Goal: Task Accomplishment & Management: Manage account settings

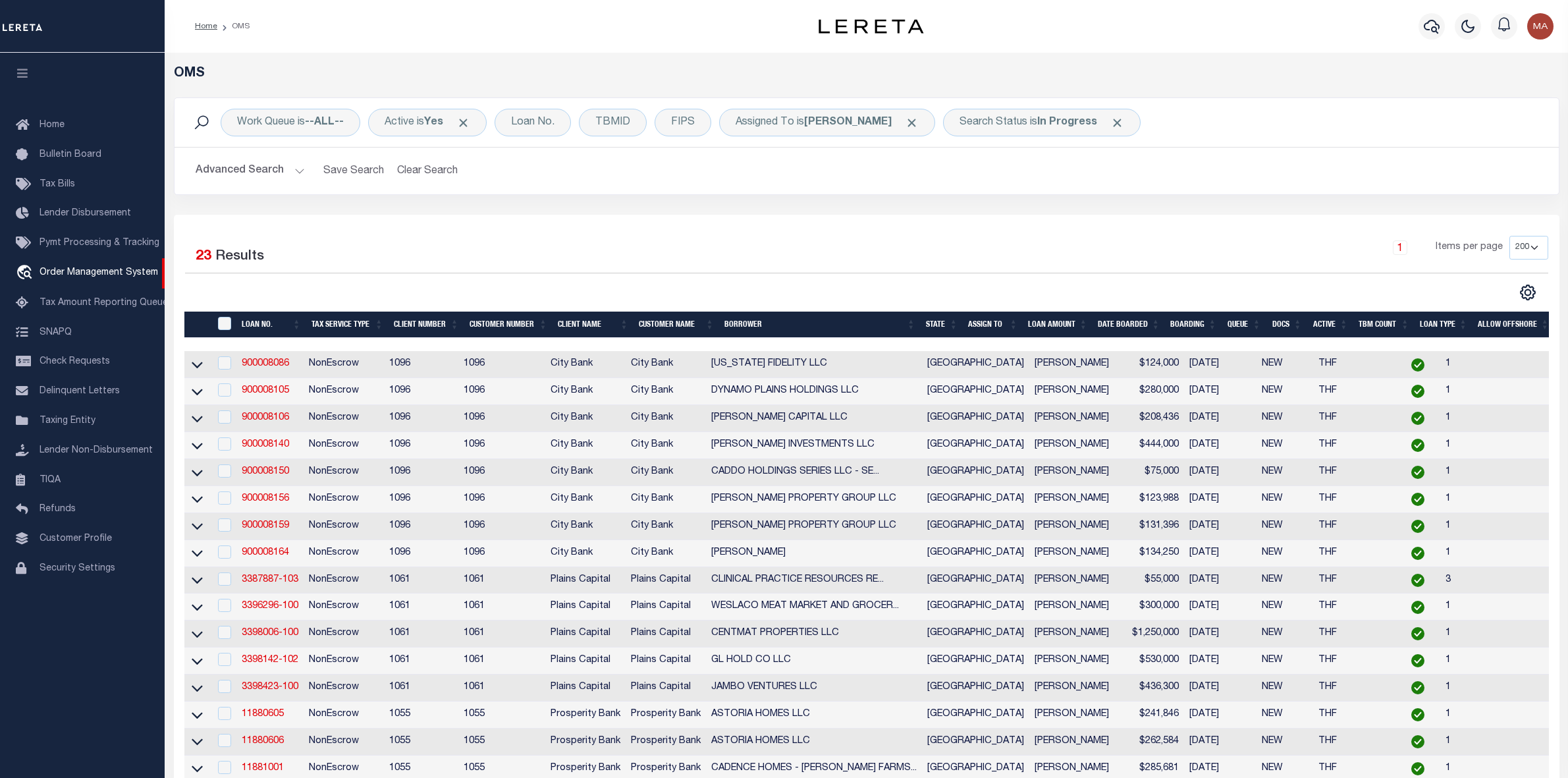
select select "200"
click at [278, 368] on link "900008086" at bounding box center [266, 363] width 48 height 9
checkbox input "true"
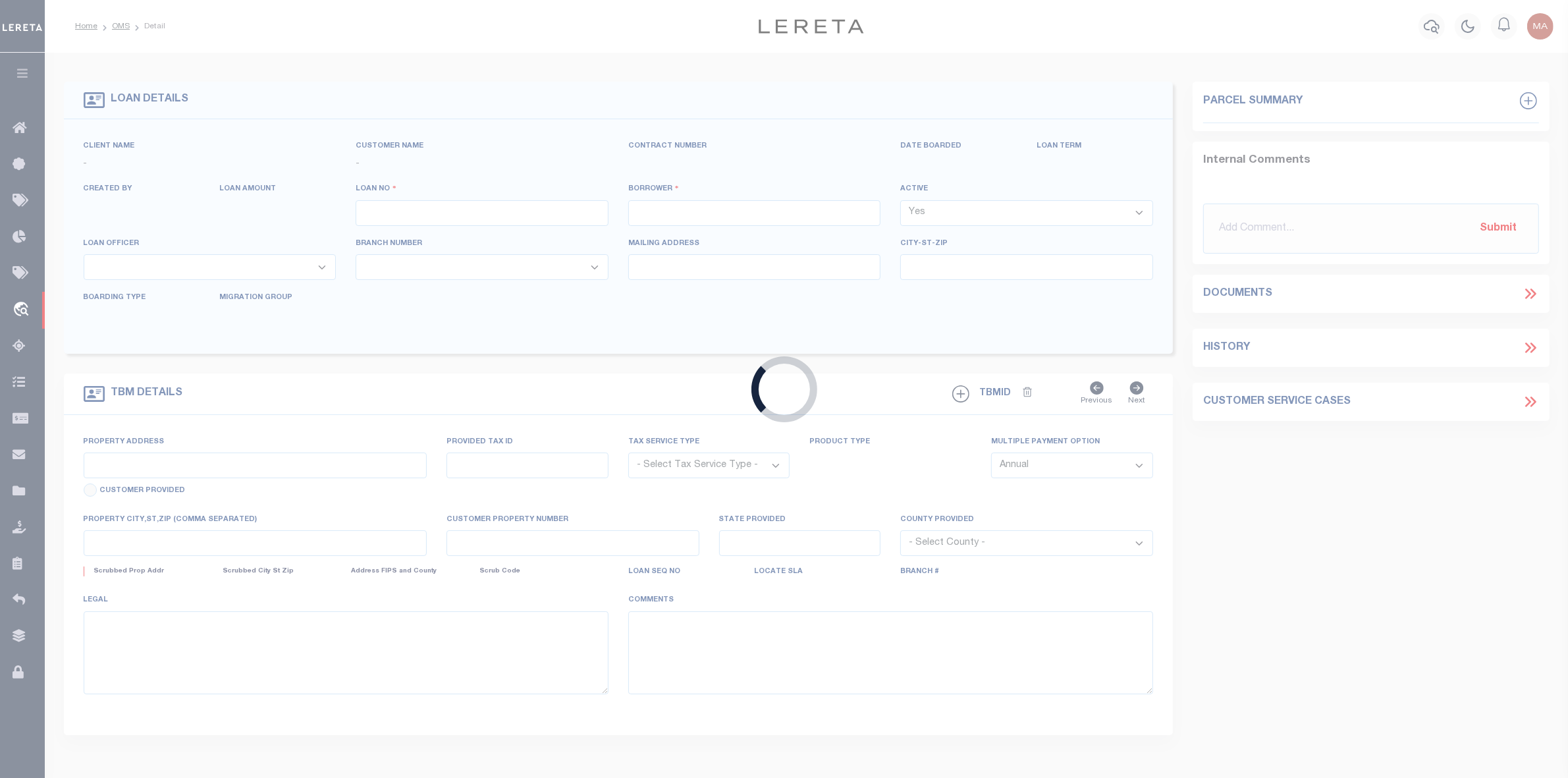
type input "900008086"
type input "[US_STATE] FIDELITY LLC"
select select
select select "100"
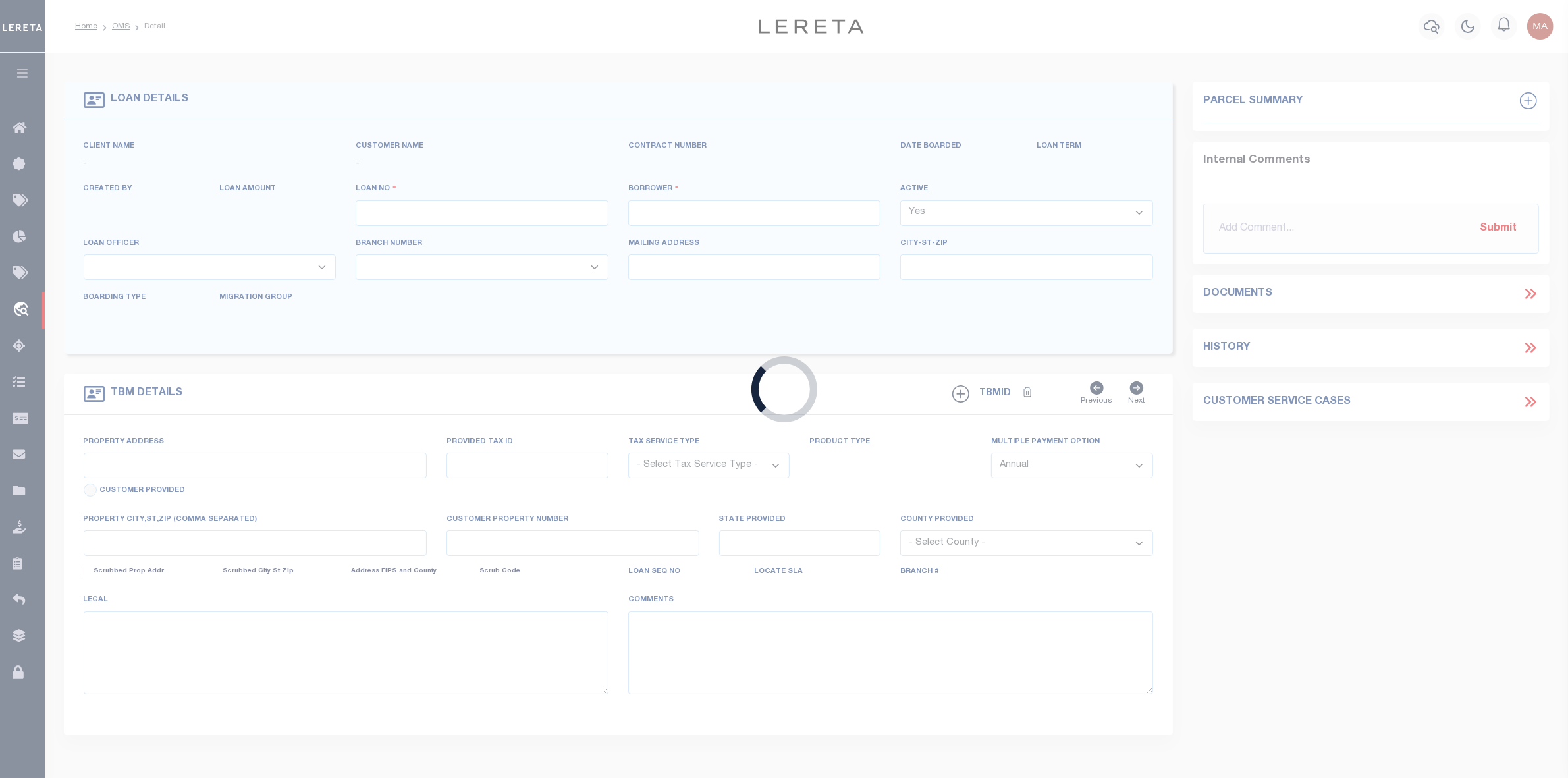
select select "NonEscrow"
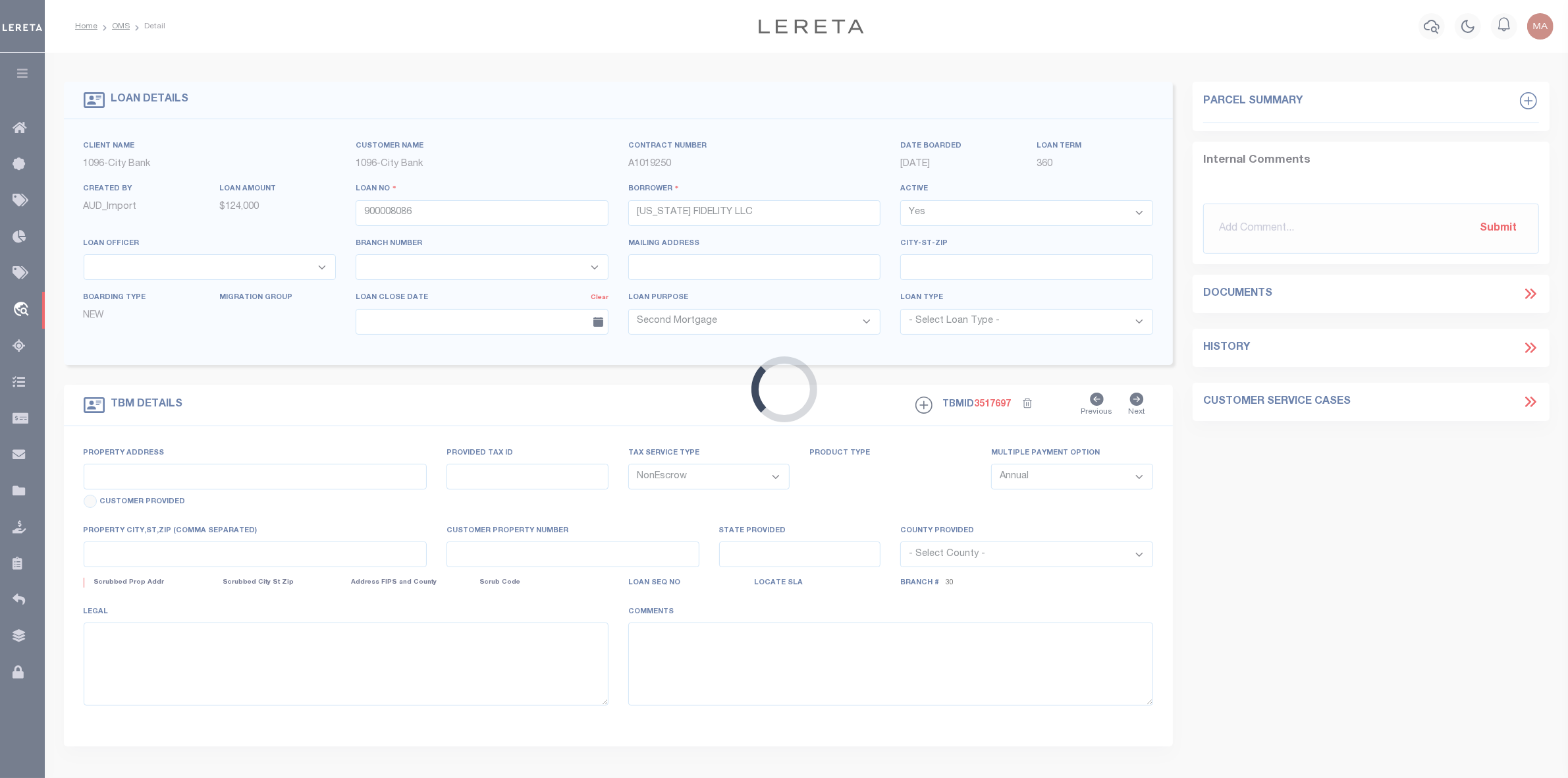
type input "[STREET_ADDRESS]"
type input "5023"
select select
type input "LEVELLAND, [GEOGRAPHIC_DATA]"
type input "[GEOGRAPHIC_DATA]"
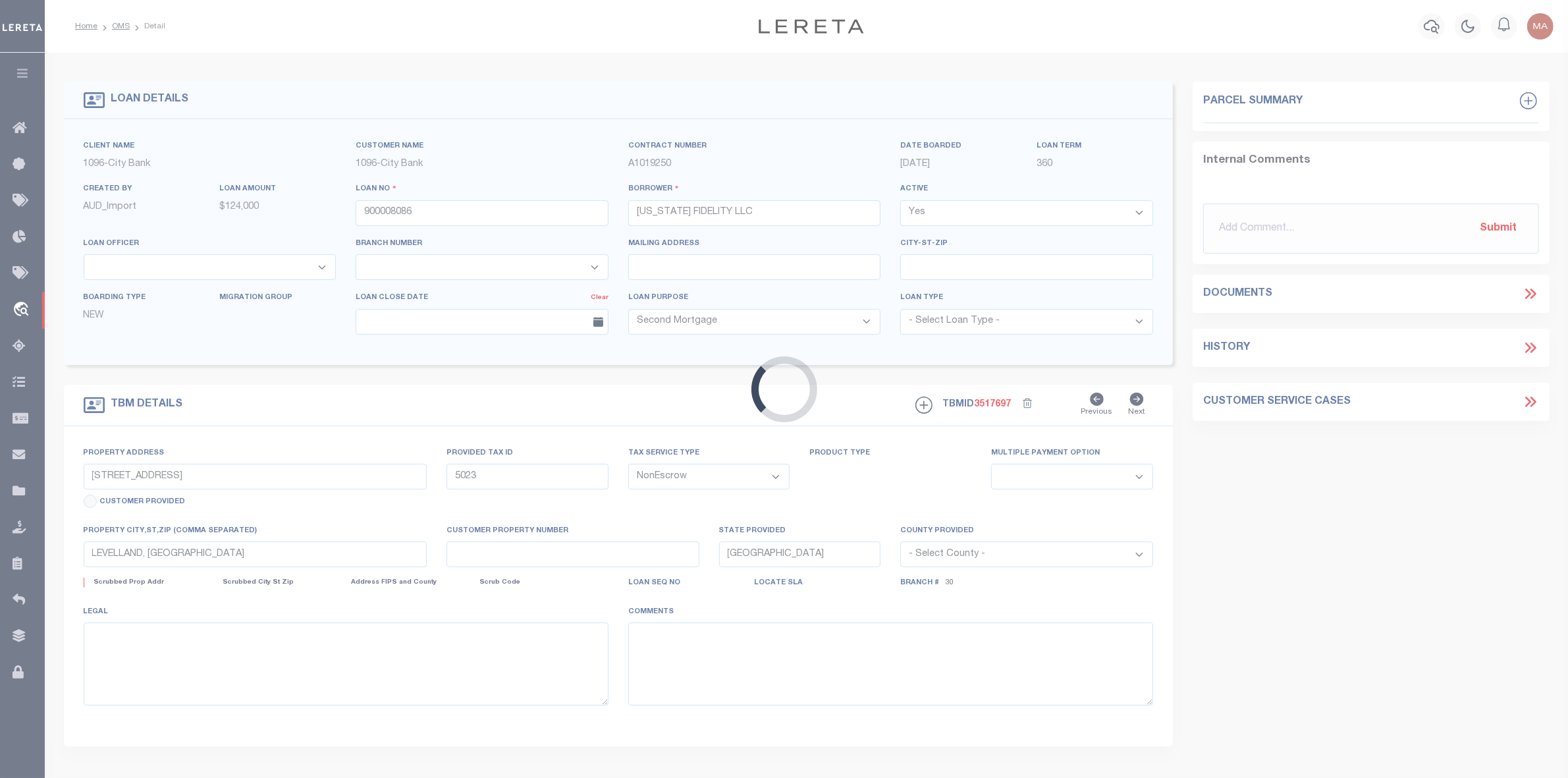
select select
select select "2782"
select select "1346"
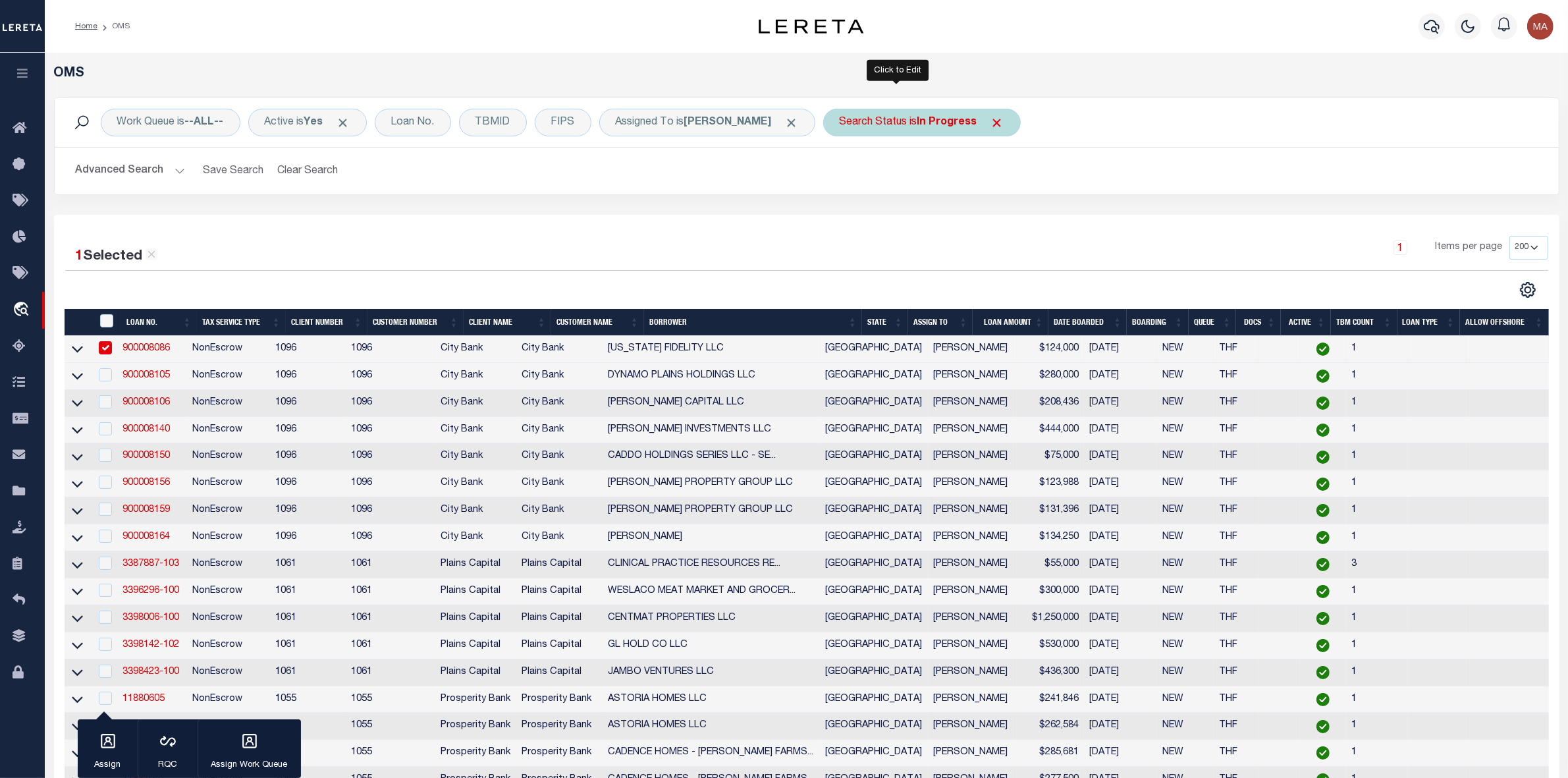
click at [891, 118] on div "Search Status is In Progress" at bounding box center [921, 123] width 197 height 28
select select "IP"
click at [997, 206] on input "Apply" at bounding box center [1014, 216] width 39 height 22
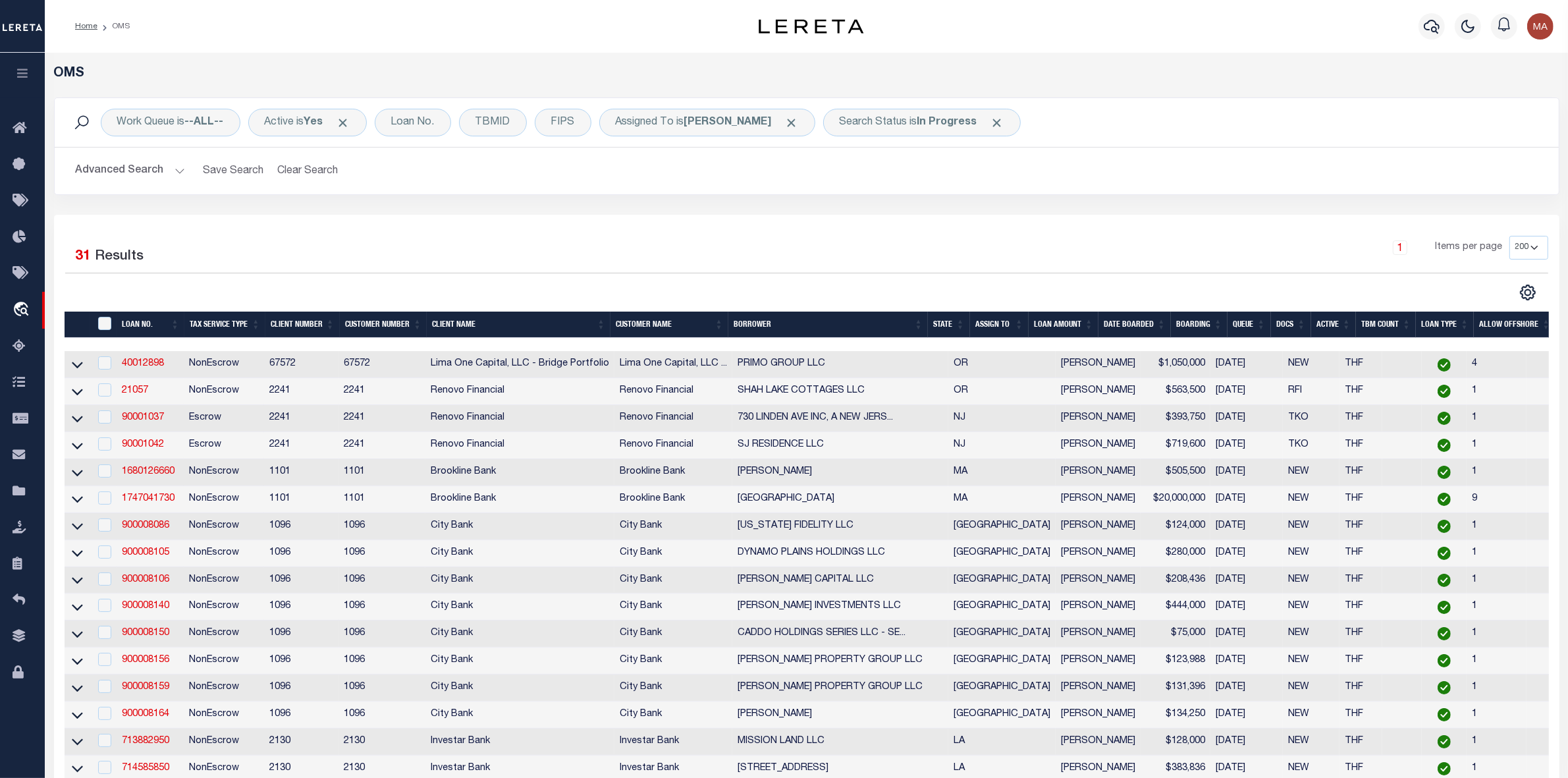
click at [909, 104] on div "Work Queue is --ALL-- Active is Yes Loan No. TBMID FIPS Assigned To is [PERSON_…" at bounding box center [806, 122] width 1504 height 48
click at [918, 125] on b "In Progress" at bounding box center [948, 123] width 60 height 11
select select "IP"
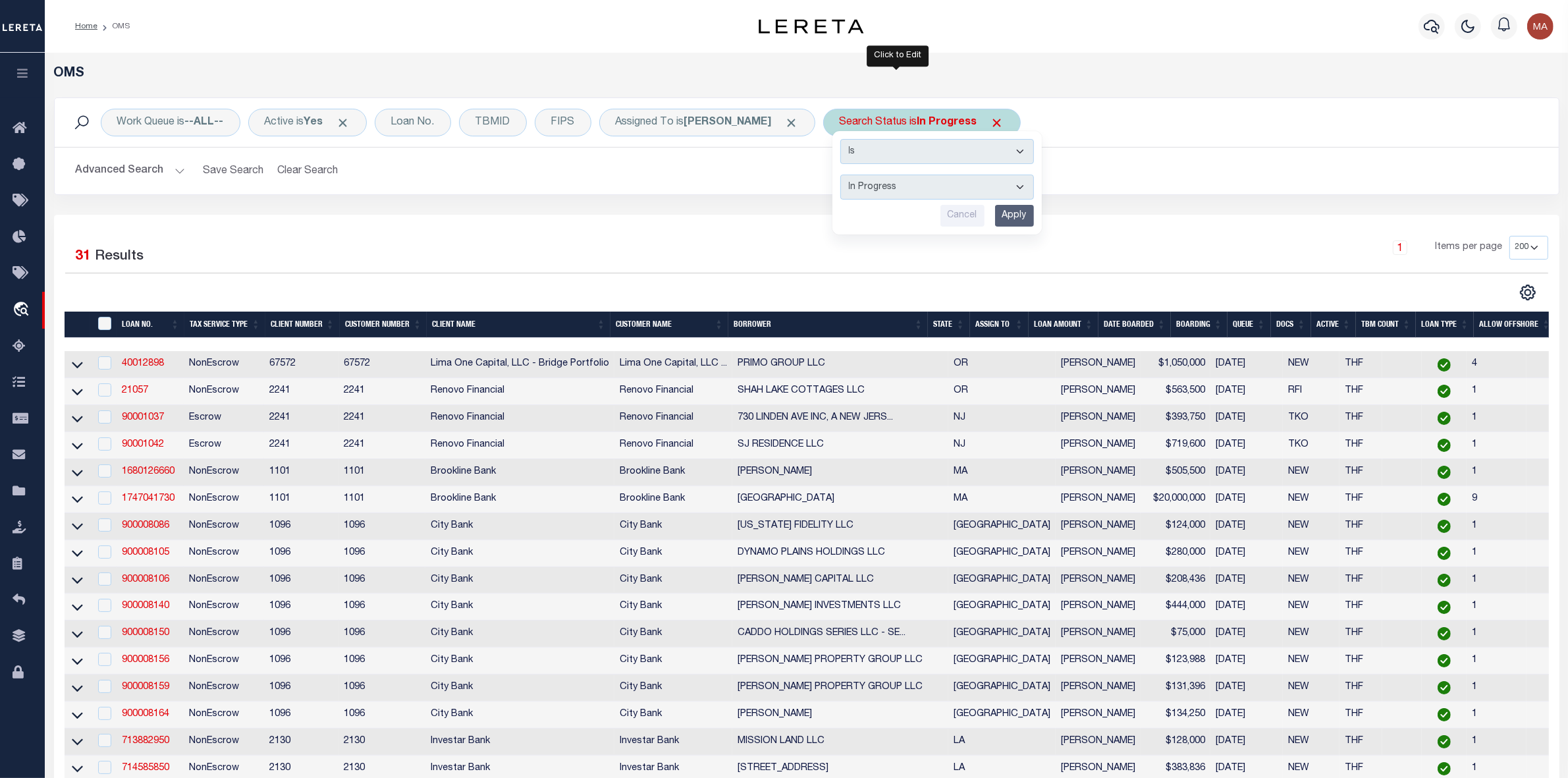
click at [999, 210] on input "Apply" at bounding box center [1014, 216] width 39 height 22
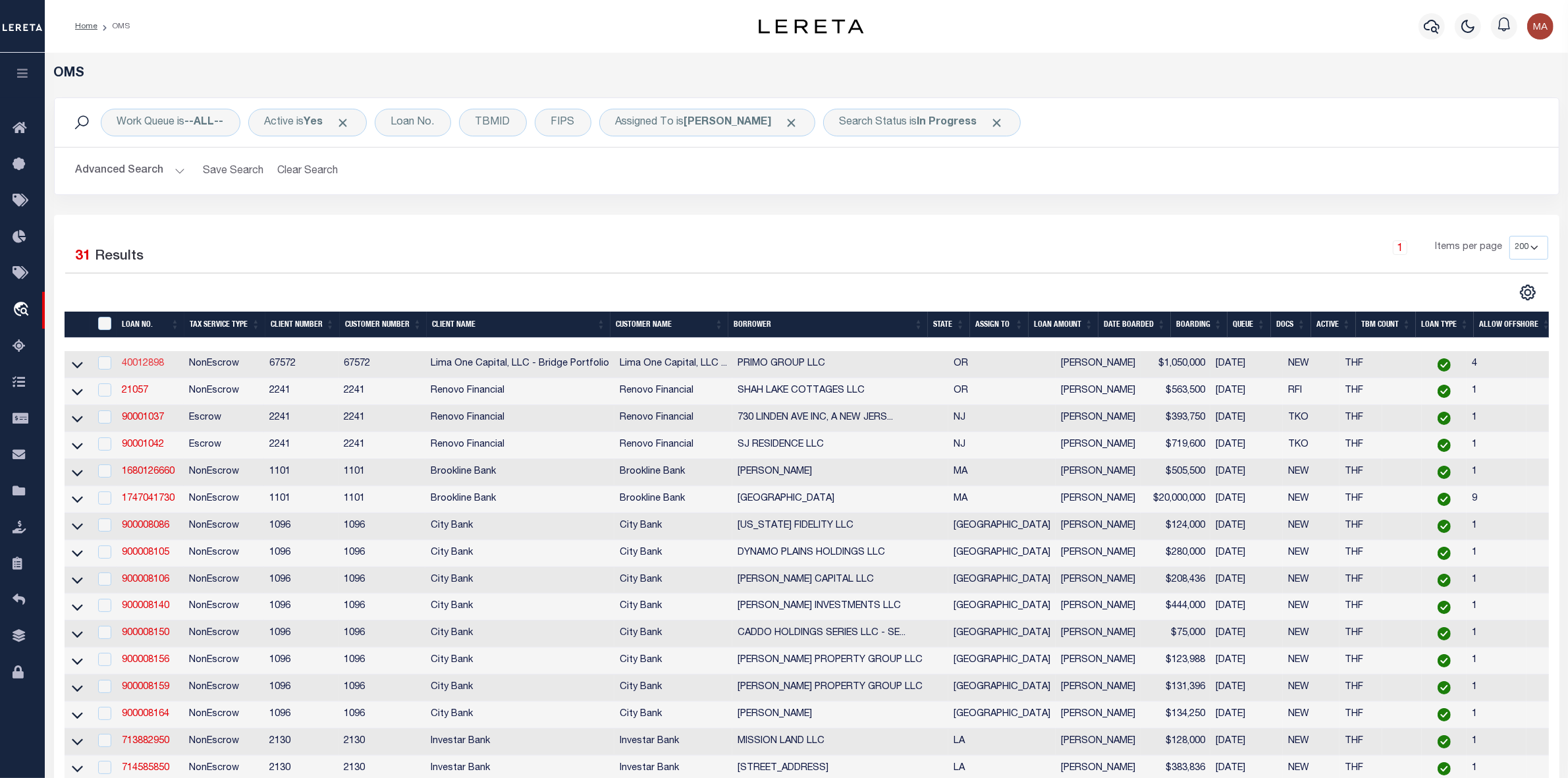
click at [148, 367] on link "40012898" at bounding box center [143, 363] width 42 height 9
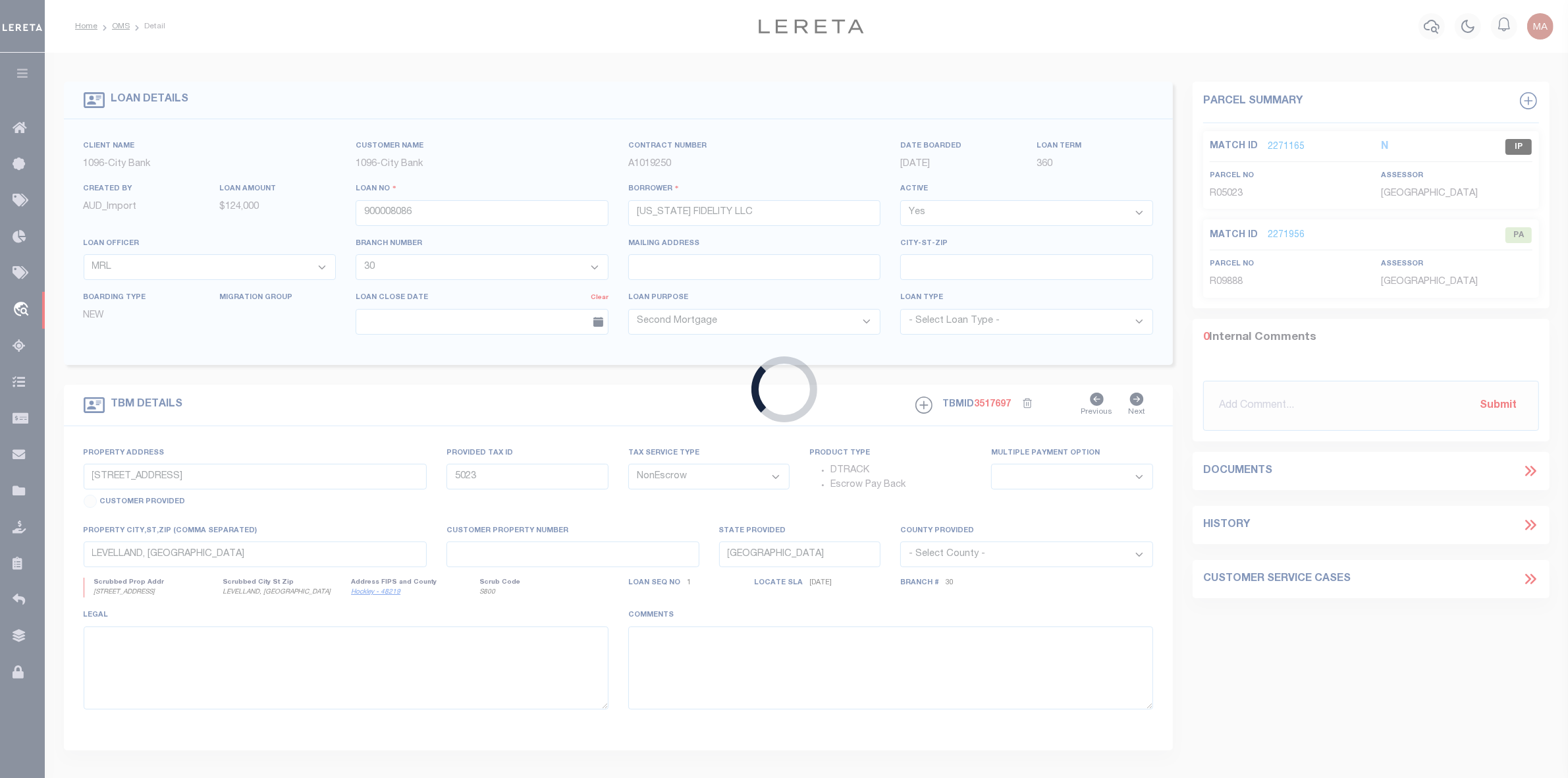
type input "40012898"
type input "PRIMO GROUP LLC"
select select
type input "[STREET_ADDRESS]"
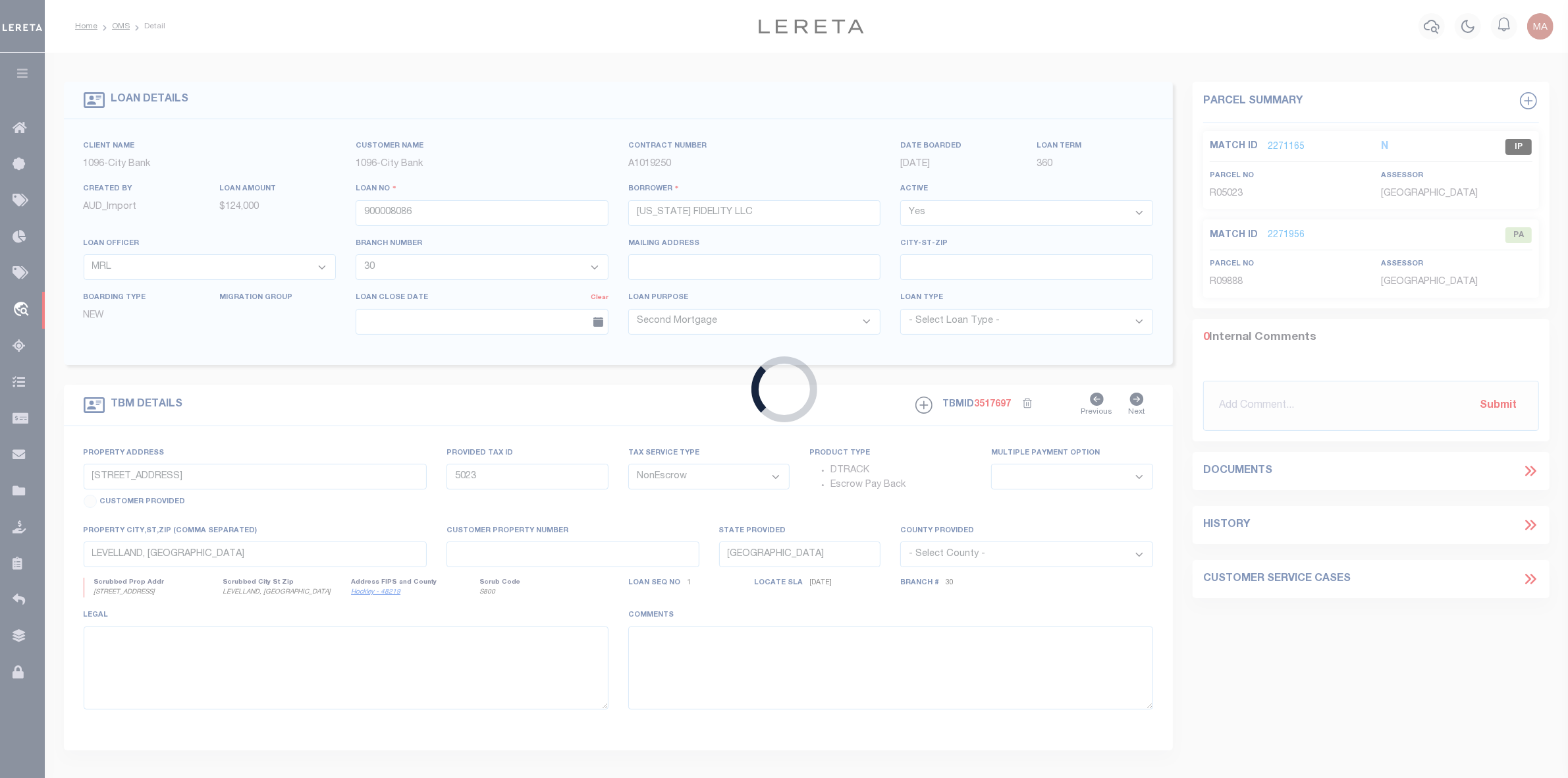
type input "[GEOGRAPHIC_DATA] WA 98682"
select select
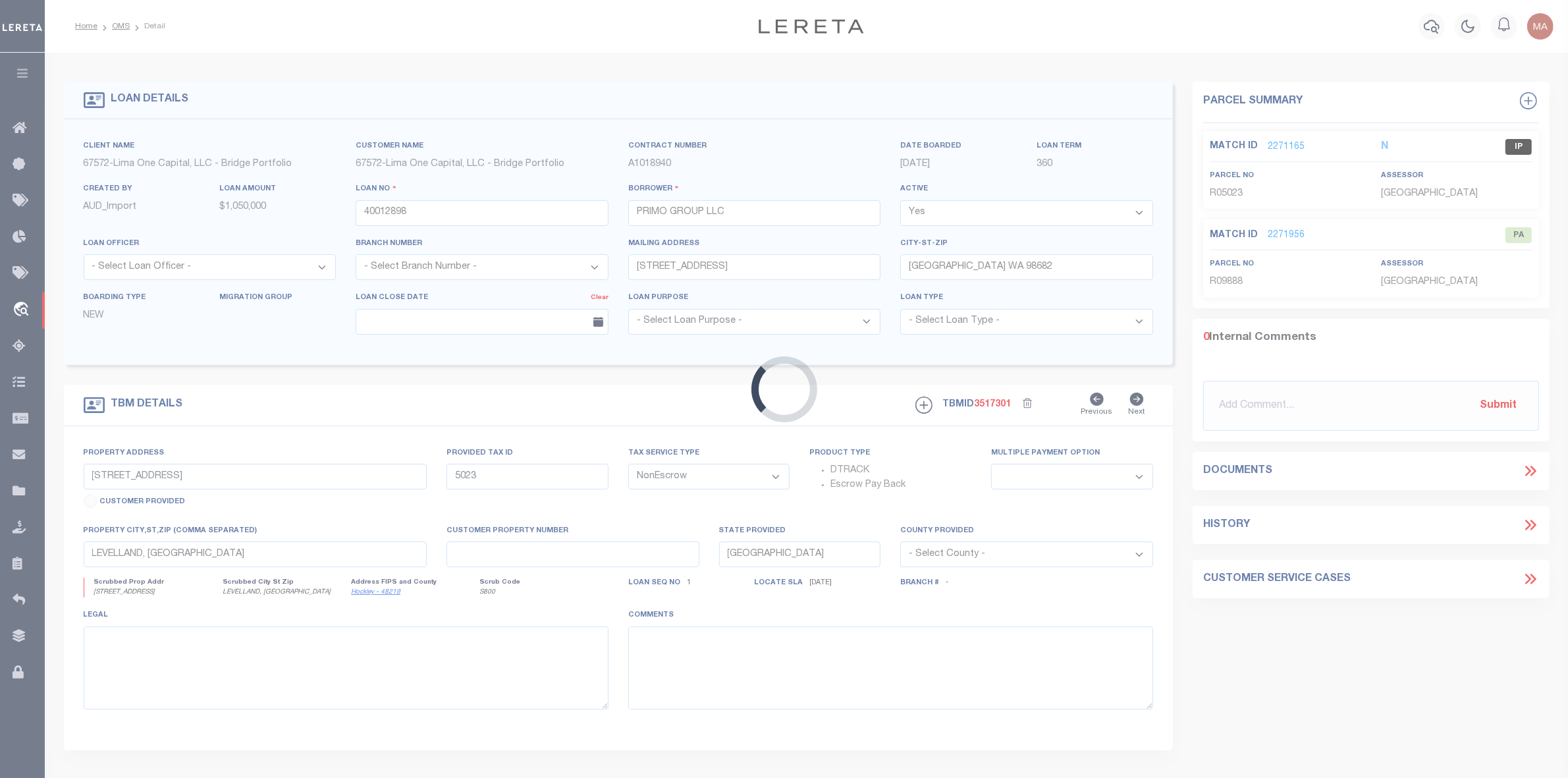
type input "[STREET_ADDRESS]"
type input "Part of R157923"
type input "[GEOGRAPHIC_DATA] OR 97206"
type input "40012898-2"
type input "OR"
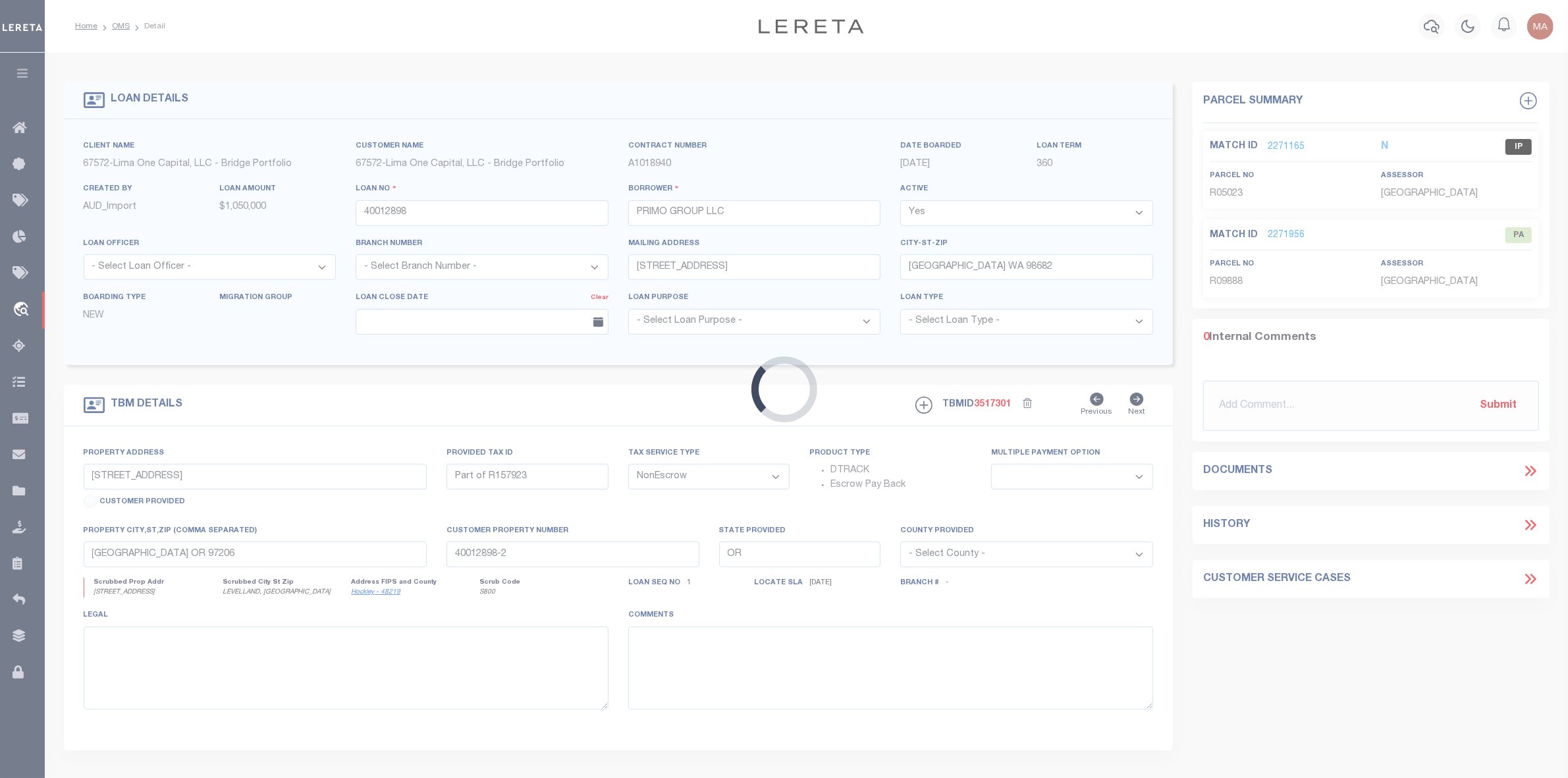
select select
select select "164236"
select select "26298"
select select "1"
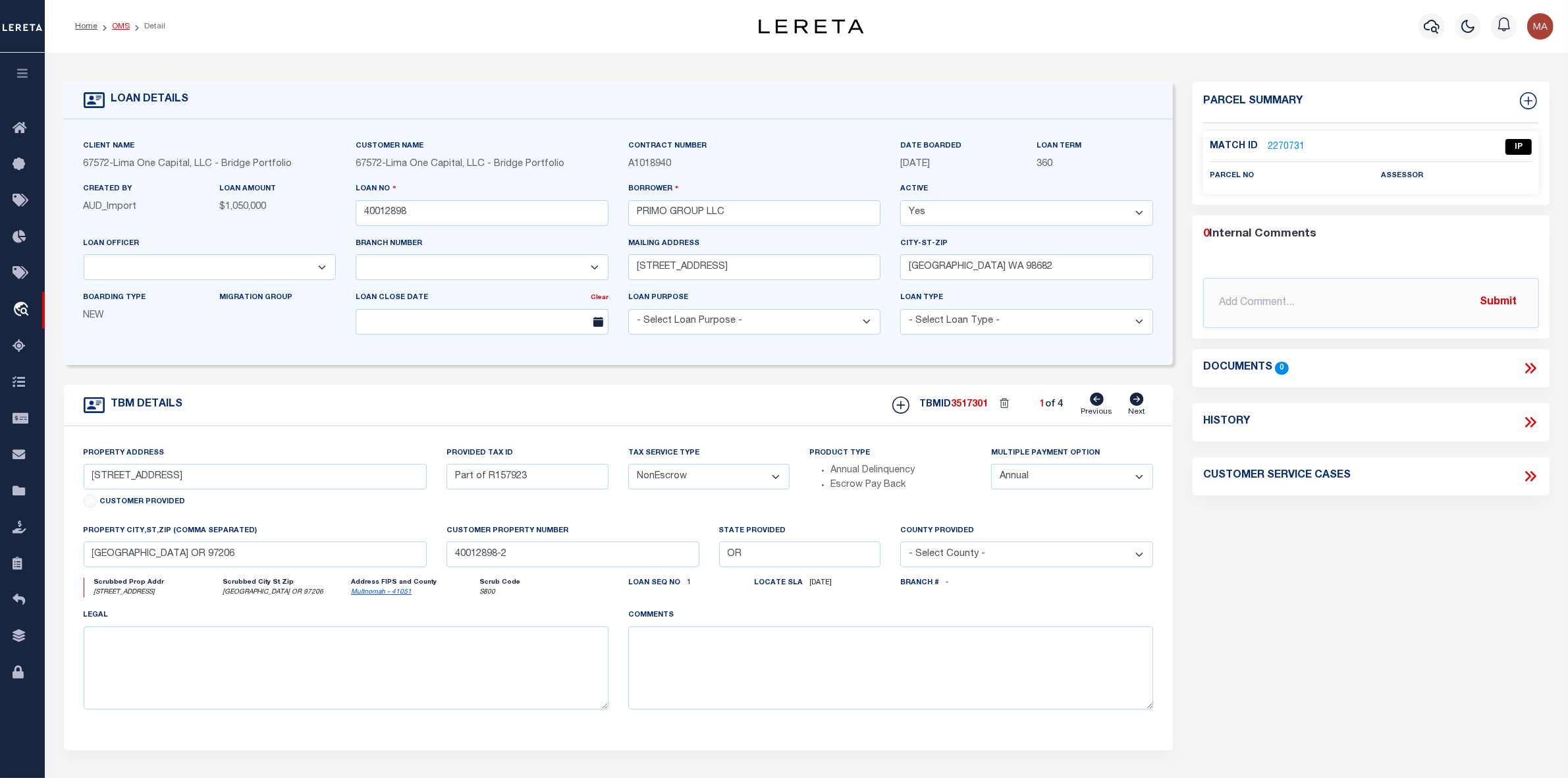
click at [114, 25] on link "OMS" at bounding box center [121, 26] width 18 height 8
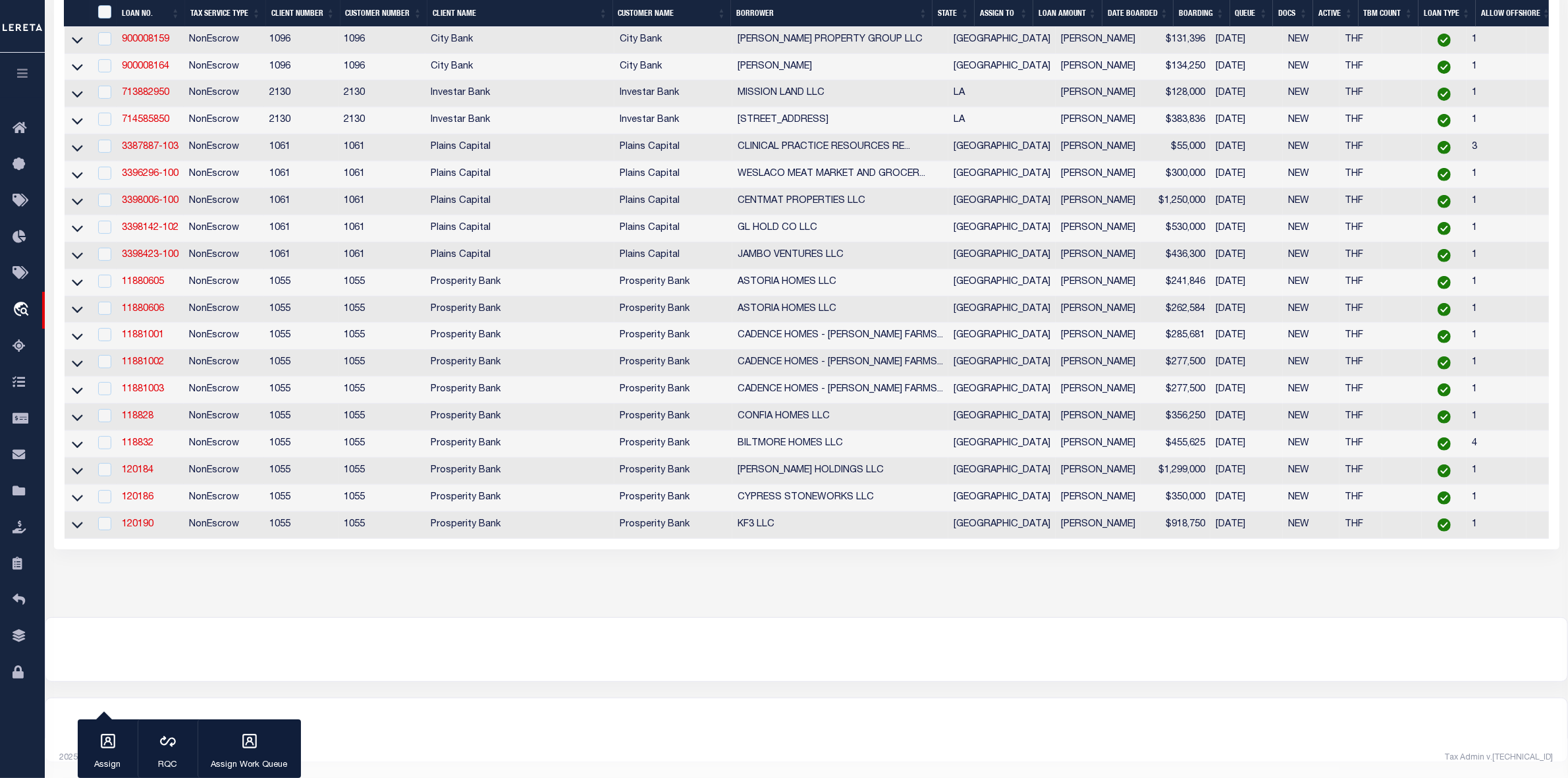
scroll to position [164, 0]
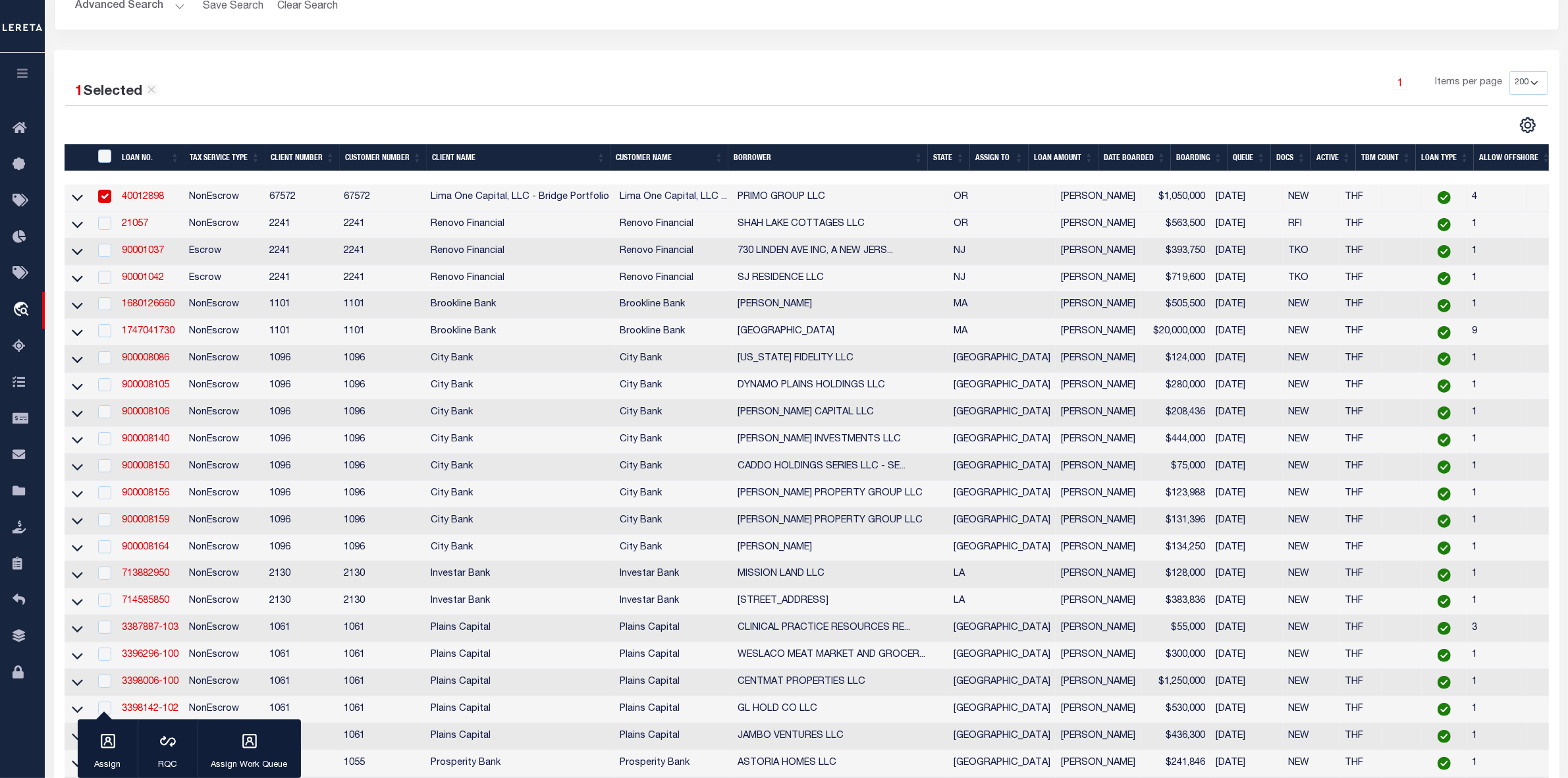
click at [98, 194] on input "checkbox" at bounding box center [104, 196] width 13 height 13
checkbox input "false"
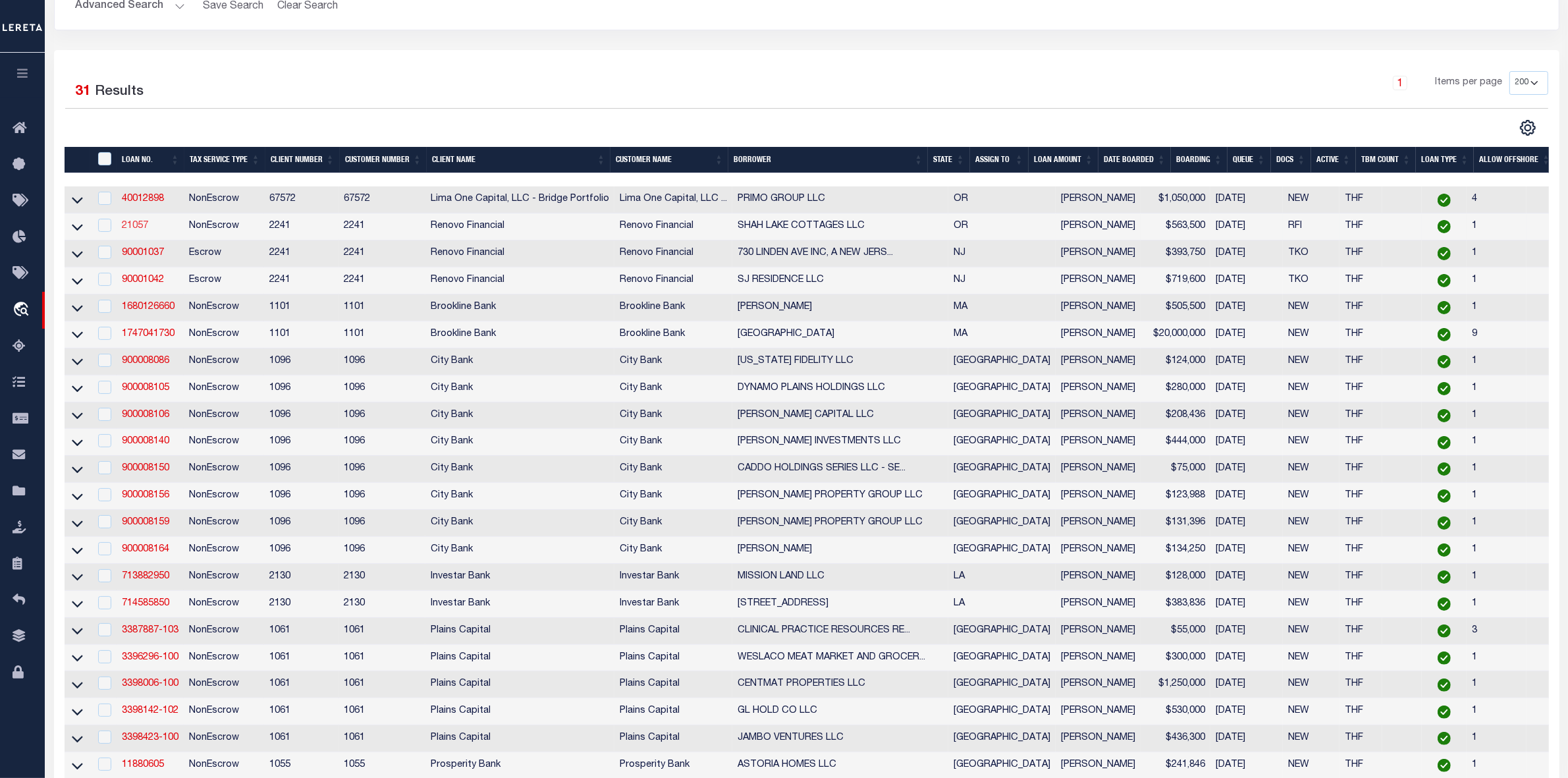
click at [138, 228] on link "21057" at bounding box center [135, 226] width 26 height 9
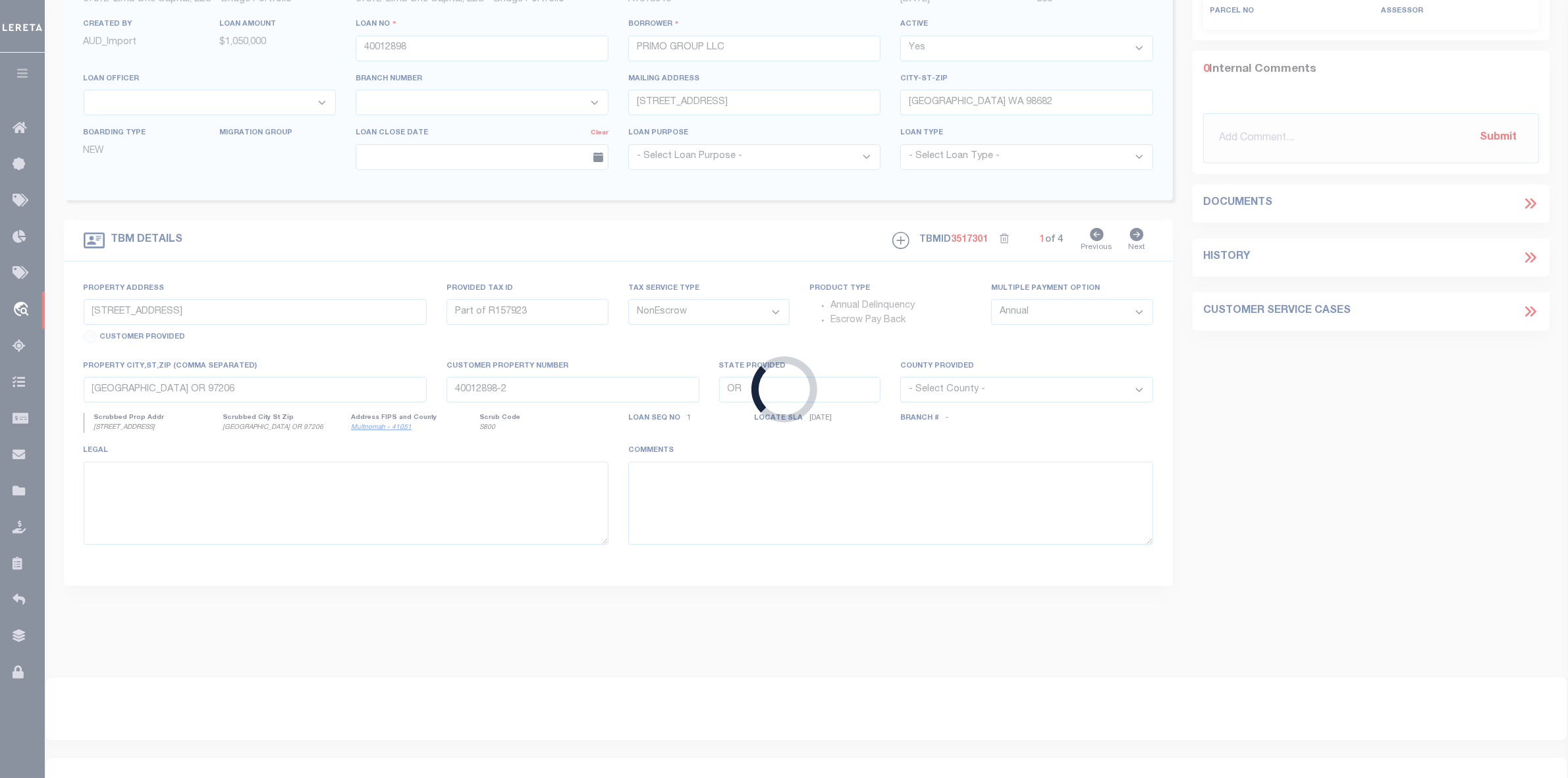
type input "21057"
type input "SHAH LAKE COTTAGES LLC"
select select
type input "[STREET_ADDRESS]"
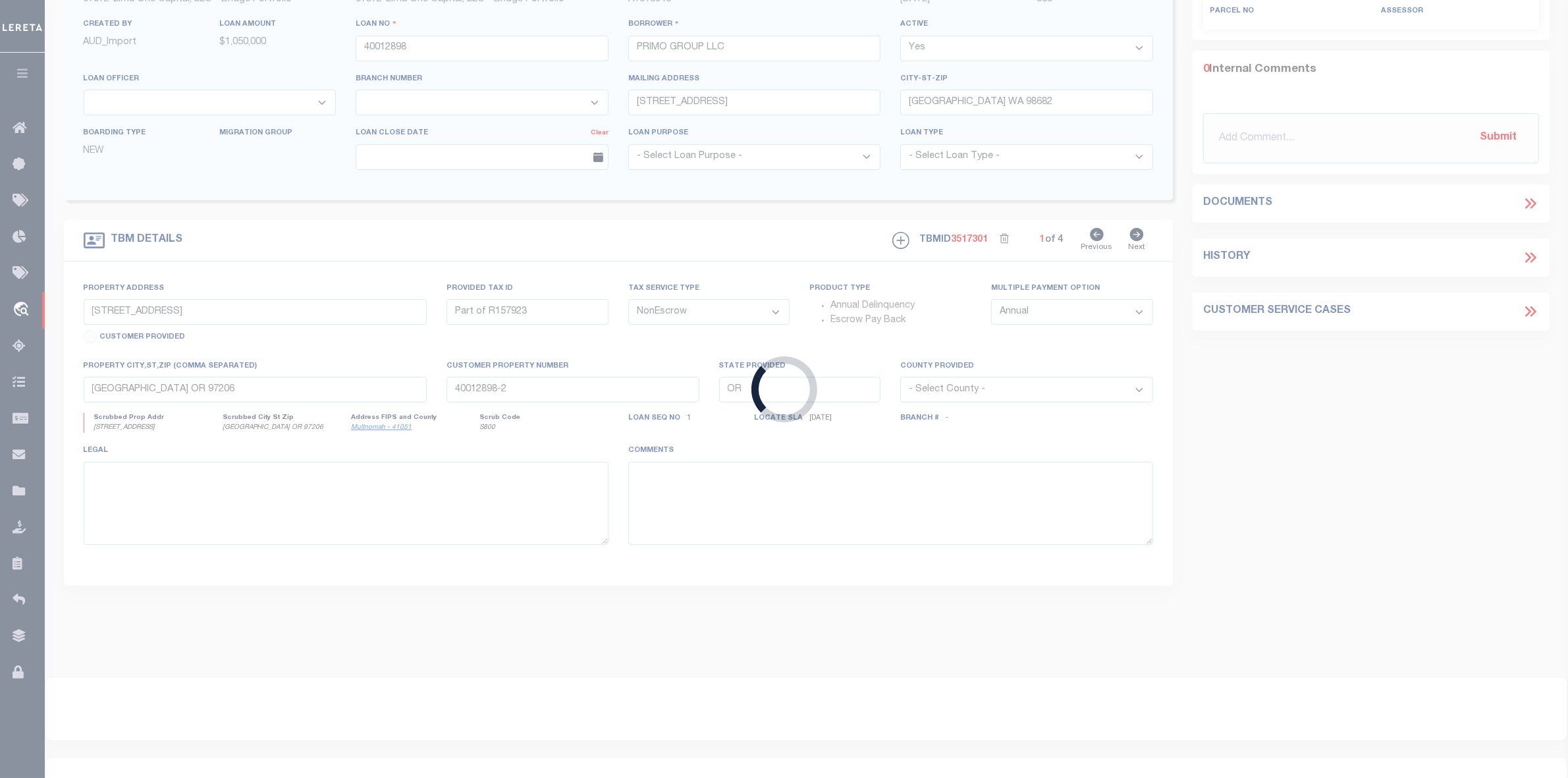
type input "West Linn OR 97068"
select select "400"
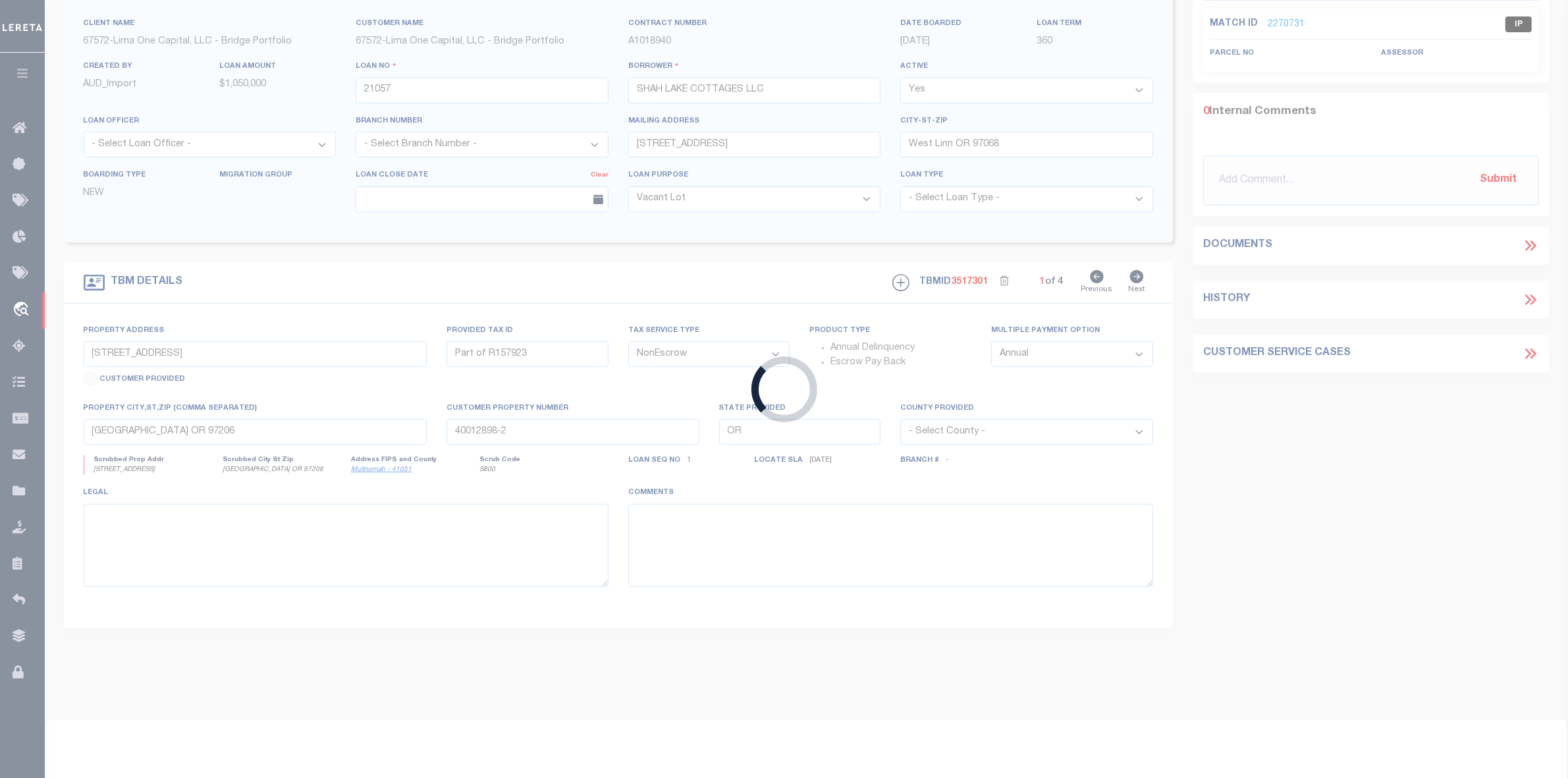
type input "[STREET_ADDRESS]"
type input "Milwaukie, [GEOGRAPHIC_DATA] 97222"
type input "a0kUS00000DRczN"
select select
type textarea "LEGAL REQUIRED"
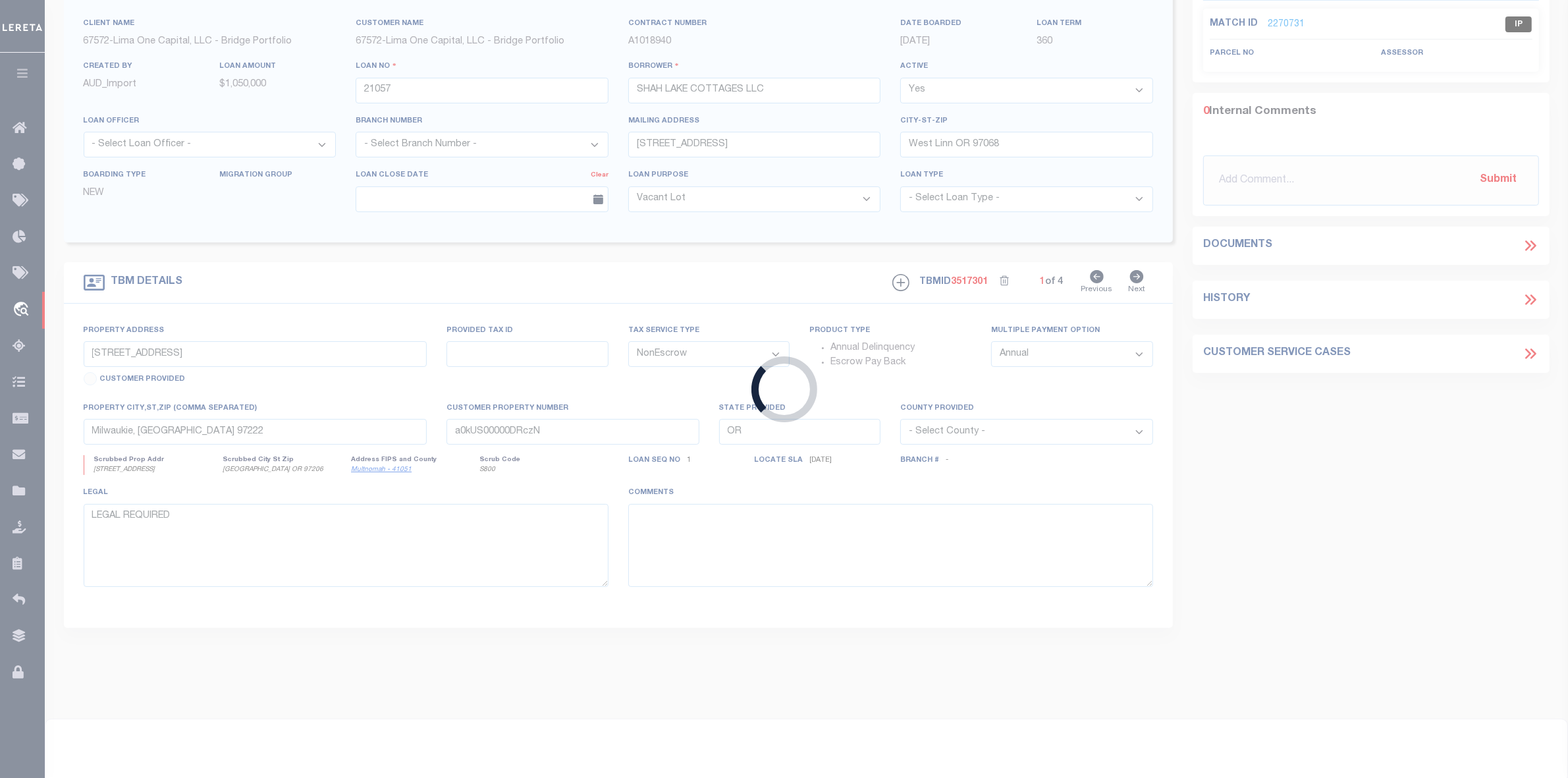
select select "164194"
select select "25066"
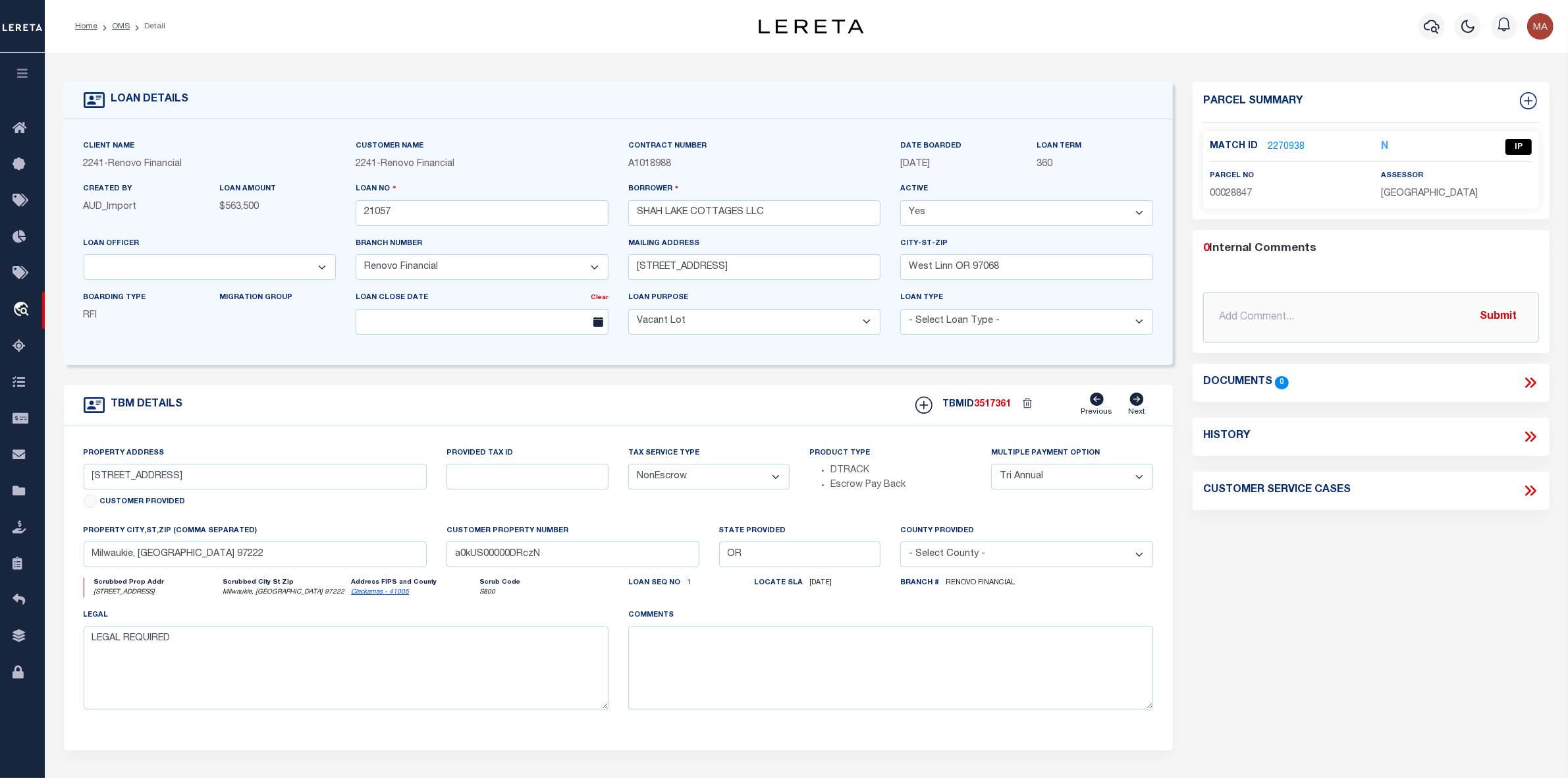
click at [1285, 142] on link "2270938" at bounding box center [1286, 147] width 37 height 14
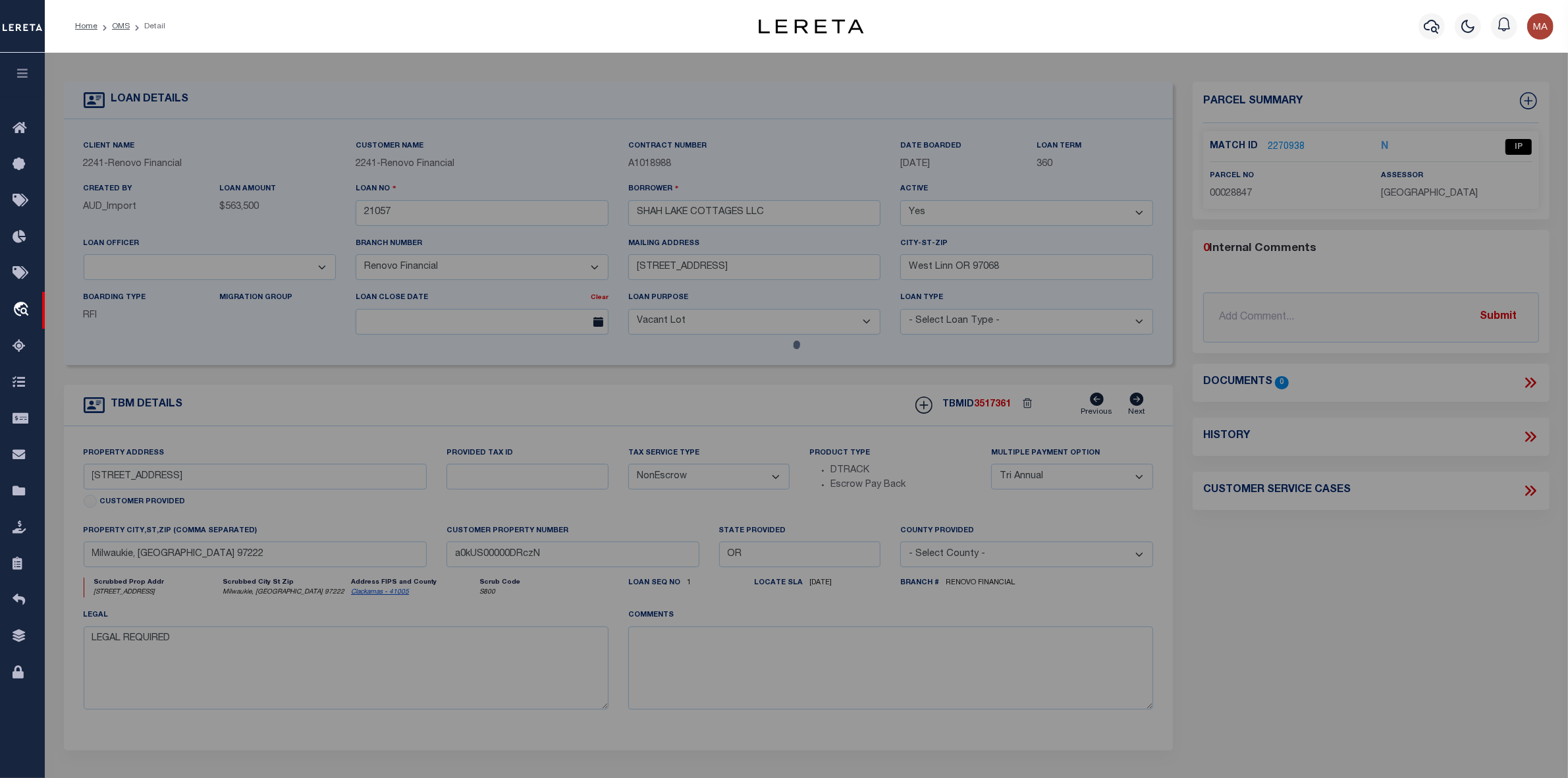
checkbox input "false"
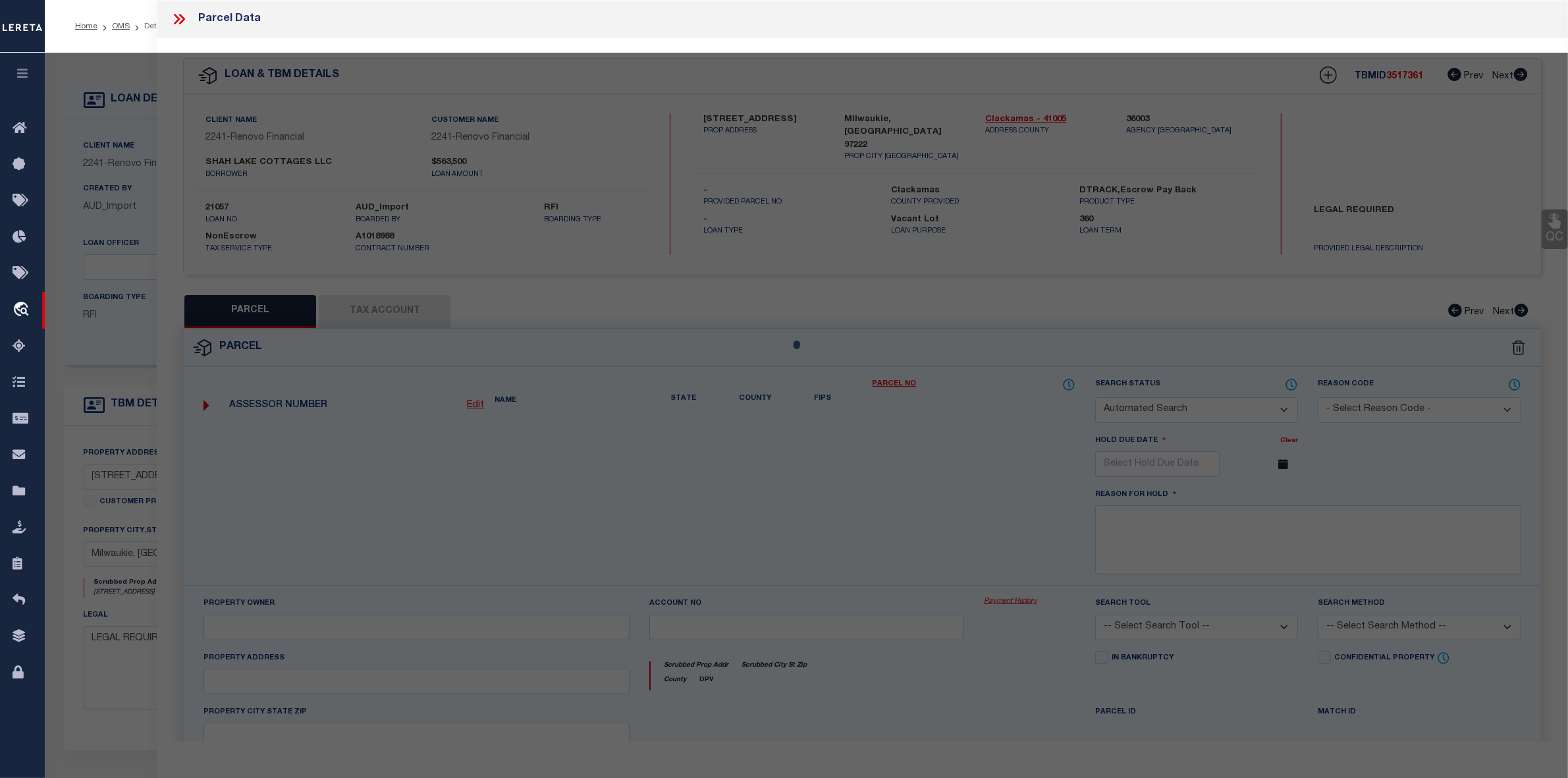
select select "IP"
type input "2524 AR LLC"
select select "ATL"
select select "ADD"
type input "[STREET_ADDRESS]"
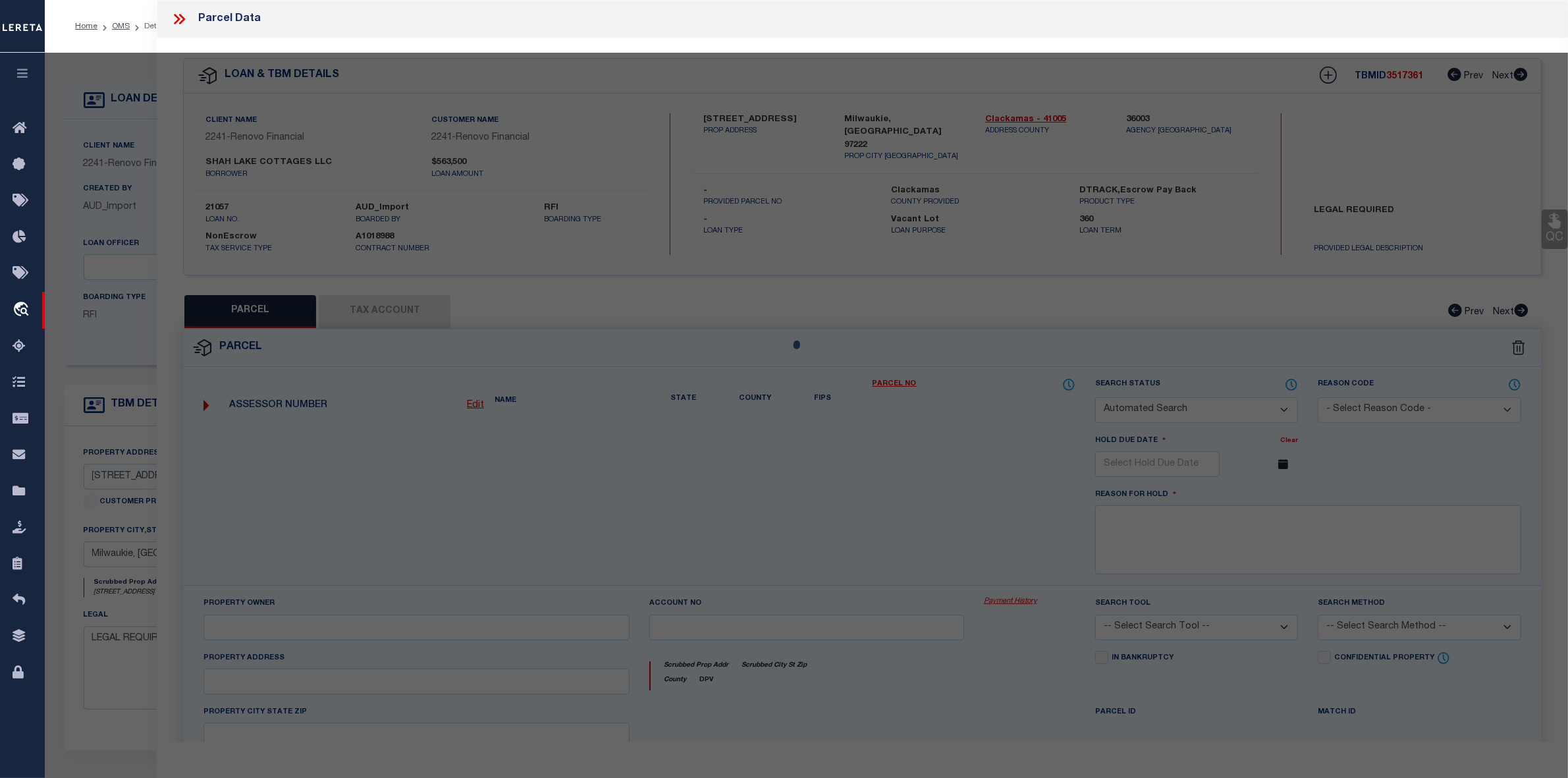
checkbox input "false"
type input "MILWAUKIE, OR 97222"
type textarea "SECTION [GEOGRAPHIC_DATA] 1E QUARTER [GEOGRAPHIC_DATA] TAX LOT 02800"
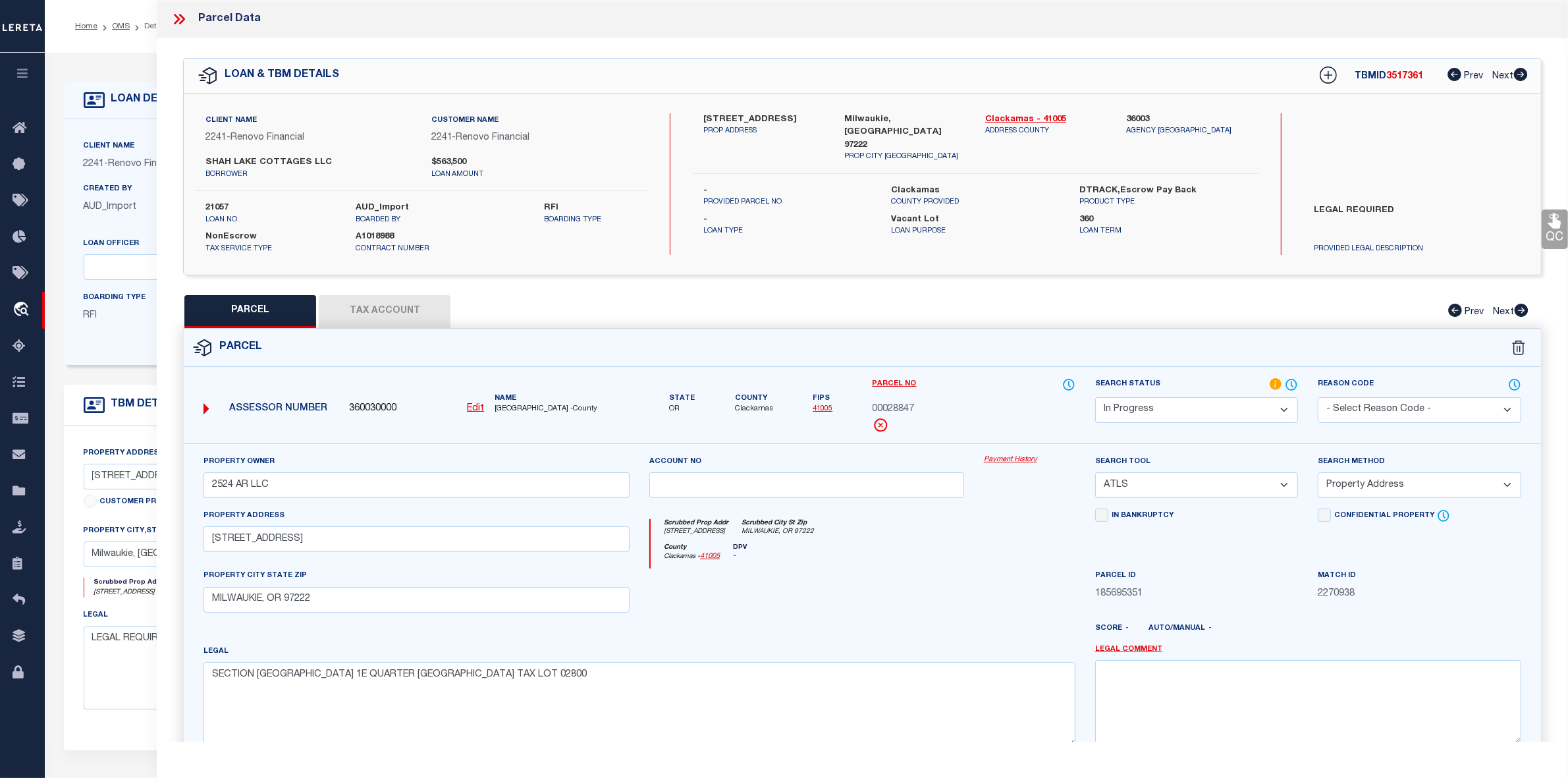
click at [175, 16] on icon at bounding box center [179, 19] width 17 height 17
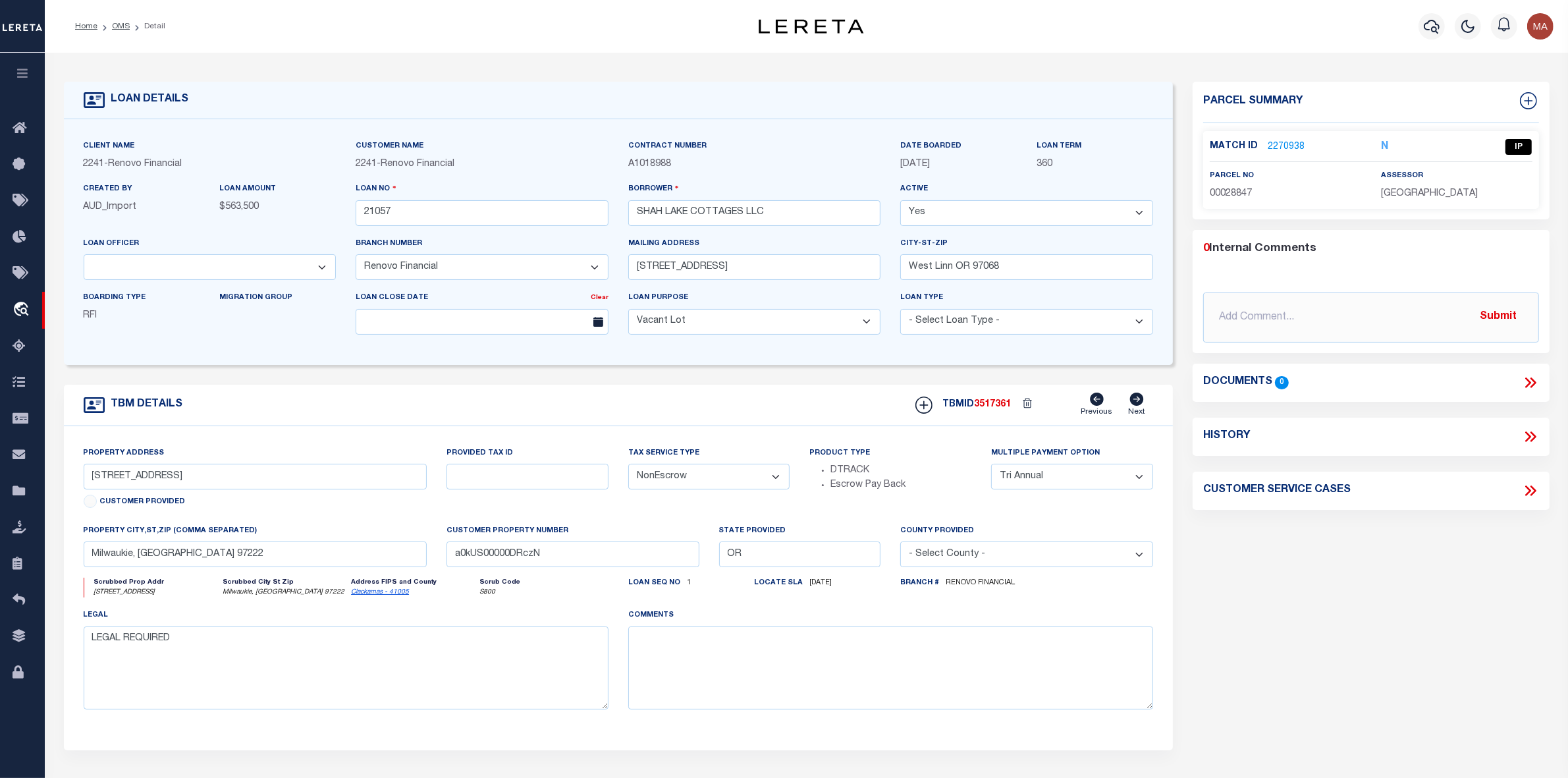
click at [1523, 380] on icon at bounding box center [1530, 382] width 17 height 17
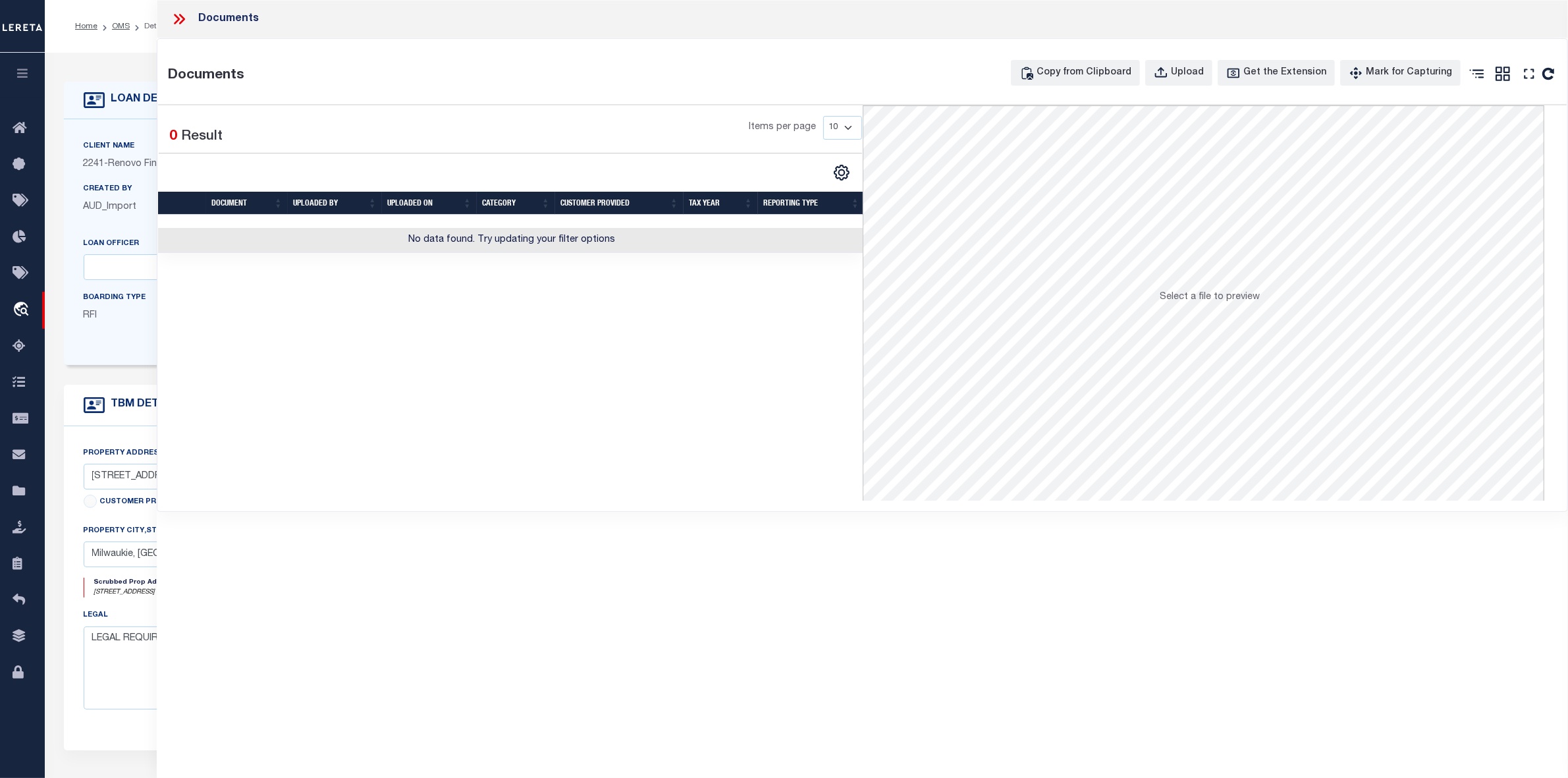
click at [172, 23] on icon at bounding box center [179, 19] width 17 height 17
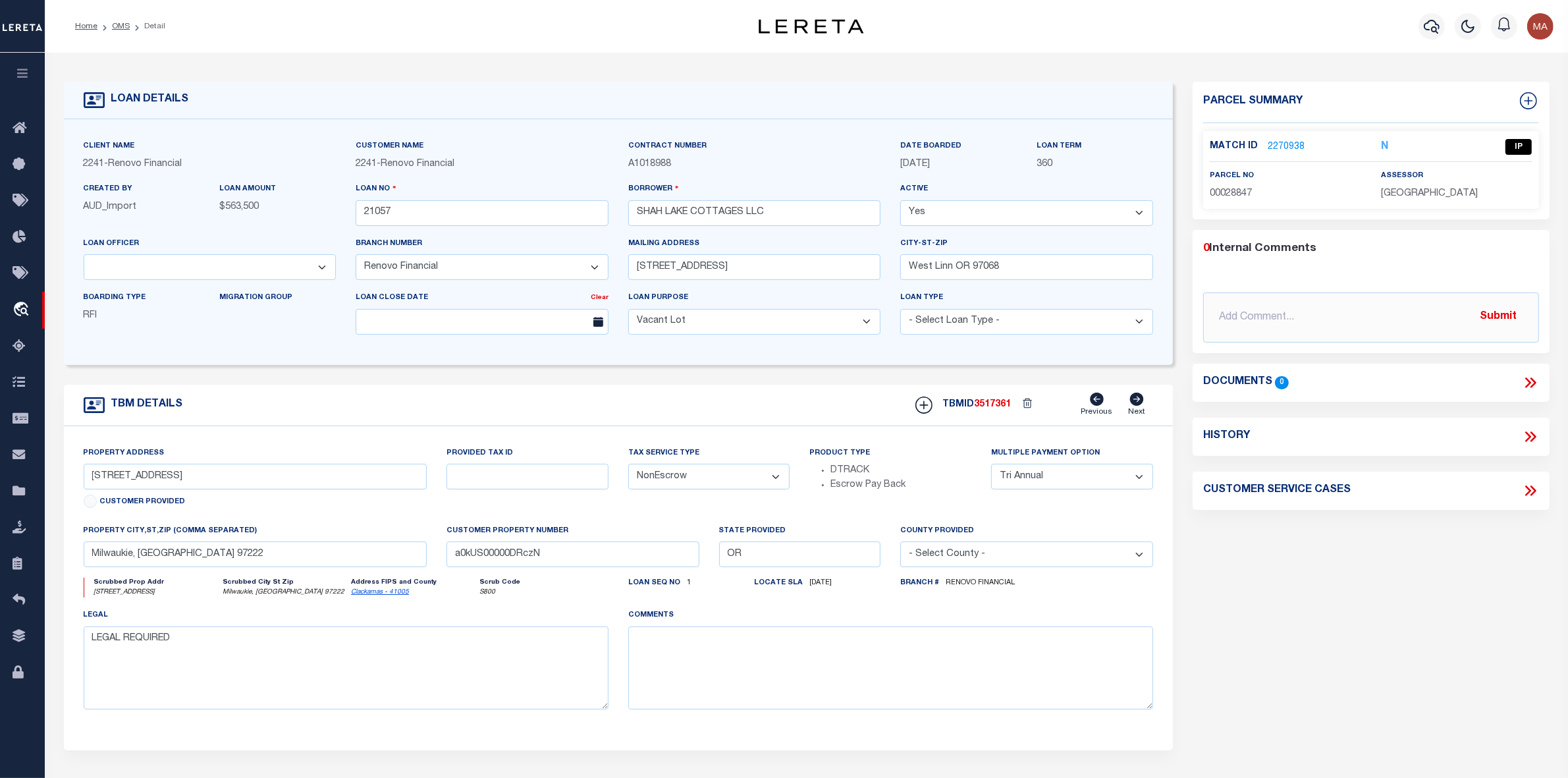
click at [1269, 145] on link "2270938" at bounding box center [1286, 147] width 37 height 14
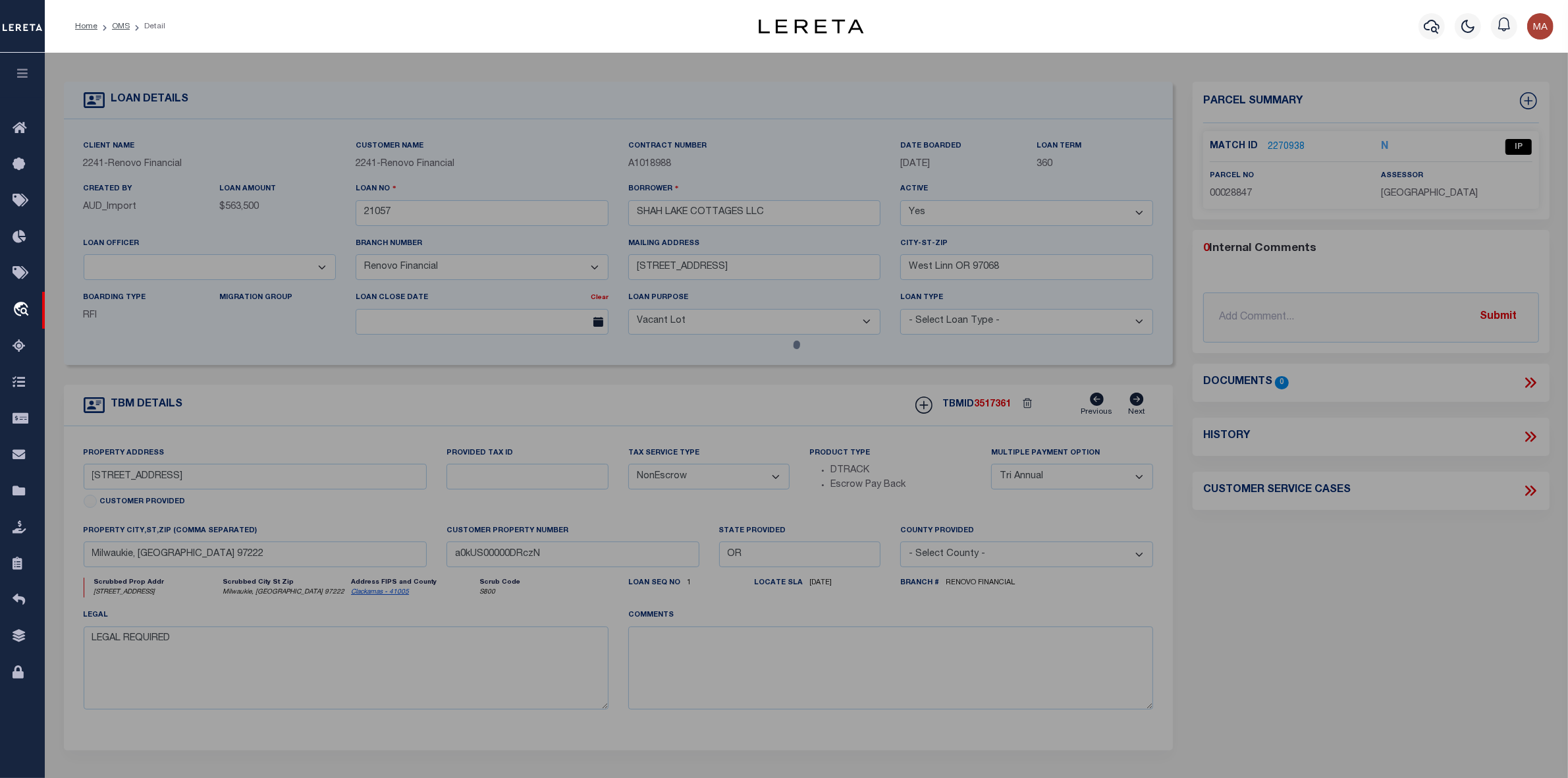
select select "AS"
select select
checkbox input "false"
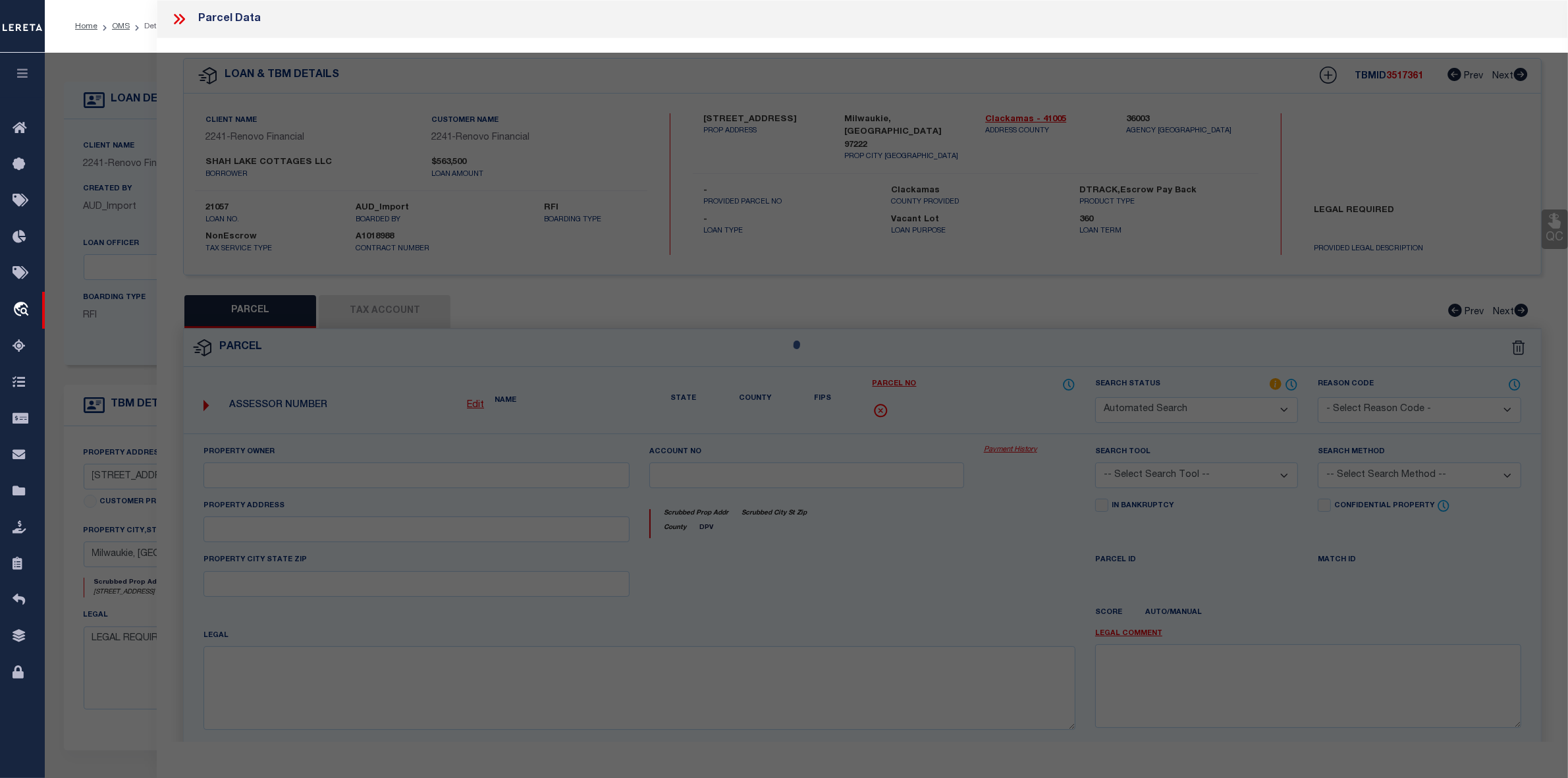
select select "IP"
type input "2524 AR LLC"
select select "ATL"
select select "ADD"
type input "[STREET_ADDRESS]"
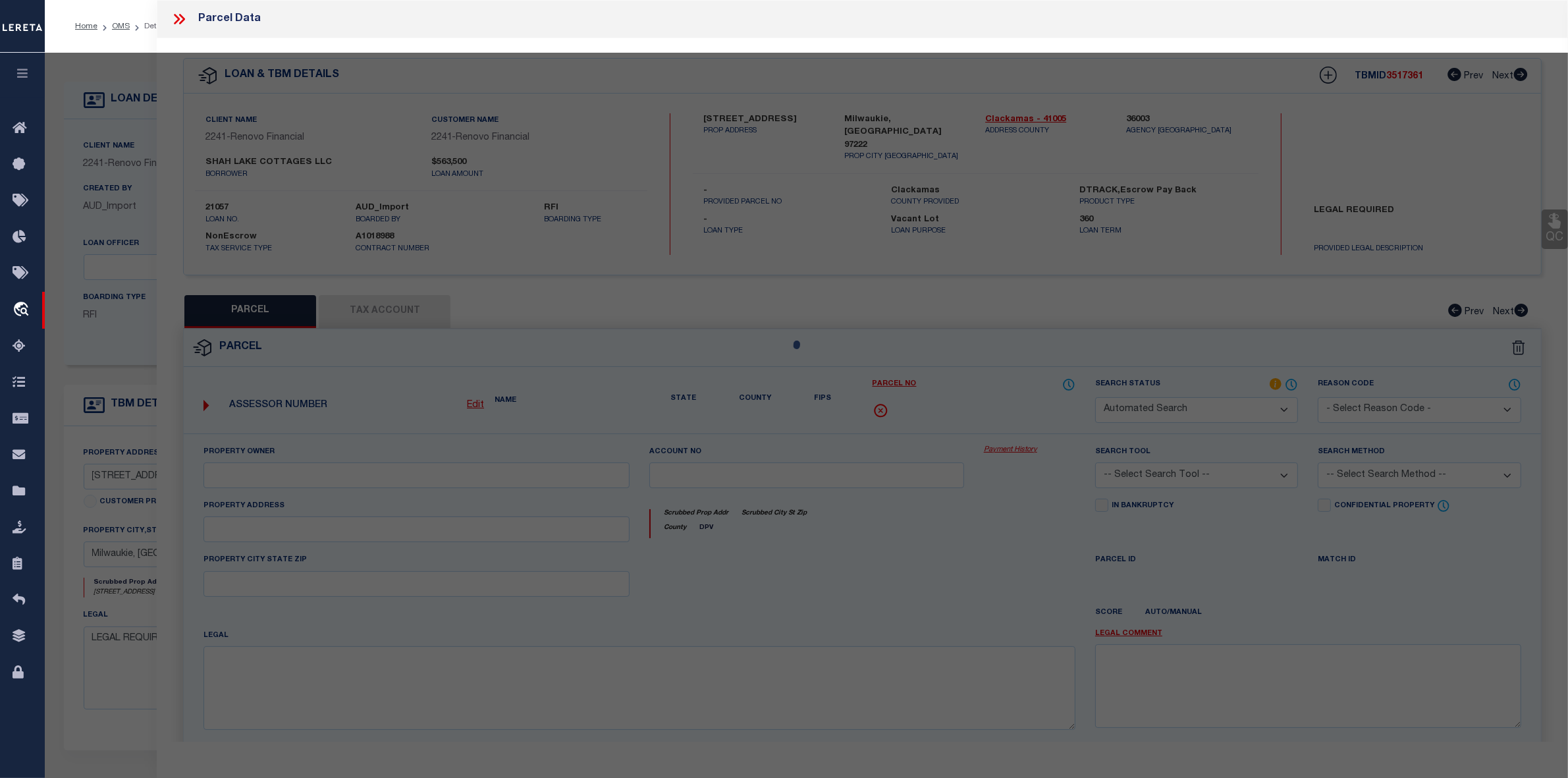
checkbox input "false"
type input "MILWAUKIE, OR 97222"
type textarea "SECTION [GEOGRAPHIC_DATA] 1E QUARTER [GEOGRAPHIC_DATA] TAX LOT 02800"
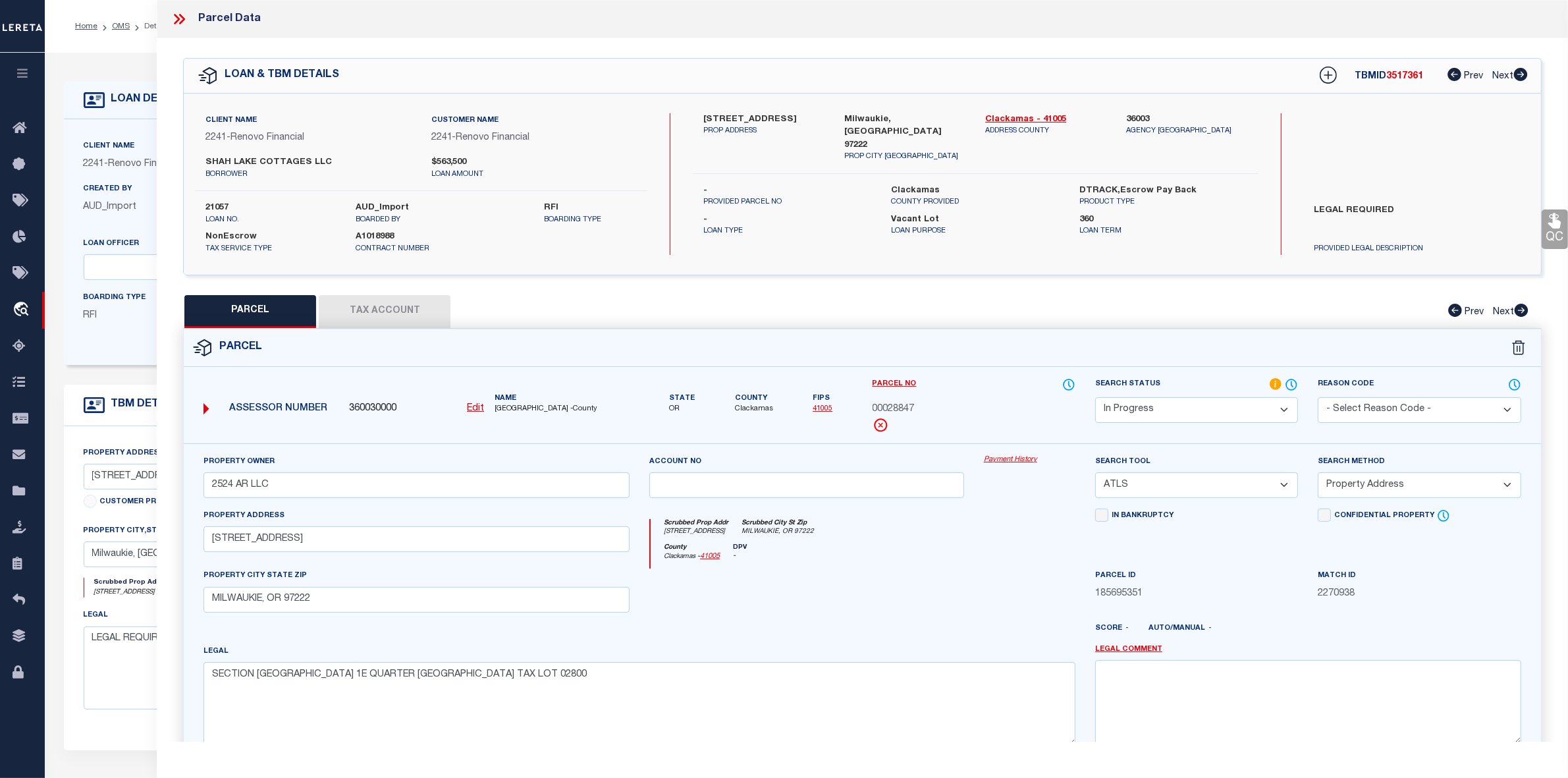
click at [1202, 402] on select "Automated Search Bad Parcel Complete Duplicate Parcel High Dollar Reporting In …" at bounding box center [1196, 409] width 203 height 25
select select "ND"
click at [1095, 397] on select "Automated Search Bad Parcel Complete Duplicate Parcel High Dollar Reporting In …" at bounding box center [1196, 409] width 203 height 25
click at [1361, 200] on div "LEGAL REQUIRED PROVIDED LEGAL DESCRIPTION" at bounding box center [1417, 227] width 246 height 56
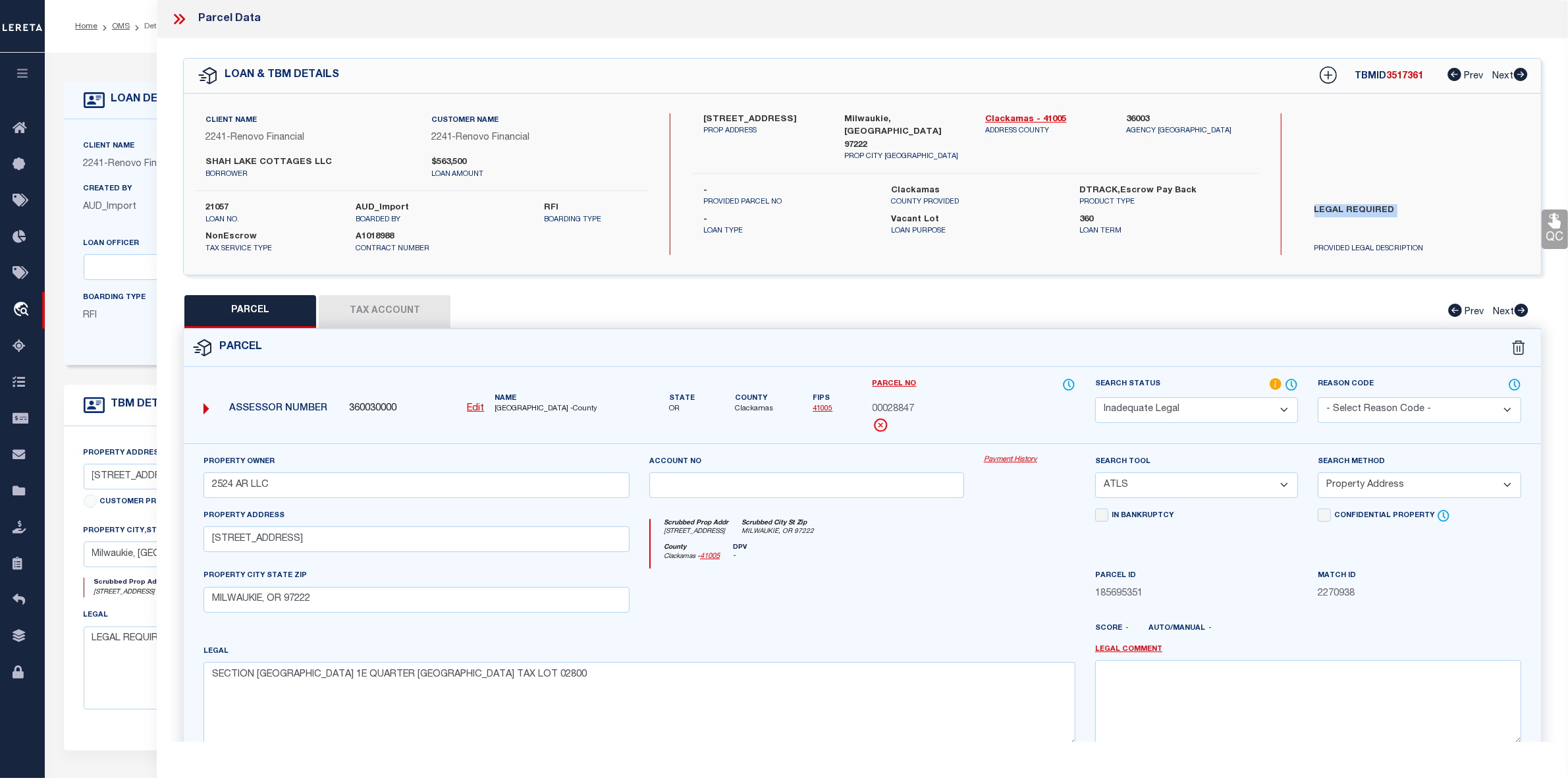
click at [1361, 200] on div "LEGAL REQUIRED PROVIDED LEGAL DESCRIPTION" at bounding box center [1417, 227] width 246 height 56
copy div "LEGAL REQUIRED"
click at [1153, 676] on textarea at bounding box center [1308, 701] width 426 height 83
paste textarea "LEGAL REQUIRED"
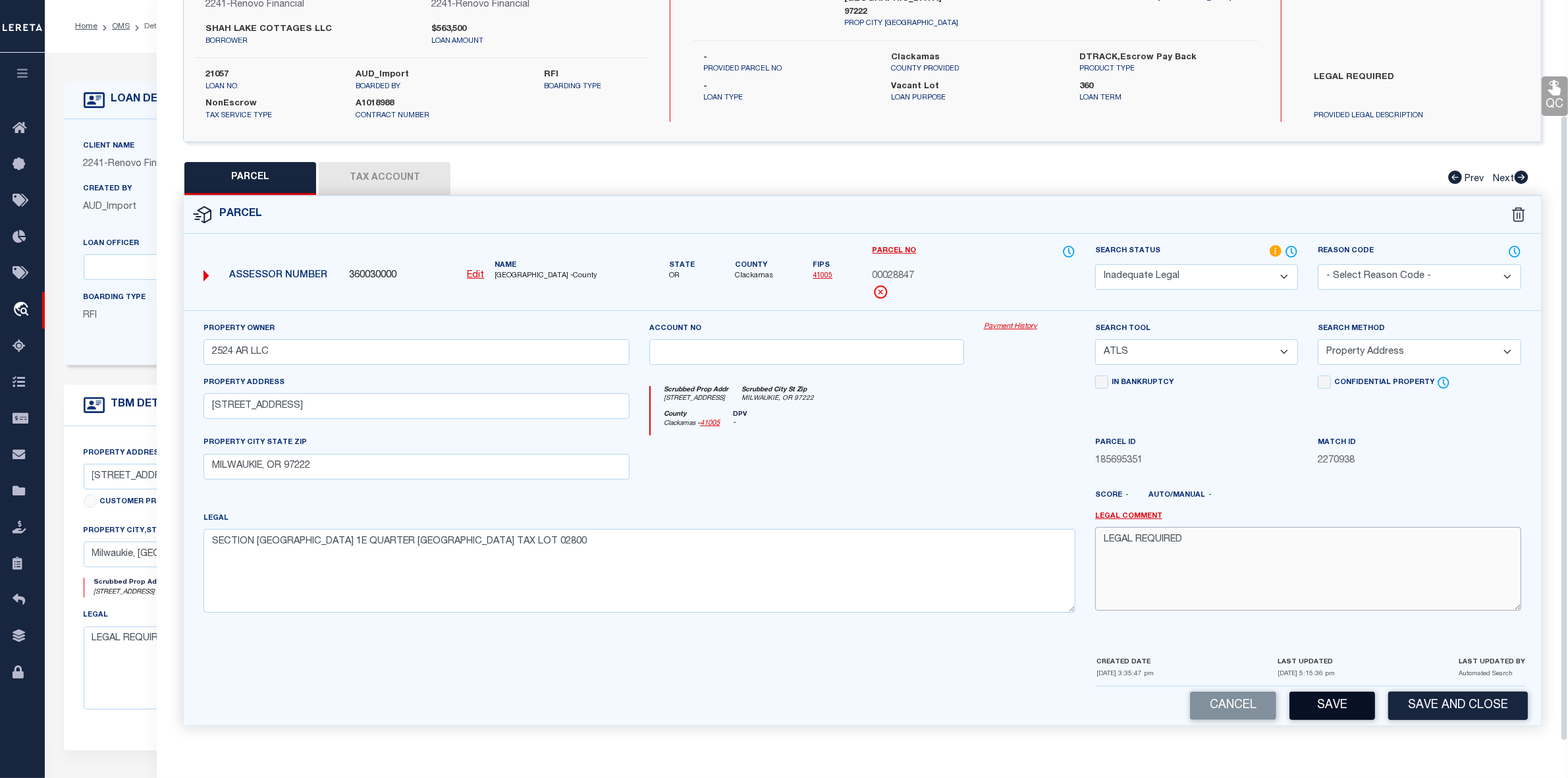
type textarea "LEGAL REQUIRED"
click at [1345, 713] on button "Save" at bounding box center [1331, 706] width 85 height 28
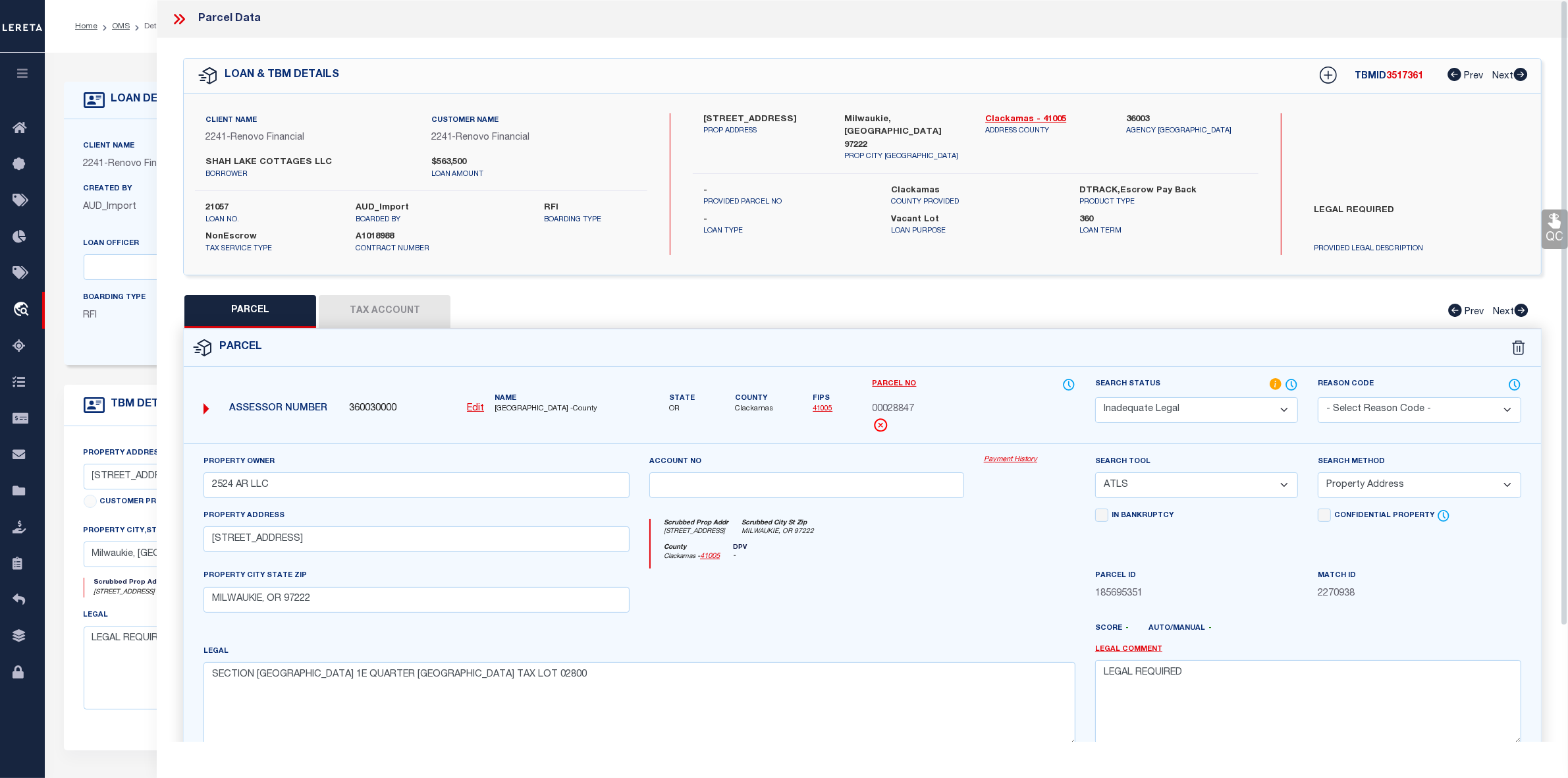
select select "AS"
select select
checkbox input "false"
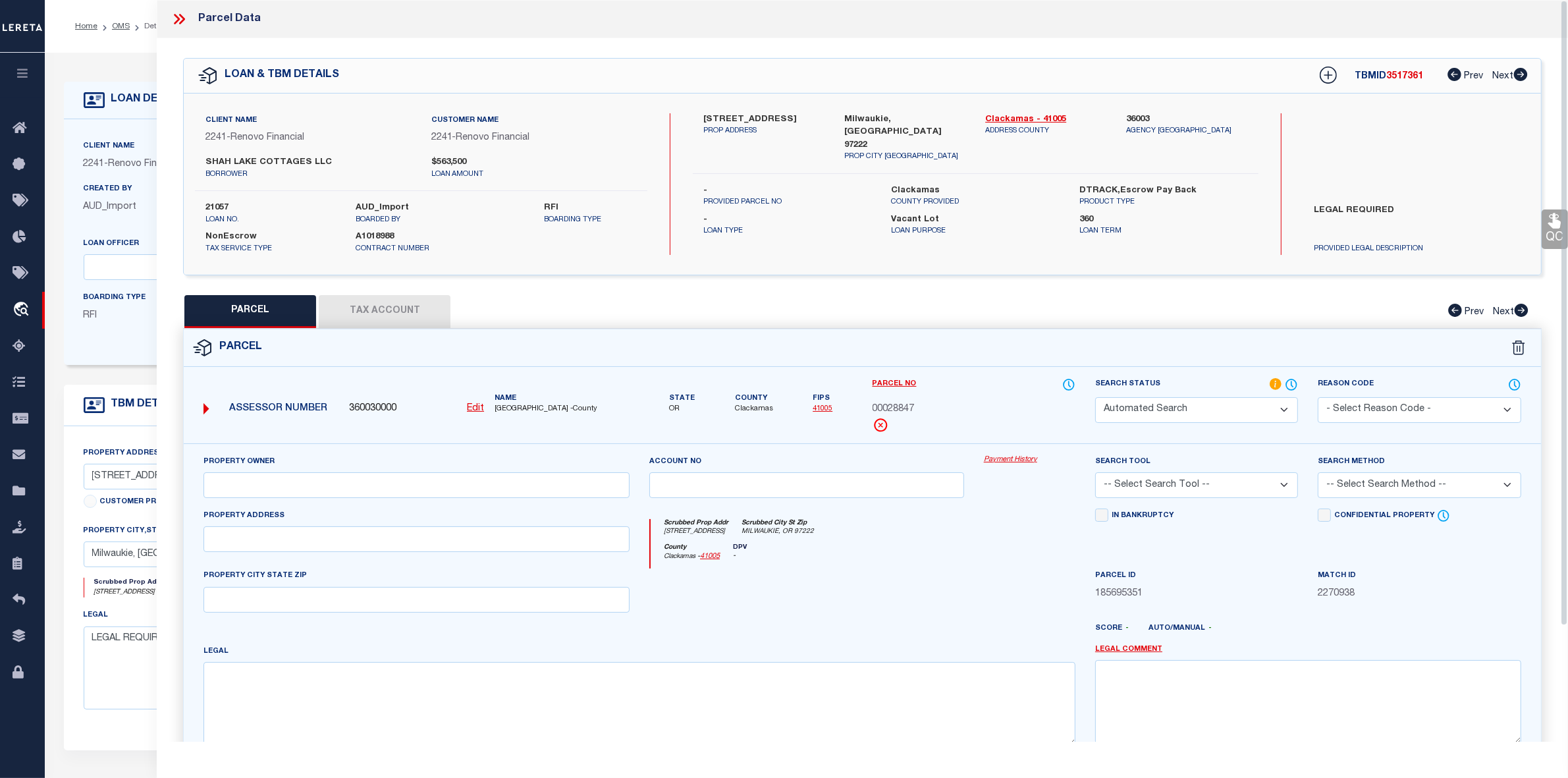
select select "ND"
type input "2524 AR LLC"
select select "ATL"
select select "ADD"
type input "[STREET_ADDRESS]"
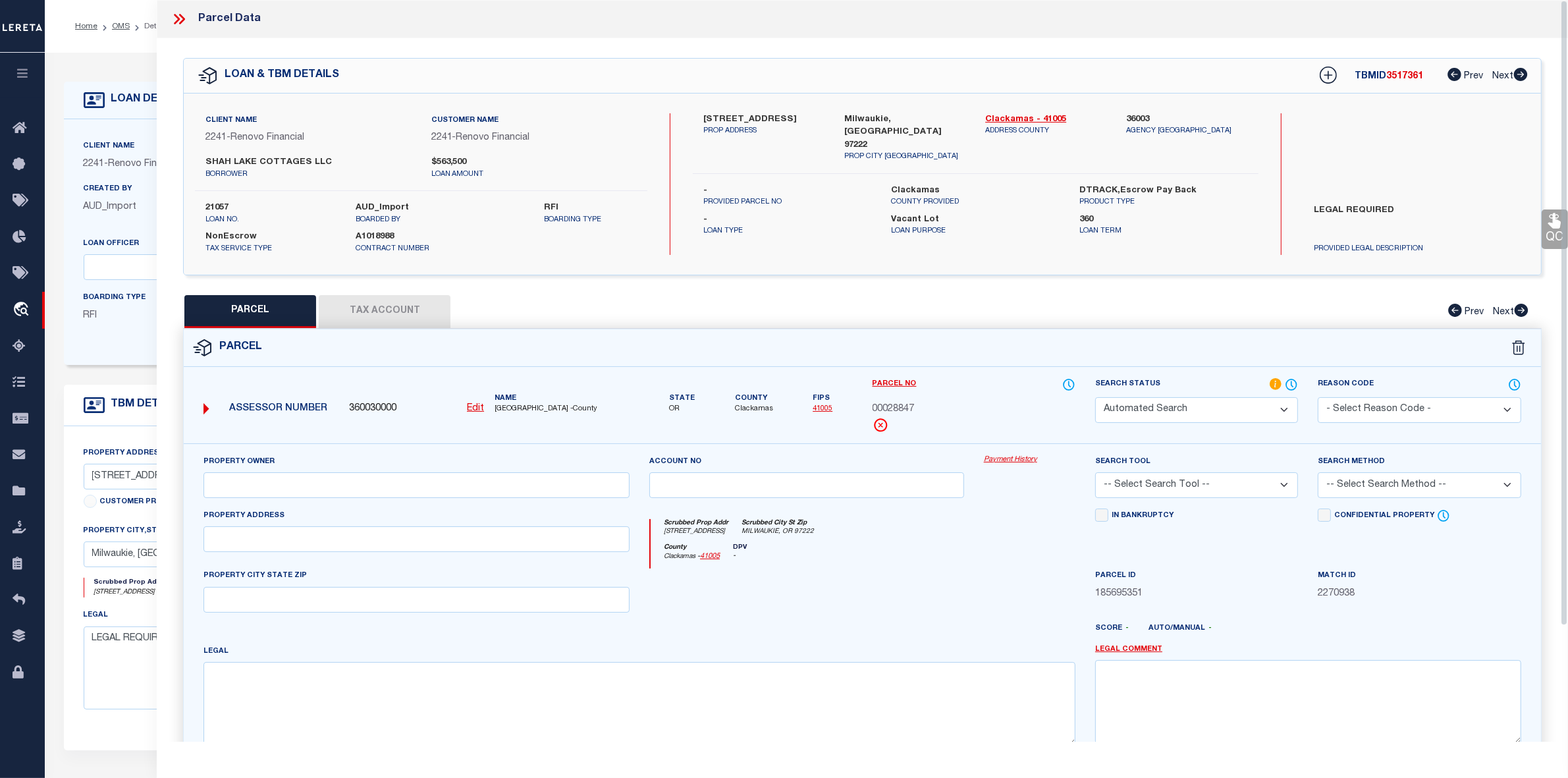
type input "MILWAUKIE, OR 97222"
type textarea "SECTION [GEOGRAPHIC_DATA] 1E QUARTER [GEOGRAPHIC_DATA] TAX LOT 02800"
type textarea "LEGAL REQUIRED"
click at [1407, 76] on span "3517361" at bounding box center [1404, 76] width 37 height 9
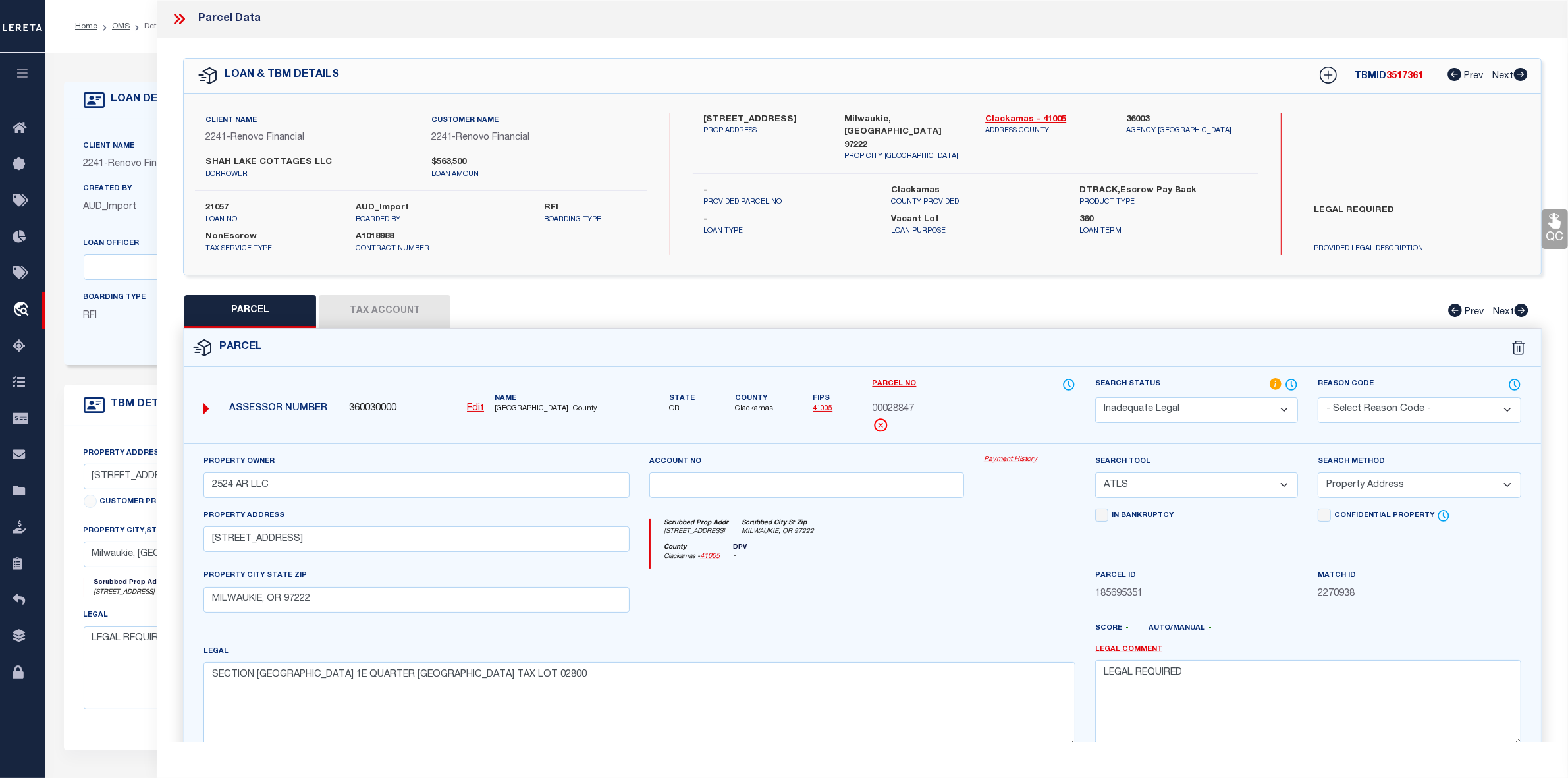
click at [1407, 76] on span "3517361" at bounding box center [1404, 76] width 37 height 9
copy span "3517361"
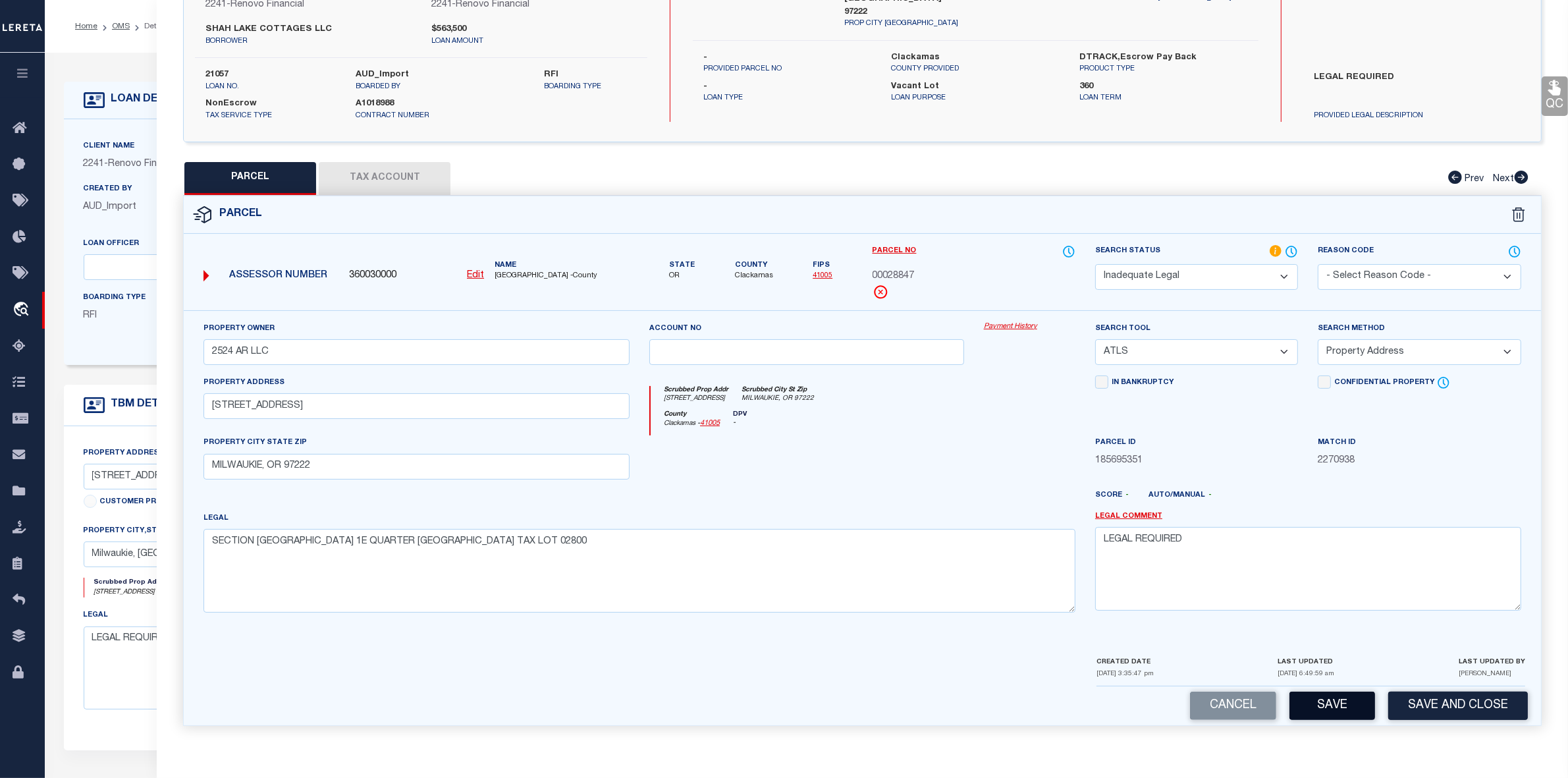
click at [1370, 711] on button "Save" at bounding box center [1331, 706] width 85 height 28
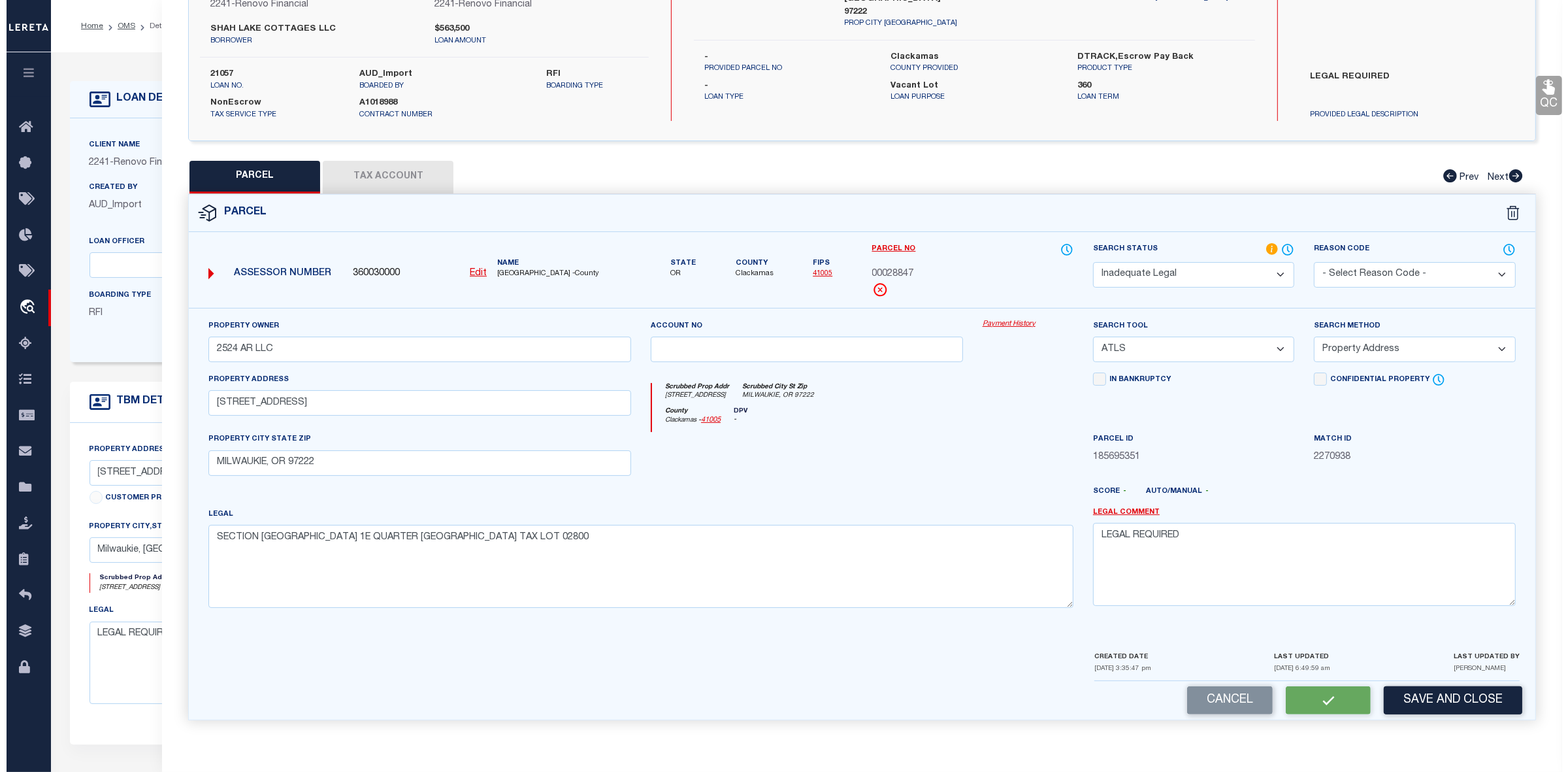
scroll to position [0, 0]
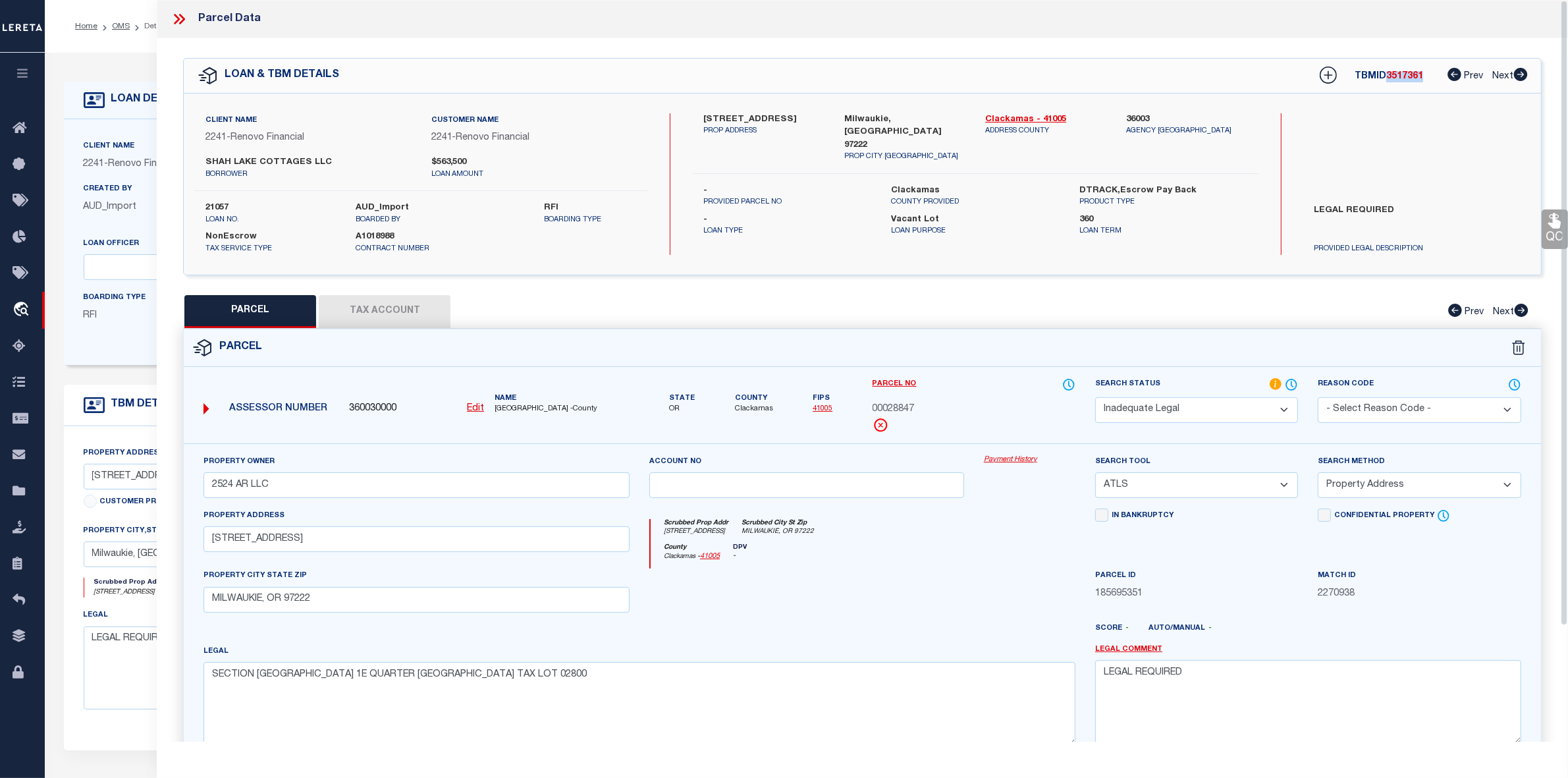
select select "AS"
select select
checkbox input "false"
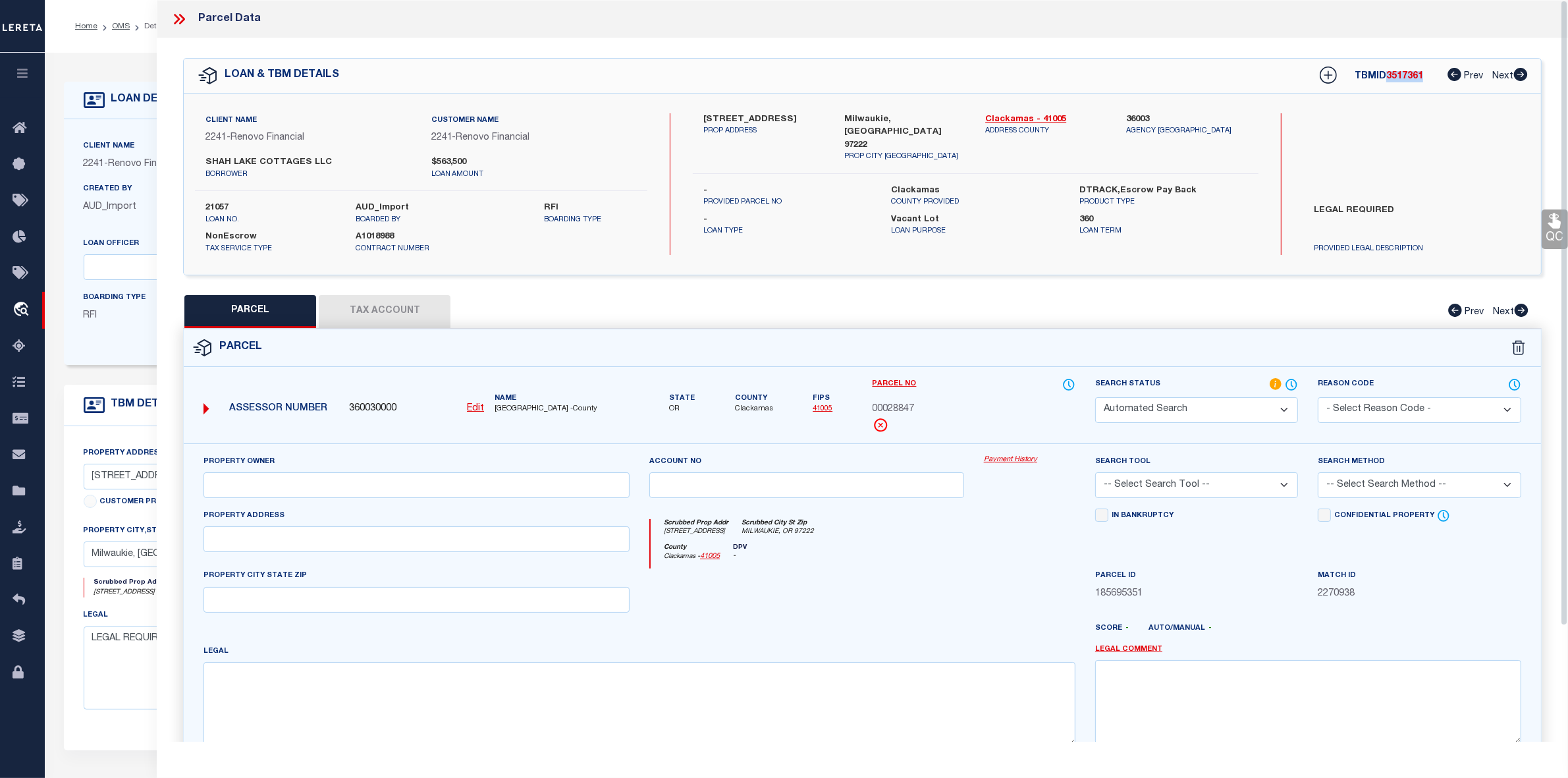
select select "ND"
type input "2524 AR LLC"
select select "ATL"
select select "ADD"
type input "[STREET_ADDRESS]"
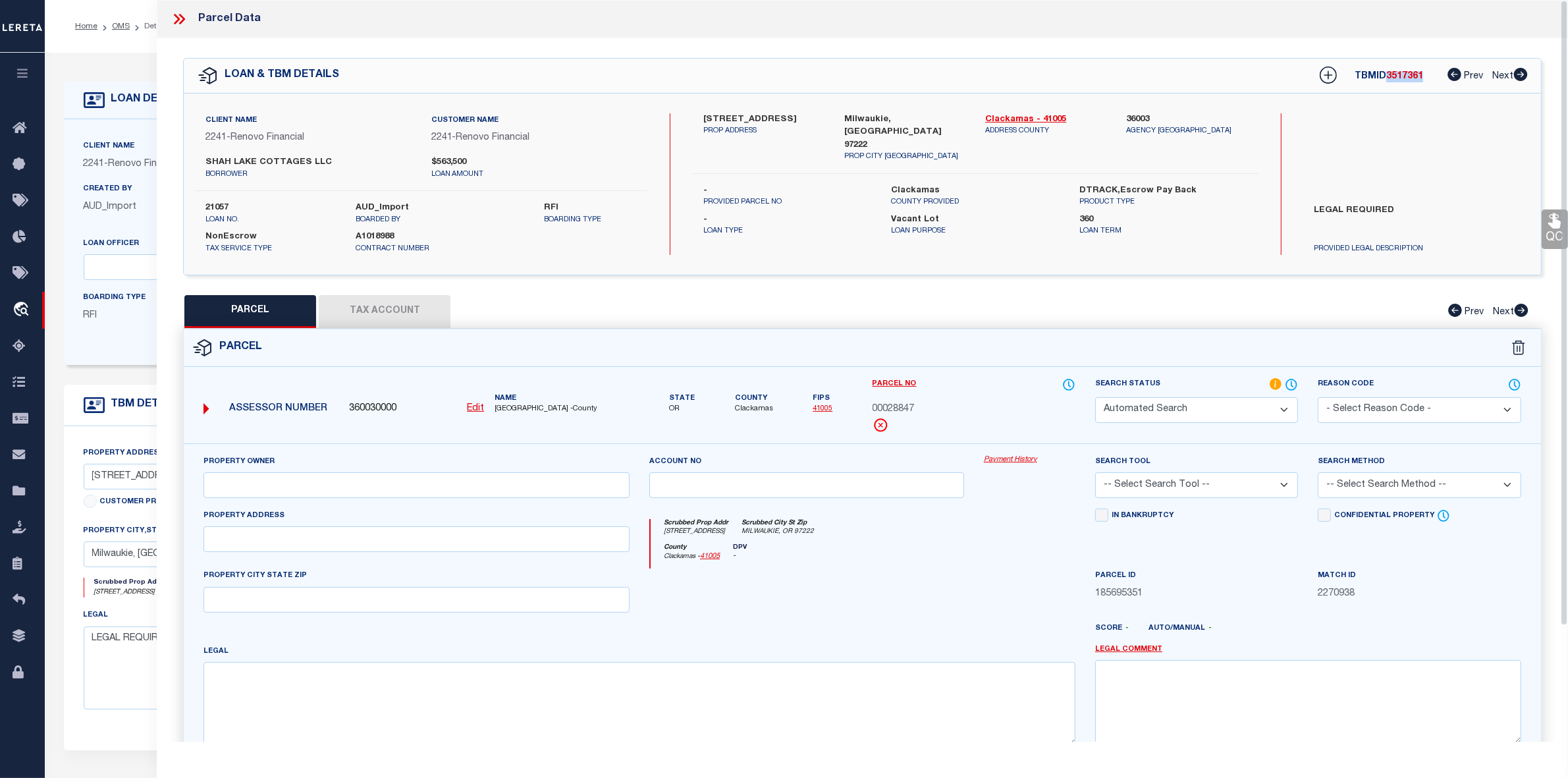
type input "MILWAUKIE, OR 97222"
type textarea "SECTION [GEOGRAPHIC_DATA] 1E QUARTER [GEOGRAPHIC_DATA] TAX LOT 02800"
type textarea "LEGAL REQUIRED"
click at [178, 20] on icon at bounding box center [177, 19] width 6 height 11
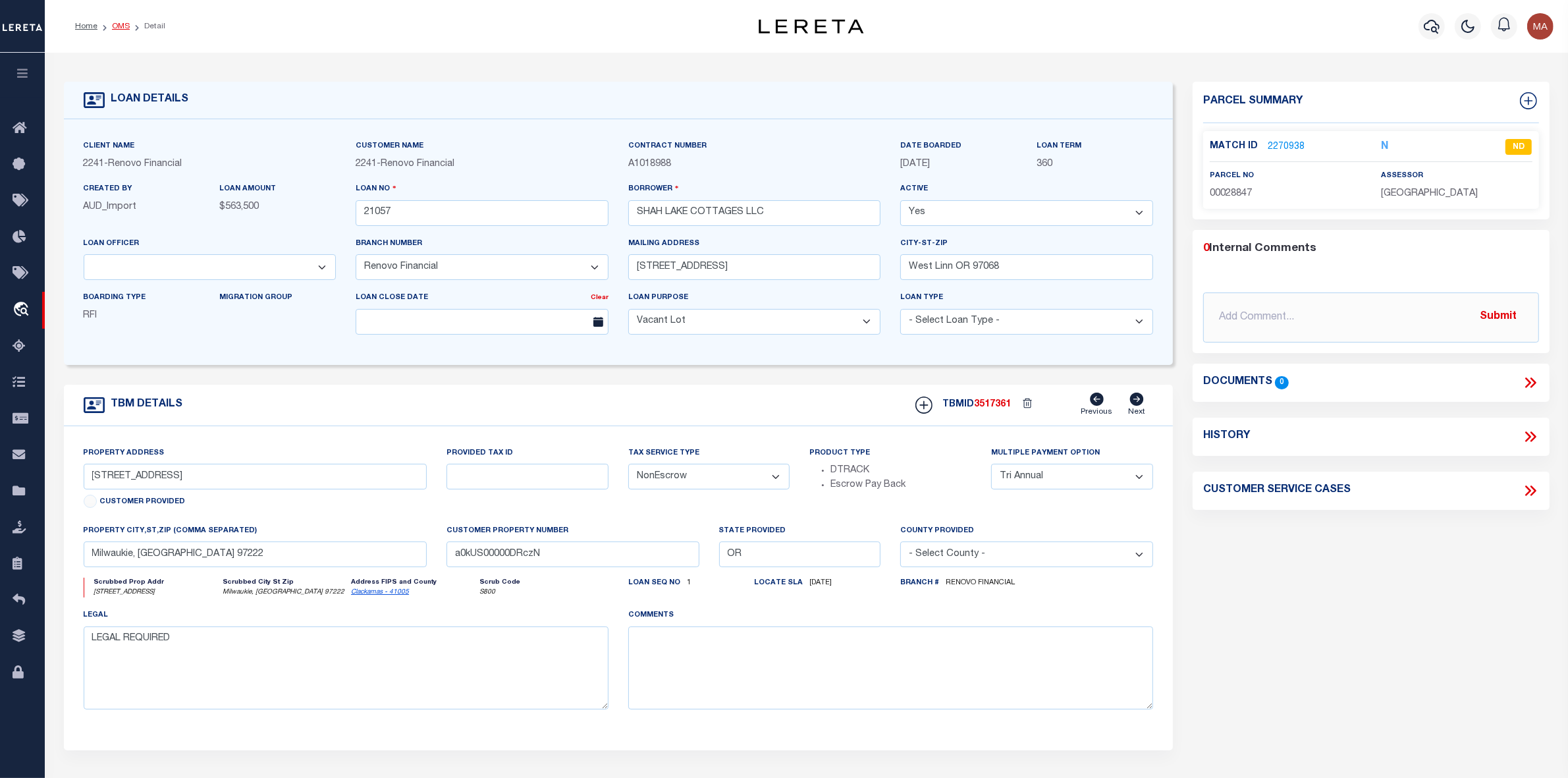
click at [112, 25] on link "OMS" at bounding box center [121, 26] width 18 height 8
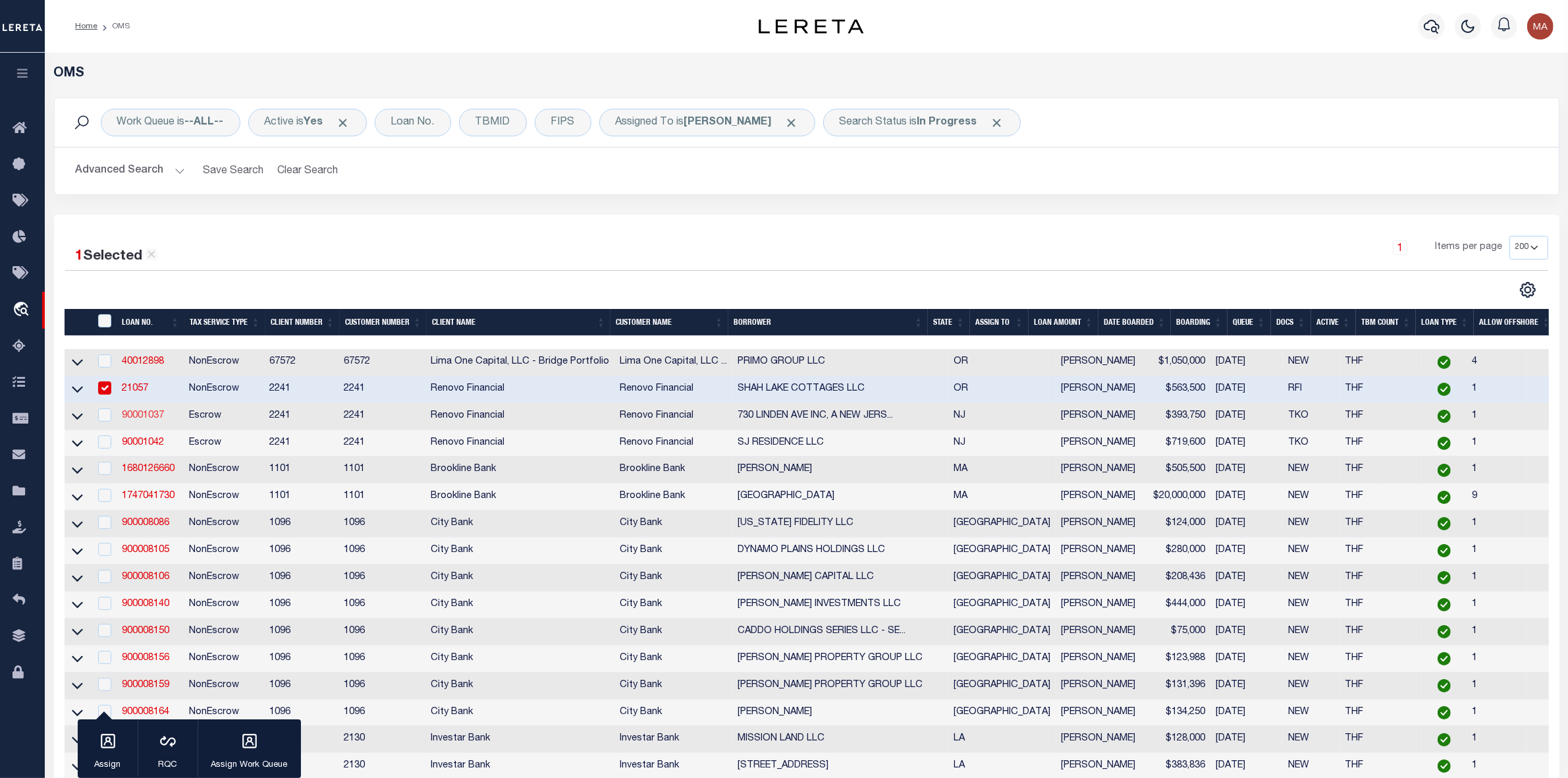
click at [150, 414] on link "90001037" at bounding box center [143, 415] width 42 height 9
type input "90001037"
type input "[STREET_ADDRESS] INC, A [US_STATE] CORPORATION"
select select "25067"
select select "Escrow"
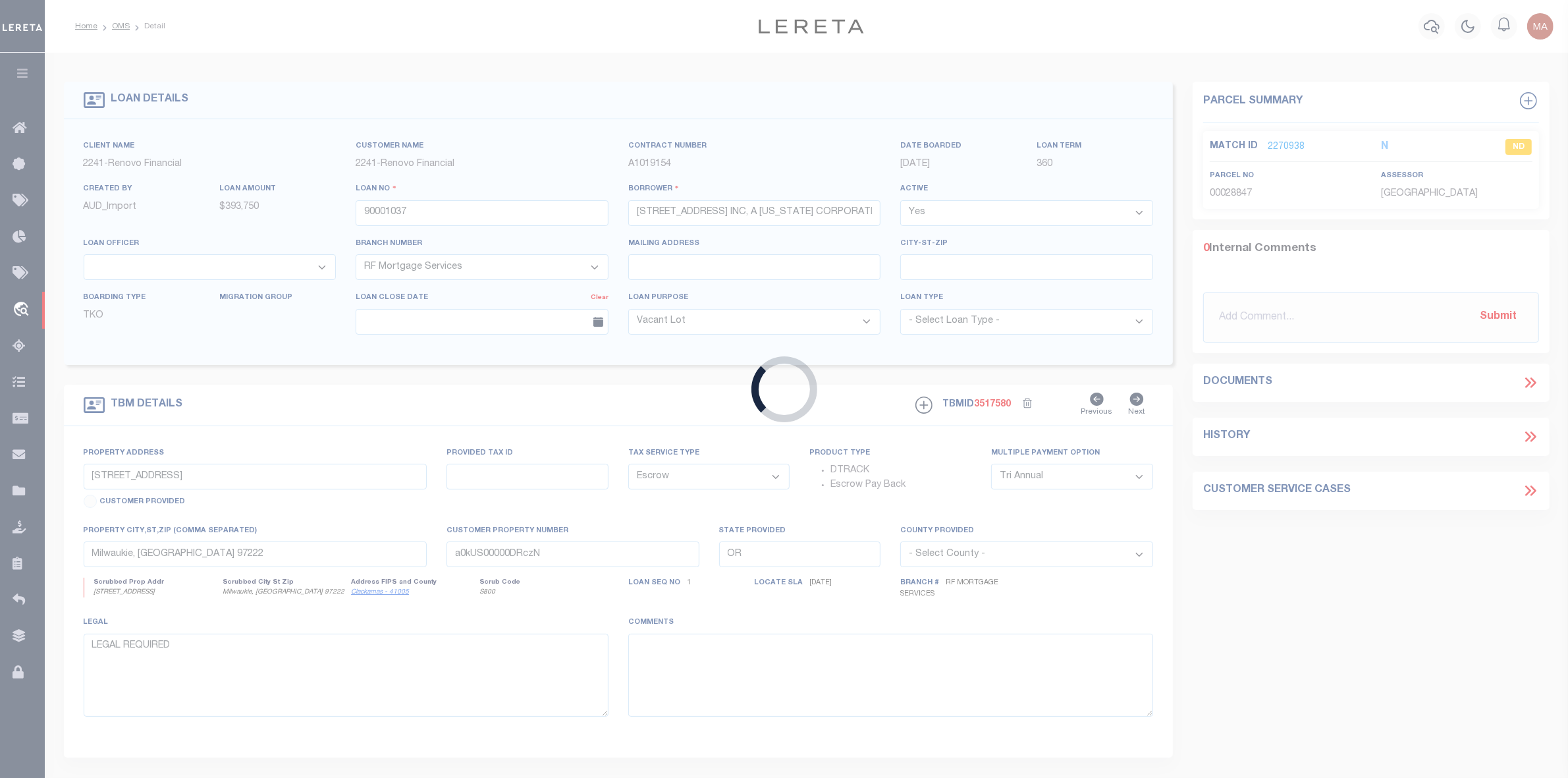
type input "[STREET_ADDRESS]"
type input "13-00255-0000-00049"
select select
type input "RAHWAY, NJ 07065"
type input "a0kUS00000E12hF"
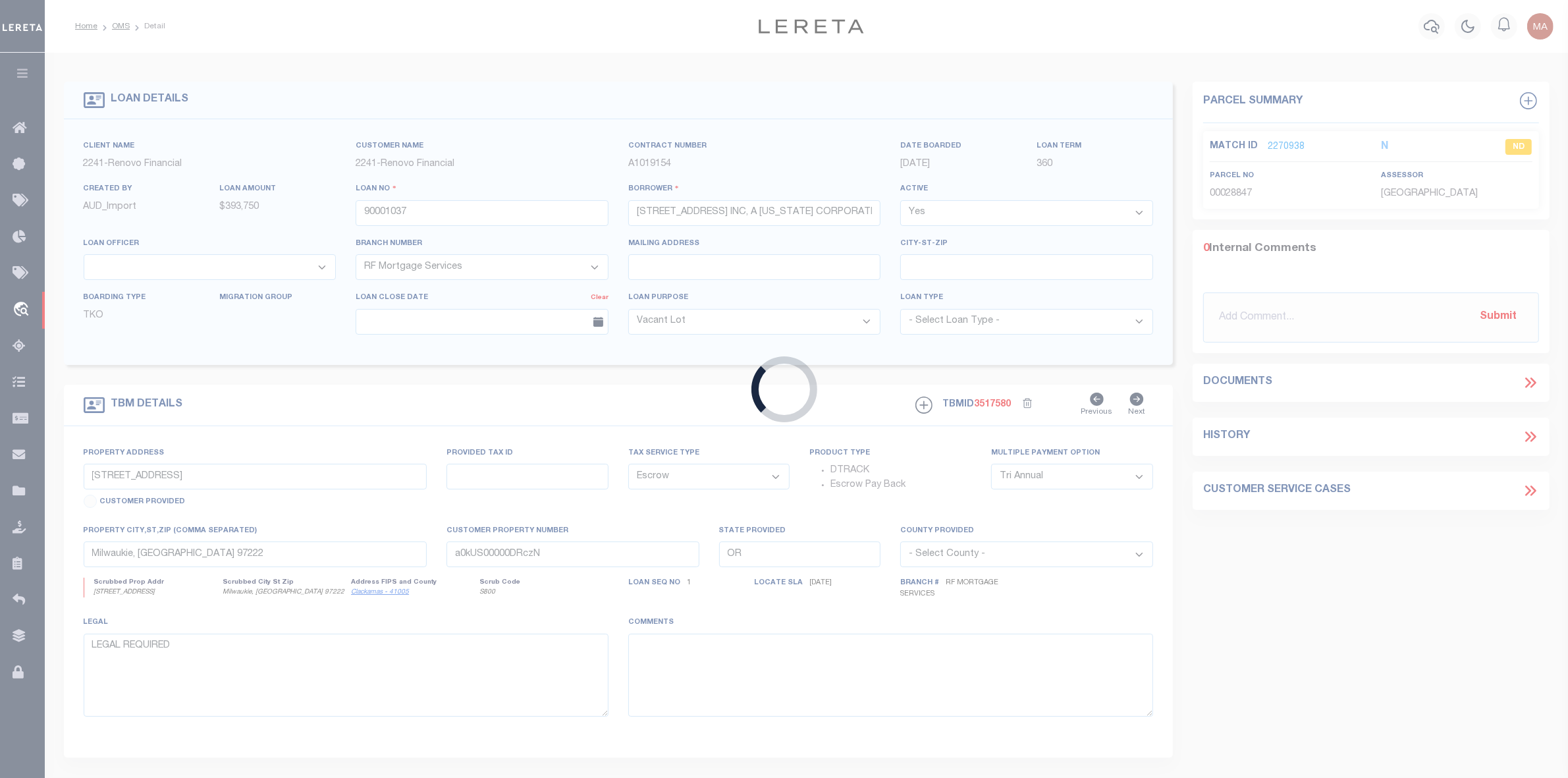
type input "NJ"
select select
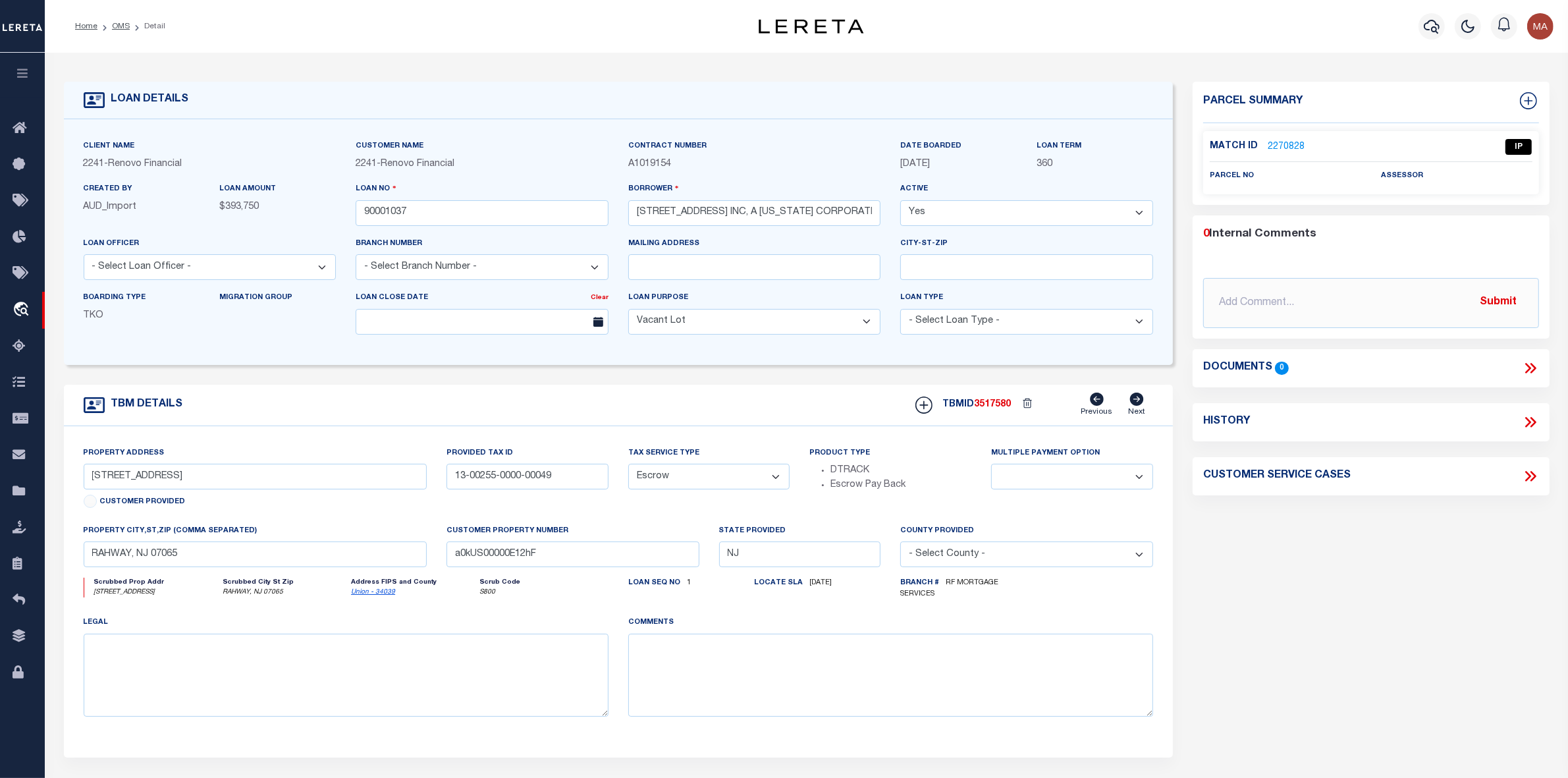
click at [1295, 146] on link "2270828" at bounding box center [1286, 147] width 37 height 14
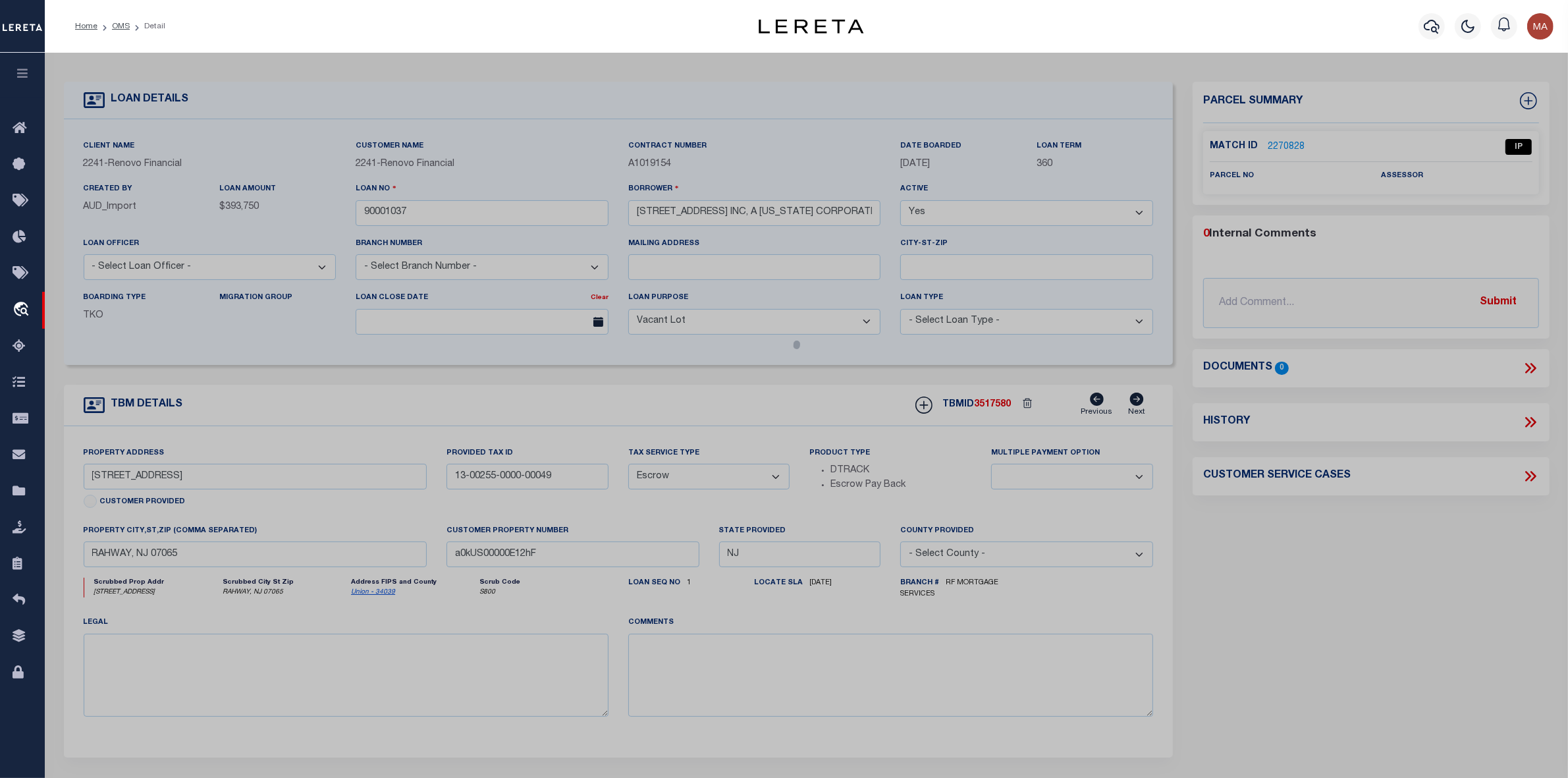
select select "AS"
select select
checkbox input "false"
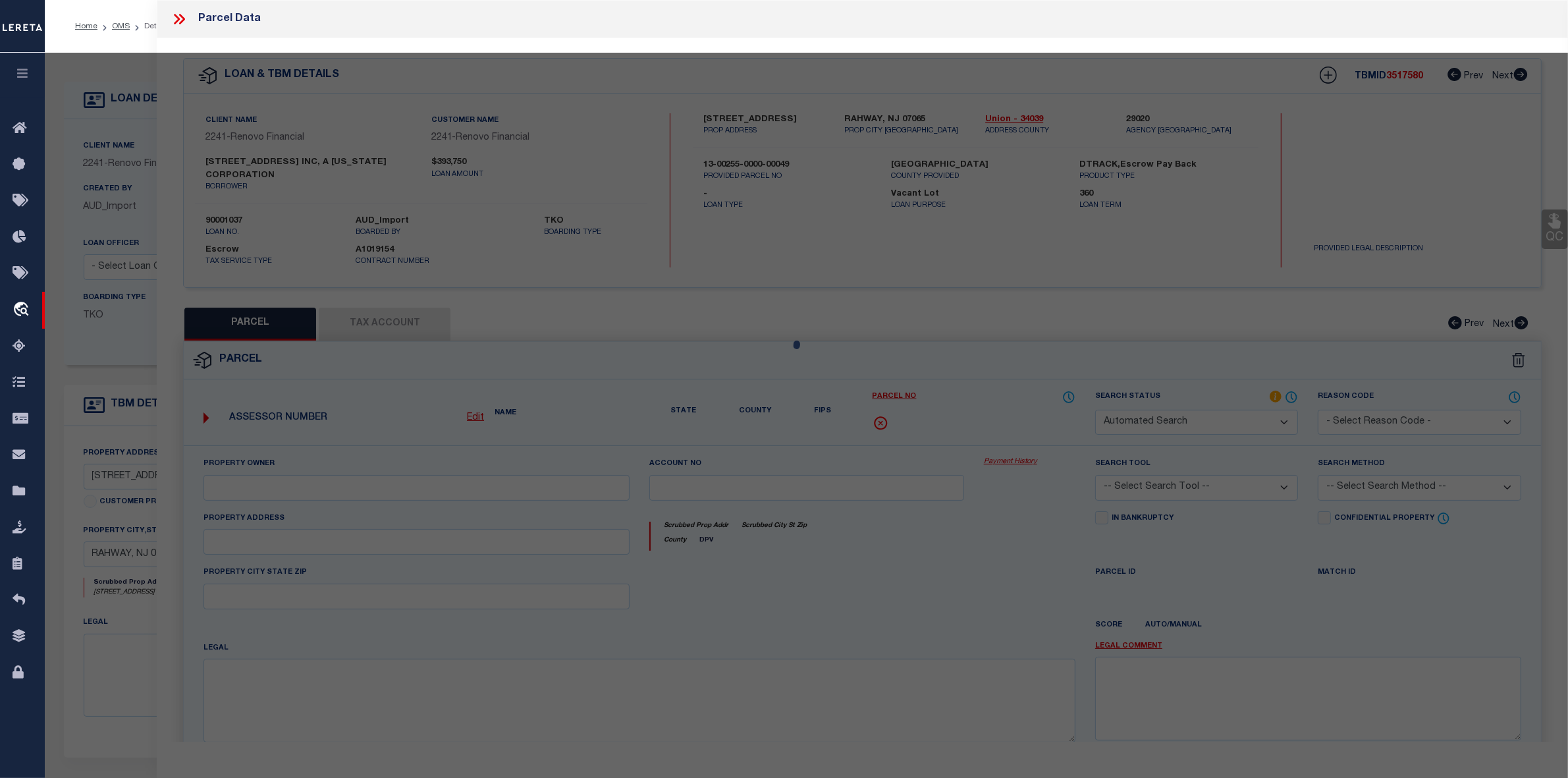
select select "IP"
checkbox input "false"
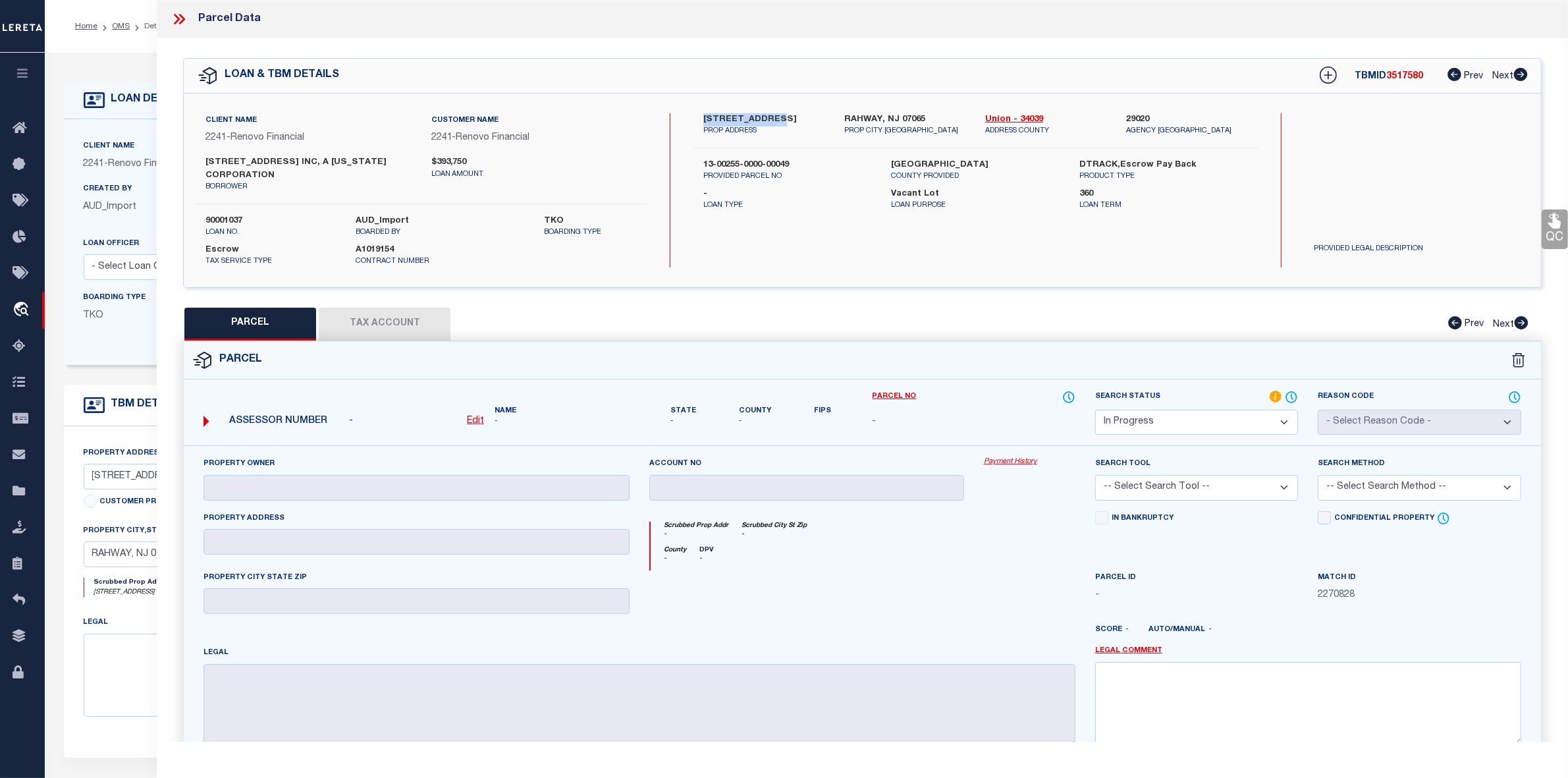
drag, startPoint x: 705, startPoint y: 118, endPoint x: 779, endPoint y: 118, distance: 74.0
click at [779, 118] on label "[STREET_ADDRESS]" at bounding box center [764, 120] width 121 height 13
copy label "[STREET_ADDRESS]"
click at [470, 422] on u "Edit" at bounding box center [475, 421] width 17 height 9
select select "IP"
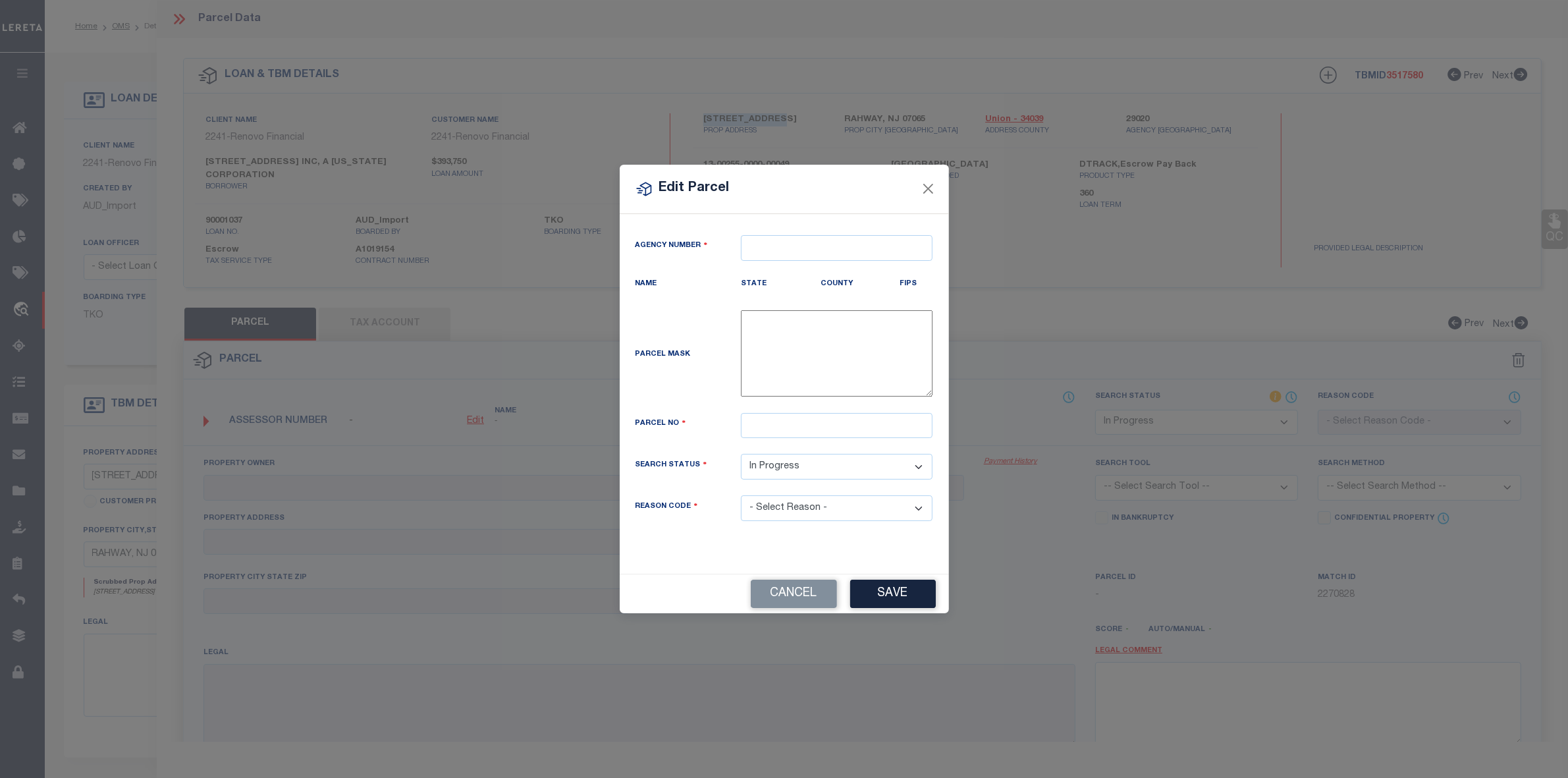
type textarea "-"
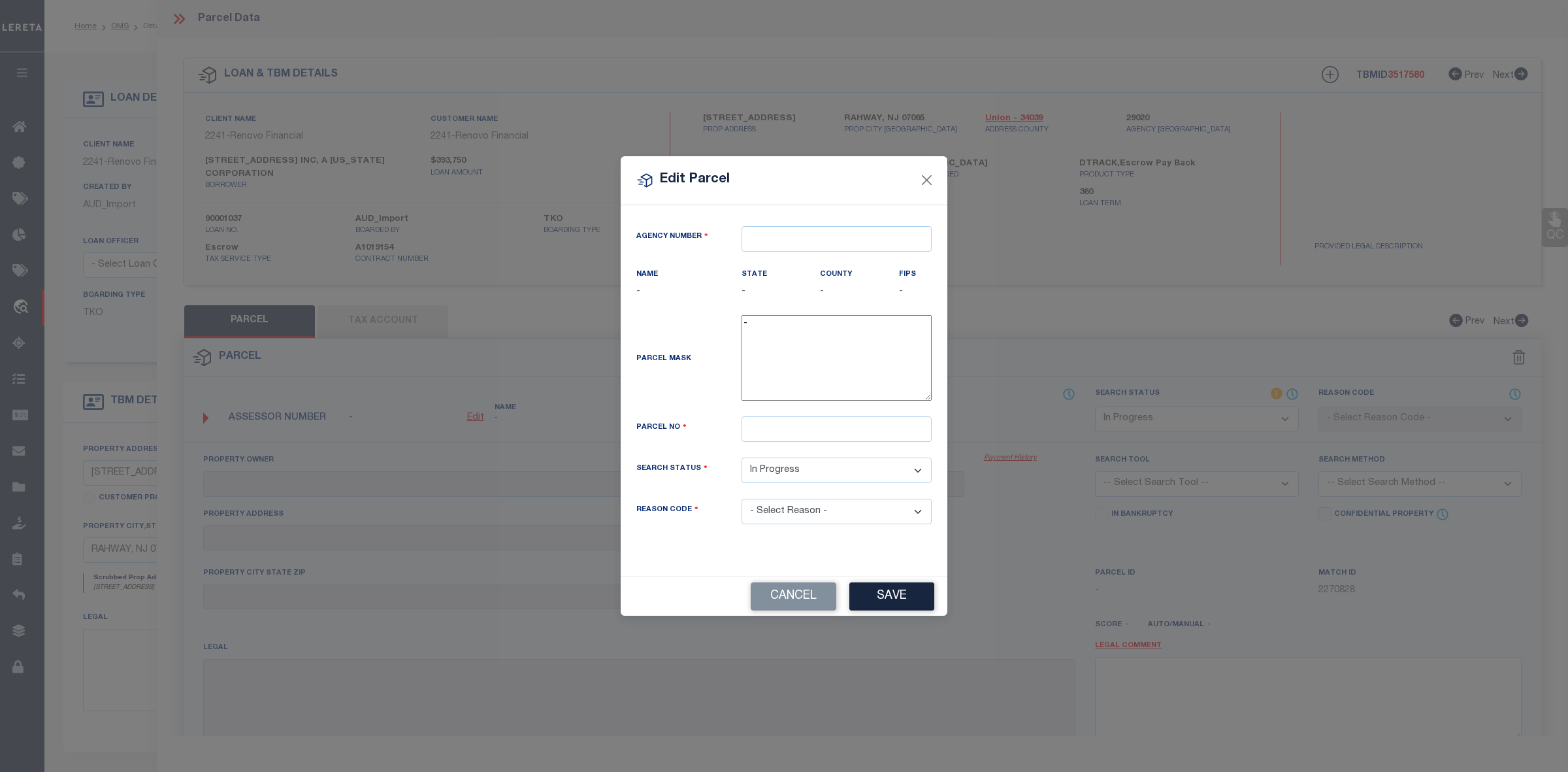
click at [805, 223] on div "Agency Number Name - State -" at bounding box center [784, 390] width 327 height 371
click at [814, 261] on div "Agency Number" at bounding box center [783, 247] width 315 height 41
click at [808, 242] on input "text" at bounding box center [837, 239] width 190 height 25
click at [834, 260] on div "290200000 : [GEOGRAPHIC_DATA]" at bounding box center [837, 269] width 189 height 37
type input "290200000"
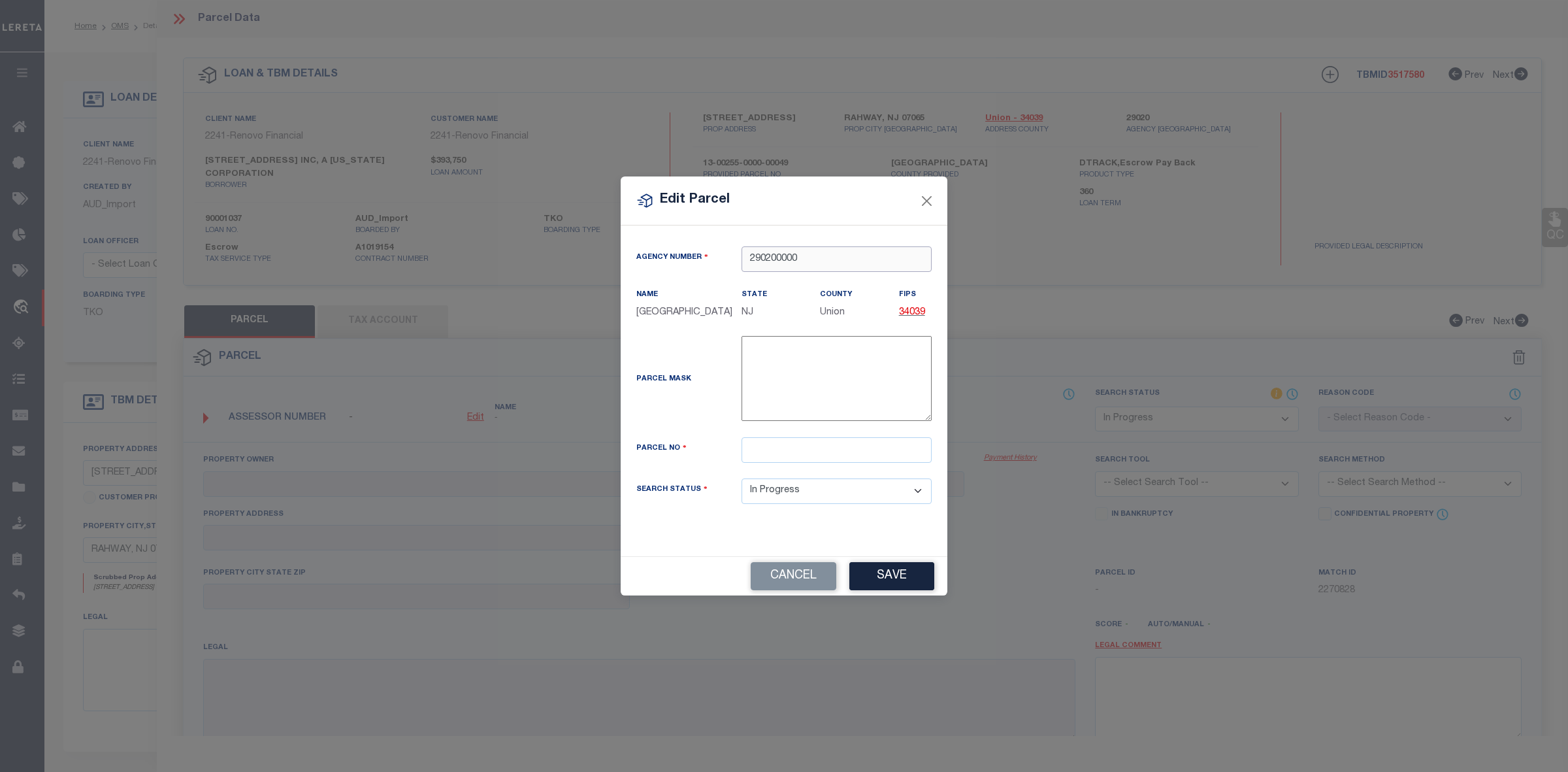
type input "290200000"
click at [760, 436] on div "Parcel Mask -" at bounding box center [783, 386] width 315 height 101
click at [775, 451] on input "text" at bounding box center [837, 450] width 190 height 25
click at [765, 464] on div "Parcel No" at bounding box center [783, 458] width 315 height 41
click at [764, 448] on input "text" at bounding box center [837, 450] width 190 height 25
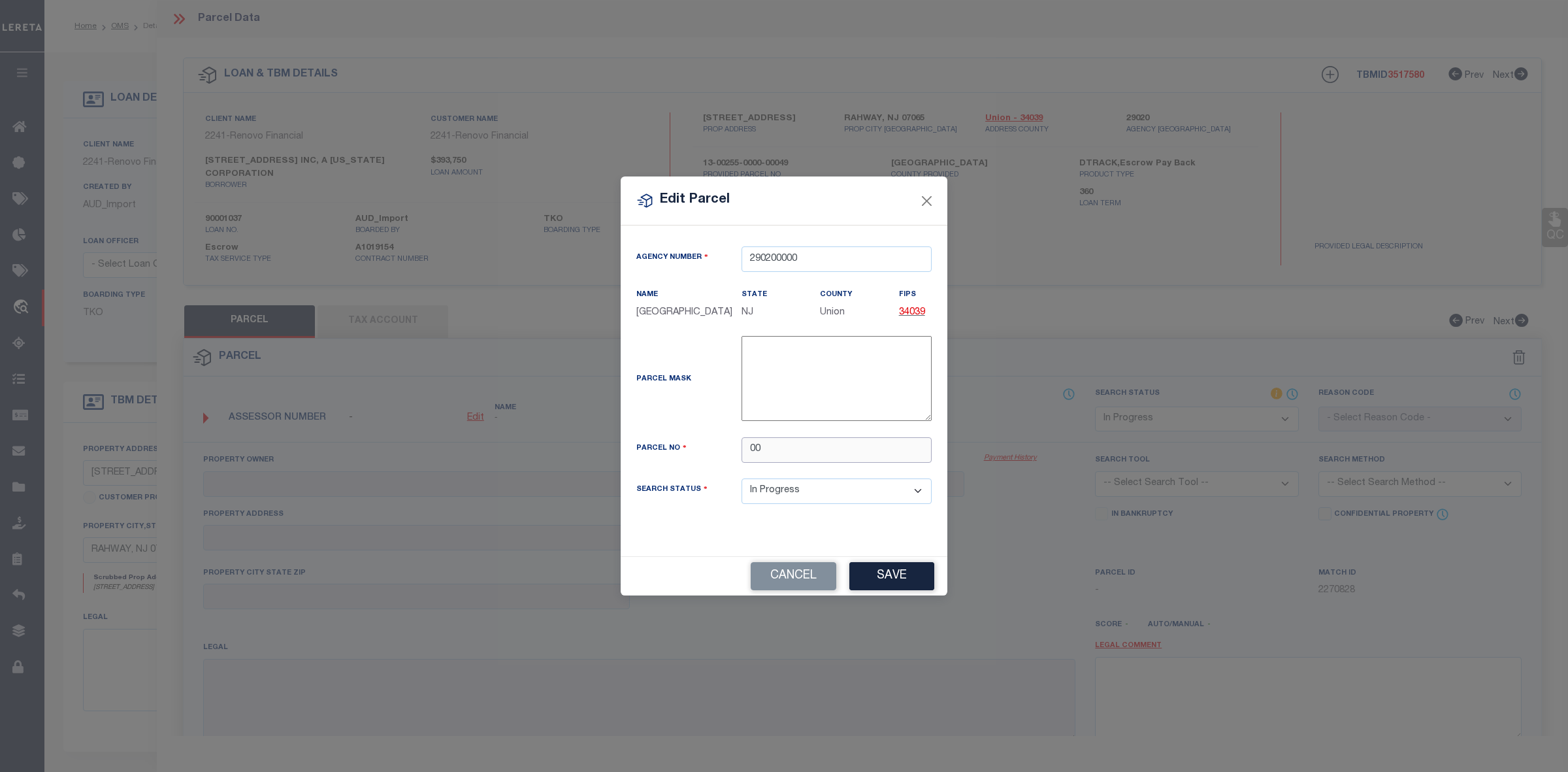
paste input "255"
click at [766, 456] on input "00 255" at bounding box center [837, 450] width 190 height 25
click at [804, 448] on input "00255" at bounding box center [837, 450] width 190 height 25
type input "00255 00049"
click at [914, 583] on button "Save" at bounding box center [891, 576] width 85 height 28
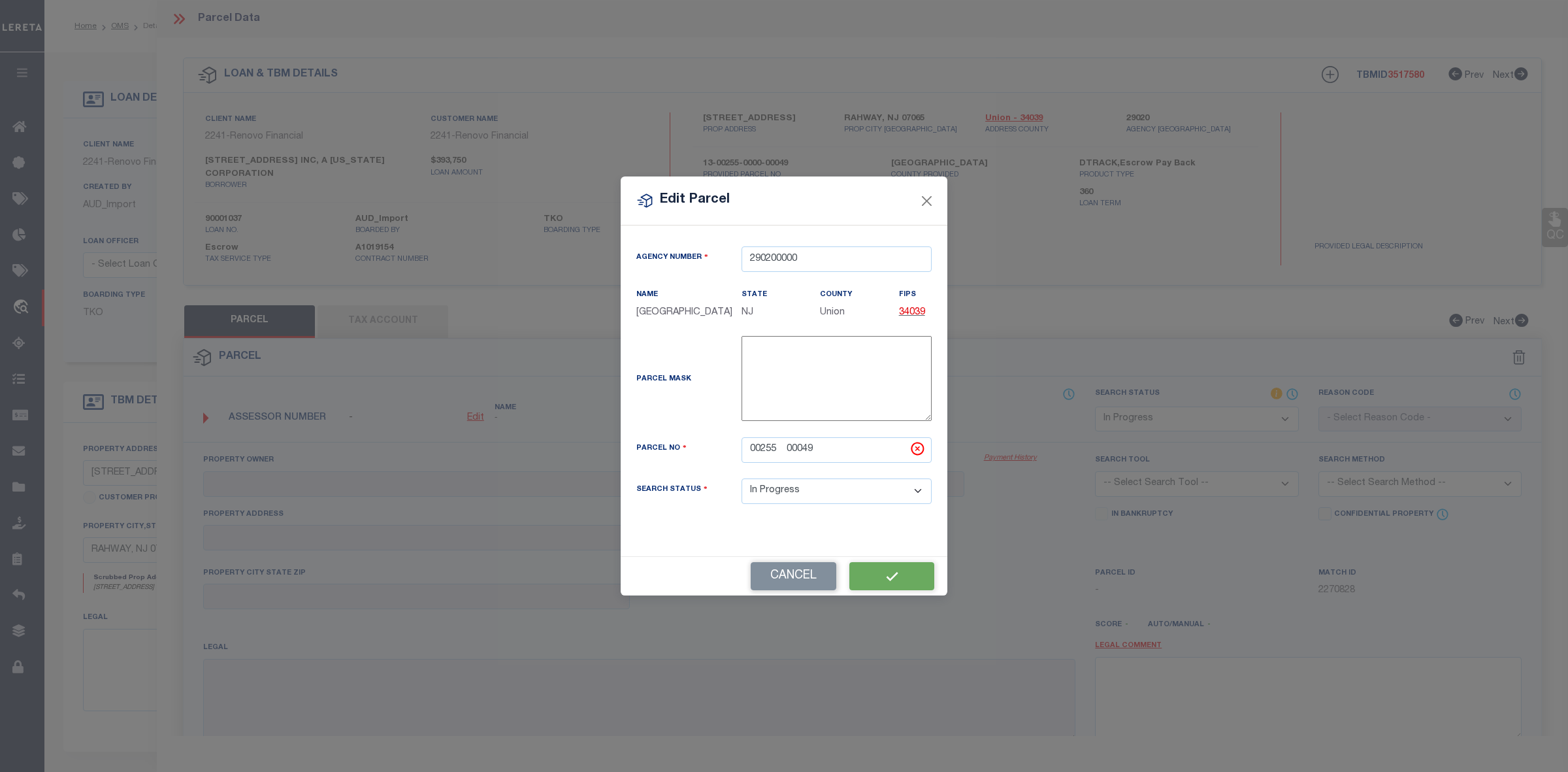
select select "IP"
checkbox input "false"
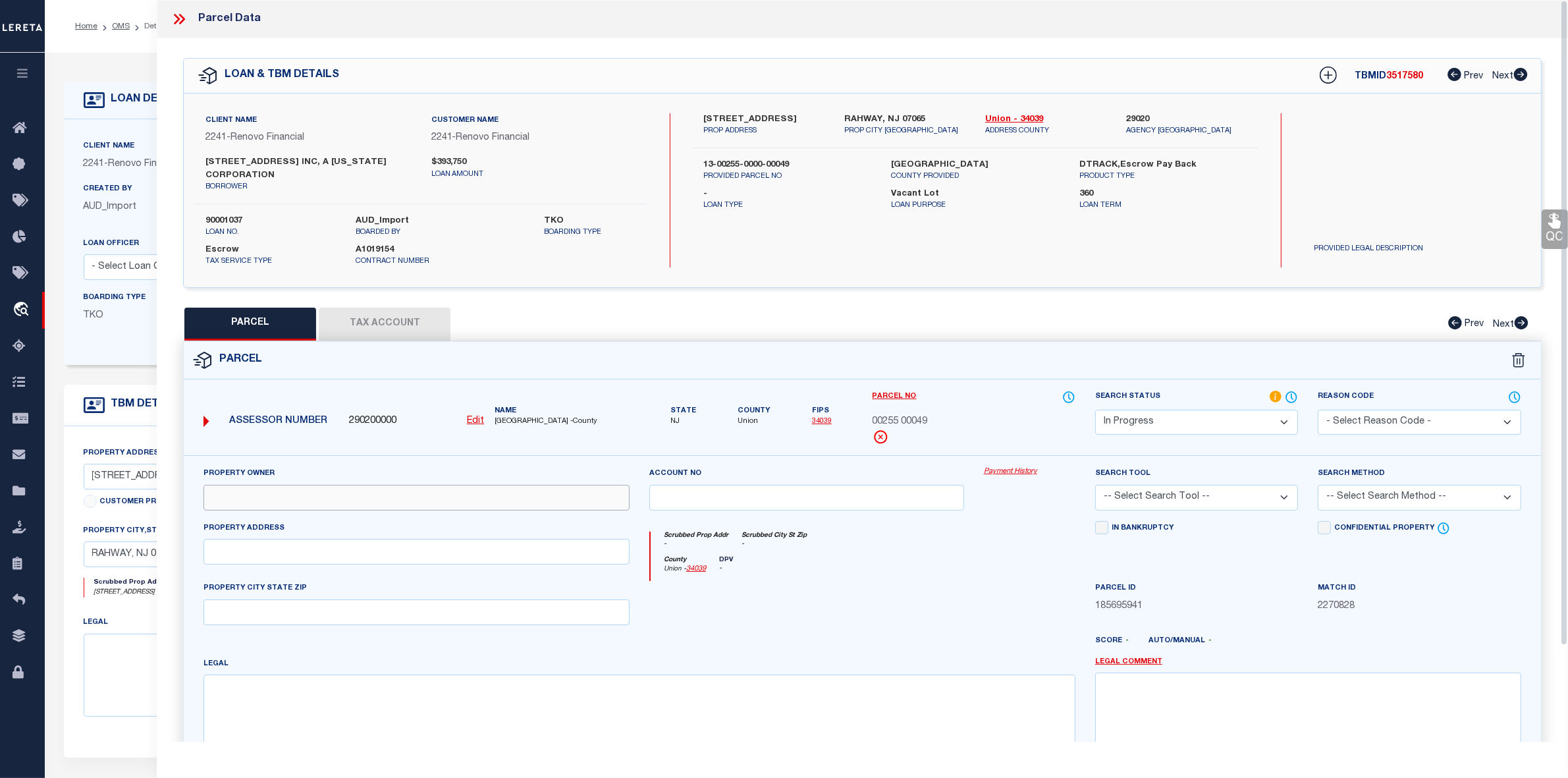
click at [405, 498] on input "text" at bounding box center [416, 497] width 426 height 25
paste input "[PERSON_NAME] & [PERSON_NAME]"
drag, startPoint x: 232, startPoint y: 501, endPoint x: 238, endPoint y: 502, distance: 6.1
click at [236, 499] on input "[PERSON_NAME] & [PERSON_NAME]" at bounding box center [416, 497] width 426 height 25
type input "[PERSON_NAME] & [PERSON_NAME]"
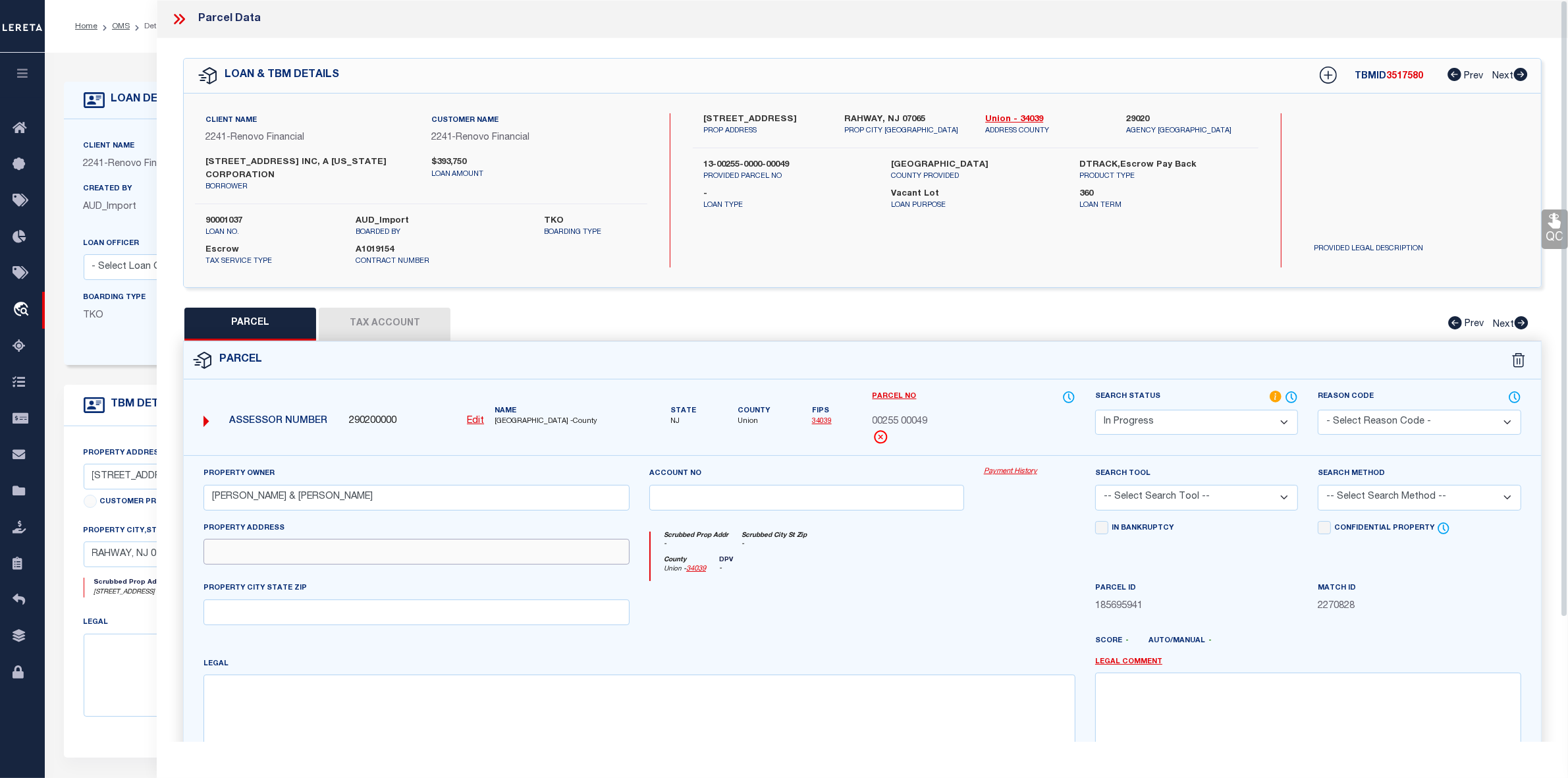
click at [281, 557] on input "text" at bounding box center [416, 551] width 426 height 25
paste input "[STREET_ADDRESS]"
click at [234, 555] on input "[STREET_ADDRESS]" at bounding box center [416, 551] width 426 height 25
type input "[STREET_ADDRESS]"
click at [256, 625] on input "text" at bounding box center [416, 611] width 426 height 25
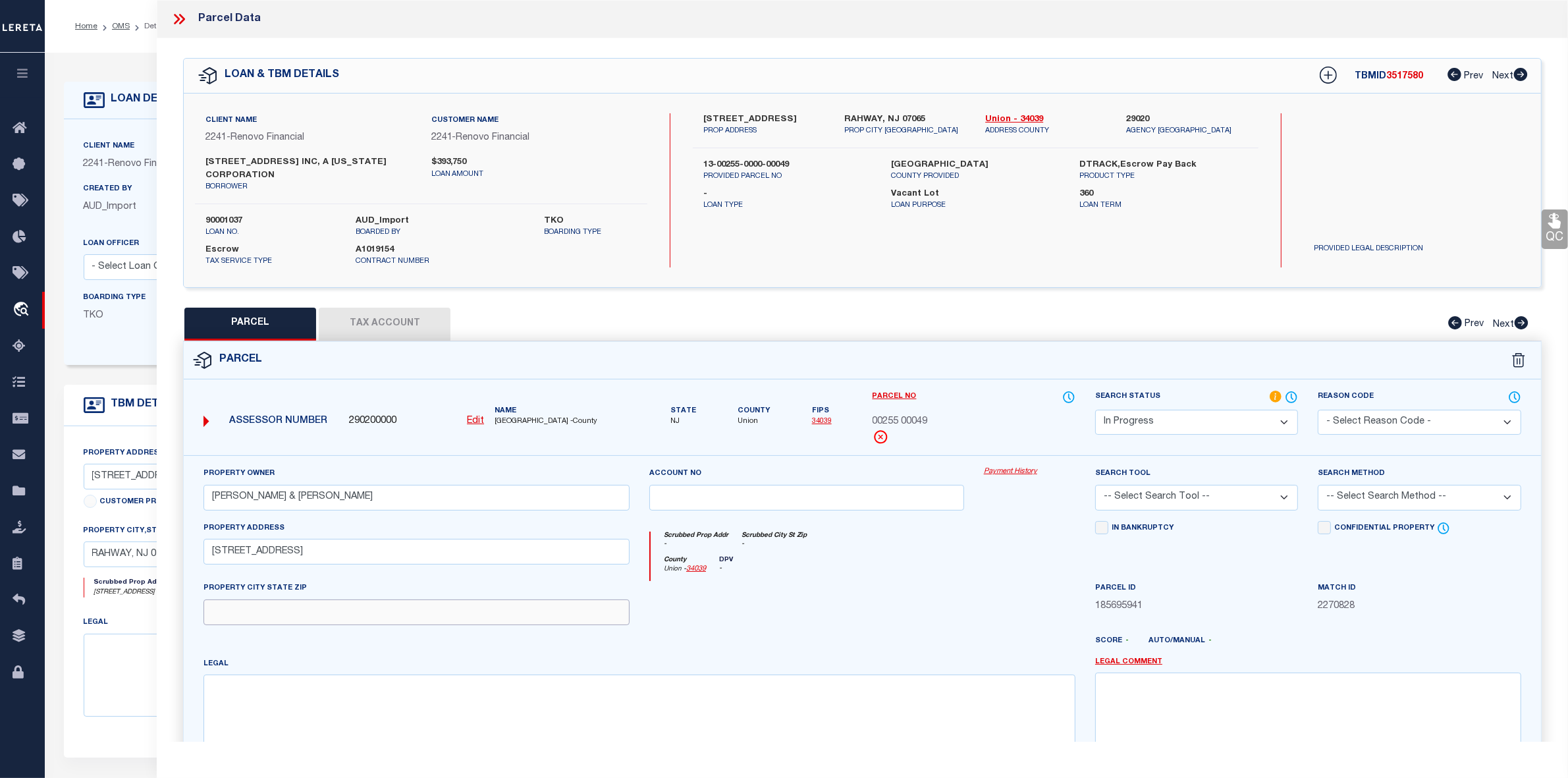
paste input "RAHWAY"
type input "RAHWAY"
click at [279, 707] on textarea at bounding box center [640, 716] width 872 height 83
paste textarea "Block: 255"
click at [220, 724] on textarea "Block: 255" at bounding box center [640, 716] width 872 height 83
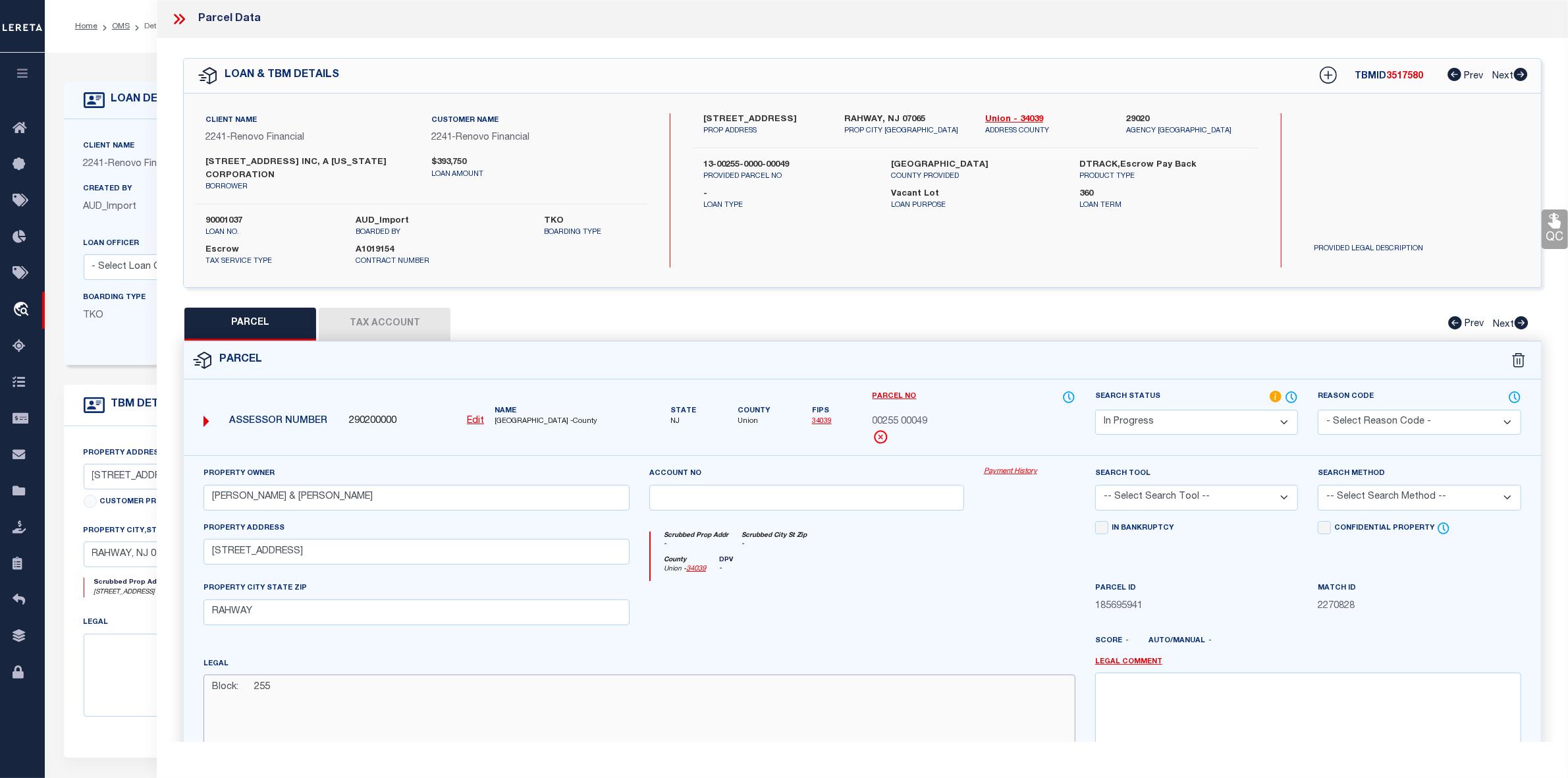
paste textarea "Lot: 49"
type textarea "Block: 255 Lot: 49"
click at [1167, 429] on select "Automated Search Bad Parcel Complete Duplicate Parcel High Dollar Reporting In …" at bounding box center [1196, 422] width 203 height 25
select select "PC"
click at [1095, 409] on select "Automated Search Bad Parcel Complete Duplicate Parcel High Dollar Reporting In …" at bounding box center [1196, 422] width 203 height 25
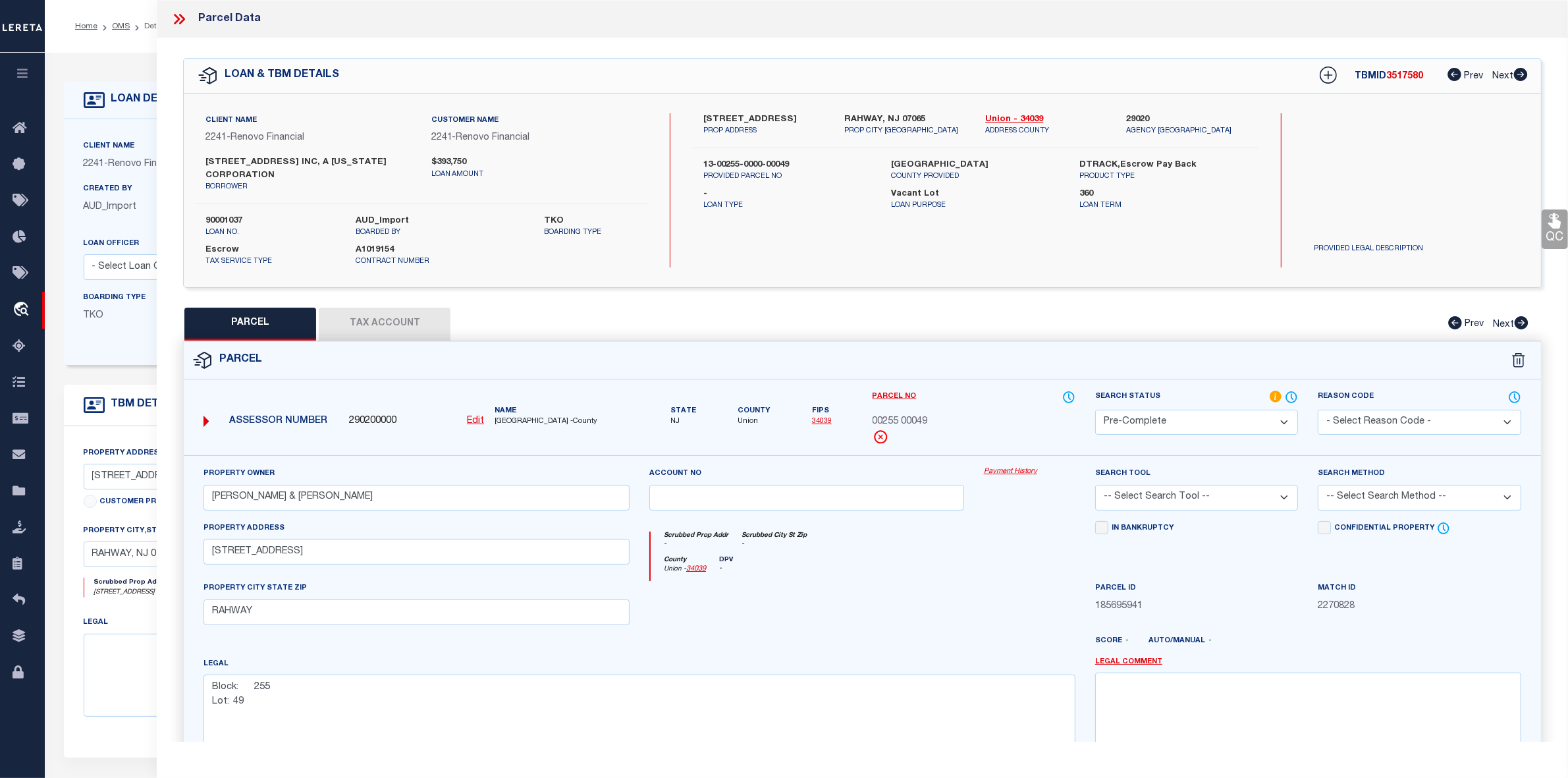
click at [1182, 492] on select "-- Select Search Tool -- 3rd Party Website Agency File Agency Website ATLS CNV-…" at bounding box center [1196, 497] width 203 height 25
select select "AGW"
click at [1095, 487] on select "-- Select Search Tool -- 3rd Party Website Agency File Agency Website ATLS CNV-…" at bounding box center [1196, 497] width 203 height 25
click at [1361, 498] on select "-- Select Search Method -- Property Address Legal Liability Info Provided" at bounding box center [1419, 497] width 203 height 25
select select "ADD"
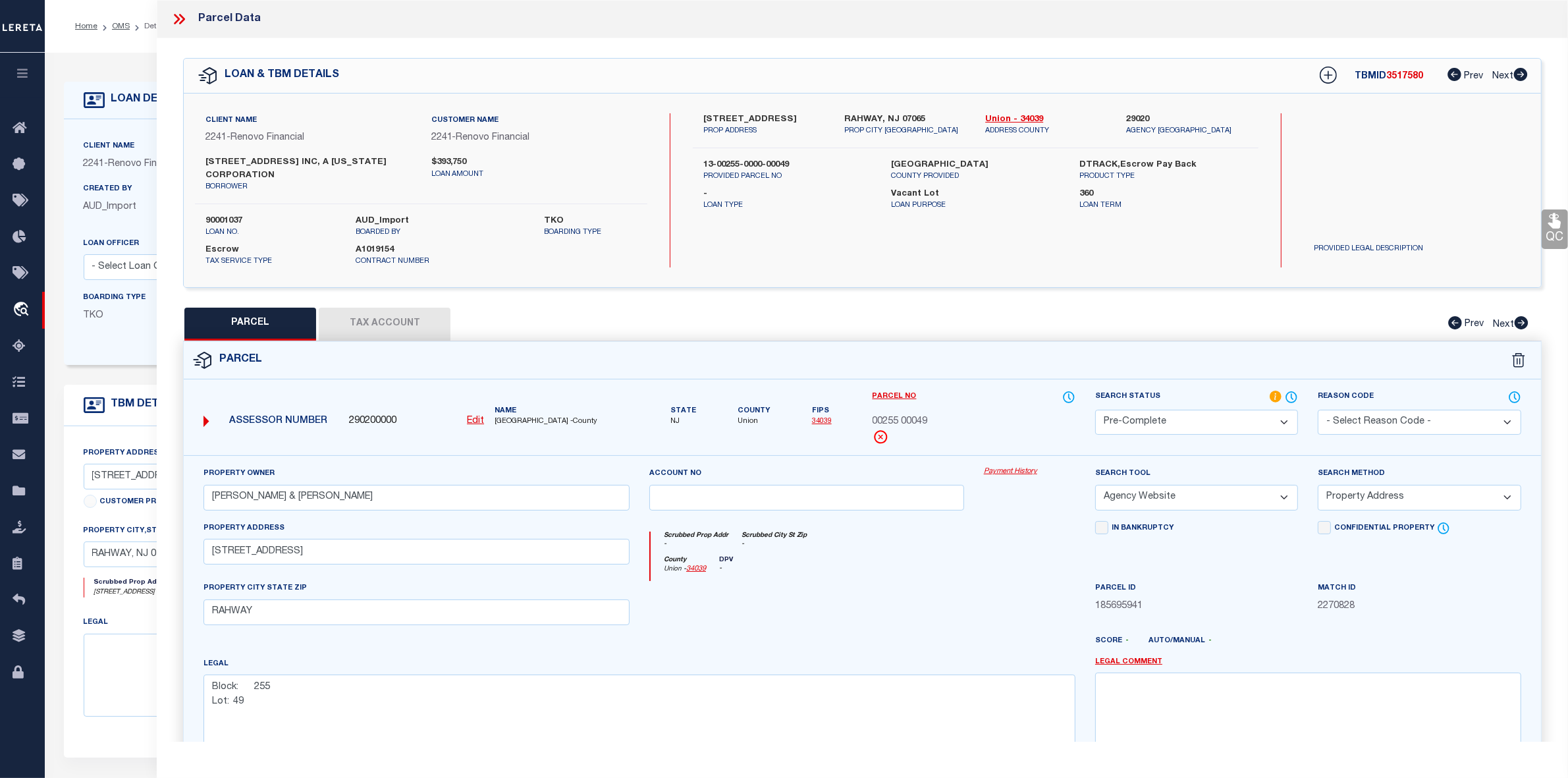
click at [1318, 487] on select "-- Select Search Method -- Property Address Legal Liability Info Provided" at bounding box center [1419, 497] width 203 height 25
click at [395, 330] on button "Tax Account" at bounding box center [385, 324] width 132 height 33
select select "100"
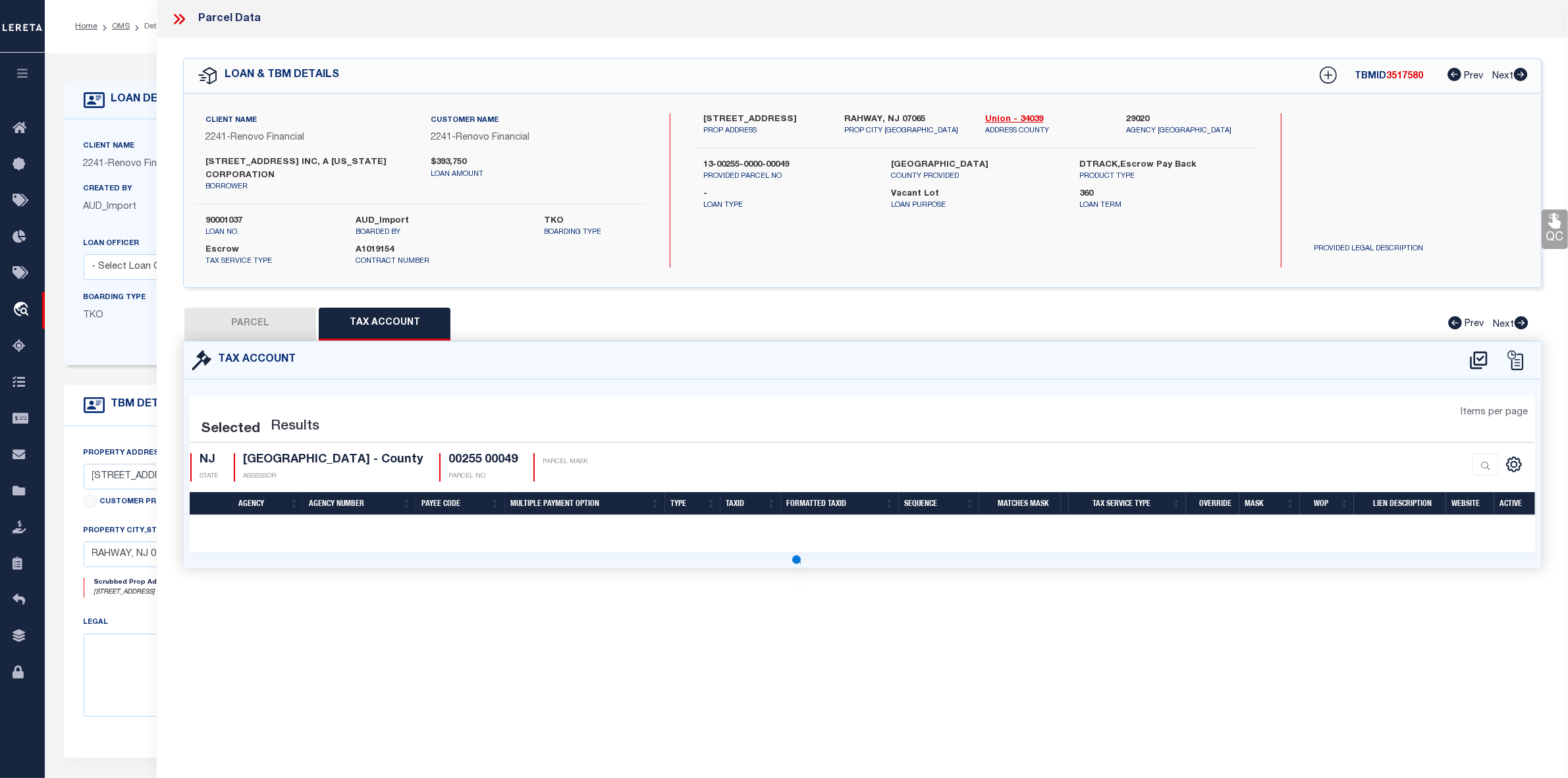
select select "100"
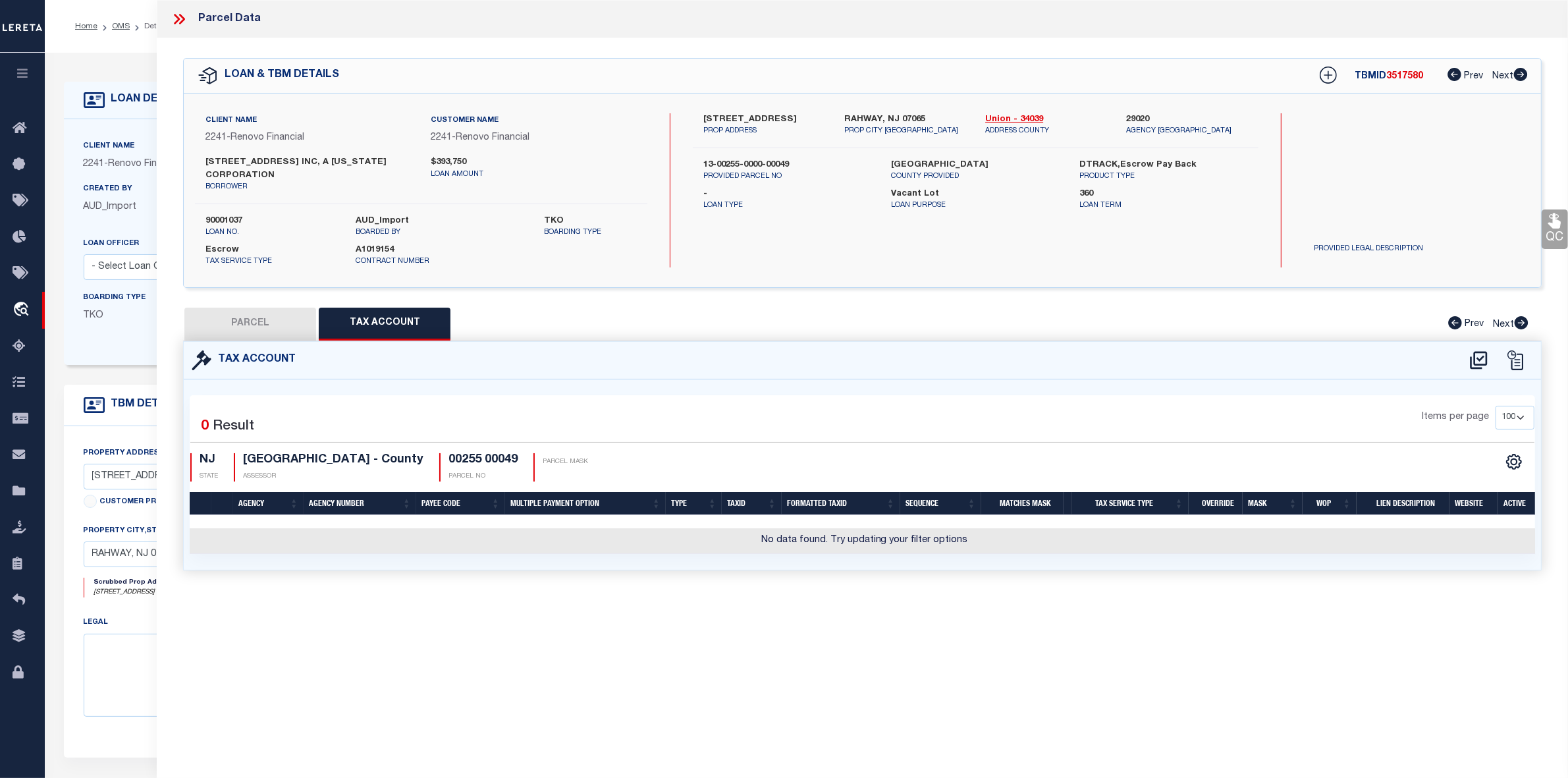
click at [1483, 371] on div "Tax Account" at bounding box center [862, 360] width 1358 height 38
click at [1480, 363] on icon at bounding box center [1478, 359] width 17 height 18
select select "100"
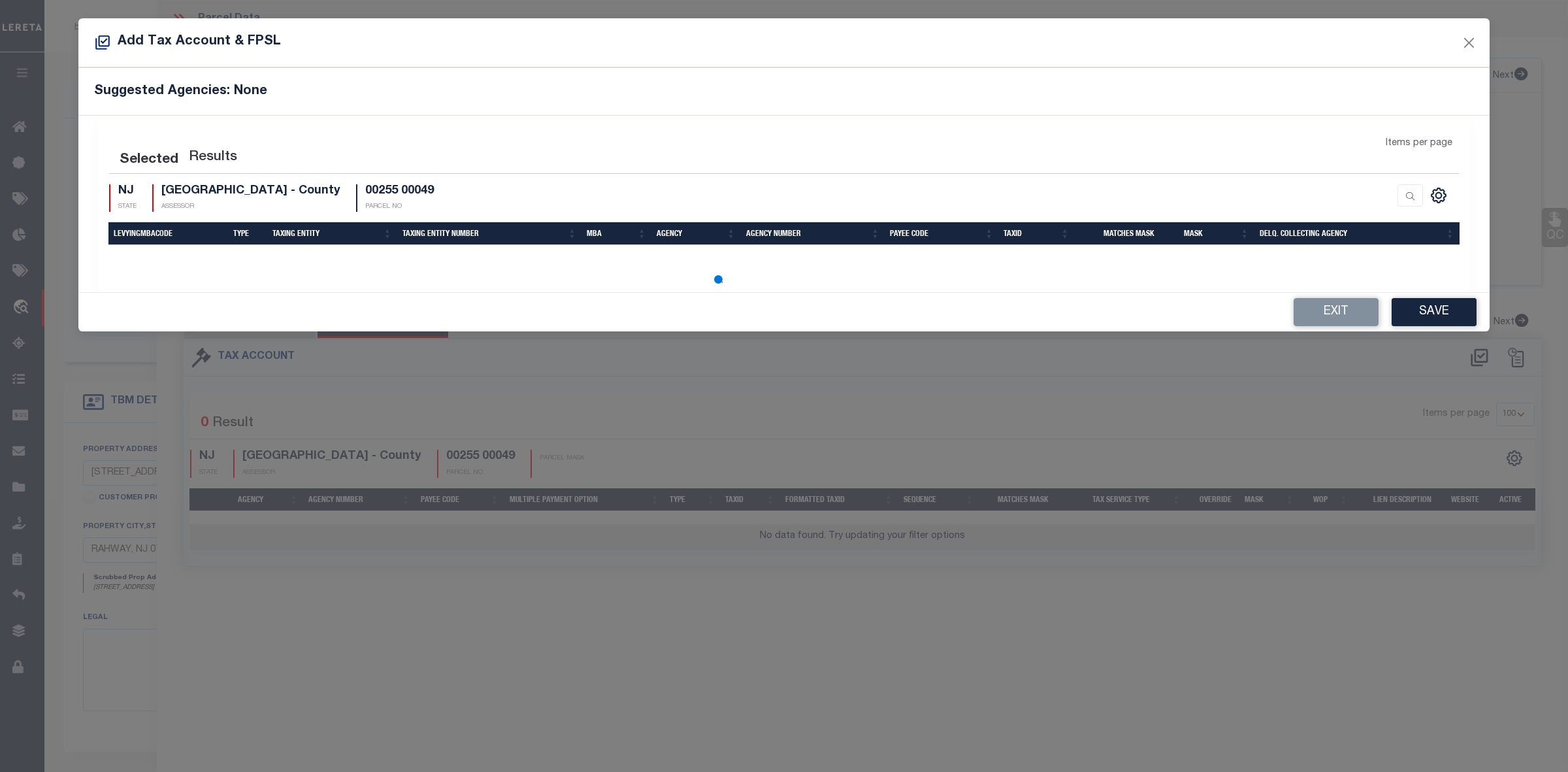
select select "100"
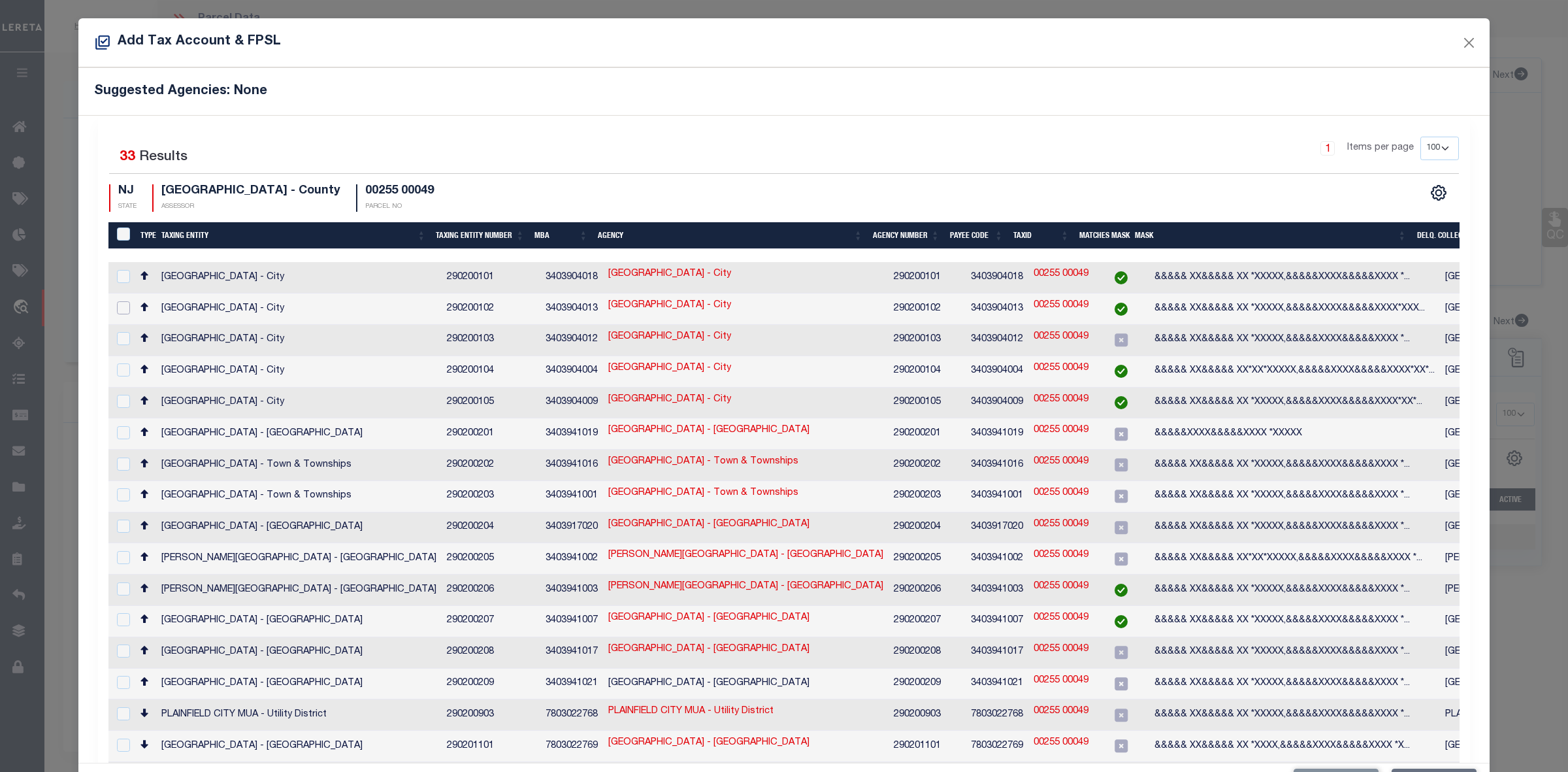
click at [118, 306] on input "checkbox" at bounding box center [123, 307] width 13 height 13
checkbox input "true"
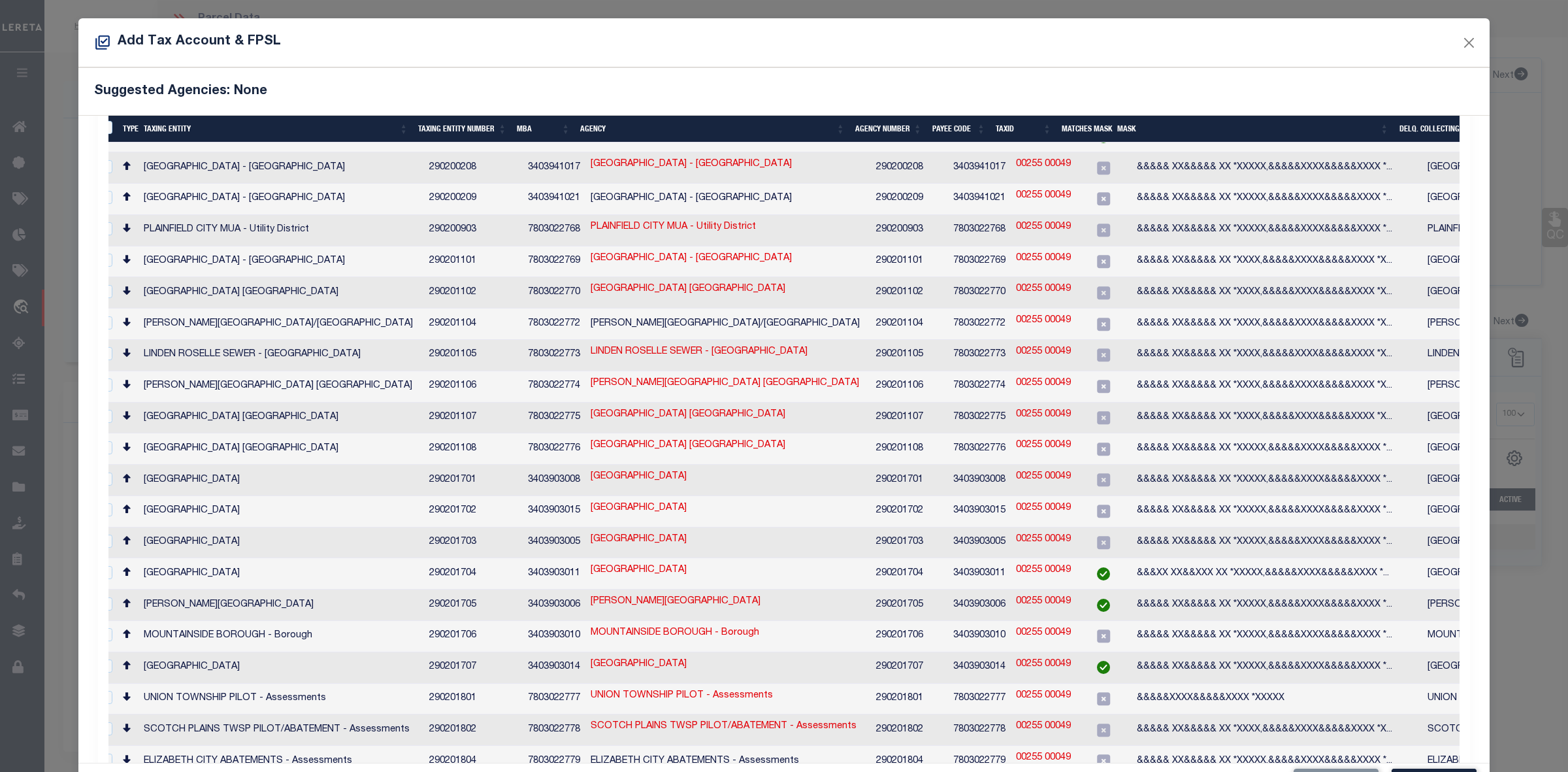
scroll to position [49, 0]
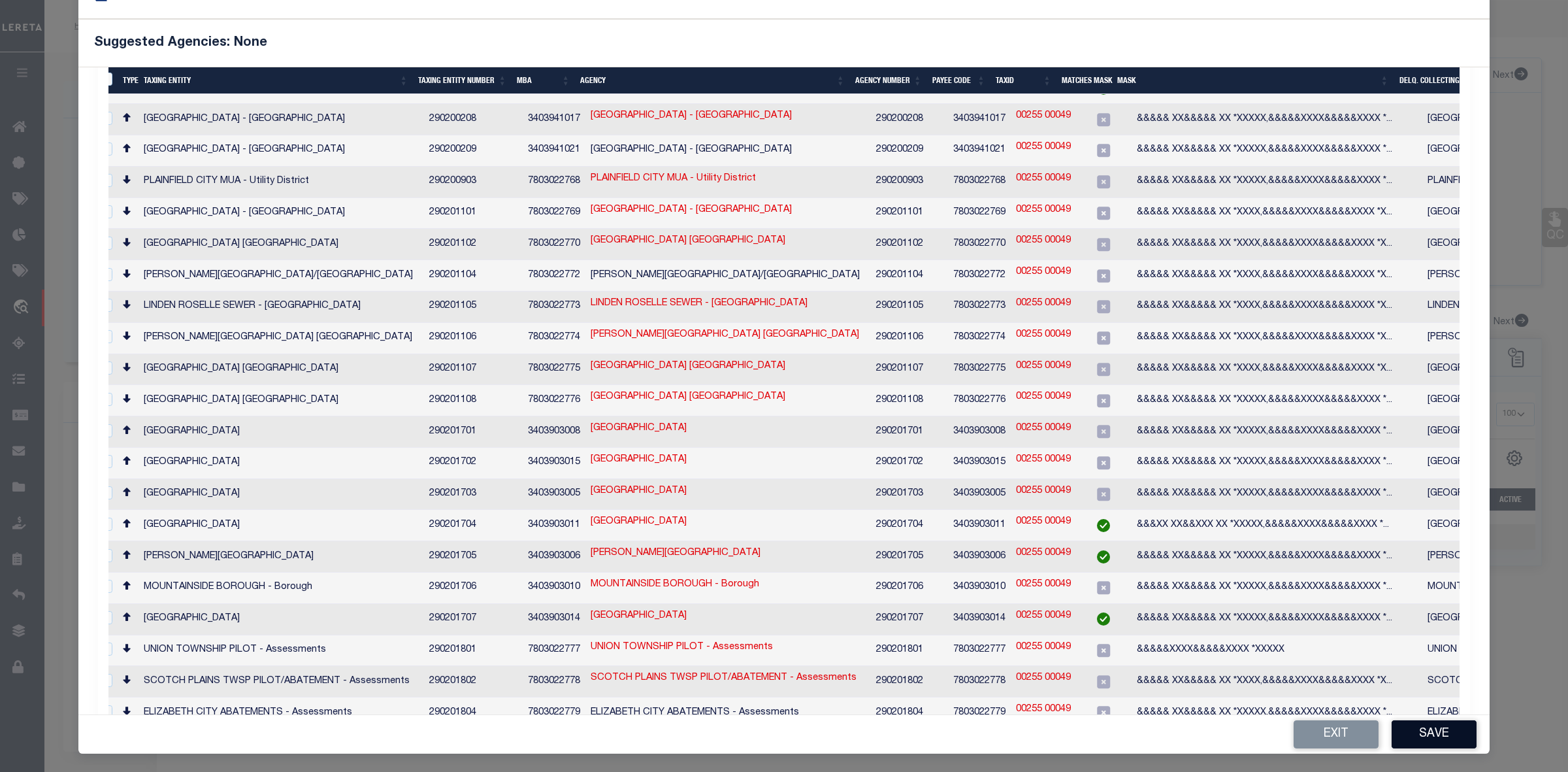
click at [1435, 735] on button "Save" at bounding box center [1434, 734] width 85 height 28
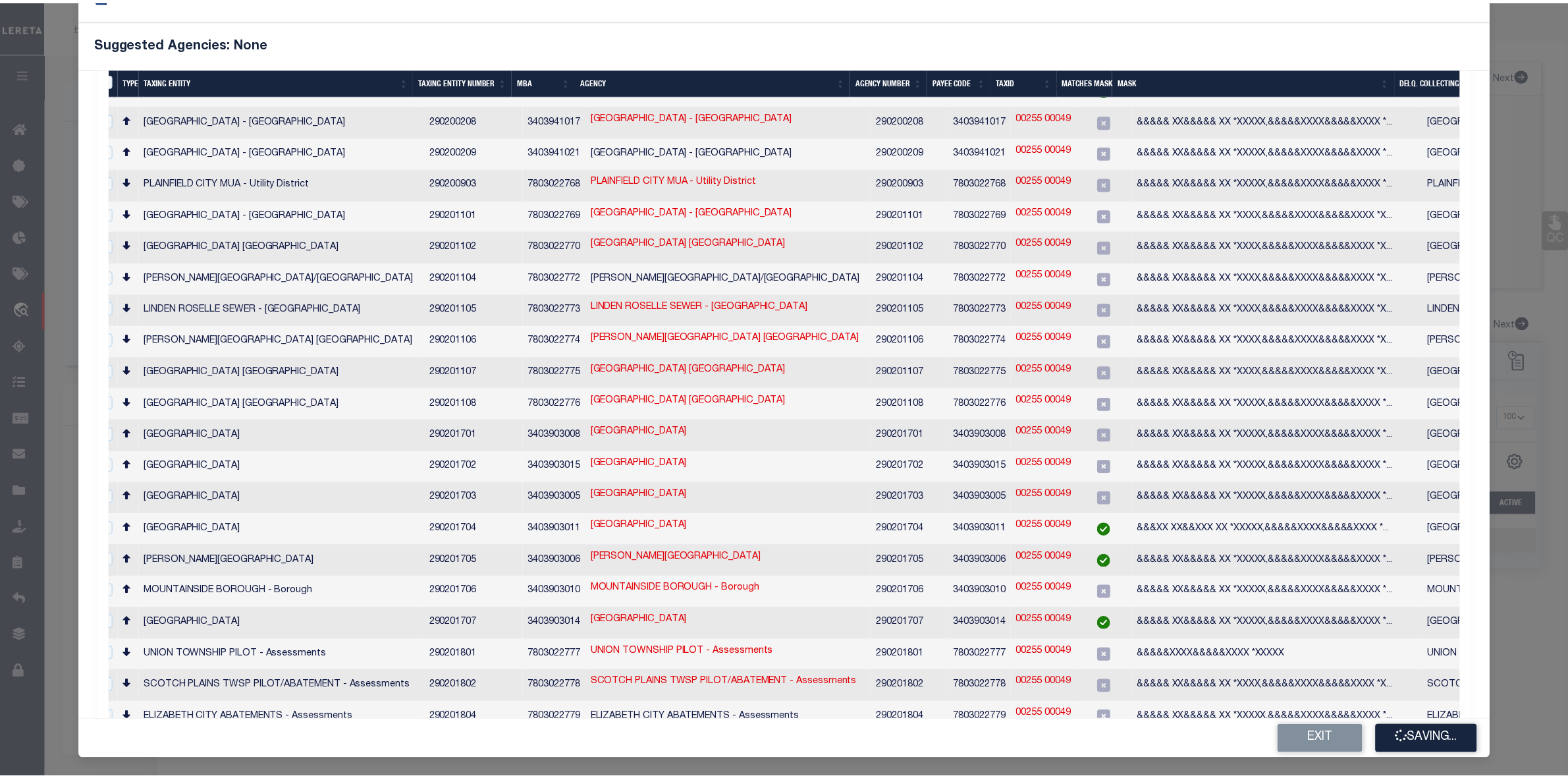
scroll to position [0, 0]
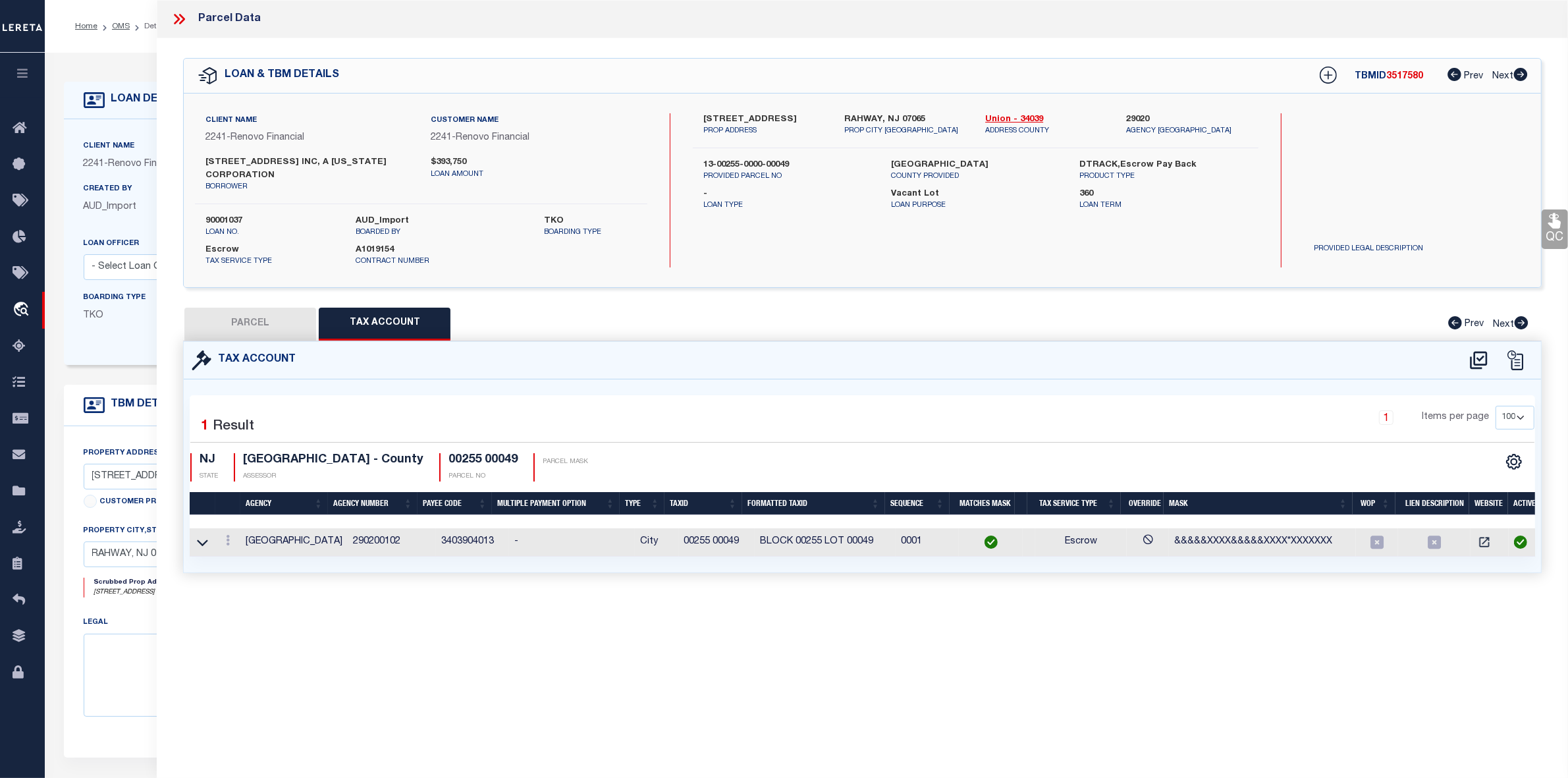
click at [255, 328] on button "PARCEL" at bounding box center [250, 324] width 132 height 33
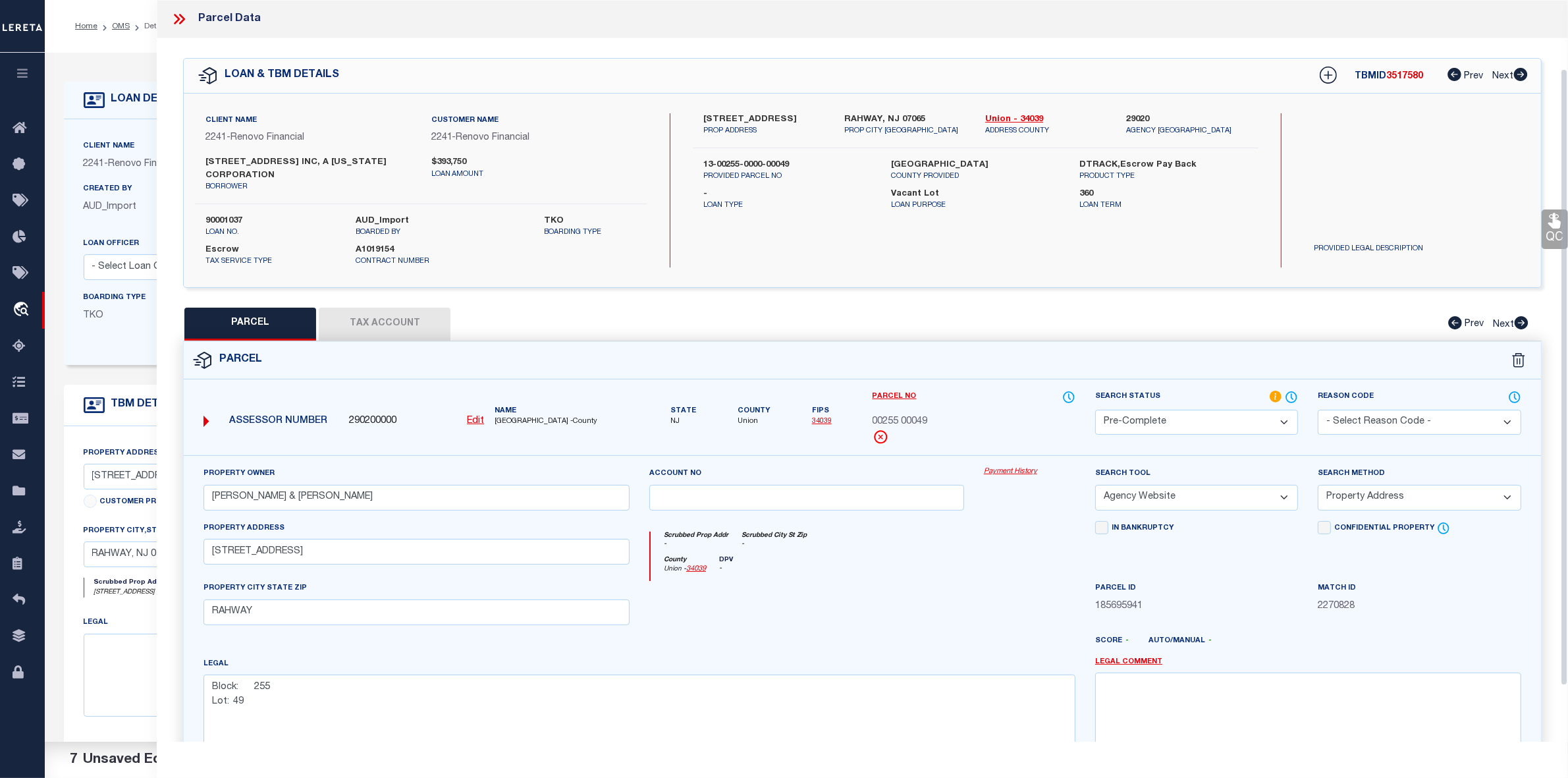
scroll to position [149, 0]
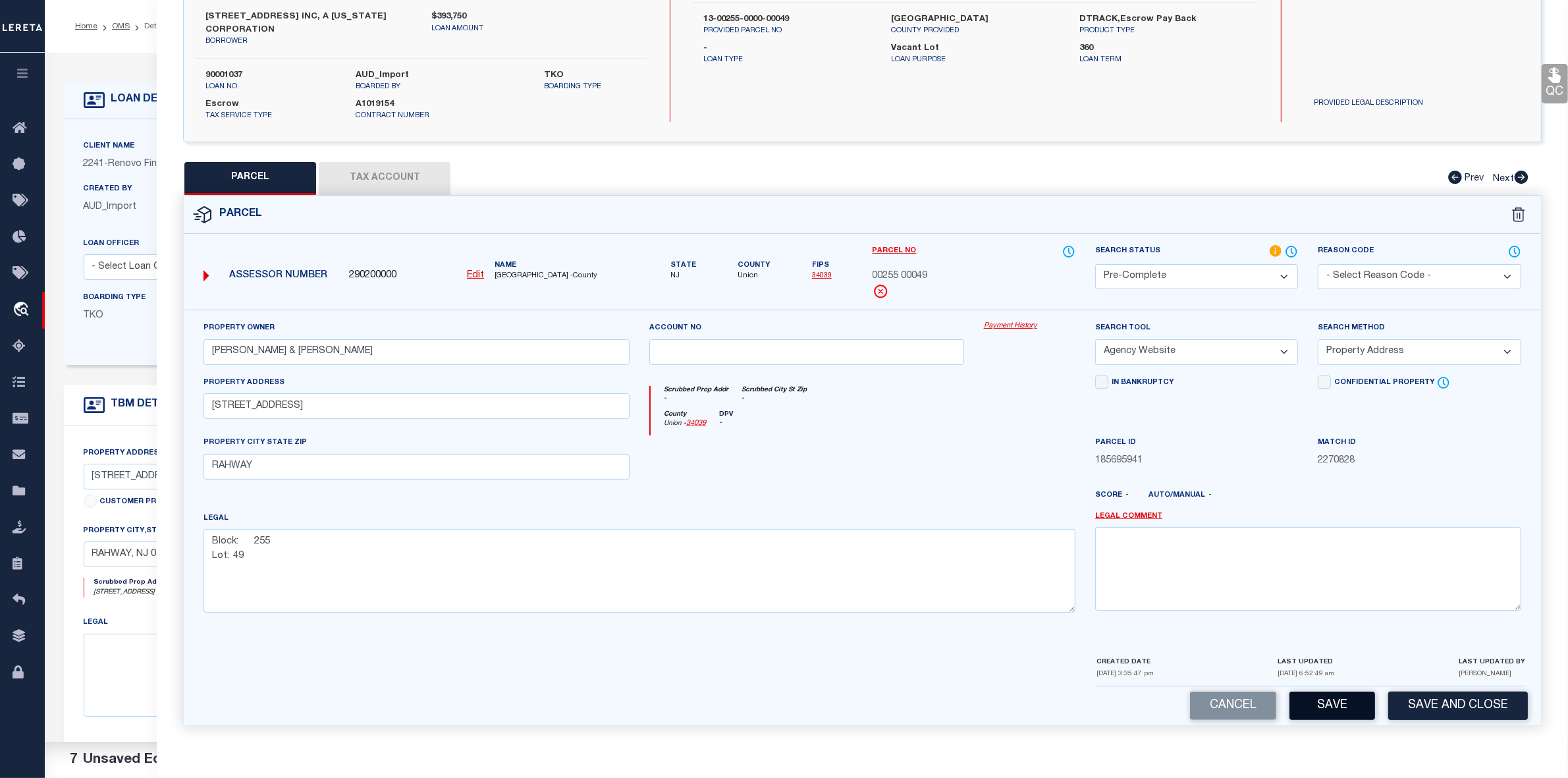
click at [1344, 706] on button "Save" at bounding box center [1331, 706] width 85 height 28
select select "AS"
select select
checkbox input "false"
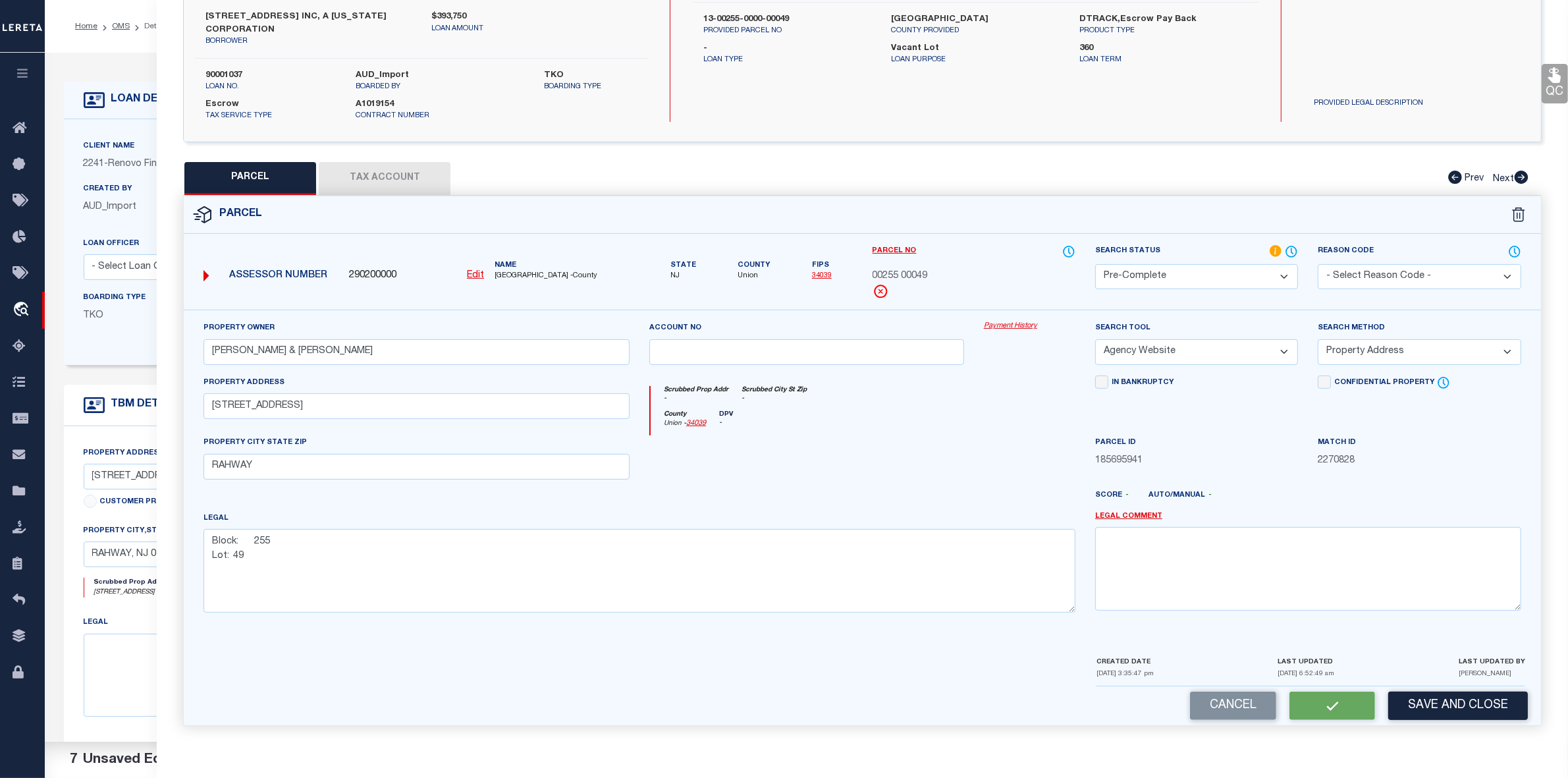
checkbox input "false"
select select "PC"
type input "[PERSON_NAME] & [PERSON_NAME]"
select select "AGW"
select select "ADD"
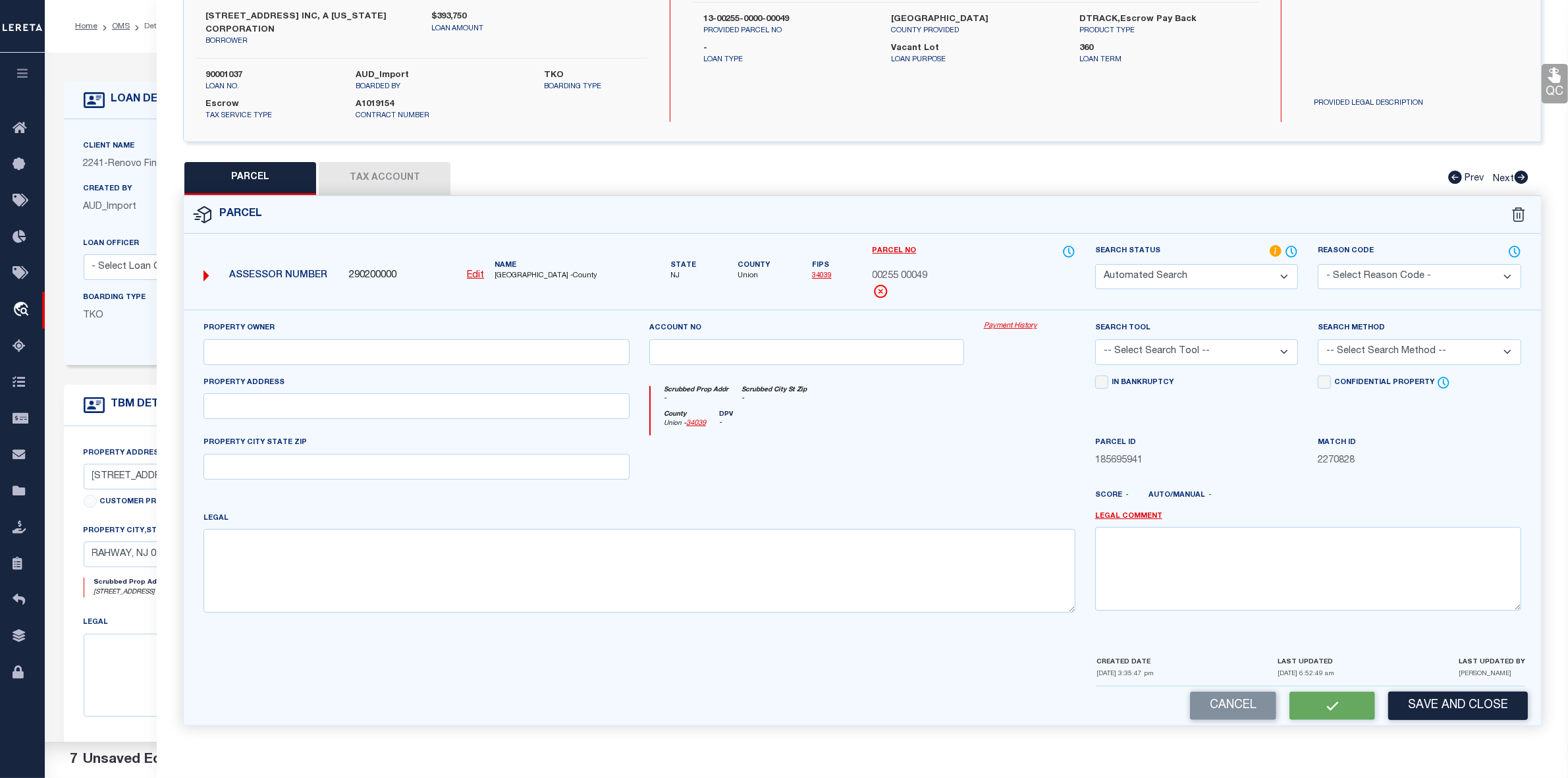
type input "[STREET_ADDRESS]"
type input "RAHWAY"
type textarea "Block: 255 Lot: 49"
click at [1324, 715] on button "Save" at bounding box center [1331, 706] width 85 height 28
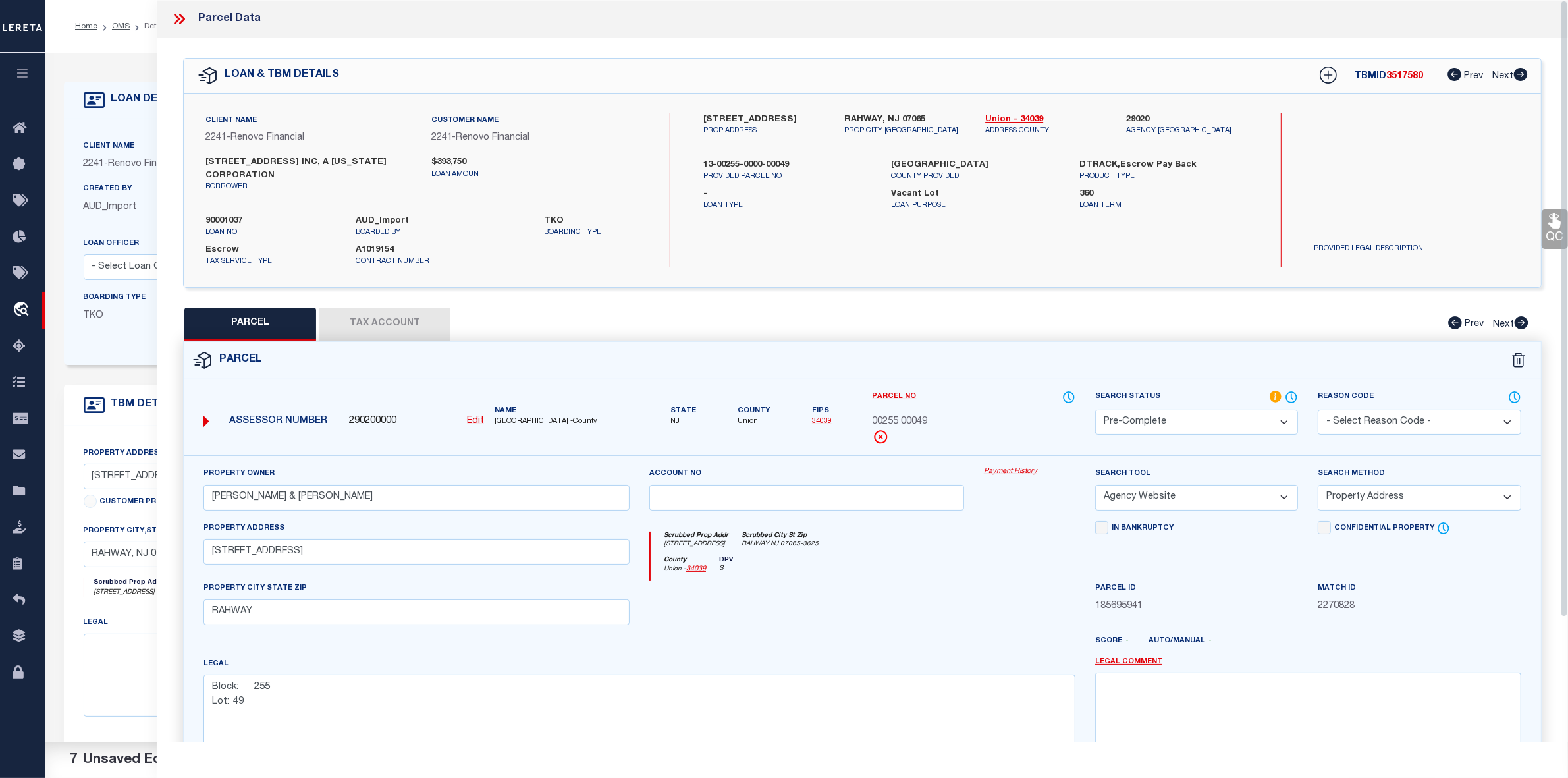
select select "AS"
select select
checkbox input "false"
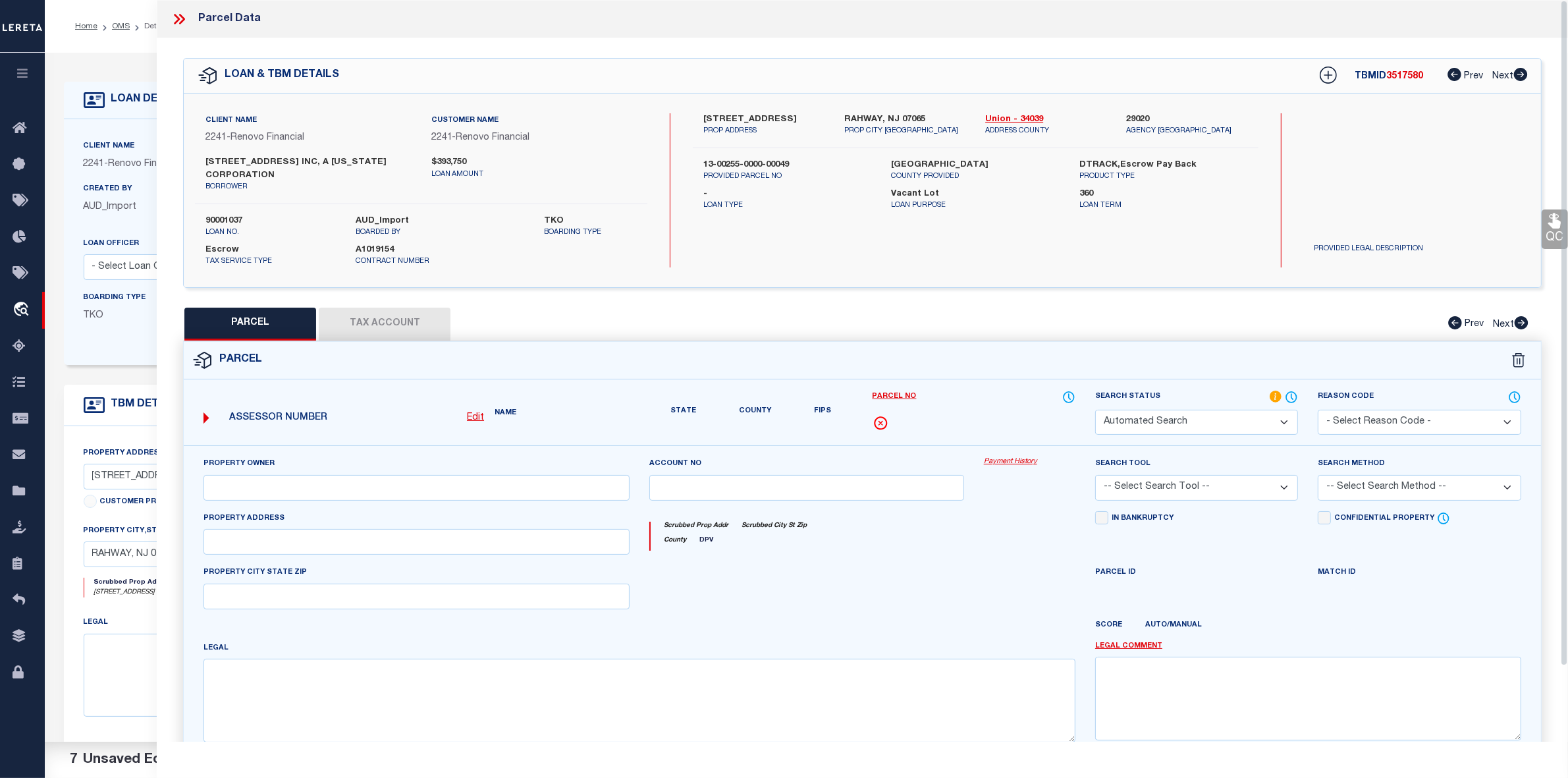
select select "PC"
type input "[PERSON_NAME] & [PERSON_NAME]"
select select "AGW"
select select "ADD"
type input "[STREET_ADDRESS]"
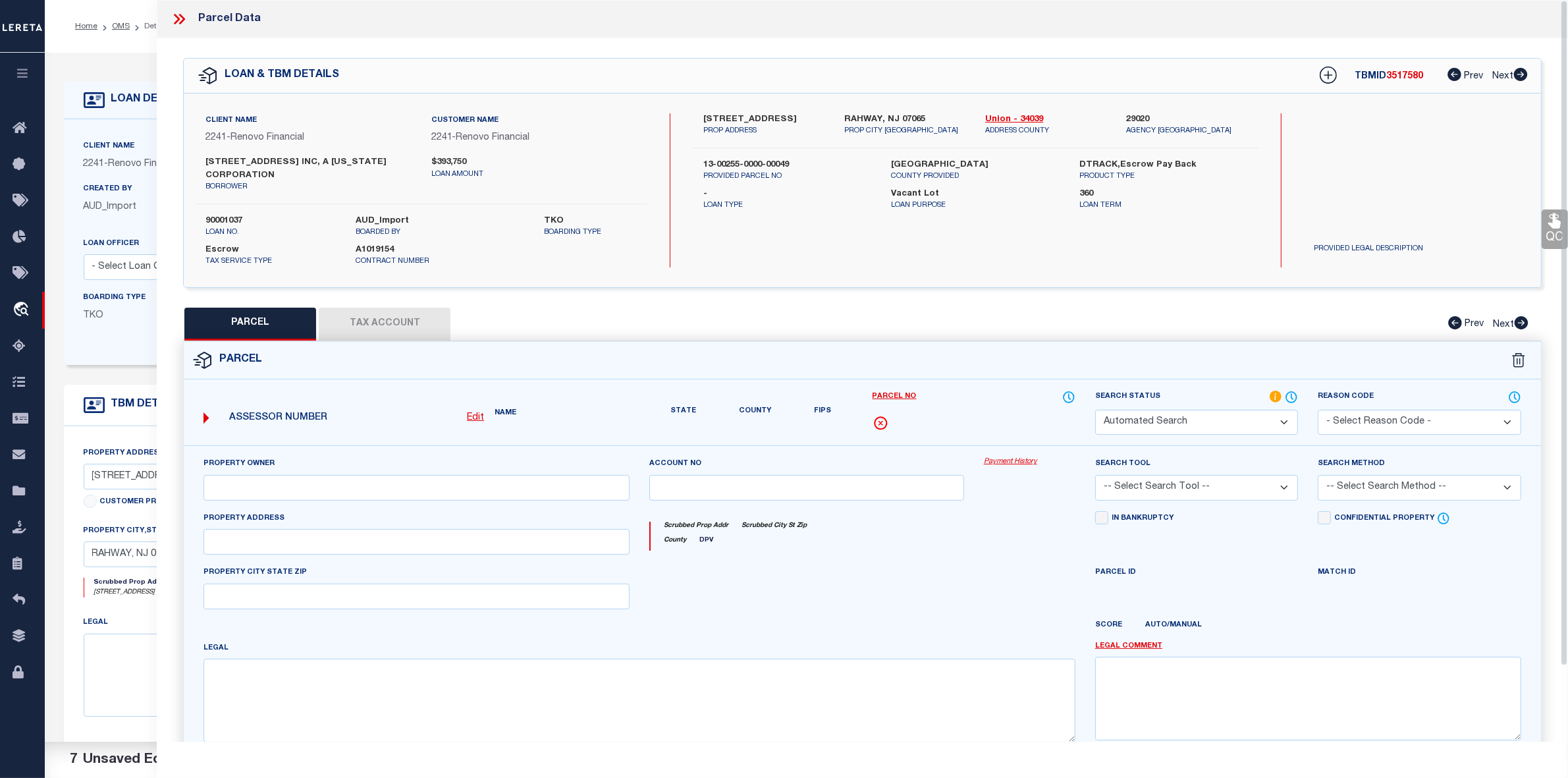
type input "RAHWAY"
type textarea "Block: 255 Lot: 49"
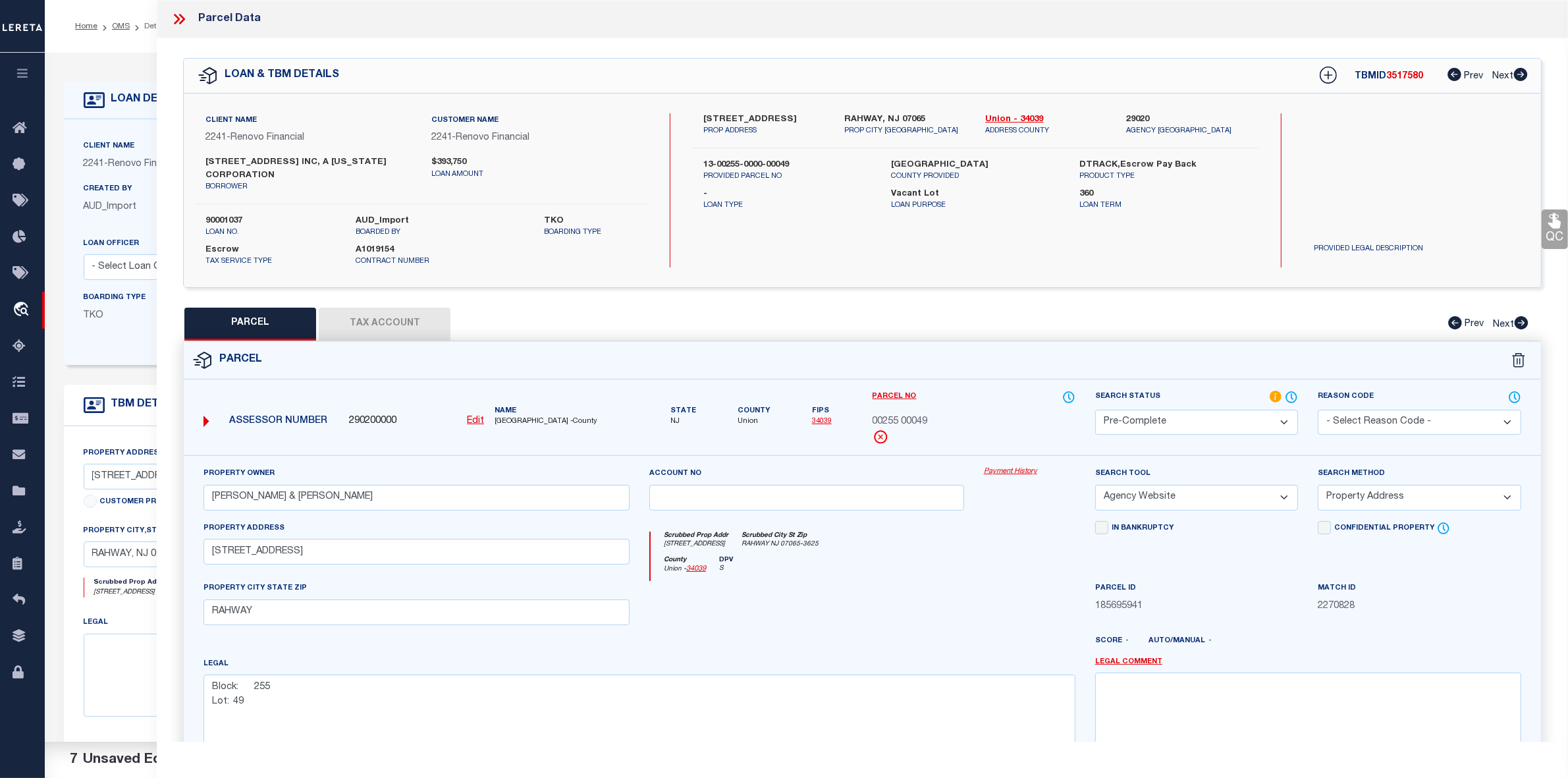
click at [1411, 77] on span "3517580" at bounding box center [1404, 76] width 37 height 9
copy span "3517580"
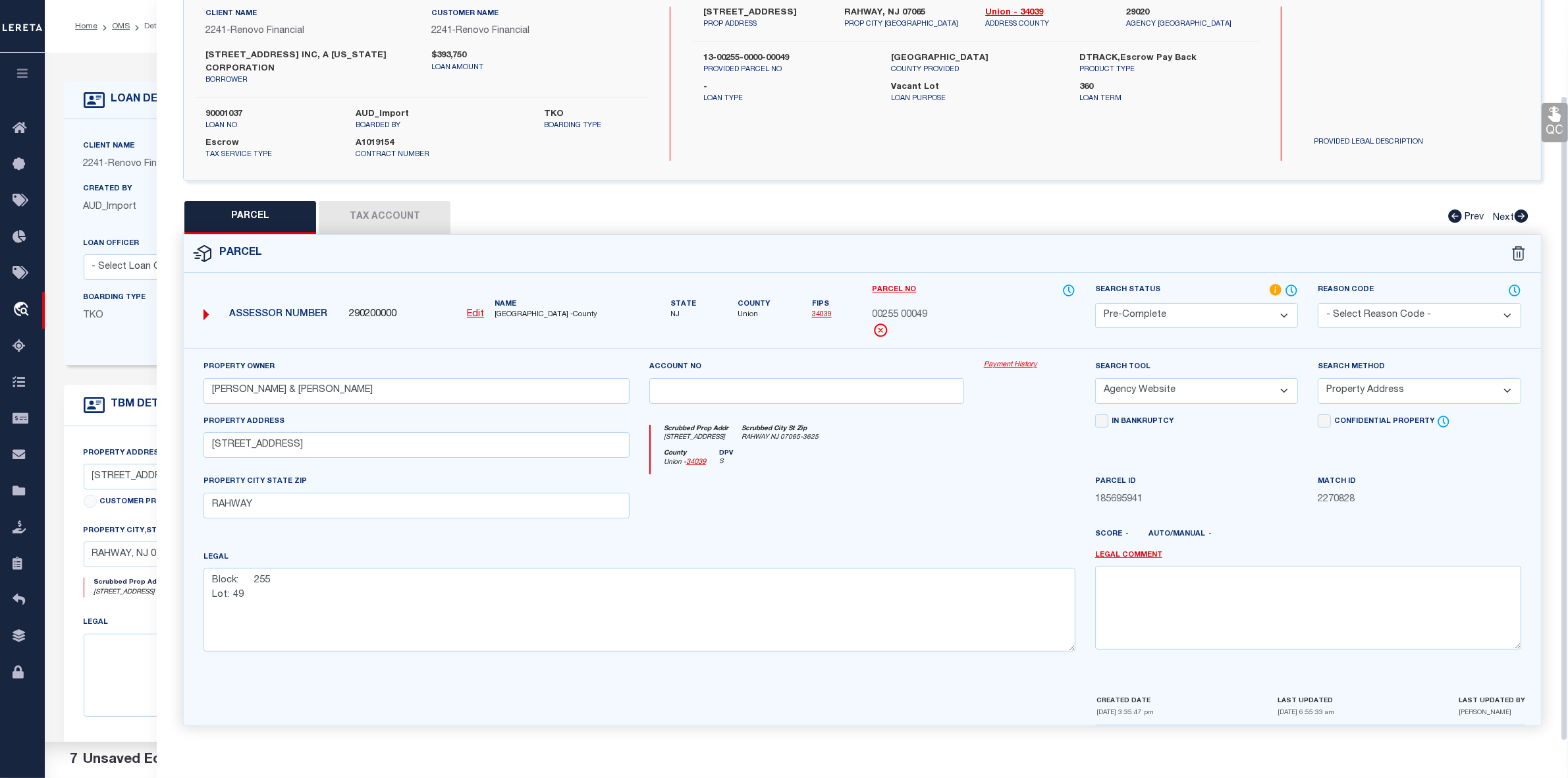
click at [1166, 317] on select "Automated Search Bad Parcel Complete Duplicate Parcel High Dollar Reporting In …" at bounding box center [1196, 316] width 203 height 25
click at [1220, 221] on div "PARCEL Tax Account Prev Next" at bounding box center [862, 217] width 1358 height 33
click at [1174, 305] on select "Automated Search Bad Parcel Complete Duplicate Parcel High Dollar Reporting In …" at bounding box center [1196, 316] width 203 height 25
click at [1095, 303] on select "Automated Search Bad Parcel Complete Duplicate Parcel High Dollar Reporting In …" at bounding box center [1196, 316] width 203 height 25
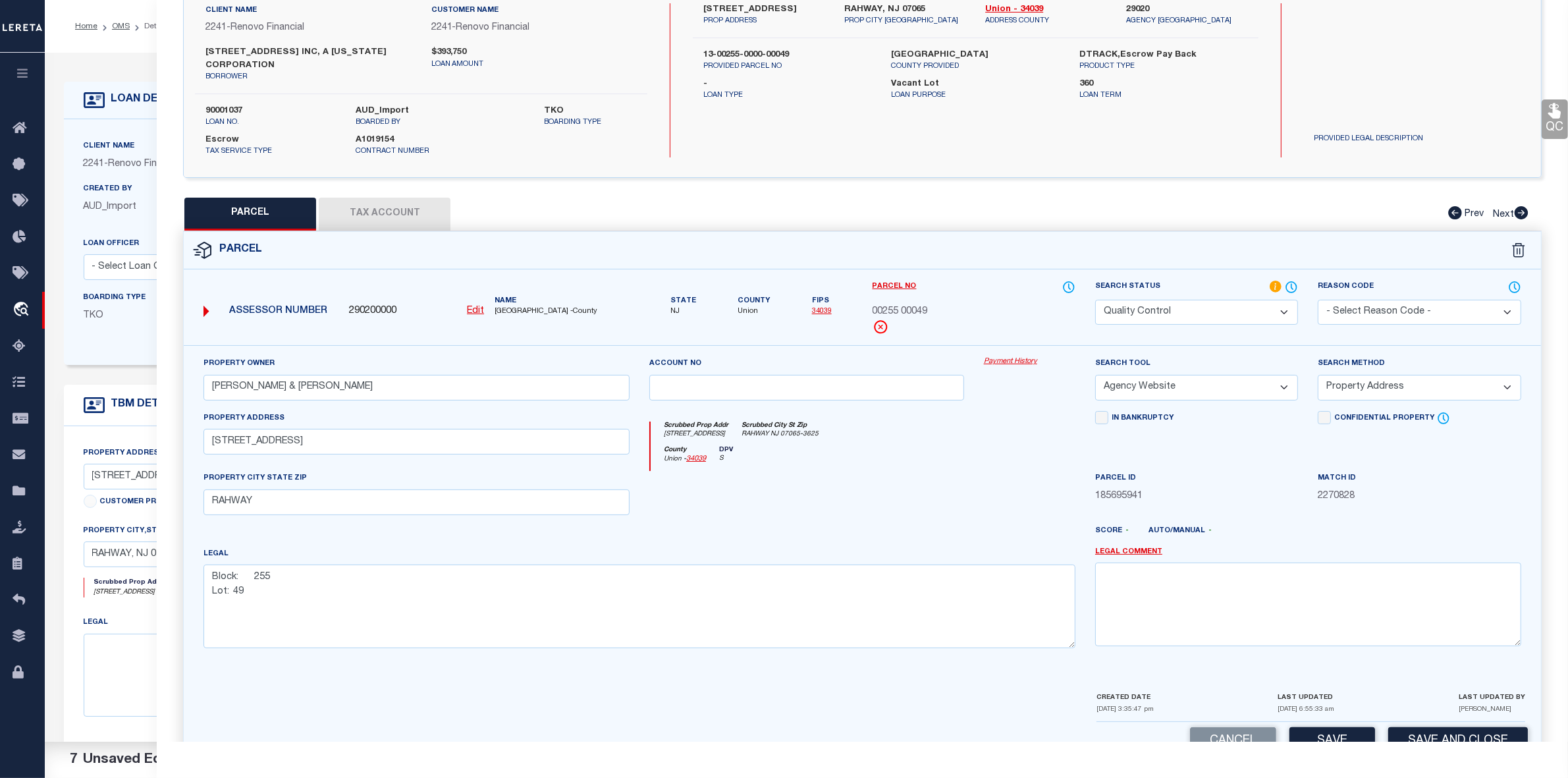
scroll to position [149, 0]
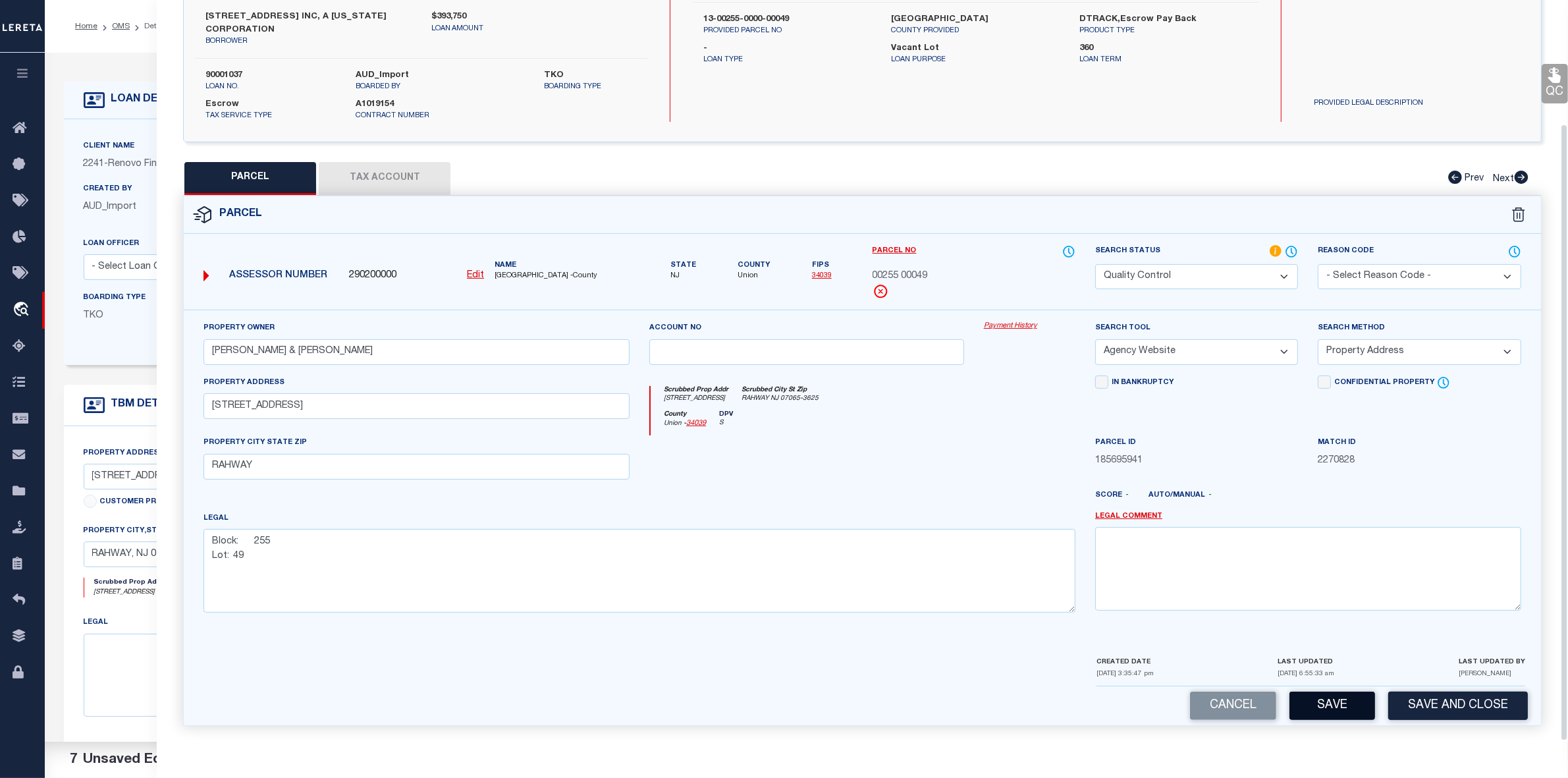
click at [1344, 710] on button "Save" at bounding box center [1331, 706] width 85 height 28
select select "AS"
select select
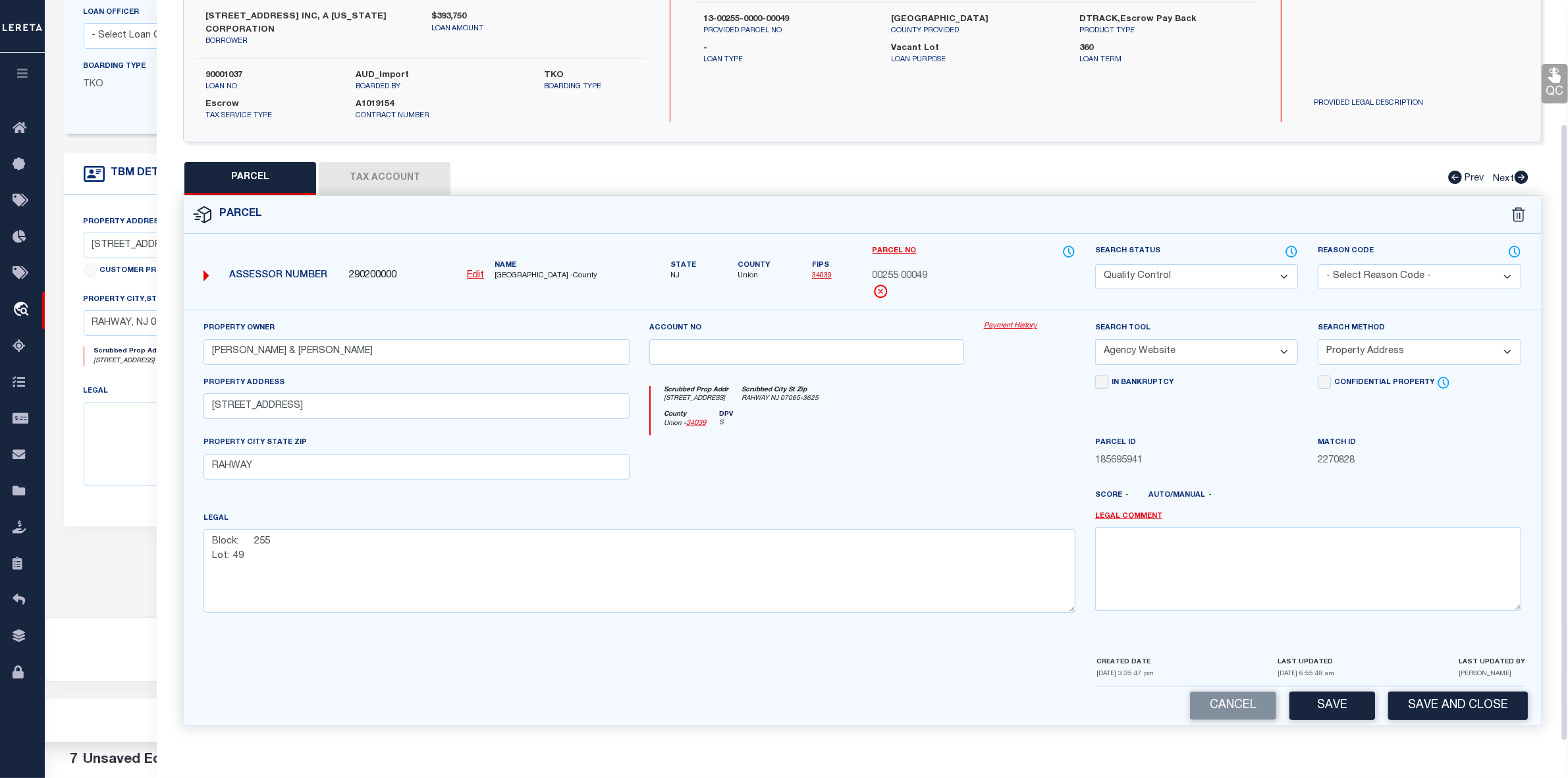
drag, startPoint x: 1338, startPoint y: 716, endPoint x: 1318, endPoint y: 676, distance: 44.7
click at [1338, 715] on button "Save" at bounding box center [1331, 706] width 85 height 28
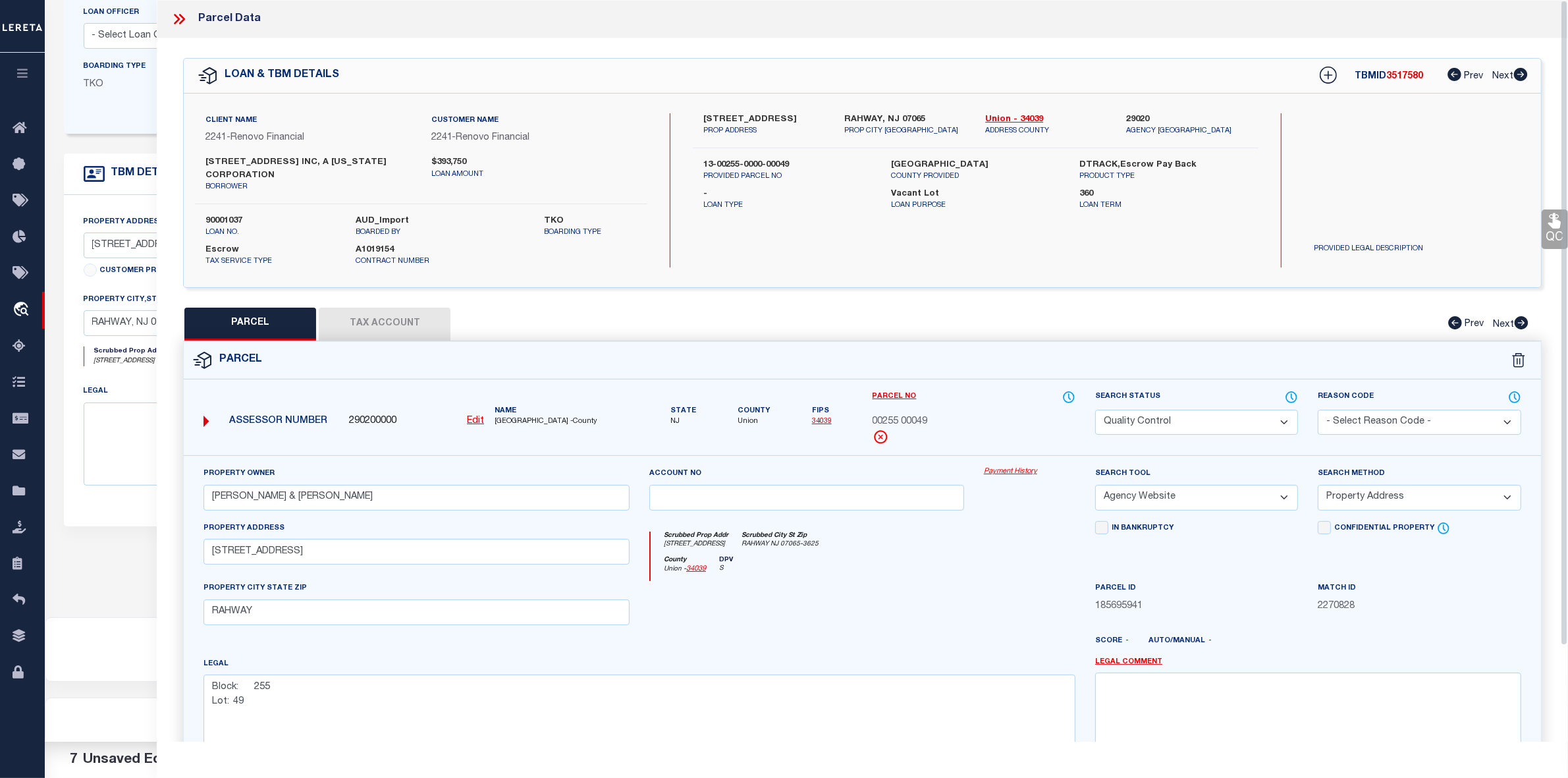
click at [1404, 68] on div "TBMID 3517580 Prev Next" at bounding box center [1415, 75] width 226 height 24
click at [1404, 69] on div "TBMID 3517580 Prev Next" at bounding box center [1415, 75] width 226 height 24
copy span "3517580"
click at [923, 417] on span "00255 00049" at bounding box center [900, 422] width 55 height 15
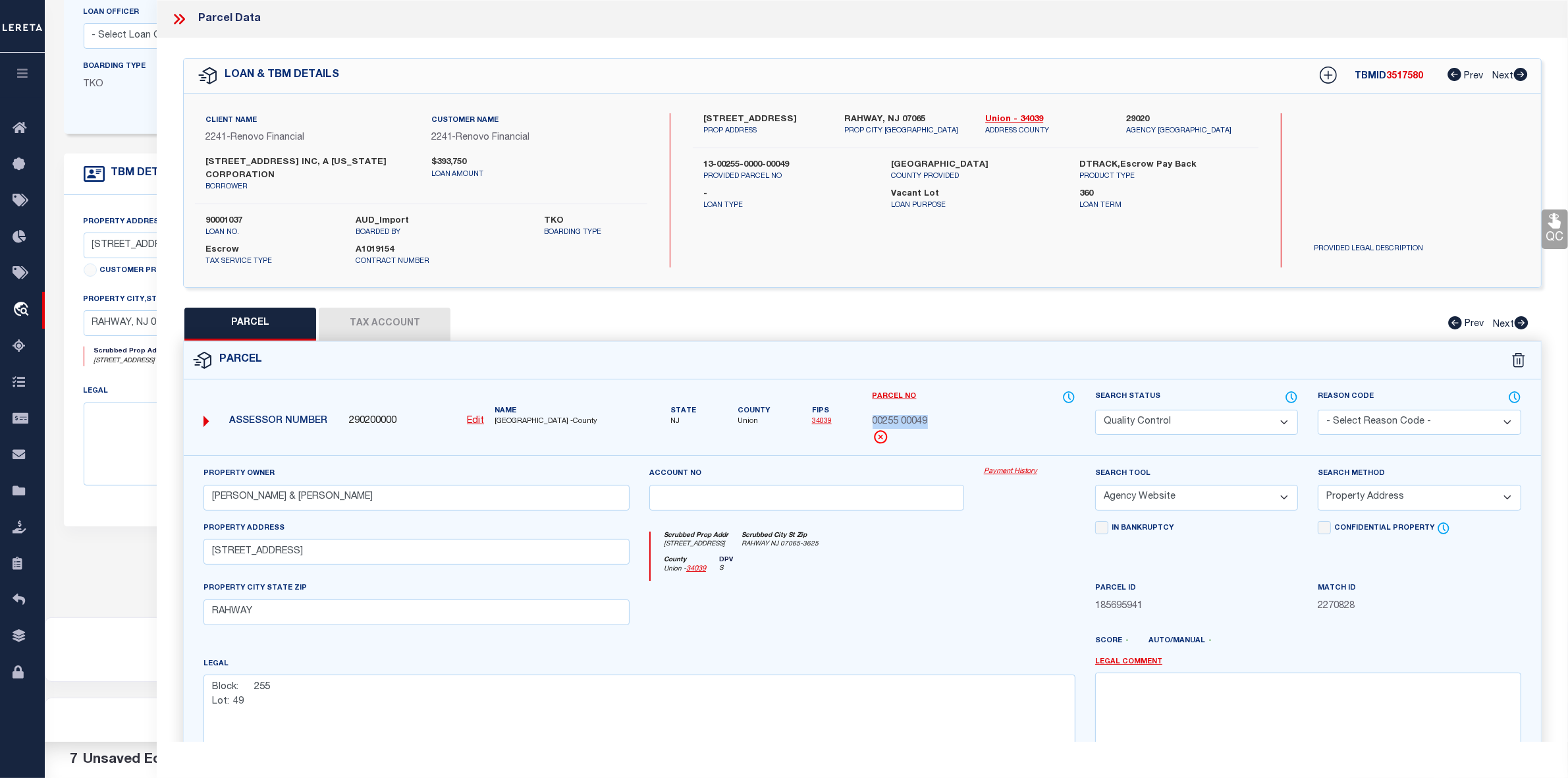
click at [923, 417] on span "00255 00049" at bounding box center [900, 422] width 55 height 15
copy div "00255 00049"
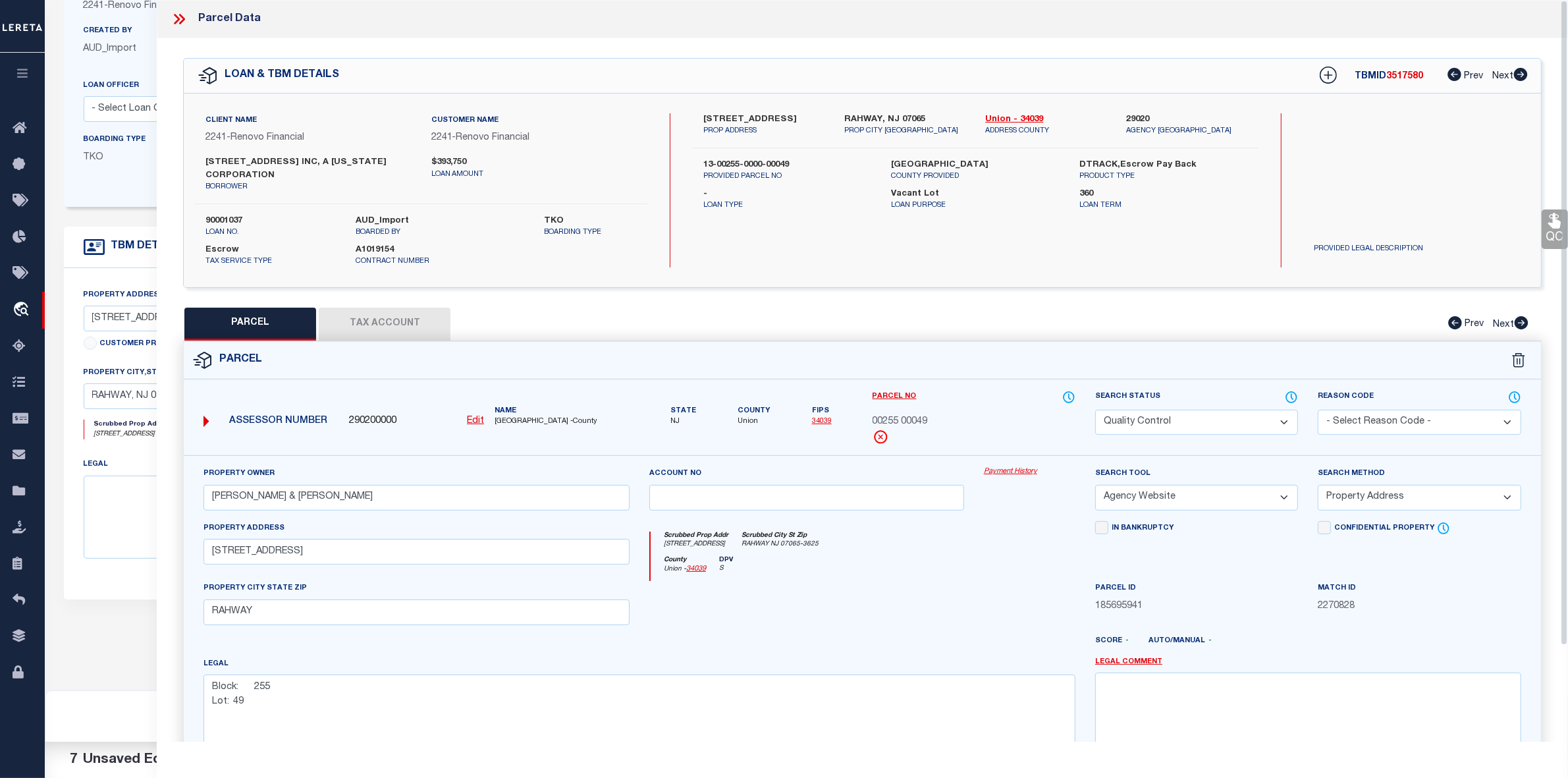
click at [174, 20] on icon at bounding box center [179, 19] width 17 height 17
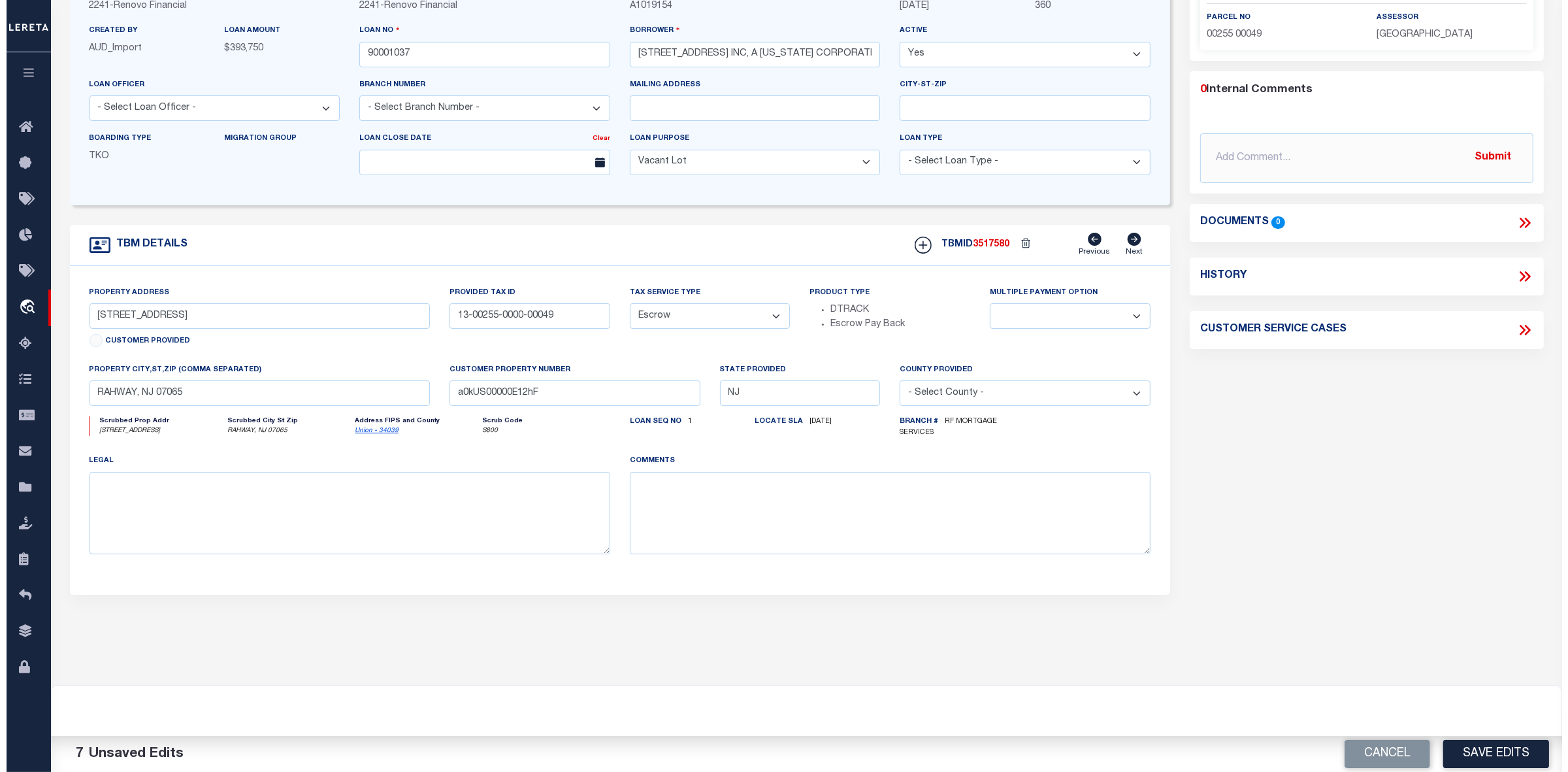
scroll to position [0, 0]
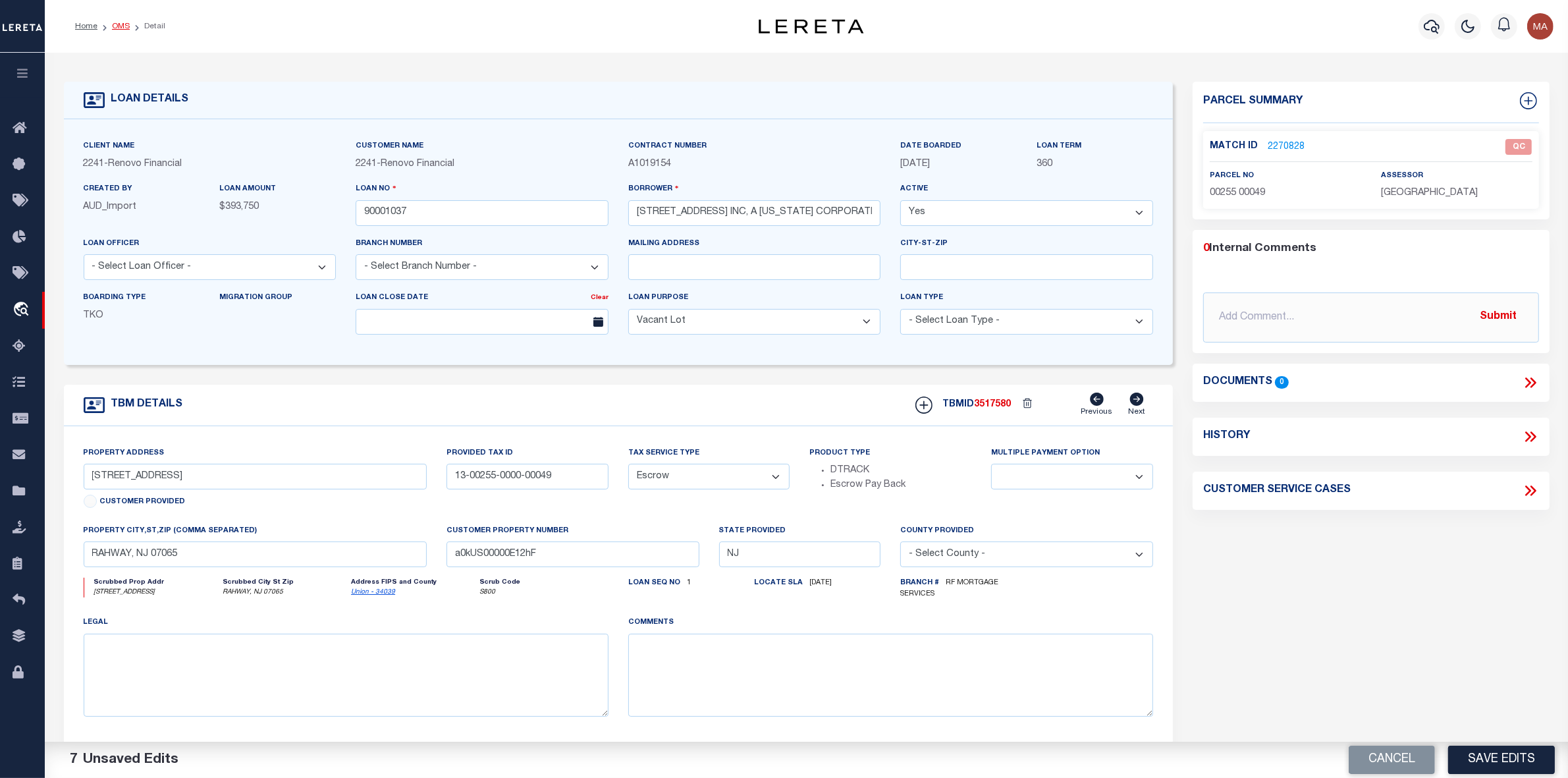
click at [116, 22] on link "OMS" at bounding box center [121, 26] width 18 height 8
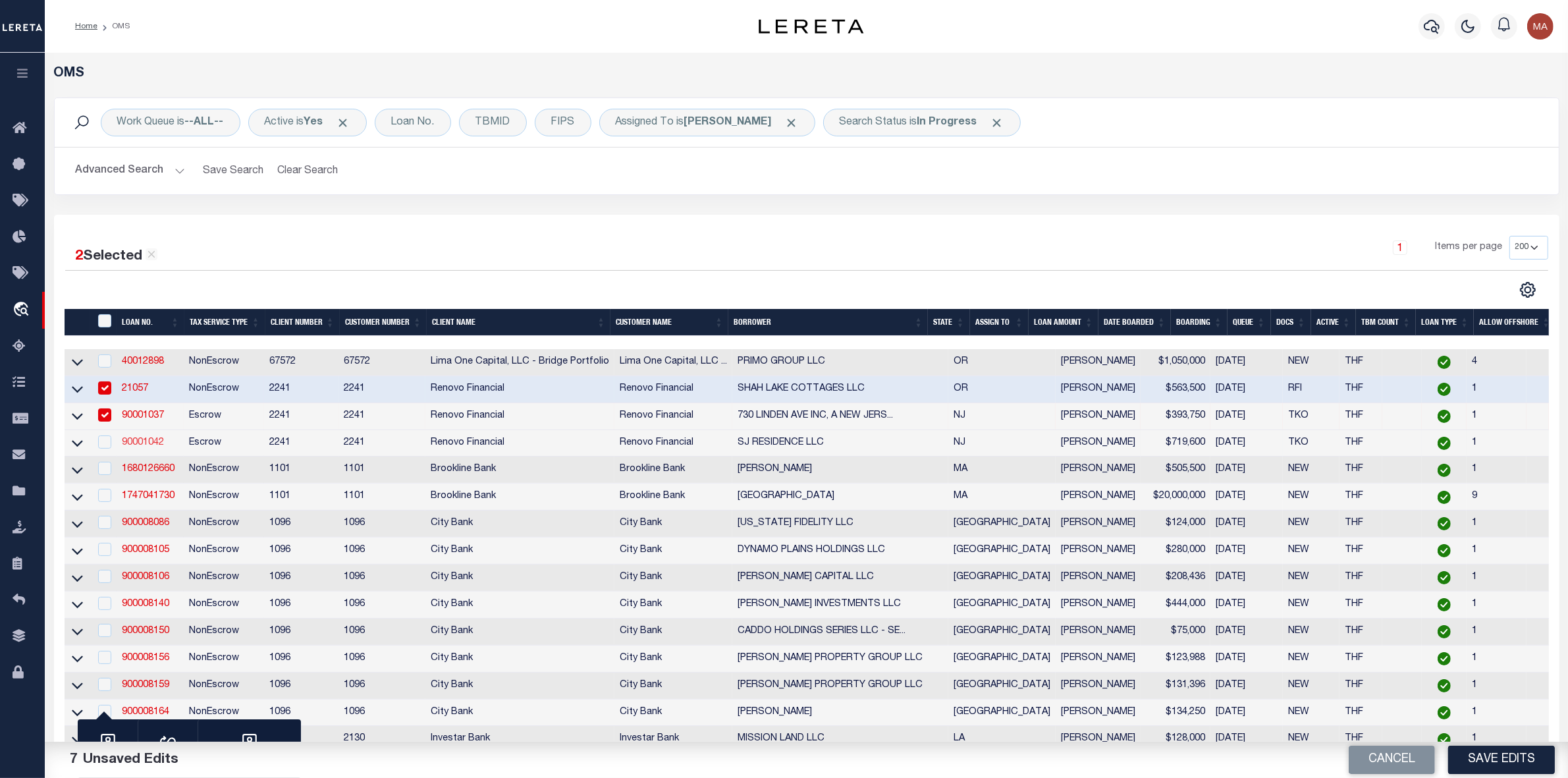
click at [160, 446] on link "90001042" at bounding box center [143, 442] width 42 height 9
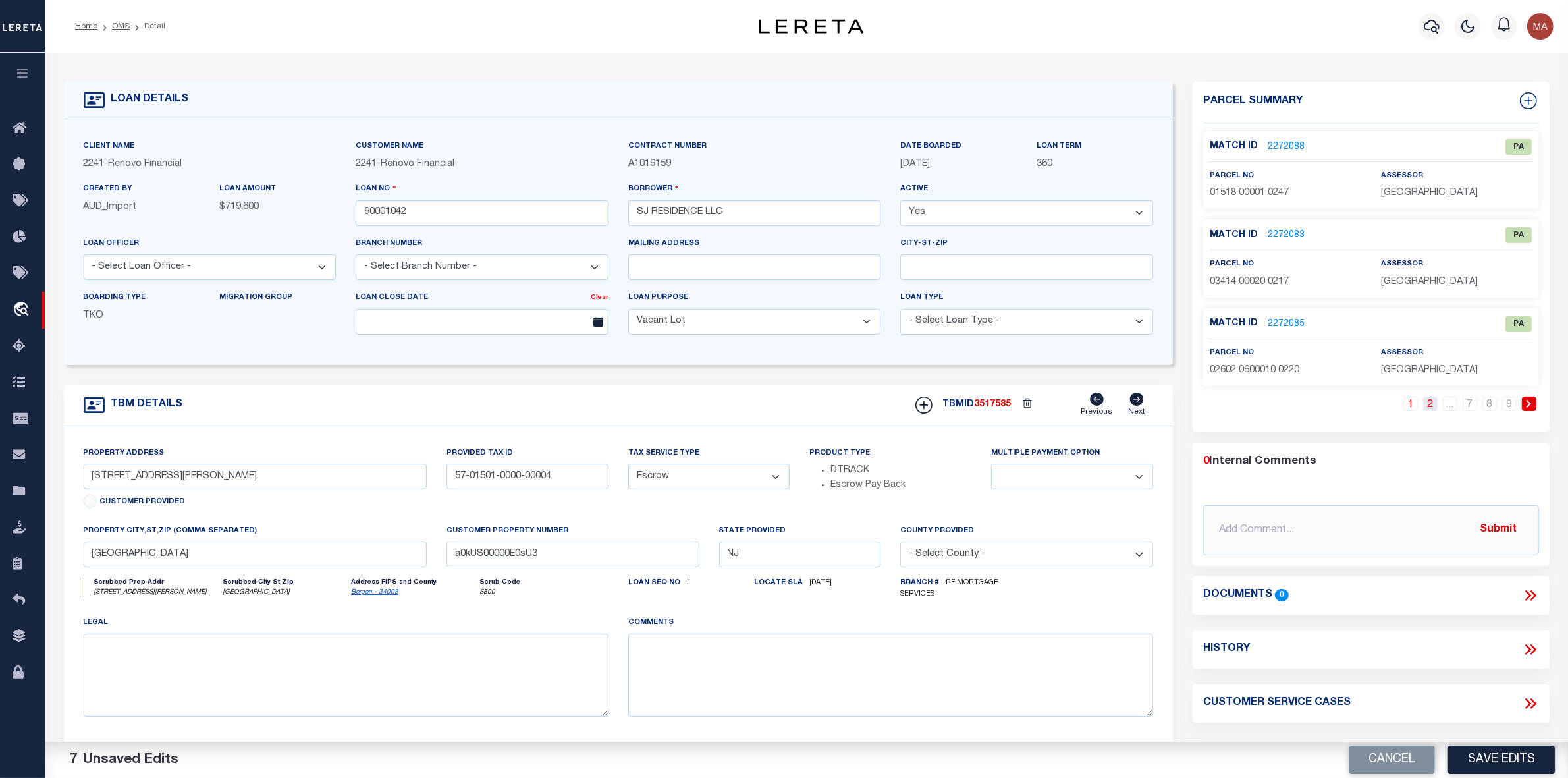
click at [1431, 409] on link "2" at bounding box center [1430, 403] width 15 height 15
click at [1417, 405] on link "2" at bounding box center [1411, 403] width 15 height 15
click at [1434, 402] on link "3" at bounding box center [1430, 403] width 15 height 15
click at [1434, 402] on link "4" at bounding box center [1430, 403] width 15 height 15
click at [1434, 402] on link "5" at bounding box center [1430, 403] width 15 height 15
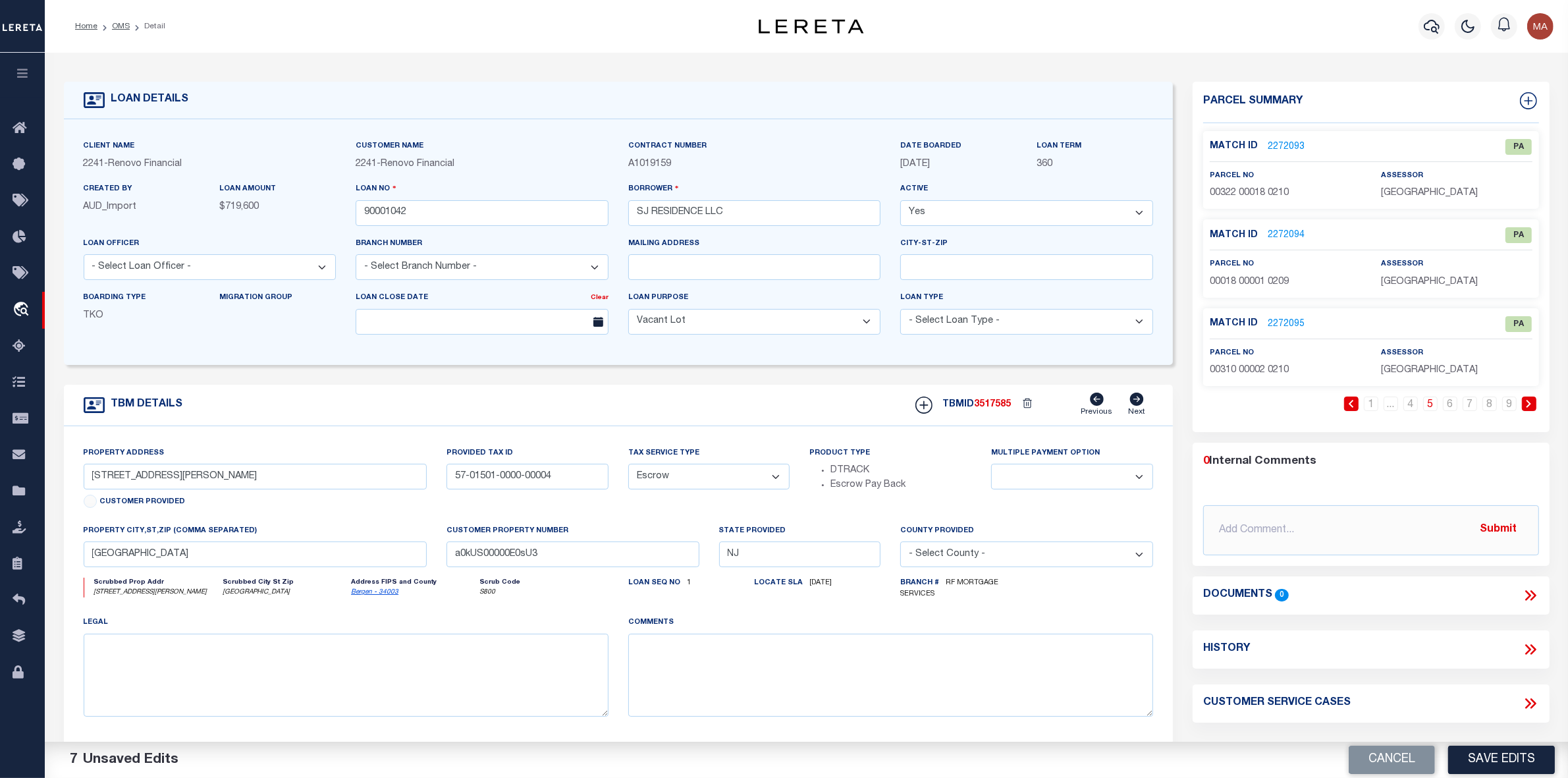
click at [1434, 402] on link "5" at bounding box center [1430, 403] width 15 height 15
click at [1444, 405] on link "6" at bounding box center [1450, 403] width 15 height 15
click at [1474, 406] on link "7" at bounding box center [1470, 403] width 15 height 15
click at [1492, 406] on link "8" at bounding box center [1490, 403] width 15 height 15
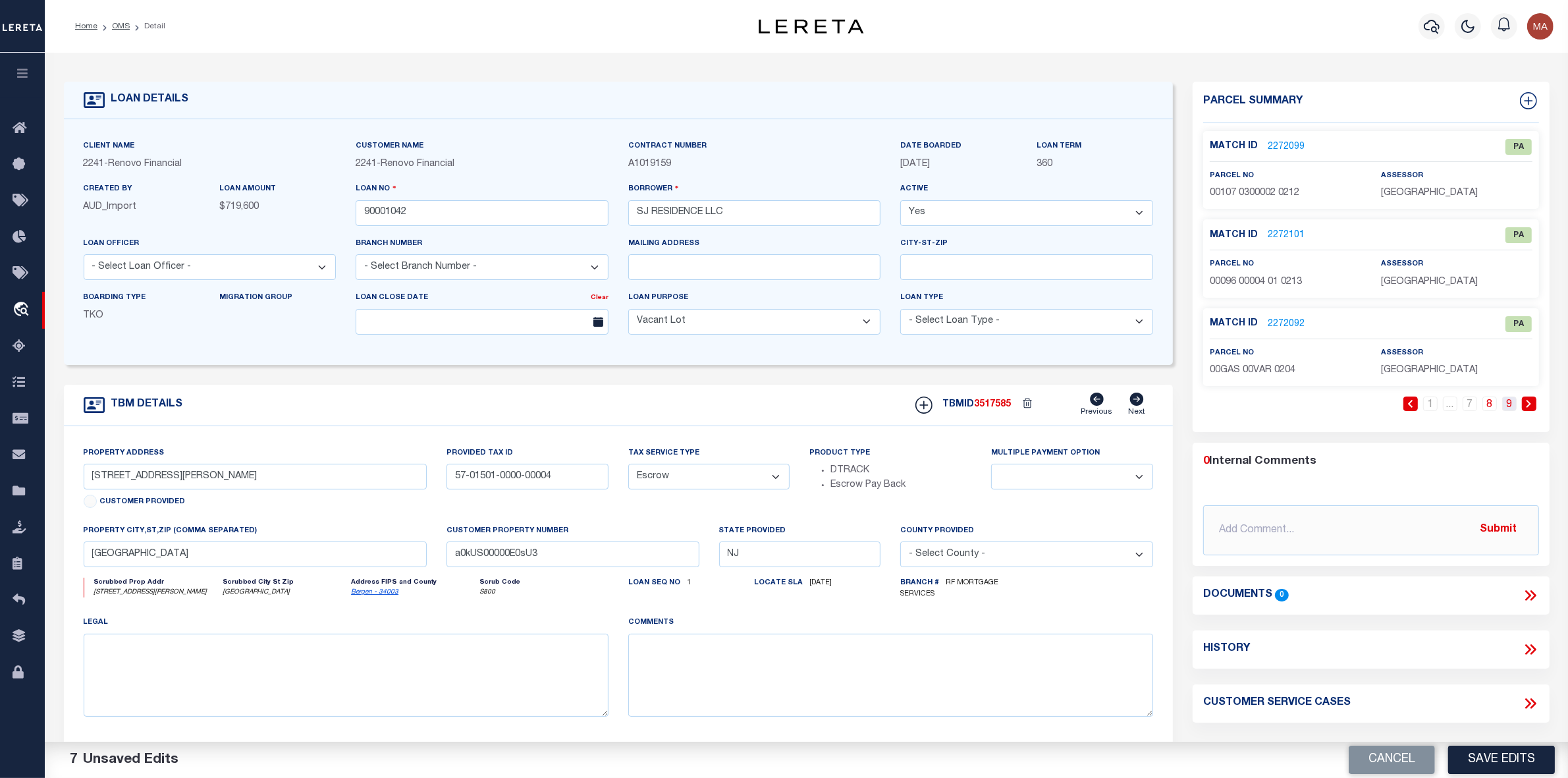
drag, startPoint x: 1518, startPoint y: 406, endPoint x: 1510, endPoint y: 406, distance: 8.0
click at [1510, 406] on li "9" at bounding box center [1510, 403] width 20 height 15
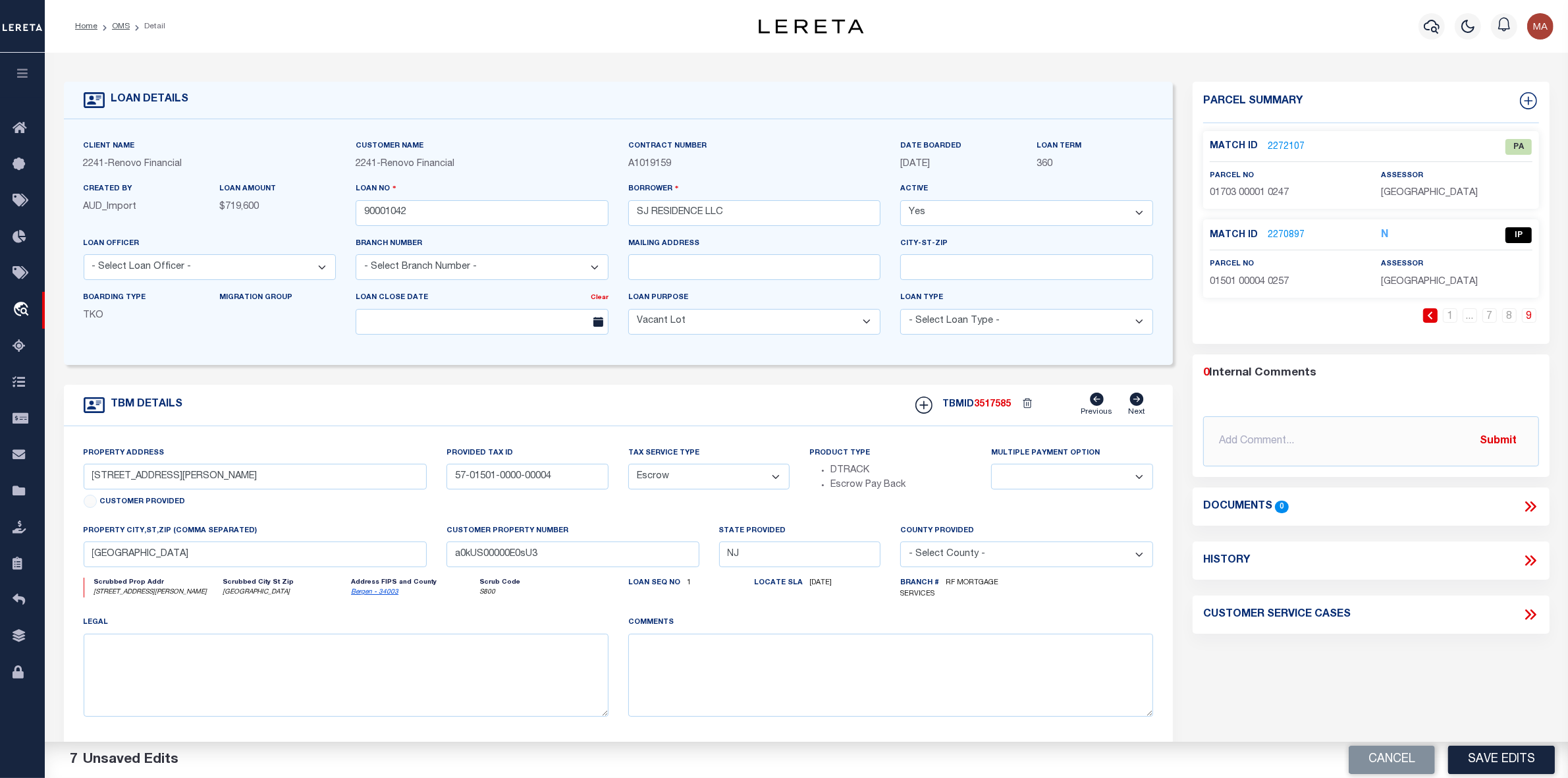
click at [1510, 406] on div "0 Internal Comments @[PERSON_NAME] @[PERSON_NAME] @[PERSON_NAME] @[PERSON_NAME]…" at bounding box center [1371, 415] width 357 height 102
click at [1275, 234] on link "2270897" at bounding box center [1286, 236] width 37 height 14
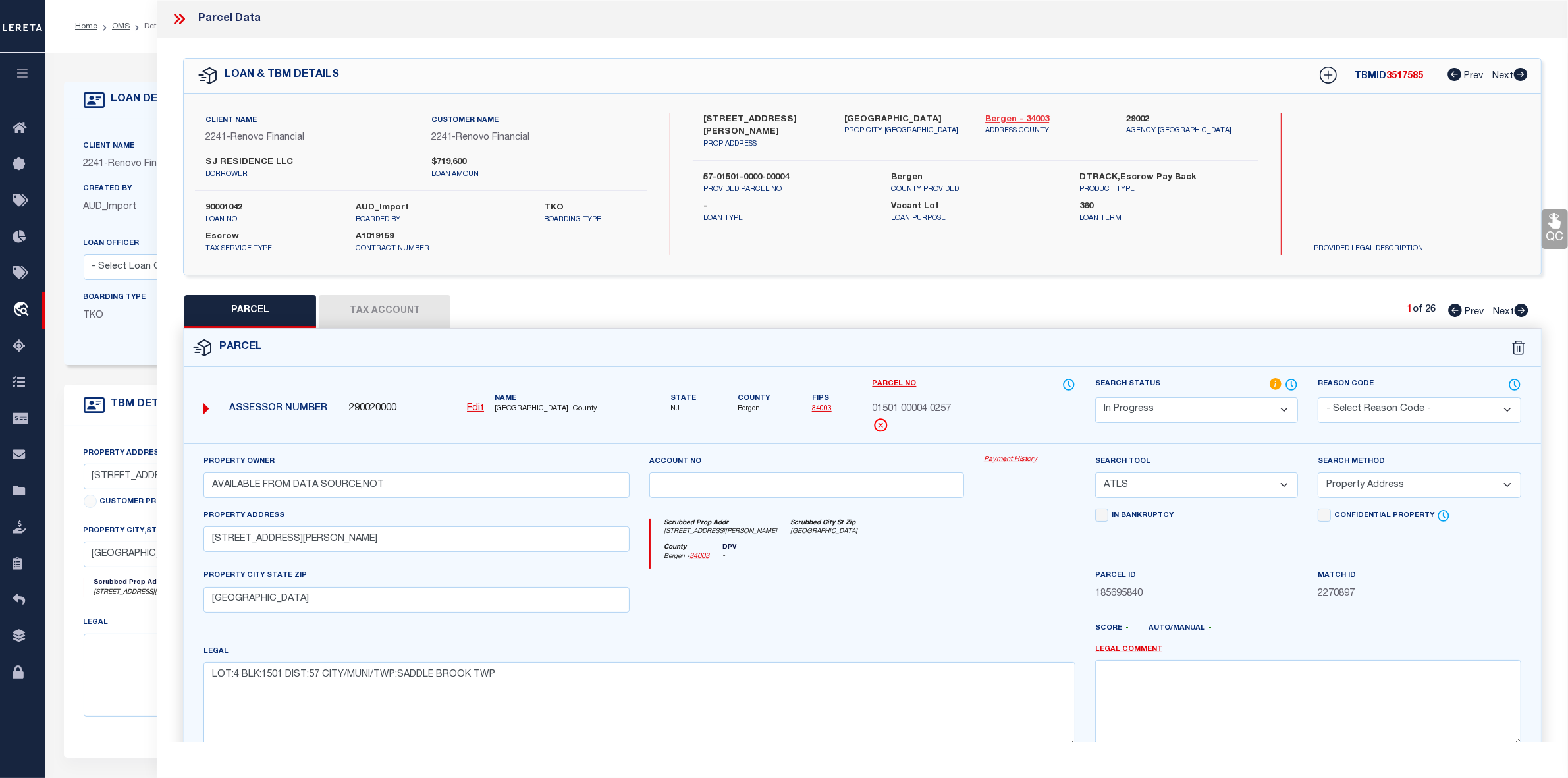
click at [1044, 115] on link "Bergen - 34003" at bounding box center [1046, 120] width 121 height 13
click at [731, 120] on label "[STREET_ADDRESS][PERSON_NAME]" at bounding box center [764, 126] width 121 height 25
copy div "[STREET_ADDRESS][PERSON_NAME]"
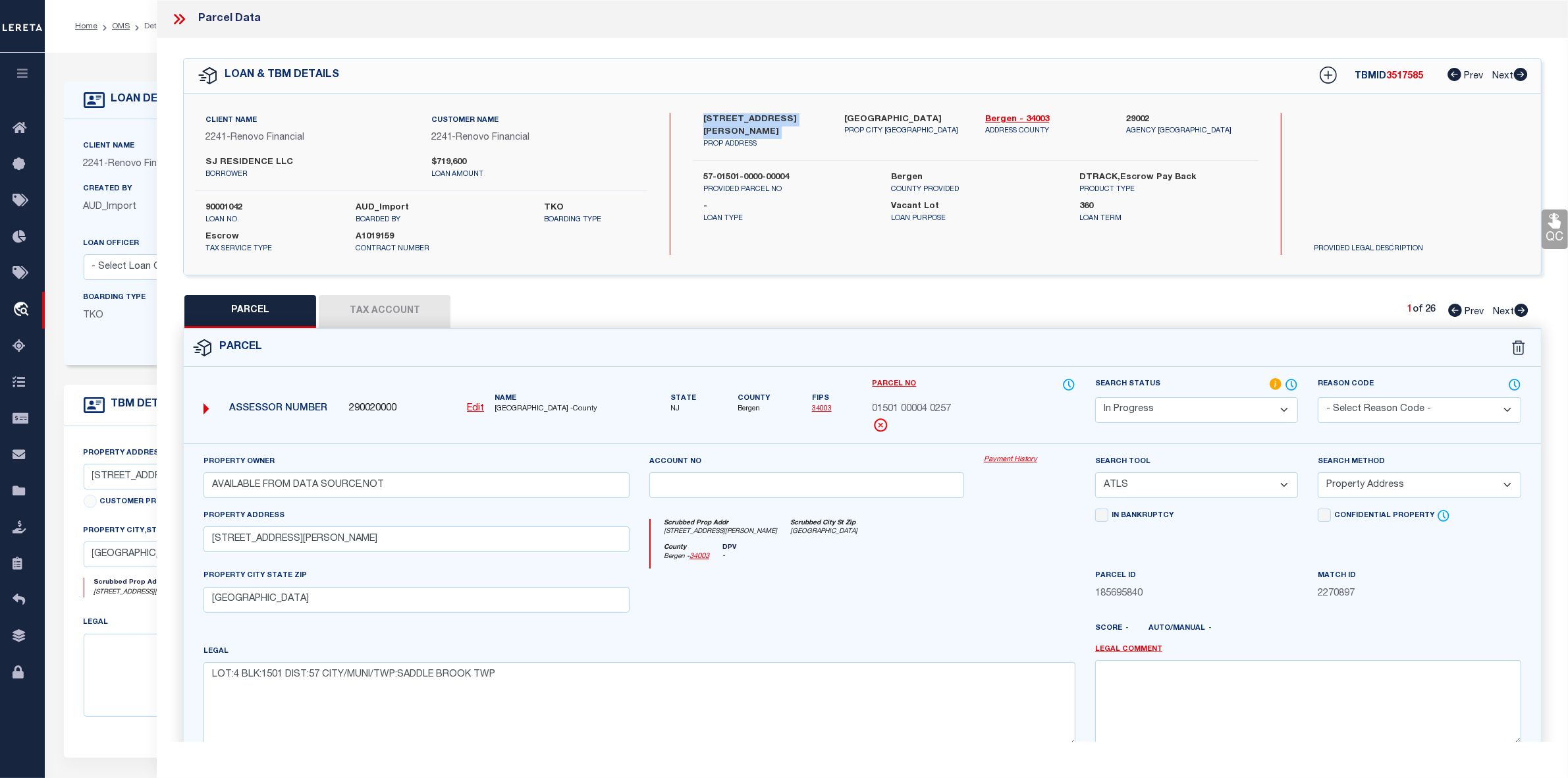
click at [483, 406] on u "Edit" at bounding box center [475, 409] width 17 height 9
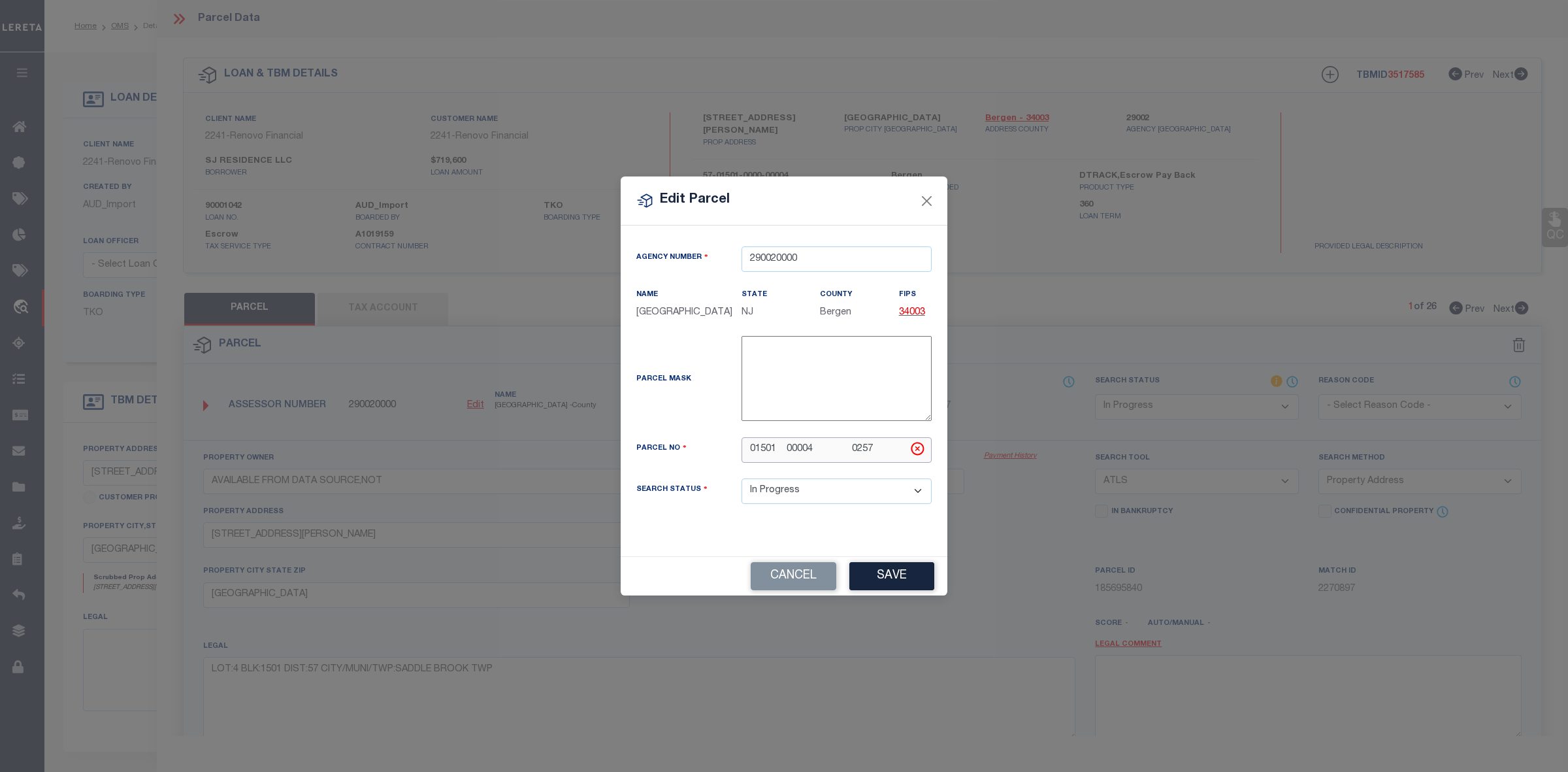
drag, startPoint x: 896, startPoint y: 453, endPoint x: 730, endPoint y: 467, distance: 166.6
click at [730, 467] on div "Parcel No 01501 00004 0257" at bounding box center [783, 458] width 315 height 41
click at [906, 581] on button "Save" at bounding box center [891, 576] width 85 height 28
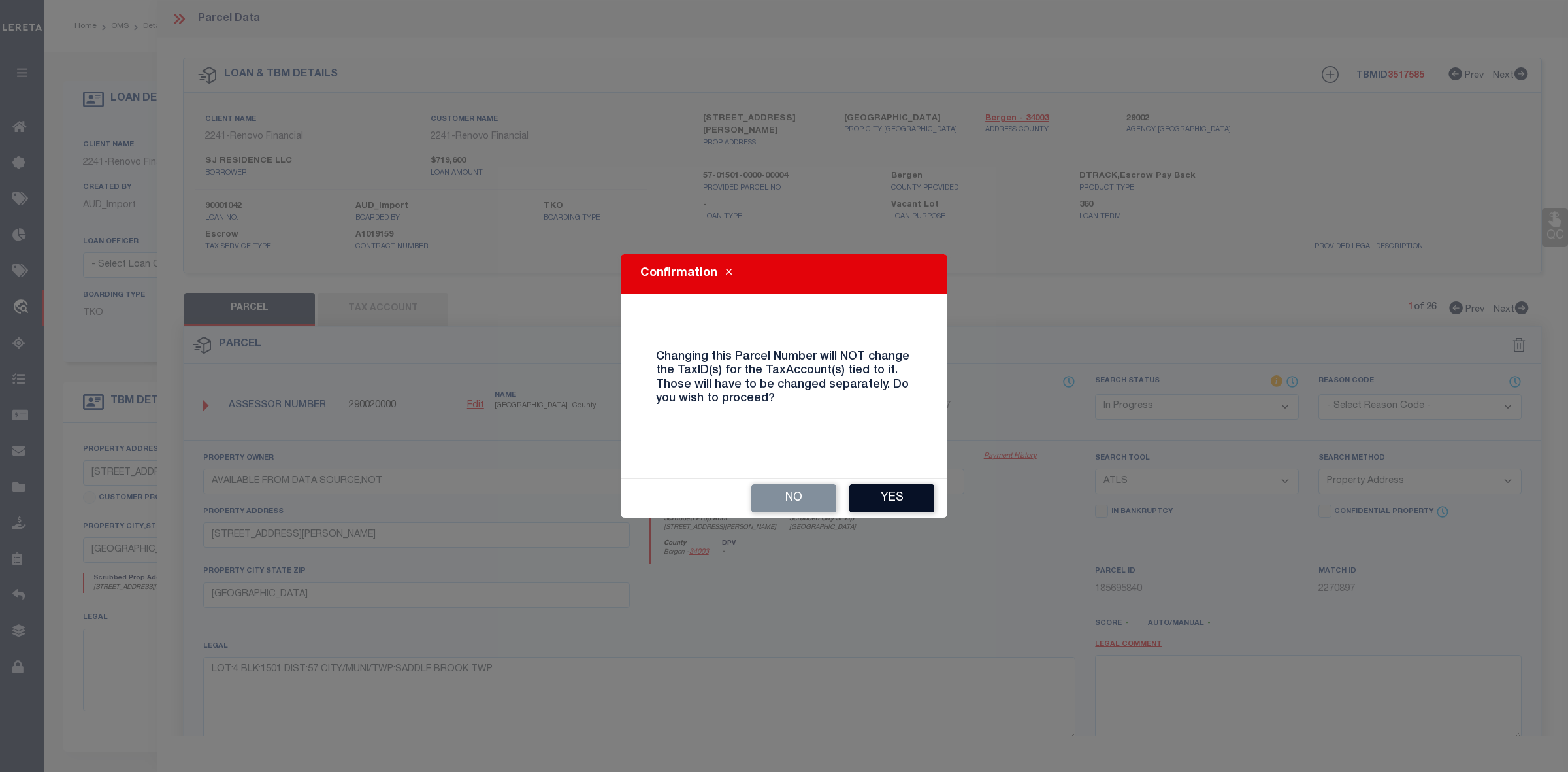
click at [909, 495] on button "Yes" at bounding box center [891, 498] width 85 height 28
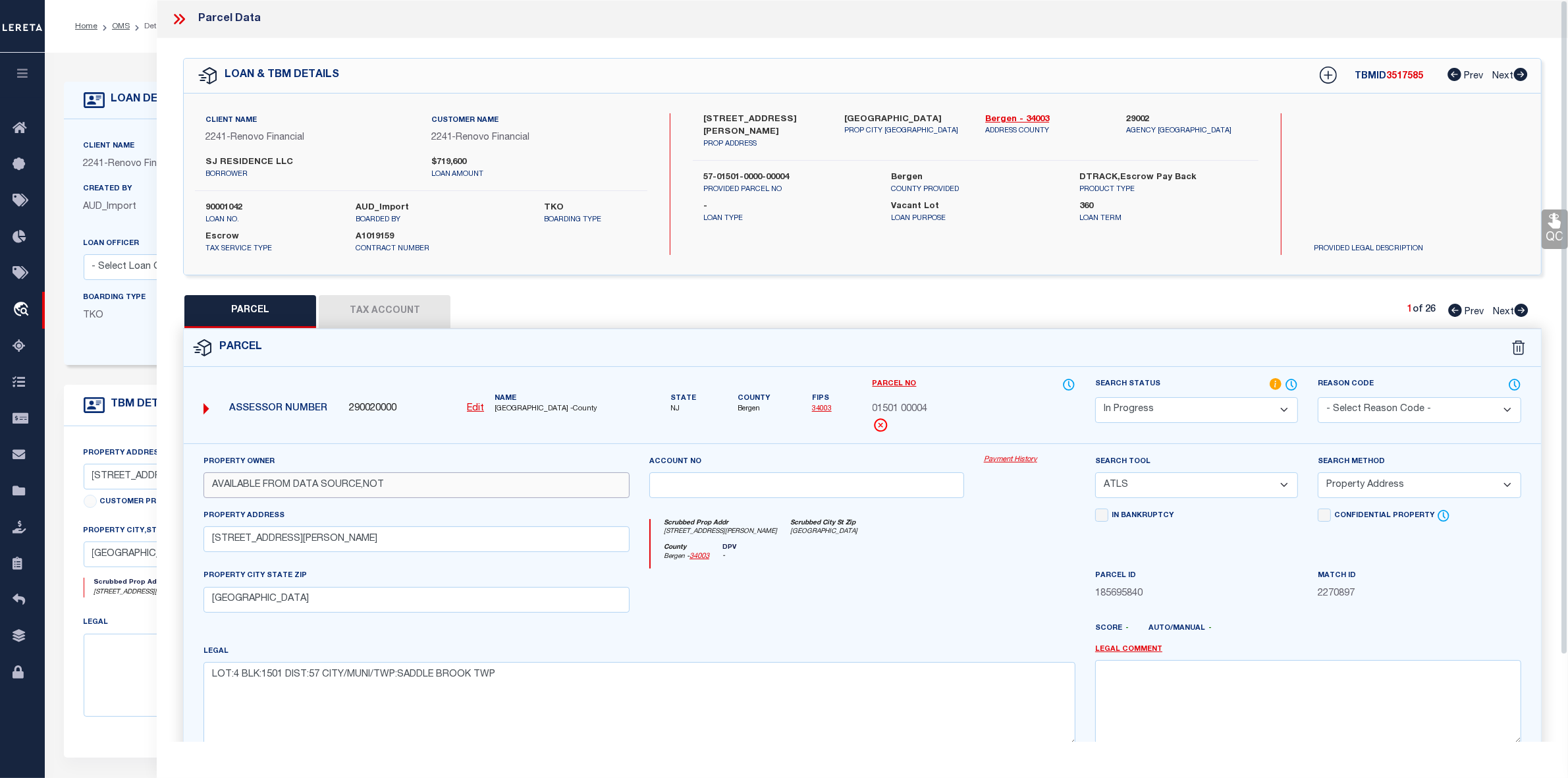
click at [313, 479] on input "AVAILABLE FROM DATA SOURCE,NOT" at bounding box center [416, 485] width 426 height 25
paste input "[PERSON_NAME] & [PERSON_NAME]"
drag, startPoint x: 233, startPoint y: 489, endPoint x: 233, endPoint y: 499, distance: 10.0
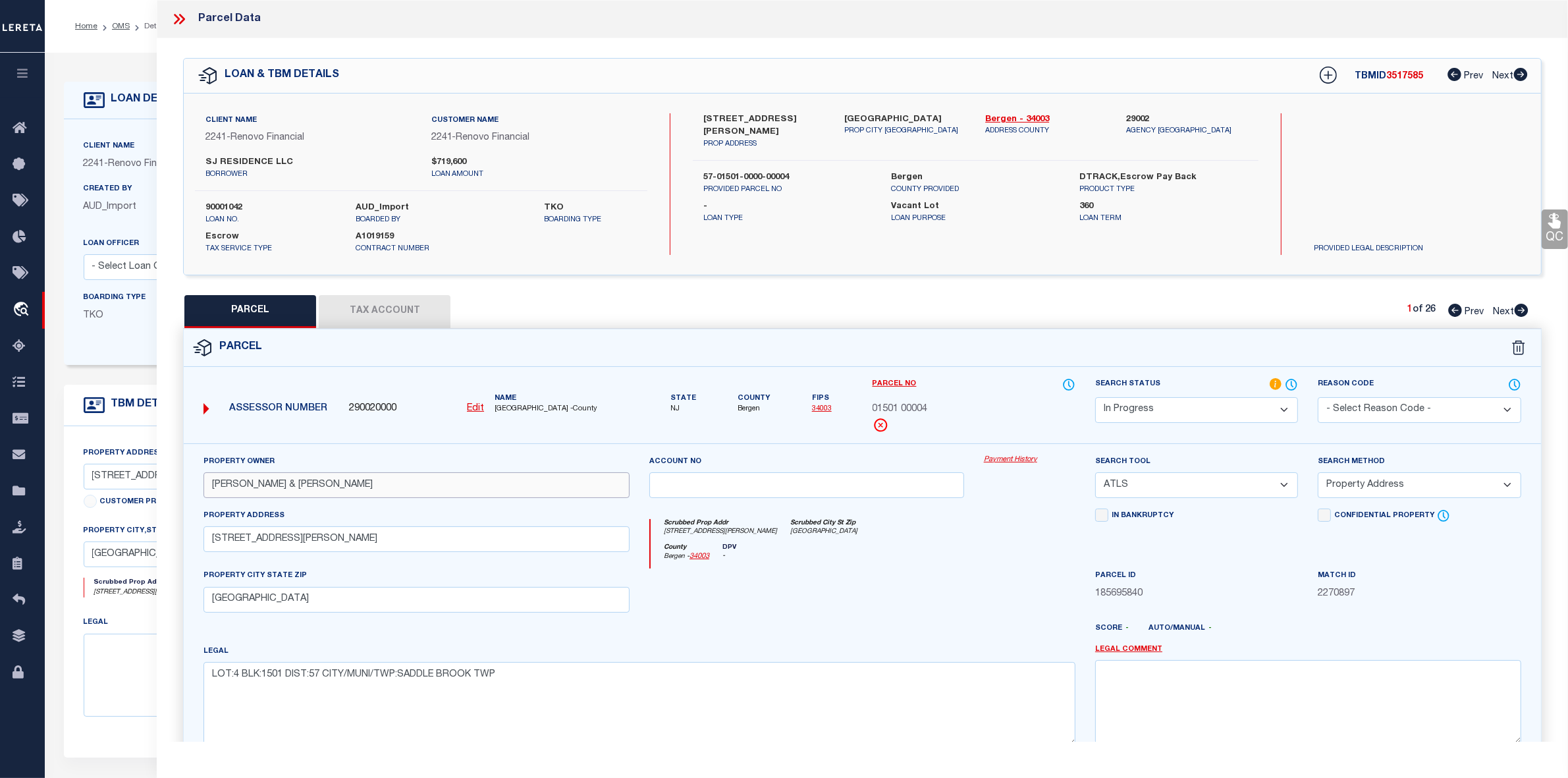
click at [233, 495] on input "[PERSON_NAME] & [PERSON_NAME]" at bounding box center [416, 485] width 426 height 25
click at [1127, 409] on select "Automated Search Bad Parcel Complete Duplicate Parcel High Dollar Reporting In …" at bounding box center [1196, 409] width 203 height 25
click at [1095, 397] on select "Automated Search Bad Parcel Complete Duplicate Parcel High Dollar Reporting In …" at bounding box center [1196, 409] width 203 height 25
click at [1128, 489] on select "-- Select Search Tool -- 3rd Party Website Agency File Agency Website ATLS CNV-…" at bounding box center [1196, 485] width 203 height 25
click at [1095, 474] on select "-- Select Search Tool -- 3rd Party Website Agency File Agency Website ATLS CNV-…" at bounding box center [1196, 485] width 203 height 25
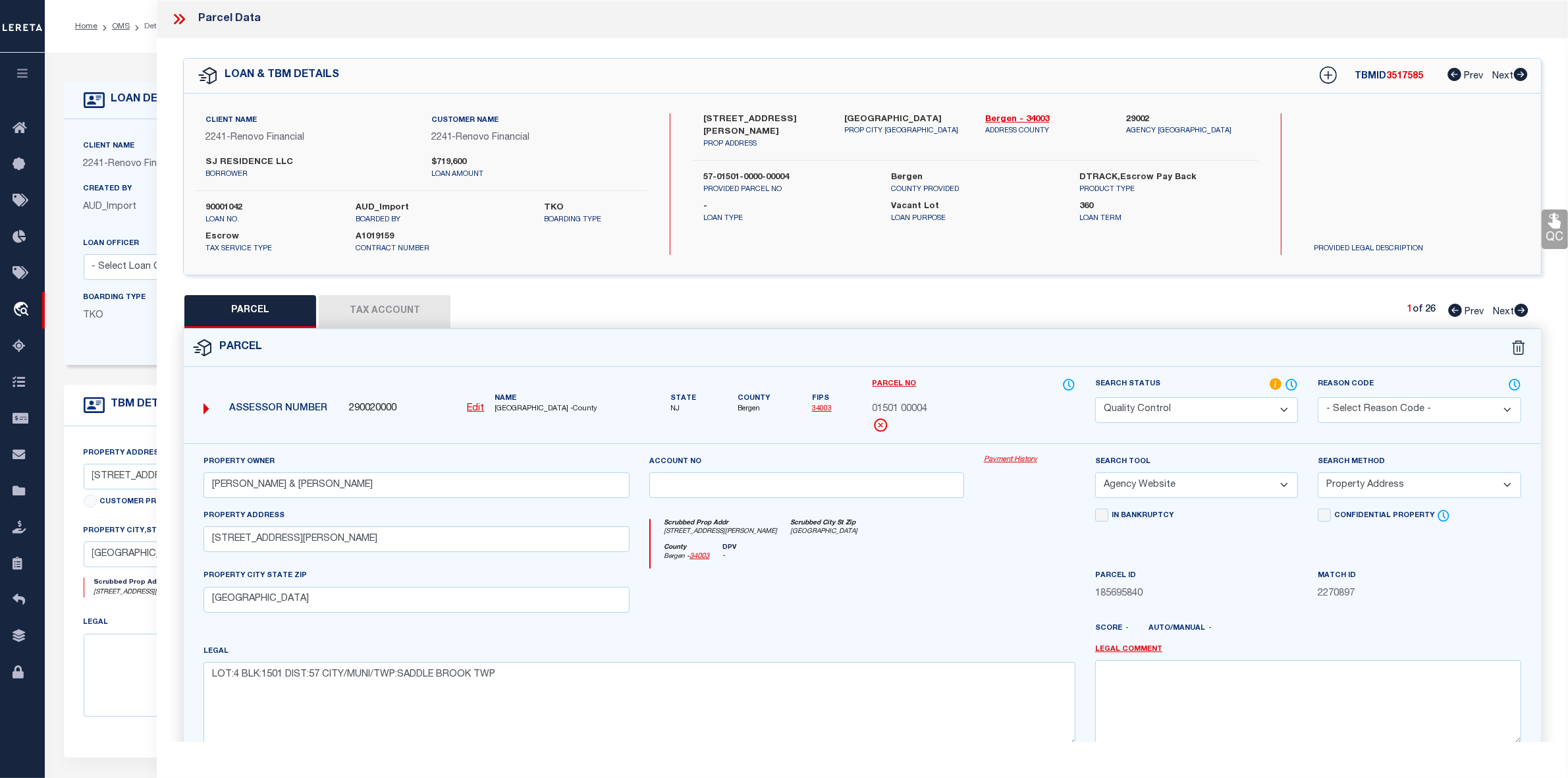
click at [1358, 491] on select "-- Select Search Method -- Property Address Legal Liability Info Provided" at bounding box center [1419, 485] width 203 height 25
click at [1318, 474] on select "-- Select Search Method -- Property Address Legal Liability Info Provided" at bounding box center [1419, 485] width 203 height 25
click at [399, 310] on button "Tax Account" at bounding box center [385, 311] width 132 height 33
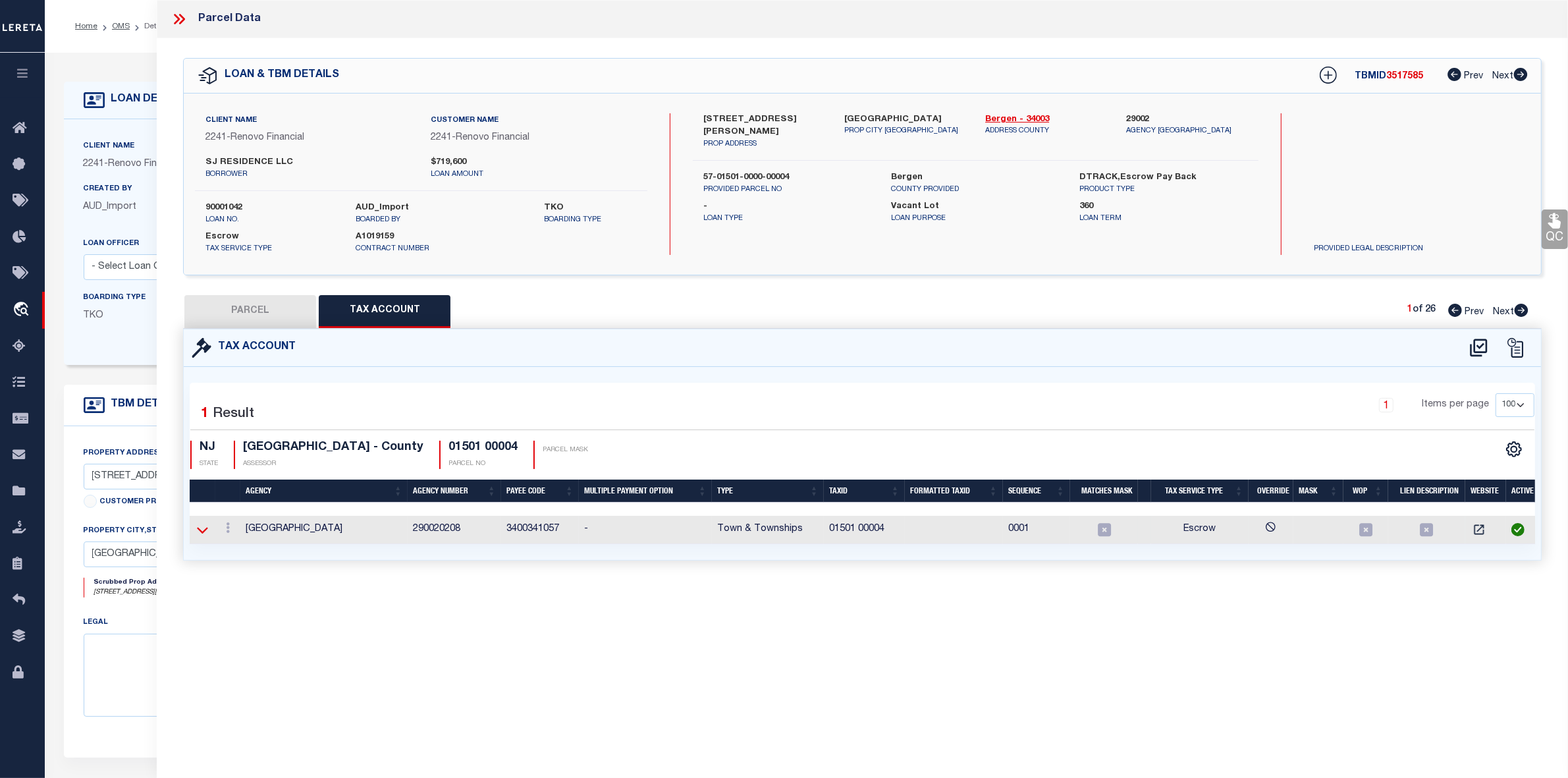
click at [201, 531] on icon at bounding box center [202, 530] width 12 height 14
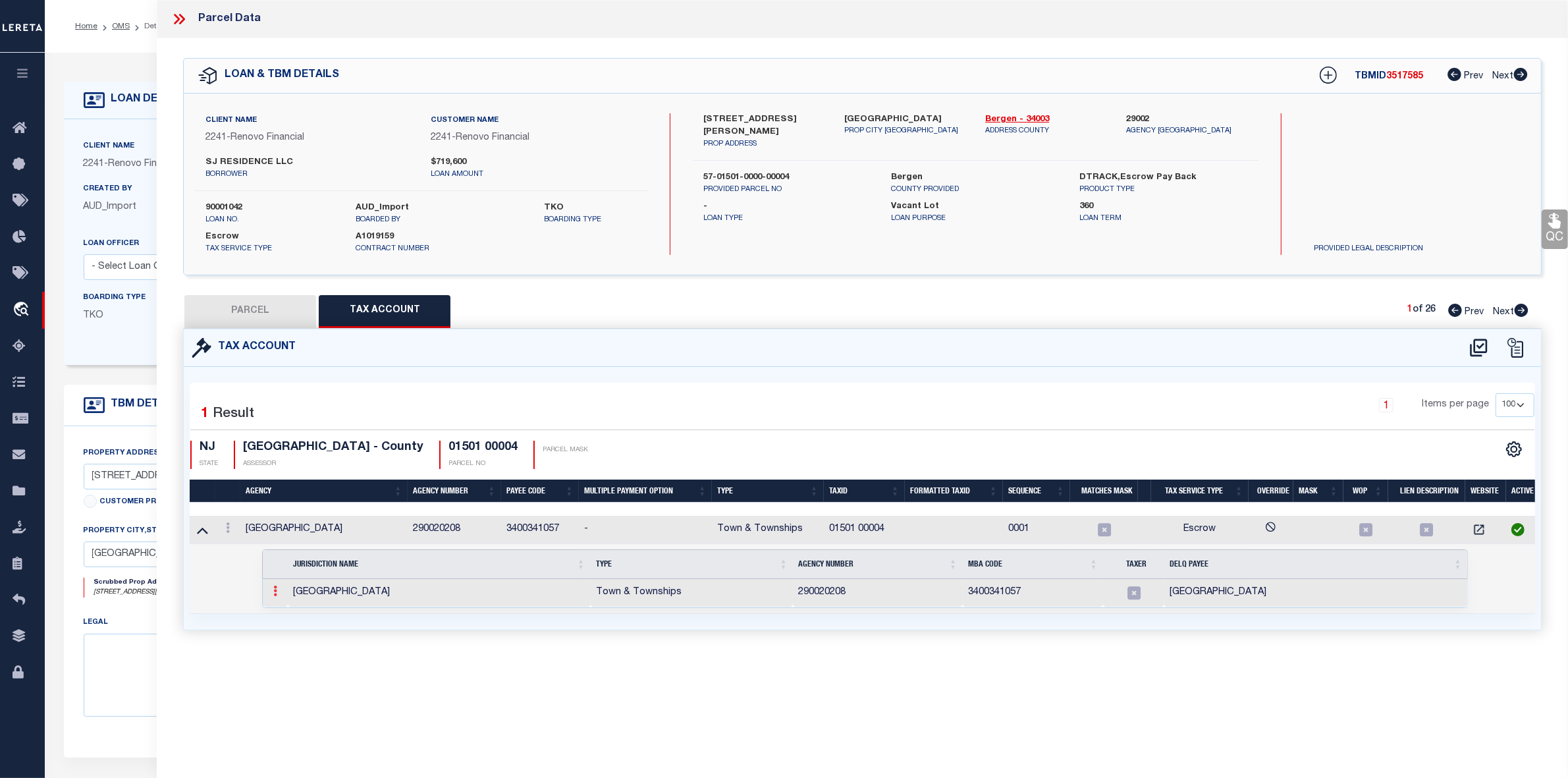
click at [277, 593] on icon at bounding box center [275, 591] width 4 height 11
click at [290, 613] on img at bounding box center [291, 612] width 13 height 13
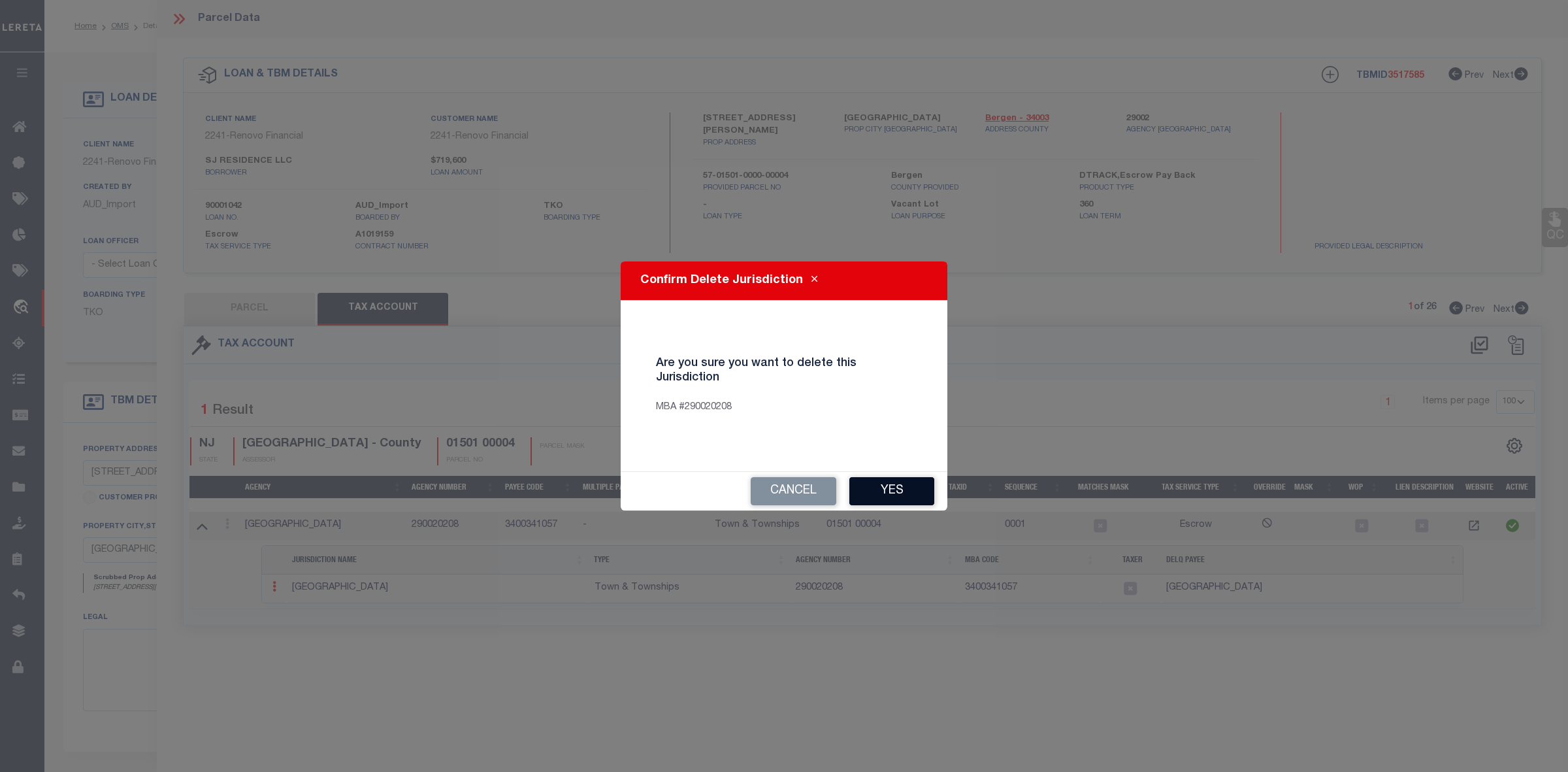
click at [923, 485] on button "Yes" at bounding box center [891, 491] width 85 height 28
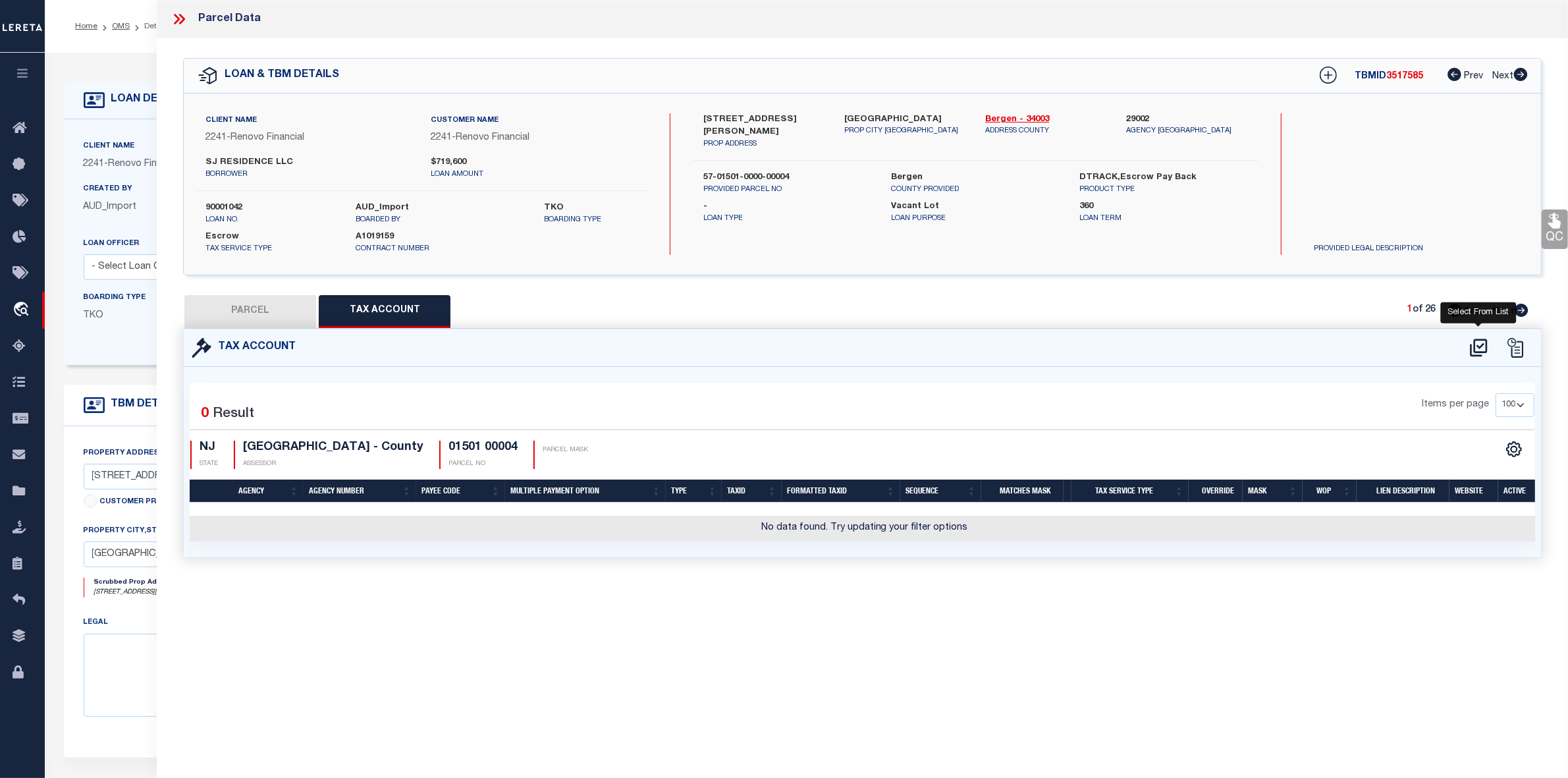
click at [1475, 348] on icon at bounding box center [1478, 347] width 17 height 18
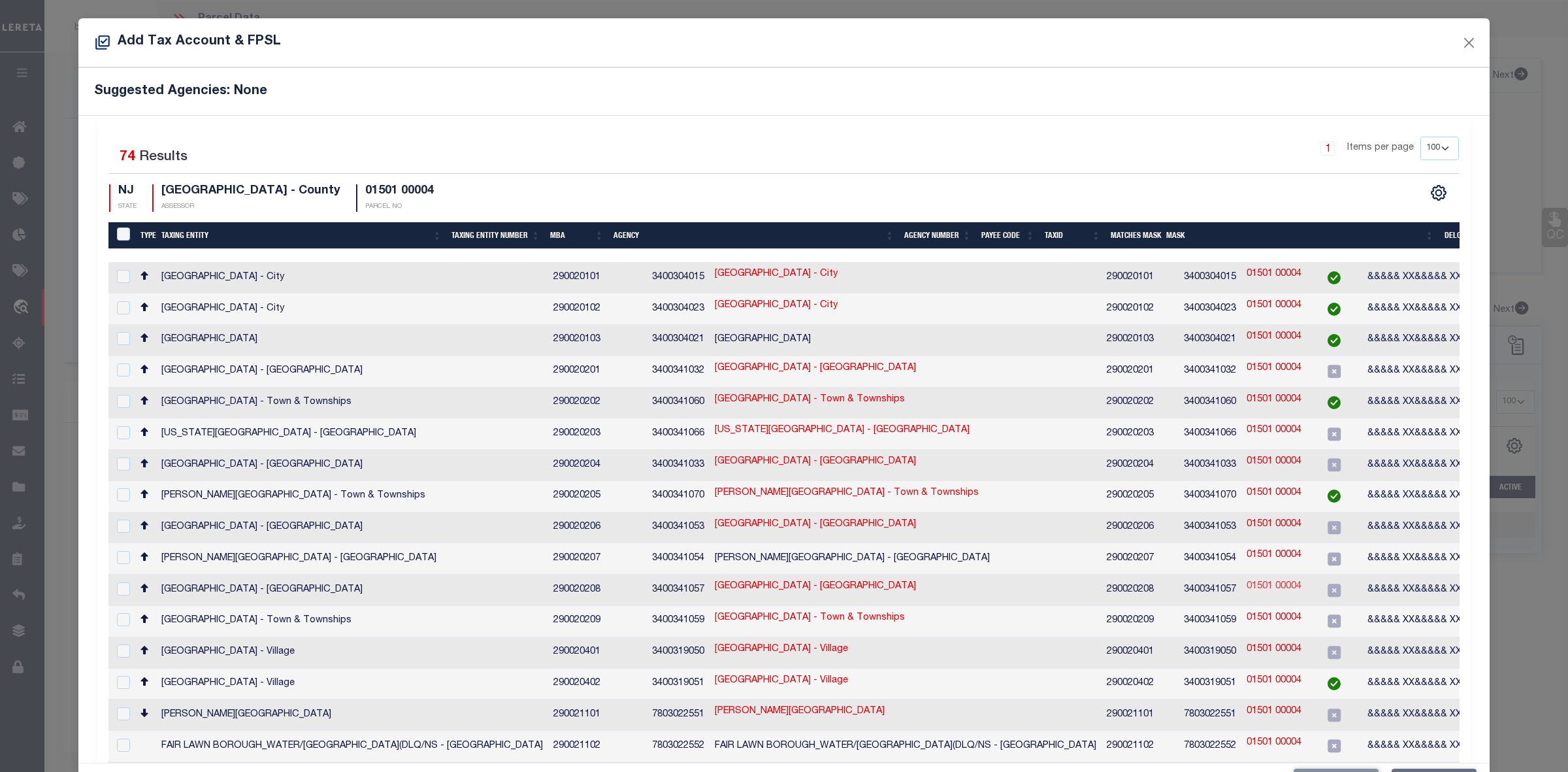
click at [1246, 580] on link "01501 00004" at bounding box center [1274, 587] width 55 height 14
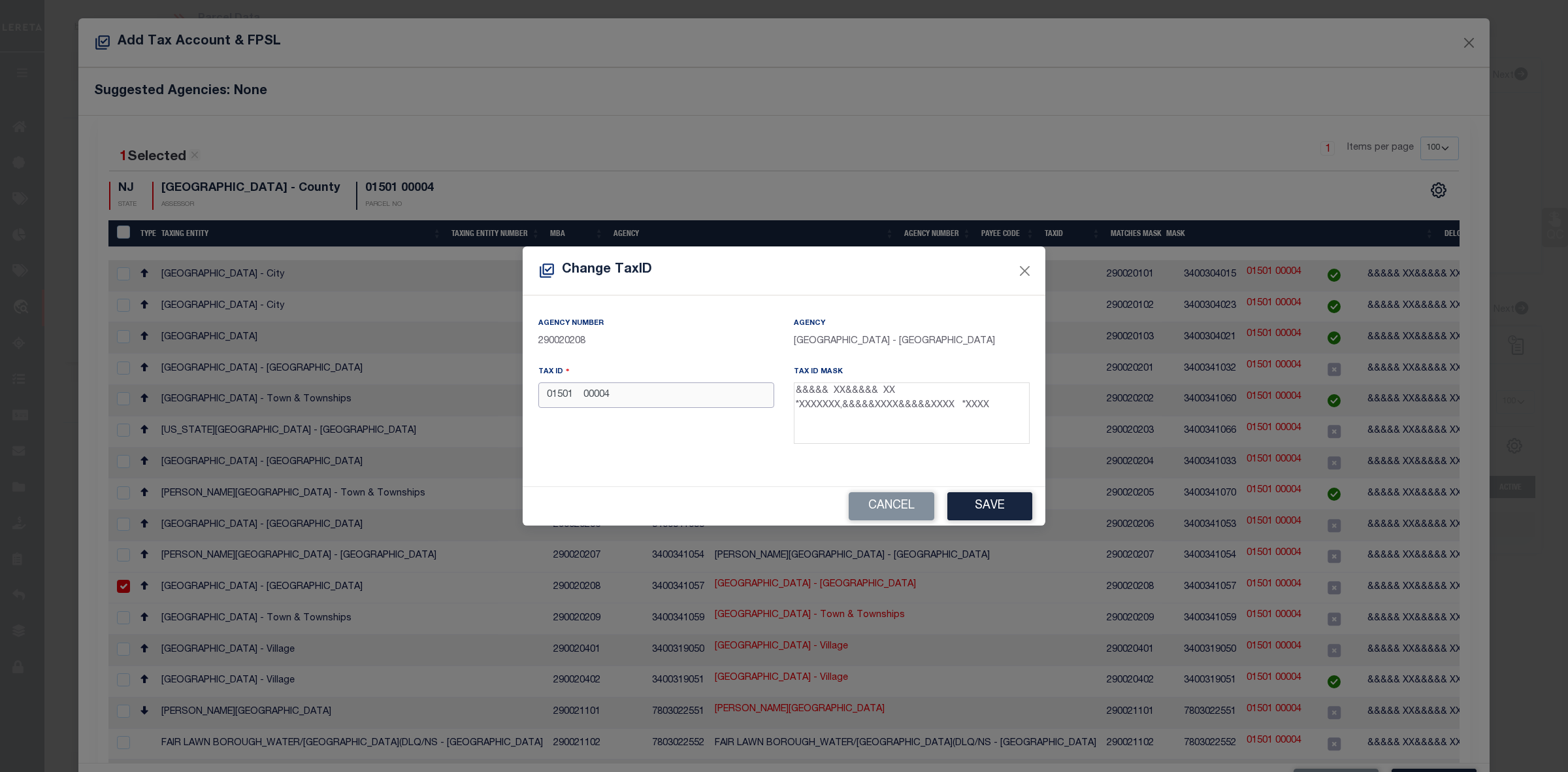
click at [629, 404] on input "01501 00004" at bounding box center [657, 395] width 236 height 25
click at [1011, 502] on button "Save" at bounding box center [990, 506] width 85 height 28
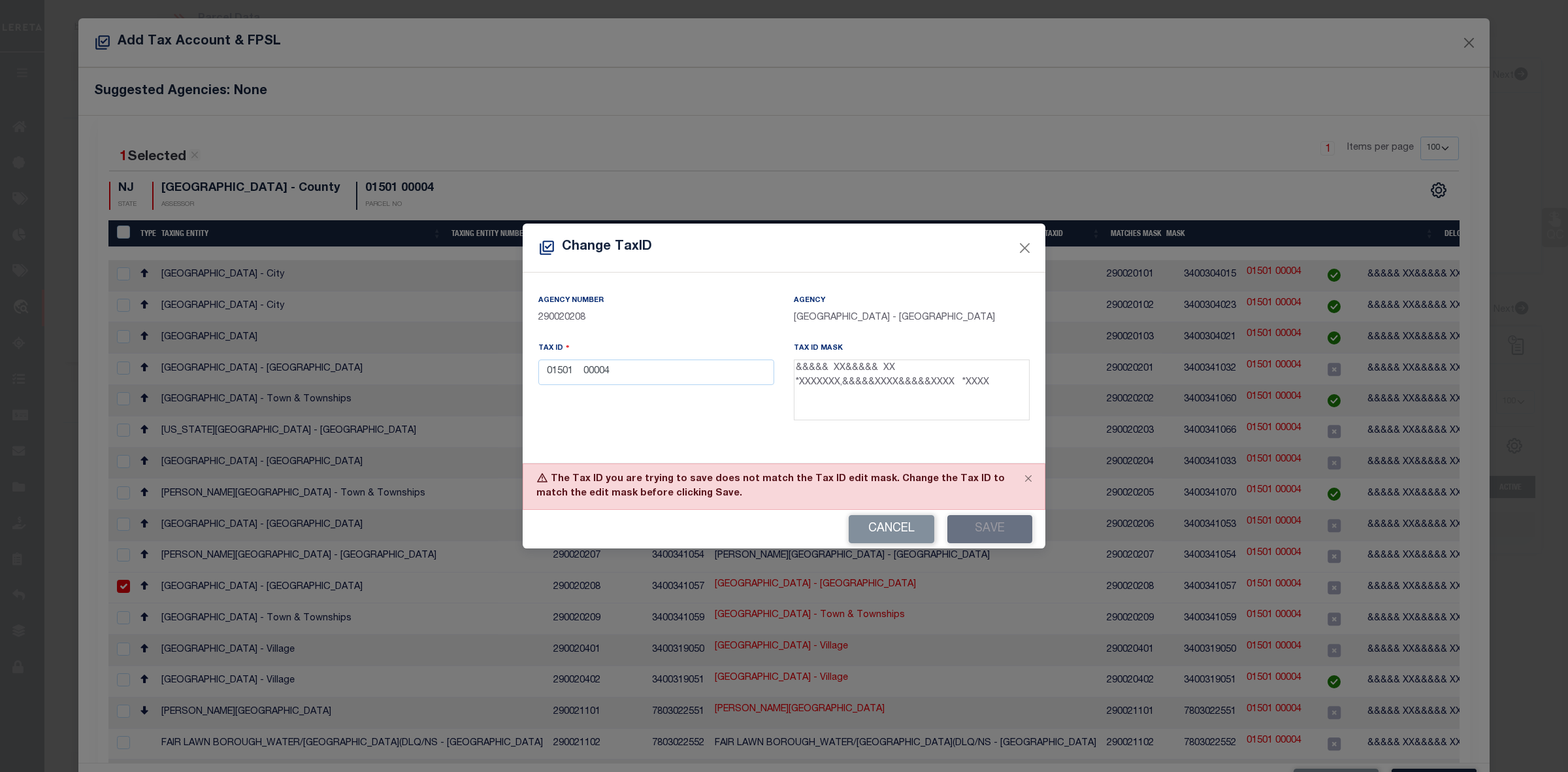
click at [994, 534] on div "Cancel Save" at bounding box center [784, 529] width 523 height 39
click at [1014, 526] on button "Save" at bounding box center [990, 529] width 85 height 28
click at [1027, 247] on button "Close" at bounding box center [1026, 248] width 17 height 17
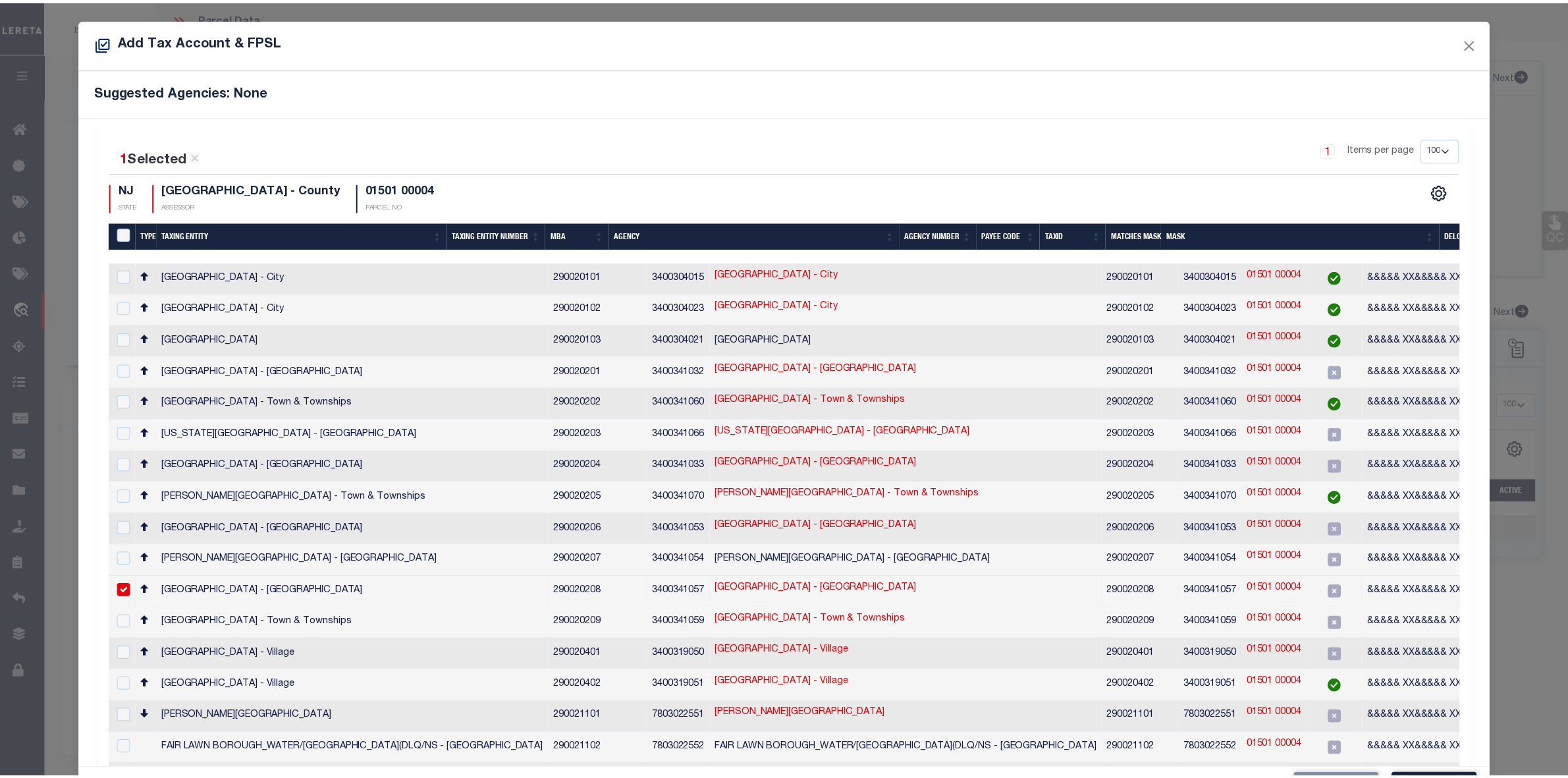
scroll to position [49, 0]
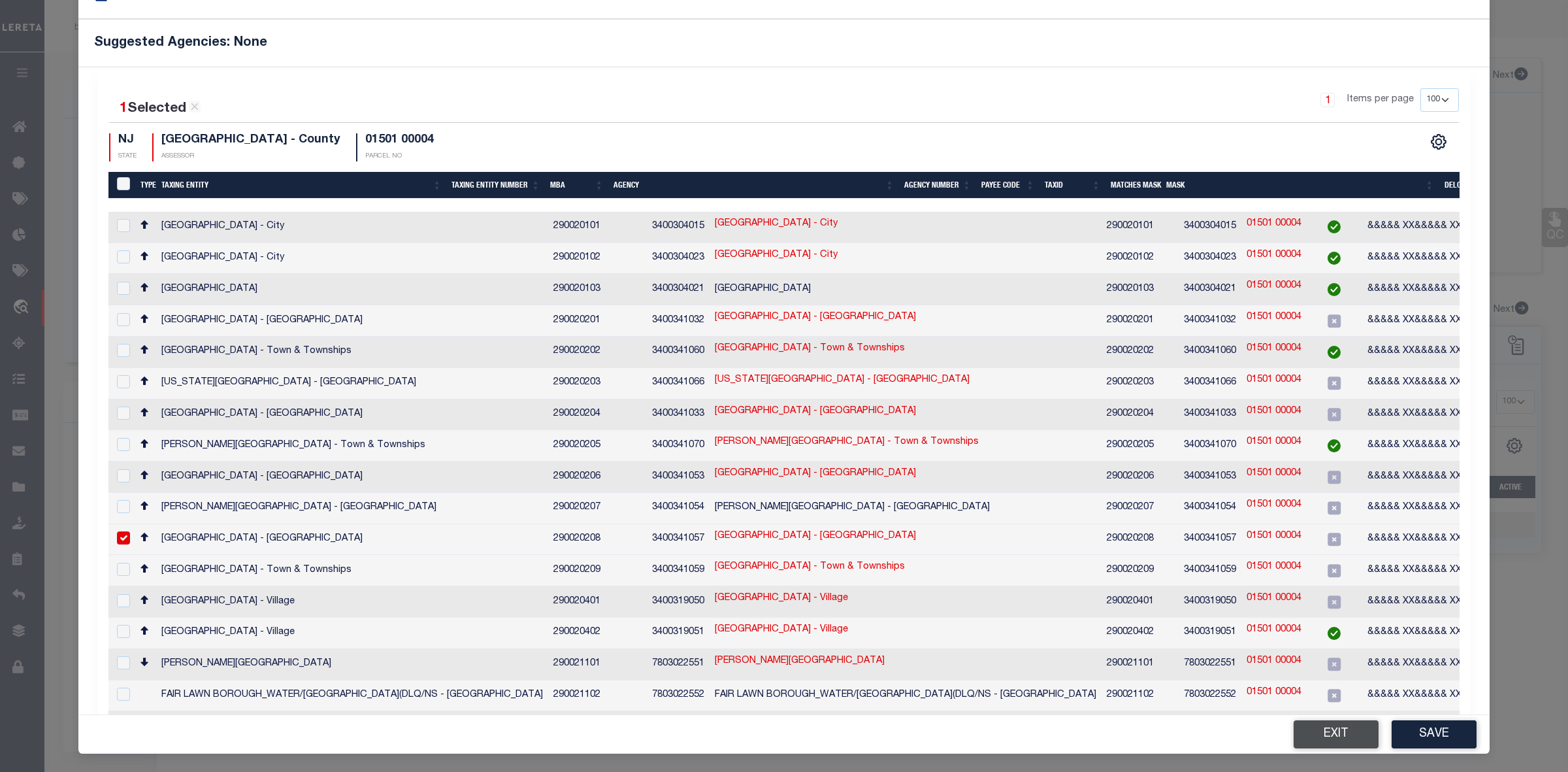
click at [1341, 731] on button "Exit" at bounding box center [1336, 734] width 85 height 28
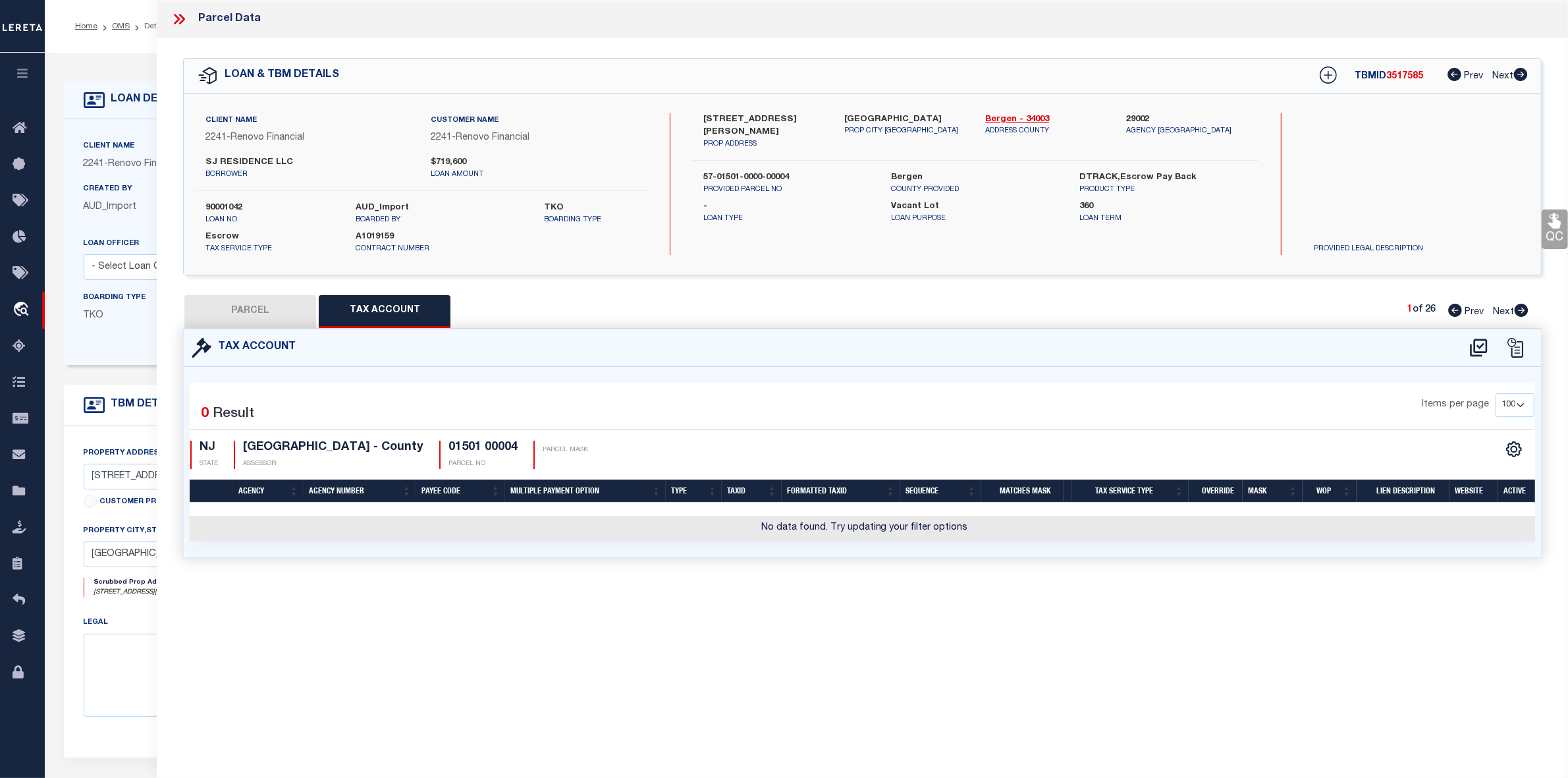
click at [243, 313] on button "PARCEL" at bounding box center [250, 311] width 132 height 33
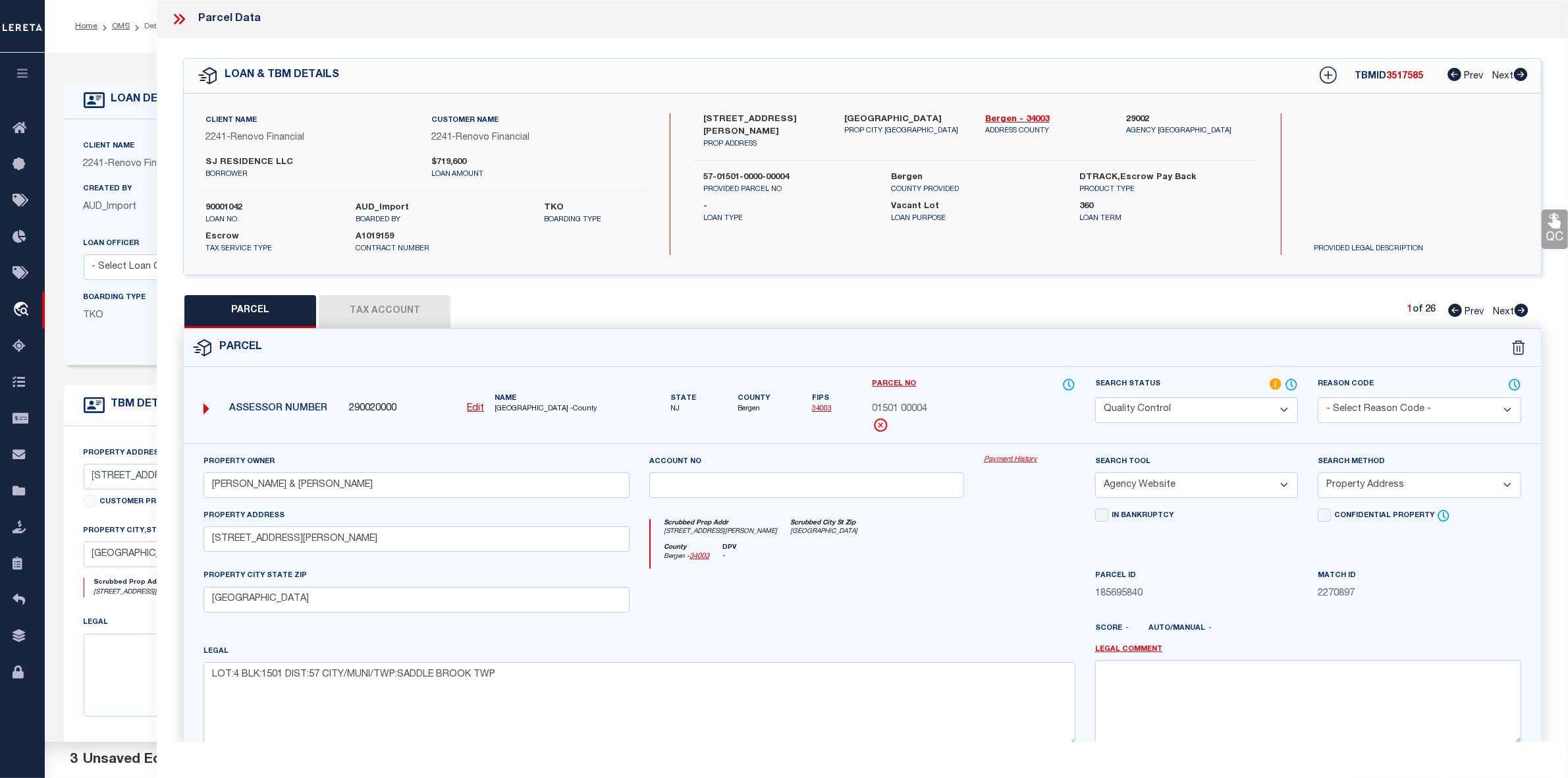
click at [1223, 412] on select "Automated Search Bad Parcel Complete Duplicate Parcel High Dollar Reporting In …" at bounding box center [1196, 409] width 203 height 25
click at [1095, 397] on select "Automated Search Bad Parcel Complete Duplicate Parcel High Dollar Reporting In …" at bounding box center [1196, 409] width 203 height 25
click at [1131, 723] on textarea at bounding box center [1308, 701] width 426 height 83
drag, startPoint x: 873, startPoint y: 412, endPoint x: 937, endPoint y: 409, distance: 64.1
click at [937, 409] on div "01501 00004" at bounding box center [974, 409] width 203 height 15
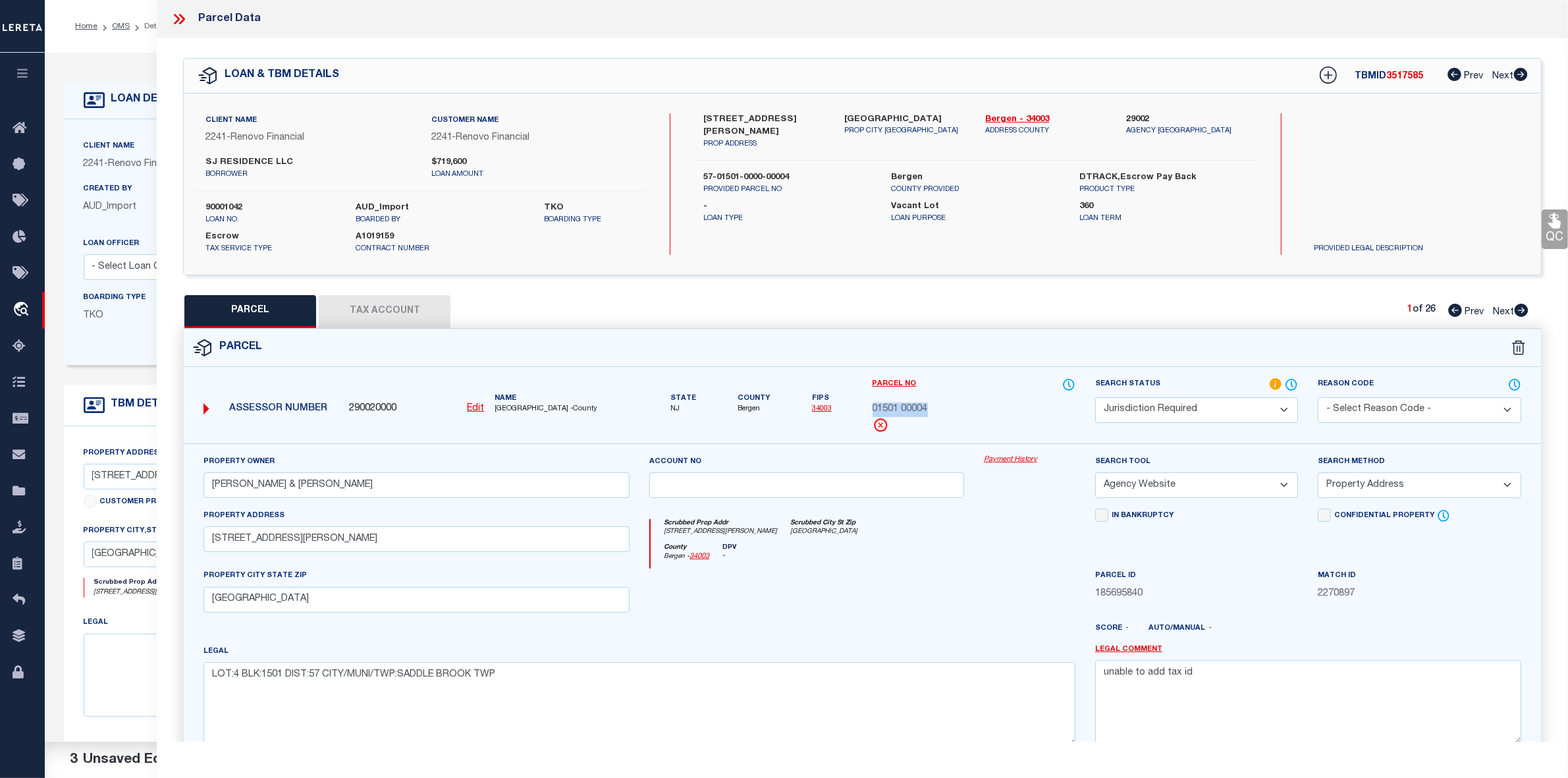
copy span "01501 00004"
click at [1219, 674] on textarea "unable to add tax id" at bounding box center [1308, 701] width 426 height 83
paste textarea "01501 00004"
drag, startPoint x: 1222, startPoint y: 675, endPoint x: 1229, endPoint y: 680, distance: 8.6
click at [1222, 675] on textarea "unable to add tax id 01501 00004" at bounding box center [1308, 701] width 426 height 83
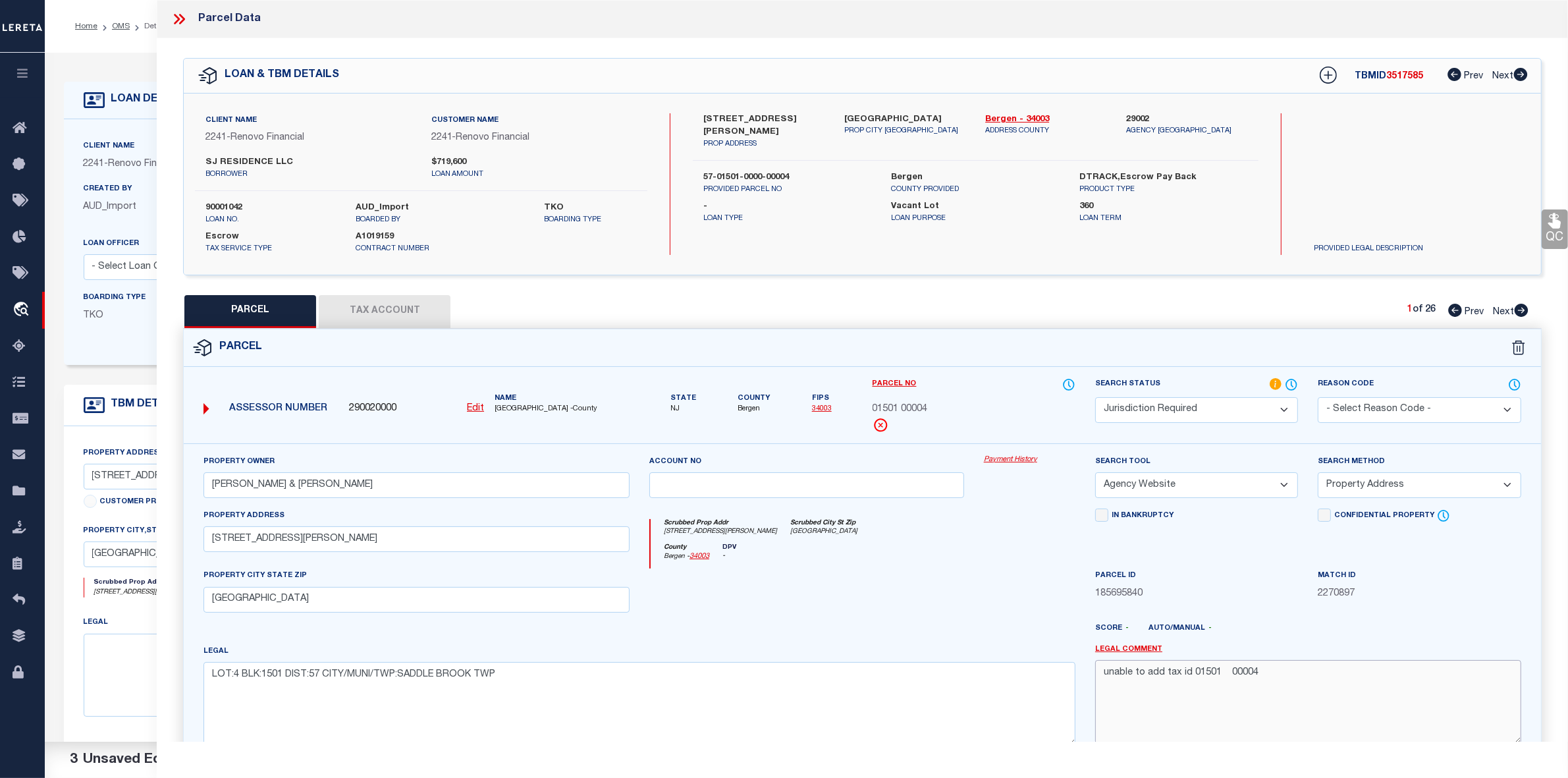
click at [1305, 674] on textarea "unable to add tax id 01501 00004" at bounding box center [1308, 701] width 426 height 83
drag, startPoint x: 845, startPoint y: 118, endPoint x: 912, endPoint y: 116, distance: 67.0
click at [912, 116] on label "[GEOGRAPHIC_DATA]" at bounding box center [905, 120] width 121 height 13
copy label "[GEOGRAPHIC_DATA]"
click at [1391, 679] on textarea "unable to add tax id 01501 00004 for" at bounding box center [1308, 701] width 426 height 83
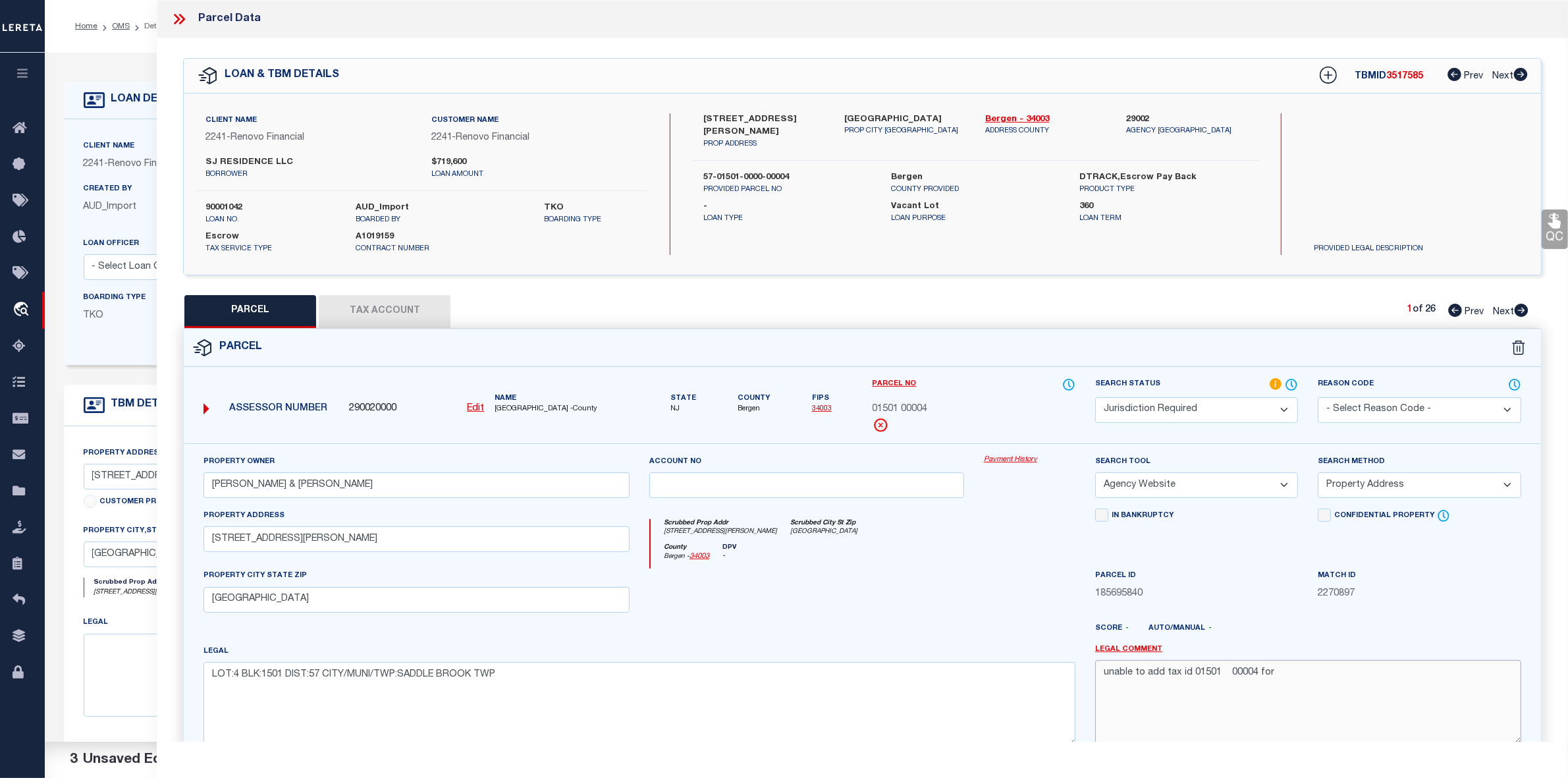
paste textarea "[GEOGRAPHIC_DATA]"
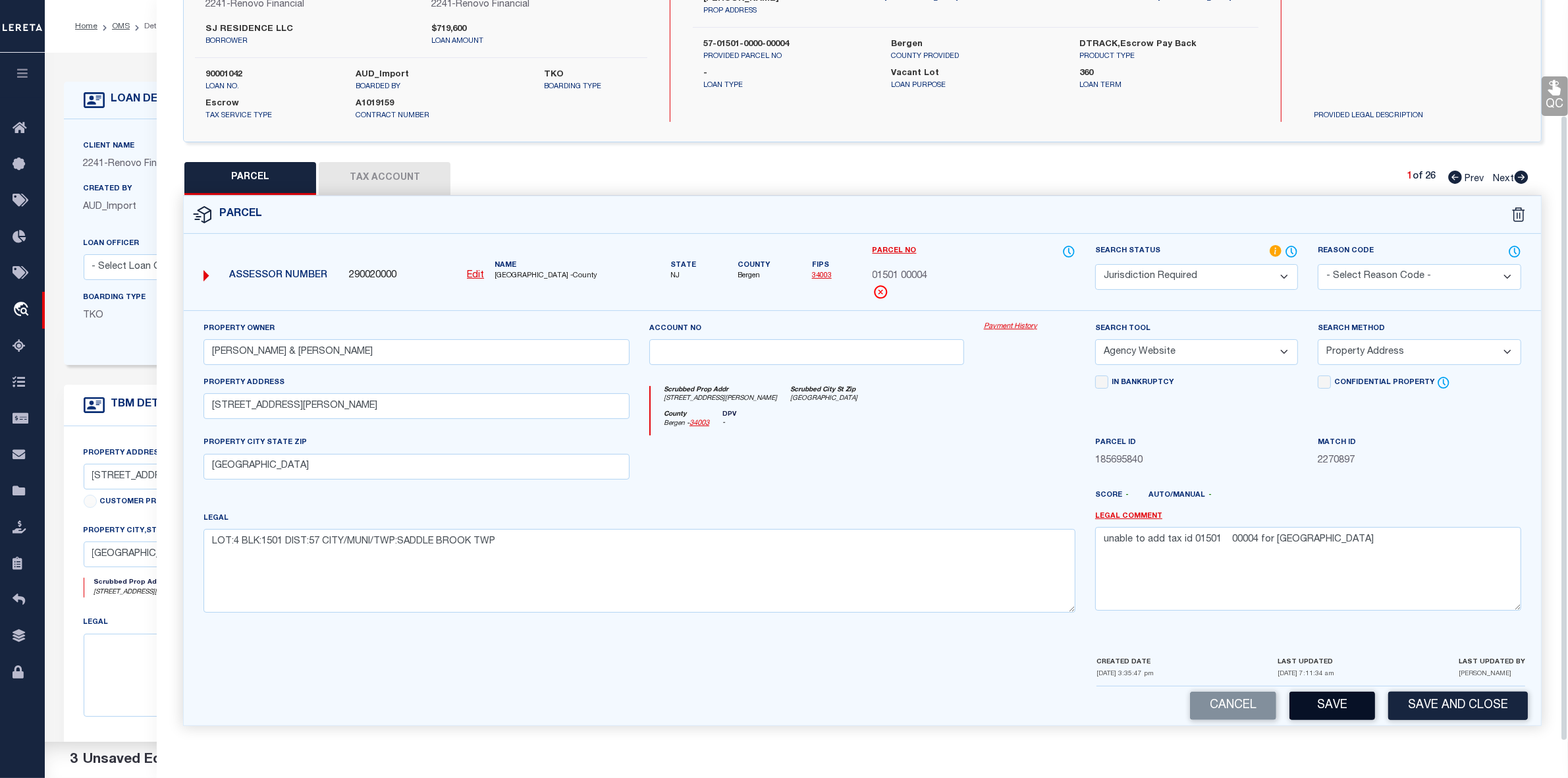
click at [1341, 700] on button "Save" at bounding box center [1331, 706] width 85 height 28
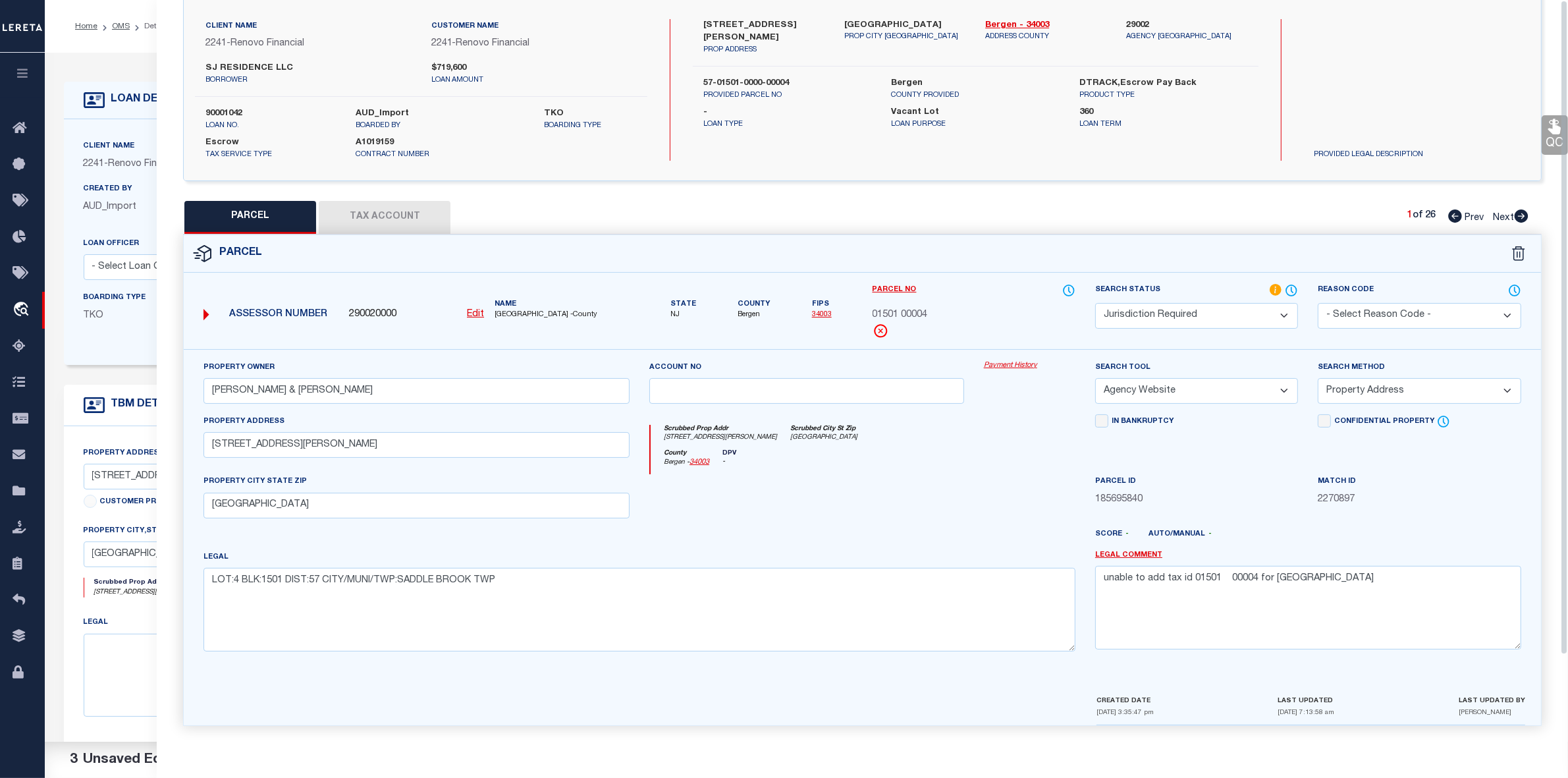
scroll to position [0, 0]
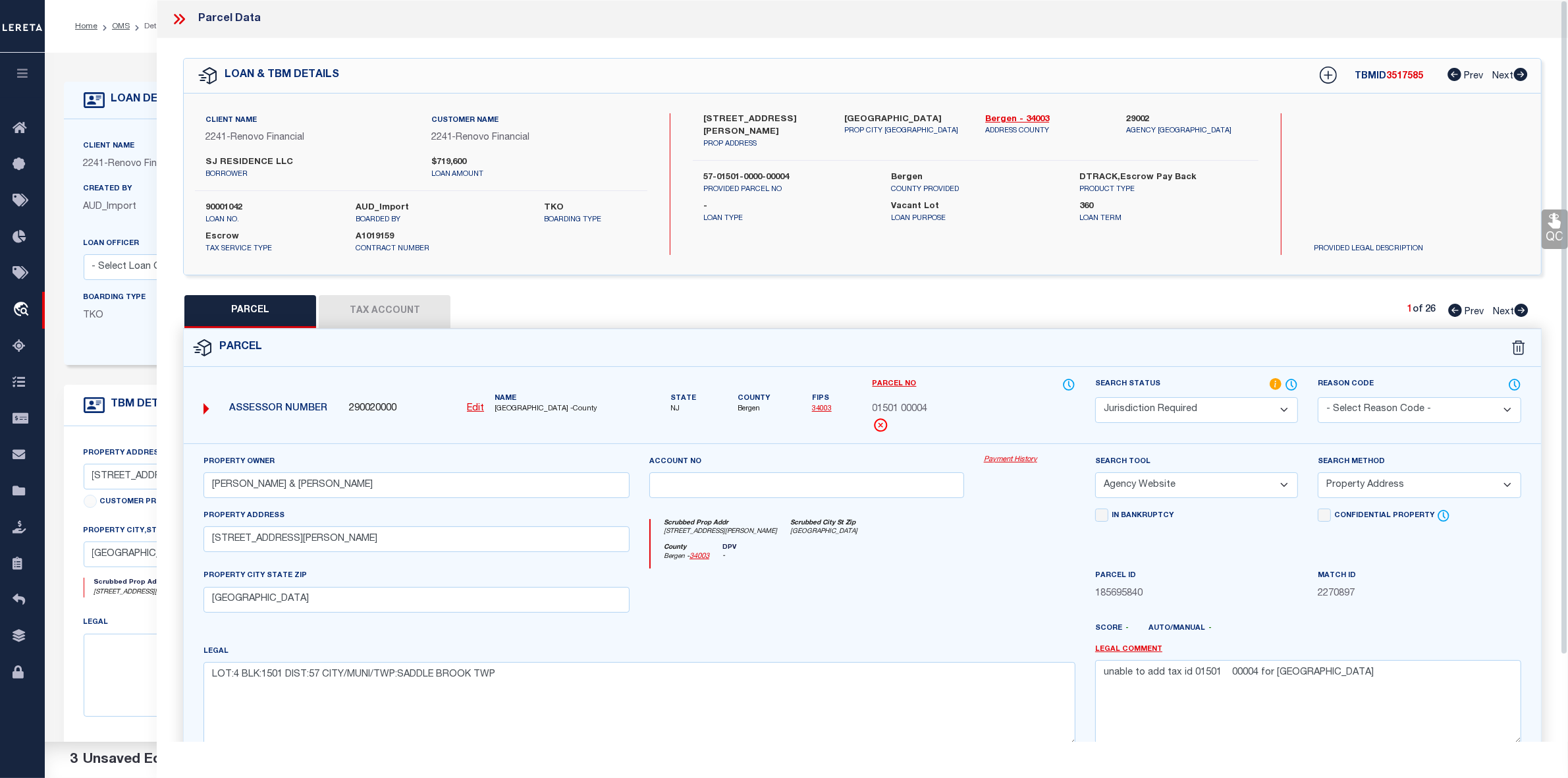
click at [1411, 76] on span "3517585" at bounding box center [1404, 76] width 37 height 9
copy span "3517585"
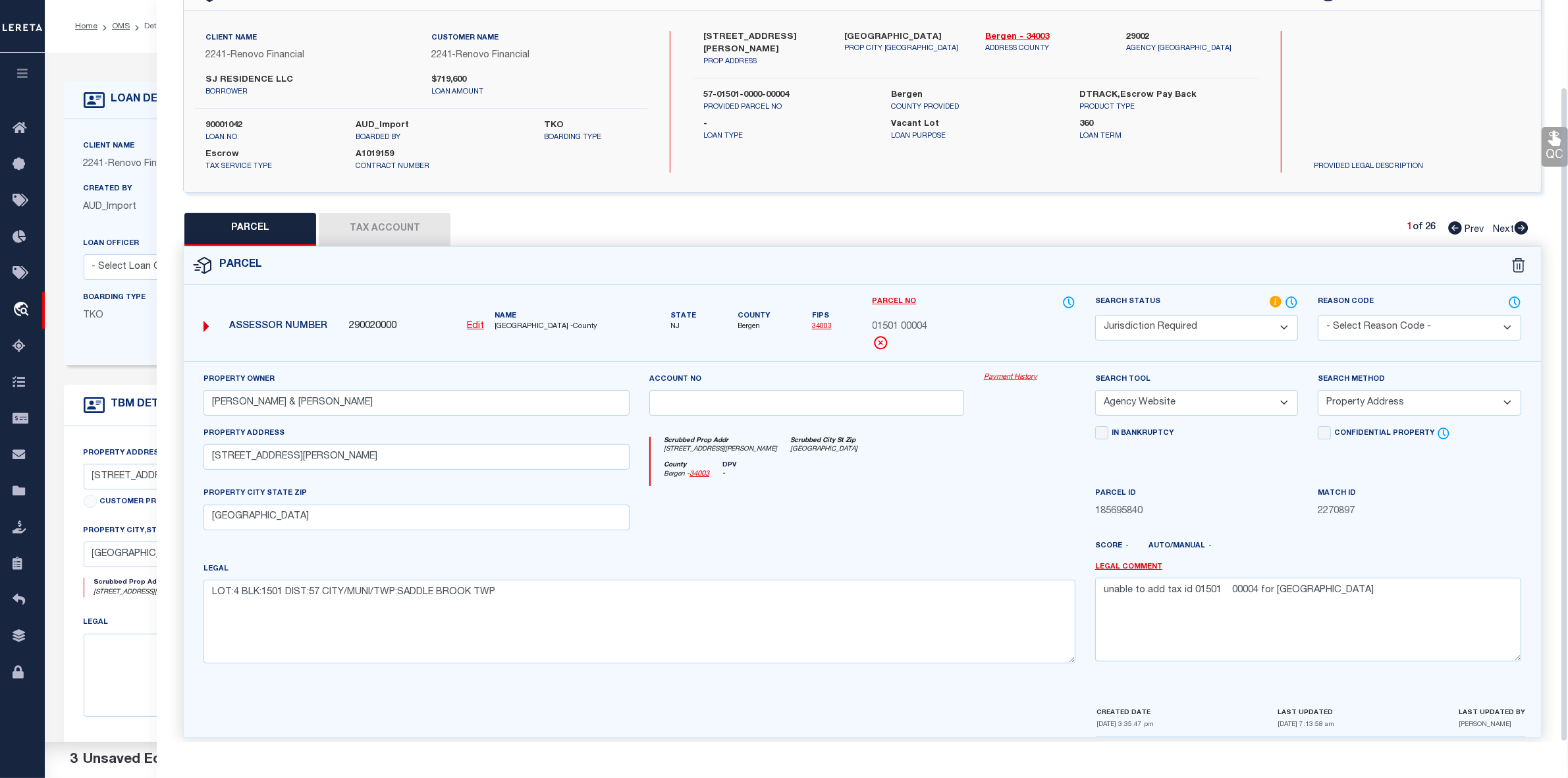
scroll to position [98, 0]
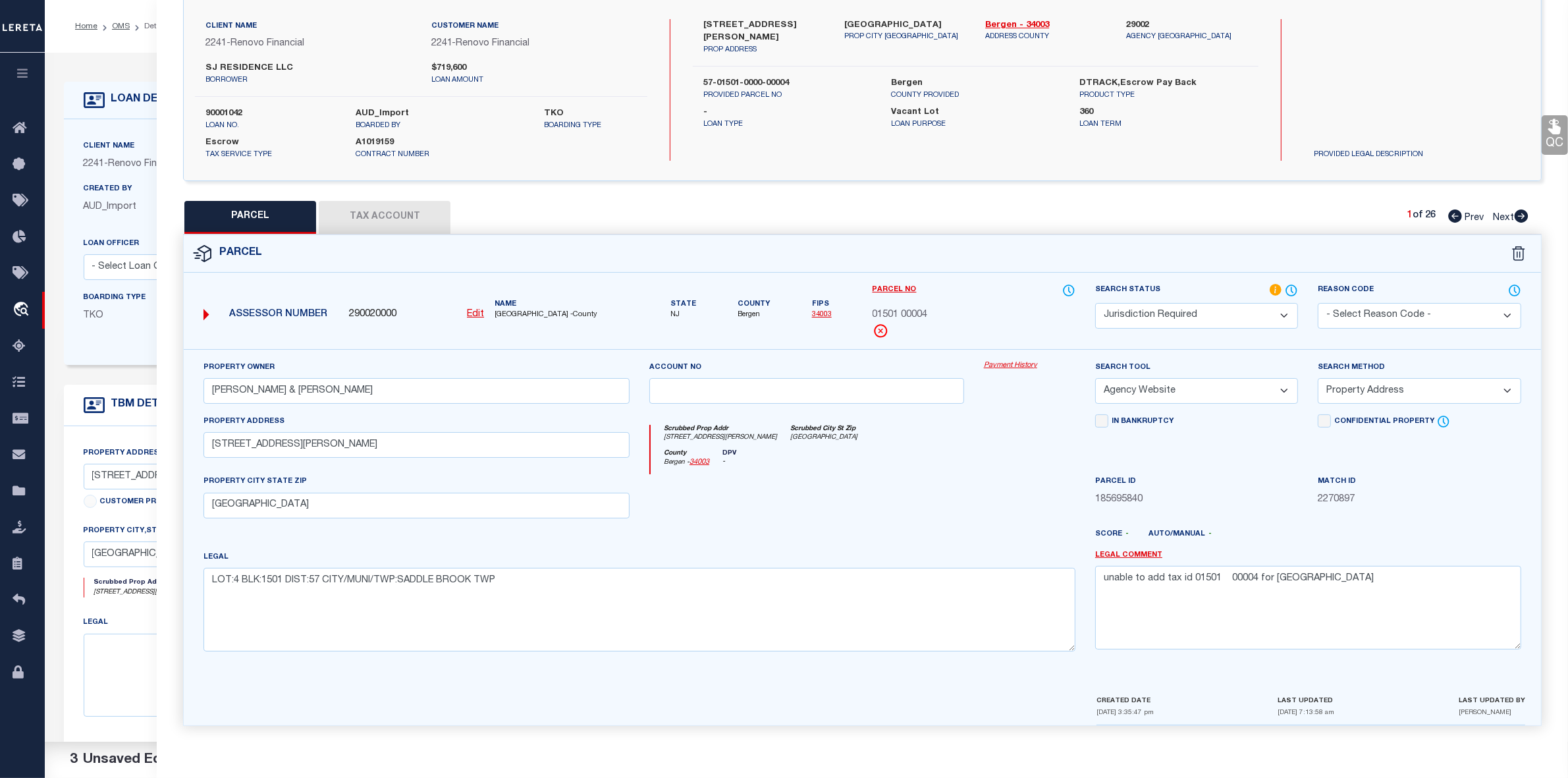
click at [1523, 211] on icon at bounding box center [1522, 216] width 14 height 13
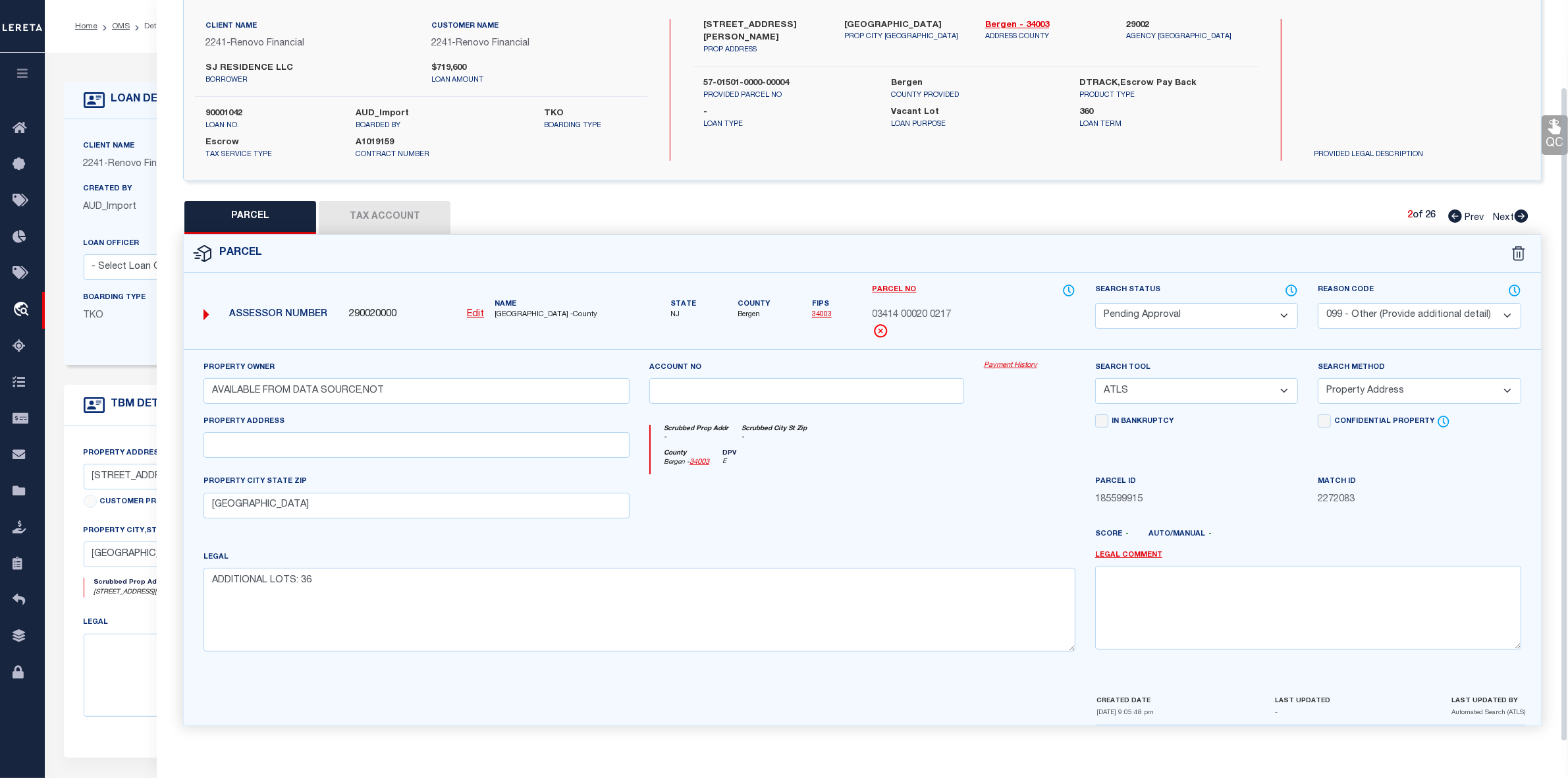
click at [1146, 310] on select "Automated Search Bad Parcel Complete Duplicate Parcel High Dollar Reporting In …" at bounding box center [1196, 316] width 203 height 25
click at [1095, 303] on select "Automated Search Bad Parcel Complete Duplicate Parcel High Dollar Reporting In …" at bounding box center [1196, 316] width 203 height 25
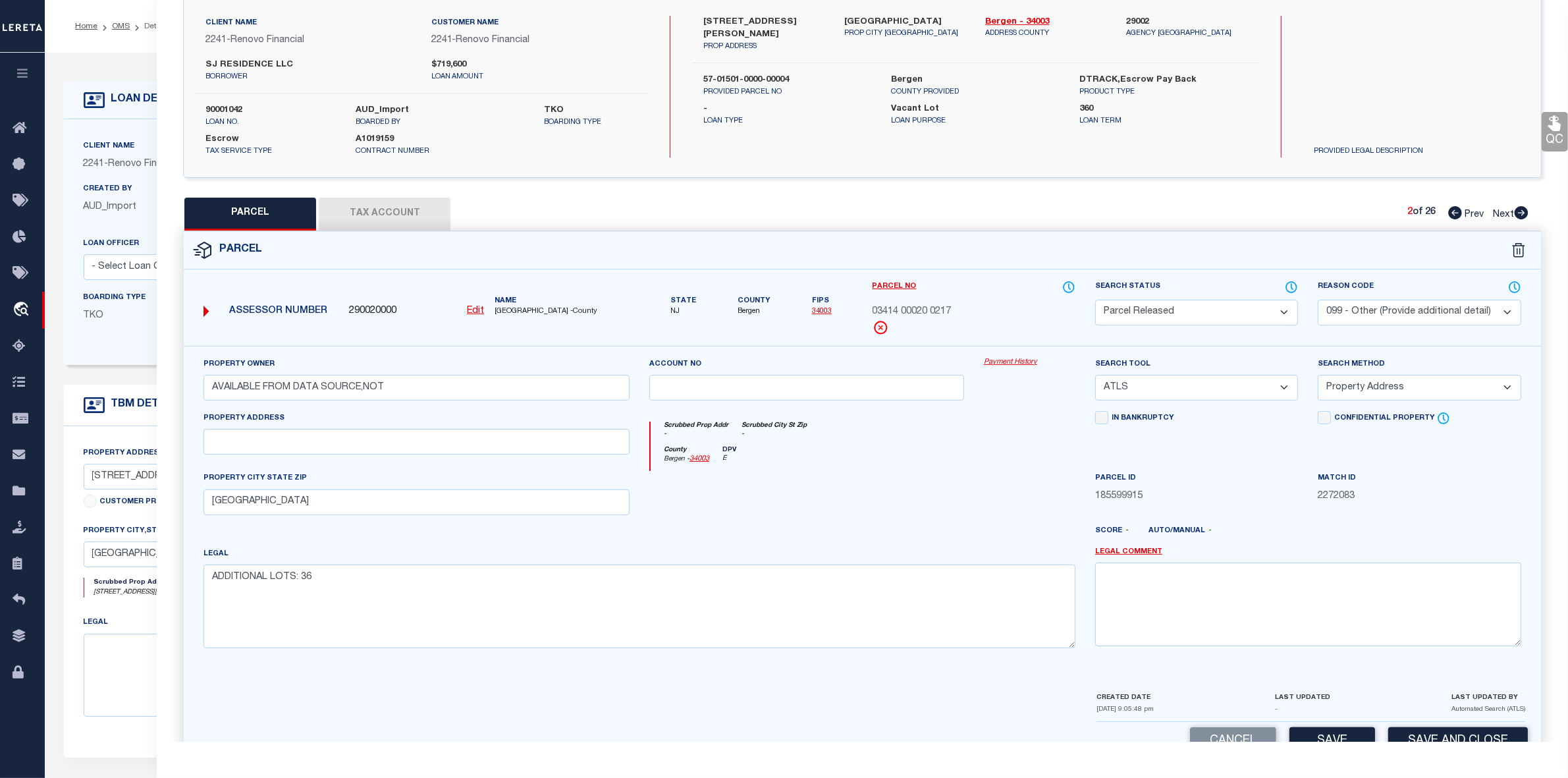
click at [1409, 310] on select "- Select Reason Code - 099 - Other (Provide additional detail) ACT - Agency Cha…" at bounding box center [1419, 312] width 203 height 25
click at [1318, 300] on select "- Select Reason Code - 099 - Other (Provide additional detail) ACT - Agency Cha…" at bounding box center [1419, 312] width 203 height 25
click at [1201, 591] on textarea at bounding box center [1308, 604] width 426 height 83
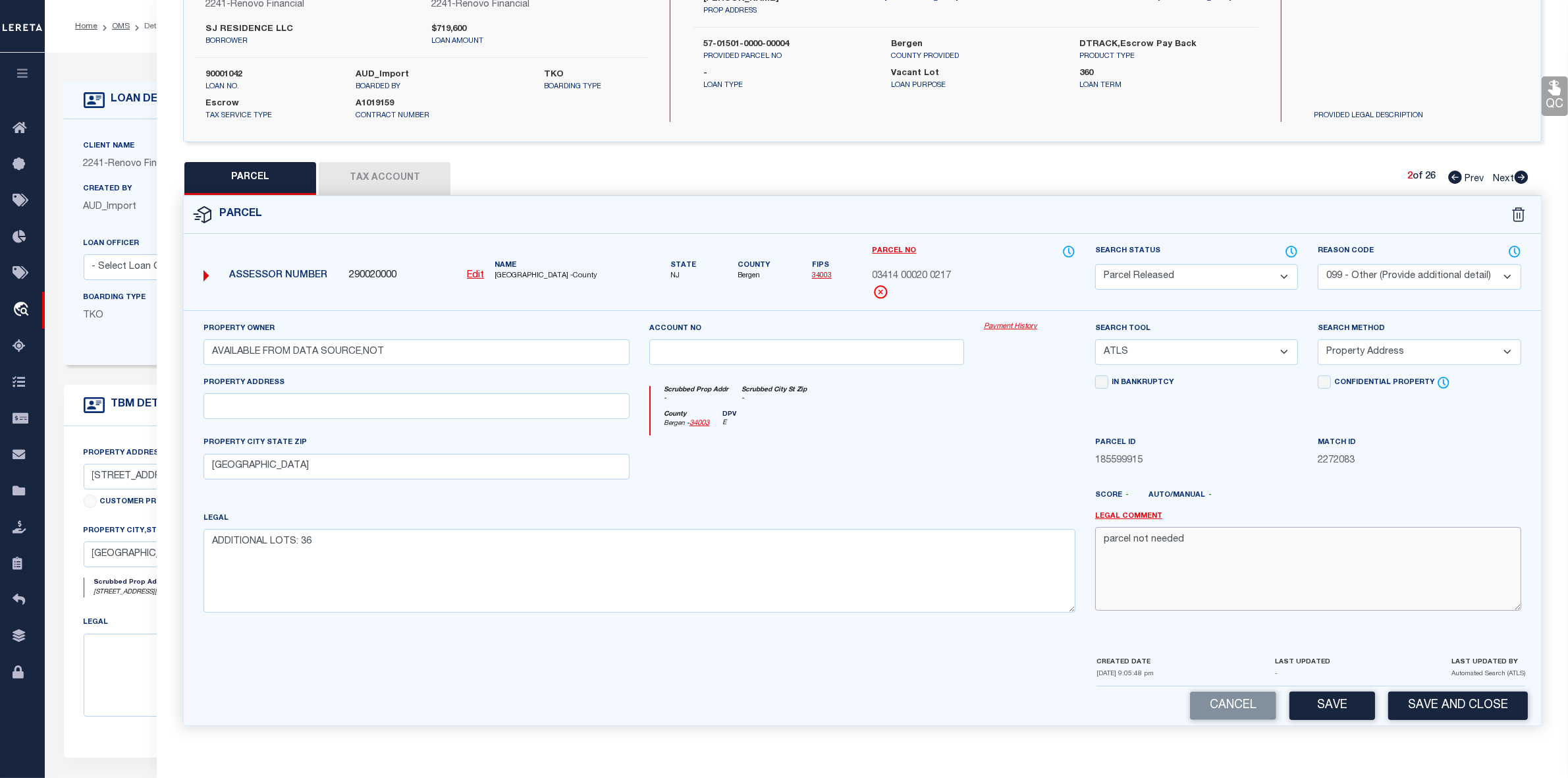
click at [1159, 541] on textarea "parcel not needed" at bounding box center [1308, 568] width 426 height 83
click at [1308, 701] on button "Save" at bounding box center [1331, 706] width 85 height 28
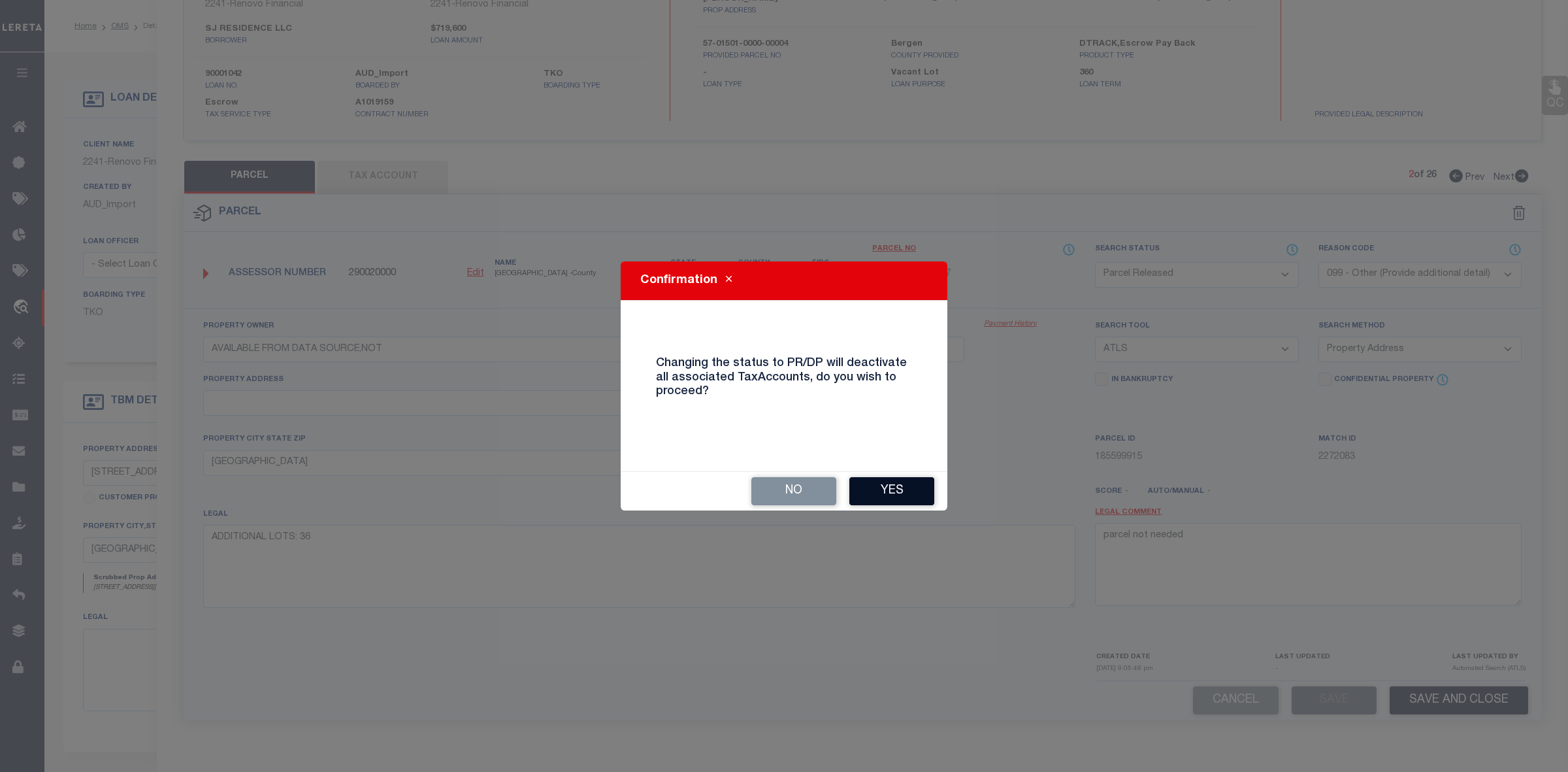
click at [931, 498] on button "Yes" at bounding box center [891, 491] width 85 height 28
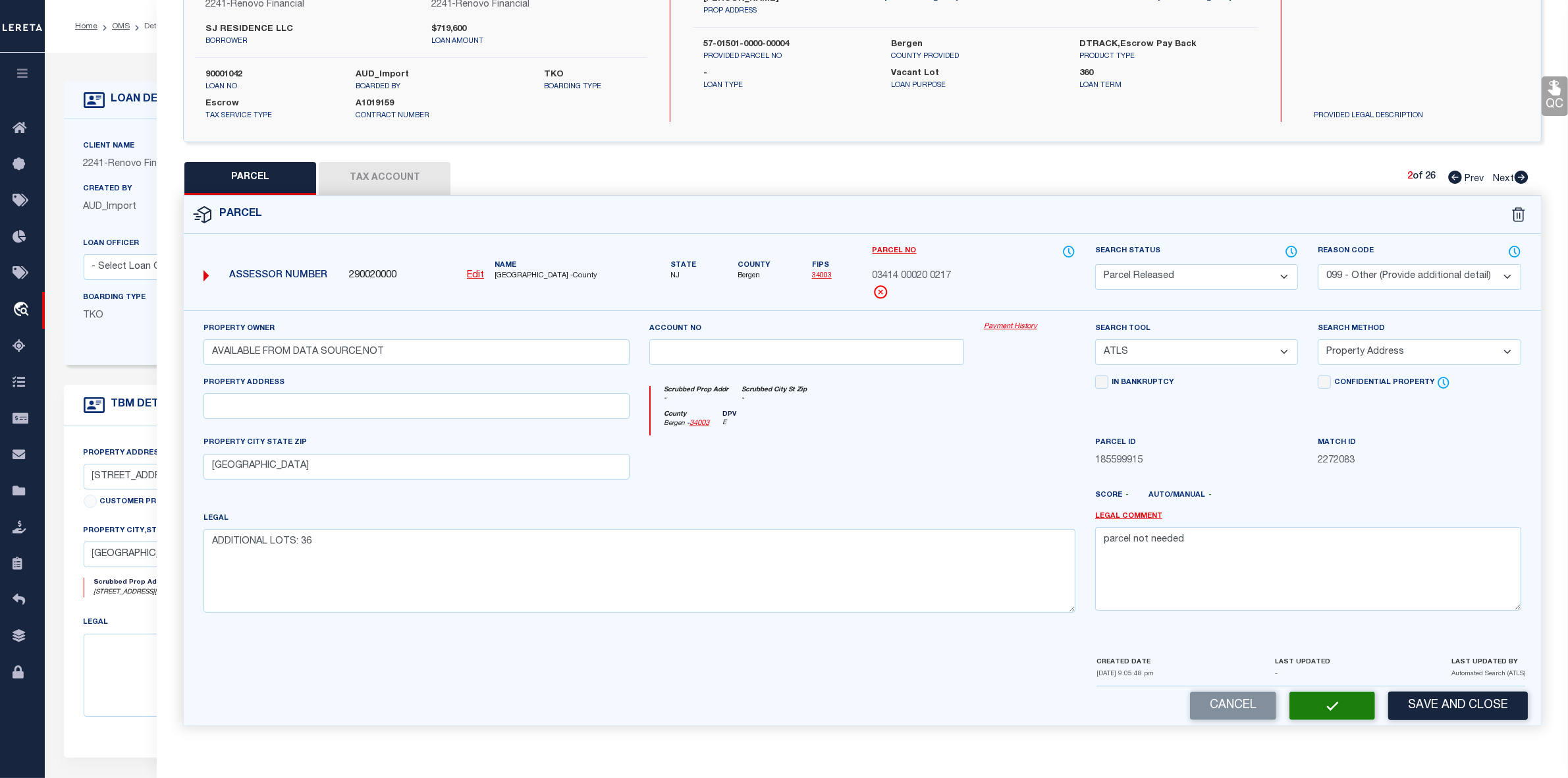
scroll to position [54, 0]
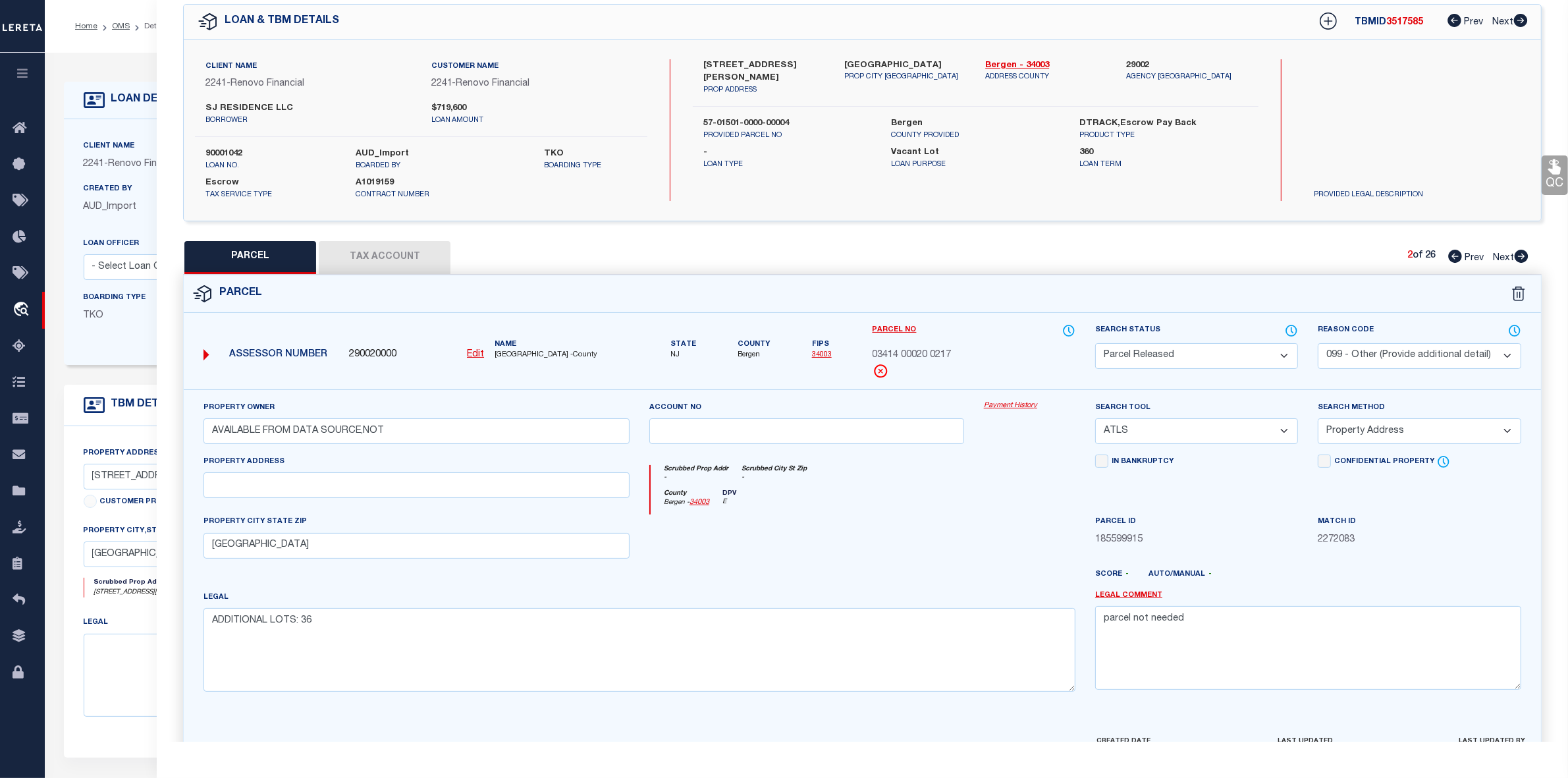
click at [1520, 257] on icon at bounding box center [1522, 256] width 14 height 13
click at [1150, 348] on select "Automated Search Bad Parcel Complete Duplicate Parcel High Dollar Reporting In …" at bounding box center [1196, 356] width 203 height 25
click at [1095, 343] on select "Automated Search Bad Parcel Complete Duplicate Parcel High Dollar Reporting In …" at bounding box center [1196, 356] width 203 height 25
click at [1180, 644] on textarea at bounding box center [1308, 647] width 426 height 83
paste textarea "parcel not needed"
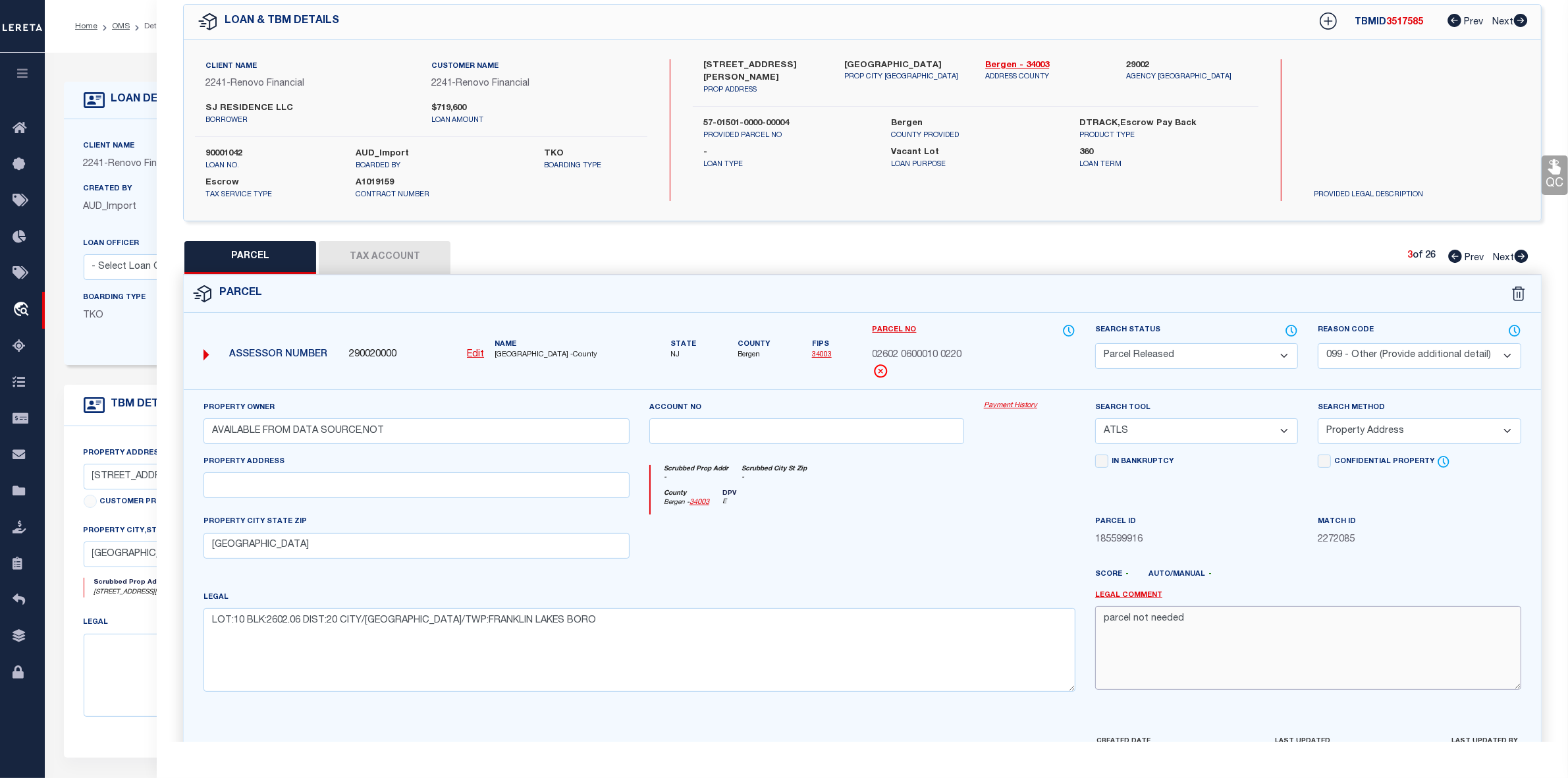
scroll to position [137, 0]
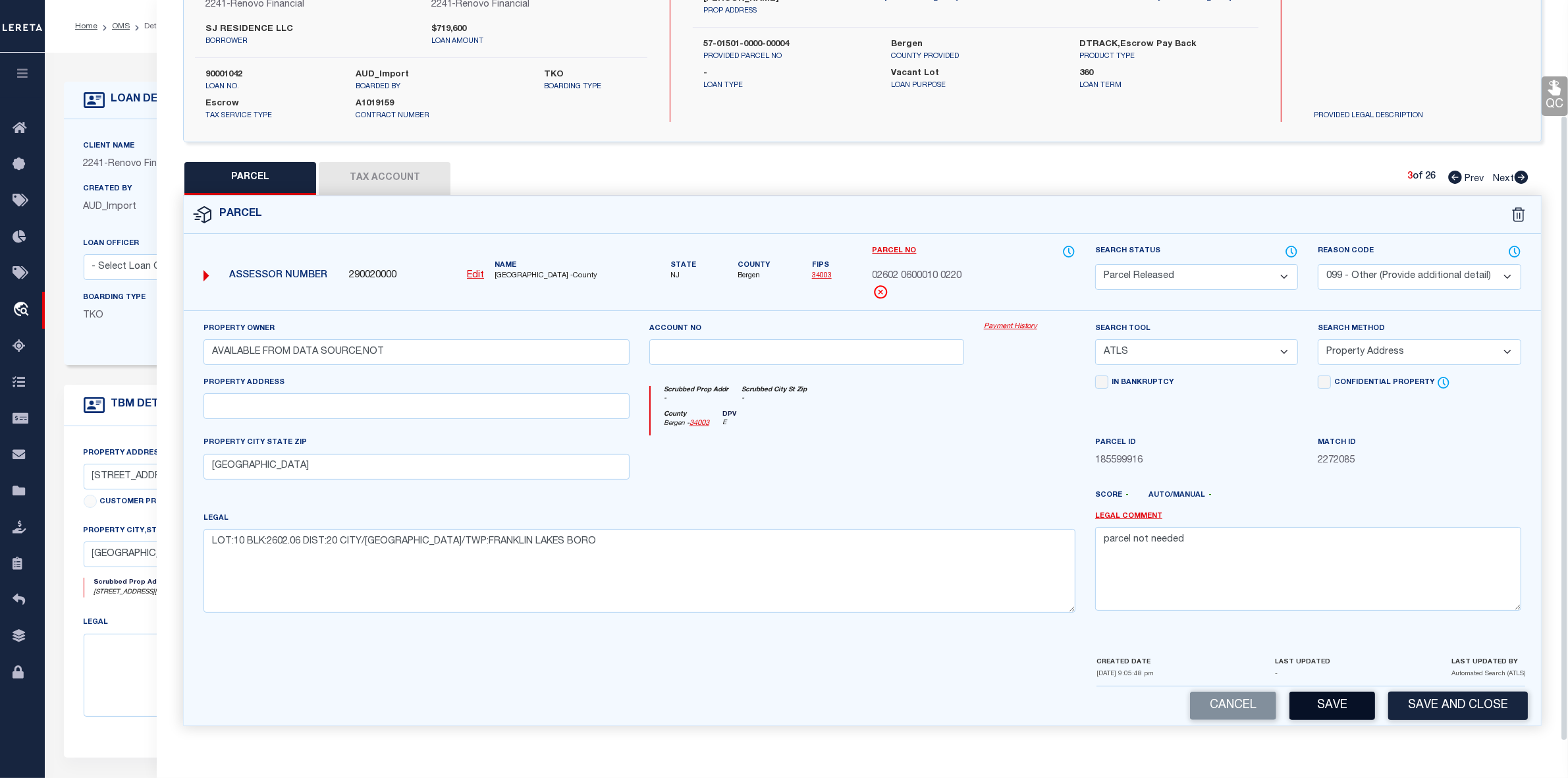
click at [1337, 700] on button "Save" at bounding box center [1331, 706] width 85 height 28
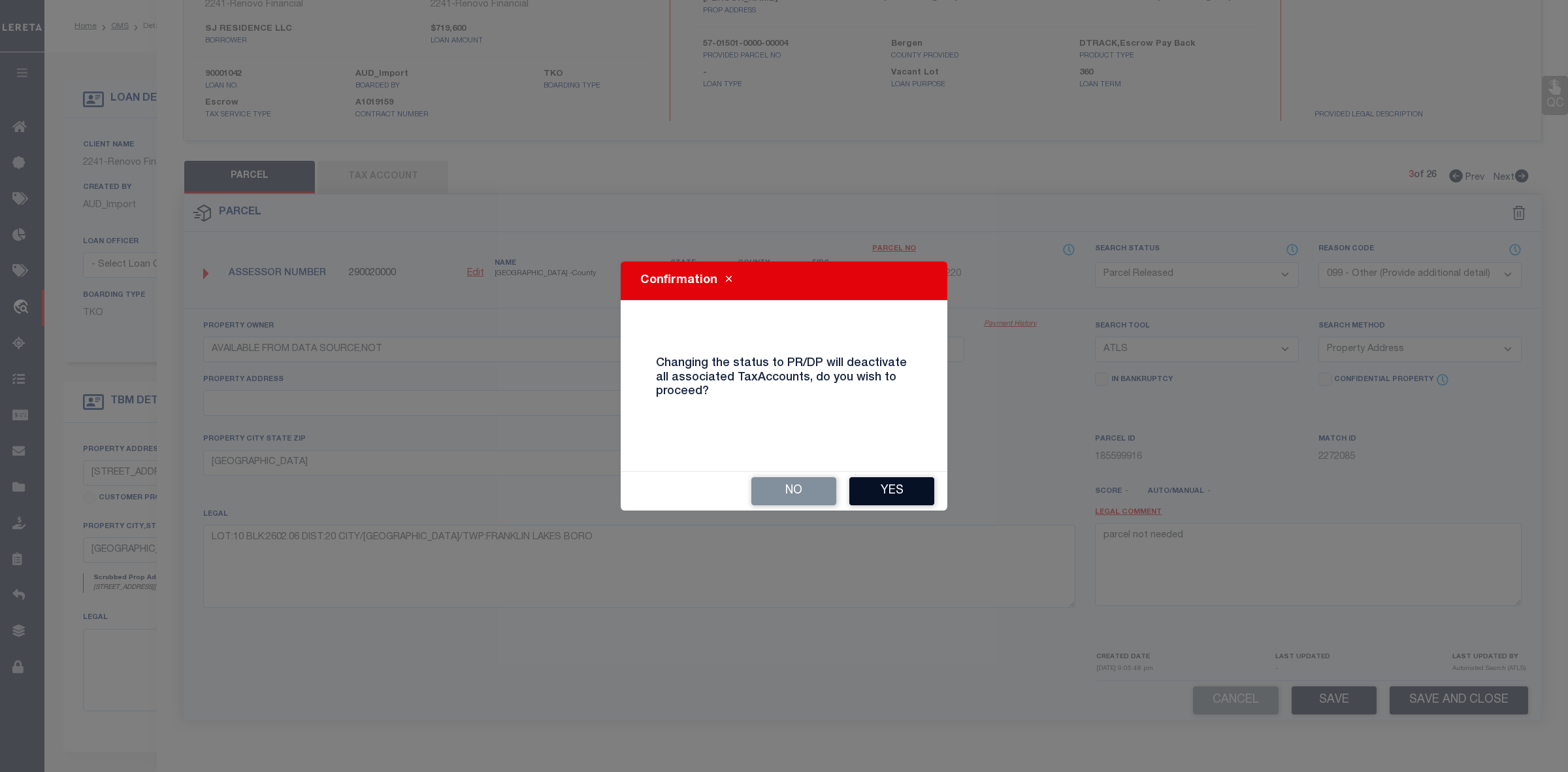
click at [875, 482] on button "Yes" at bounding box center [891, 491] width 85 height 28
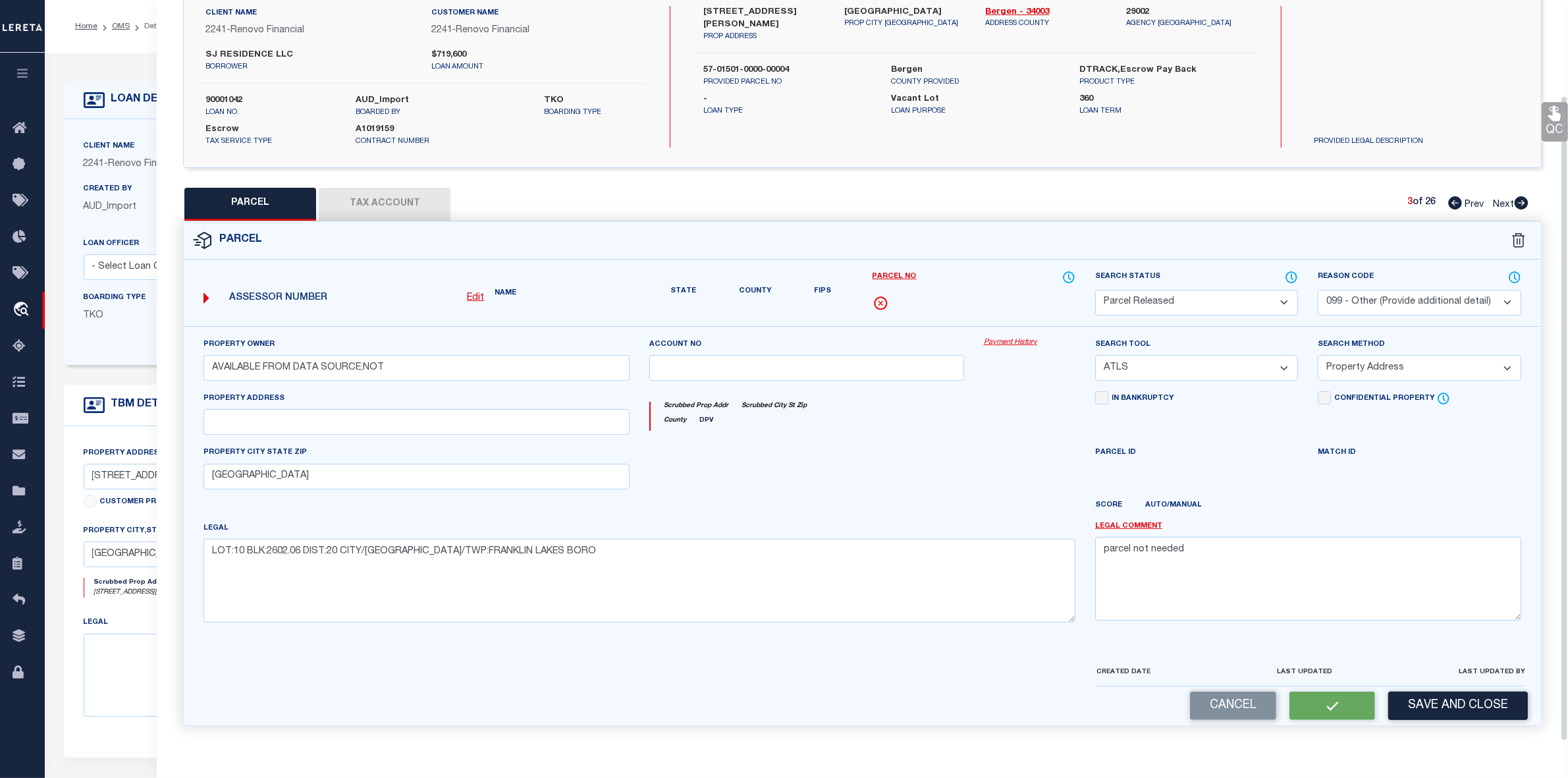
scroll to position [98, 0]
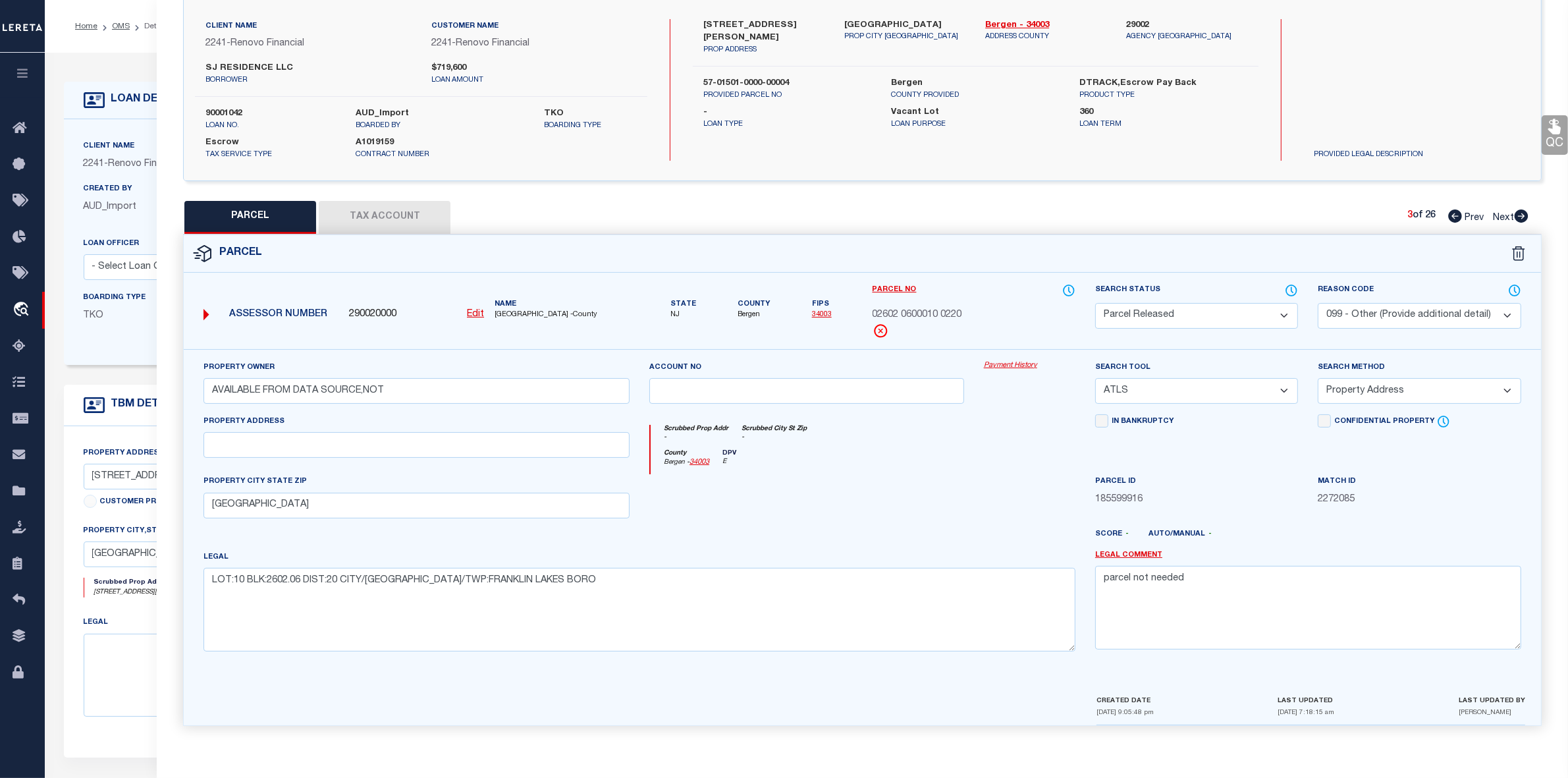
click at [1523, 210] on icon at bounding box center [1522, 216] width 14 height 13
click at [1186, 308] on select "Automated Search Bad Parcel Complete Duplicate Parcel High Dollar Reporting In …" at bounding box center [1196, 316] width 203 height 25
click at [1095, 303] on select "Automated Search Bad Parcel Complete Duplicate Parcel High Dollar Reporting In …" at bounding box center [1196, 316] width 203 height 25
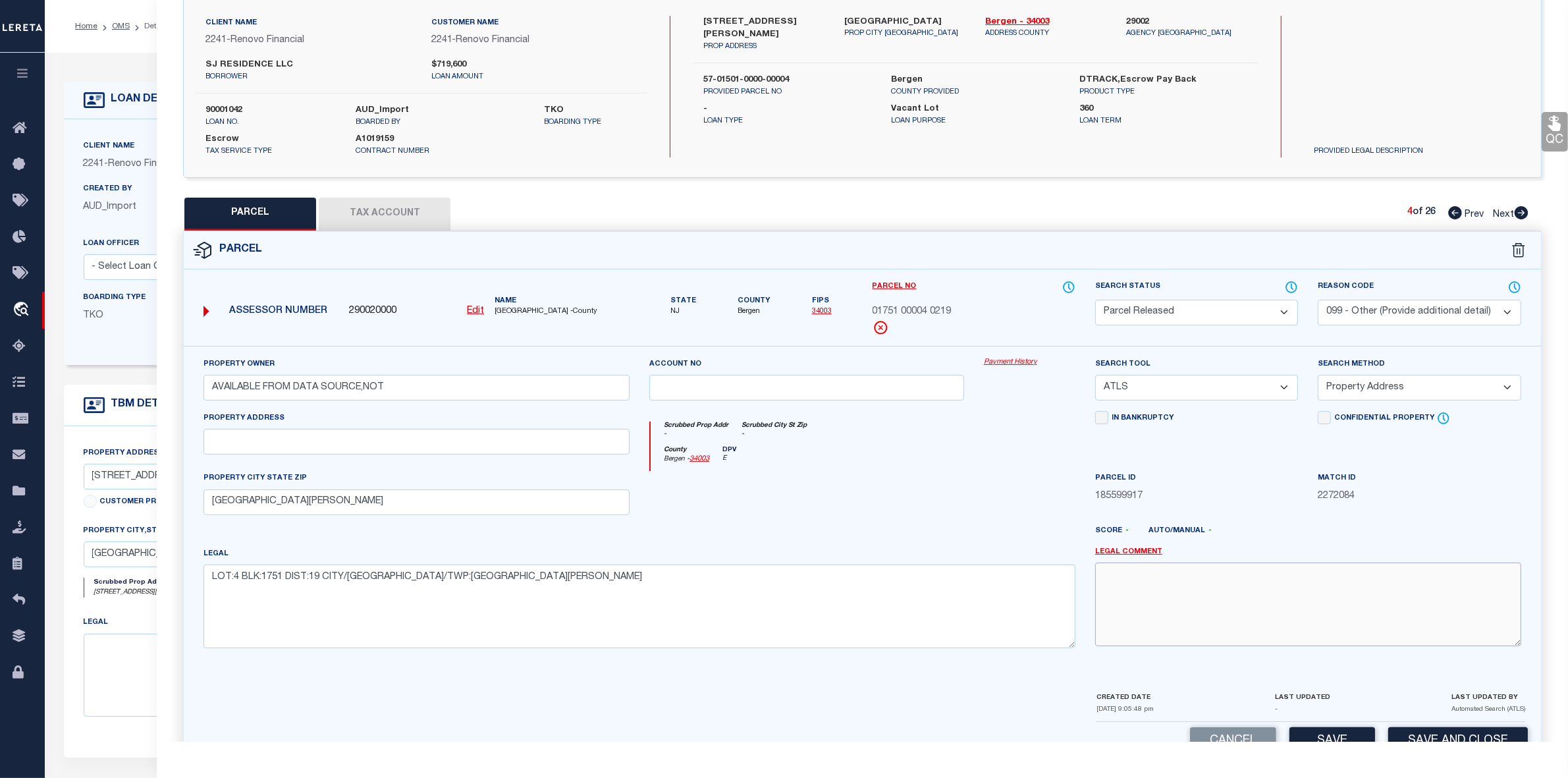
click at [1232, 613] on textarea at bounding box center [1308, 604] width 426 height 83
paste textarea "parcel not needed"
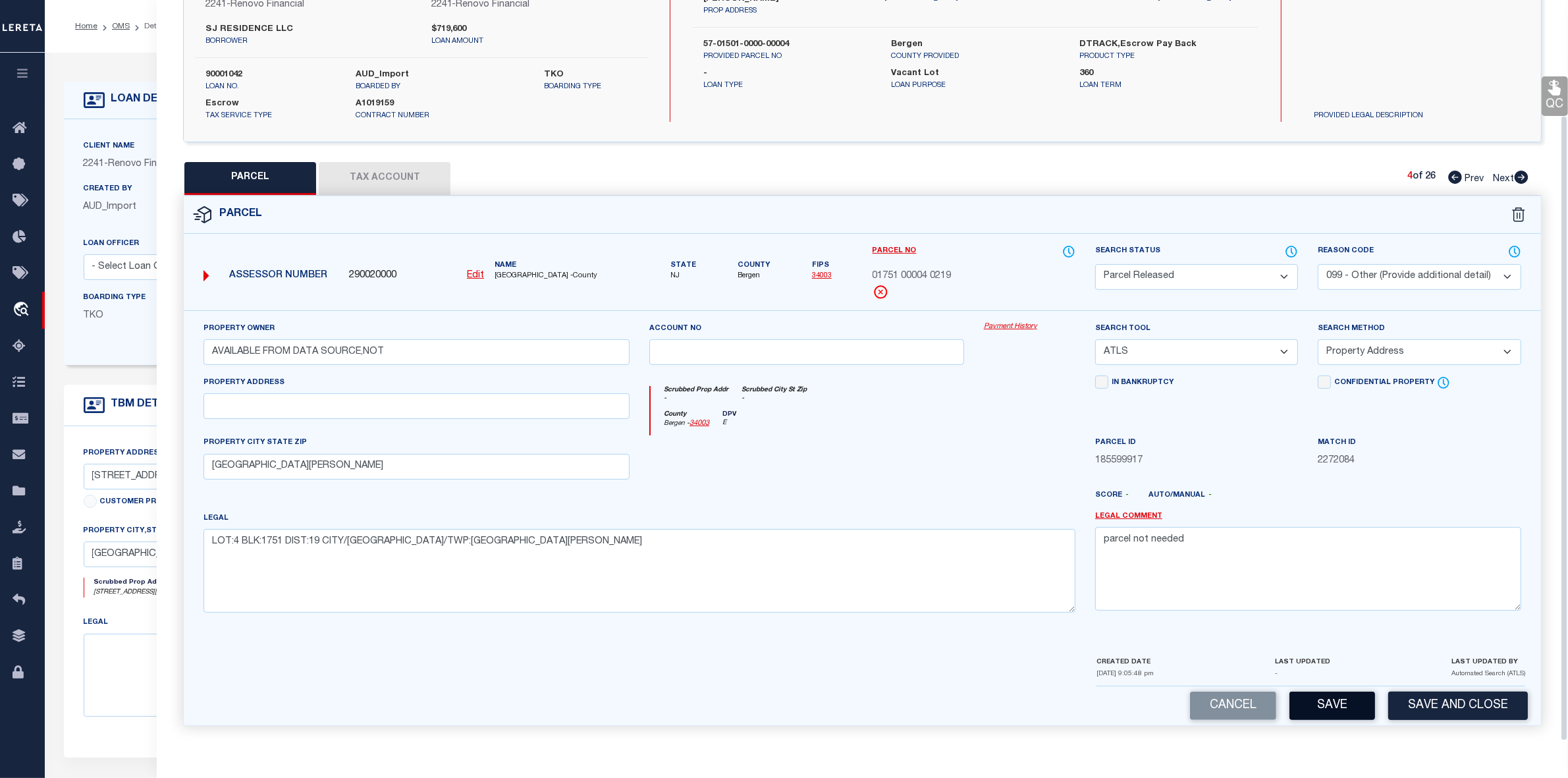
click at [1339, 706] on button "Save" at bounding box center [1331, 706] width 85 height 28
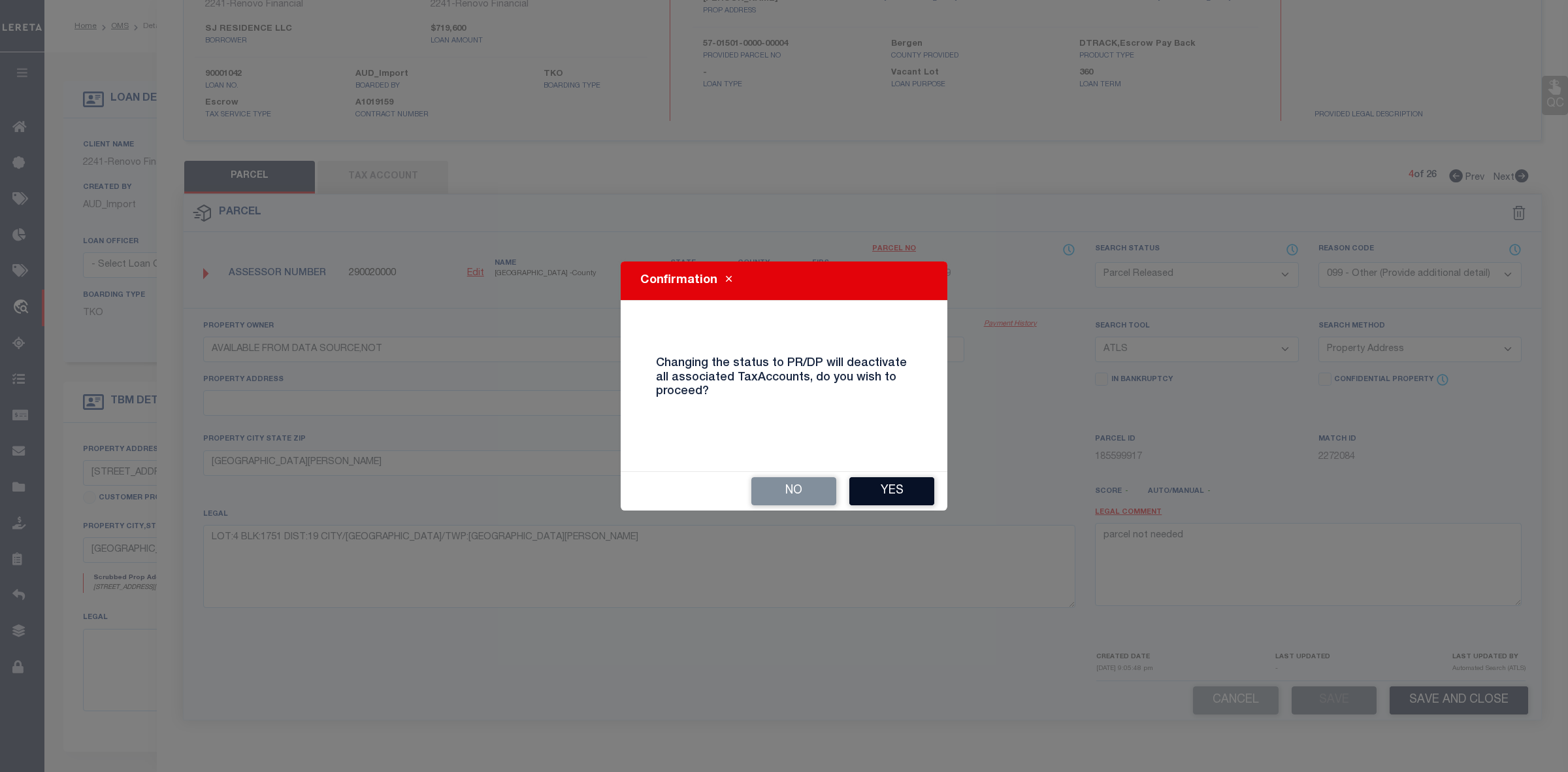
click at [921, 498] on button "Yes" at bounding box center [891, 491] width 85 height 28
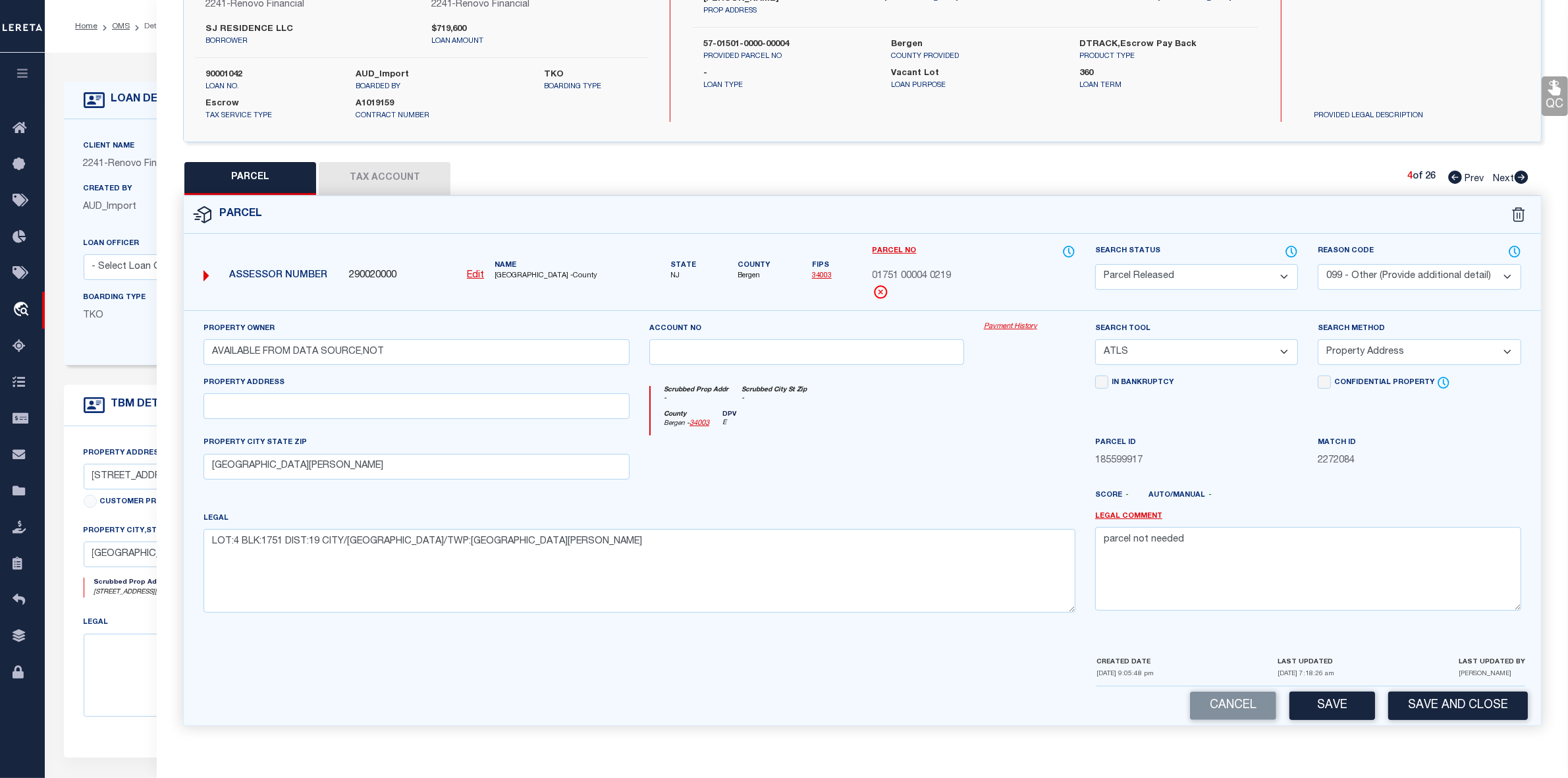
click at [1521, 170] on icon at bounding box center [1522, 177] width 14 height 13
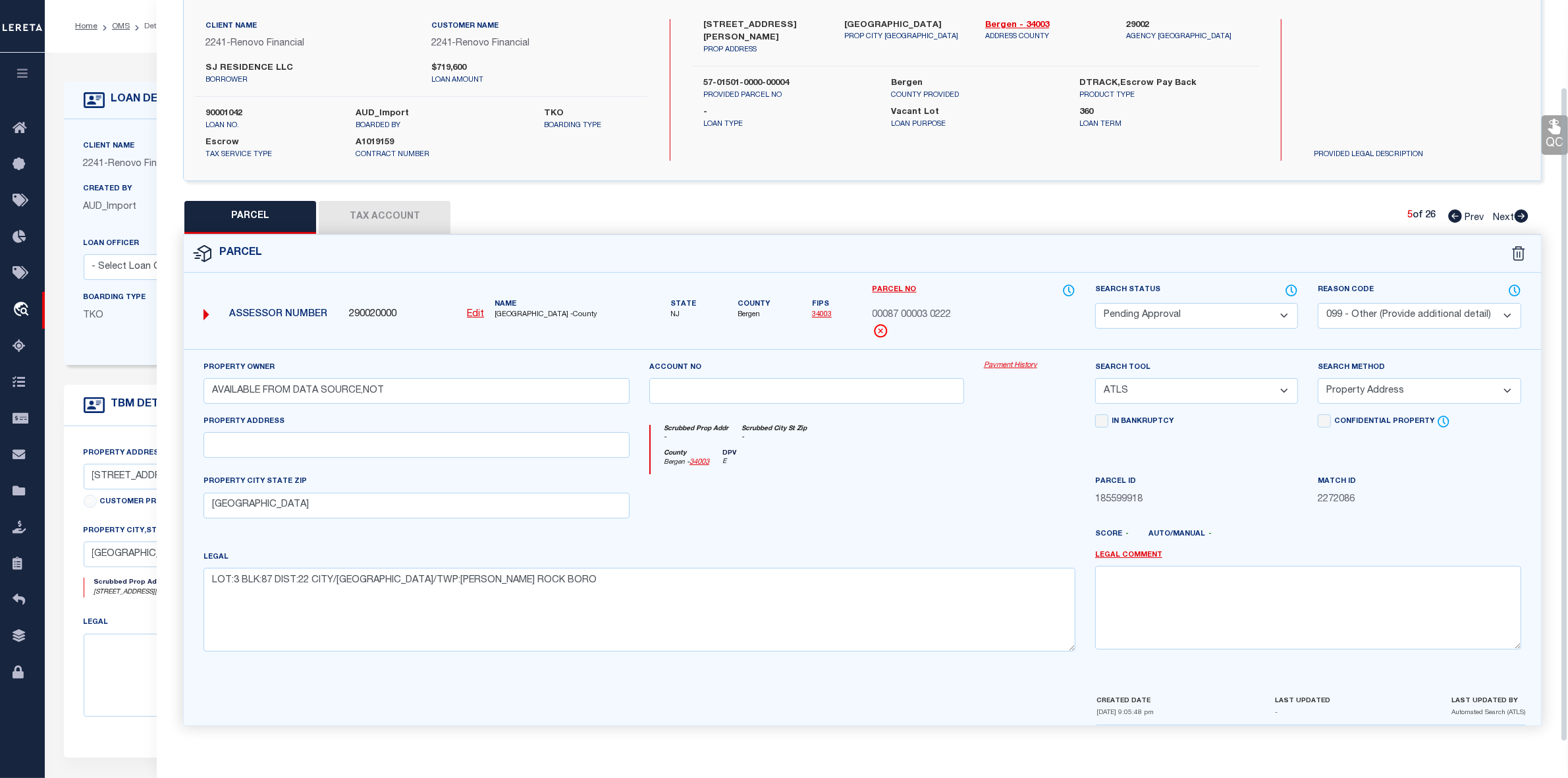
scroll to position [98, 0]
click at [1189, 313] on select "Automated Search Bad Parcel Complete Duplicate Parcel High Dollar Reporting In …" at bounding box center [1196, 316] width 203 height 25
click at [1095, 303] on select "Automated Search Bad Parcel Complete Duplicate Parcel High Dollar Reporting In …" at bounding box center [1196, 316] width 203 height 25
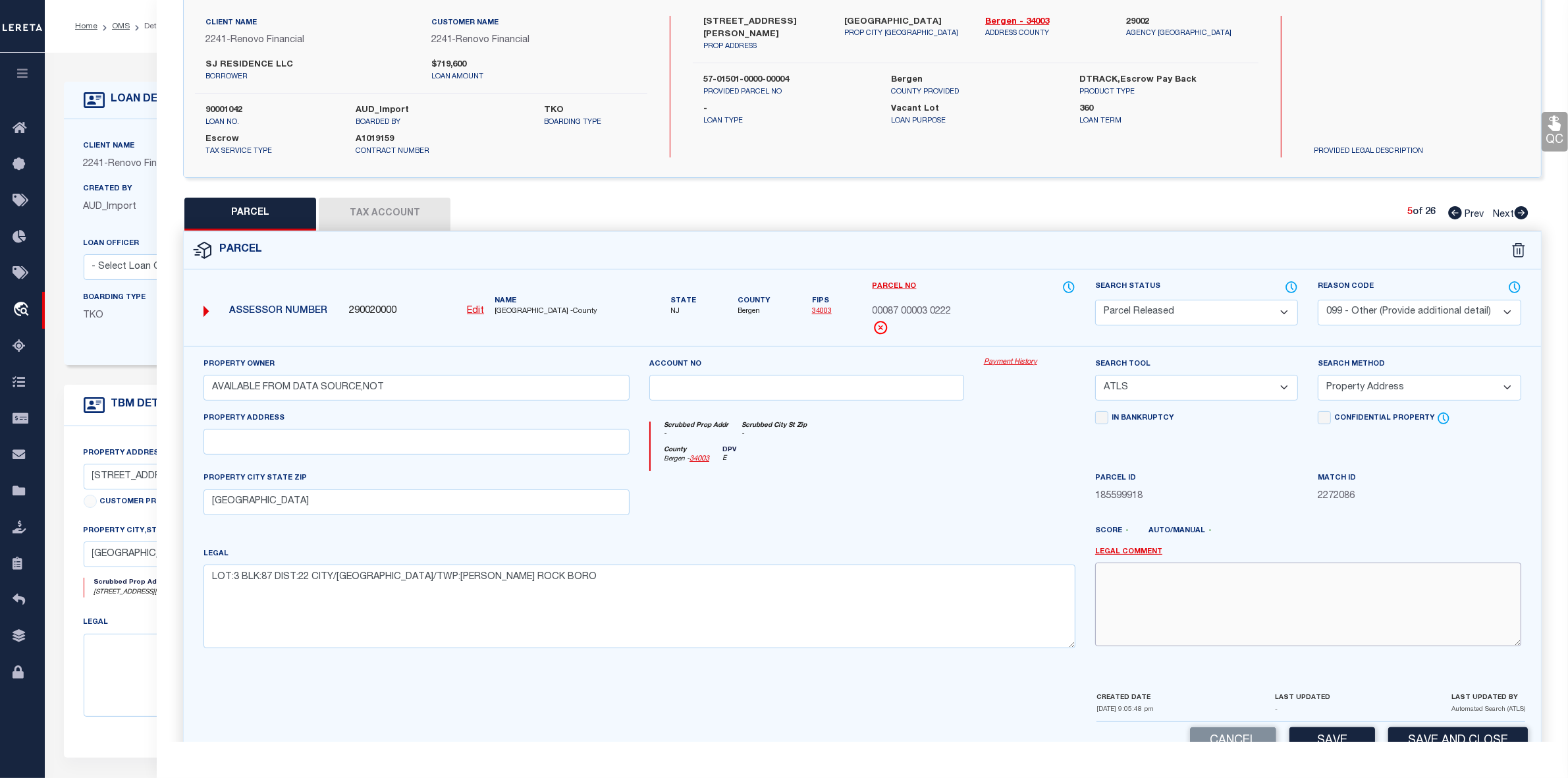
click at [1272, 607] on textarea at bounding box center [1308, 604] width 426 height 83
paste textarea "parcel not needed"
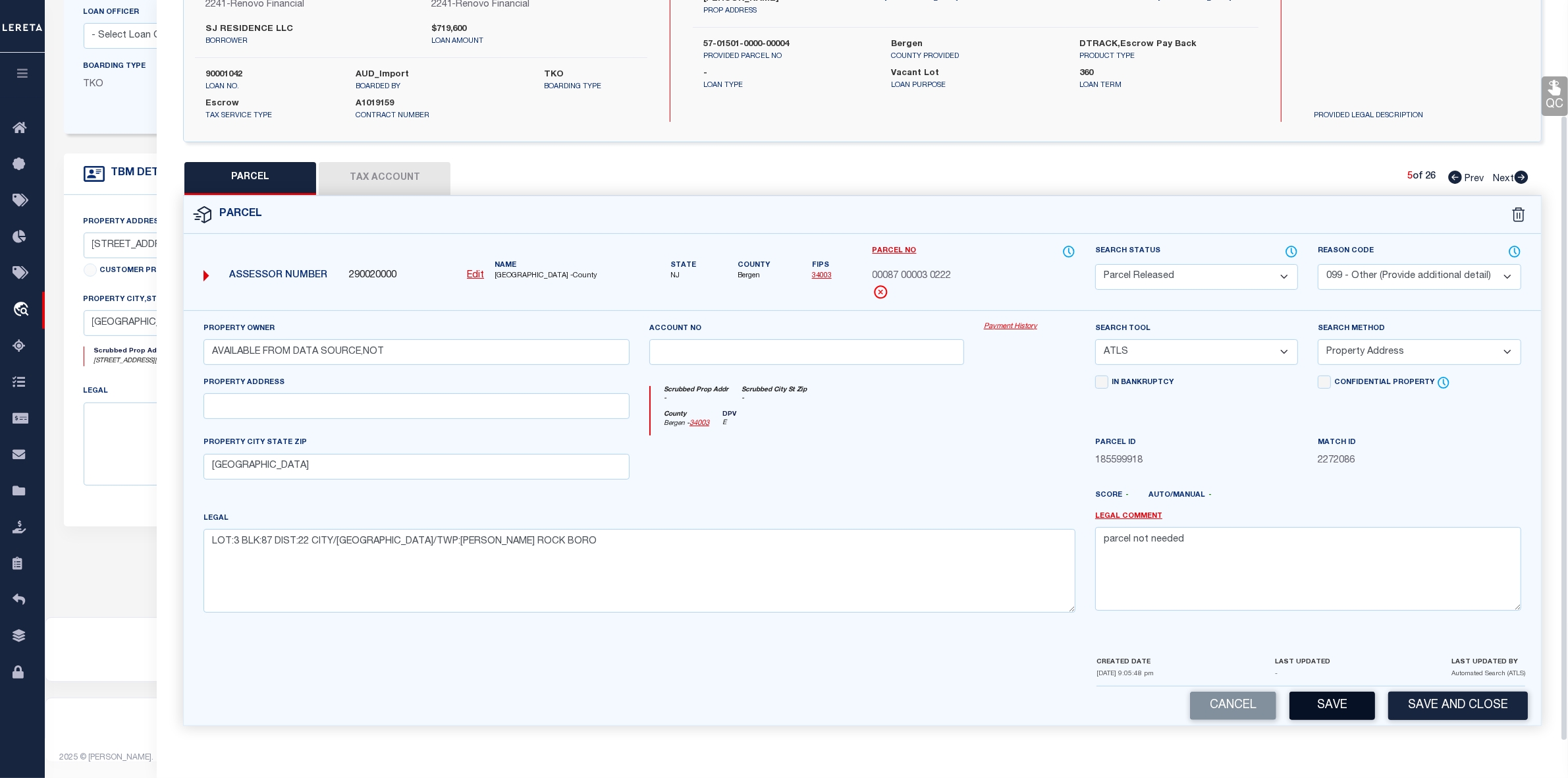
click at [1341, 701] on button "Save" at bounding box center [1331, 706] width 85 height 28
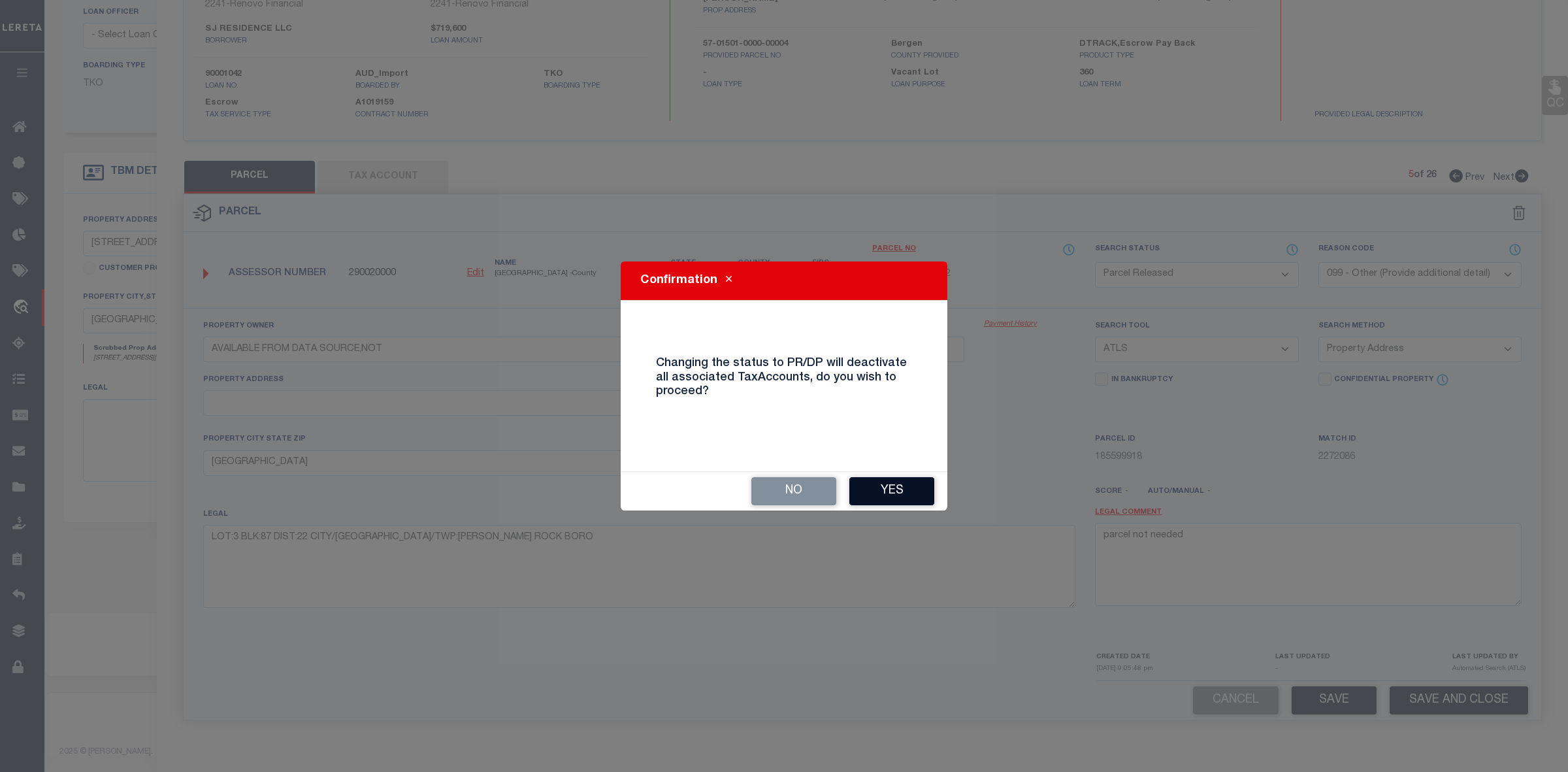
click at [918, 503] on button "Yes" at bounding box center [891, 491] width 85 height 28
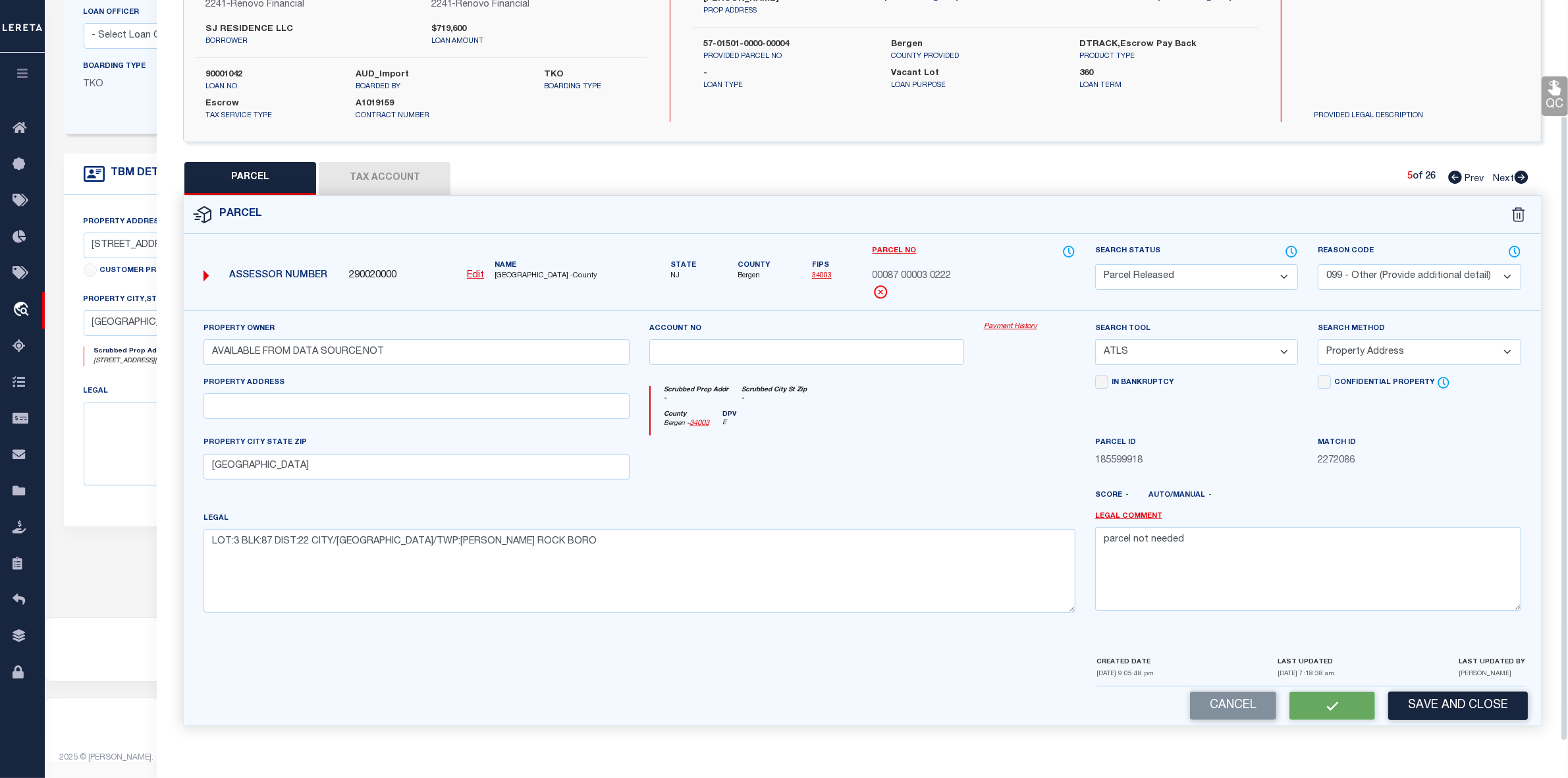
scroll to position [137, 0]
click at [1335, 704] on button "Save" at bounding box center [1331, 706] width 85 height 28
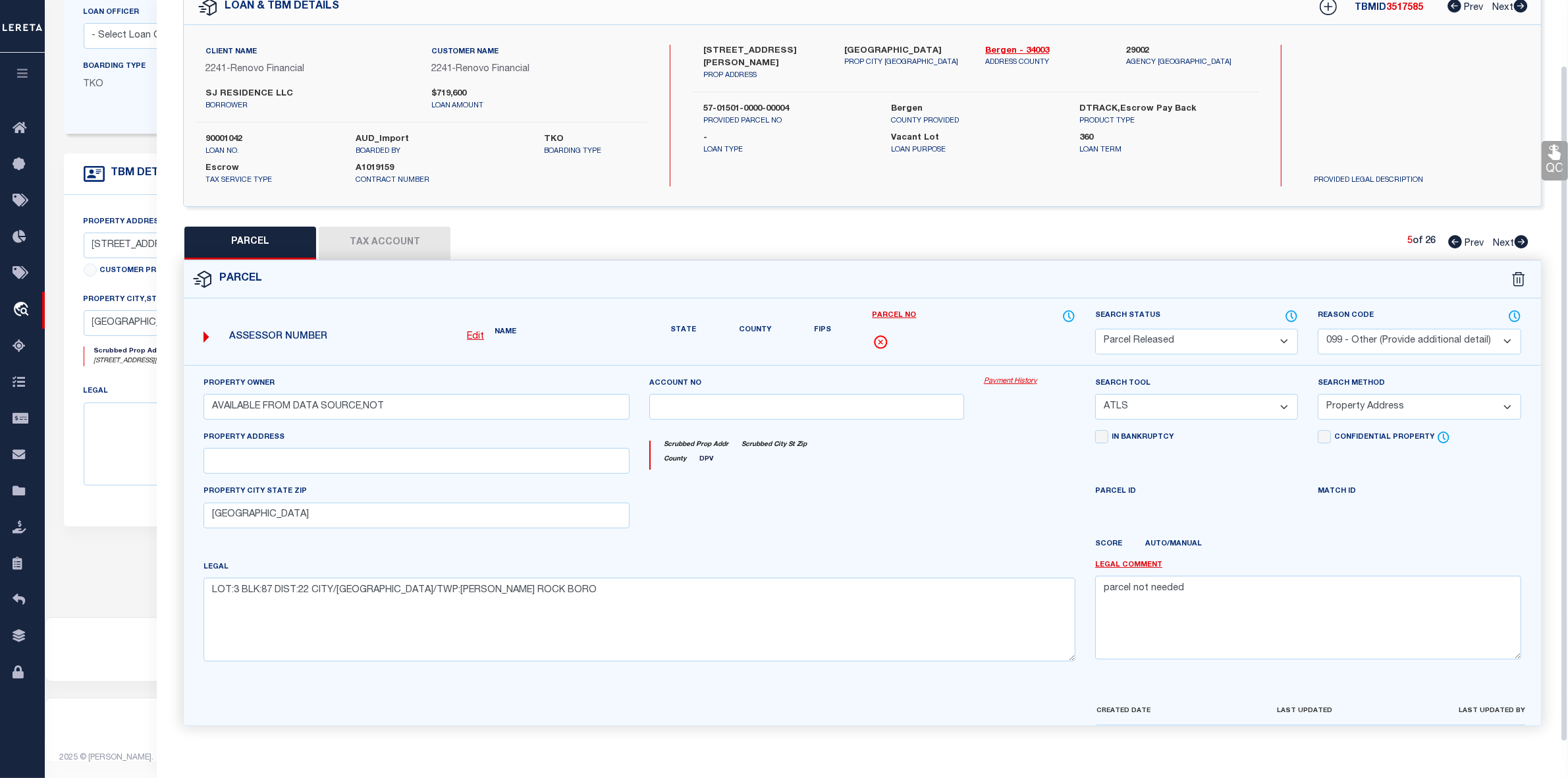
scroll to position [98, 0]
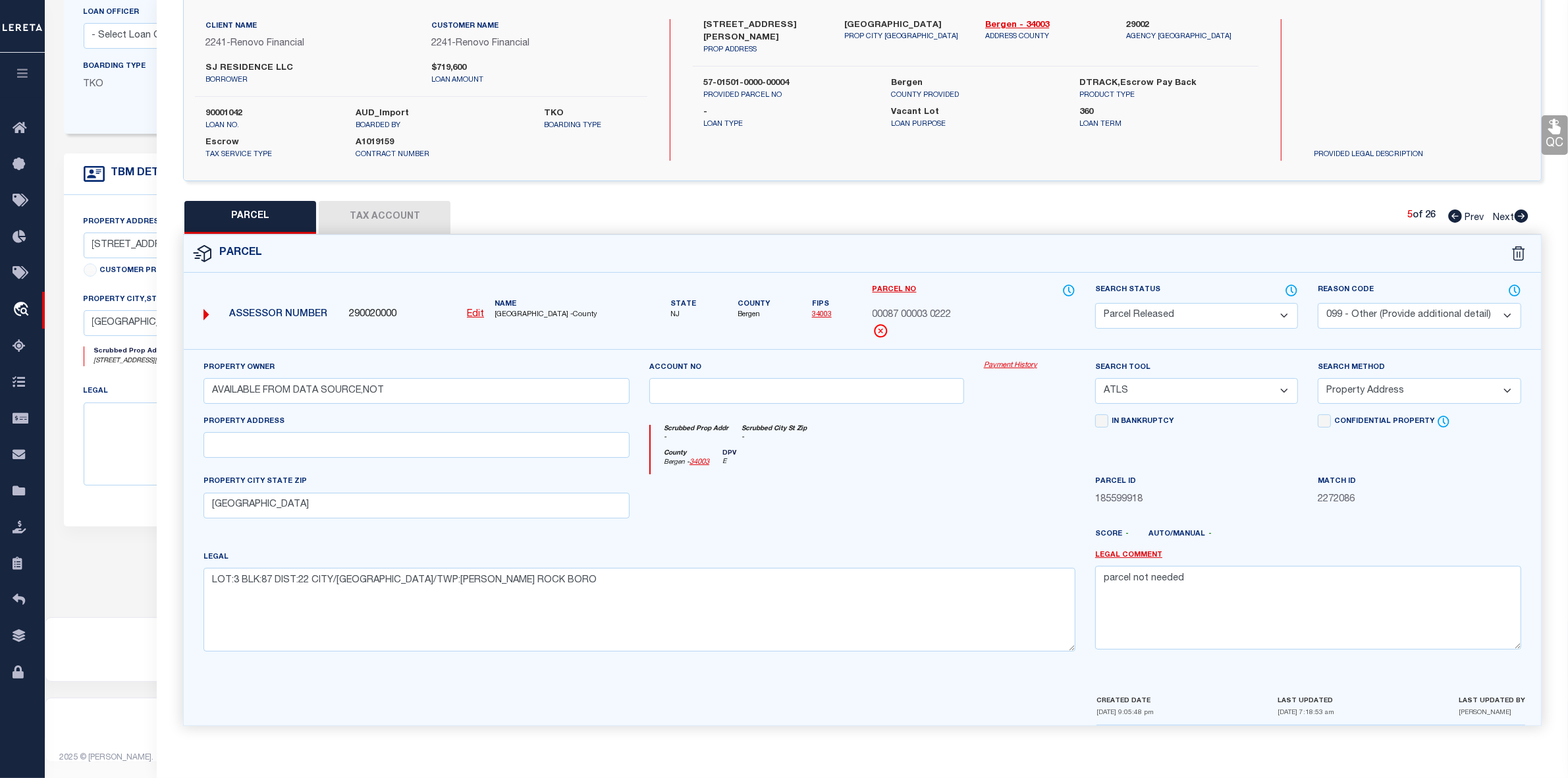
click at [1522, 210] on icon at bounding box center [1522, 216] width 14 height 13
click at [1219, 303] on select "Automated Search Bad Parcel Complete Duplicate Parcel High Dollar Reporting In …" at bounding box center [1196, 316] width 203 height 25
click at [1095, 303] on select "Automated Search Bad Parcel Complete Duplicate Parcel High Dollar Reporting In …" at bounding box center [1196, 316] width 203 height 25
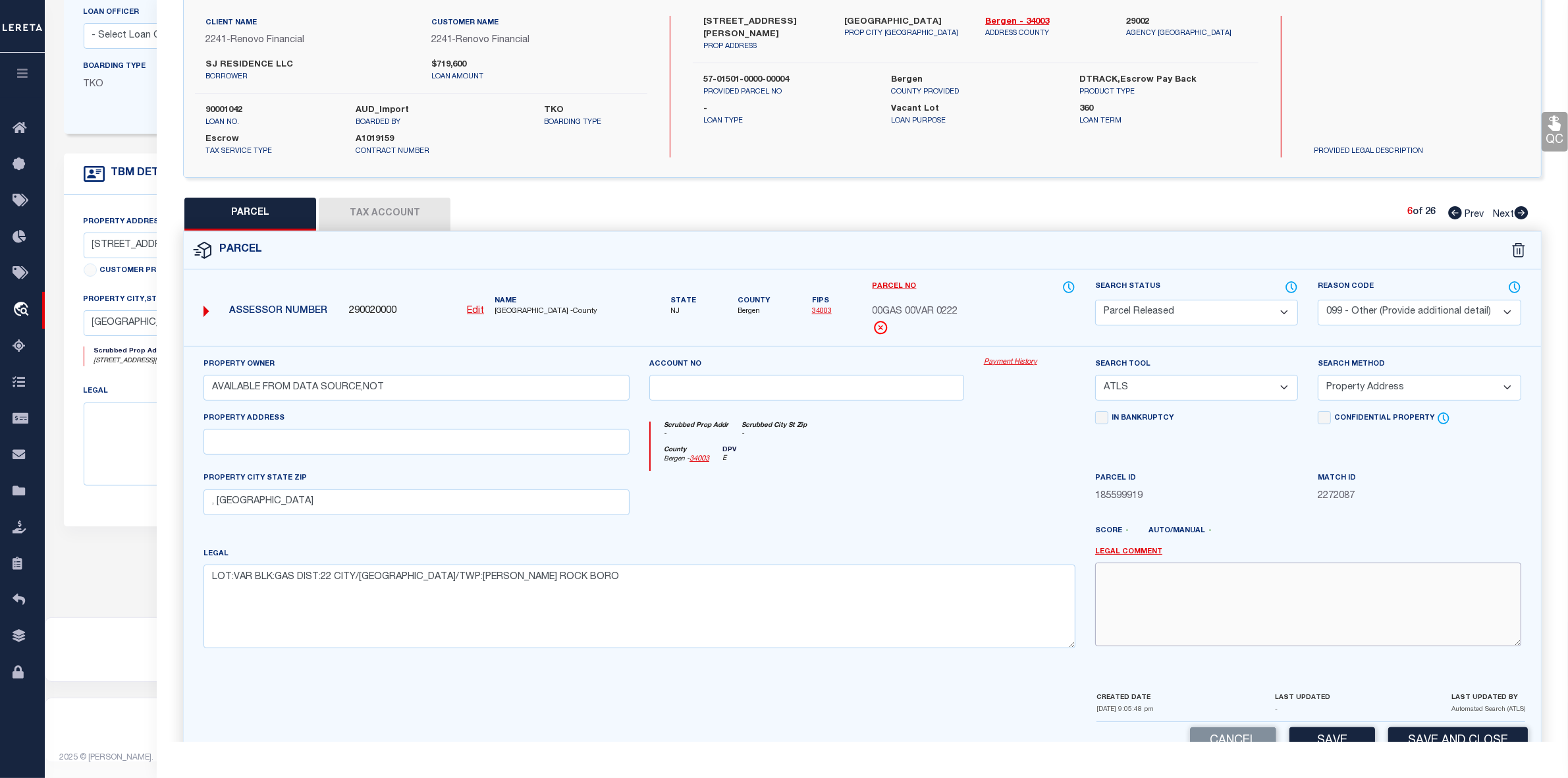
click at [1331, 607] on textarea at bounding box center [1308, 604] width 426 height 83
paste textarea "parcel not needed"
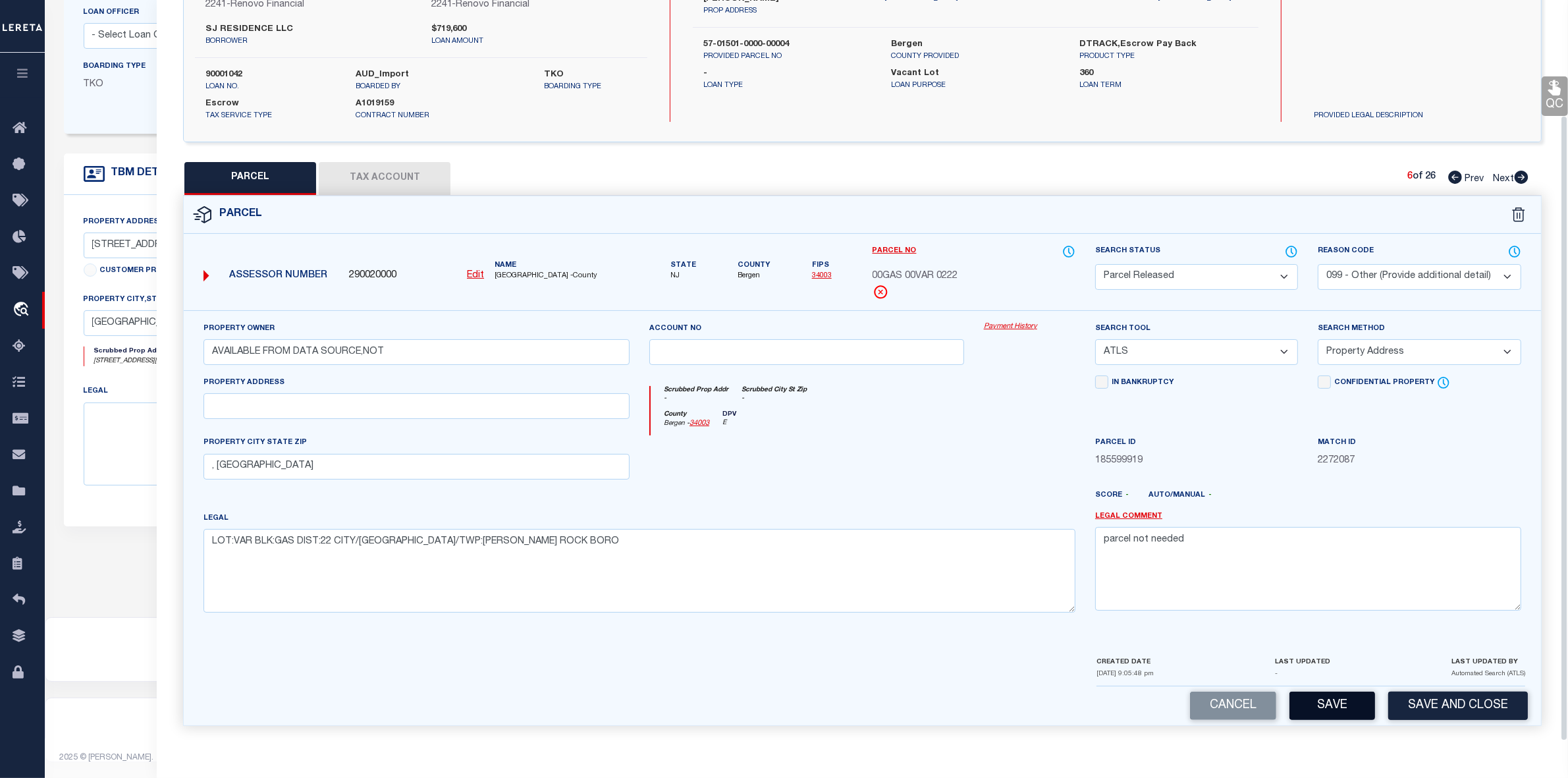
click at [1353, 701] on button "Save" at bounding box center [1331, 706] width 85 height 28
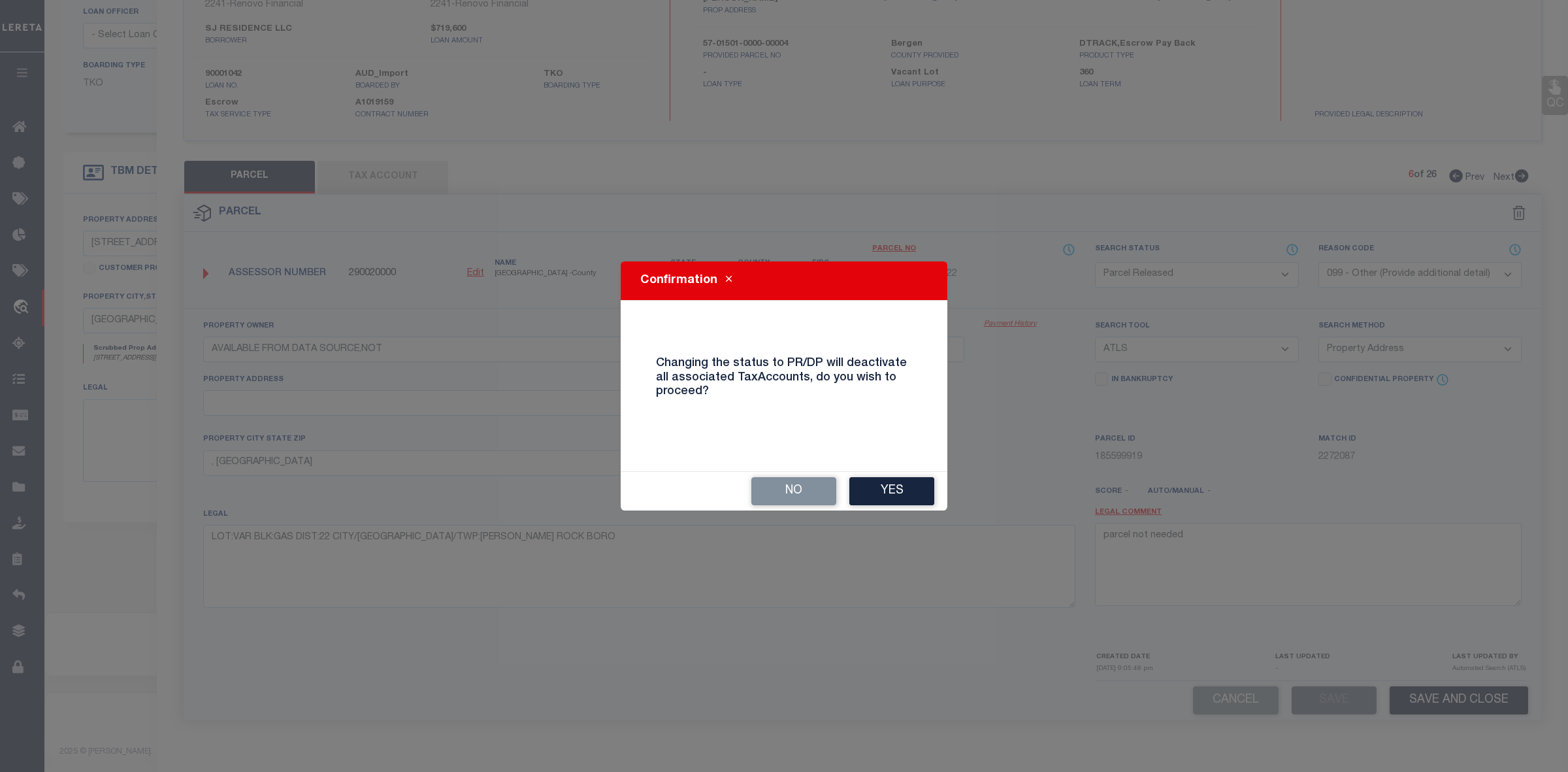
click at [936, 487] on div "No Yes" at bounding box center [784, 491] width 327 height 39
click at [901, 504] on button "Yes" at bounding box center [891, 491] width 85 height 28
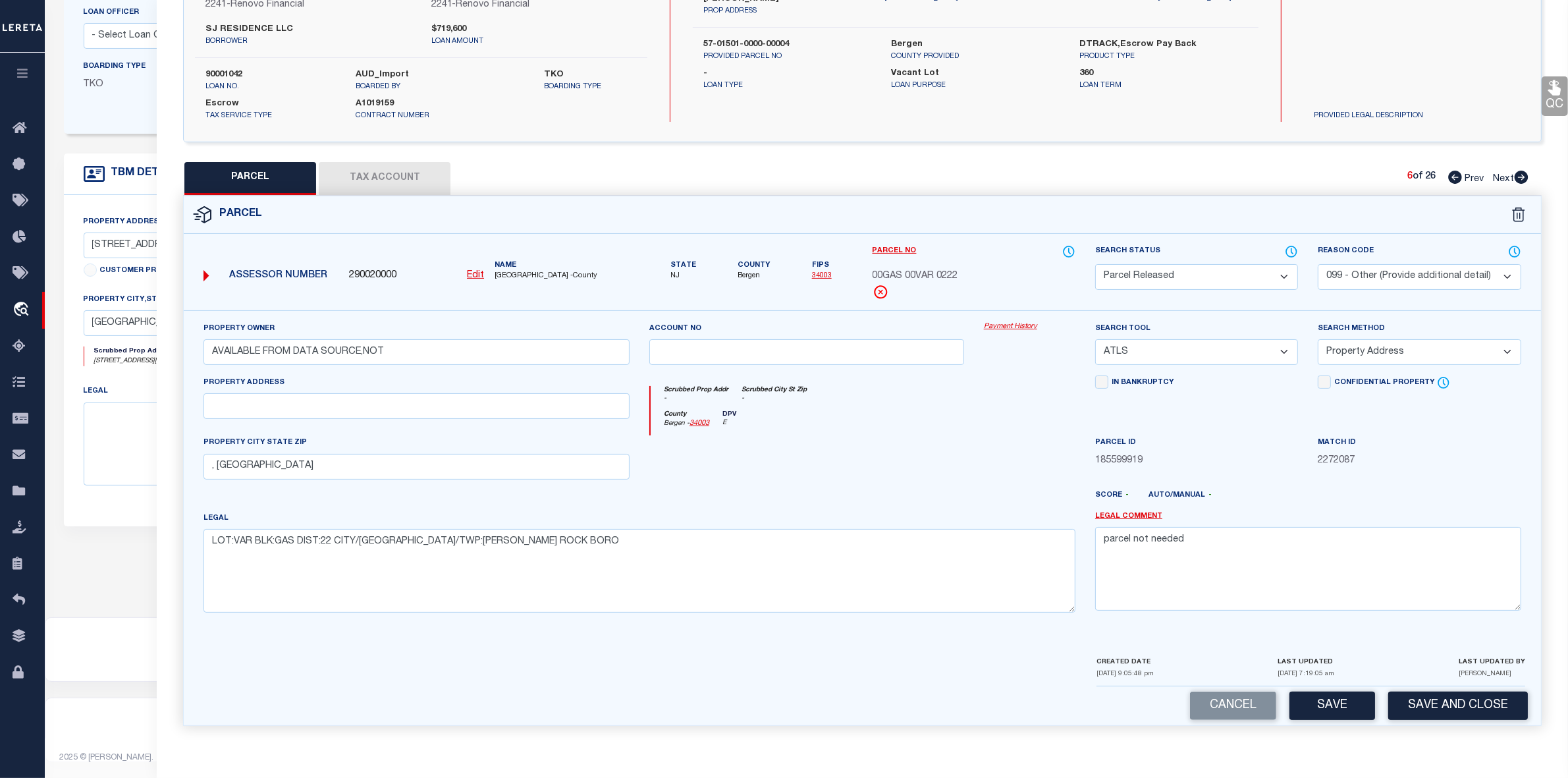
click at [1518, 174] on icon at bounding box center [1522, 177] width 14 height 13
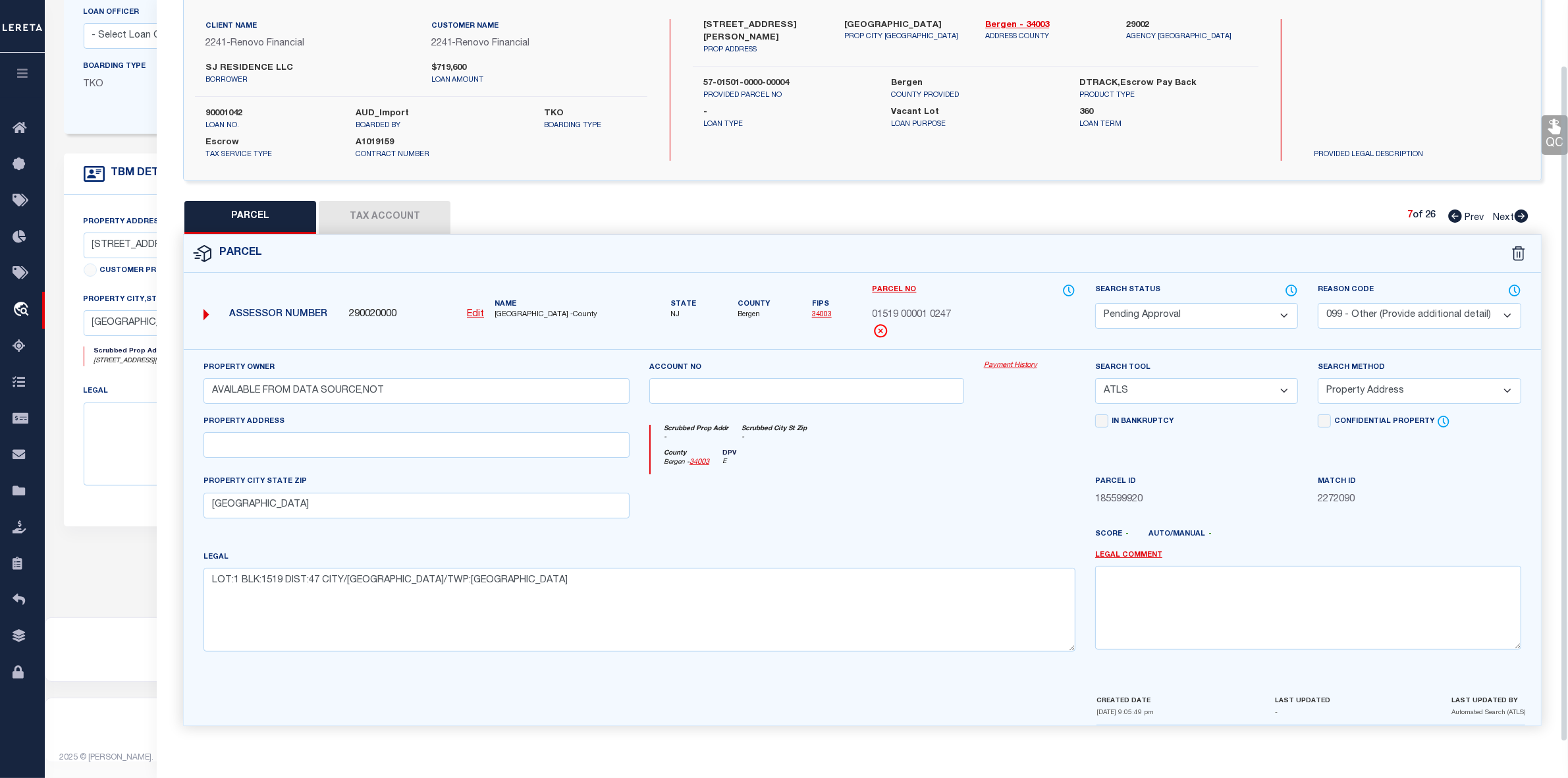
scroll to position [98, 0]
click at [1110, 329] on div "Search Status Automated Search Bad Parcel Complete Duplicate Parcel High Dollar…" at bounding box center [1196, 316] width 223 height 66
click at [1179, 311] on select "Automated Search Bad Parcel Complete Duplicate Parcel High Dollar Reporting In …" at bounding box center [1196, 316] width 203 height 25
click at [1095, 303] on select "Automated Search Bad Parcel Complete Duplicate Parcel High Dollar Reporting In …" at bounding box center [1196, 316] width 203 height 25
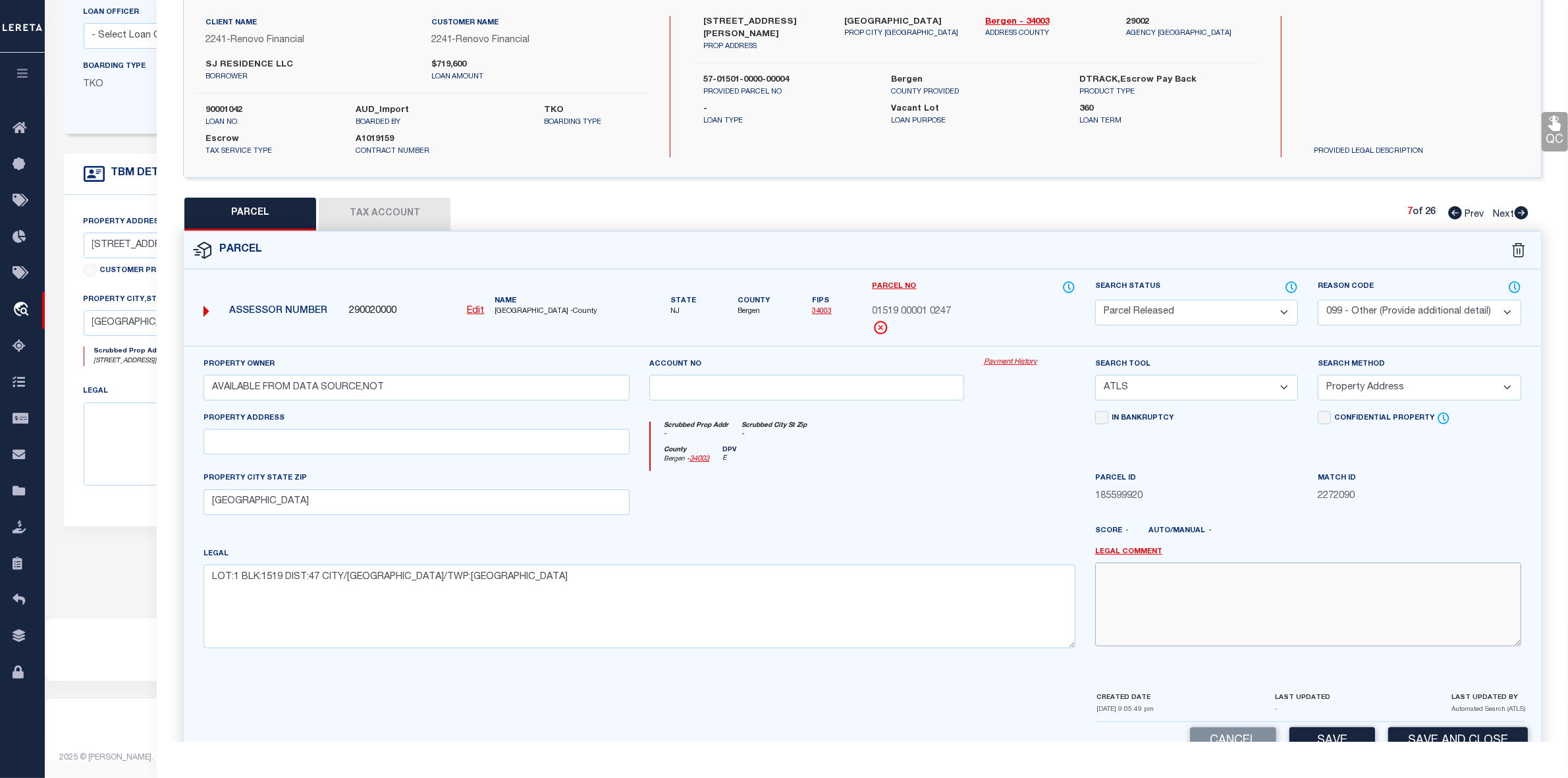
click at [1292, 577] on textarea at bounding box center [1308, 604] width 426 height 83
paste textarea "parcel not needed"
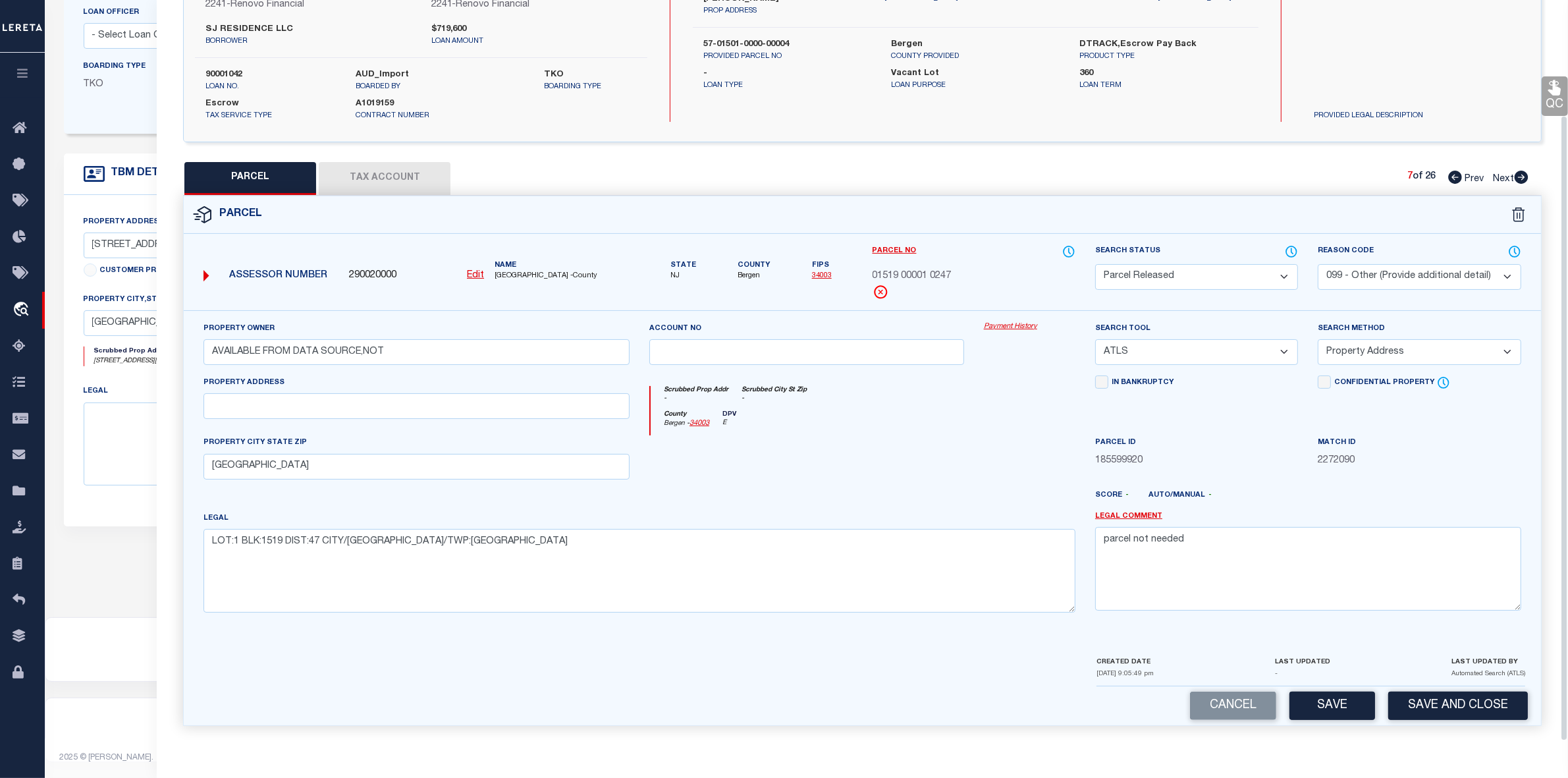
click at [1357, 682] on div "CREATED DATE [DATE] 9:05:49 pm LAST UPDATED - LAST UPDATED BY Automated Search …" at bounding box center [1311, 670] width 428 height 31
click at [1350, 707] on button "Save" at bounding box center [1331, 706] width 85 height 28
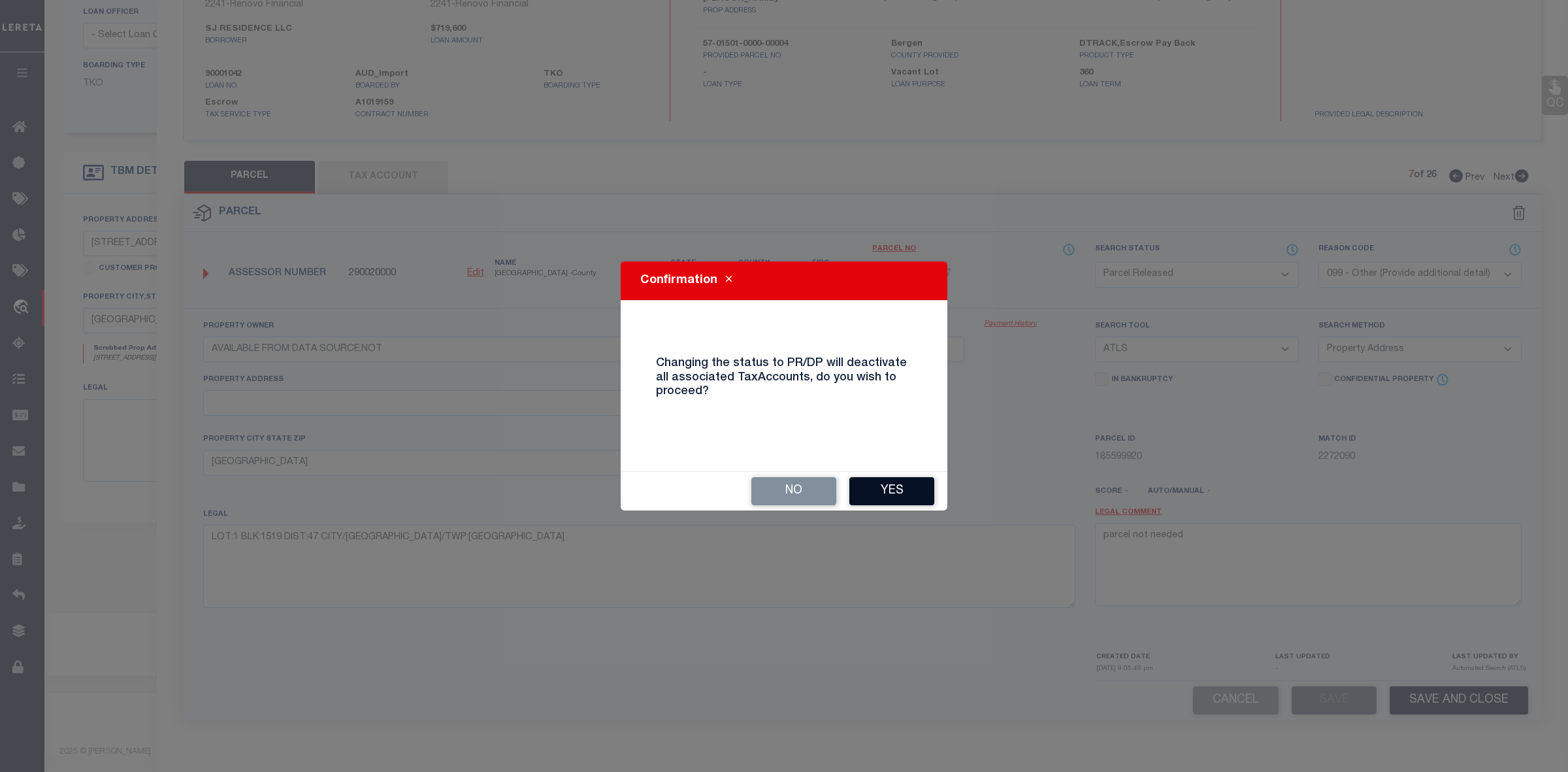
click at [932, 497] on button "Yes" at bounding box center [891, 491] width 85 height 28
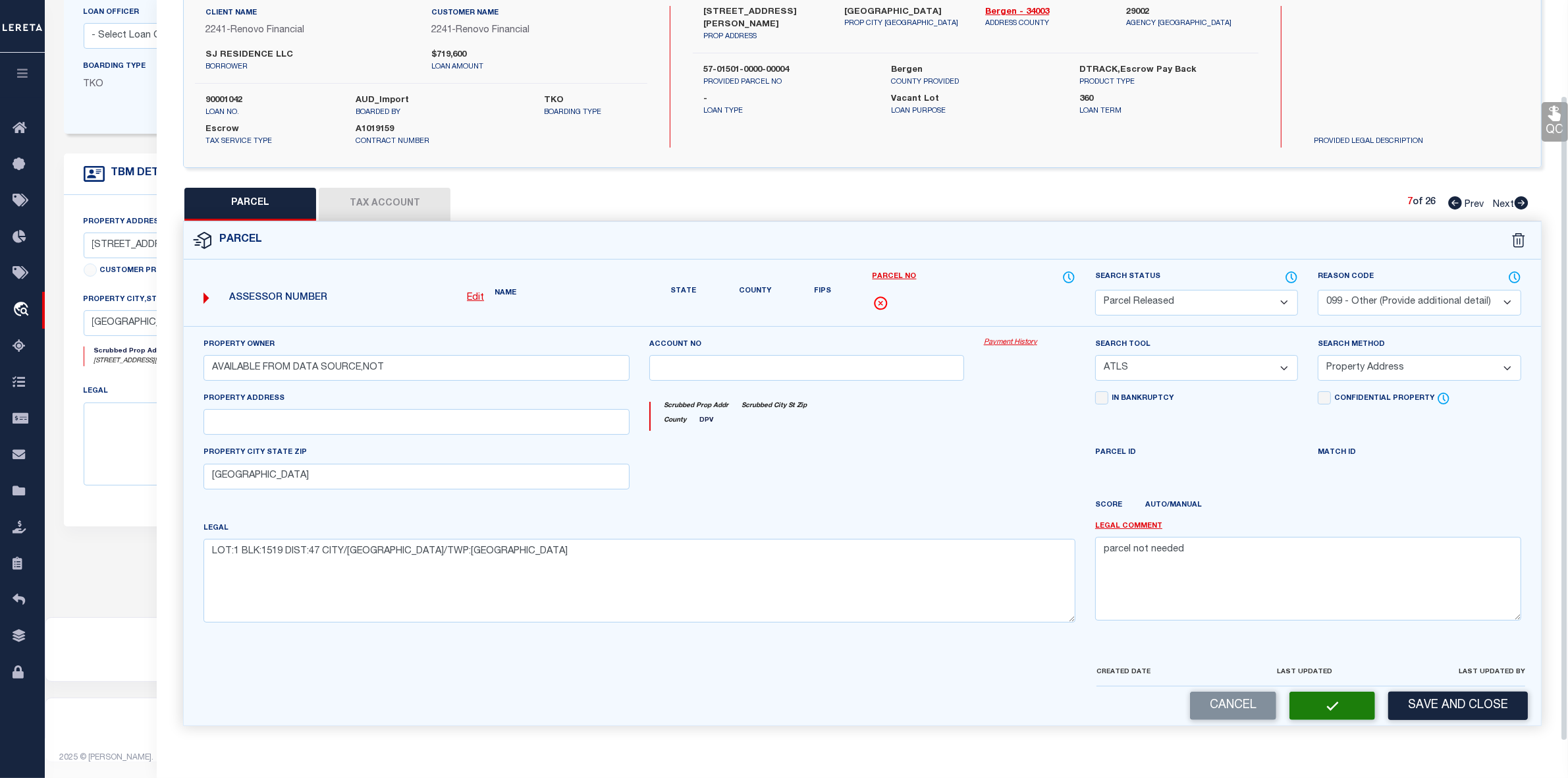
scroll to position [98, 0]
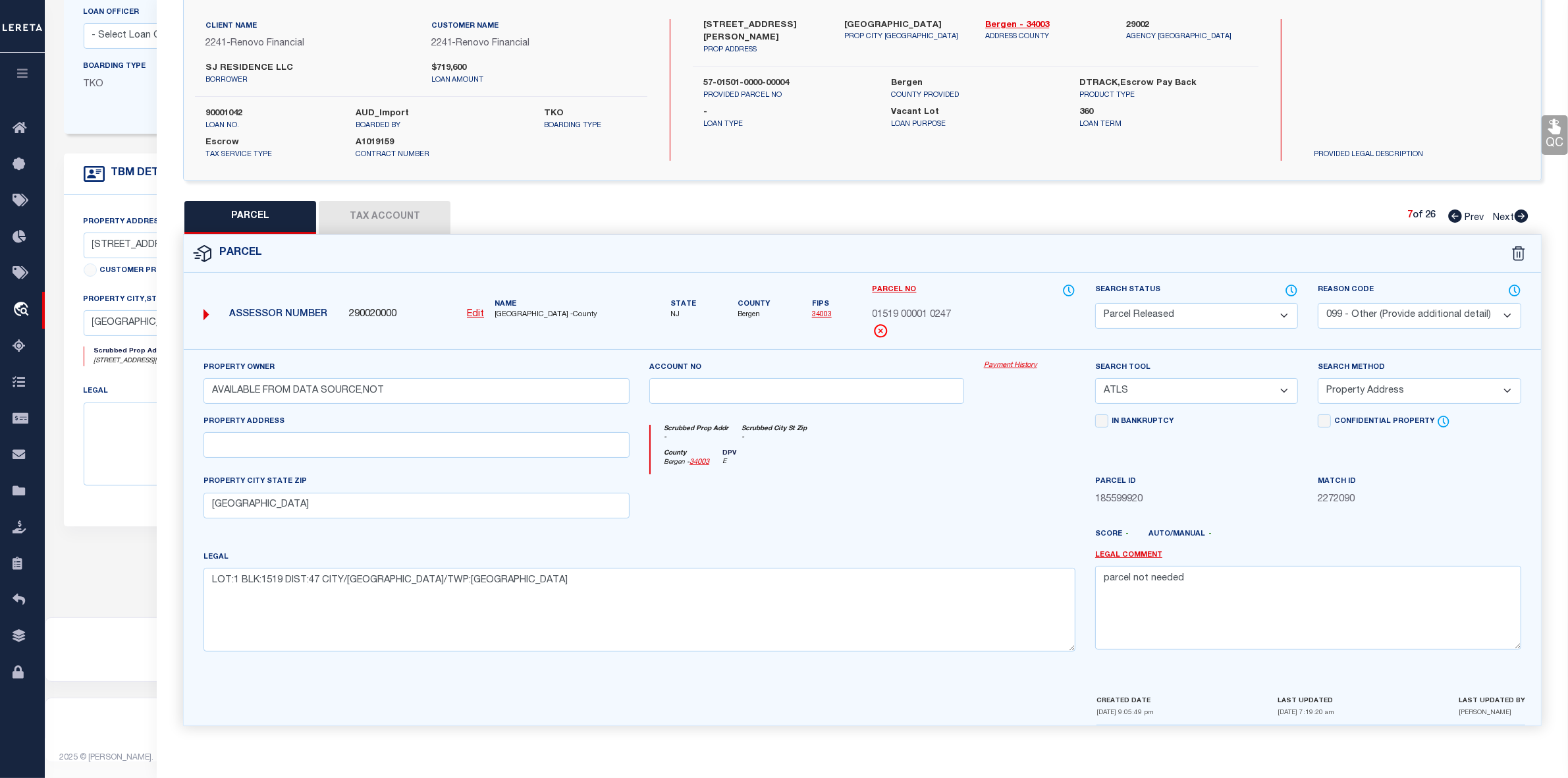
click at [1515, 210] on icon at bounding box center [1521, 216] width 15 height 13
click at [1145, 306] on select "Automated Search Bad Parcel Complete Duplicate Parcel High Dollar Reporting In …" at bounding box center [1196, 316] width 203 height 25
click at [1095, 303] on select "Automated Search Bad Parcel Complete Duplicate Parcel High Dollar Reporting In …" at bounding box center [1196, 316] width 203 height 25
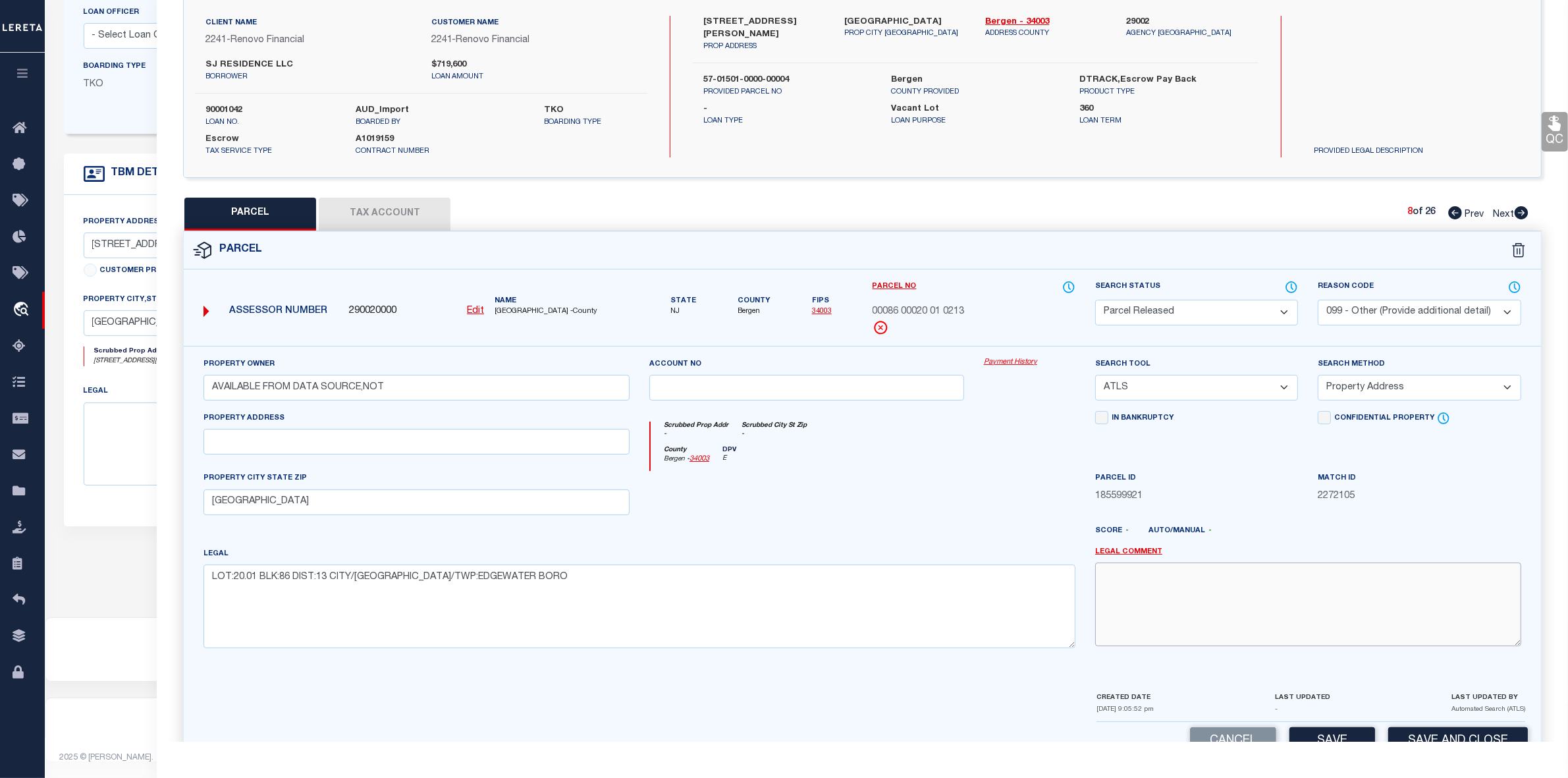
click at [1173, 600] on textarea at bounding box center [1308, 604] width 426 height 83
paste textarea "parcel not needed"
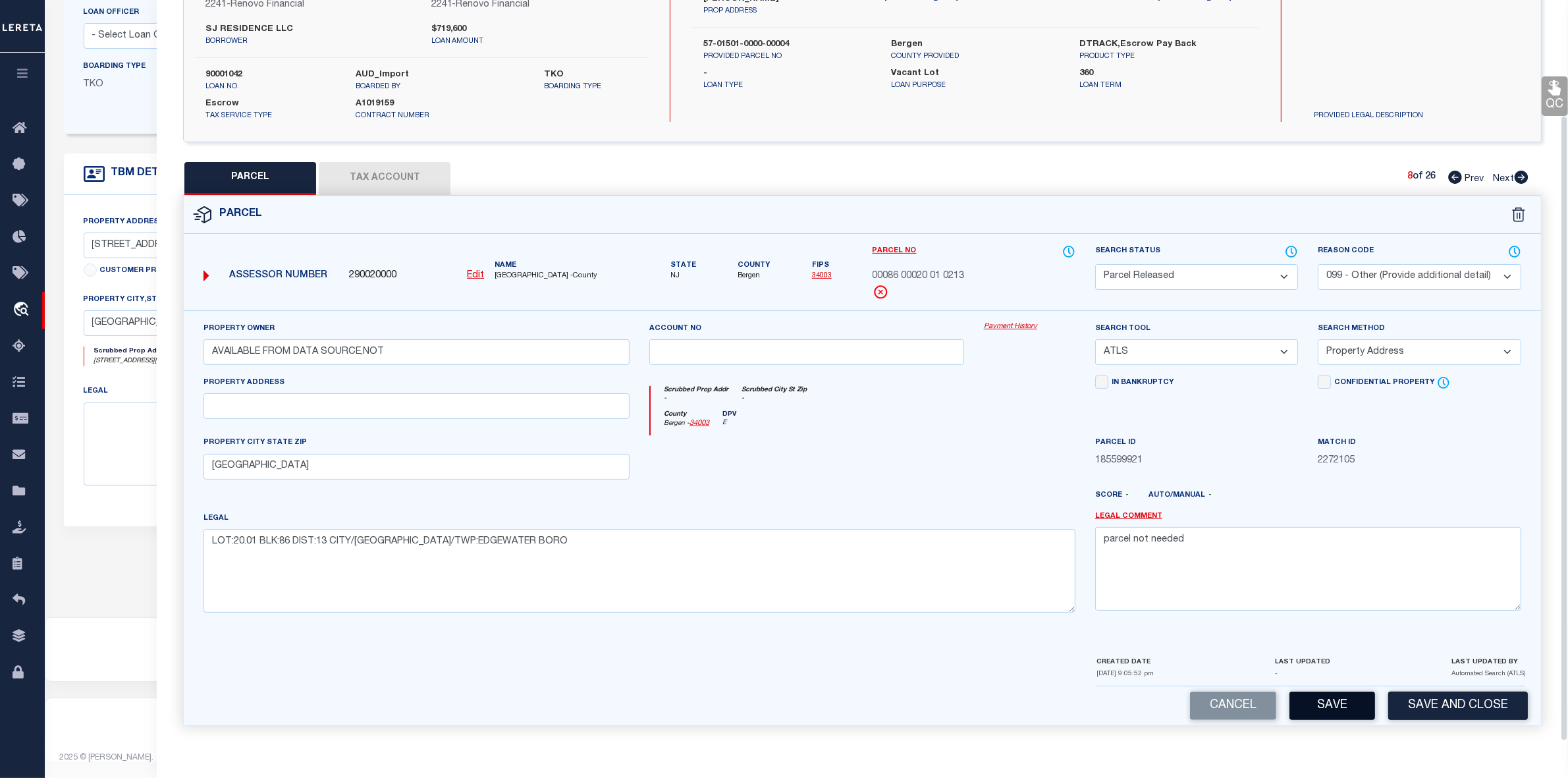
click at [1318, 710] on button "Save" at bounding box center [1331, 706] width 85 height 28
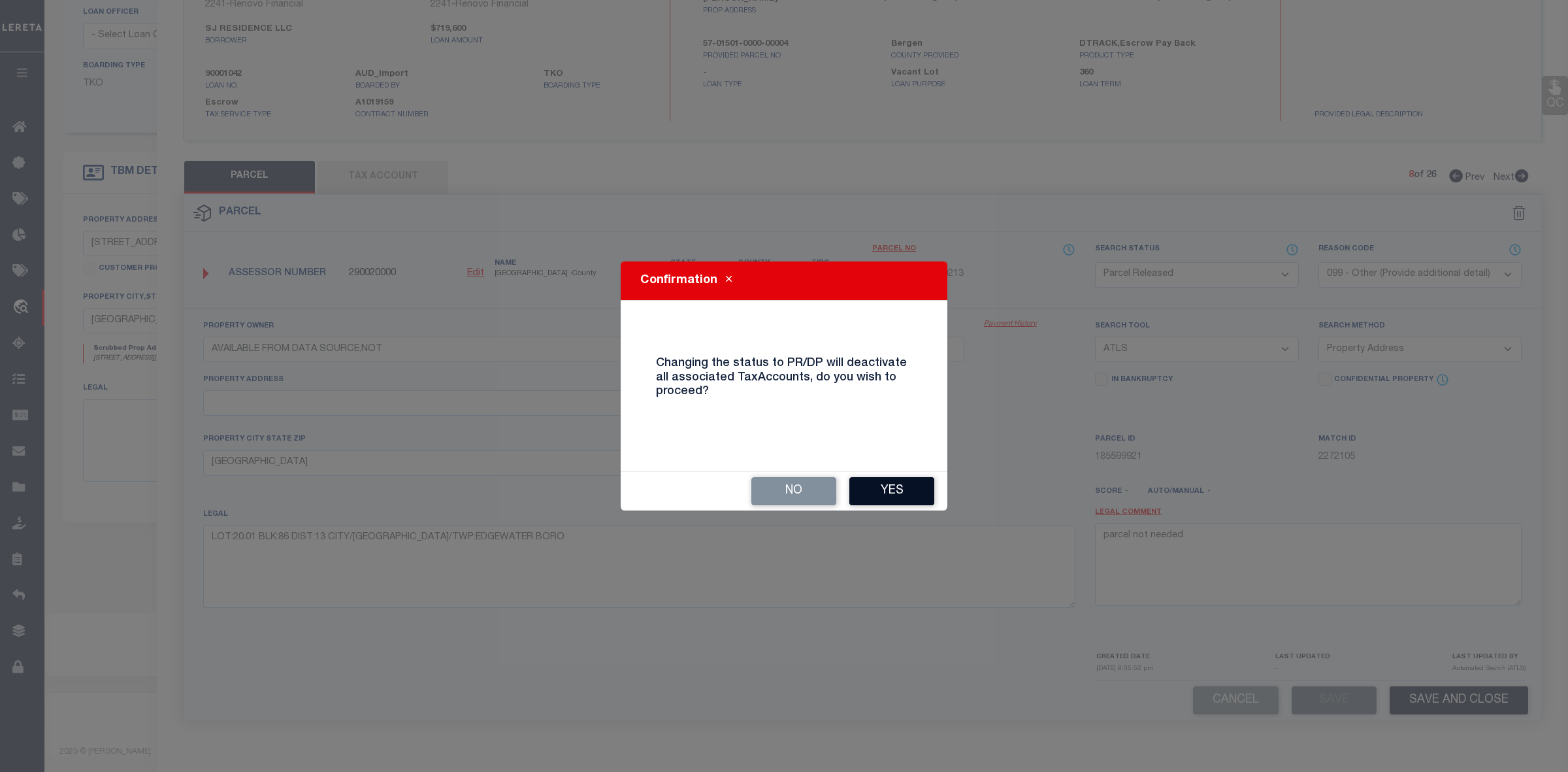
click at [884, 489] on button "Yes" at bounding box center [891, 491] width 85 height 28
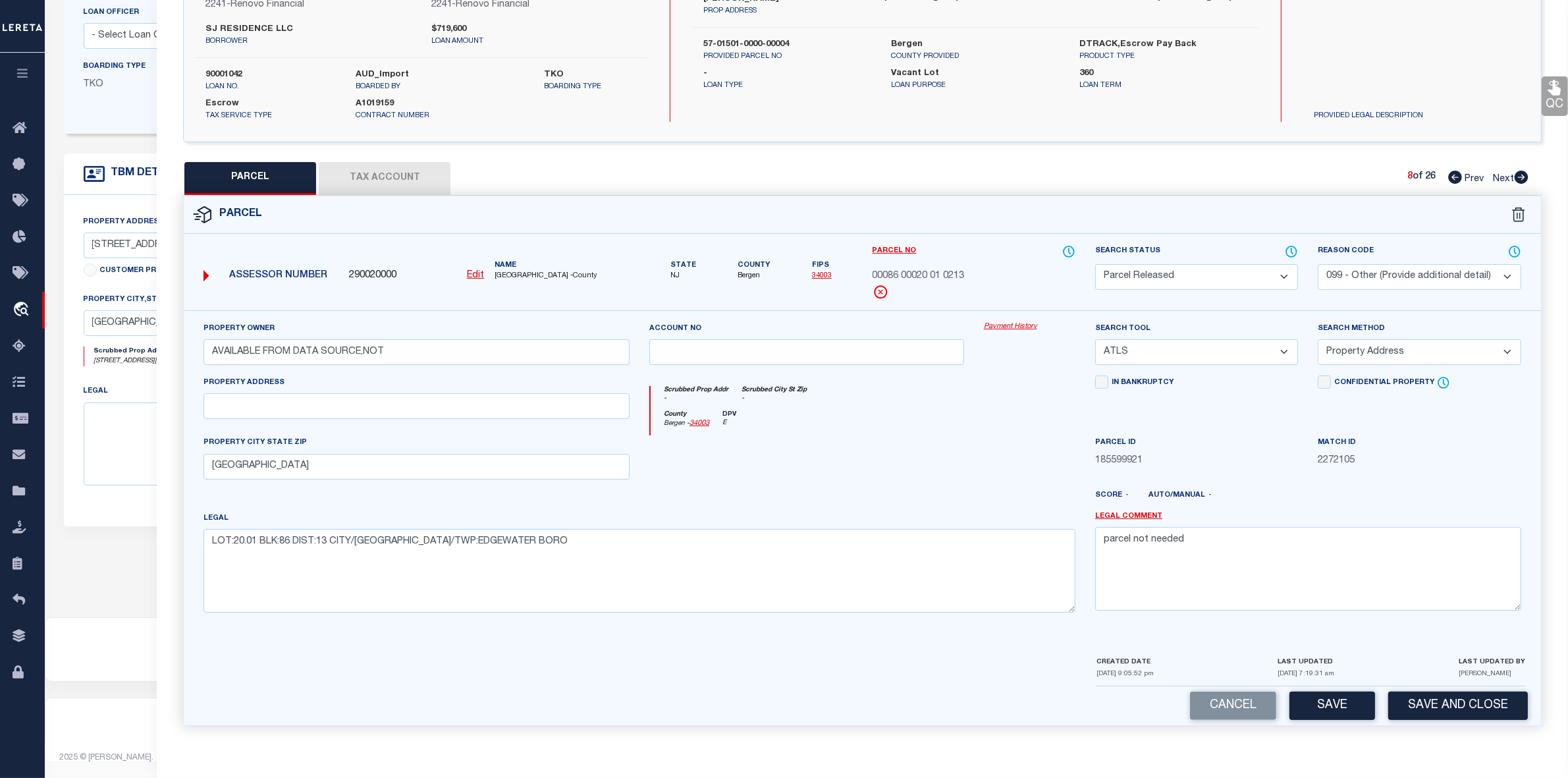
click at [1523, 173] on icon at bounding box center [1522, 177] width 14 height 13
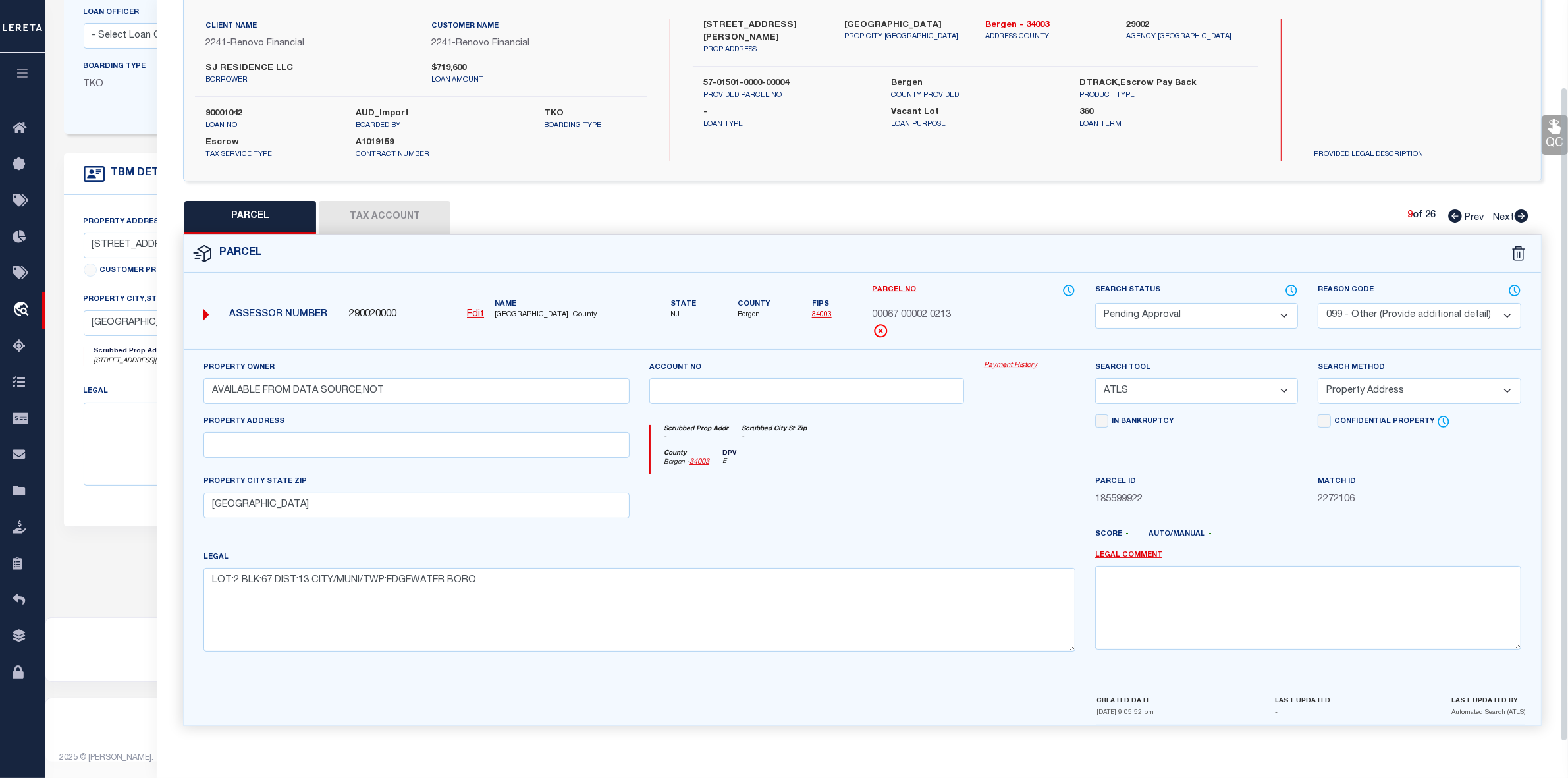
scroll to position [98, 0]
click at [1113, 310] on select "Automated Search Bad Parcel Complete Duplicate Parcel High Dollar Reporting In …" at bounding box center [1196, 316] width 203 height 25
click at [1095, 303] on select "Automated Search Bad Parcel Complete Duplicate Parcel High Dollar Reporting In …" at bounding box center [1196, 316] width 203 height 25
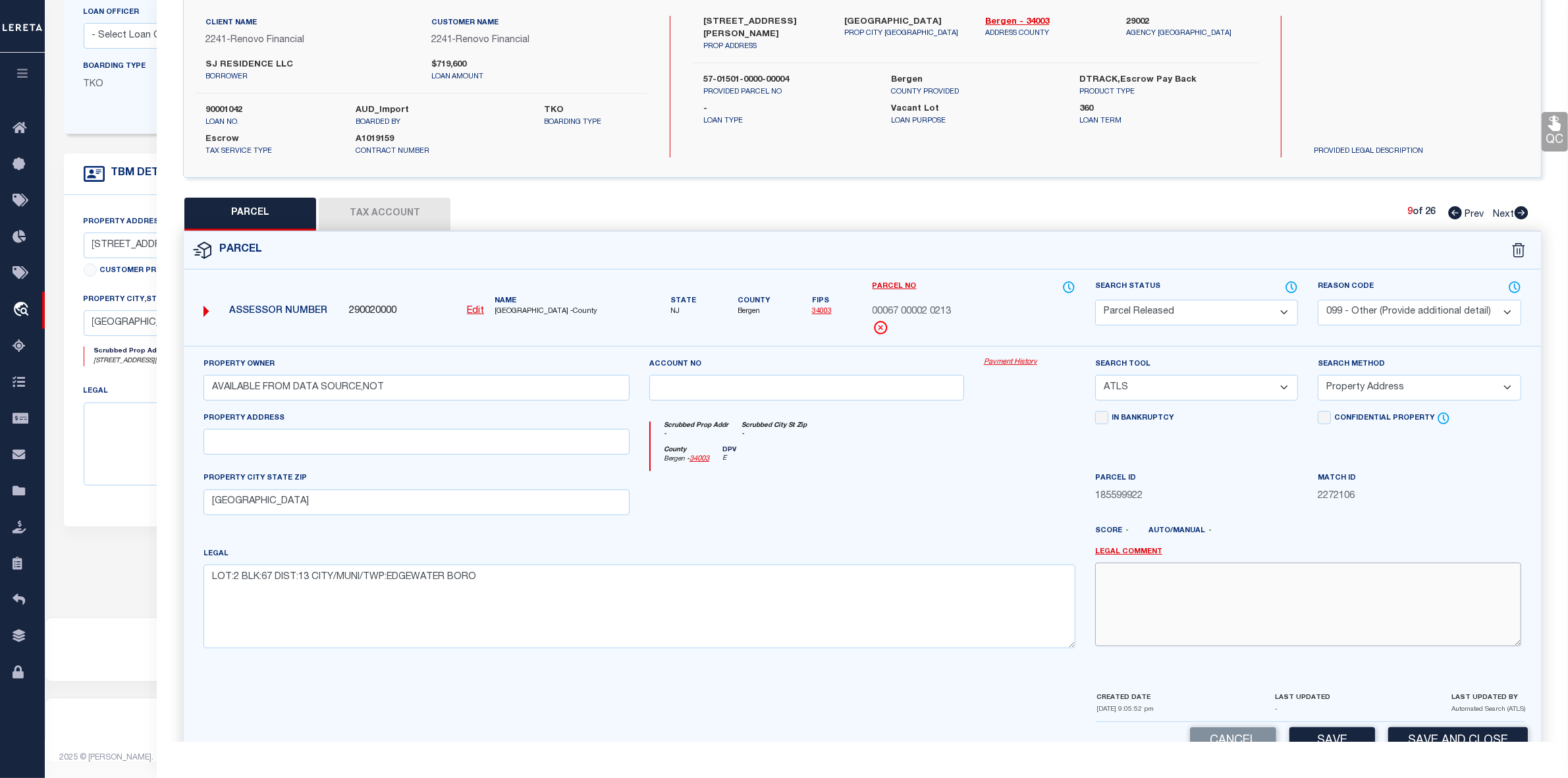
click at [1225, 604] on textarea at bounding box center [1308, 604] width 426 height 83
paste textarea "parcel not needed"
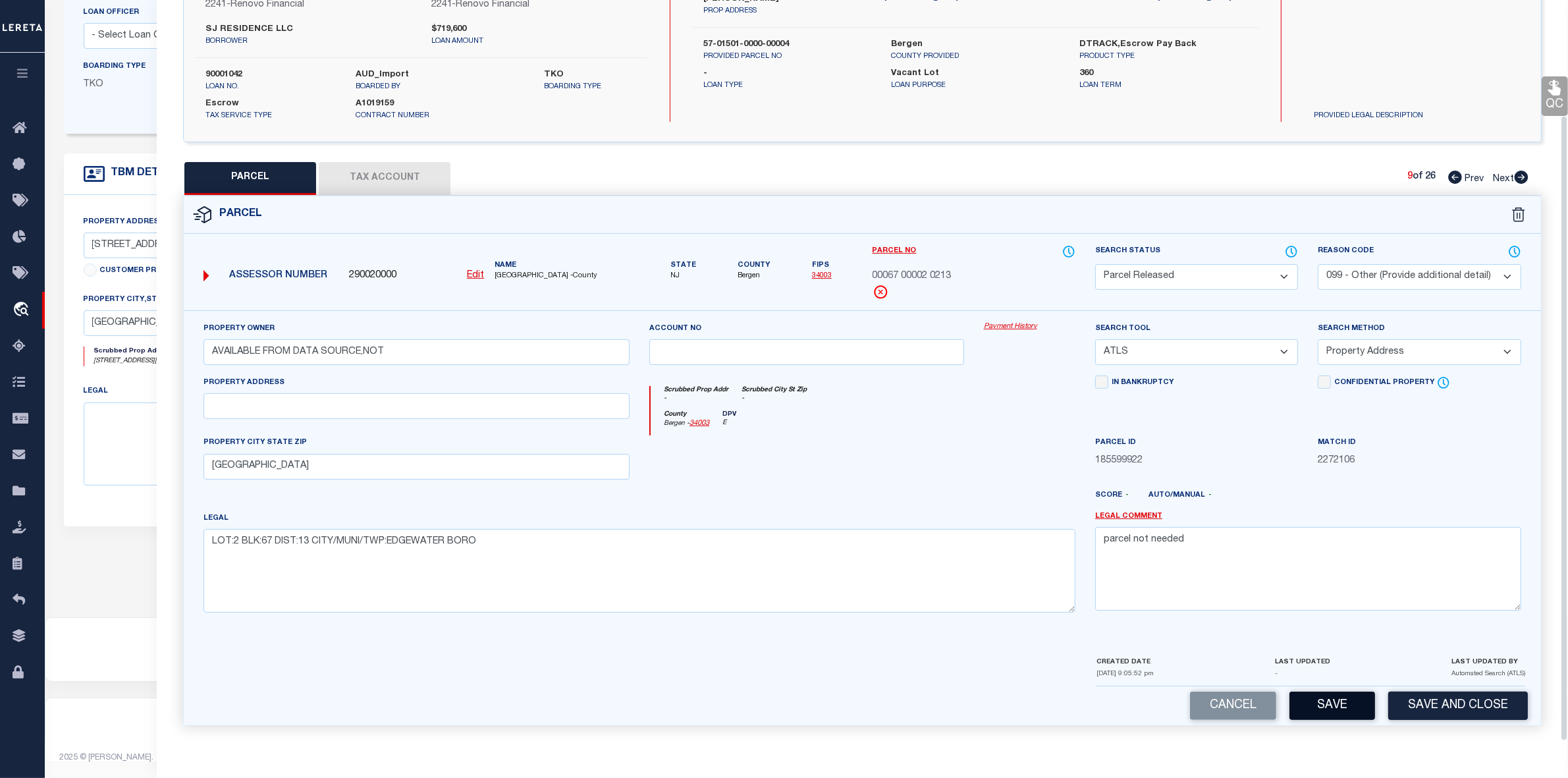
click at [1315, 720] on button "Save" at bounding box center [1331, 706] width 85 height 28
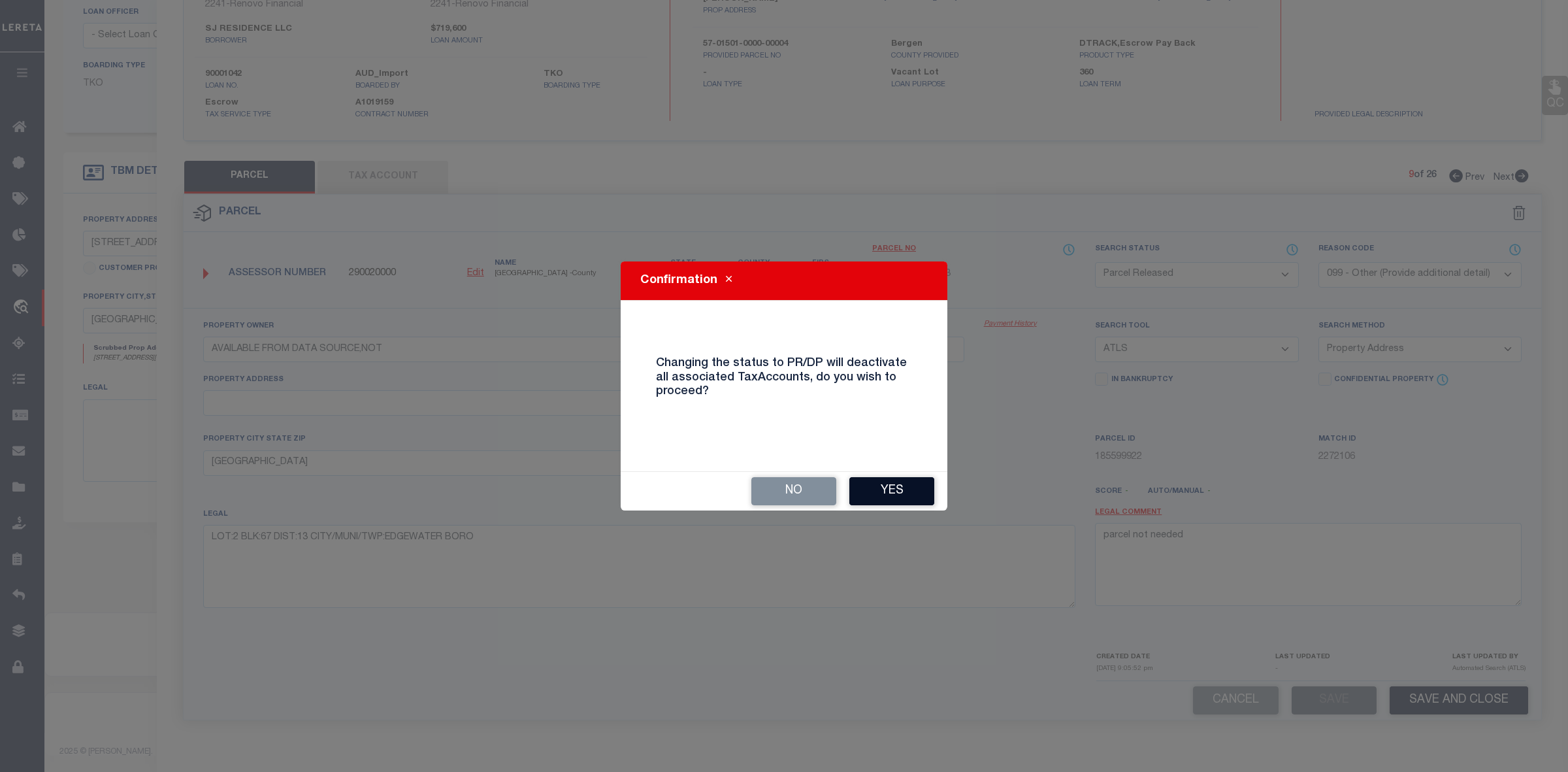
click at [880, 485] on button "Yes" at bounding box center [891, 491] width 85 height 28
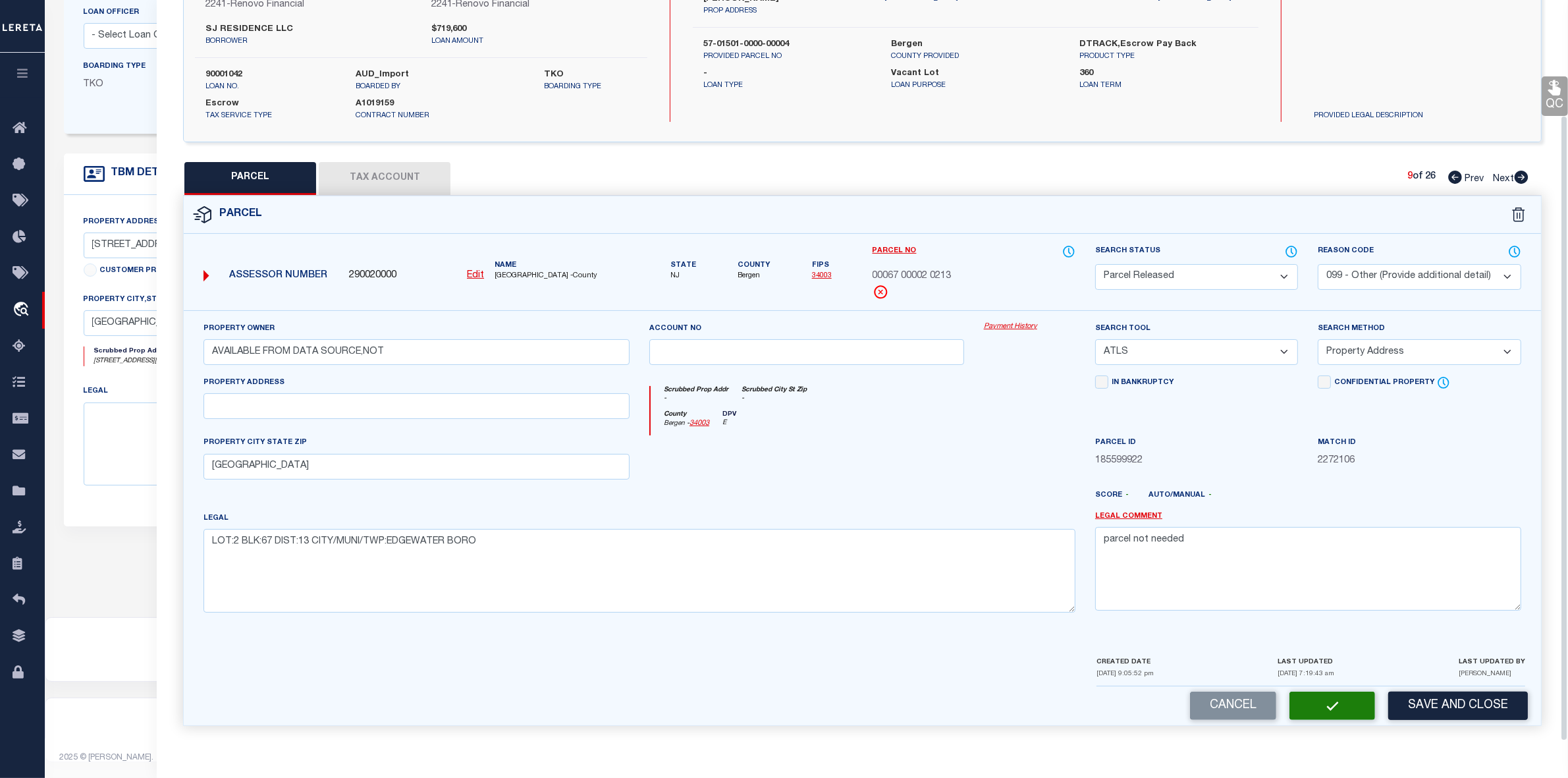
click at [1519, 172] on icon at bounding box center [1522, 177] width 14 height 13
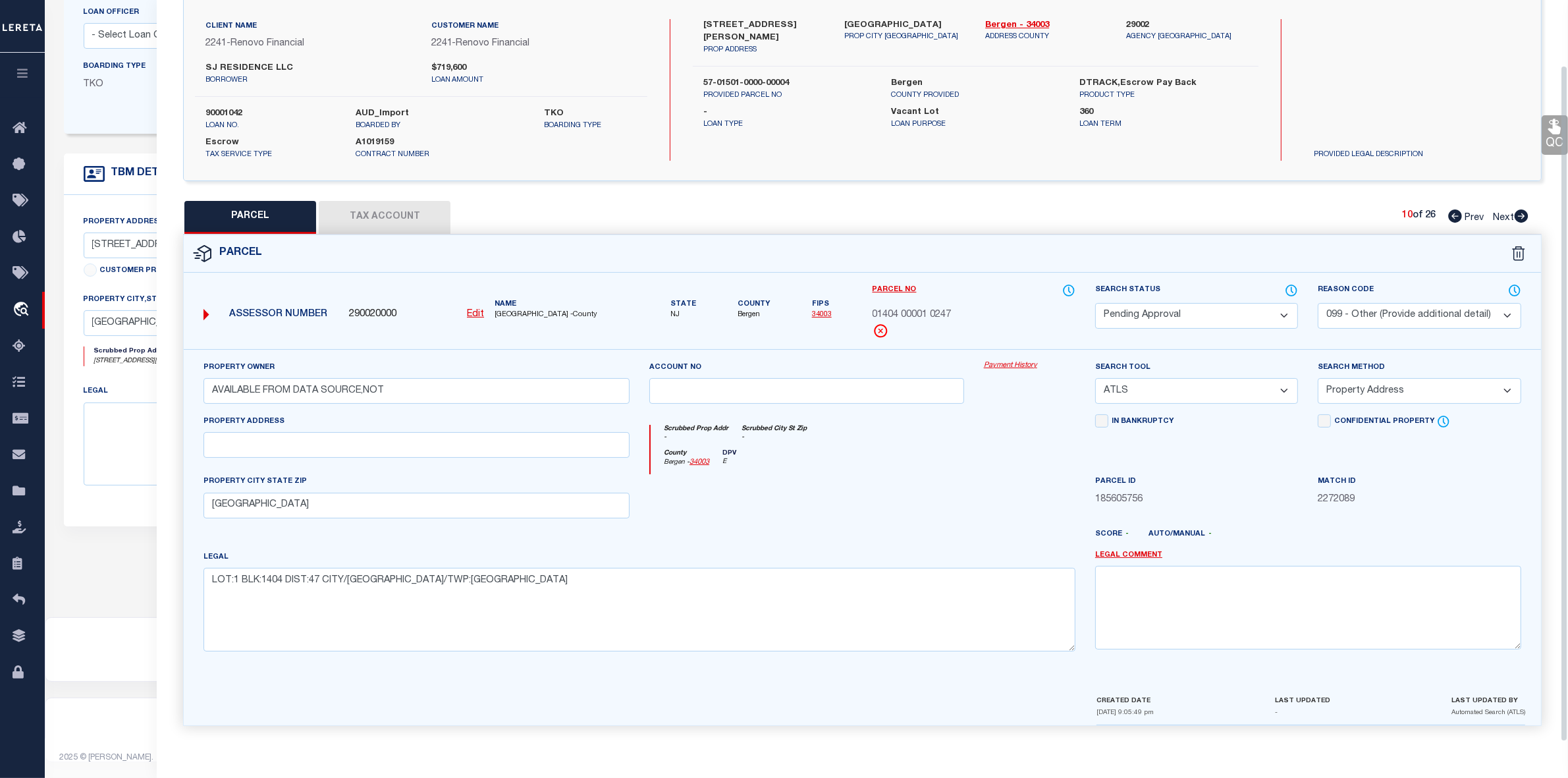
scroll to position [98, 0]
click at [1140, 303] on select "Automated Search Bad Parcel Complete Duplicate Parcel High Dollar Reporting In …" at bounding box center [1196, 316] width 203 height 25
click at [1095, 303] on select "Automated Search Bad Parcel Complete Duplicate Parcel High Dollar Reporting In …" at bounding box center [1196, 316] width 203 height 25
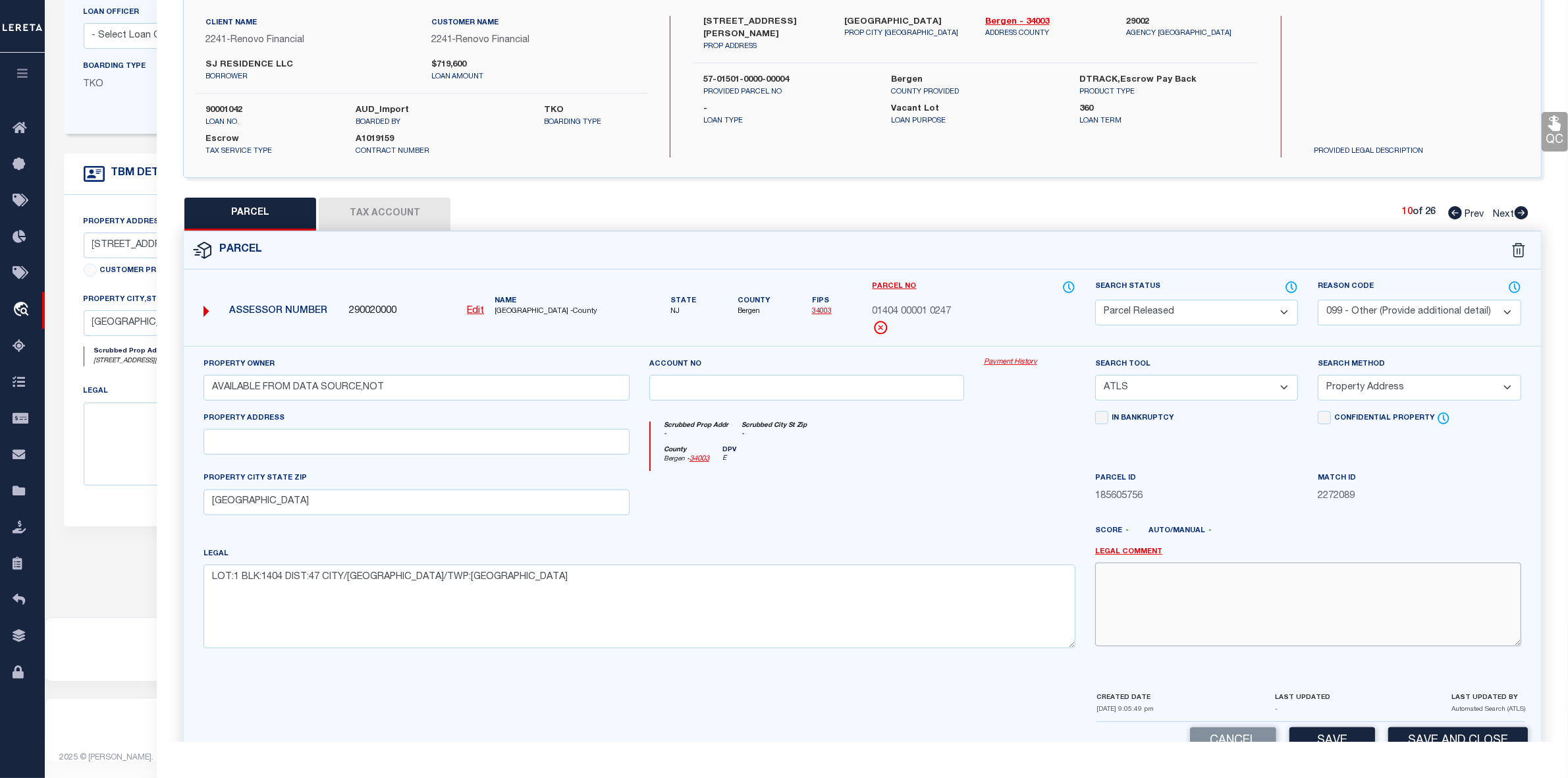
click at [1233, 598] on textarea at bounding box center [1308, 604] width 426 height 83
paste textarea "parcel not needed"
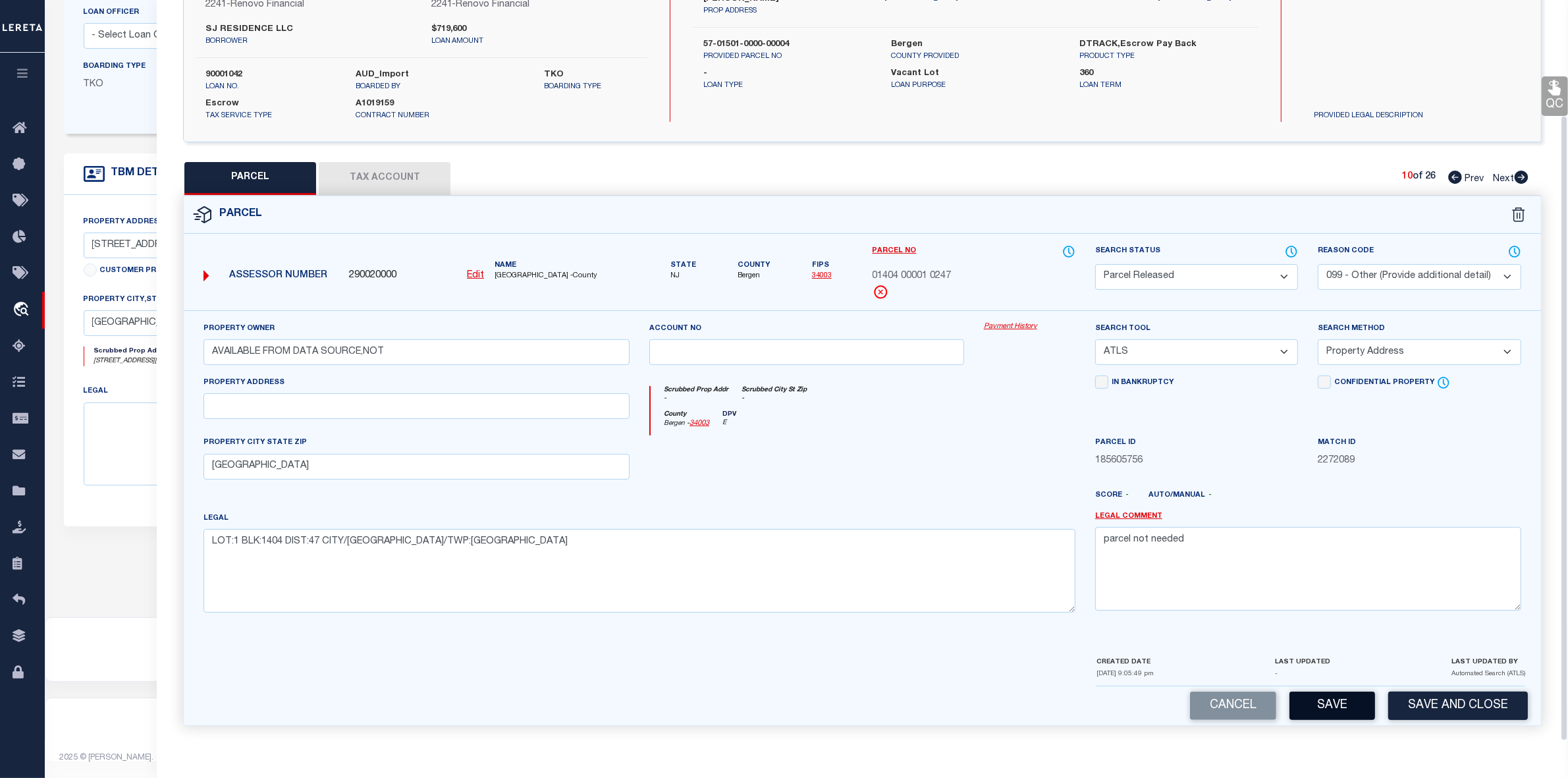
click at [1355, 696] on button "Save" at bounding box center [1331, 706] width 85 height 28
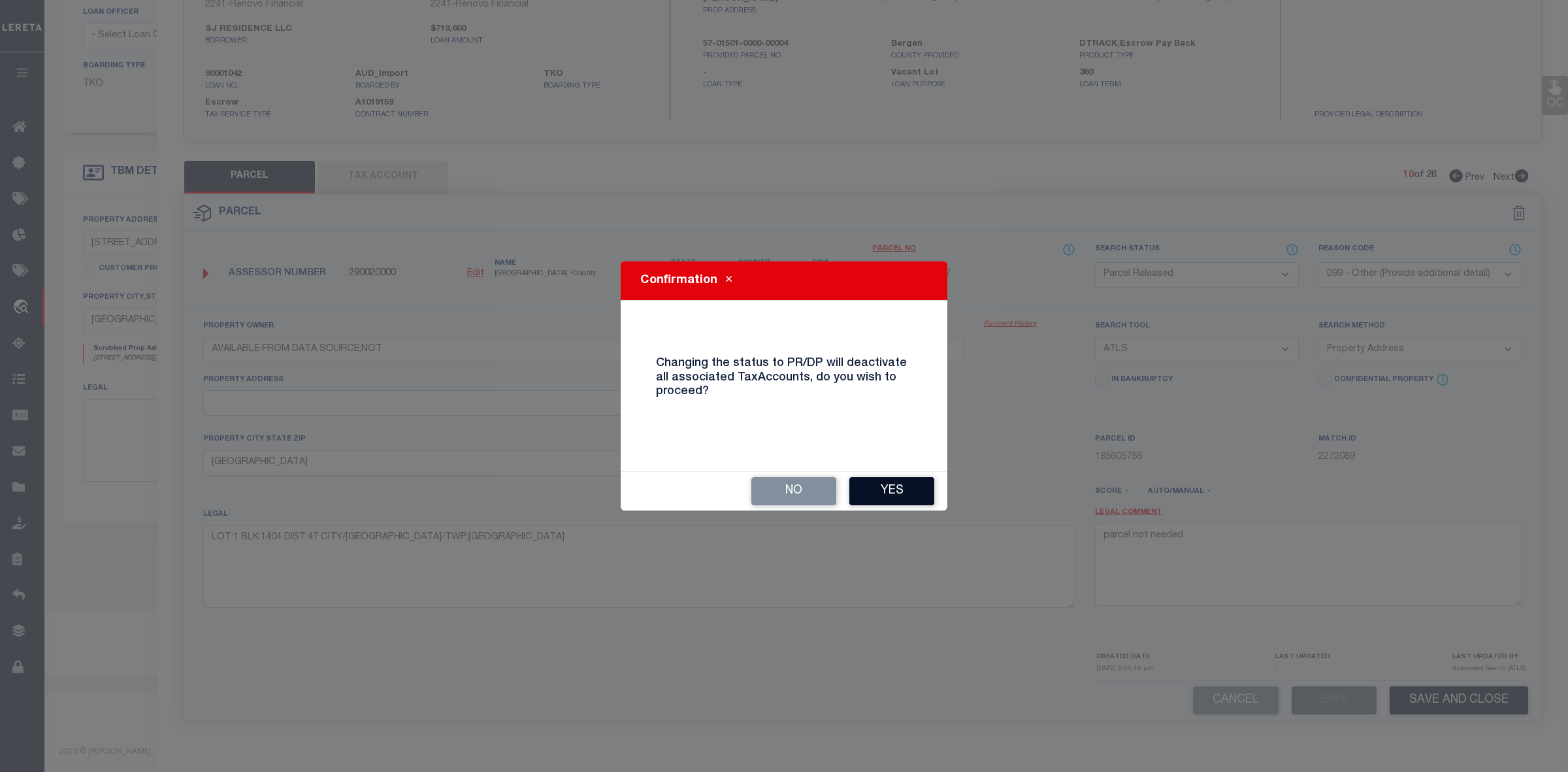
click at [906, 485] on button "Yes" at bounding box center [891, 491] width 85 height 28
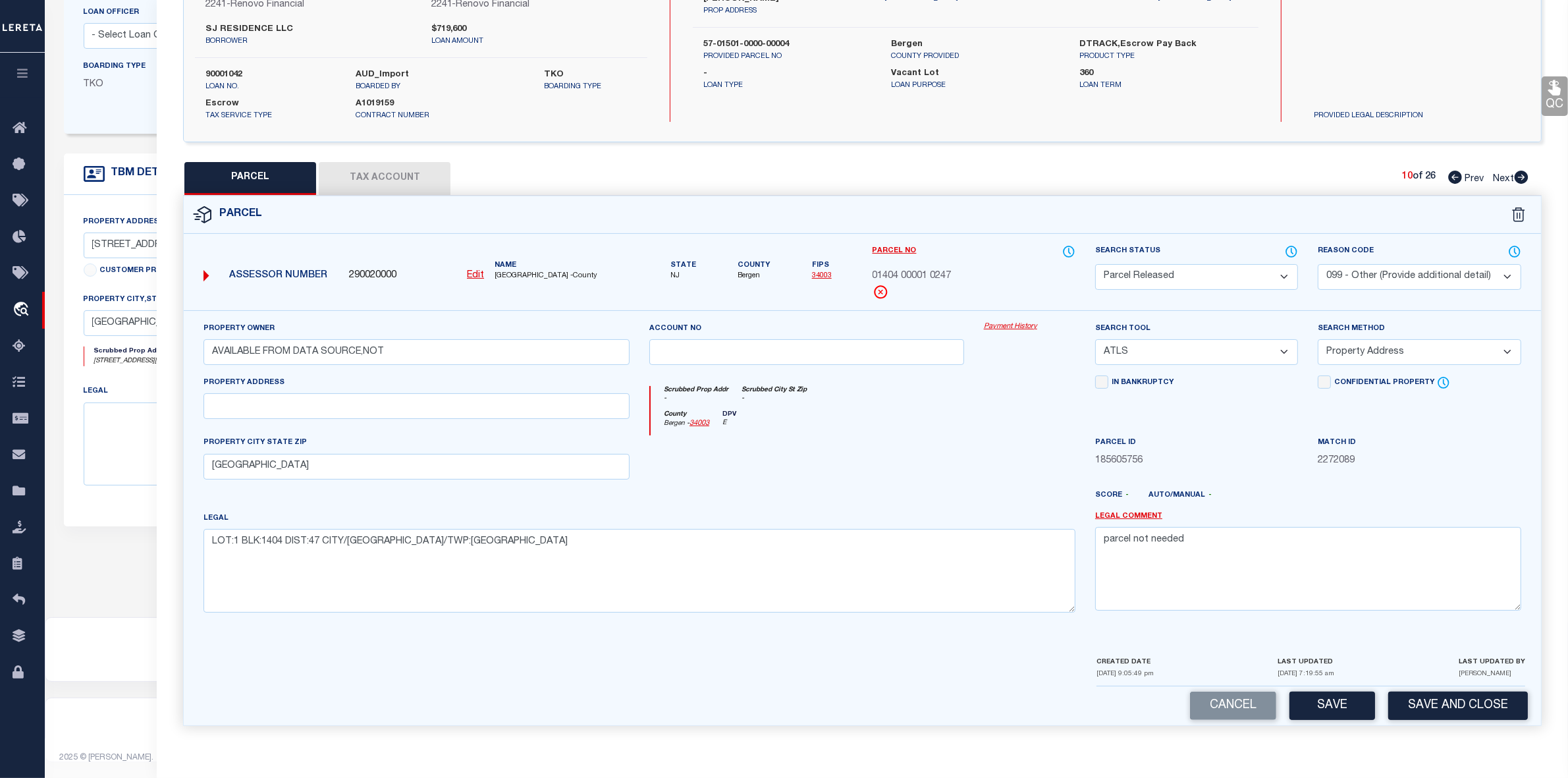
click at [1522, 174] on icon at bounding box center [1522, 177] width 14 height 13
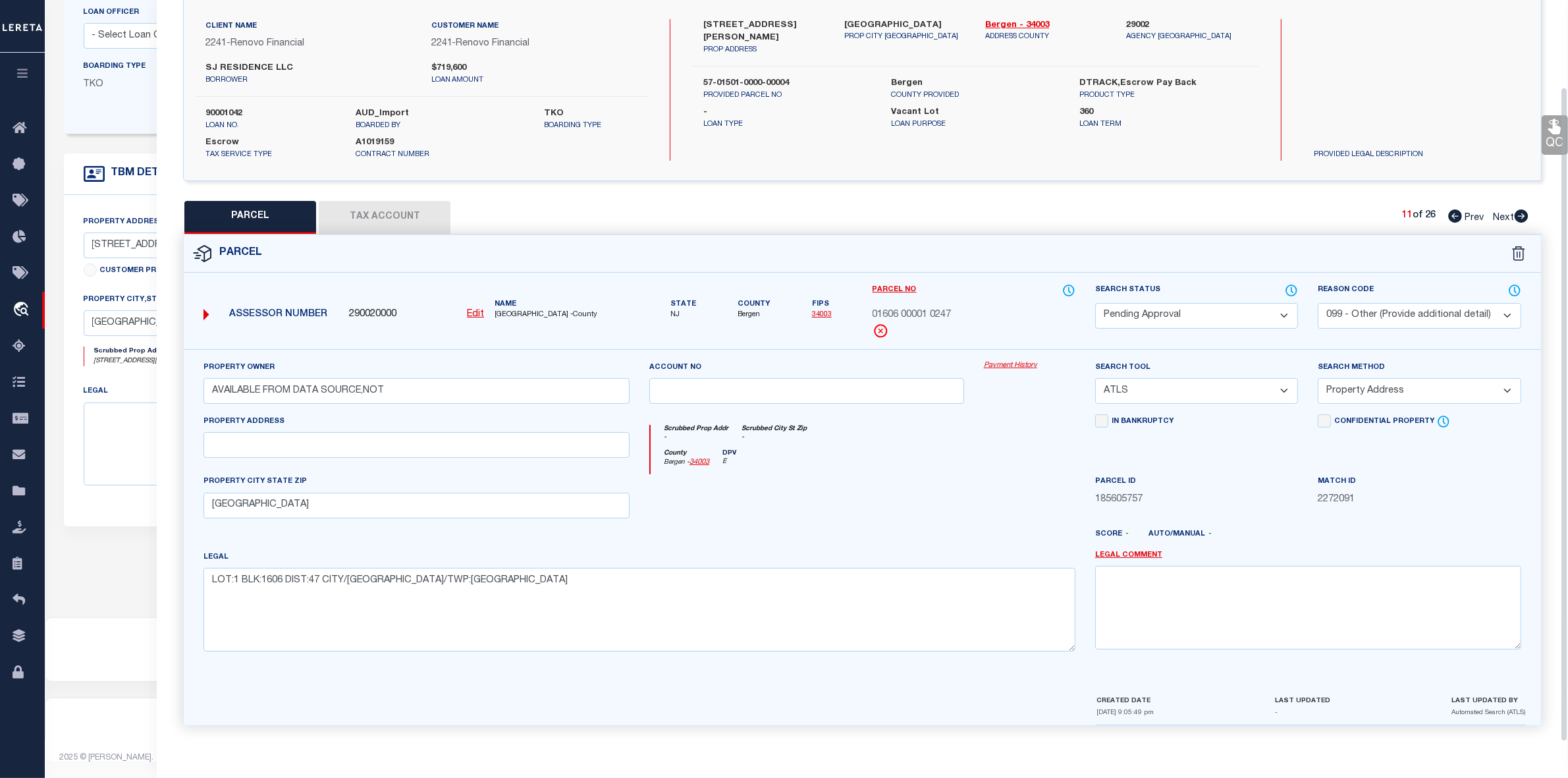
scroll to position [98, 0]
click at [1154, 307] on select "Automated Search Bad Parcel Complete Duplicate Parcel High Dollar Reporting In …" at bounding box center [1196, 316] width 203 height 25
click at [1095, 303] on select "Automated Search Bad Parcel Complete Duplicate Parcel High Dollar Reporting In …" at bounding box center [1196, 316] width 203 height 25
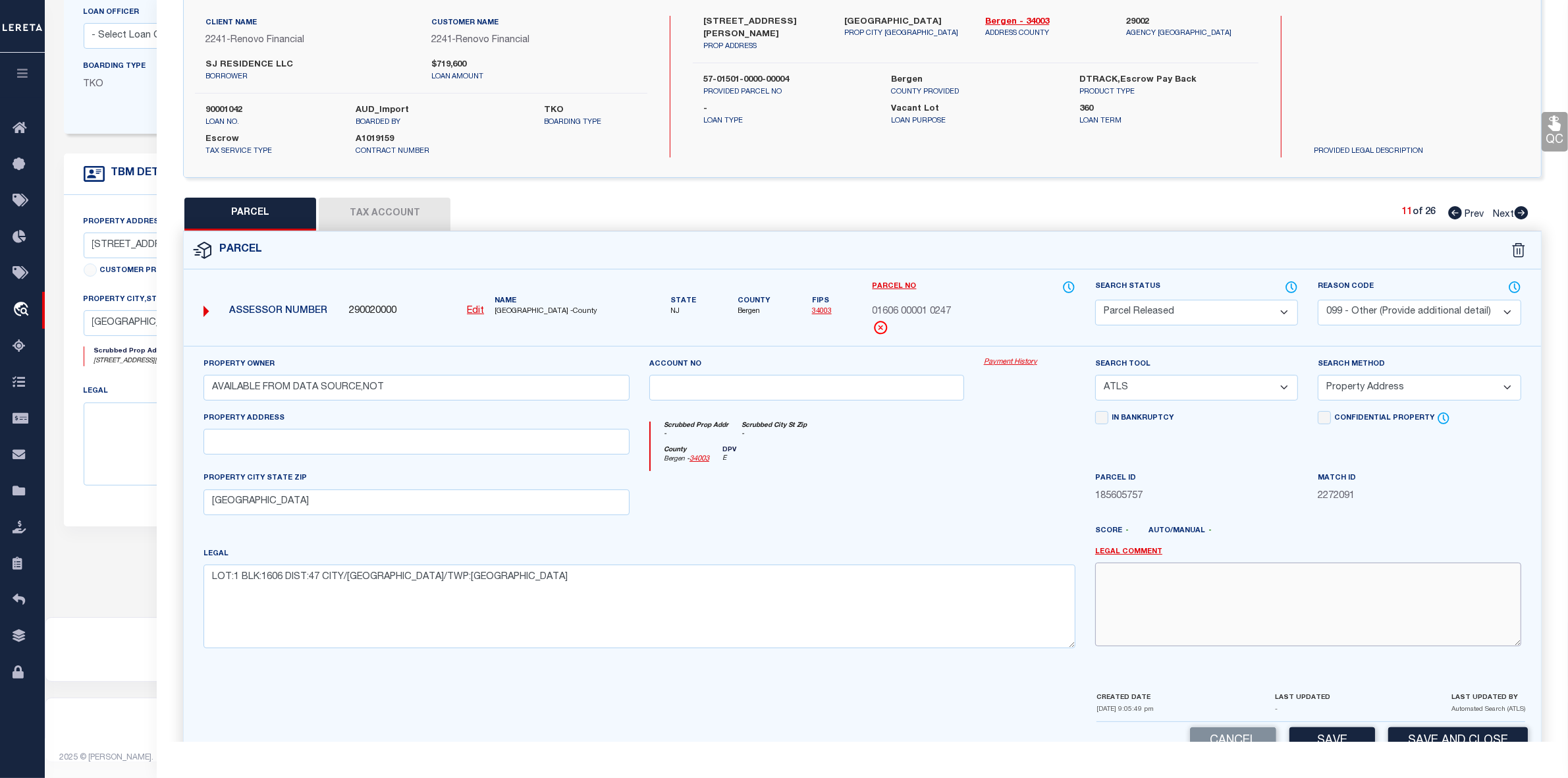
click at [1220, 590] on textarea at bounding box center [1308, 604] width 426 height 83
paste textarea "parcel not needed"
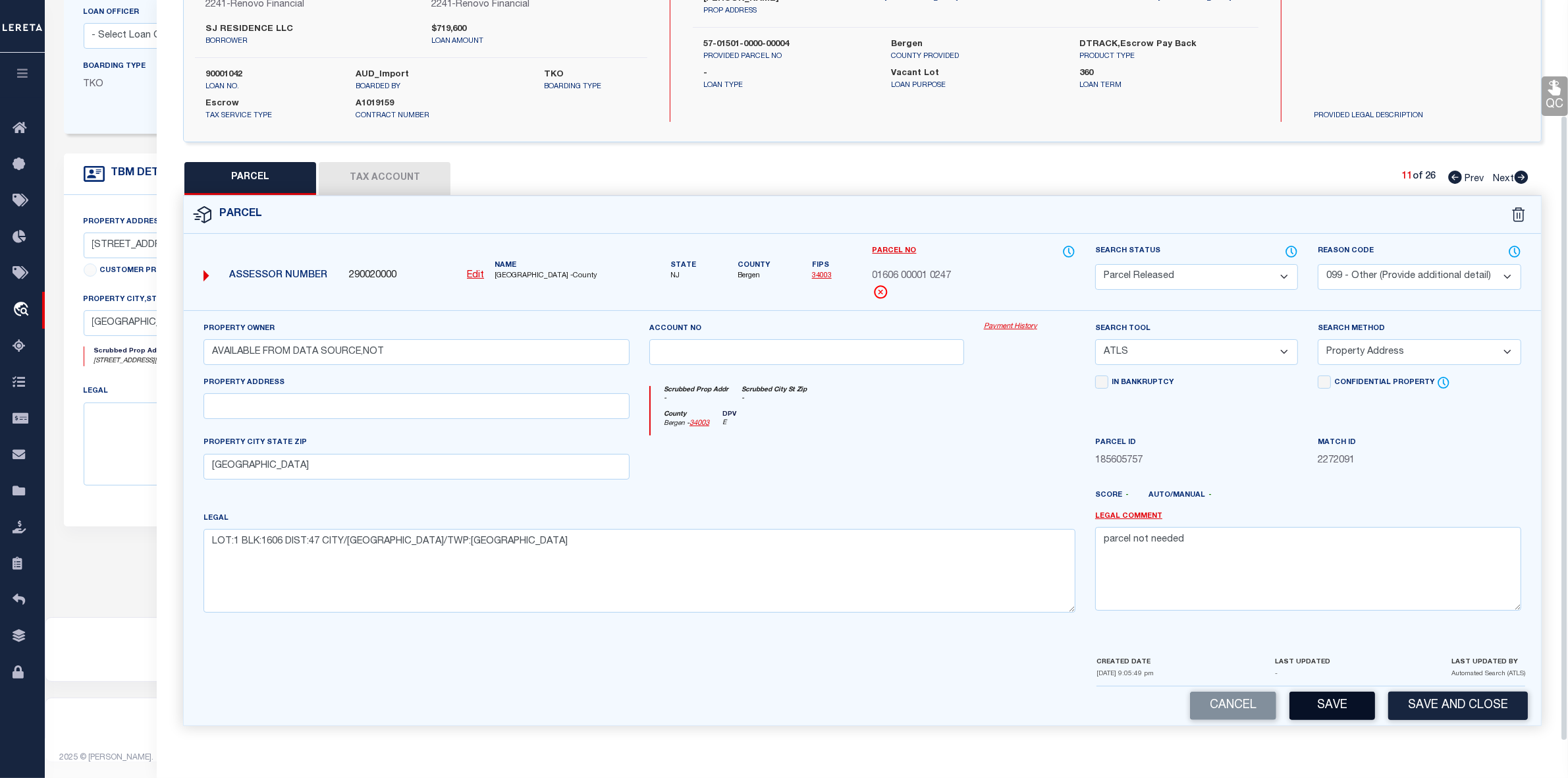
click at [1330, 696] on button "Save" at bounding box center [1331, 706] width 85 height 28
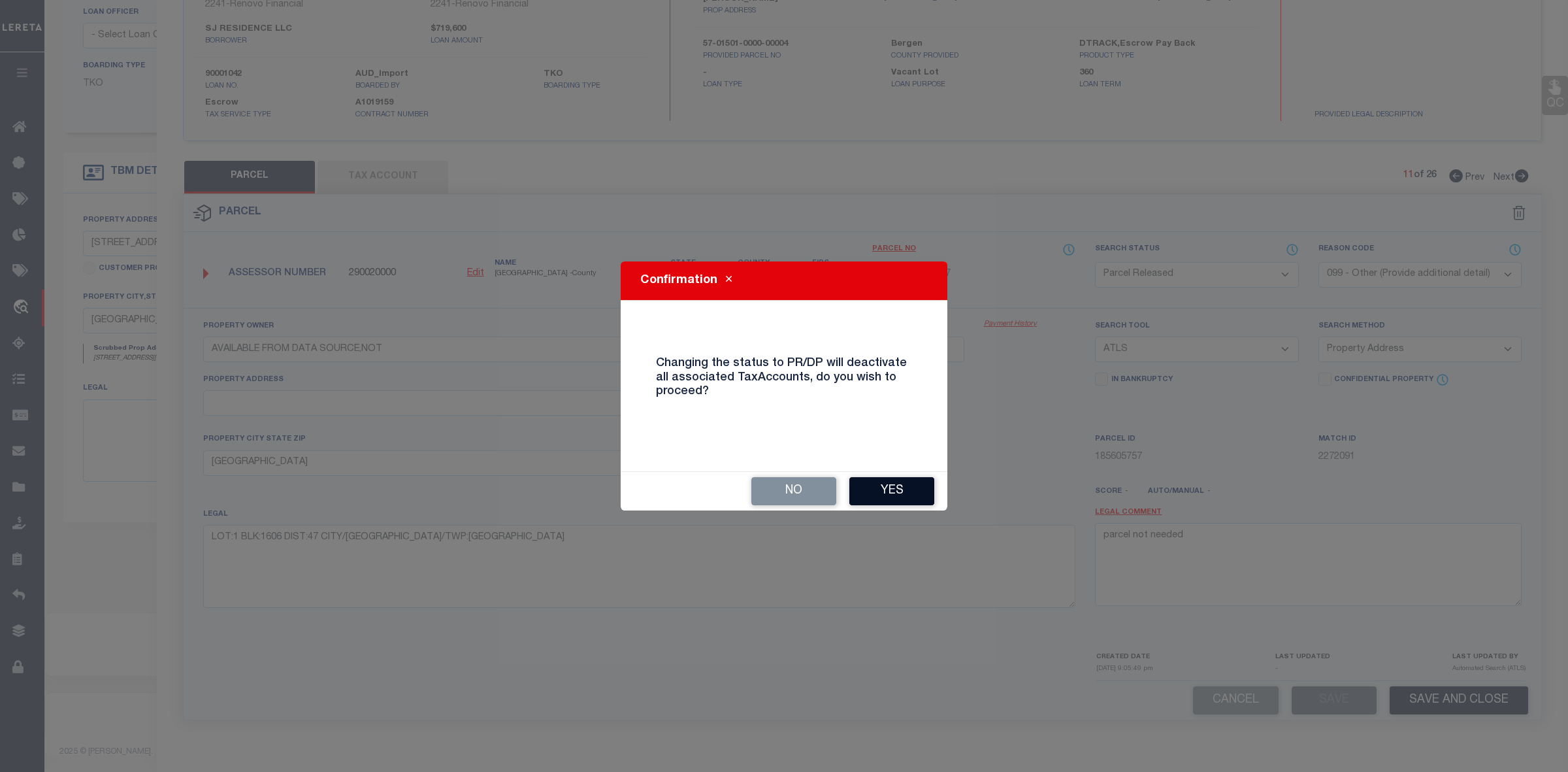
click at [908, 494] on button "Yes" at bounding box center [891, 491] width 85 height 28
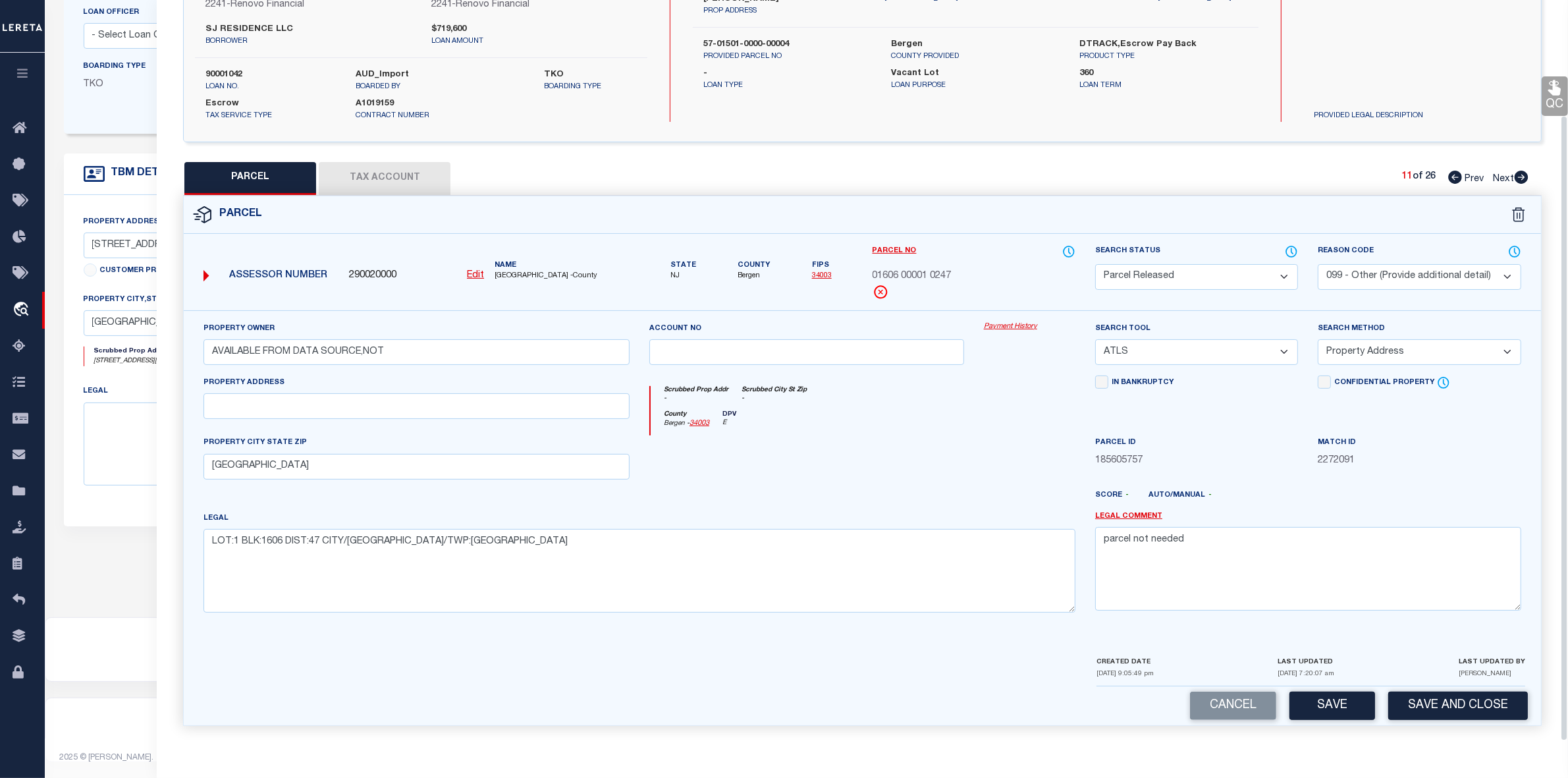
click at [1519, 173] on icon at bounding box center [1522, 177] width 14 height 13
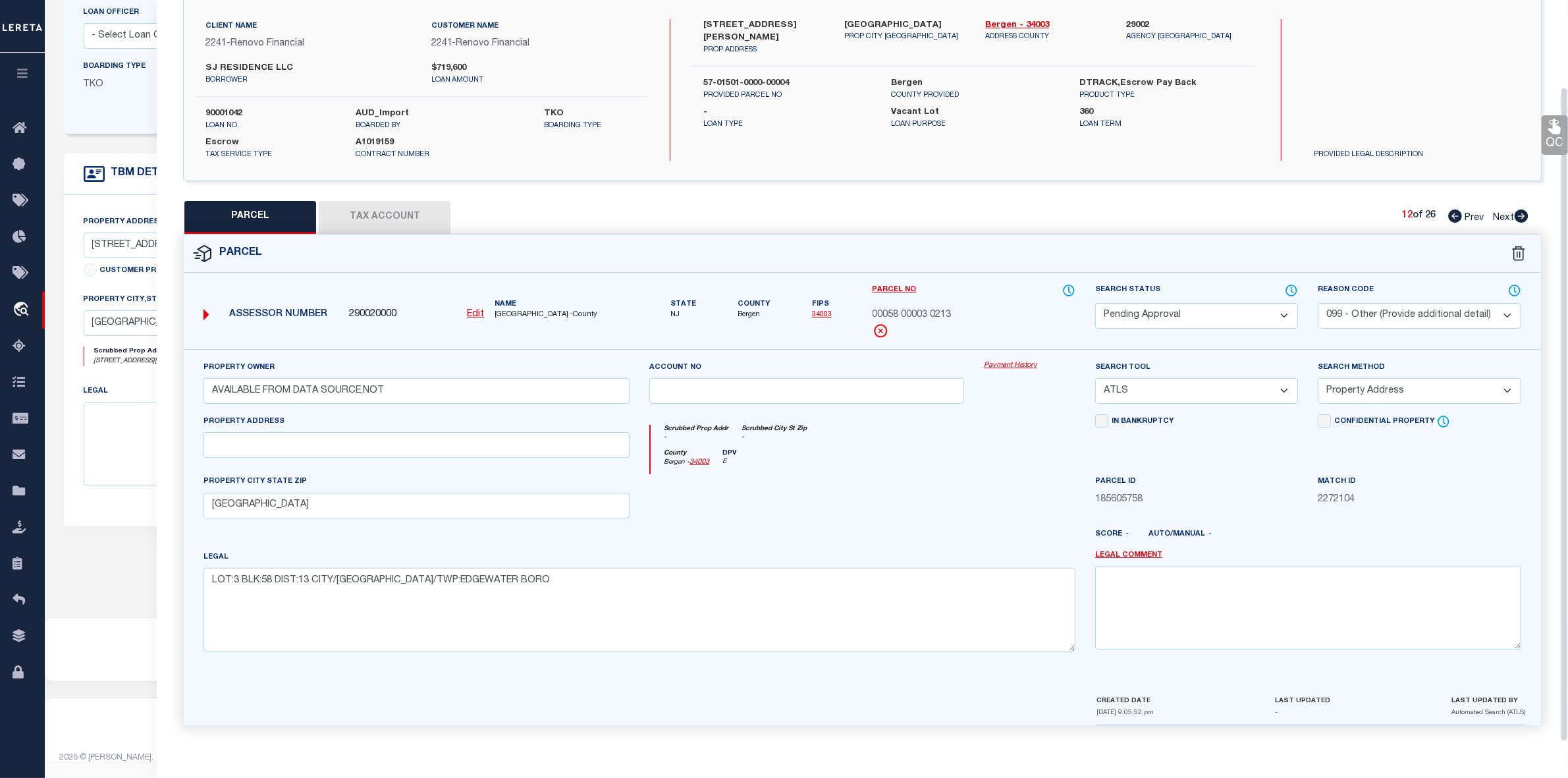
scroll to position [98, 0]
click at [1173, 308] on select "Automated Search Bad Parcel Complete Duplicate Parcel High Dollar Reporting In …" at bounding box center [1196, 316] width 203 height 25
click at [1095, 303] on select "Automated Search Bad Parcel Complete Duplicate Parcel High Dollar Reporting In …" at bounding box center [1196, 316] width 203 height 25
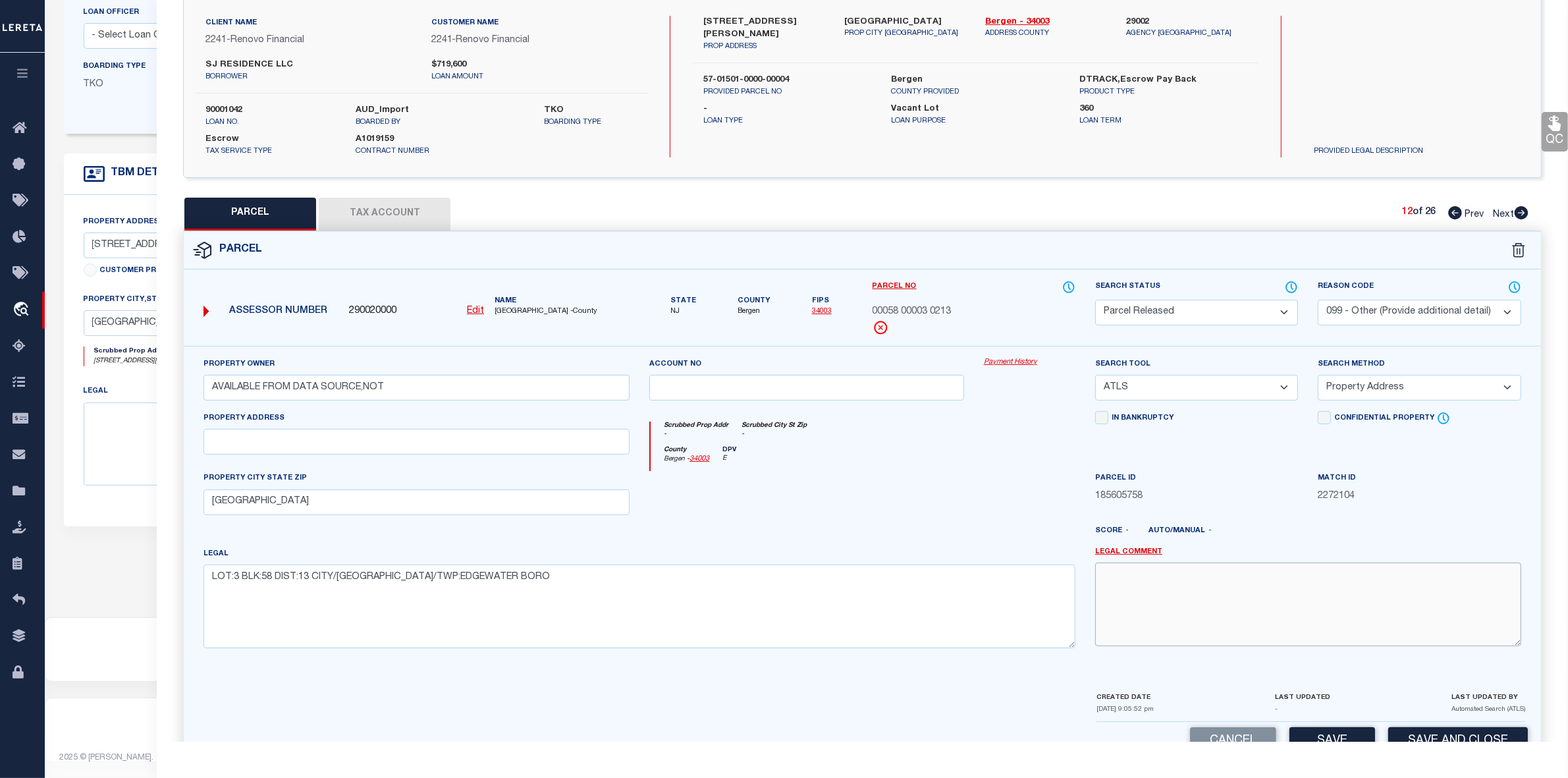
click at [1258, 633] on textarea at bounding box center [1308, 604] width 426 height 83
paste textarea "parcel not needed"
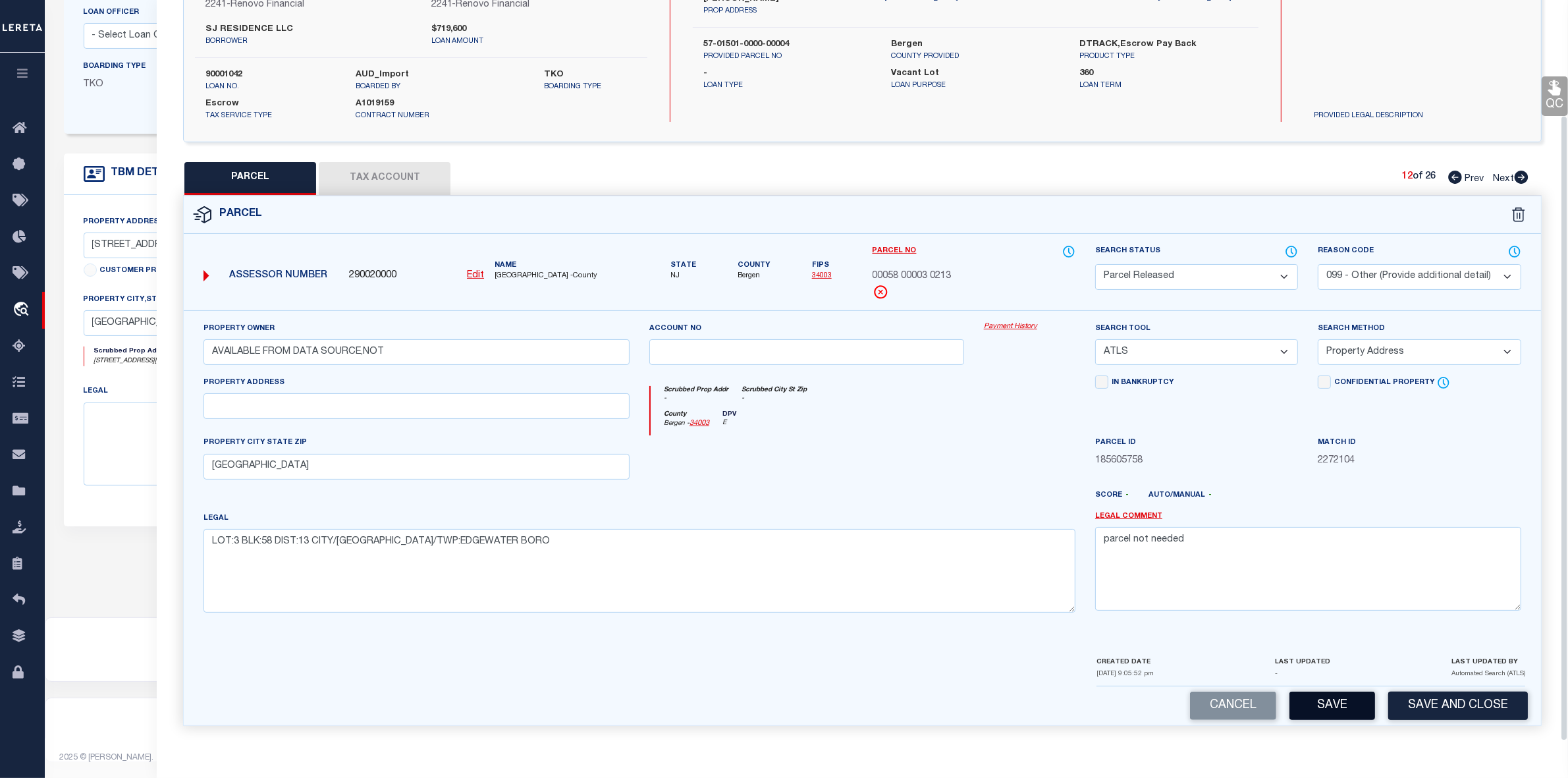
click at [1312, 712] on button "Save" at bounding box center [1331, 706] width 85 height 28
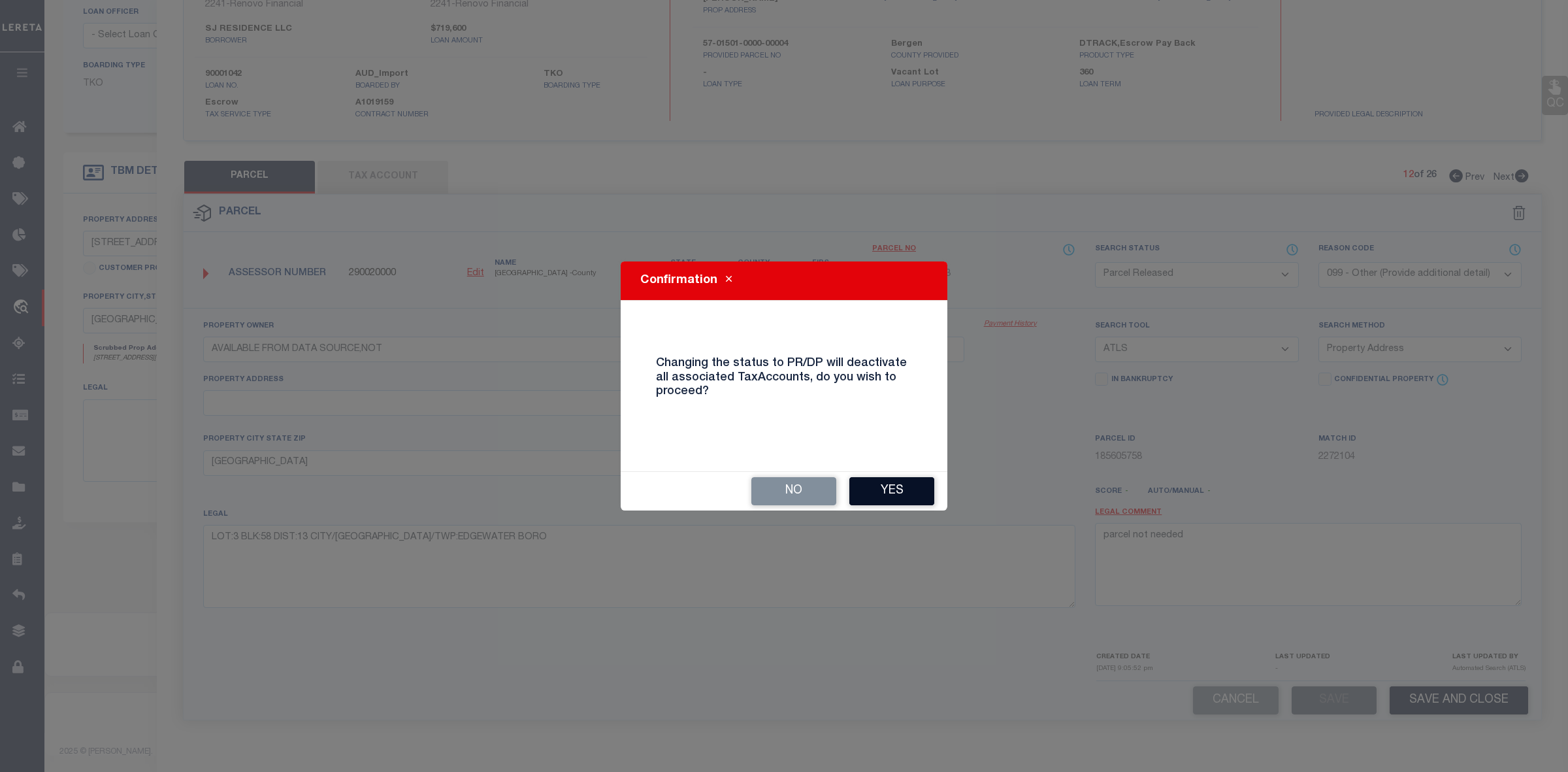
click at [888, 485] on button "Yes" at bounding box center [891, 491] width 85 height 28
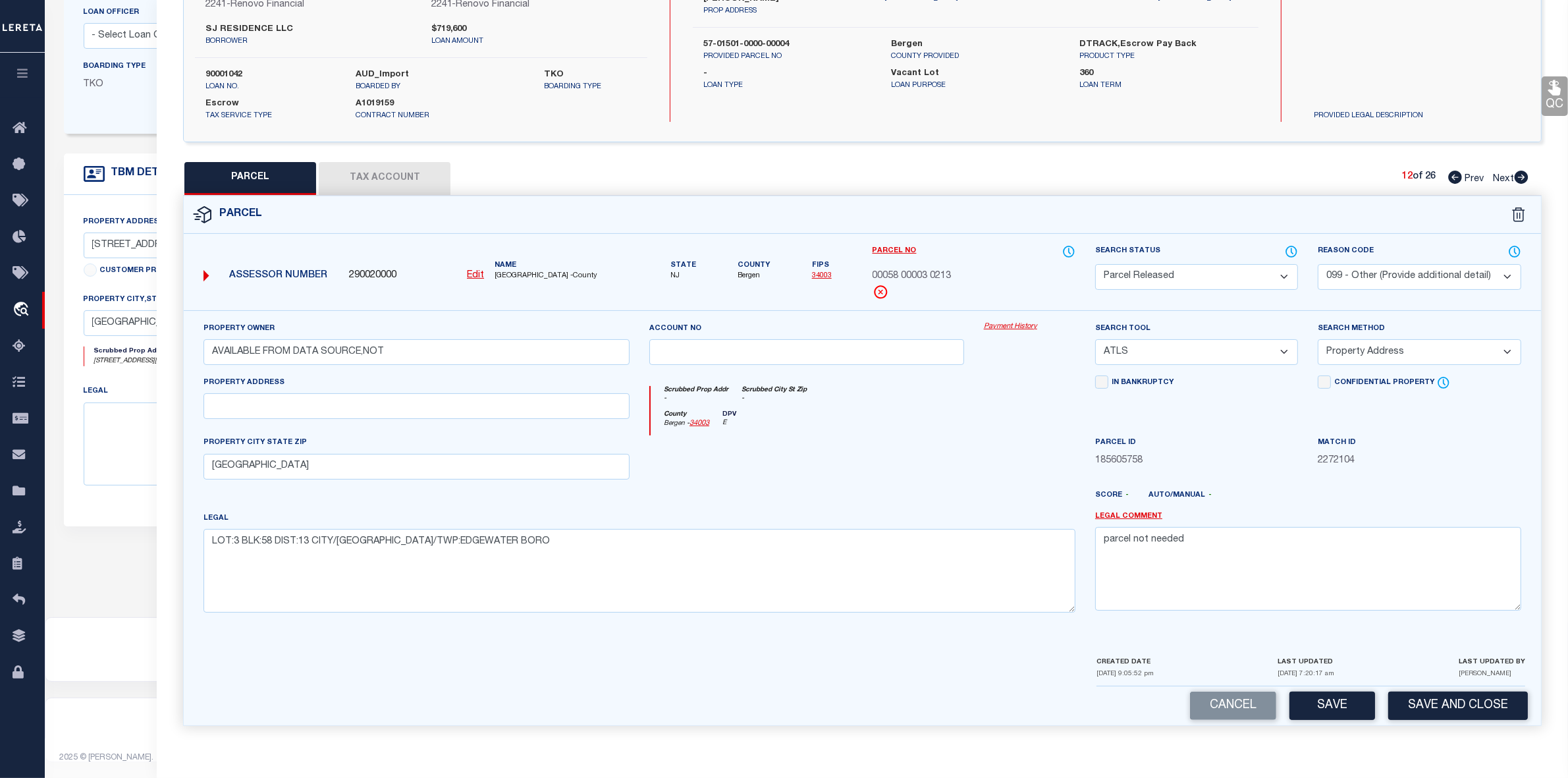
click at [1522, 175] on icon at bounding box center [1522, 177] width 14 height 13
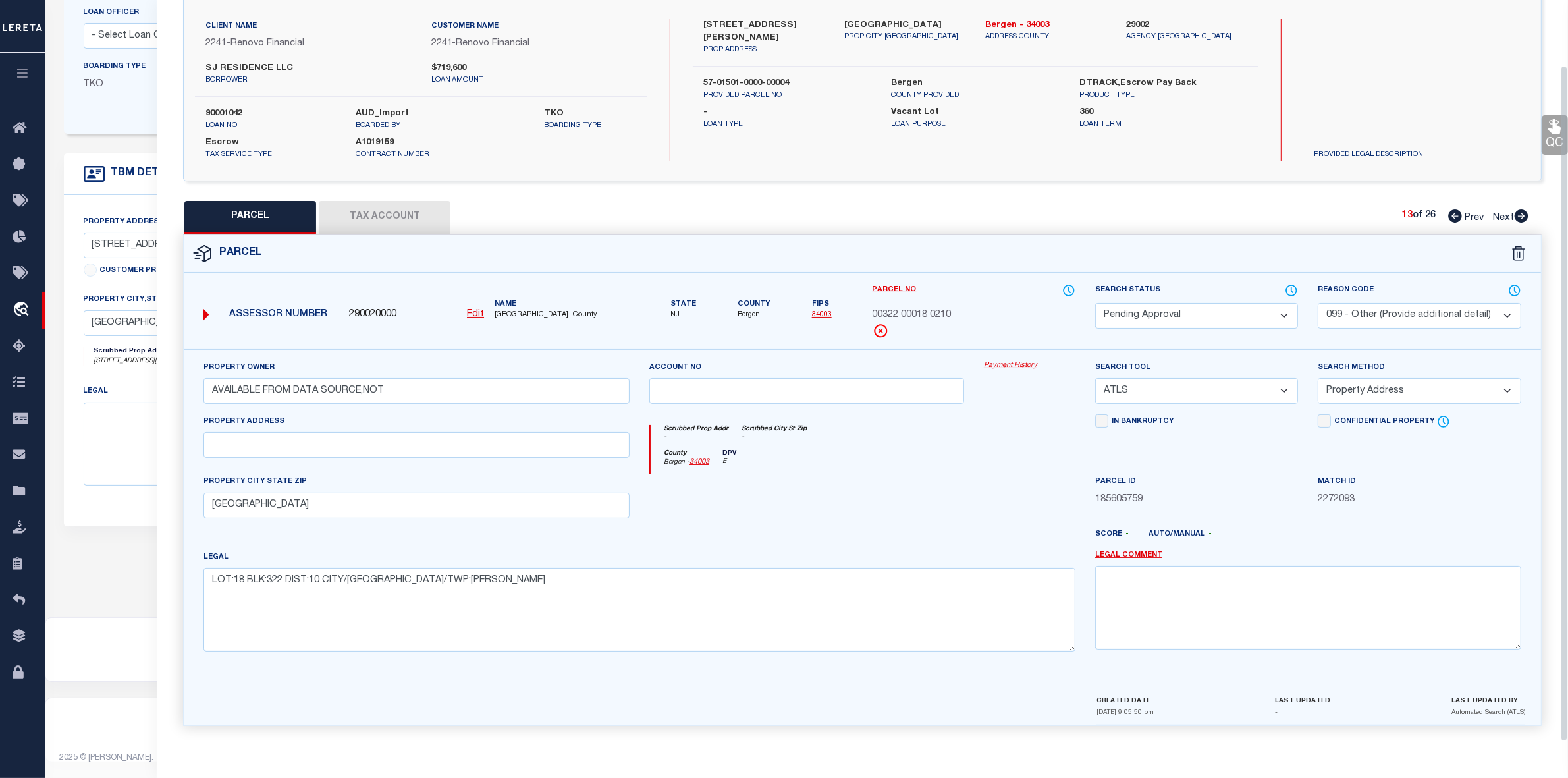
scroll to position [98, 0]
click at [1146, 307] on select "Automated Search Bad Parcel Complete Duplicate Parcel High Dollar Reporting In …" at bounding box center [1196, 316] width 203 height 25
click at [1095, 303] on select "Automated Search Bad Parcel Complete Duplicate Parcel High Dollar Reporting In …" at bounding box center [1196, 316] width 203 height 25
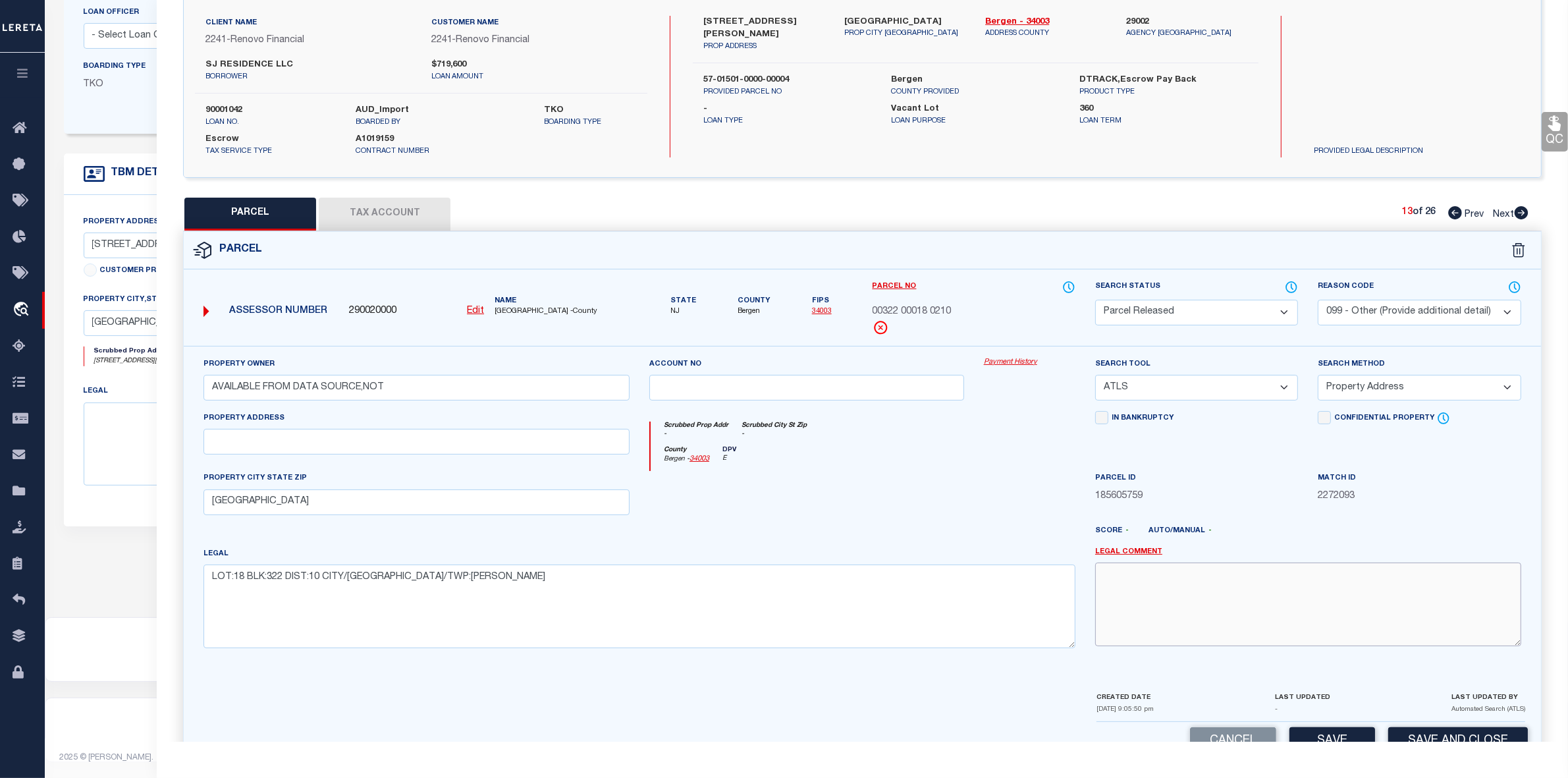
click at [1232, 586] on textarea at bounding box center [1308, 604] width 426 height 83
paste textarea "parcel not needed"
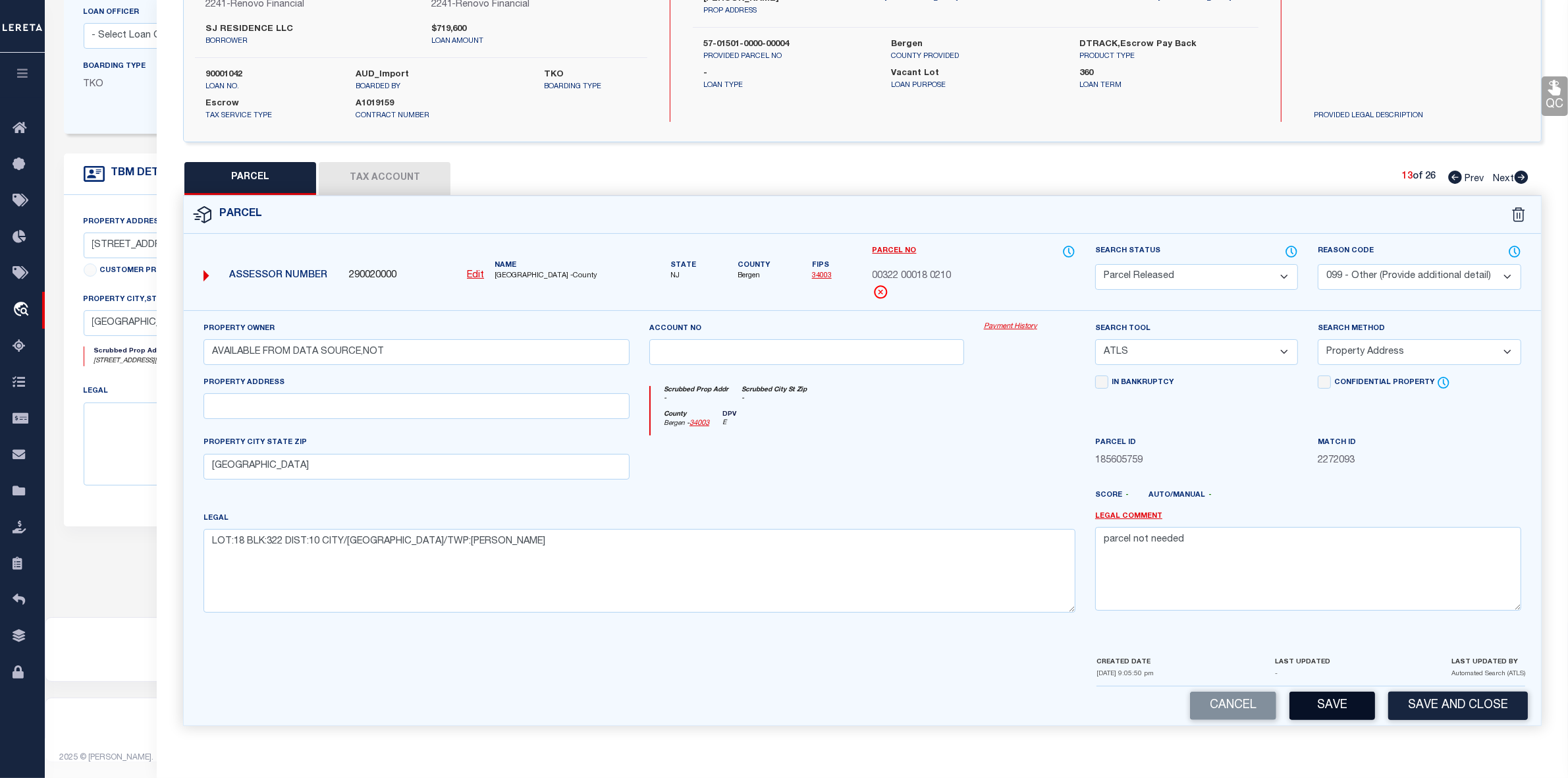
click at [1334, 700] on button "Save" at bounding box center [1331, 706] width 85 height 28
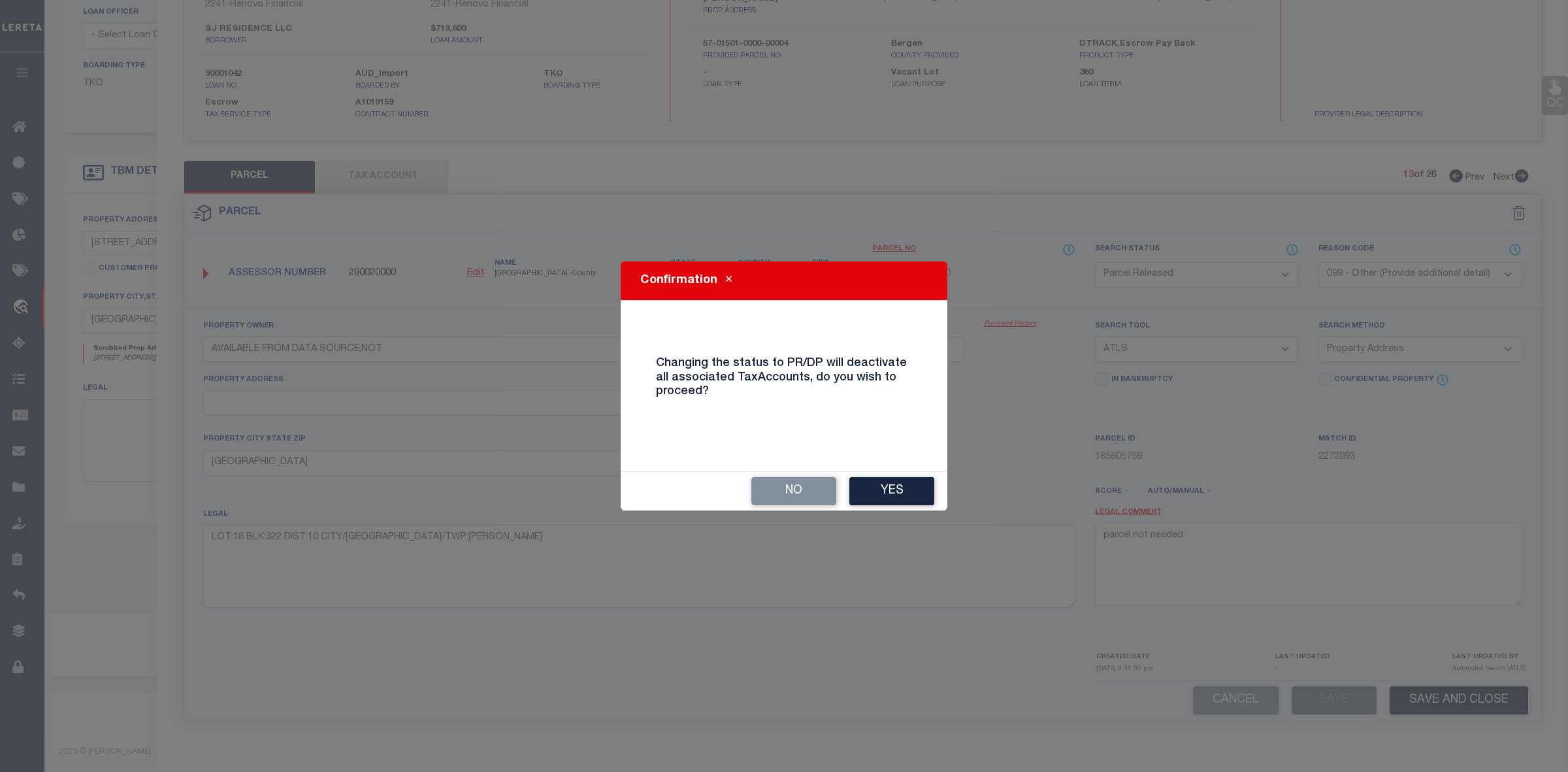
click at [889, 476] on div "No Yes" at bounding box center [784, 491] width 327 height 39
click at [889, 477] on button "Yes" at bounding box center [891, 491] width 85 height 28
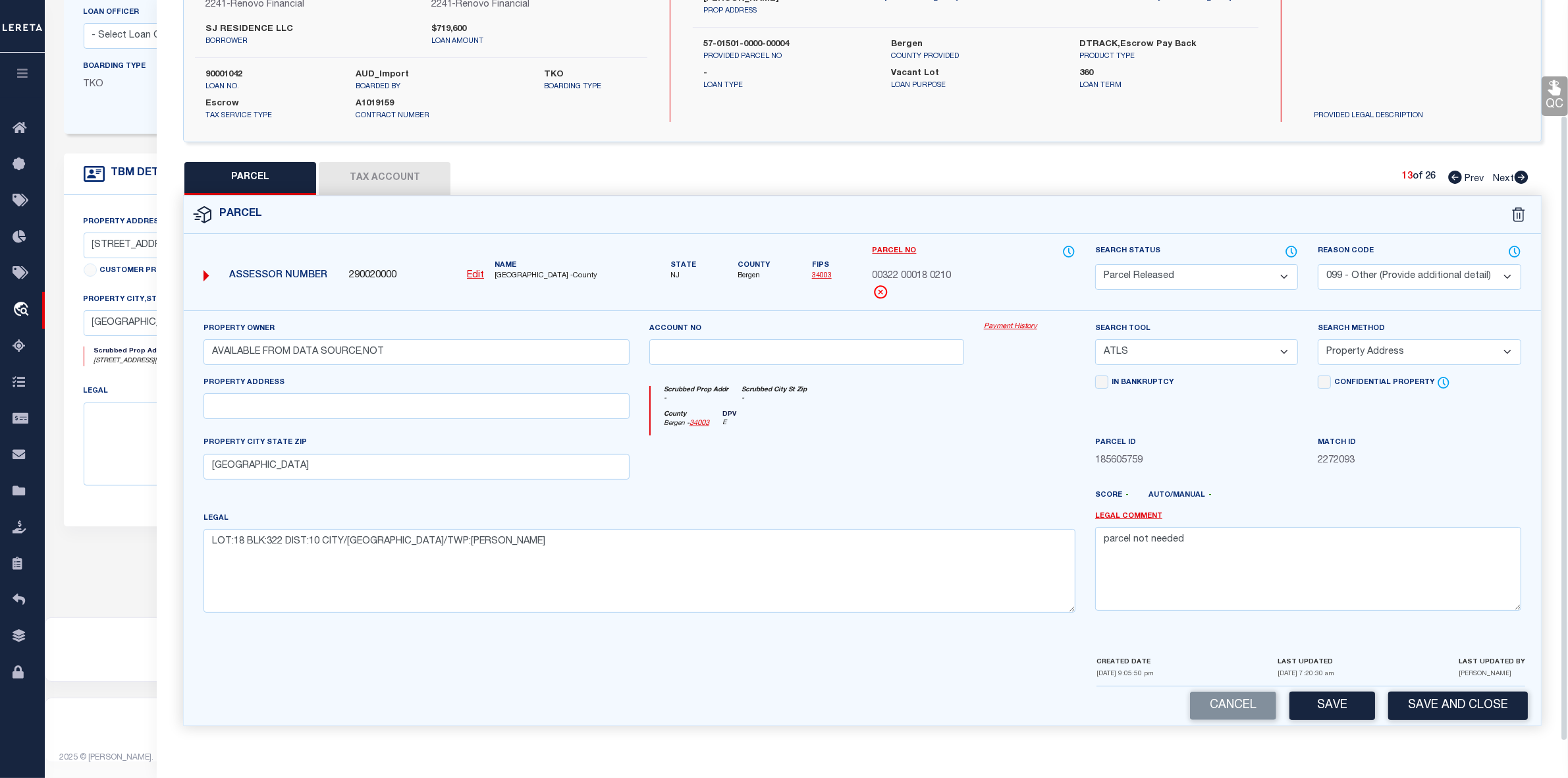
click at [1524, 174] on icon at bounding box center [1522, 177] width 14 height 13
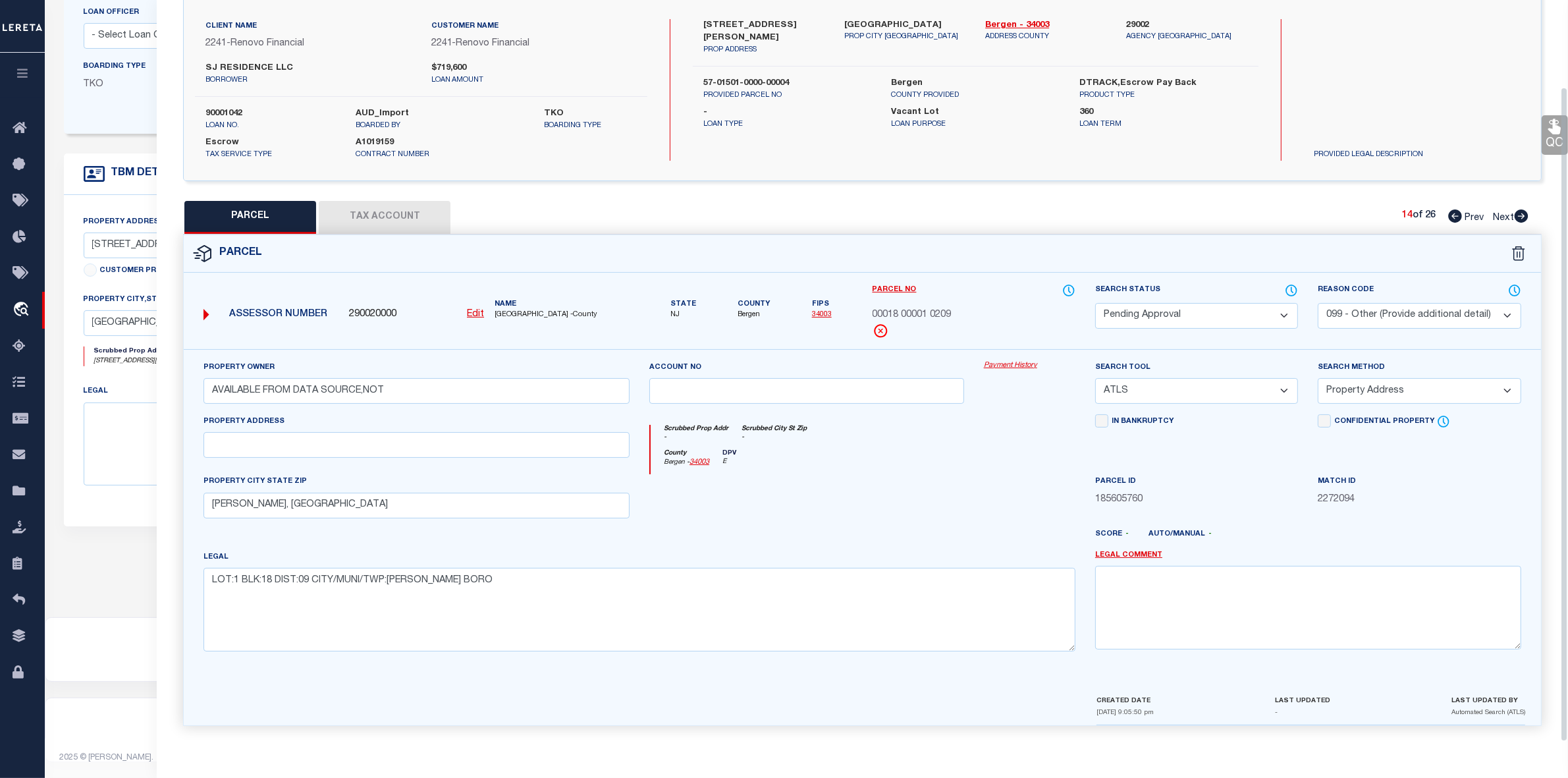
scroll to position [98, 0]
click at [1143, 319] on select "Automated Search Bad Parcel Complete Duplicate Parcel High Dollar Reporting In …" at bounding box center [1196, 316] width 203 height 25
click at [1095, 303] on select "Automated Search Bad Parcel Complete Duplicate Parcel High Dollar Reporting In …" at bounding box center [1196, 316] width 203 height 25
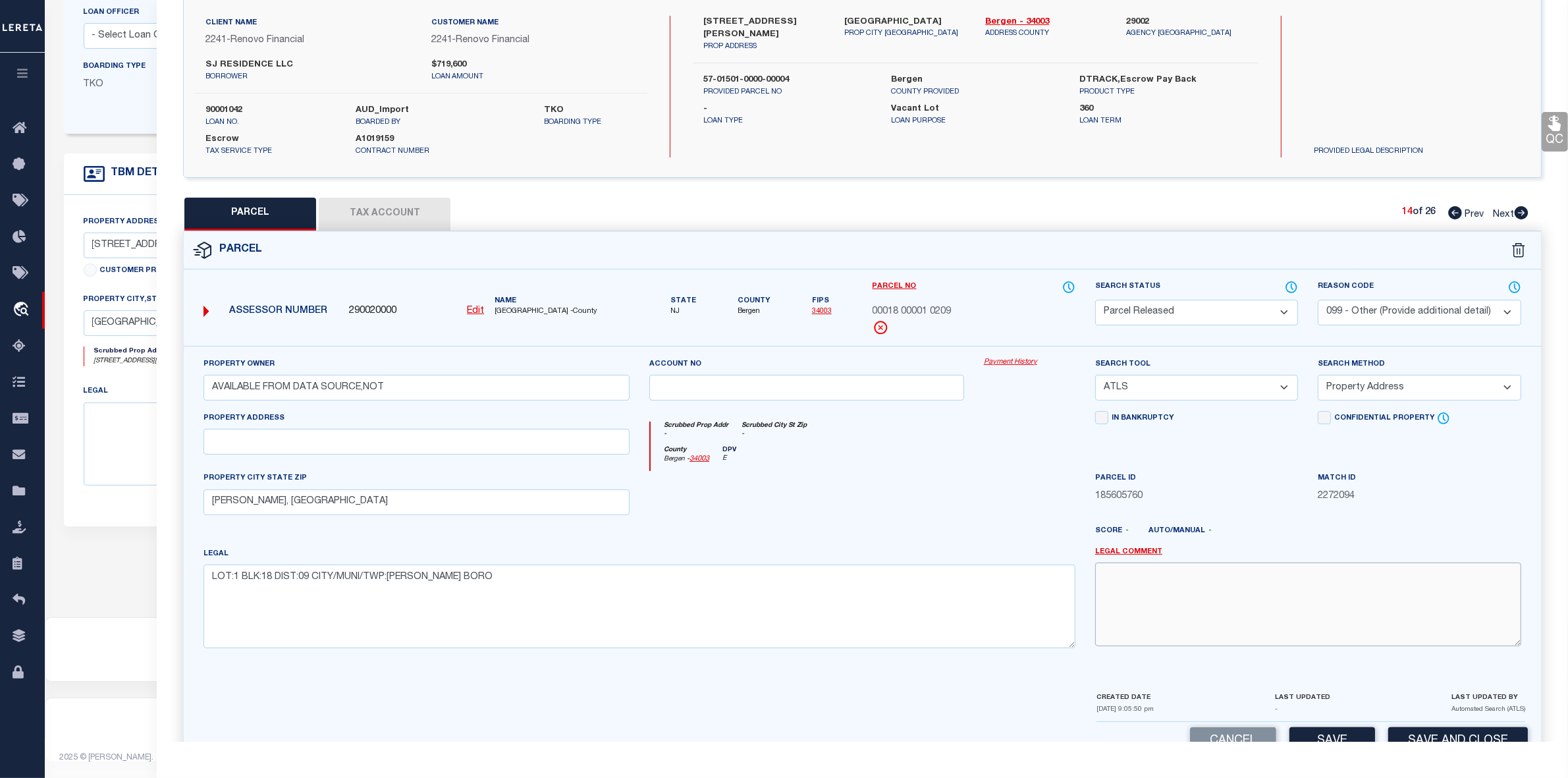
click at [1263, 620] on textarea at bounding box center [1308, 604] width 426 height 83
paste textarea "parcel not needed"
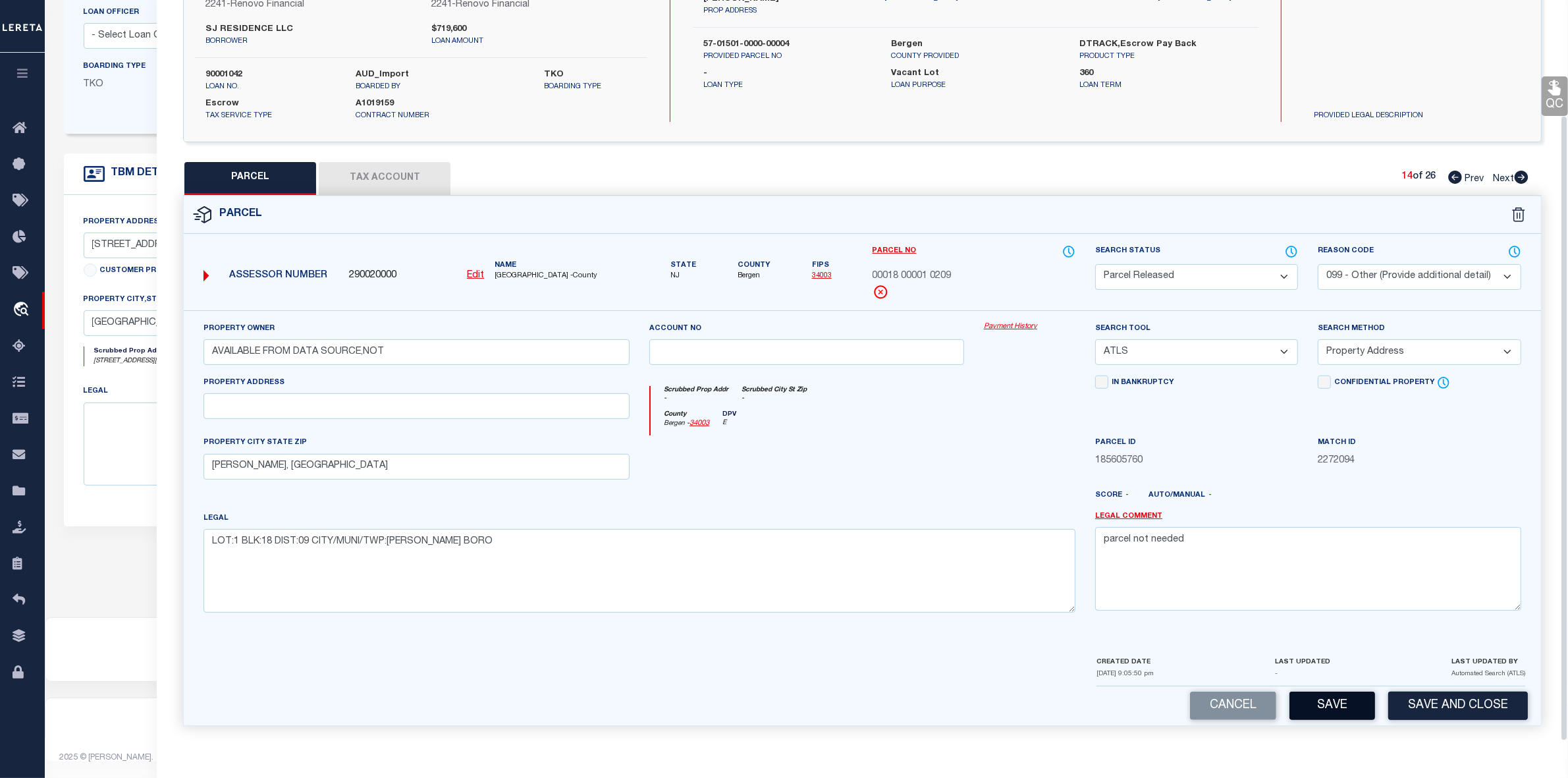
click at [1330, 709] on button "Save" at bounding box center [1331, 706] width 85 height 28
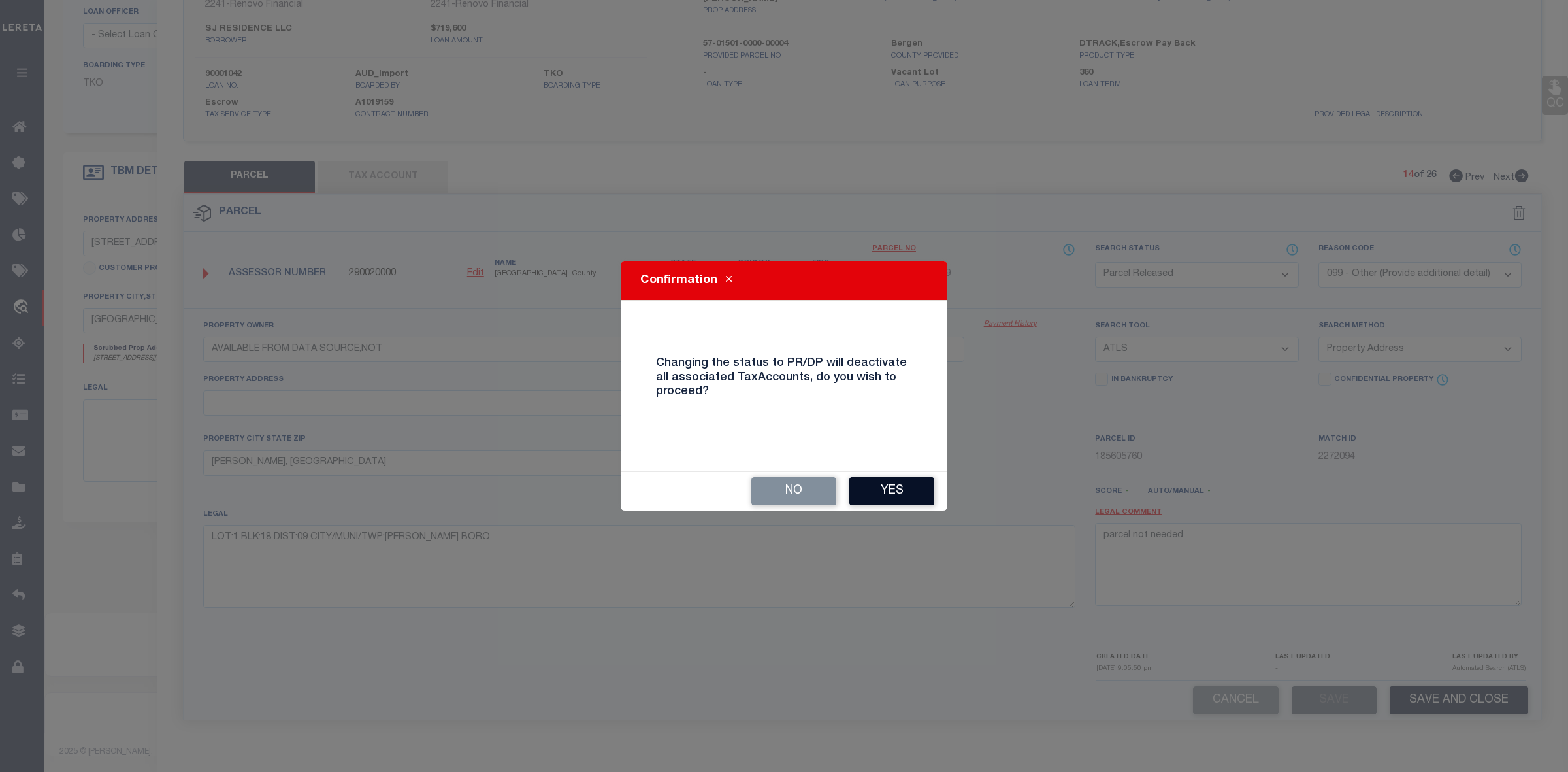
click at [923, 485] on button "Yes" at bounding box center [891, 491] width 85 height 28
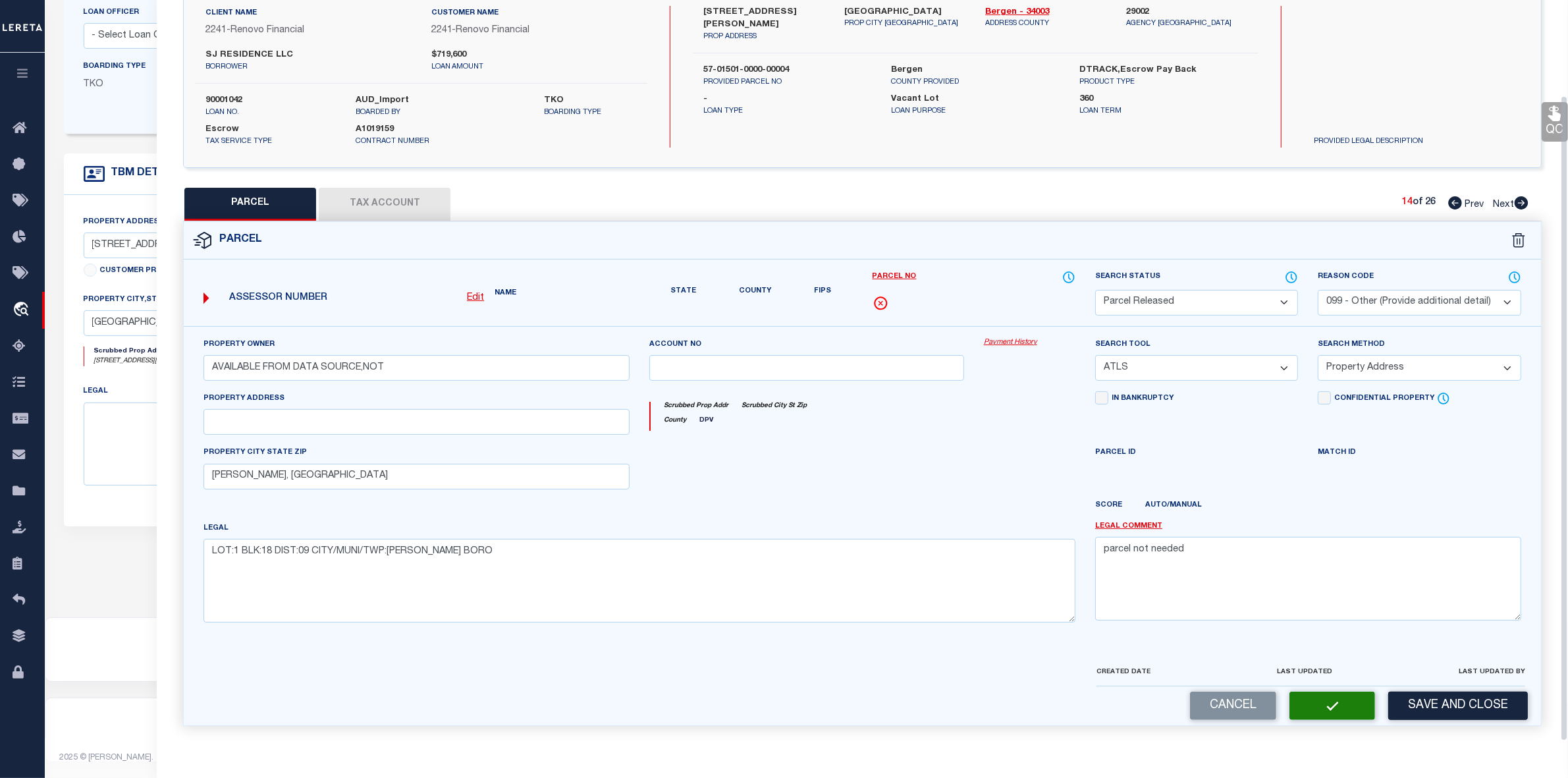
scroll to position [98, 0]
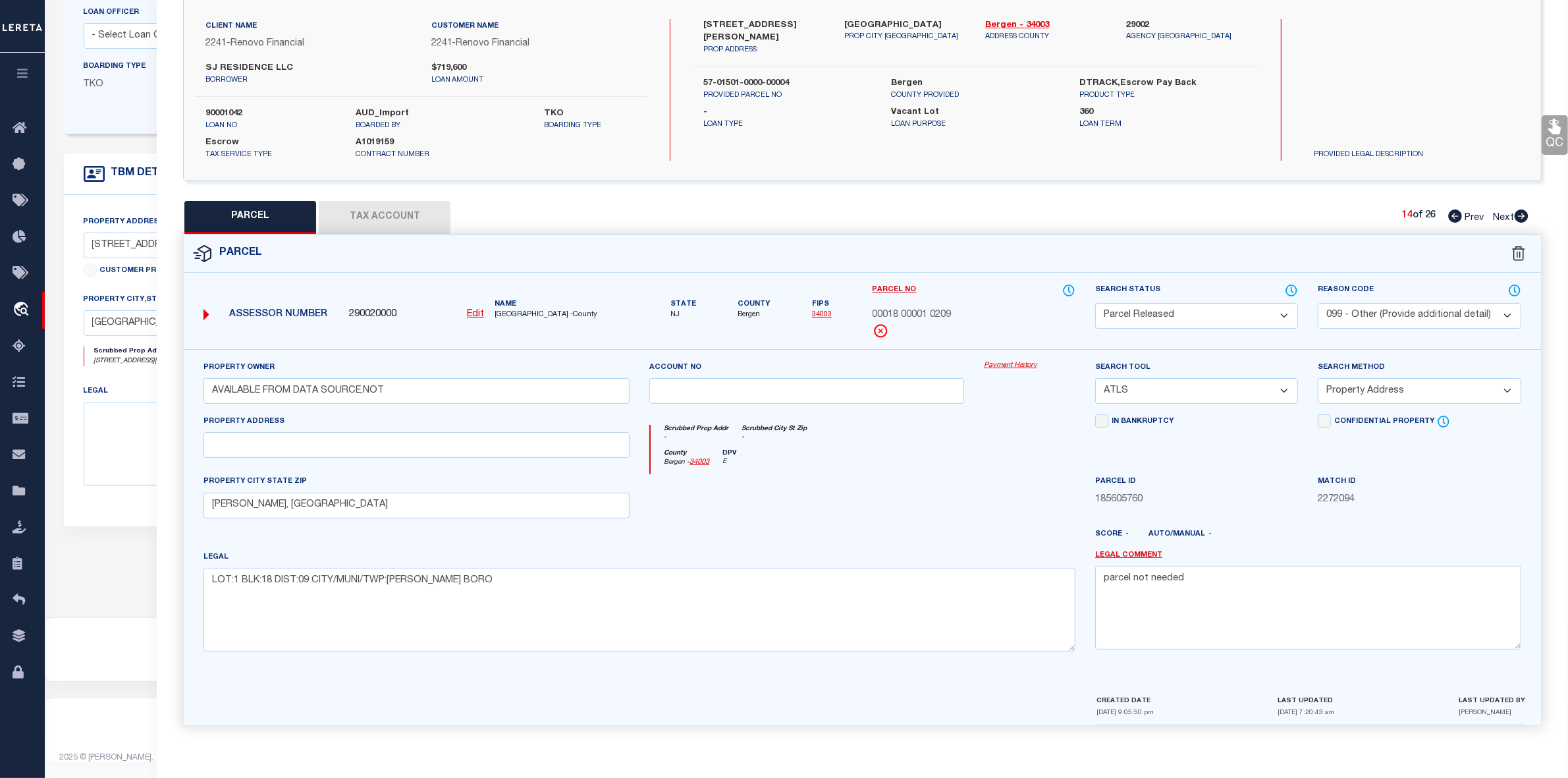
click at [1519, 210] on icon at bounding box center [1522, 216] width 14 height 13
click at [1145, 310] on select "Automated Search Bad Parcel Complete Duplicate Parcel High Dollar Reporting In …" at bounding box center [1196, 316] width 203 height 25
click at [1095, 303] on select "Automated Search Bad Parcel Complete Duplicate Parcel High Dollar Reporting In …" at bounding box center [1196, 316] width 203 height 25
click at [1193, 312] on select "Automated Search Bad Parcel Complete Duplicate Parcel High Dollar Reporting In …" at bounding box center [1196, 316] width 203 height 25
click at [1095, 303] on select "Automated Search Bad Parcel Complete Duplicate Parcel High Dollar Reporting In …" at bounding box center [1196, 316] width 203 height 25
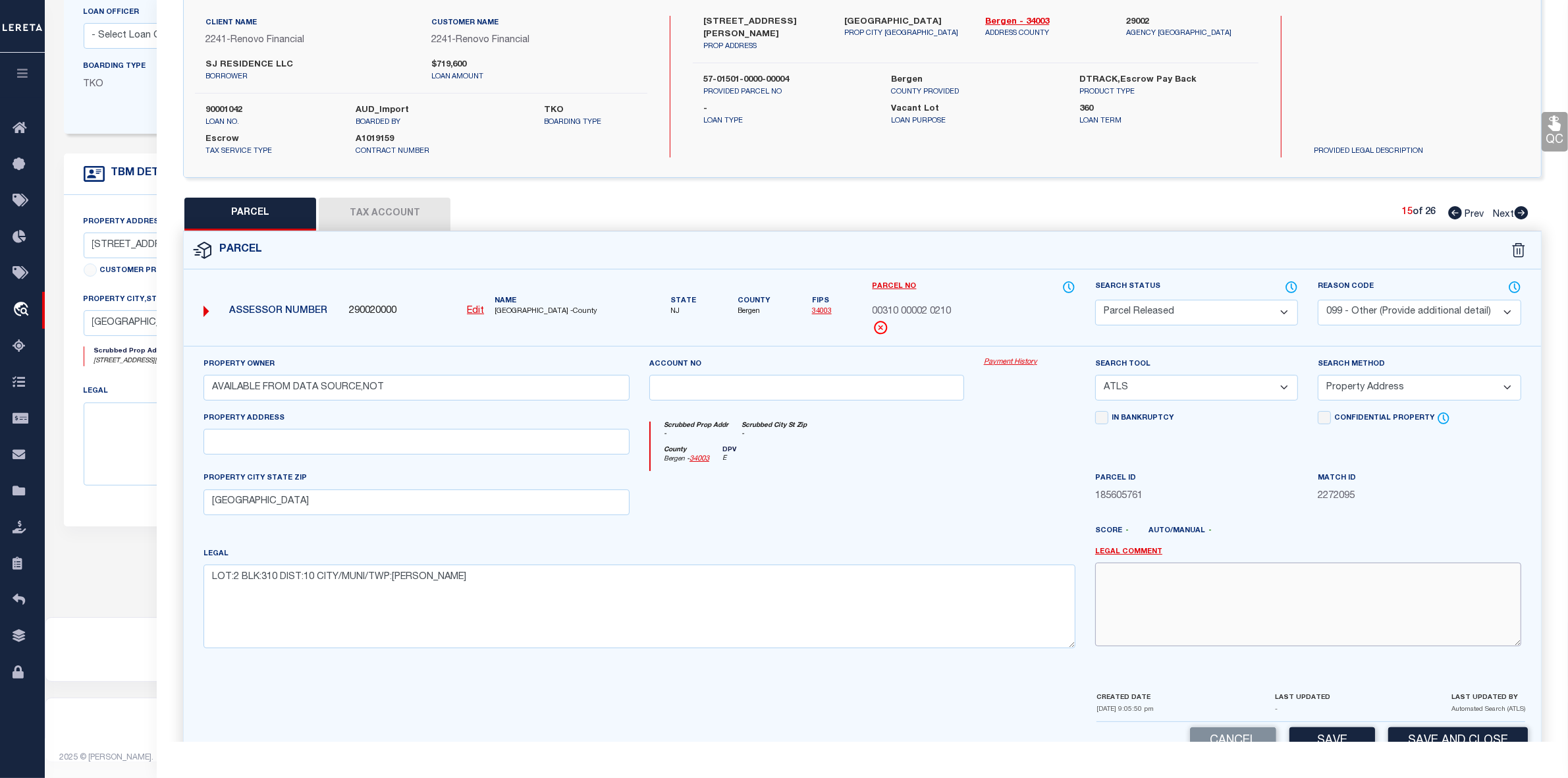
click at [1275, 588] on textarea at bounding box center [1308, 604] width 426 height 83
paste textarea "parcel not needed"
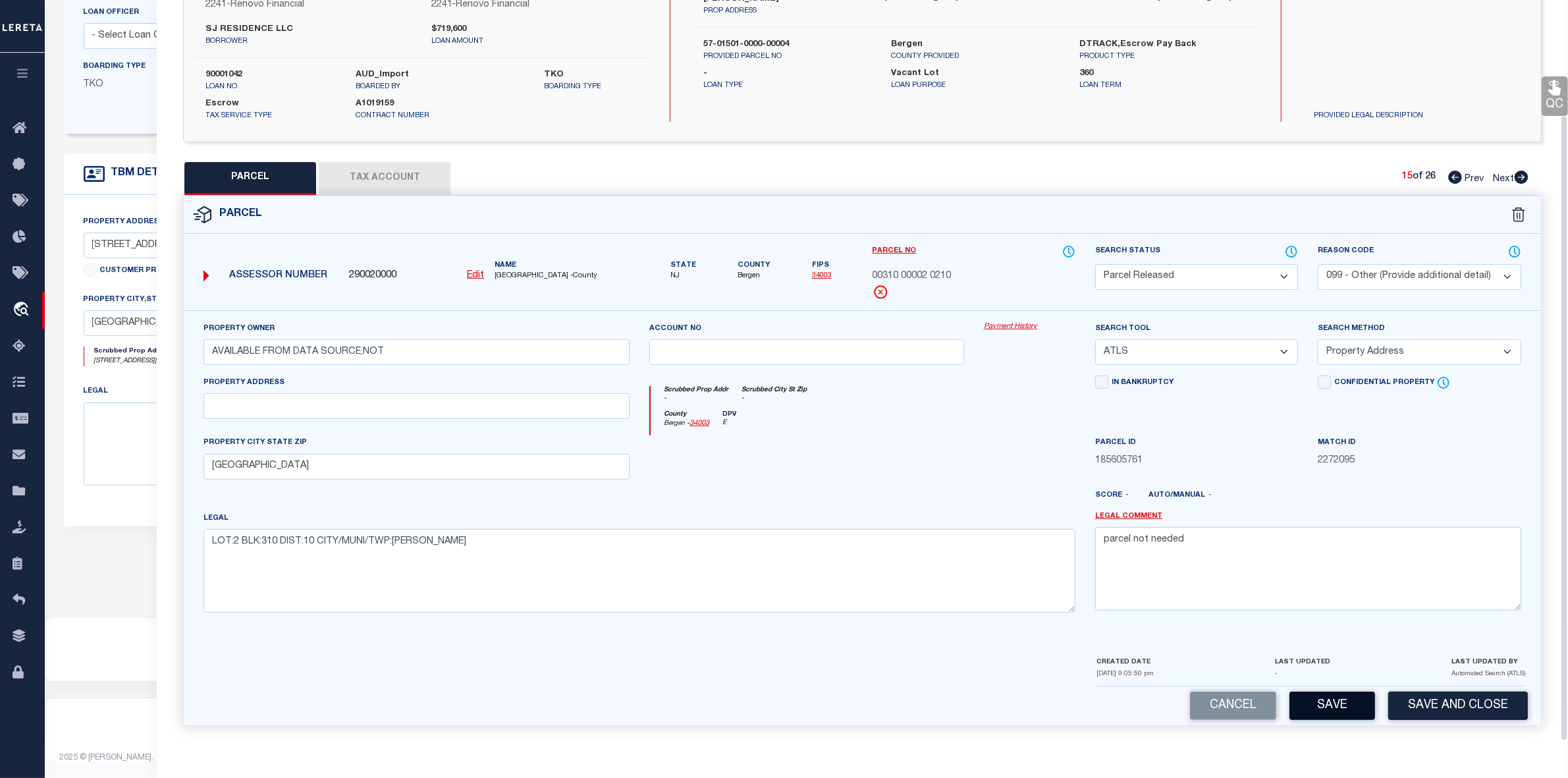
click at [1318, 720] on button "Save" at bounding box center [1331, 706] width 85 height 28
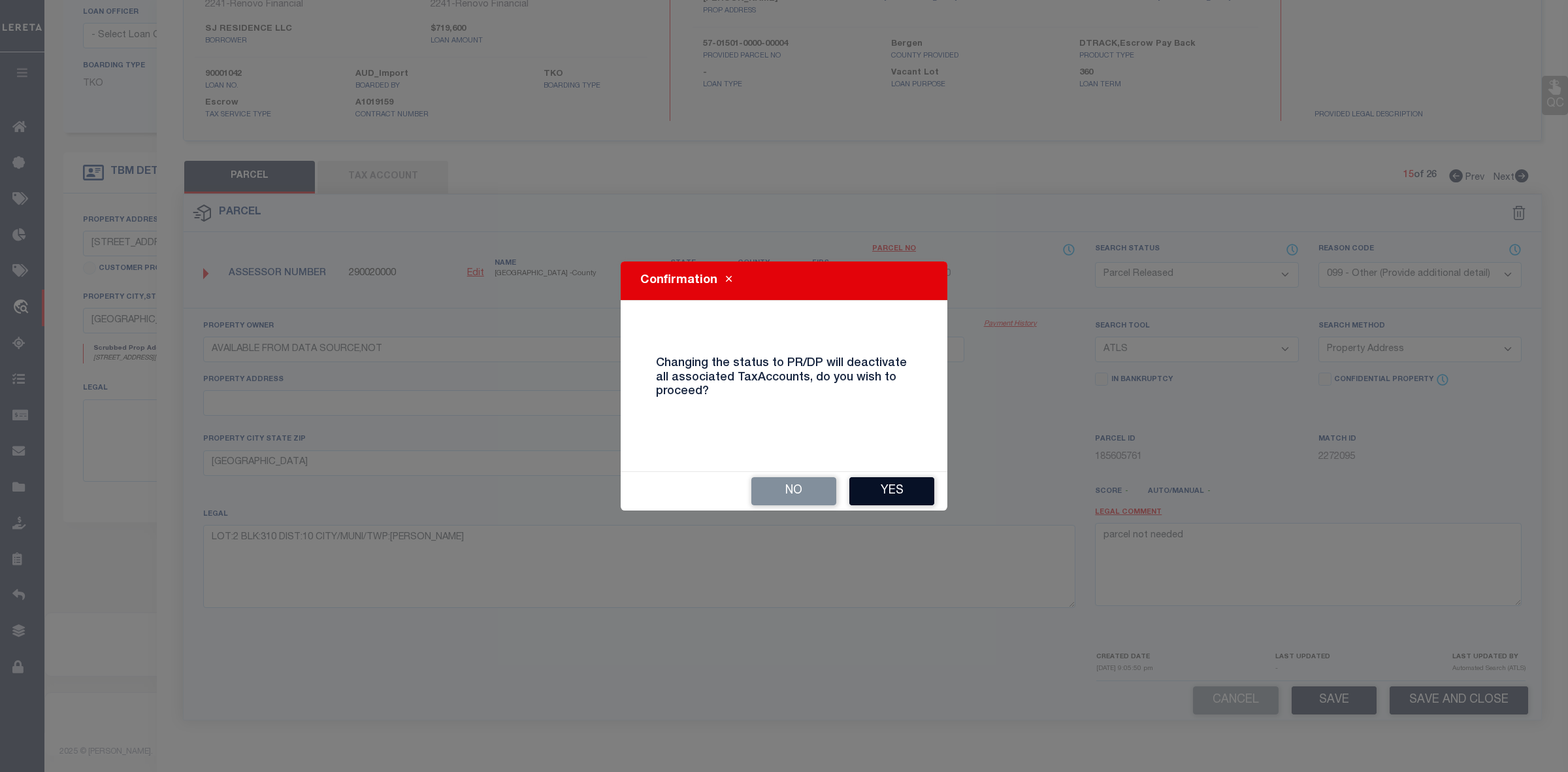
click at [869, 489] on button "Yes" at bounding box center [891, 491] width 85 height 28
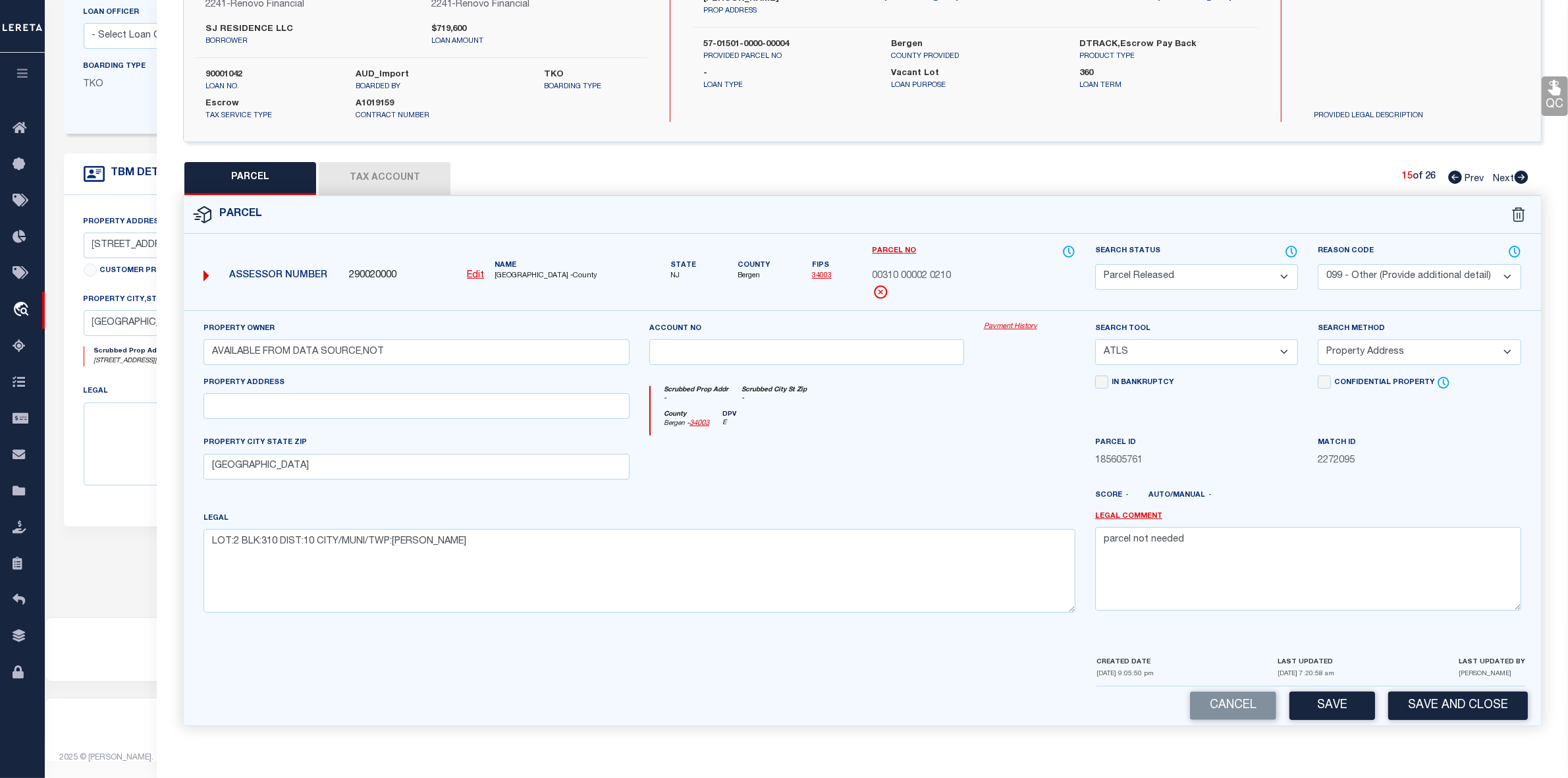
click at [1520, 174] on icon at bounding box center [1522, 177] width 14 height 13
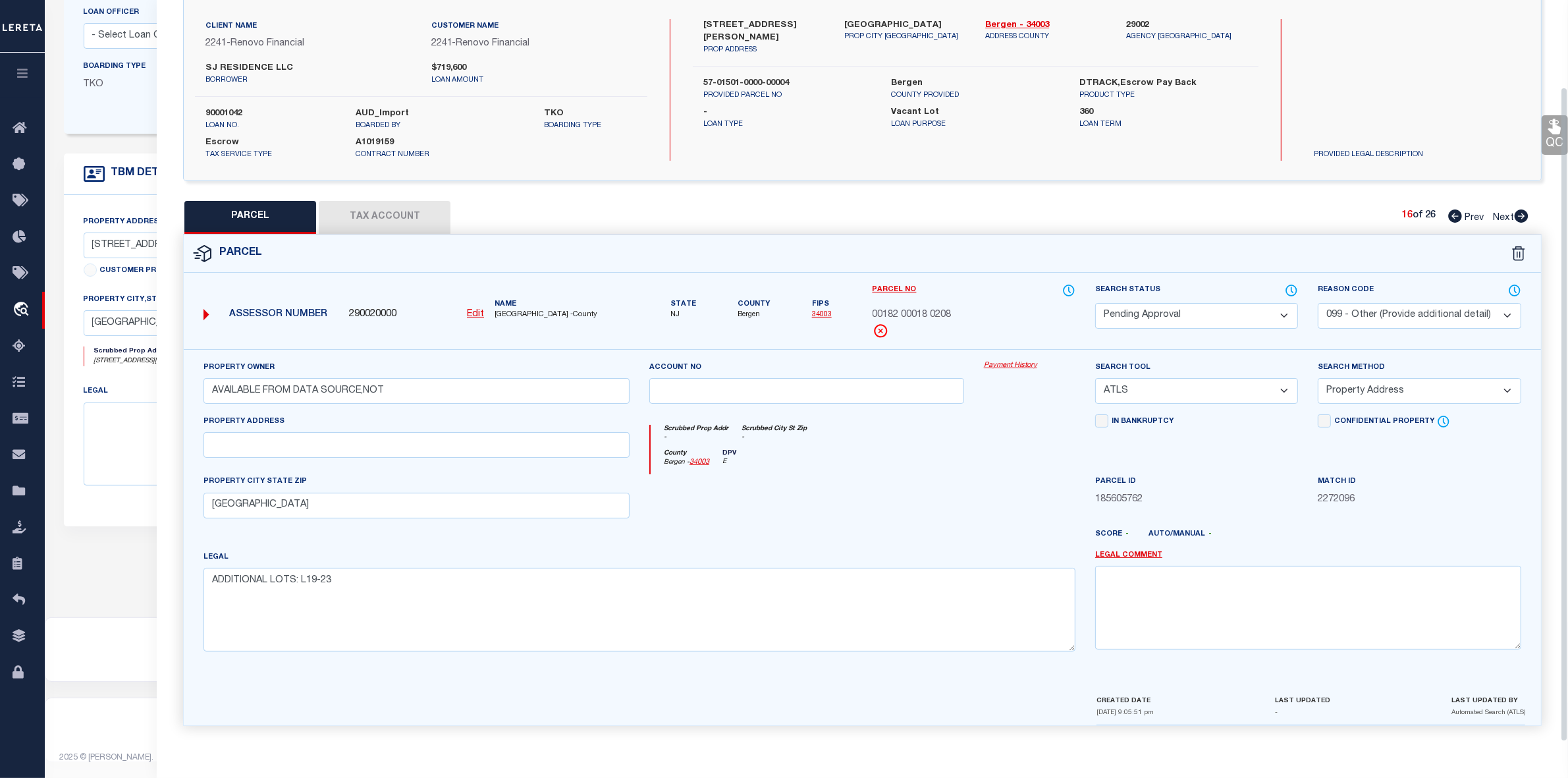
scroll to position [98, 0]
click at [1159, 303] on select "Automated Search Bad Parcel Complete Duplicate Parcel High Dollar Reporting In …" at bounding box center [1196, 316] width 203 height 25
click at [1095, 303] on select "Automated Search Bad Parcel Complete Duplicate Parcel High Dollar Reporting In …" at bounding box center [1196, 316] width 203 height 25
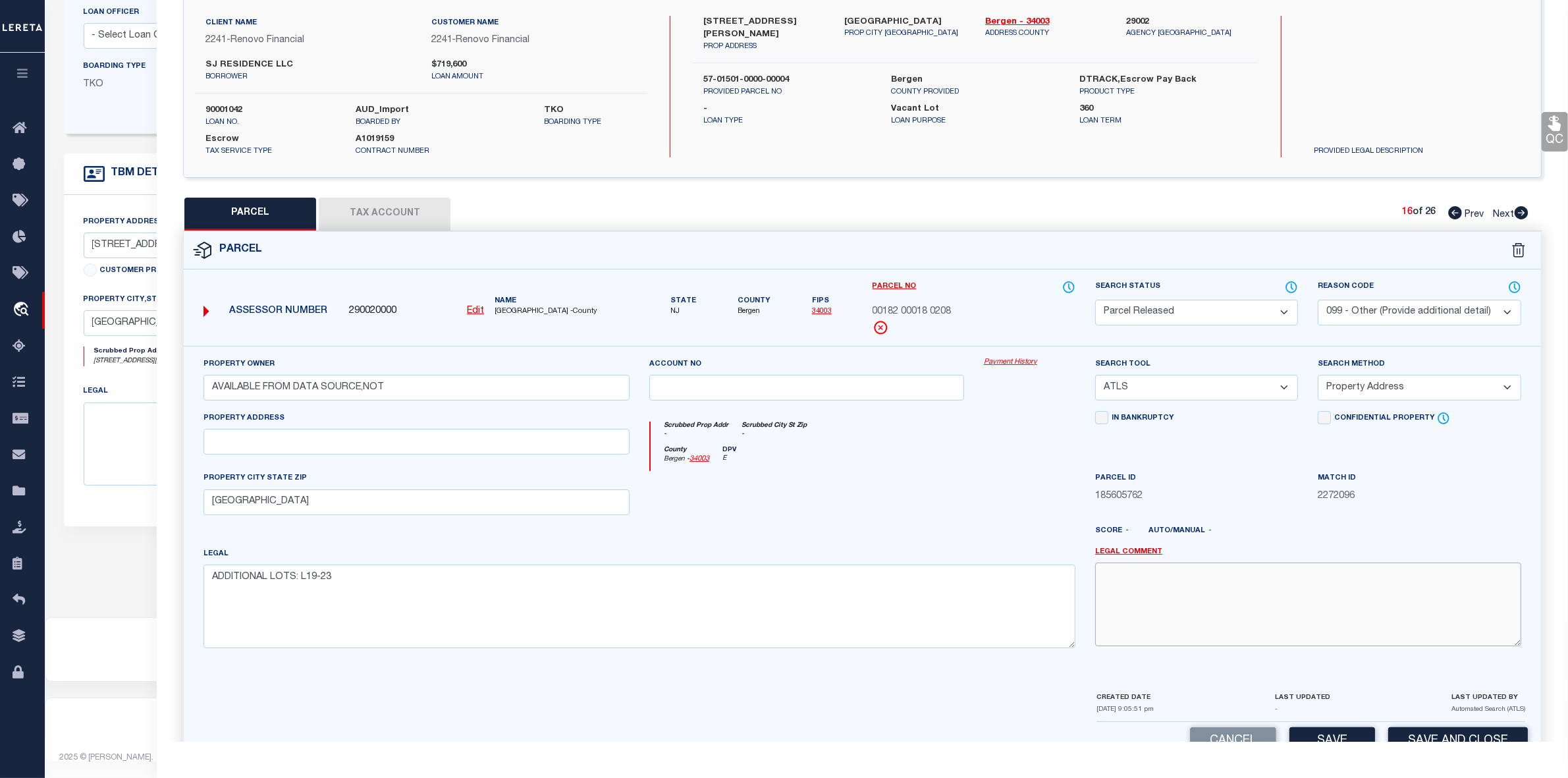
click at [1350, 585] on textarea at bounding box center [1308, 604] width 426 height 83
paste textarea "parcel not needed"
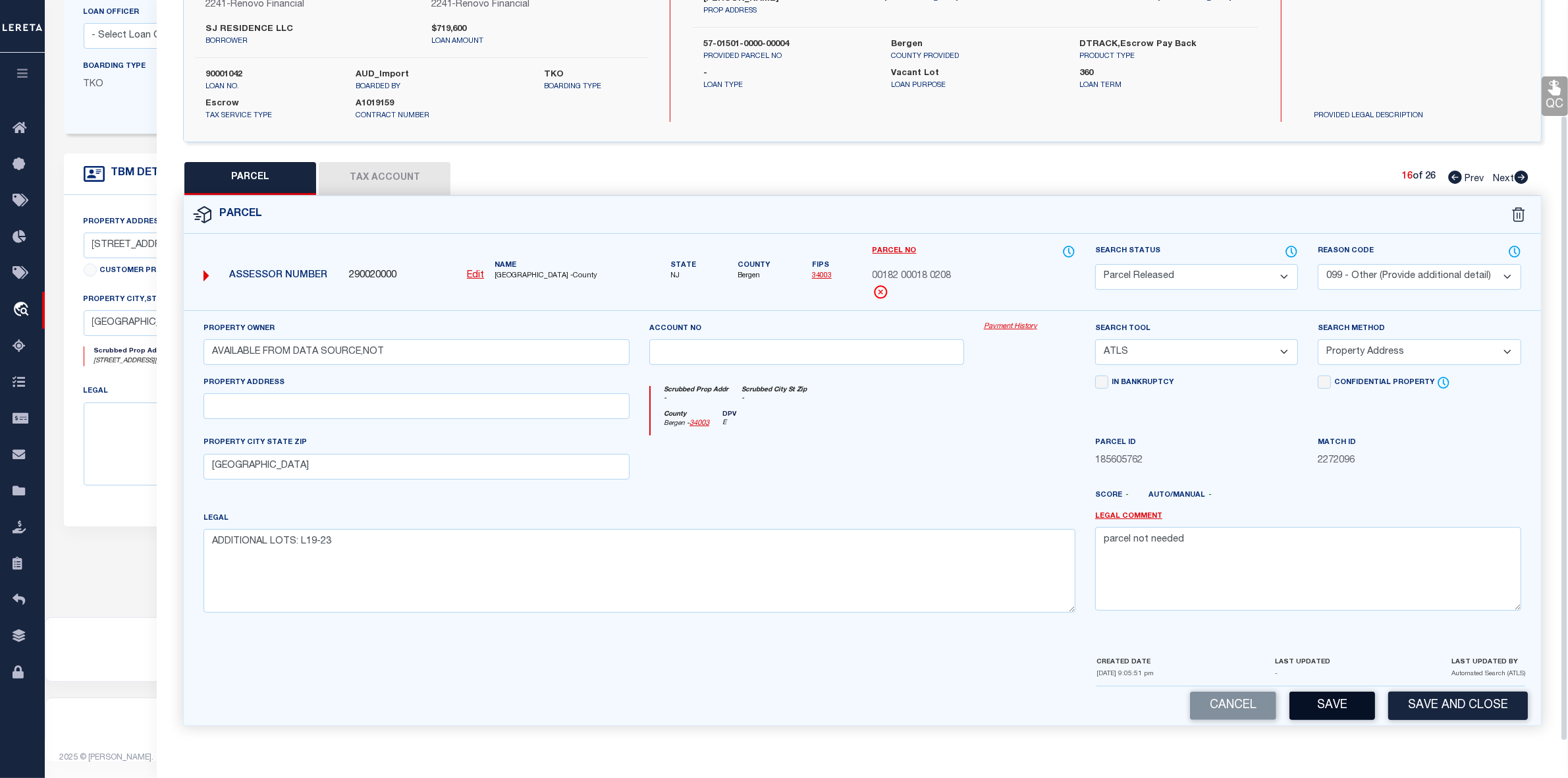
click at [1328, 719] on button "Save" at bounding box center [1331, 706] width 85 height 28
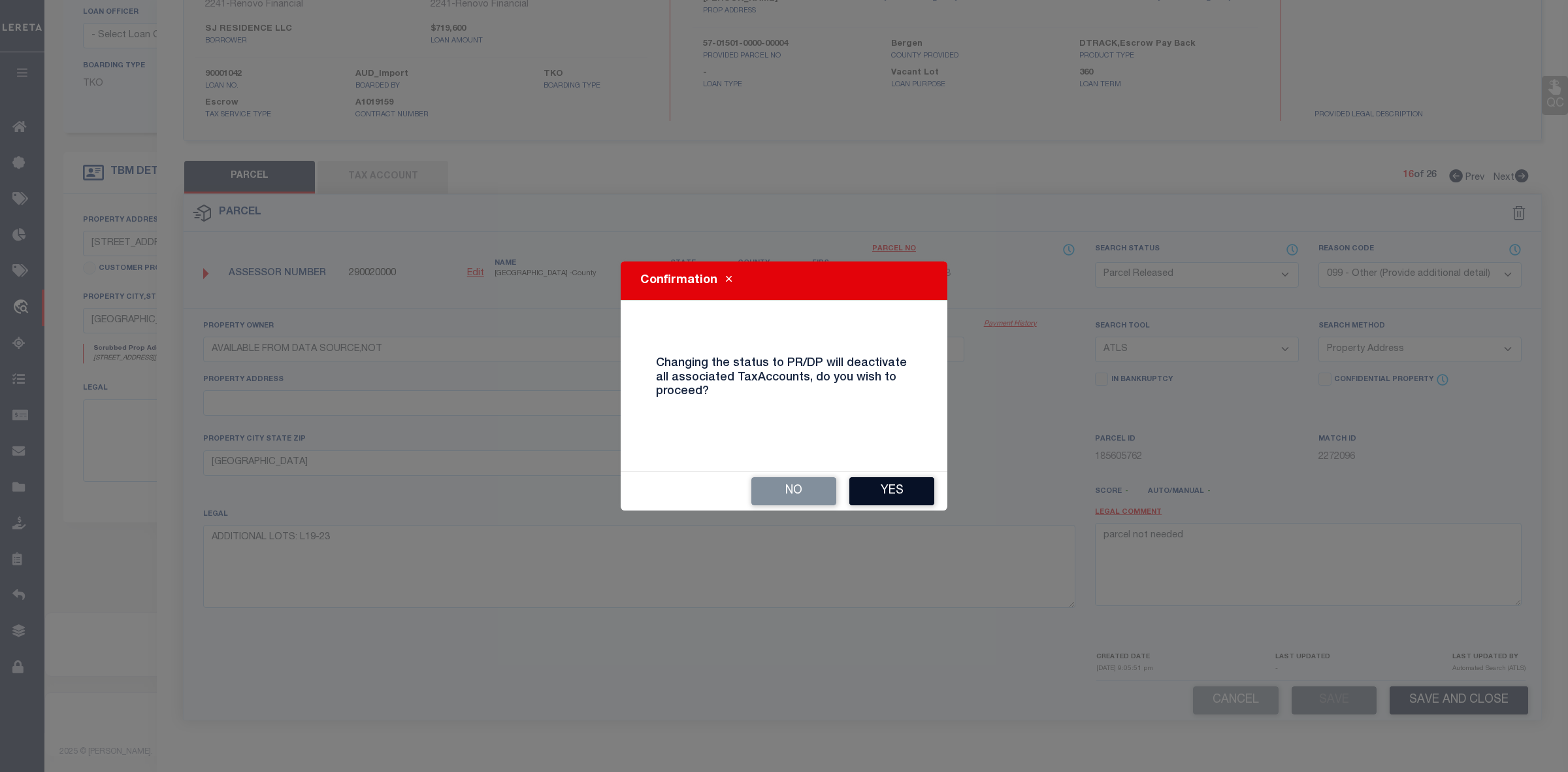
click at [898, 488] on button "Yes" at bounding box center [891, 491] width 85 height 28
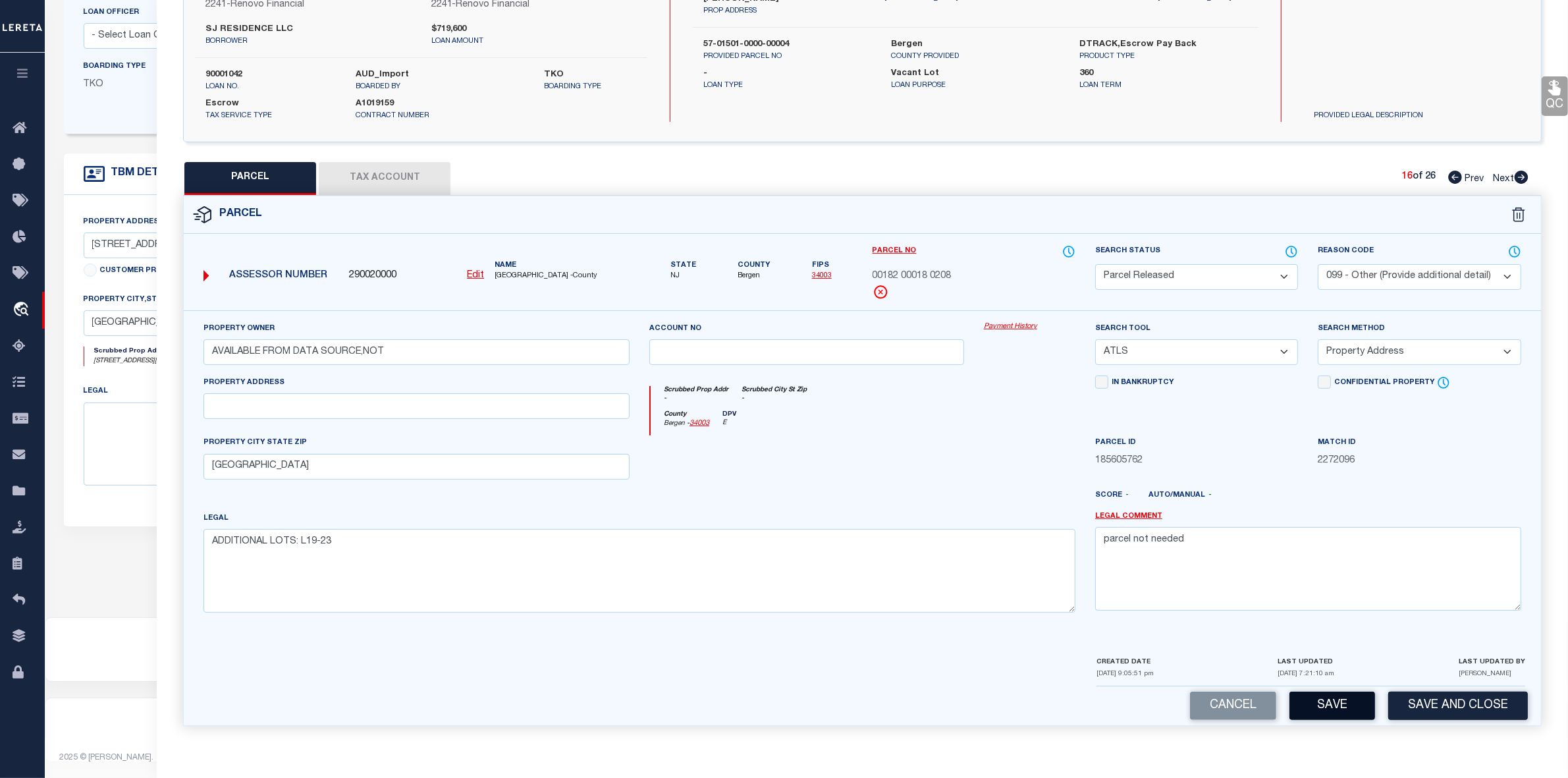
click at [1332, 703] on button "Save" at bounding box center [1331, 706] width 85 height 28
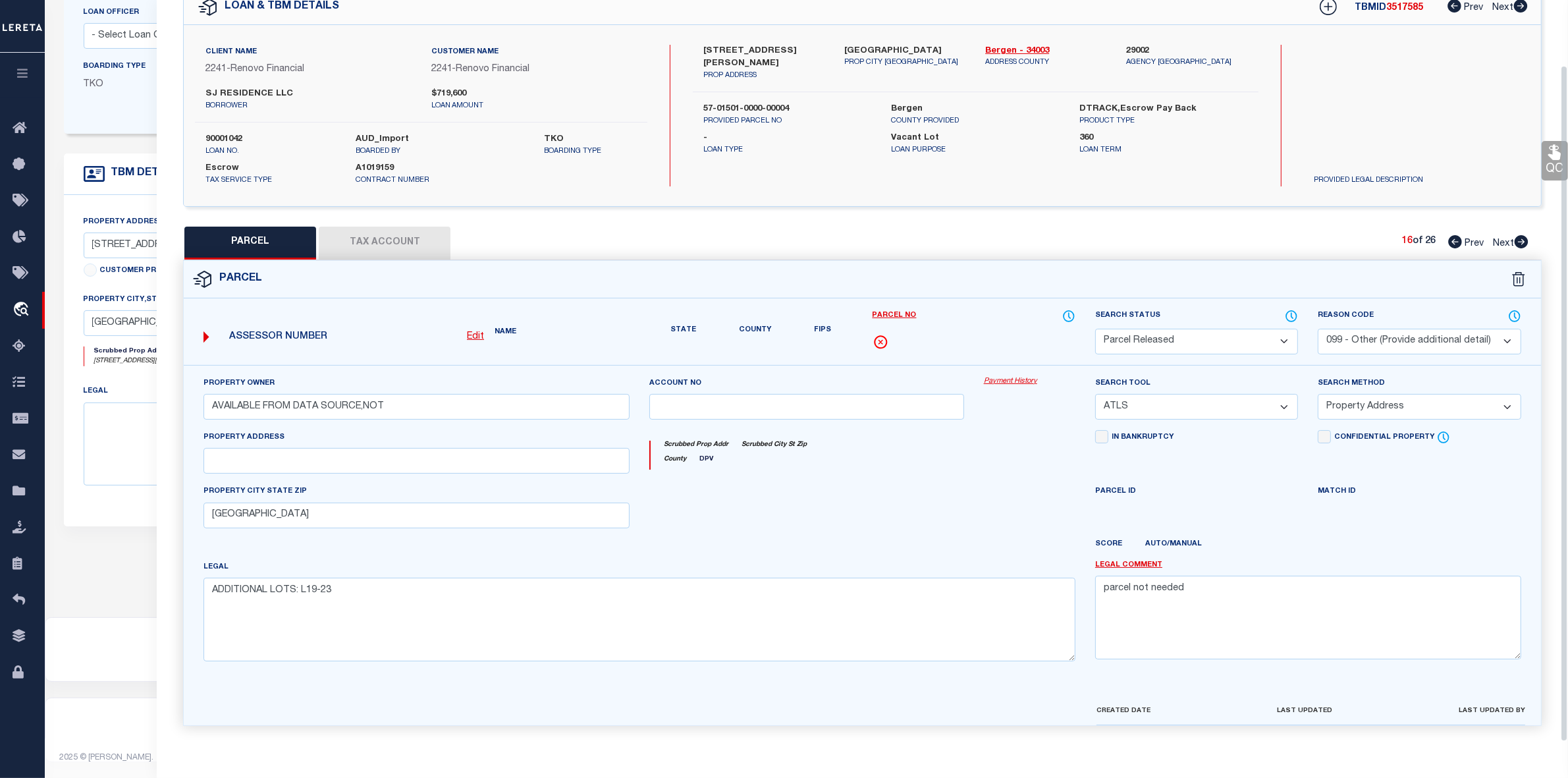
scroll to position [98, 0]
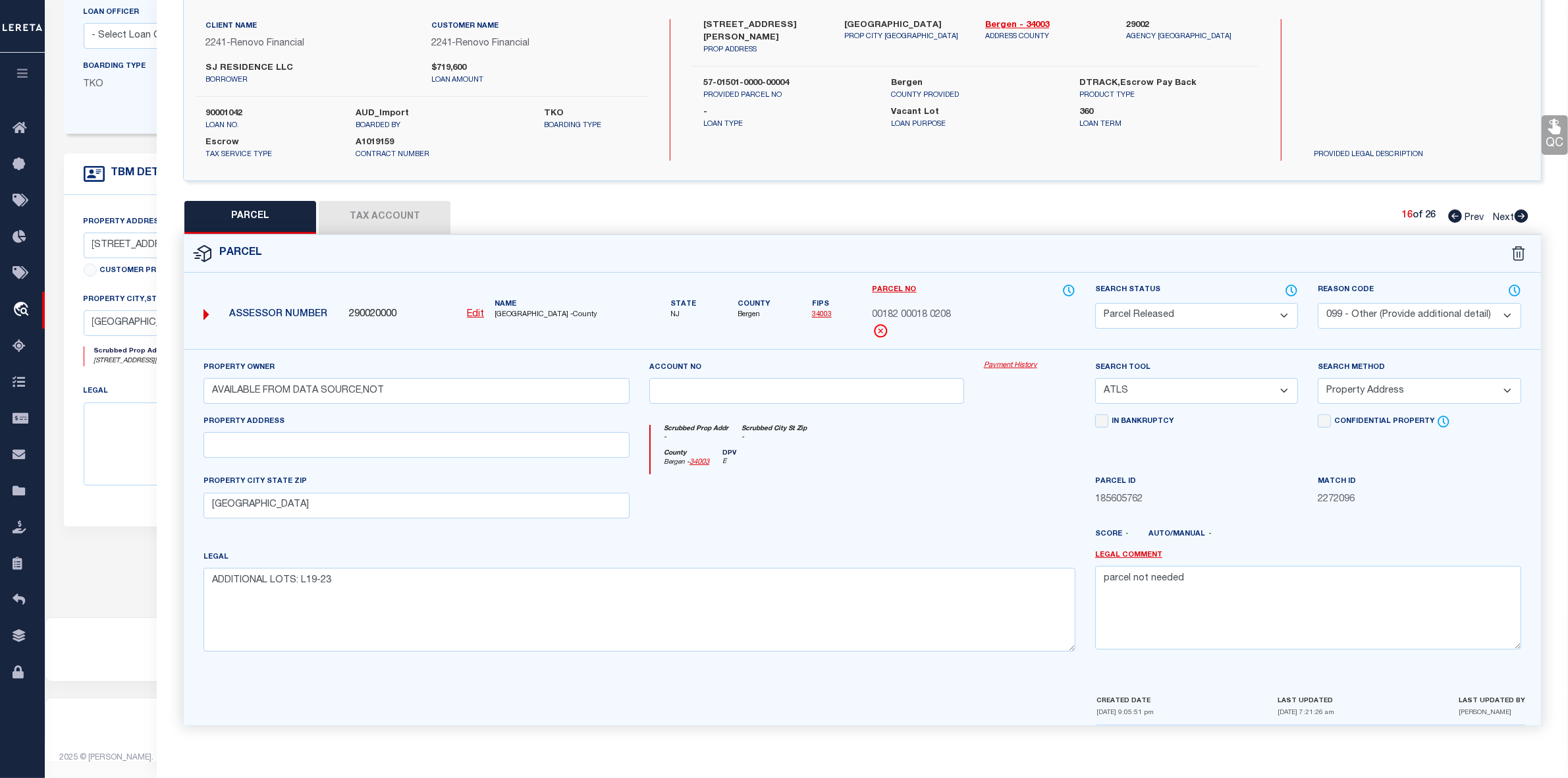
click at [1520, 214] on icon at bounding box center [1522, 216] width 14 height 13
click at [1126, 317] on select "Automated Search Bad Parcel Complete Duplicate Parcel High Dollar Reporting In …" at bounding box center [1196, 316] width 203 height 25
click at [1095, 303] on select "Automated Search Bad Parcel Complete Duplicate Parcel High Dollar Reporting In …" at bounding box center [1196, 316] width 203 height 25
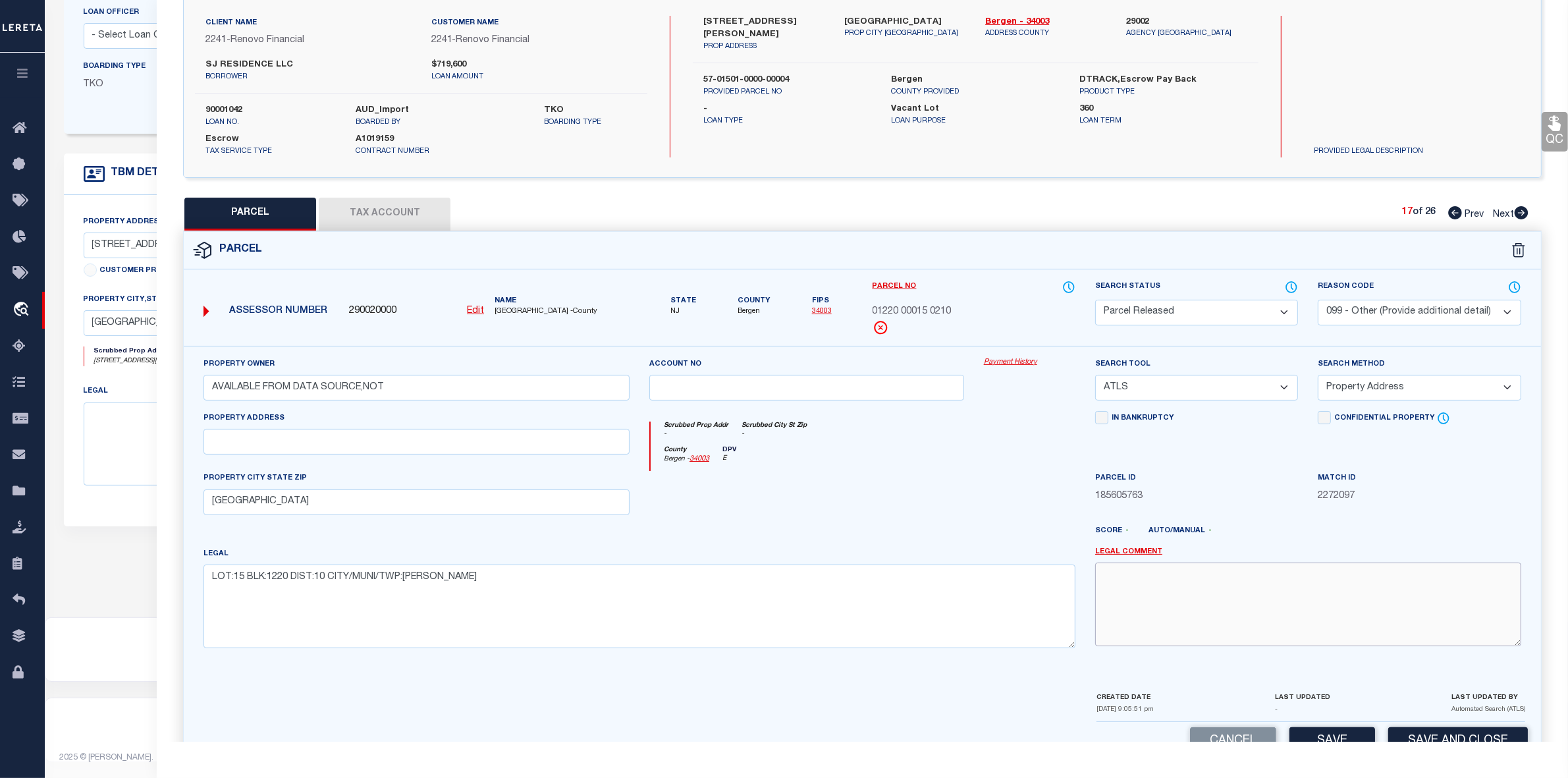
click at [1214, 596] on textarea at bounding box center [1308, 604] width 426 height 83
paste textarea "parcel not needed"
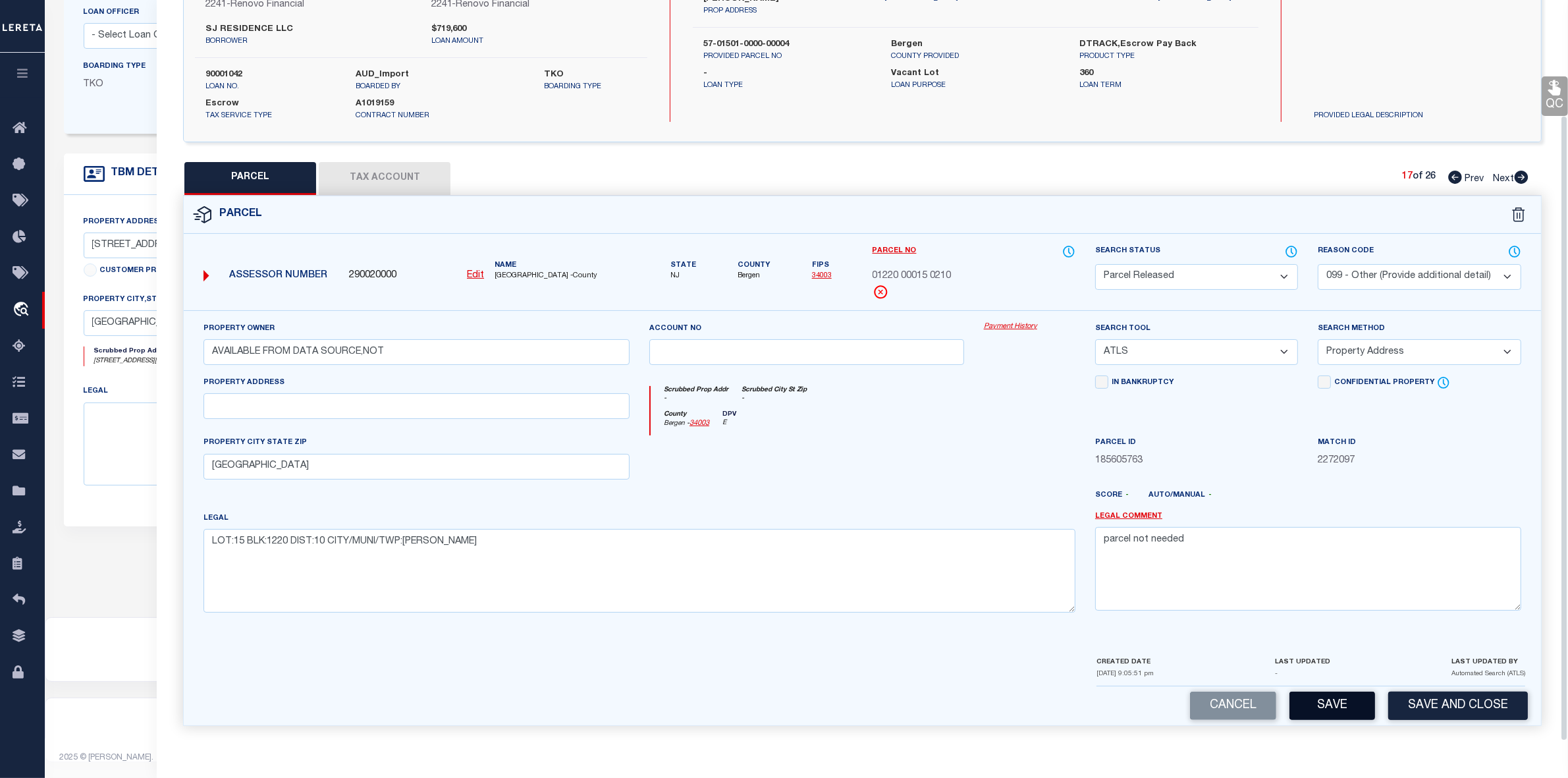
click at [1312, 696] on button "Save" at bounding box center [1331, 706] width 85 height 28
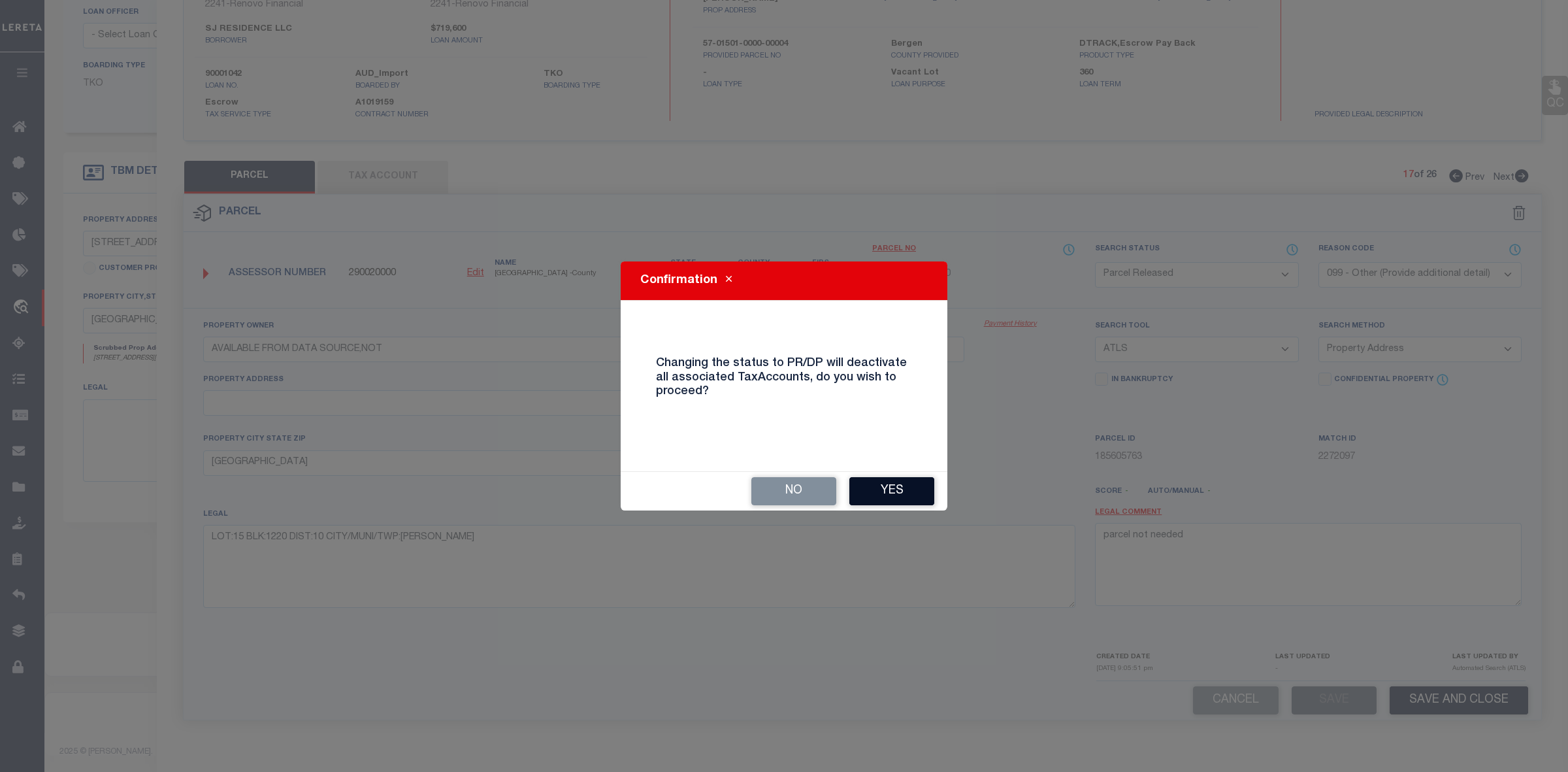
click at [868, 487] on button "Yes" at bounding box center [891, 491] width 85 height 28
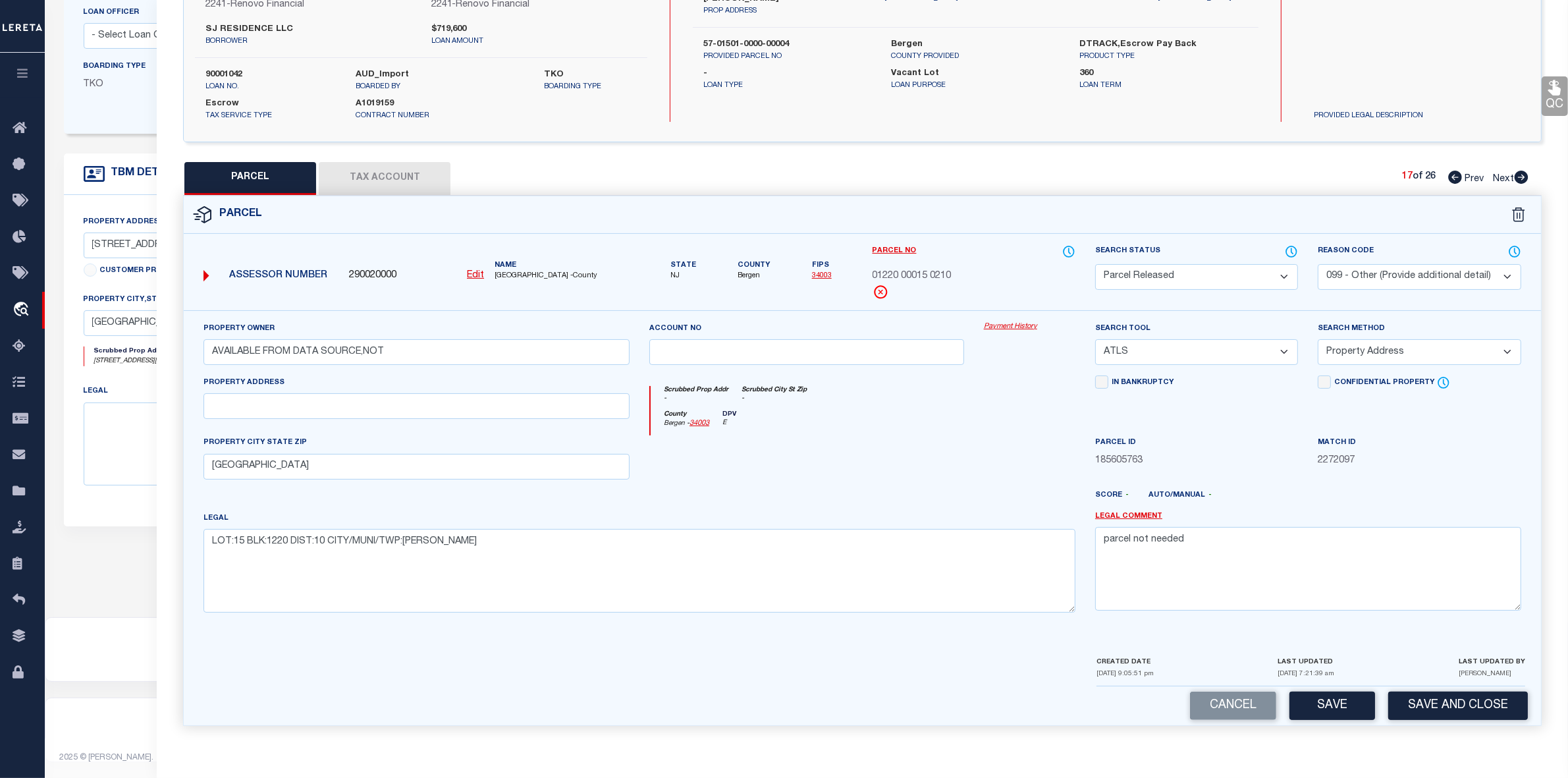
click at [1518, 174] on icon at bounding box center [1522, 177] width 14 height 13
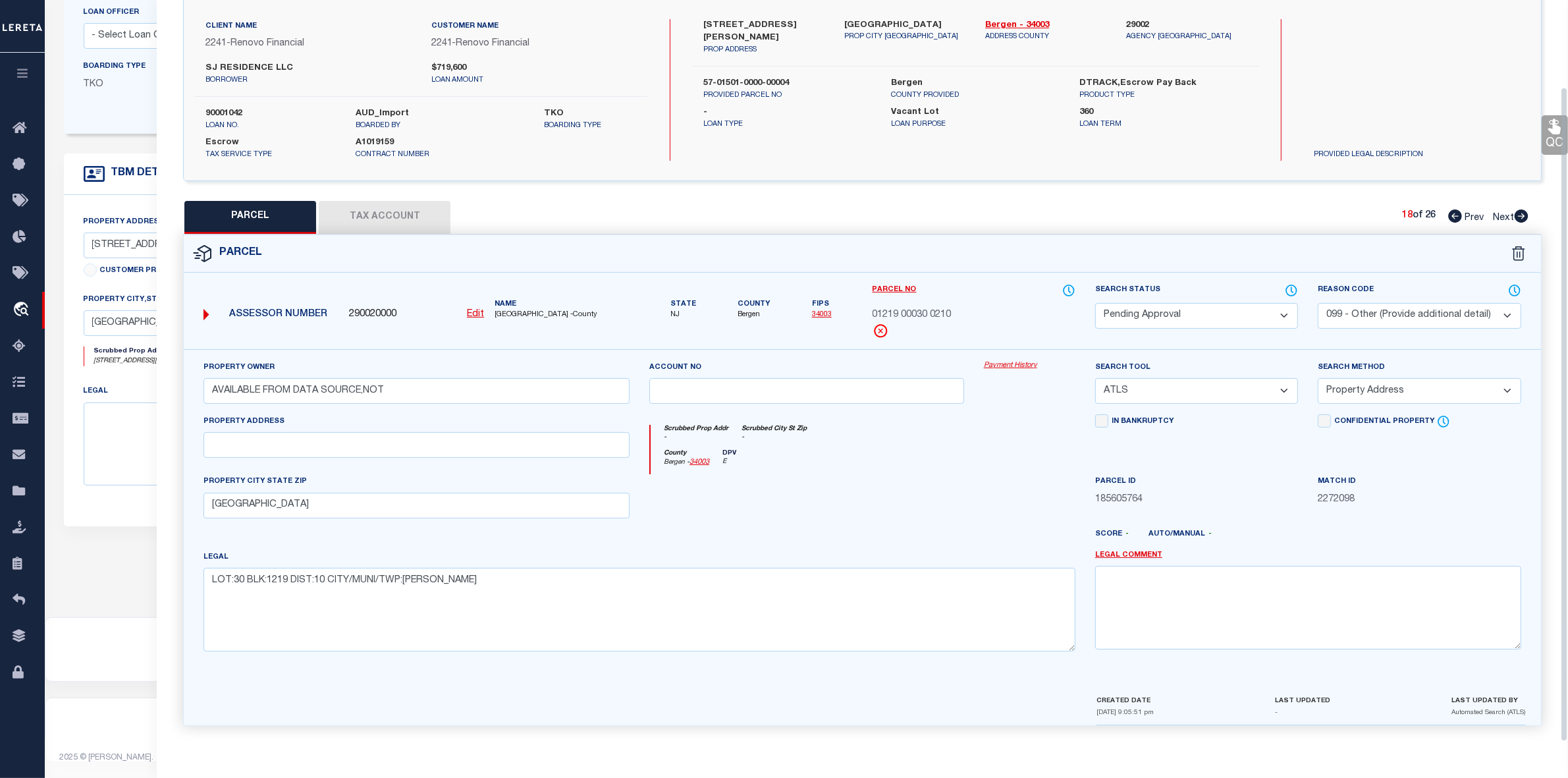
scroll to position [98, 0]
click at [1166, 303] on select "Automated Search Bad Parcel Complete Duplicate Parcel High Dollar Reporting In …" at bounding box center [1196, 316] width 203 height 25
click at [1095, 303] on select "Automated Search Bad Parcel Complete Duplicate Parcel High Dollar Reporting In …" at bounding box center [1196, 316] width 203 height 25
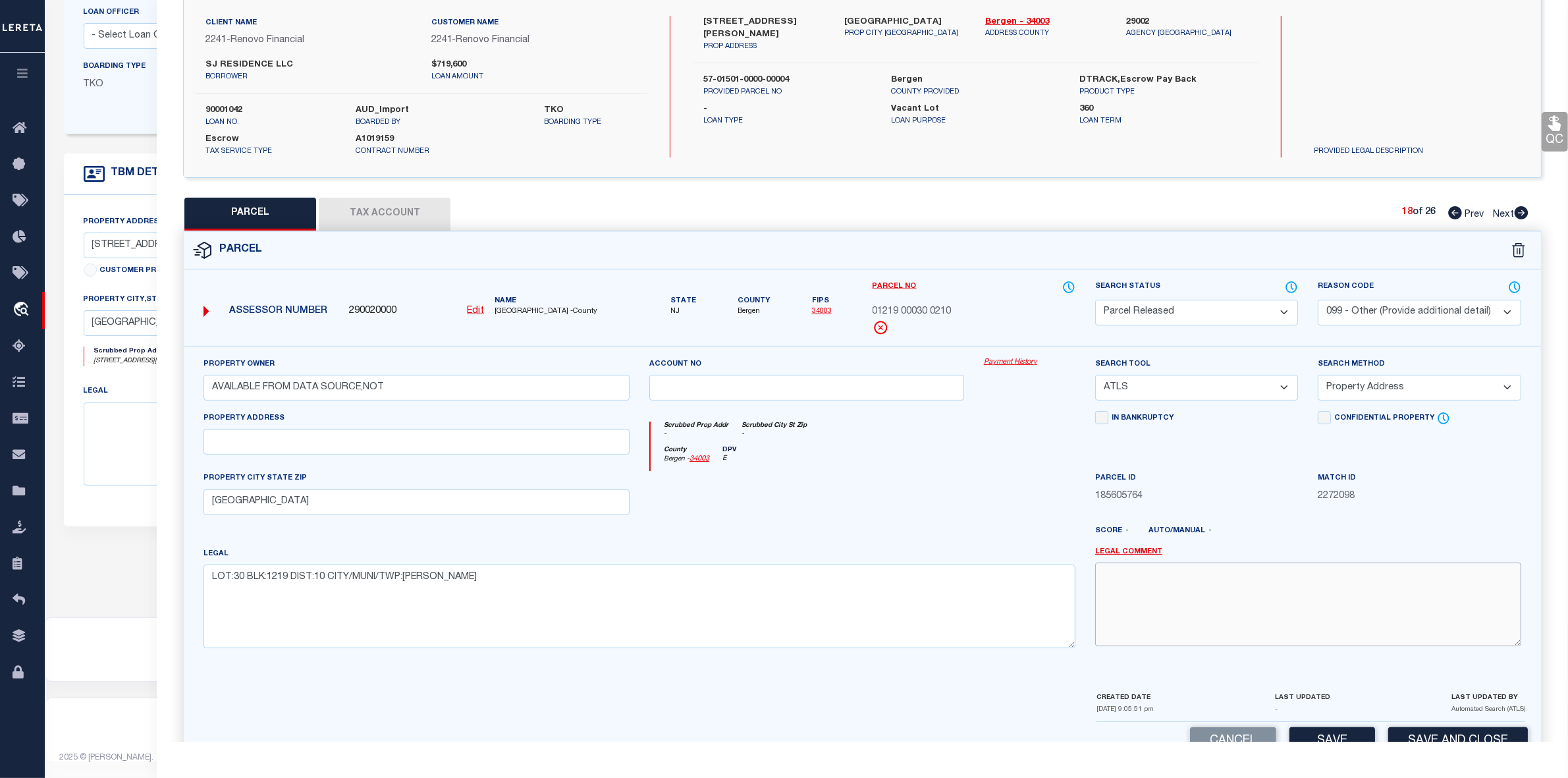
click at [1229, 627] on textarea at bounding box center [1308, 604] width 426 height 83
paste textarea "parcel not needed"
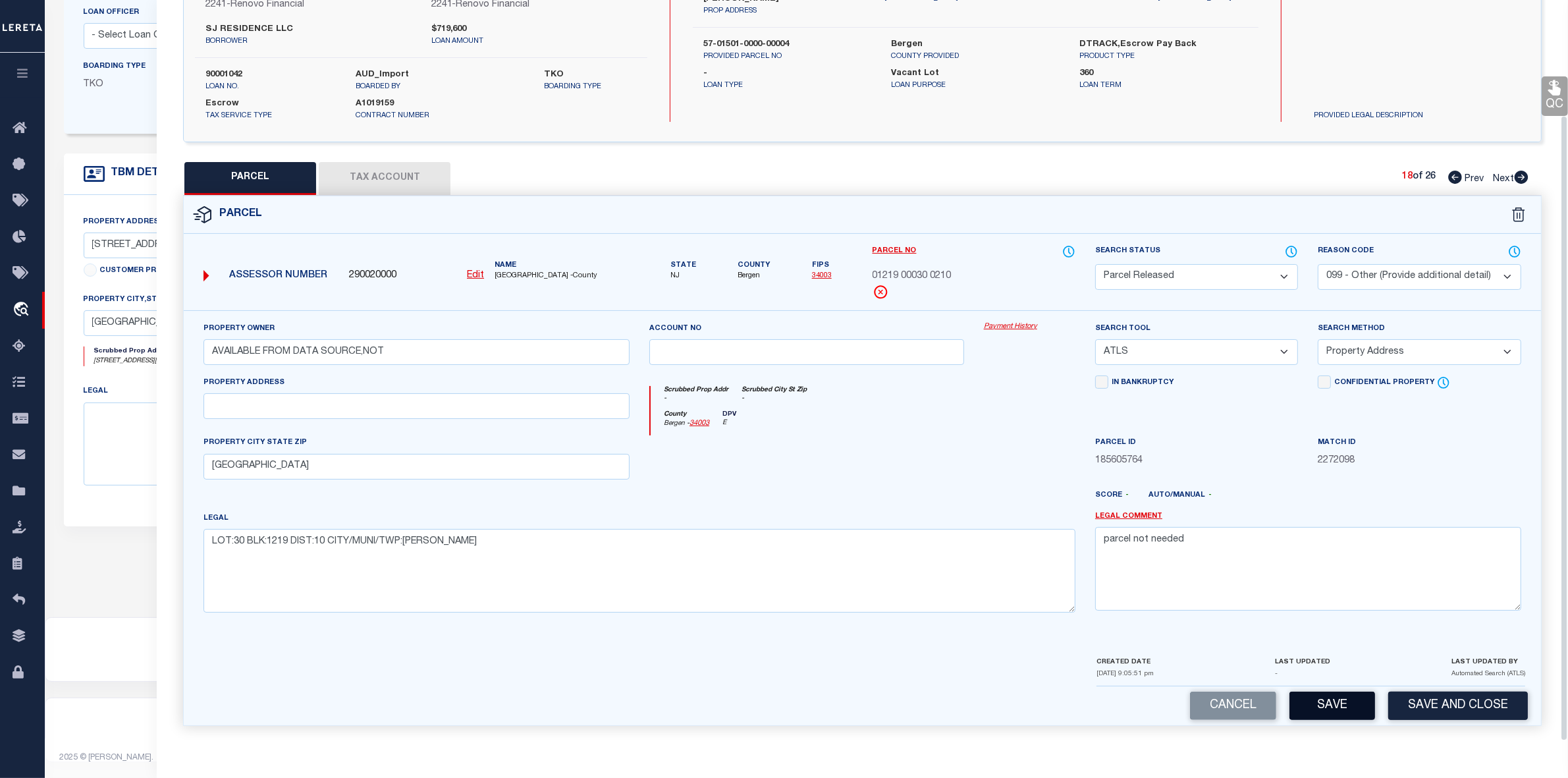
click at [1358, 713] on button "Save" at bounding box center [1331, 706] width 85 height 28
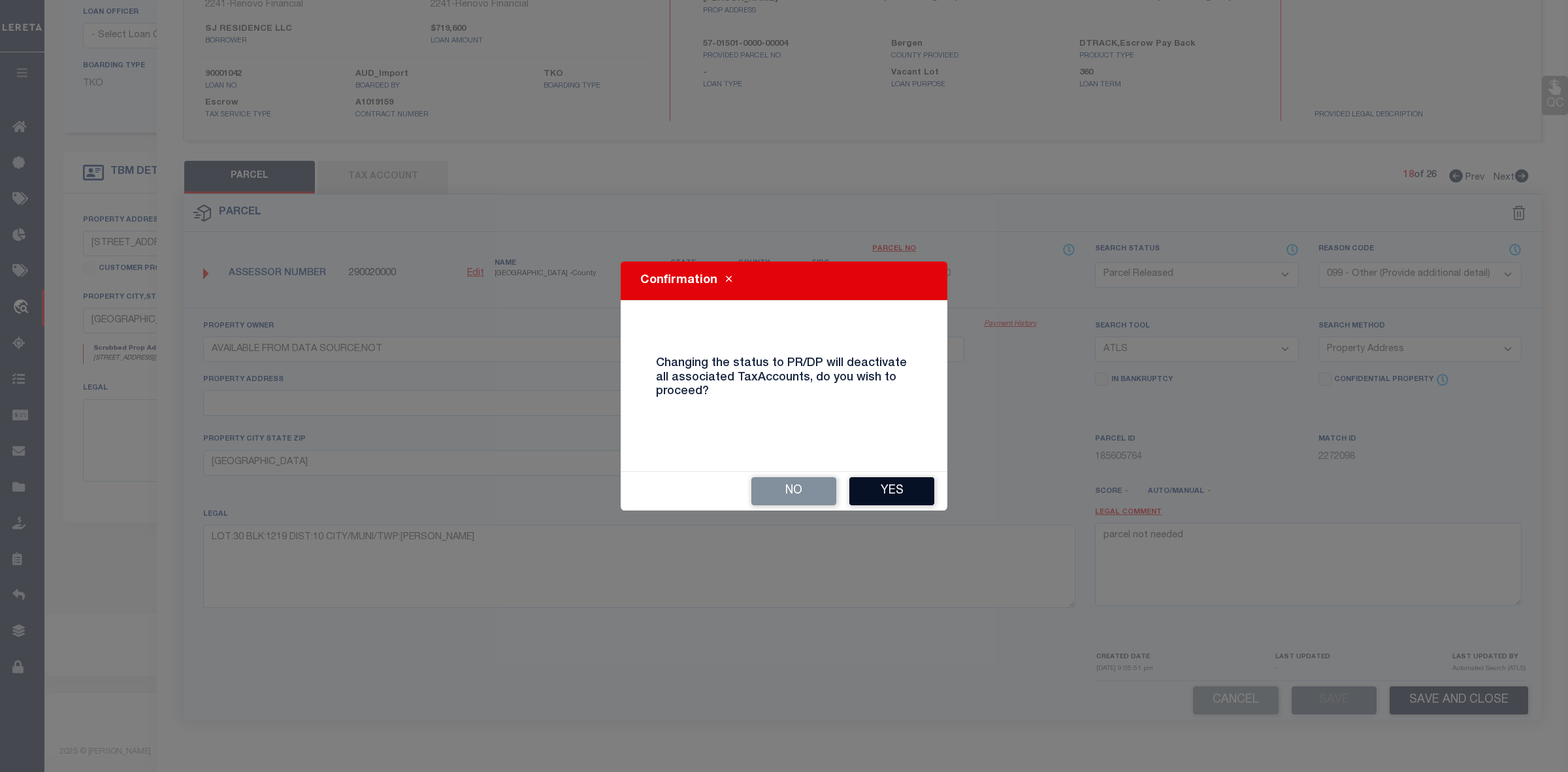
click at [910, 498] on button "Yes" at bounding box center [891, 491] width 85 height 28
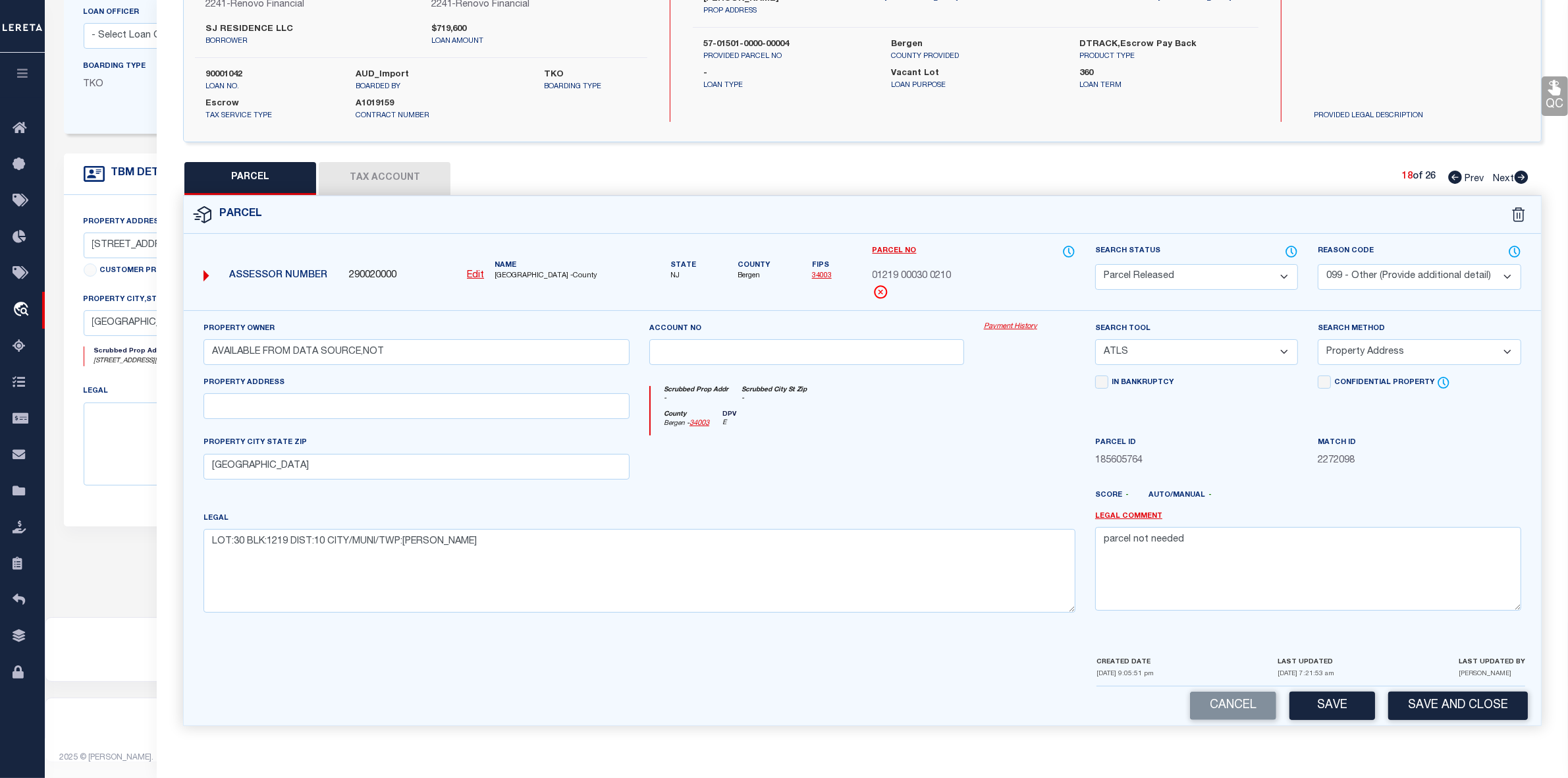
click at [1522, 177] on icon at bounding box center [1521, 177] width 15 height 13
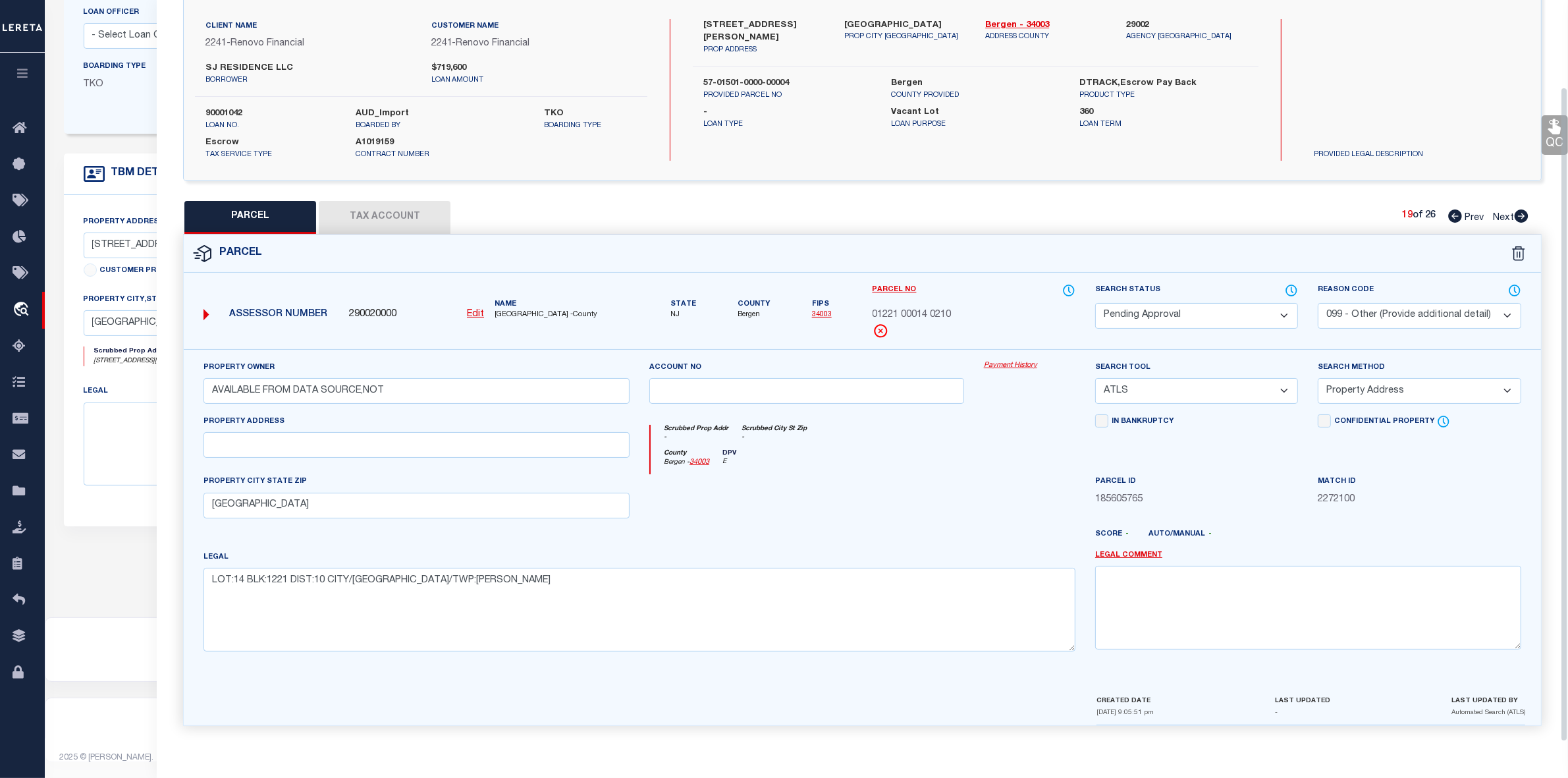
scroll to position [98, 0]
click at [1191, 315] on select "Automated Search Bad Parcel Complete Duplicate Parcel High Dollar Reporting In …" at bounding box center [1196, 316] width 203 height 25
click at [1095, 303] on select "Automated Search Bad Parcel Complete Duplicate Parcel High Dollar Reporting In …" at bounding box center [1196, 316] width 203 height 25
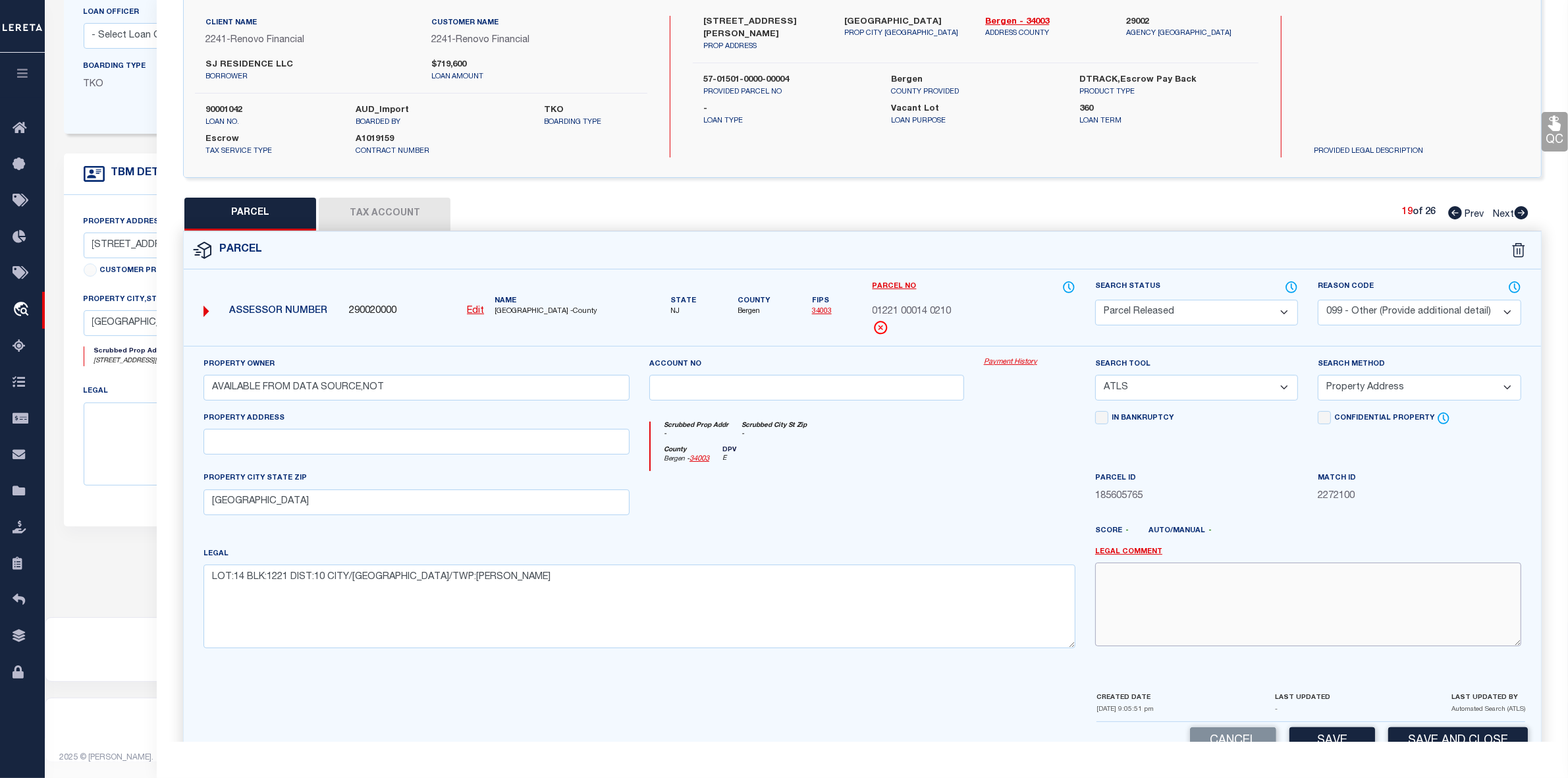
paste textarea "parcel not needed"
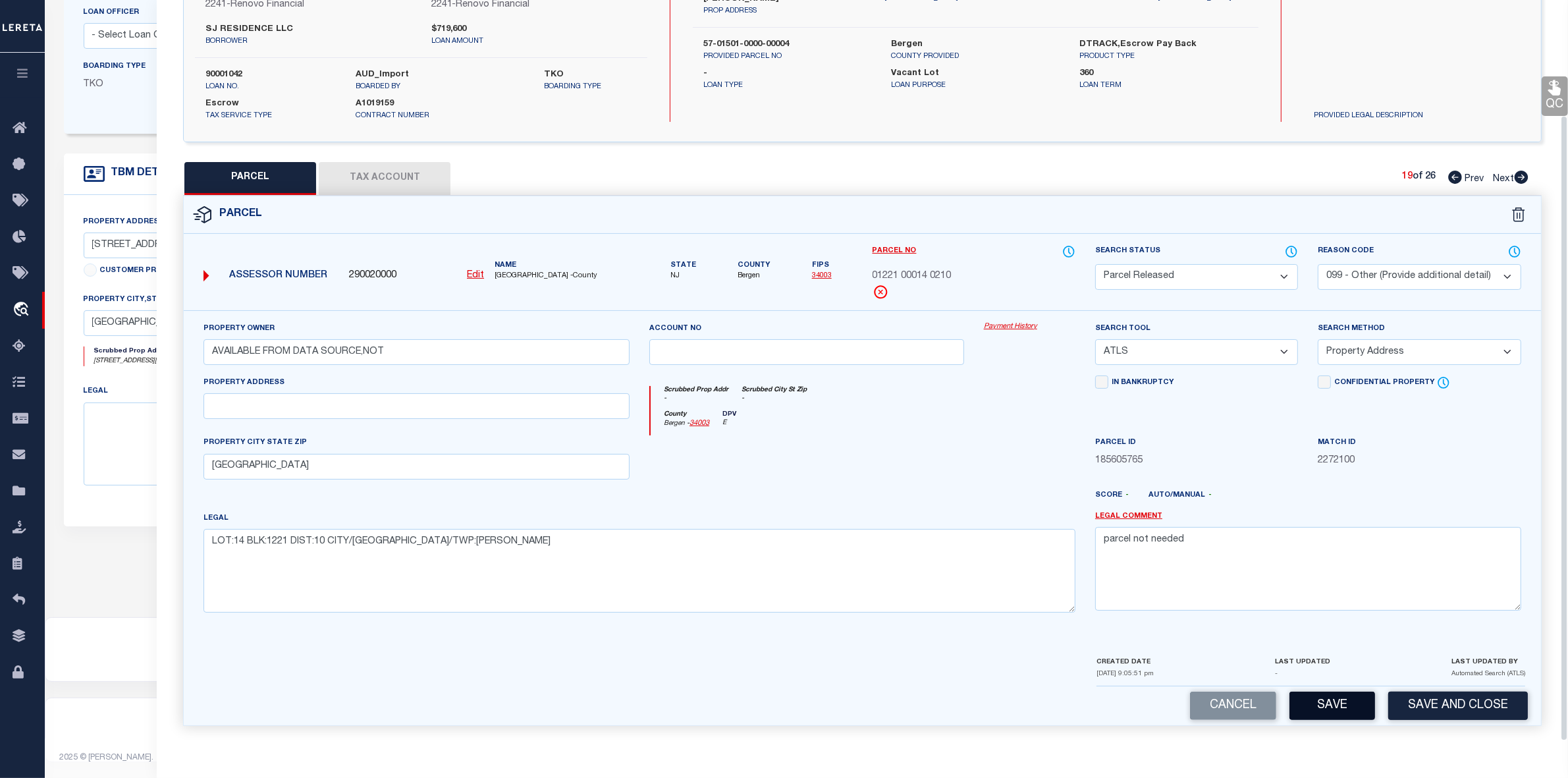
click at [1353, 713] on button "Save" at bounding box center [1331, 706] width 85 height 28
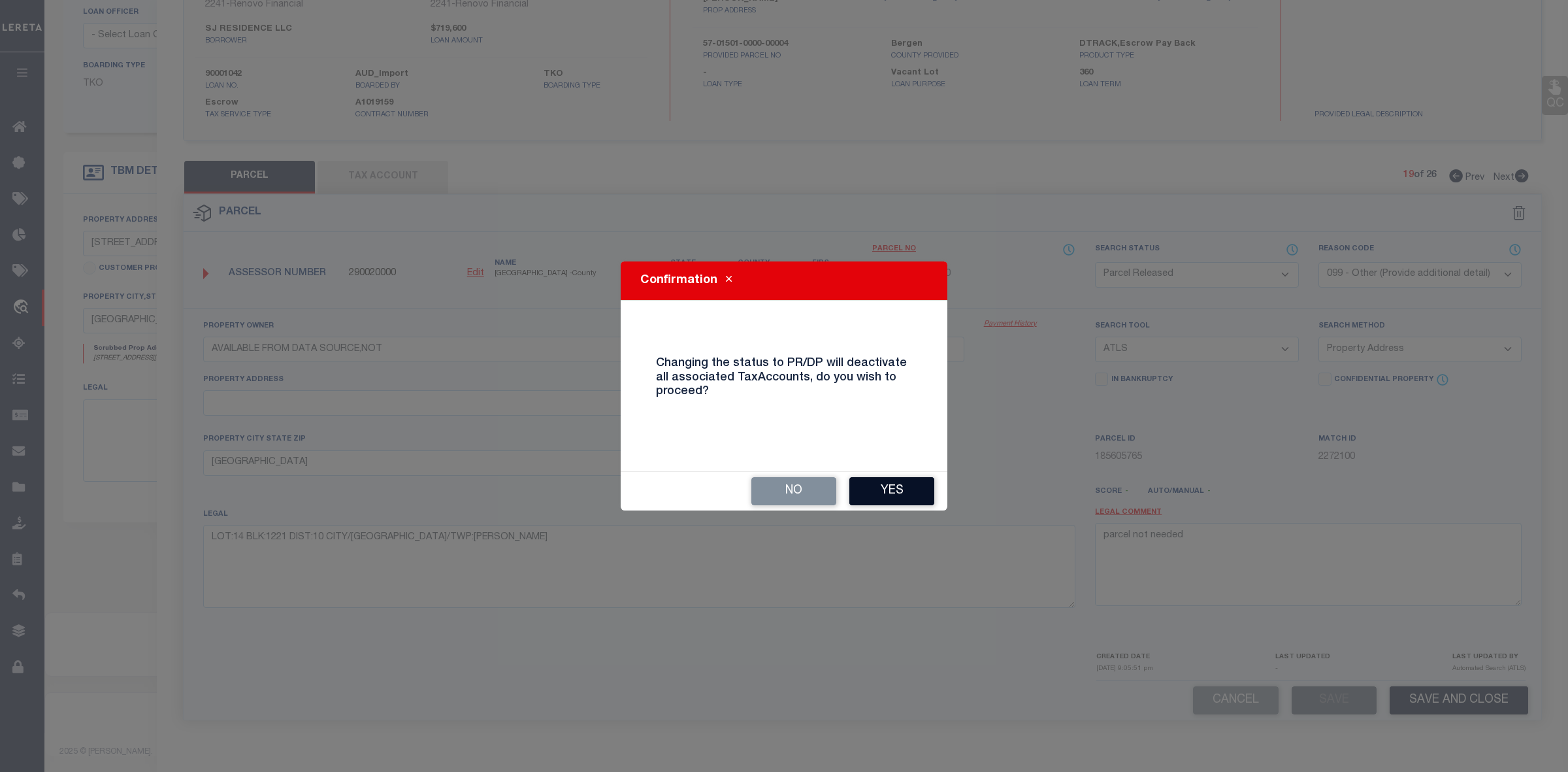
click at [887, 505] on button "Yes" at bounding box center [891, 491] width 85 height 28
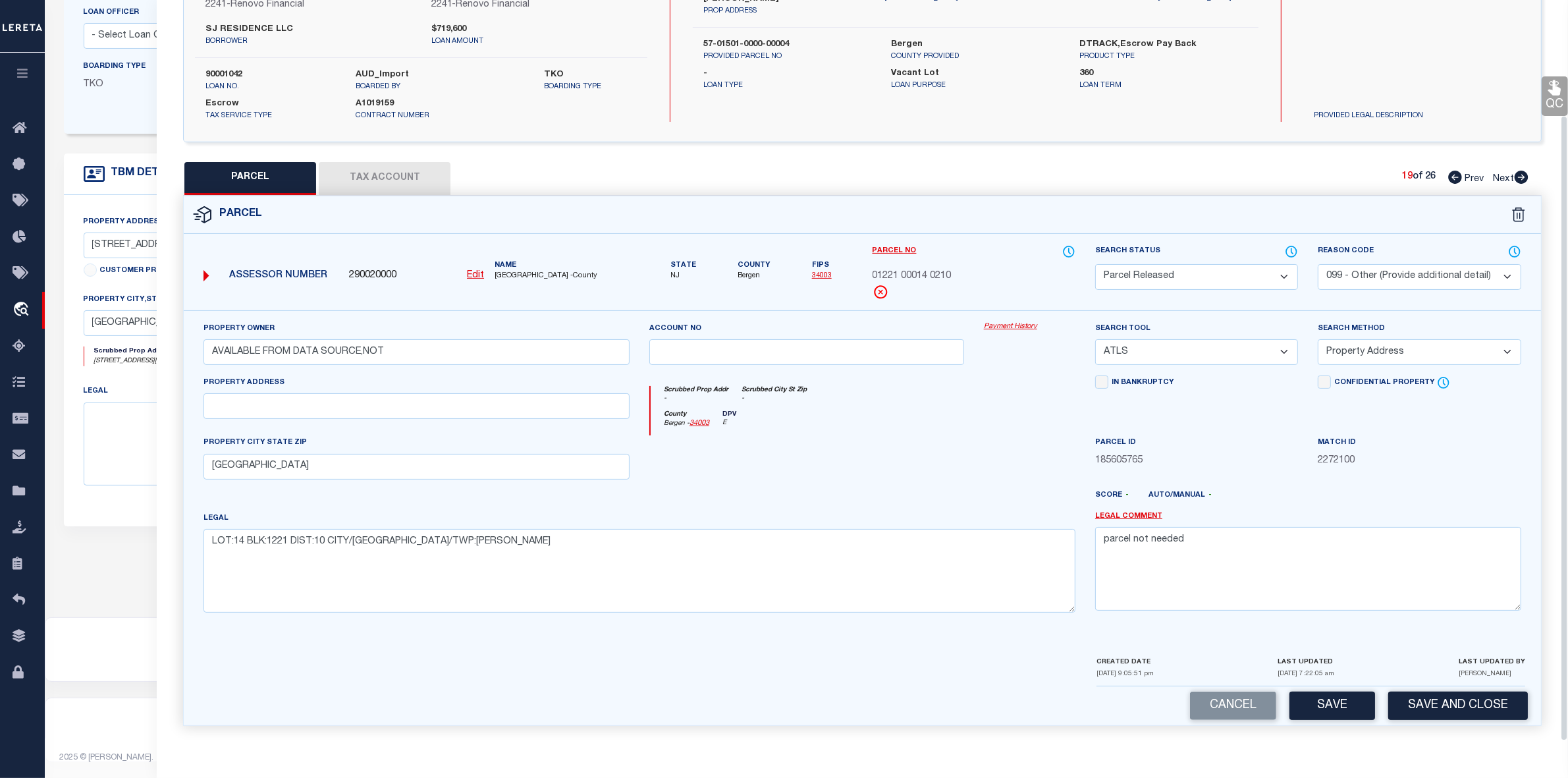
click at [1521, 171] on icon at bounding box center [1522, 177] width 14 height 13
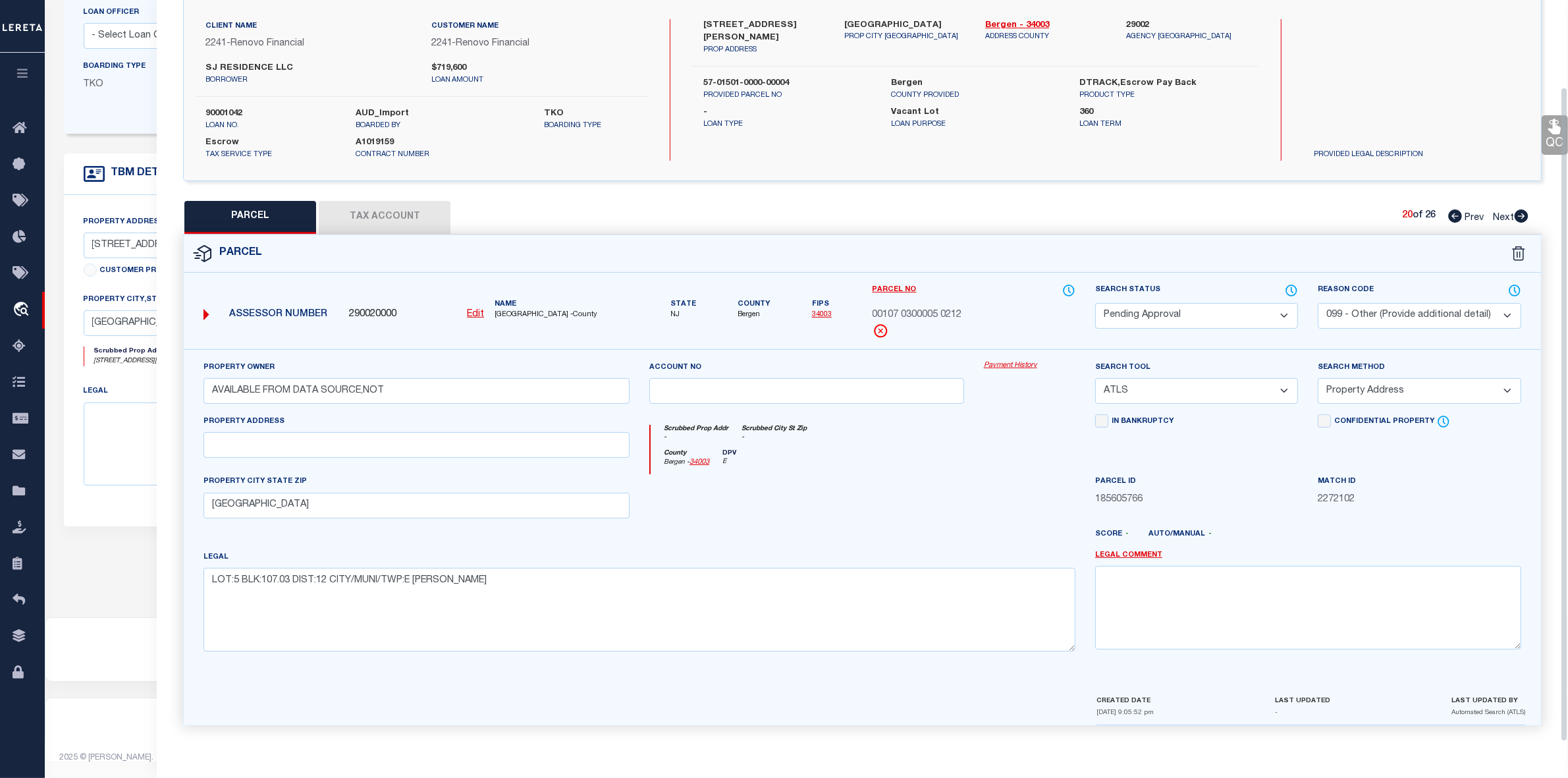
scroll to position [98, 0]
click at [1167, 303] on select "Automated Search Bad Parcel Complete Duplicate Parcel High Dollar Reporting In …" at bounding box center [1196, 316] width 203 height 25
click at [1095, 303] on select "Automated Search Bad Parcel Complete Duplicate Parcel High Dollar Reporting In …" at bounding box center [1196, 316] width 203 height 25
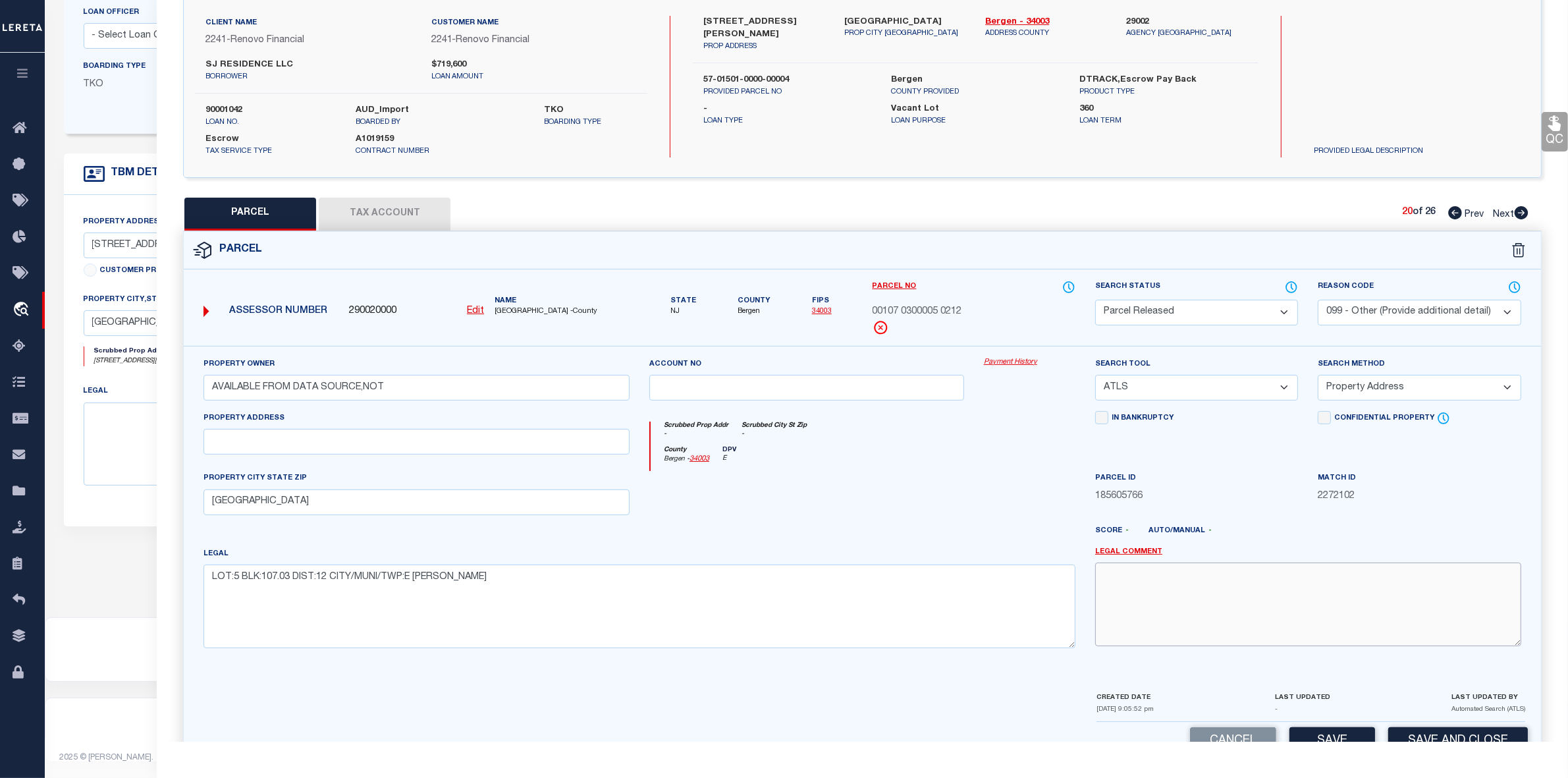
paste textarea "parcel not needed"
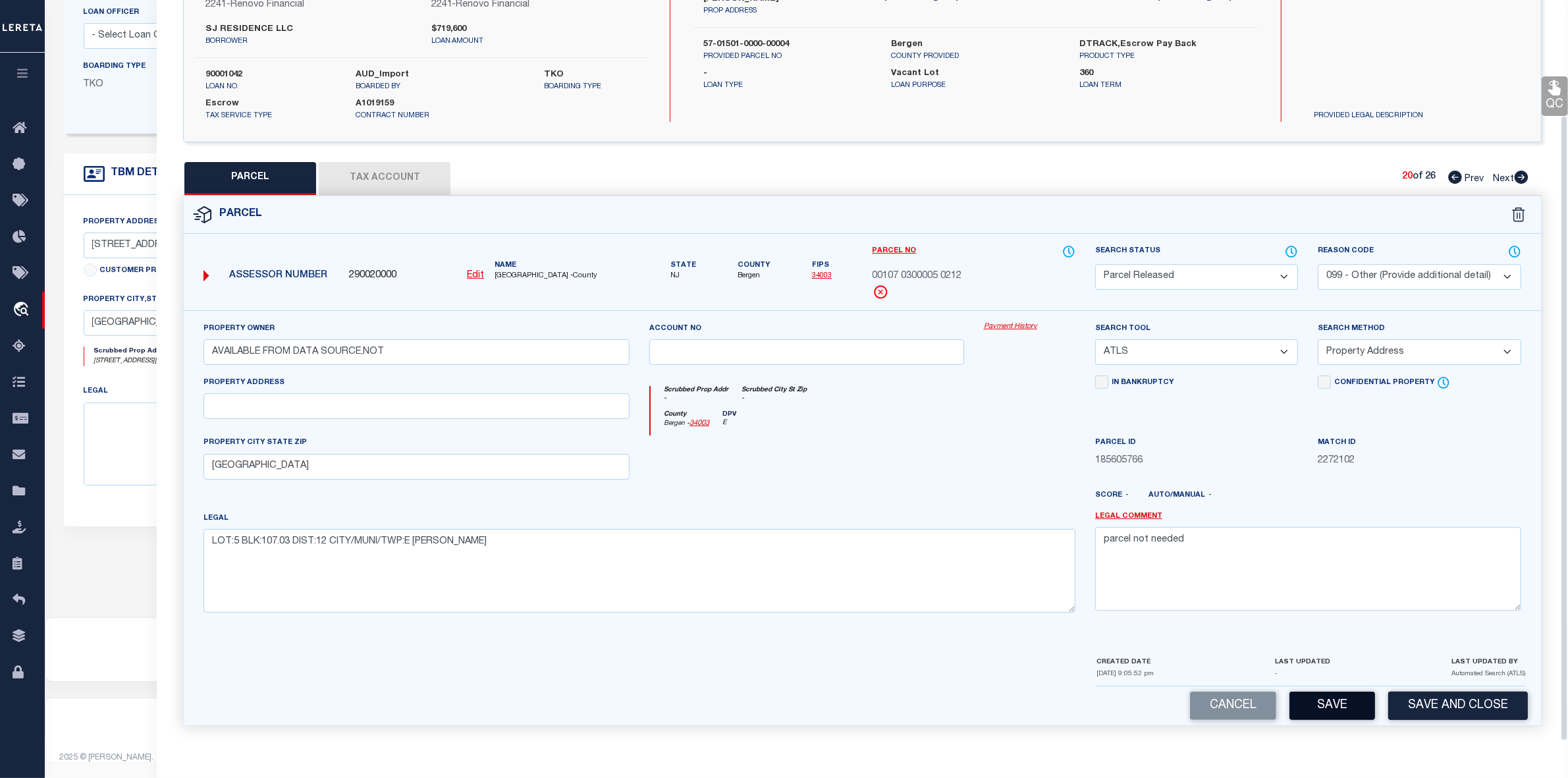
click at [1341, 699] on button "Save" at bounding box center [1331, 706] width 85 height 28
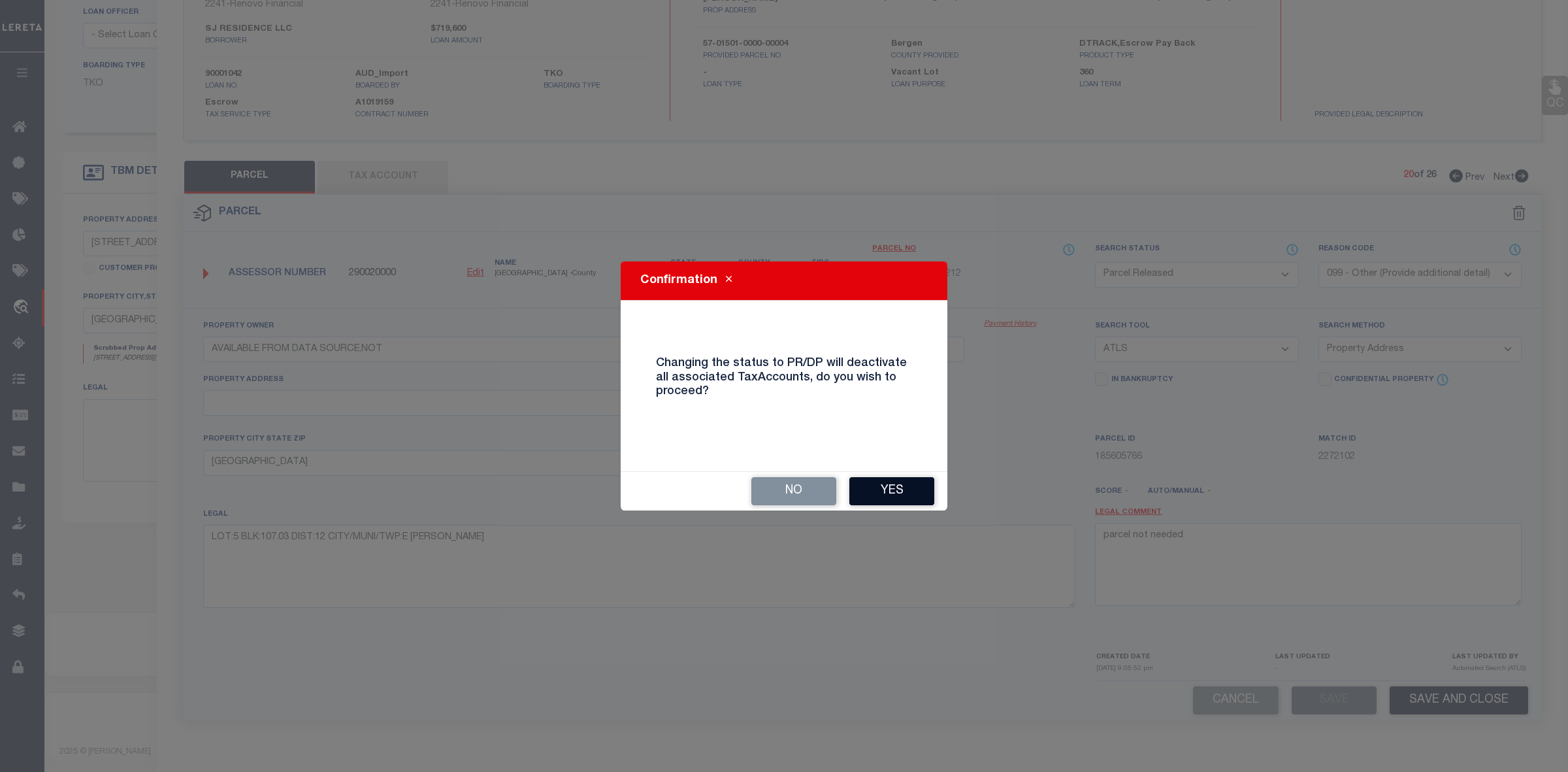
click at [920, 482] on button "Yes" at bounding box center [891, 491] width 85 height 28
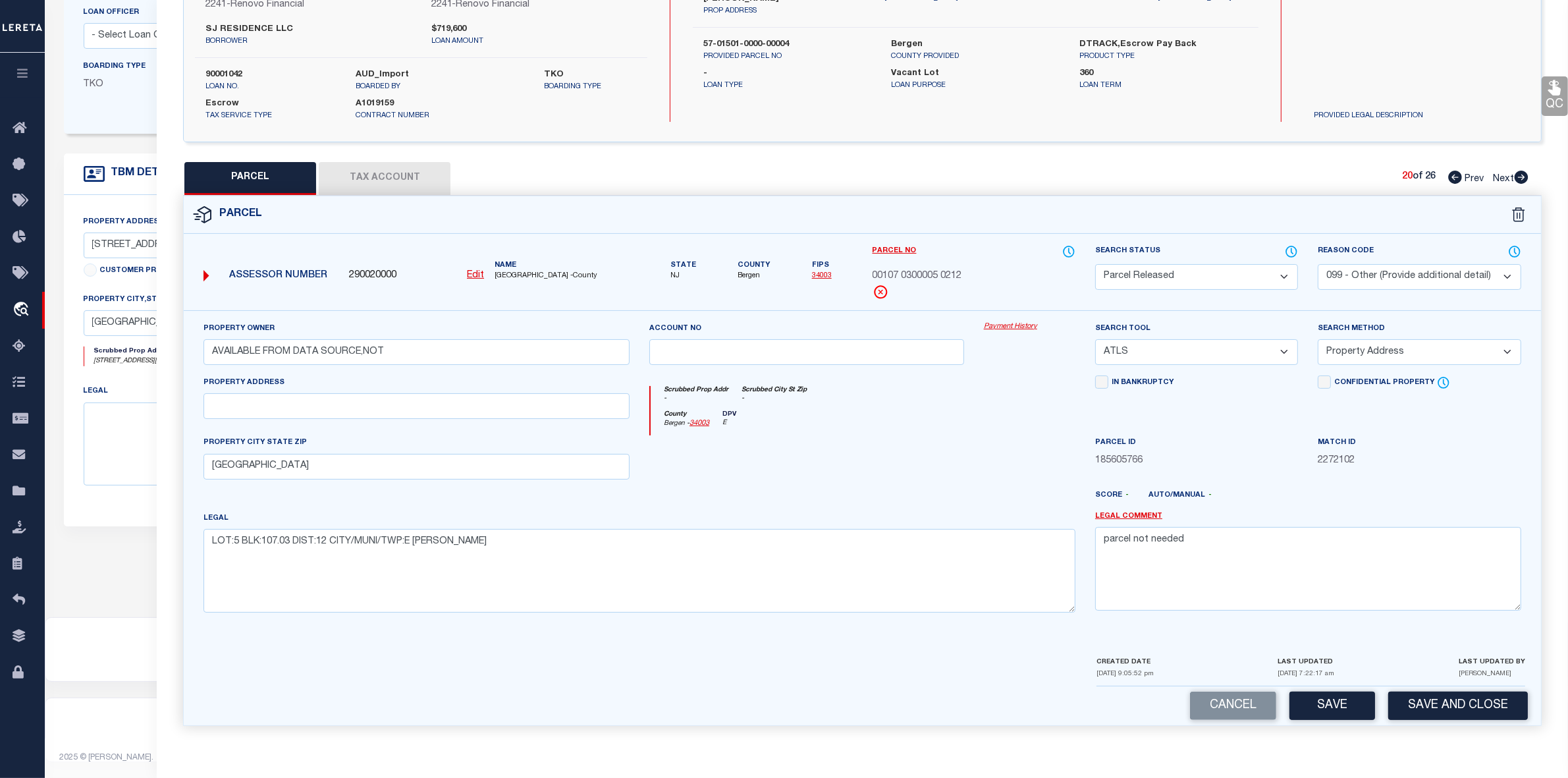
click at [1521, 172] on icon at bounding box center [1522, 177] width 14 height 13
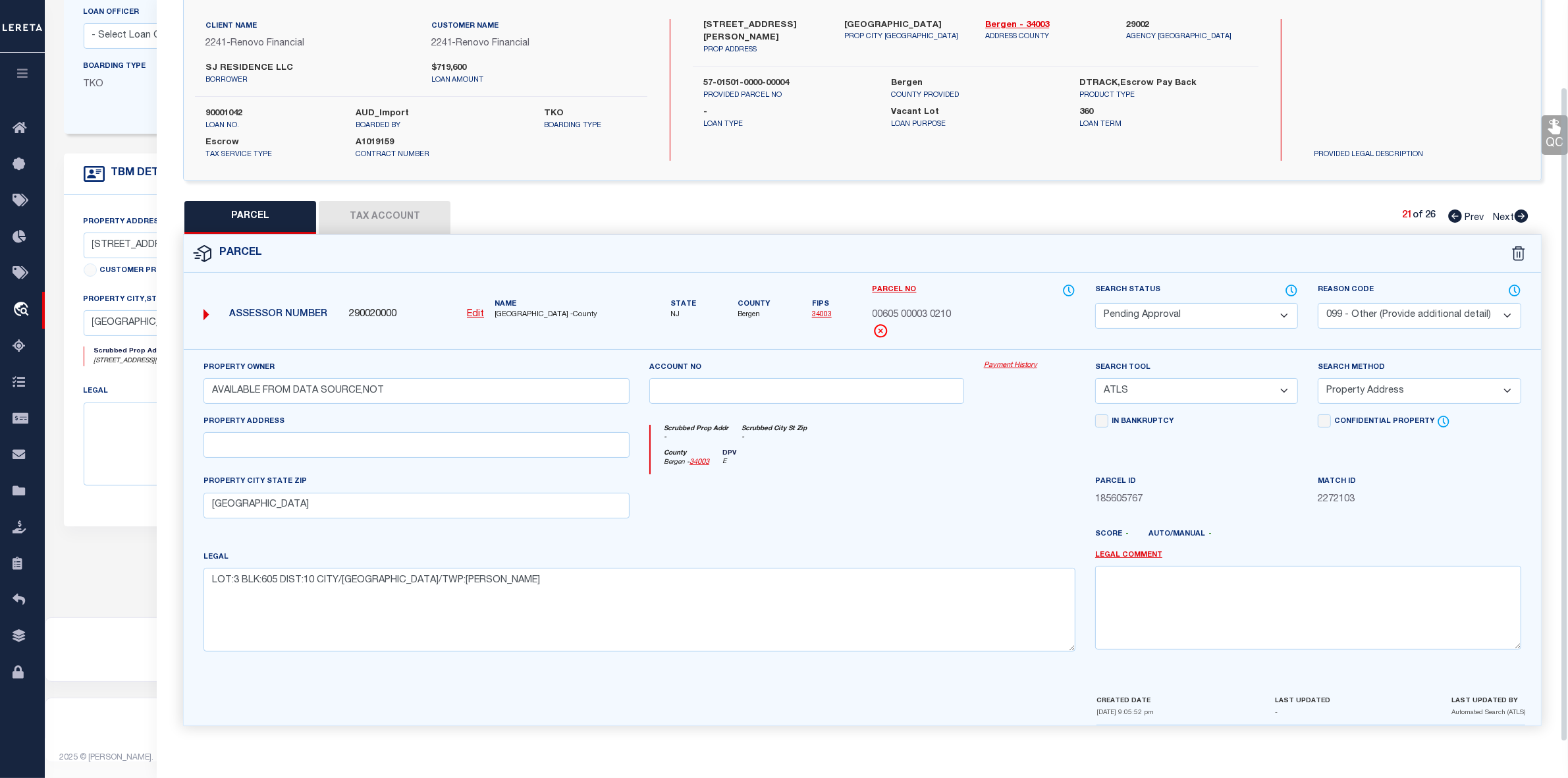
scroll to position [98, 0]
click at [1158, 318] on select "Automated Search Bad Parcel Complete Duplicate Parcel High Dollar Reporting In …" at bounding box center [1196, 316] width 203 height 25
click at [1095, 303] on select "Automated Search Bad Parcel Complete Duplicate Parcel High Dollar Reporting In …" at bounding box center [1196, 316] width 203 height 25
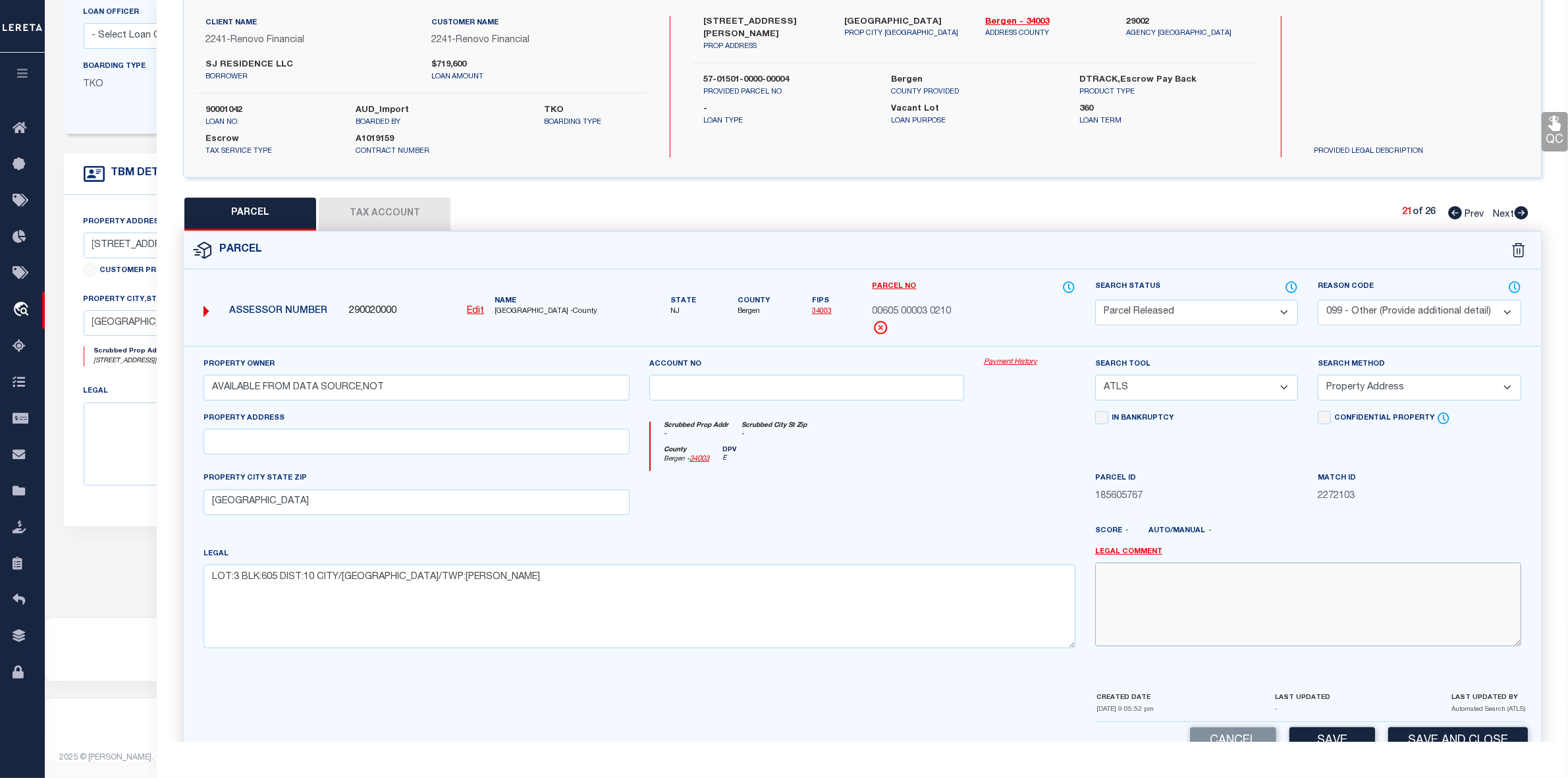
paste textarea "parcel not needed"
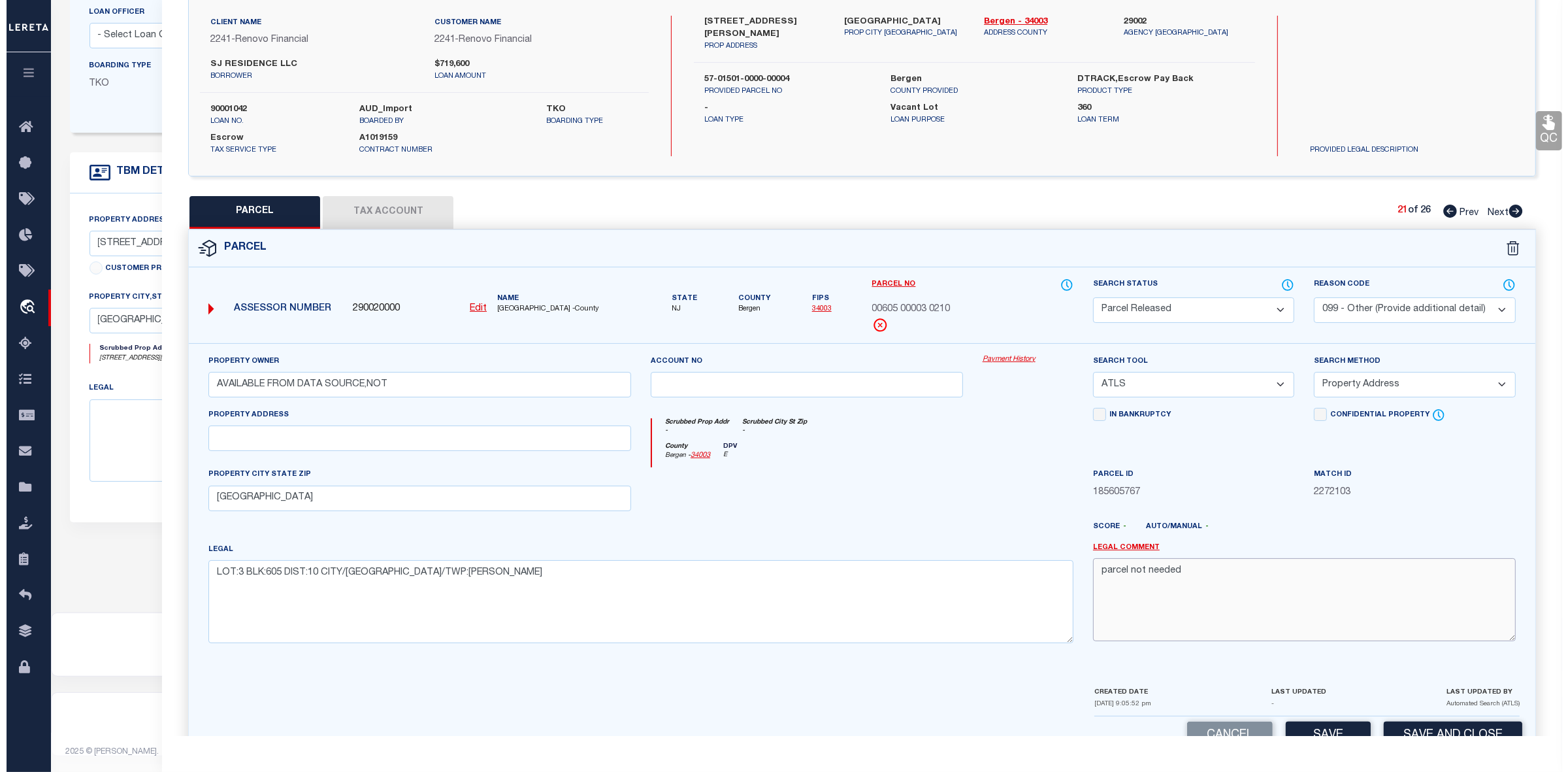
scroll to position [136, 0]
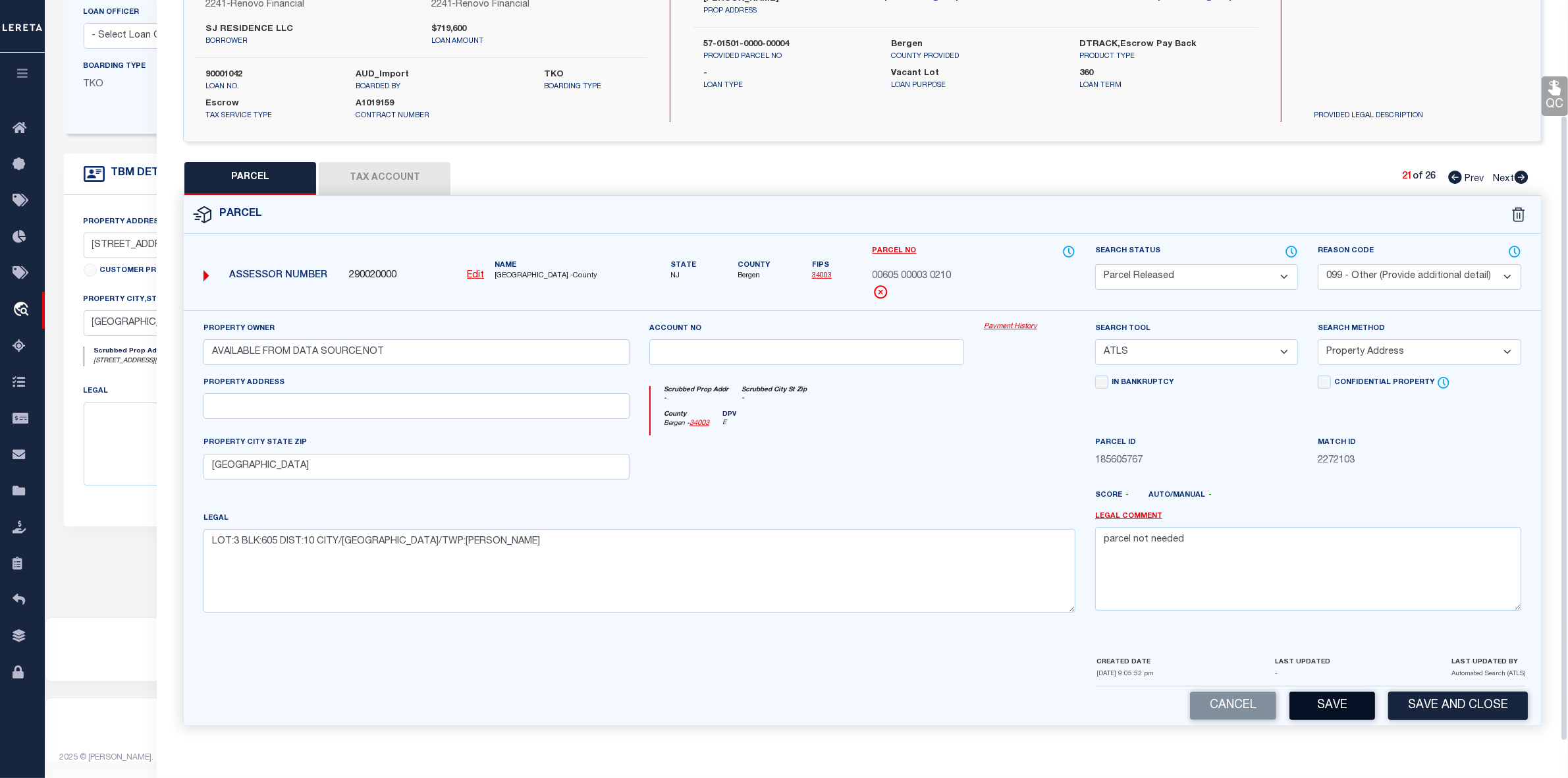
click at [1348, 708] on button "Save" at bounding box center [1331, 706] width 85 height 28
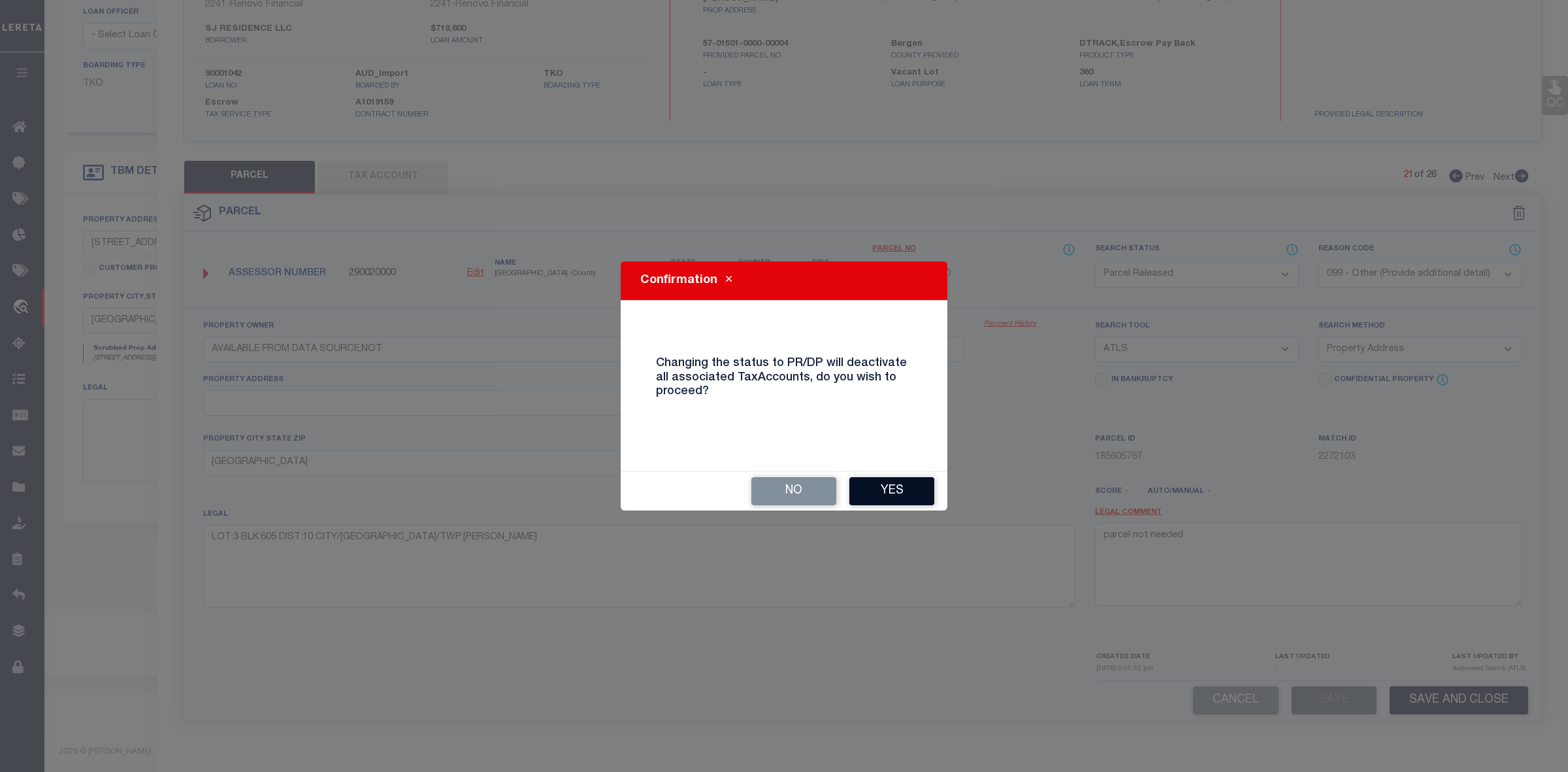
click at [926, 494] on button "Yes" at bounding box center [891, 491] width 85 height 28
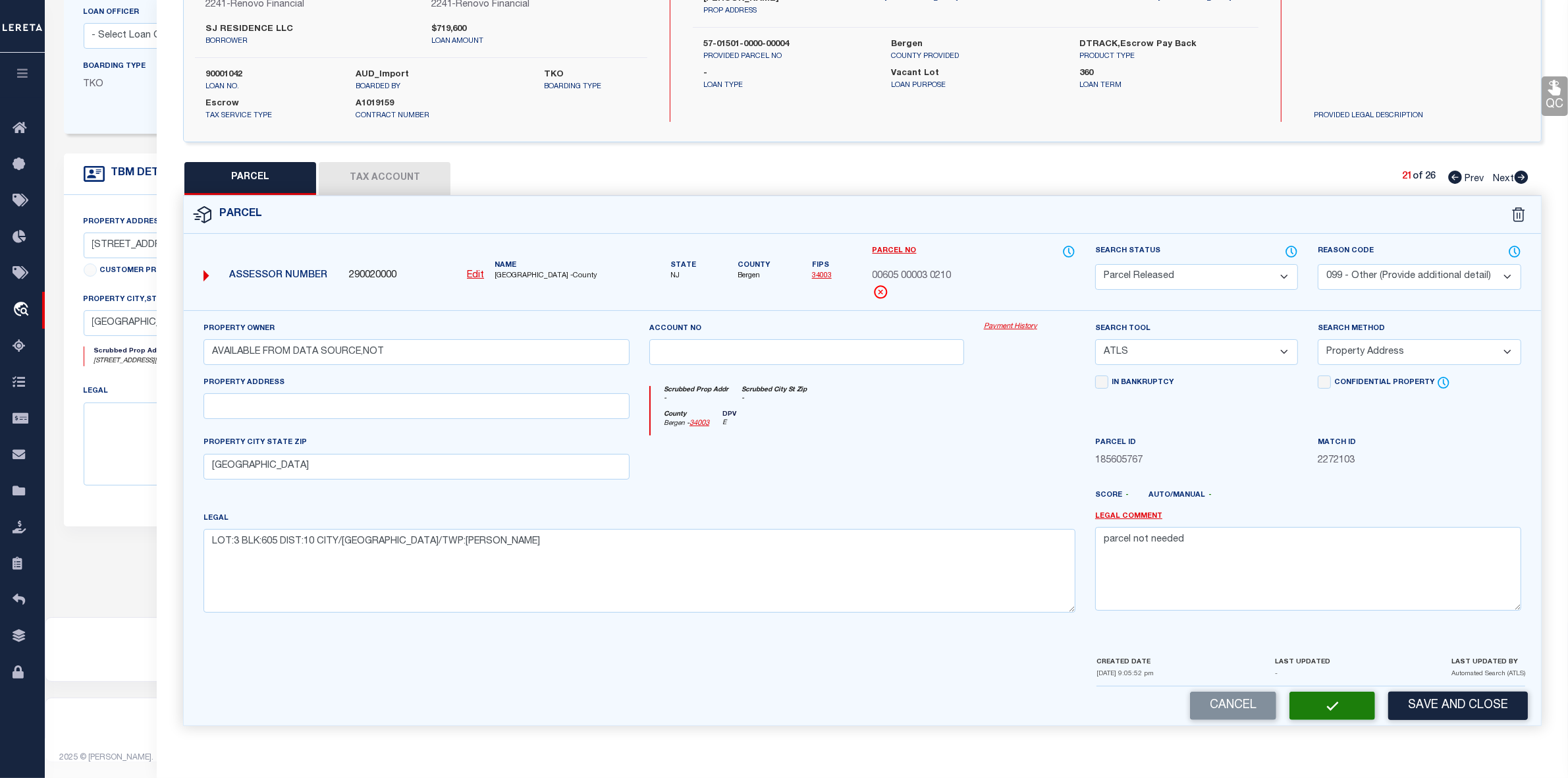
click at [1519, 172] on icon at bounding box center [1522, 177] width 14 height 13
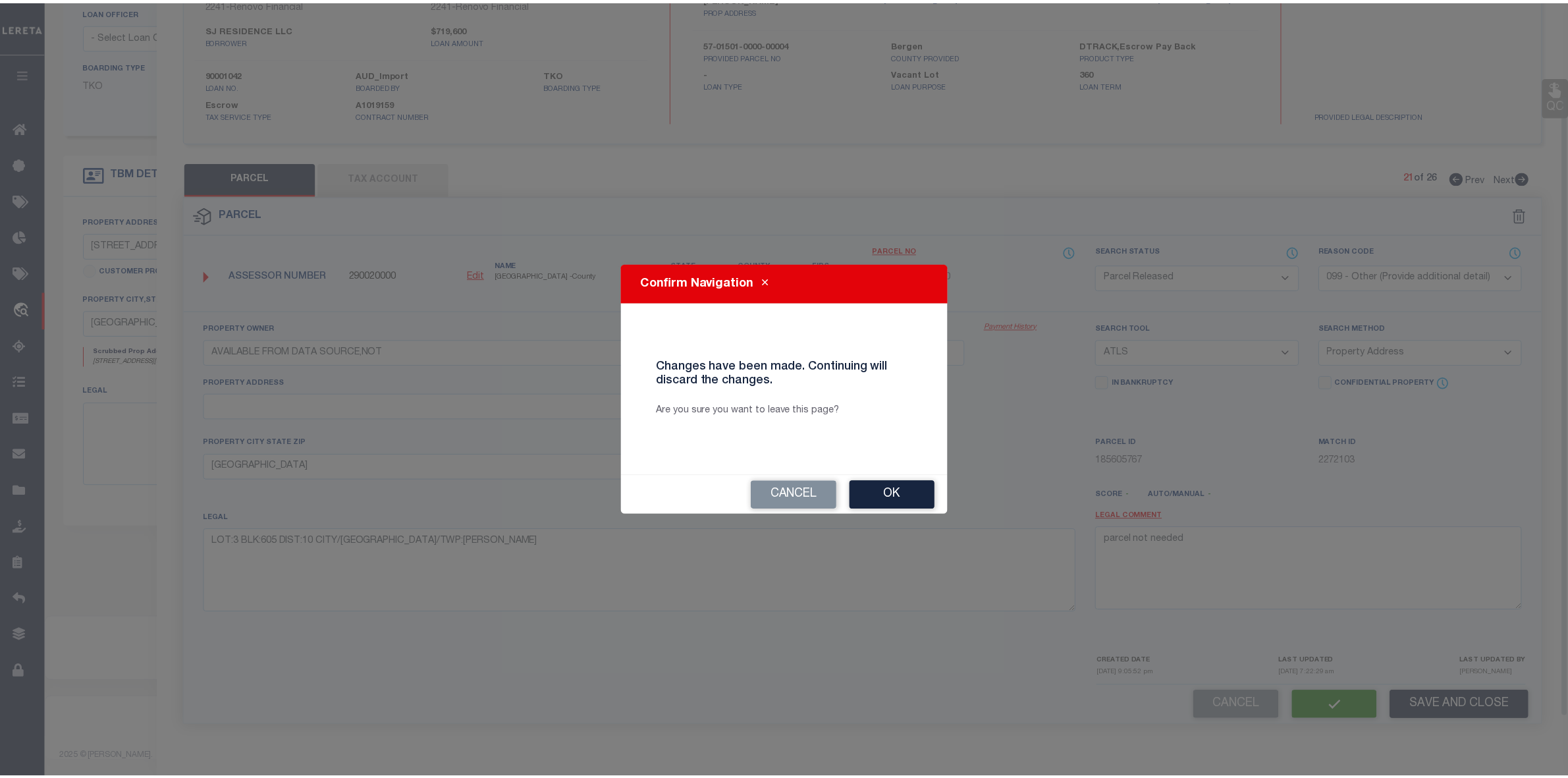
scroll to position [110, 0]
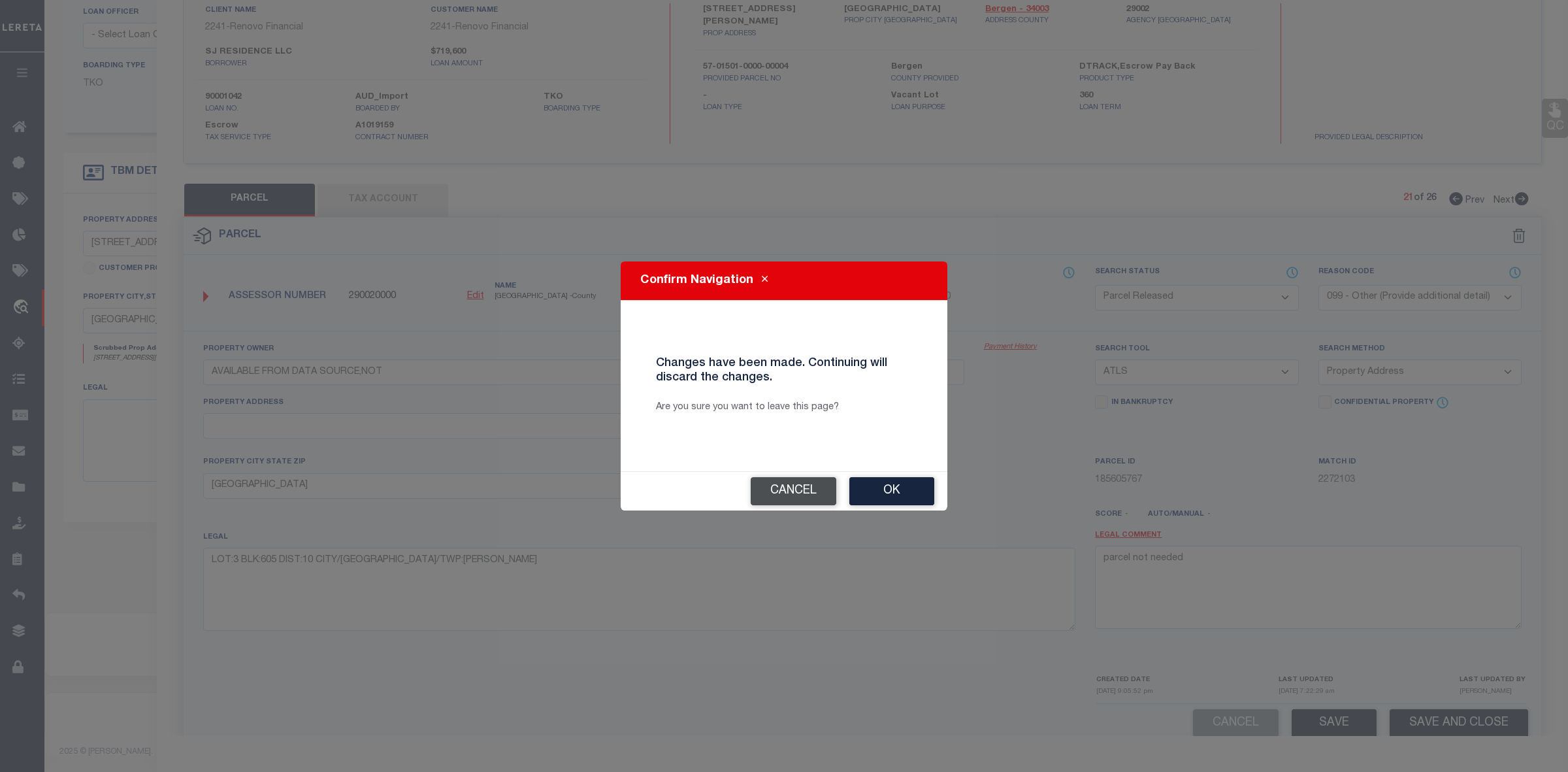
click at [809, 498] on button "Cancel" at bounding box center [793, 491] width 85 height 28
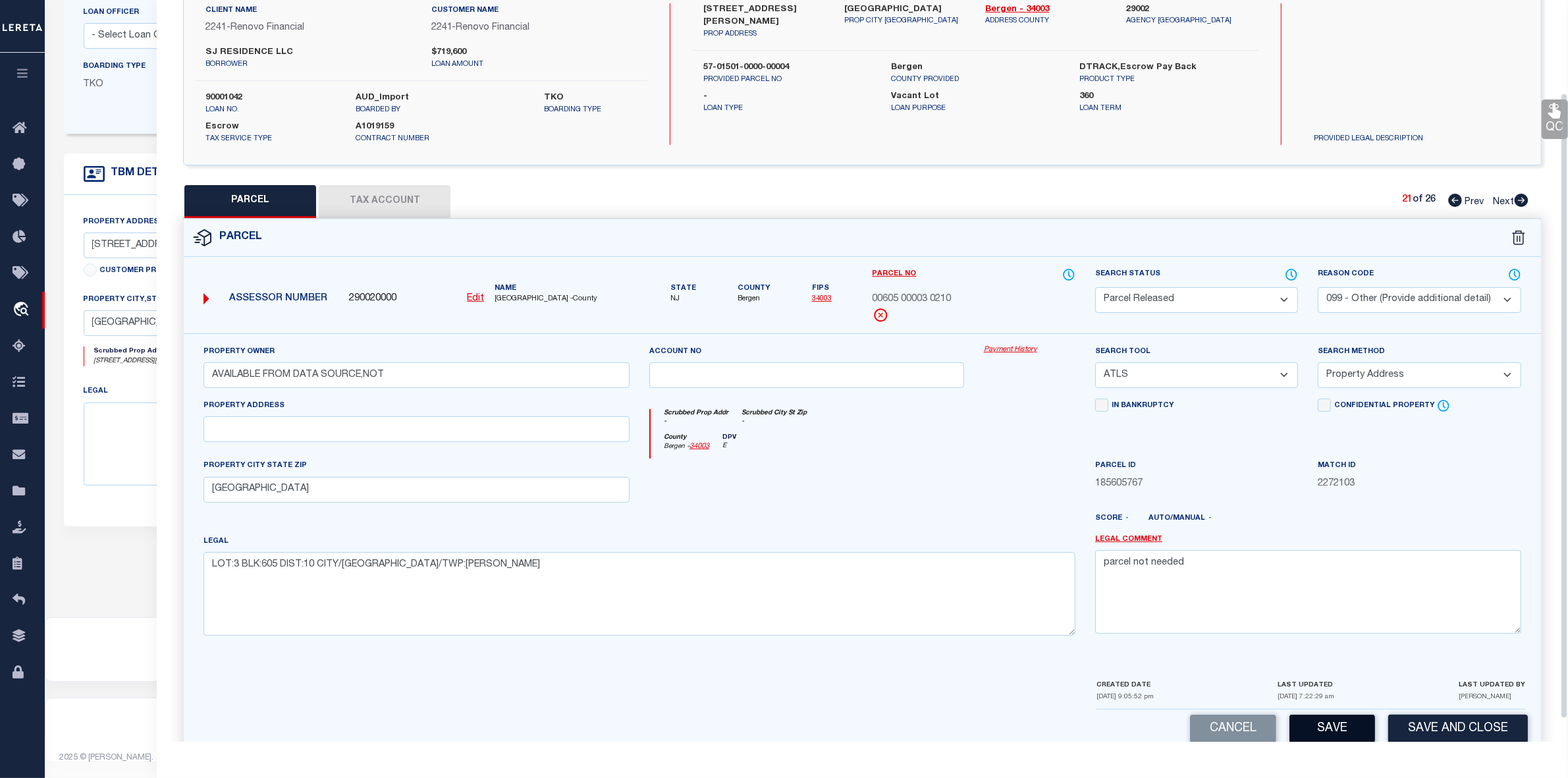
click at [1355, 734] on button "Save" at bounding box center [1331, 729] width 85 height 28
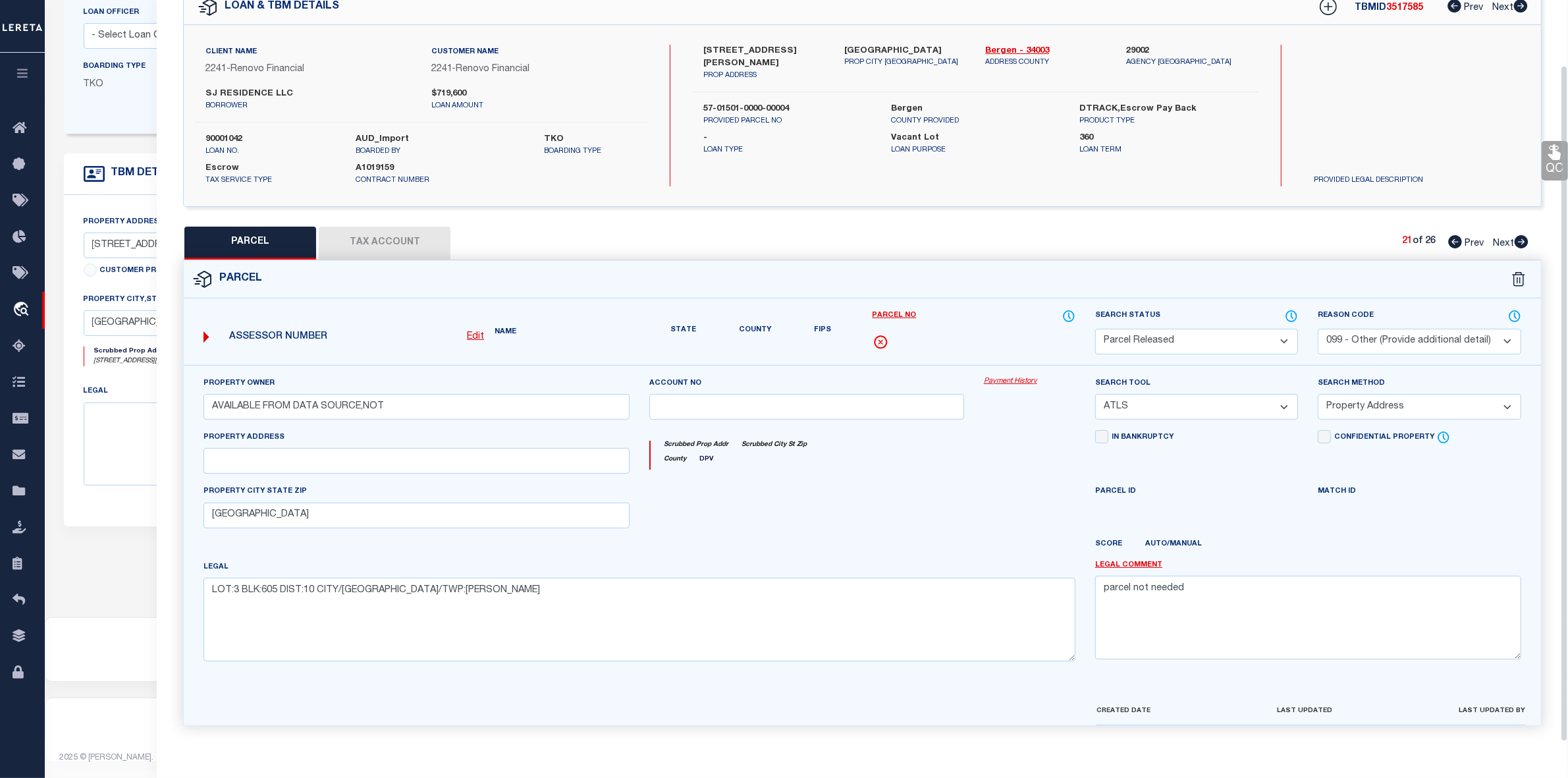
scroll to position [98, 0]
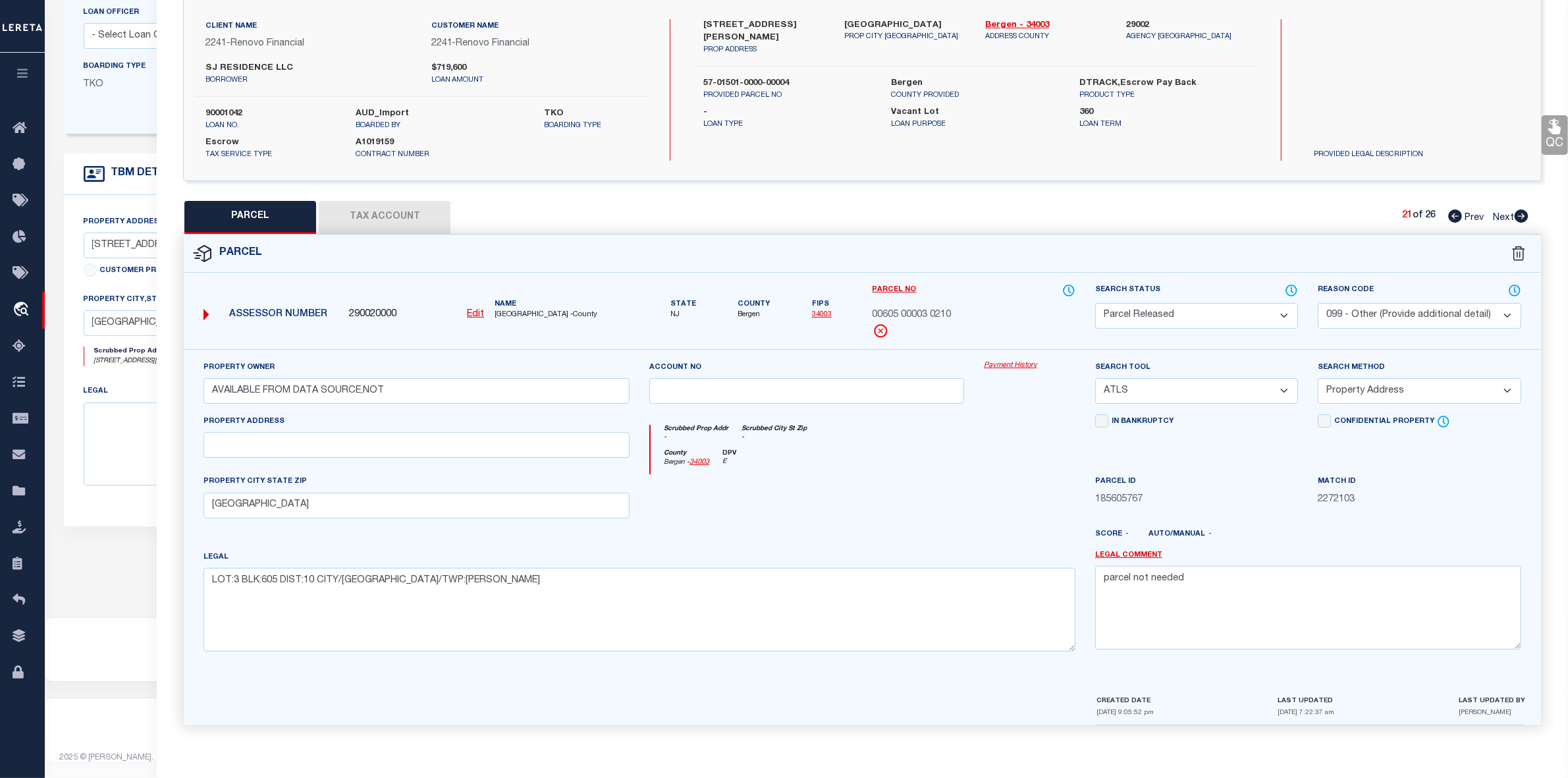
click at [1519, 210] on icon at bounding box center [1522, 216] width 14 height 13
click at [1216, 305] on select "Automated Search Bad Parcel Complete Duplicate Parcel High Dollar Reporting In …" at bounding box center [1196, 316] width 203 height 25
click at [1095, 303] on select "Automated Search Bad Parcel Complete Duplicate Parcel High Dollar Reporting In …" at bounding box center [1196, 316] width 203 height 25
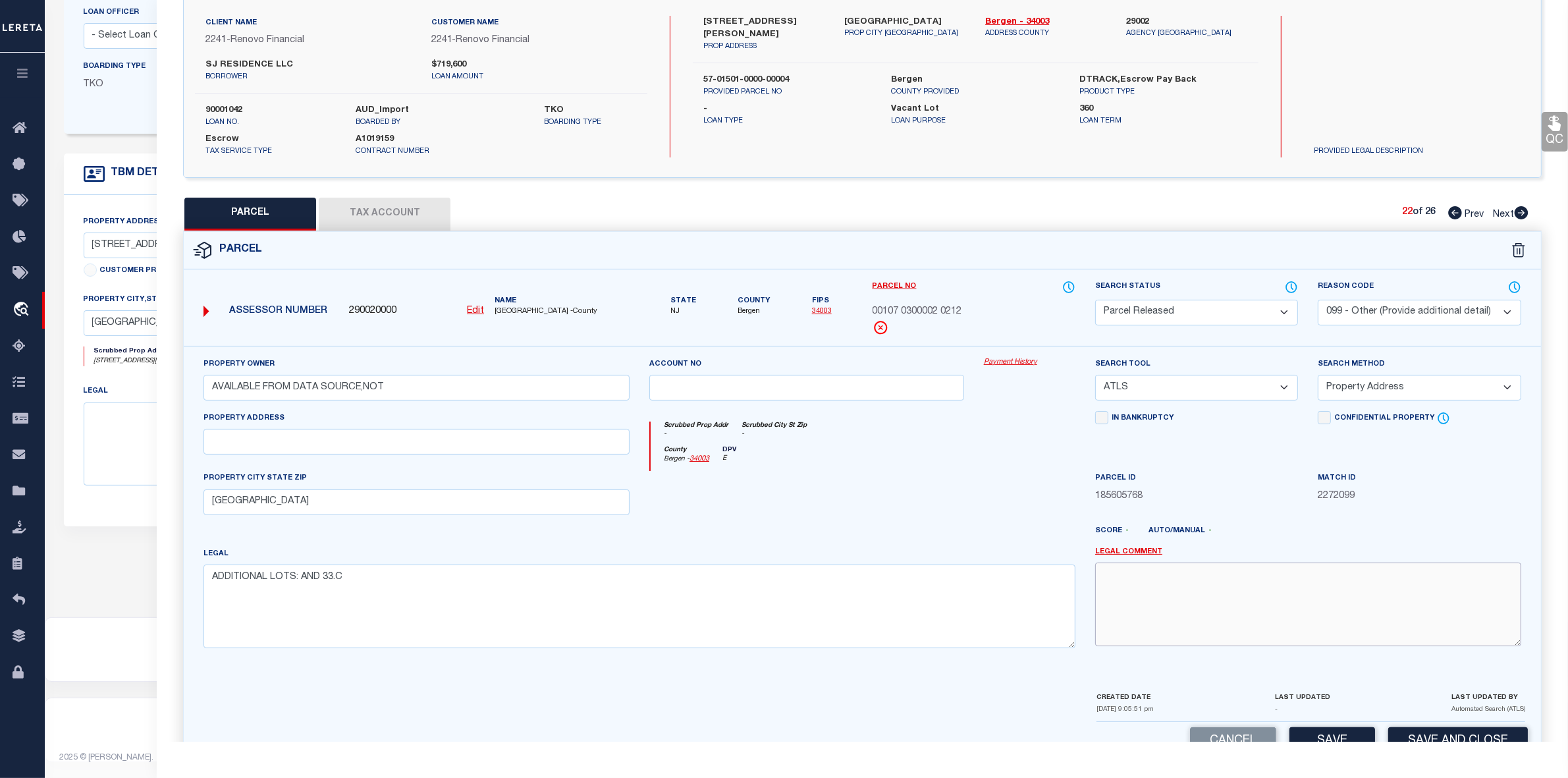
paste textarea "parcel not needed"
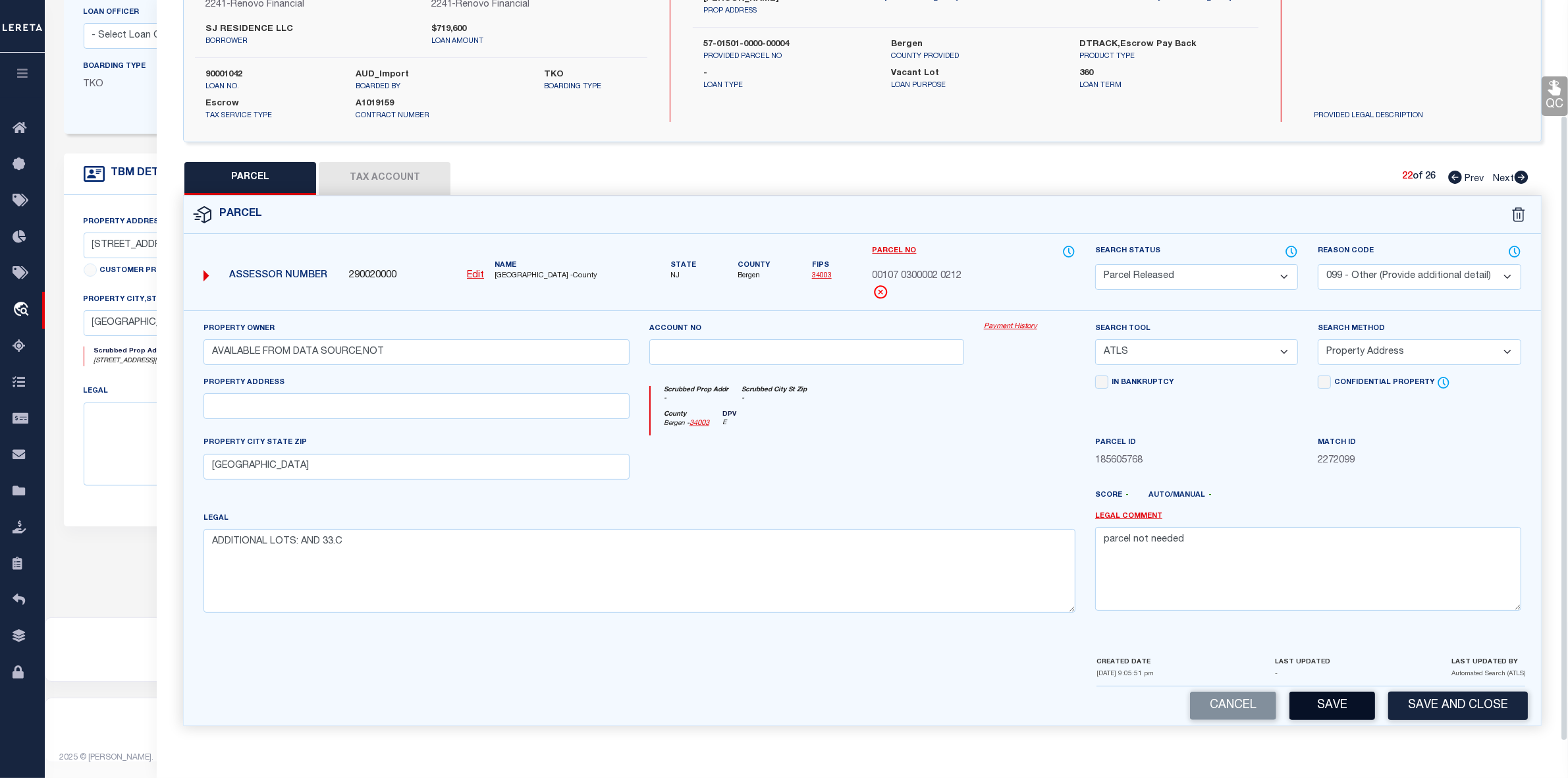
click at [1318, 709] on button "Save" at bounding box center [1331, 706] width 85 height 28
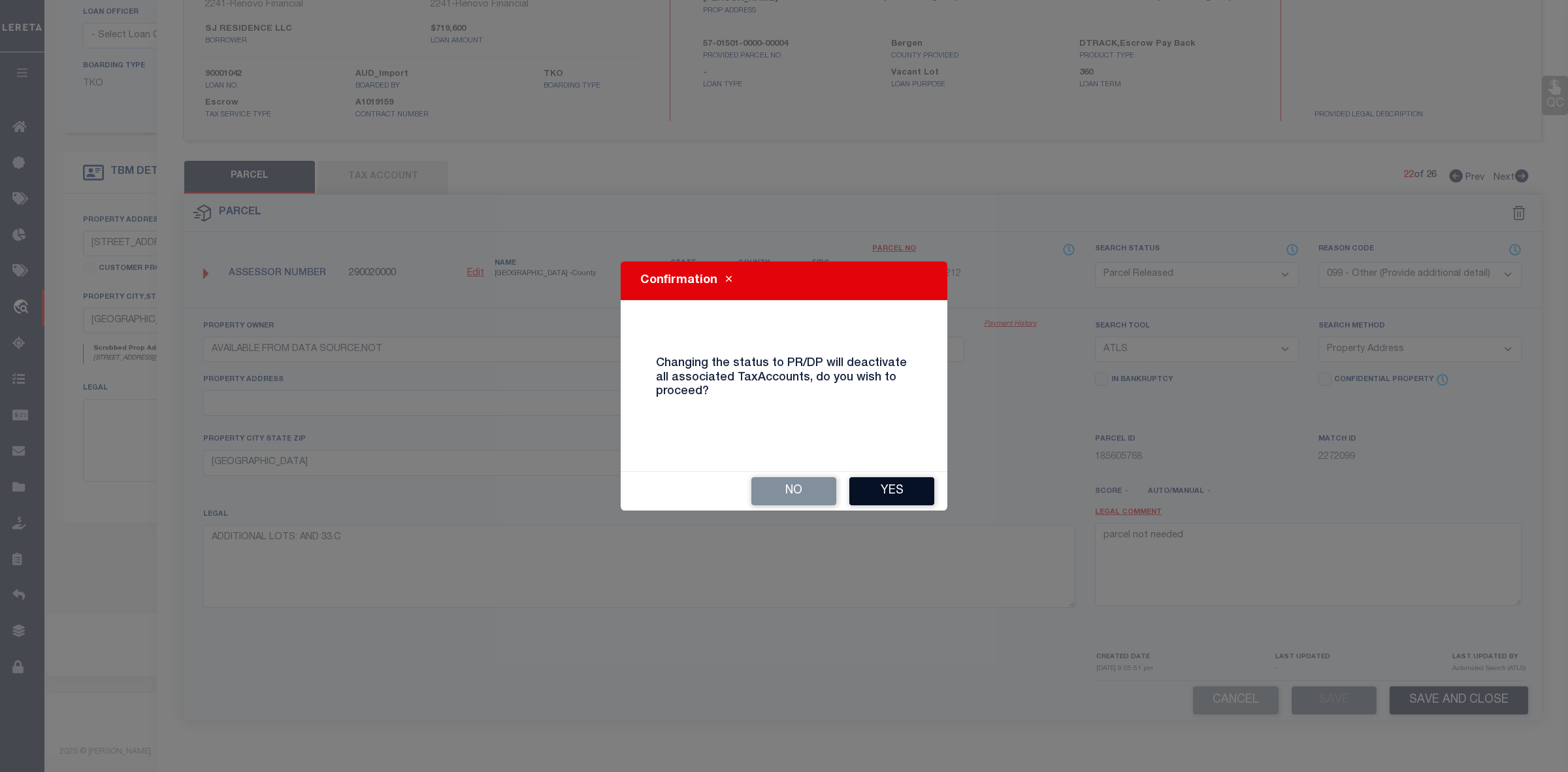
click at [879, 479] on button "Yes" at bounding box center [891, 491] width 85 height 28
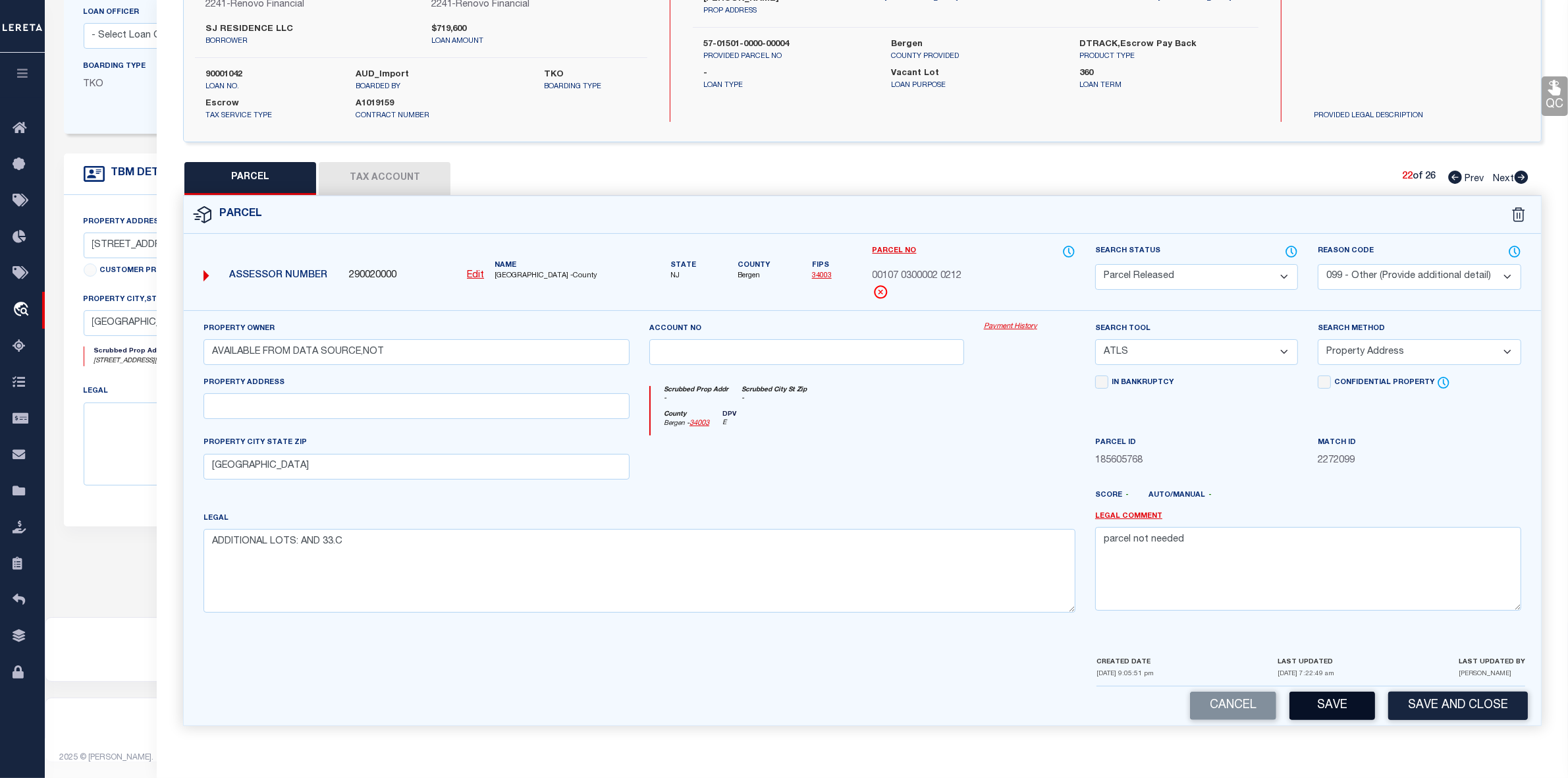
click at [1337, 703] on button "Save" at bounding box center [1331, 706] width 85 height 28
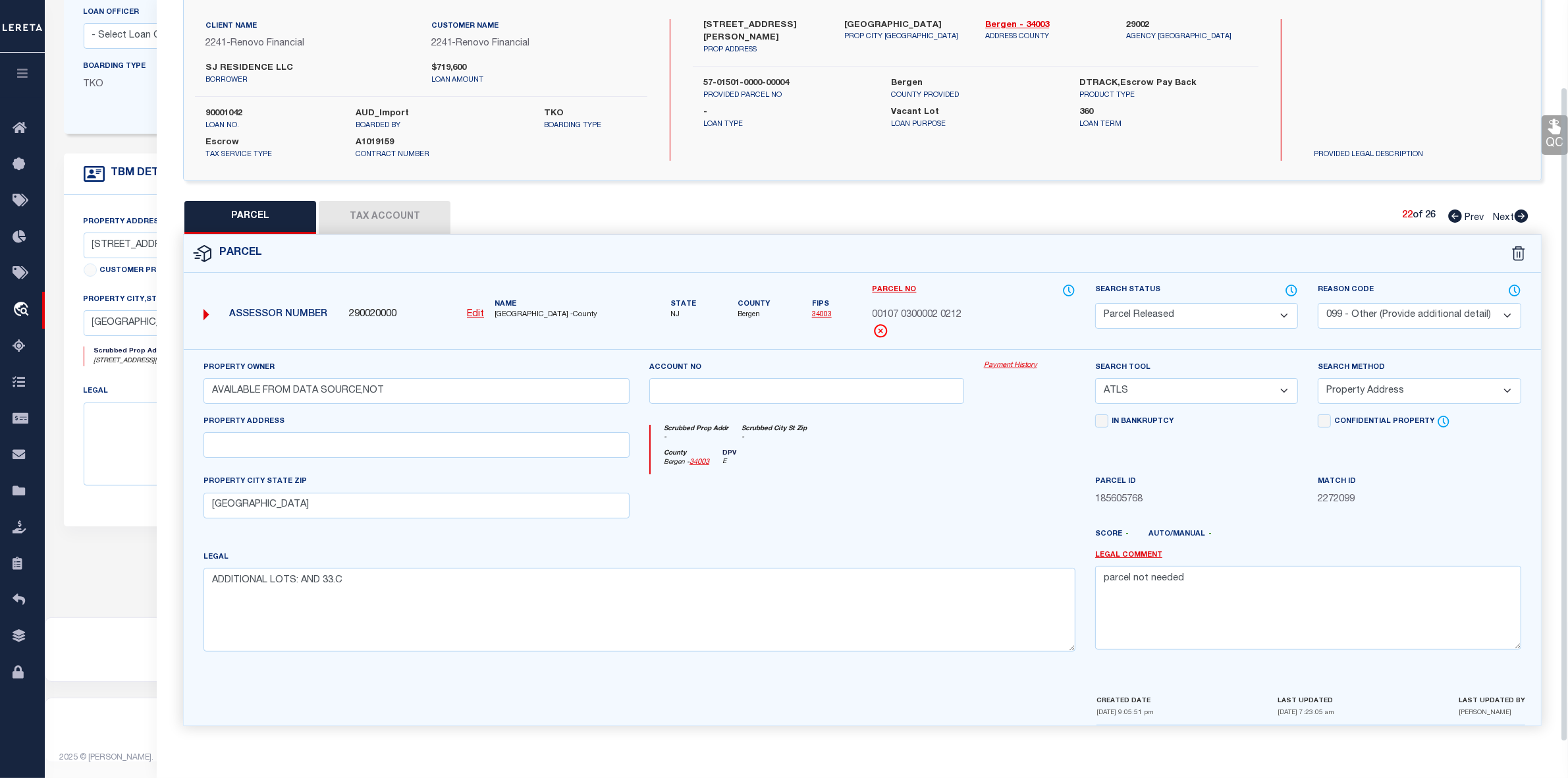
scroll to position [98, 0]
click at [1519, 210] on icon at bounding box center [1522, 216] width 14 height 13
click at [1173, 317] on select "Automated Search Bad Parcel Complete Duplicate Parcel High Dollar Reporting In …" at bounding box center [1196, 316] width 203 height 25
click at [1095, 303] on select "Automated Search Bad Parcel Complete Duplicate Parcel High Dollar Reporting In …" at bounding box center [1196, 316] width 203 height 25
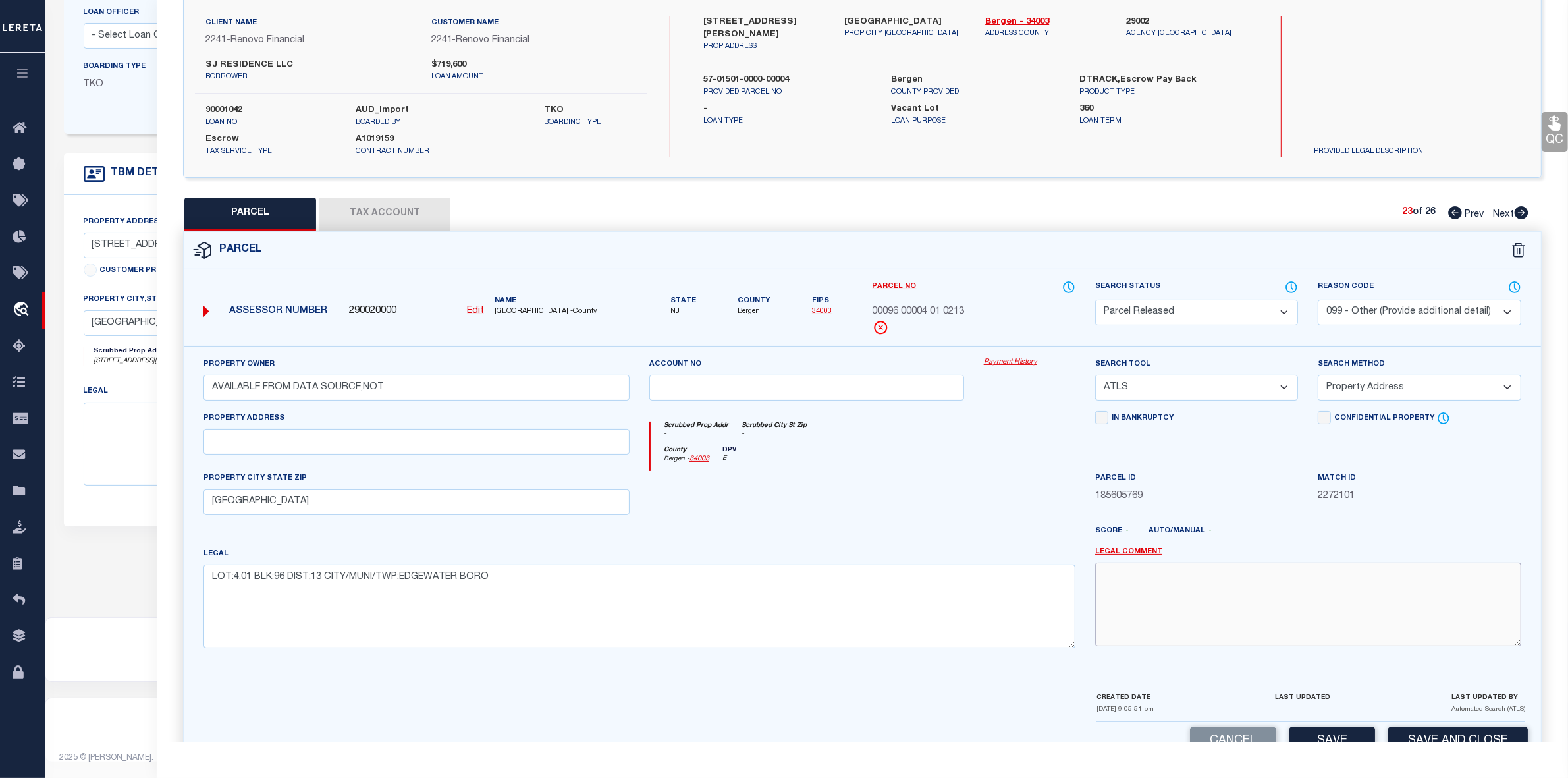
paste textarea "parcel not needed"
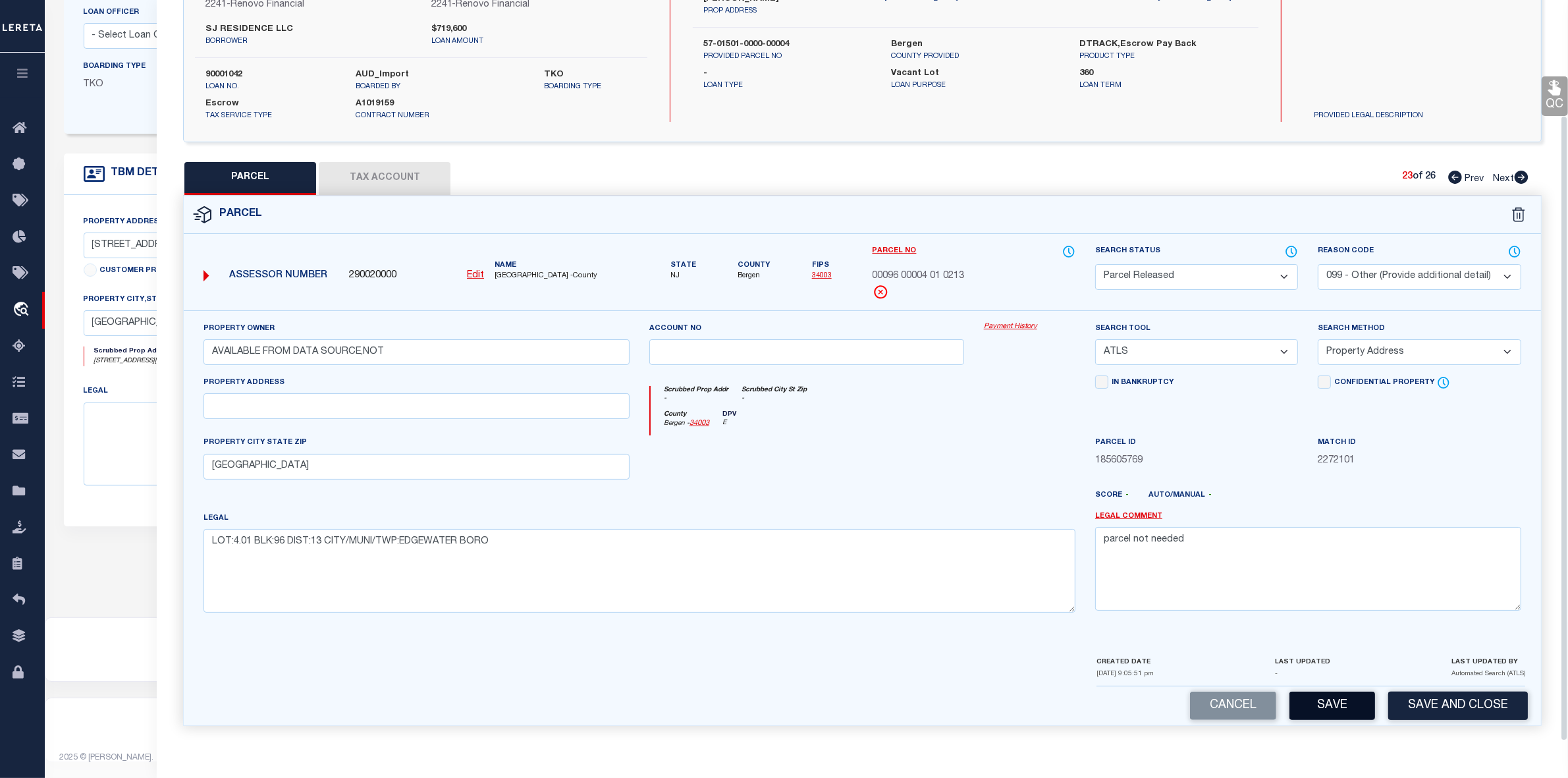
click at [1338, 707] on button "Save" at bounding box center [1331, 706] width 85 height 28
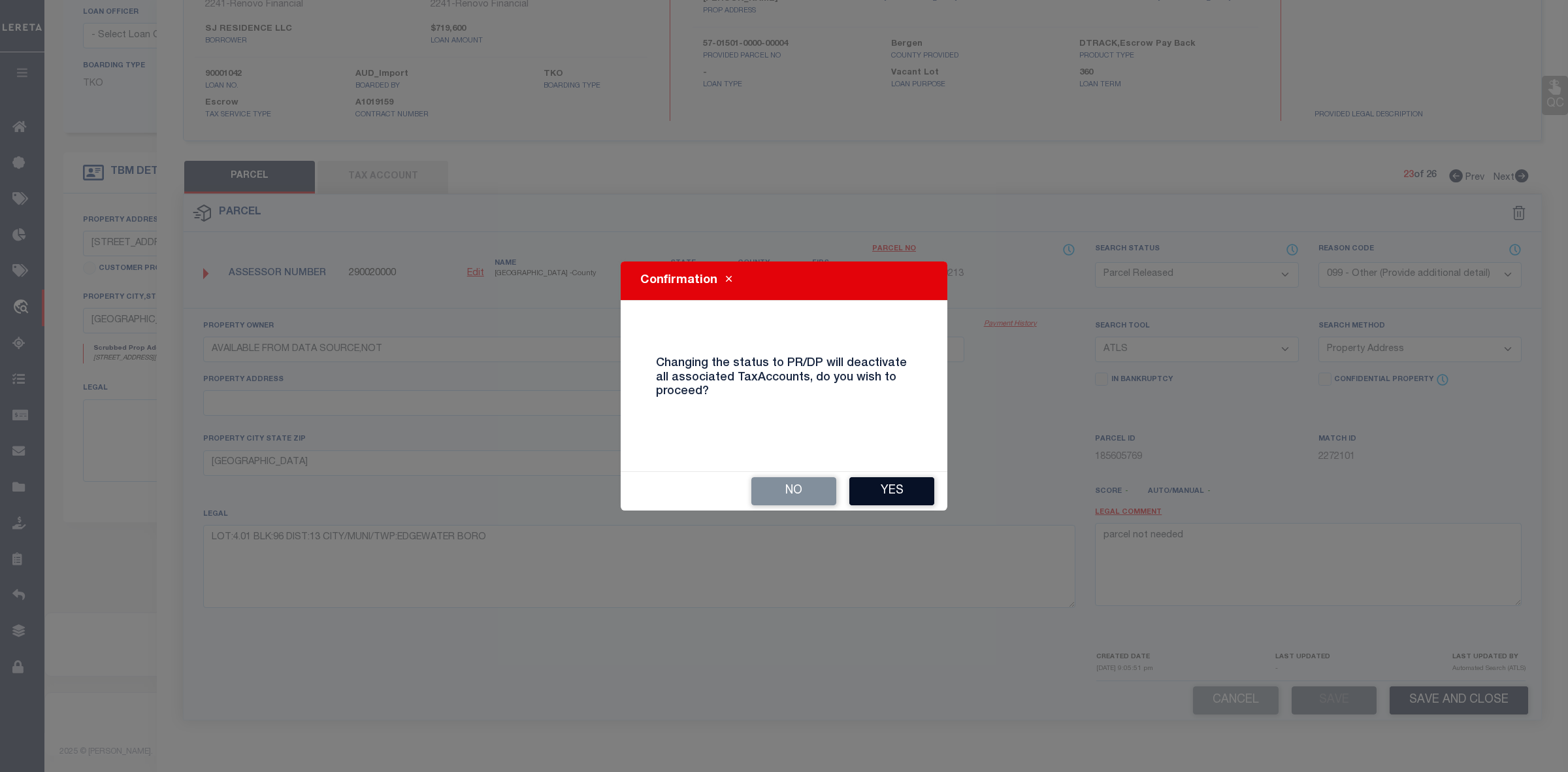
click at [870, 491] on button "Yes" at bounding box center [891, 491] width 85 height 28
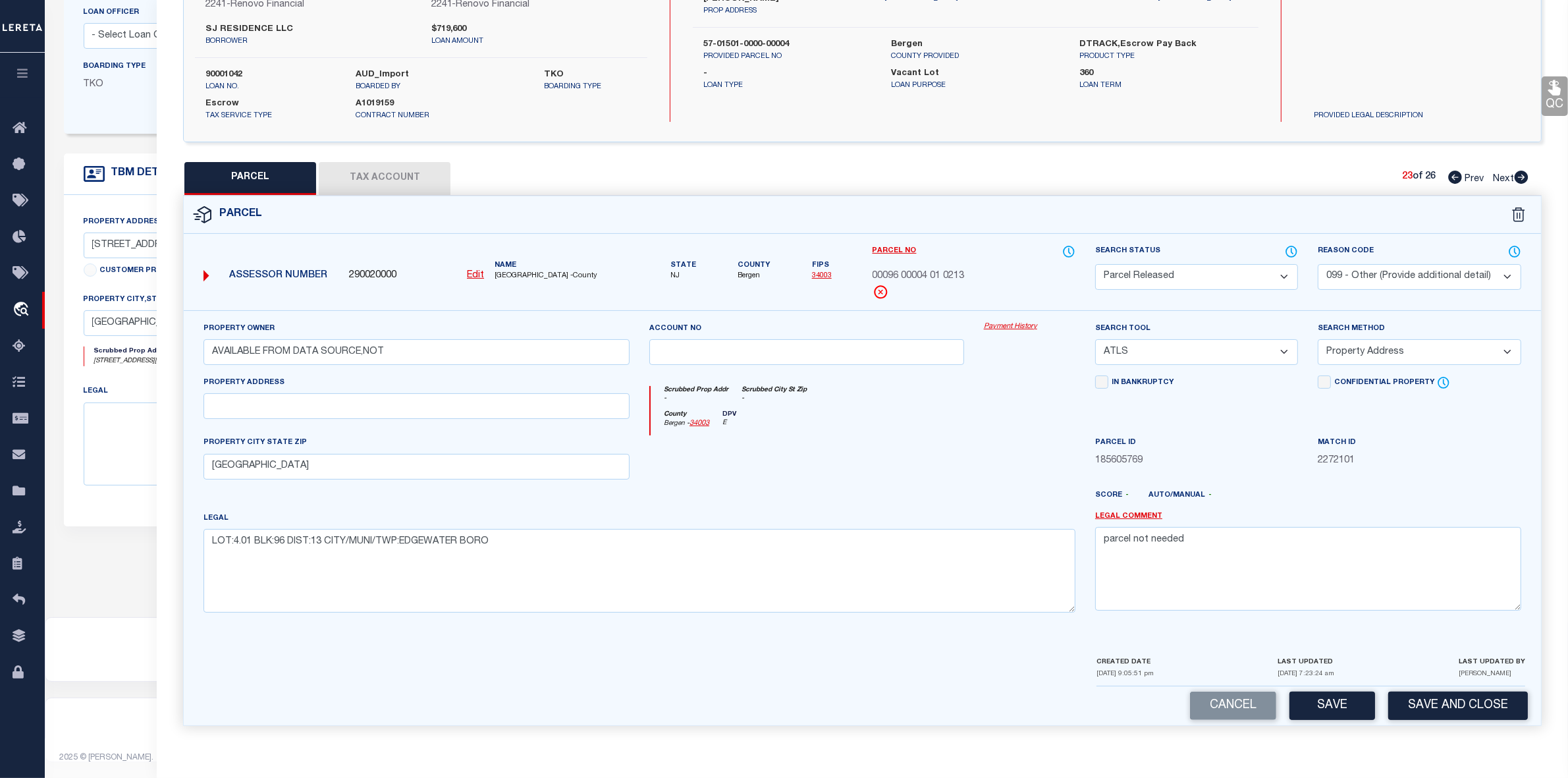
click at [1520, 176] on icon at bounding box center [1522, 177] width 14 height 13
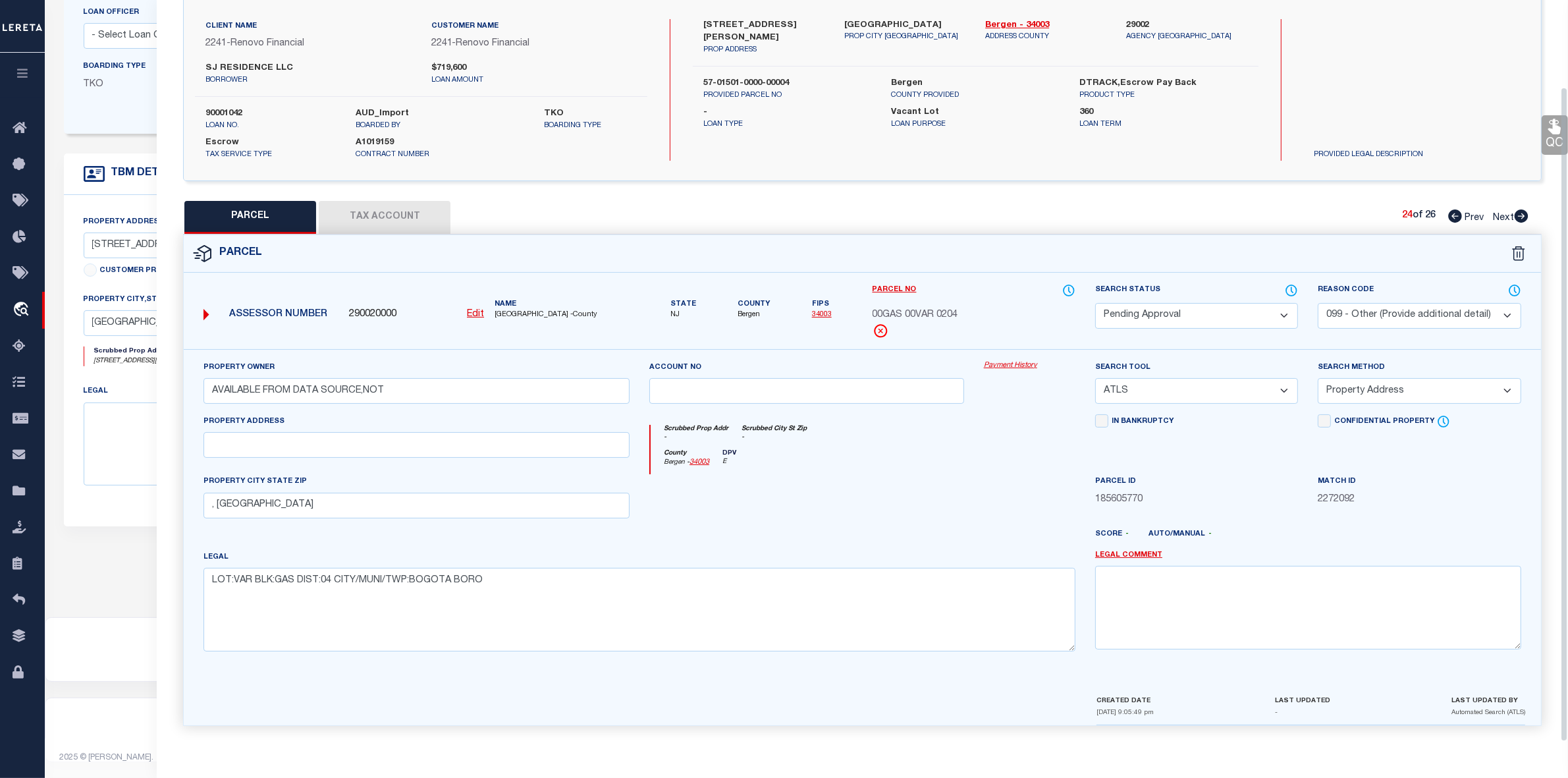
scroll to position [98, 0]
click at [1184, 322] on select "Automated Search Bad Parcel Complete Duplicate Parcel High Dollar Reporting In …" at bounding box center [1196, 316] width 203 height 25
click at [1095, 303] on select "Automated Search Bad Parcel Complete Duplicate Parcel High Dollar Reporting In …" at bounding box center [1196, 316] width 203 height 25
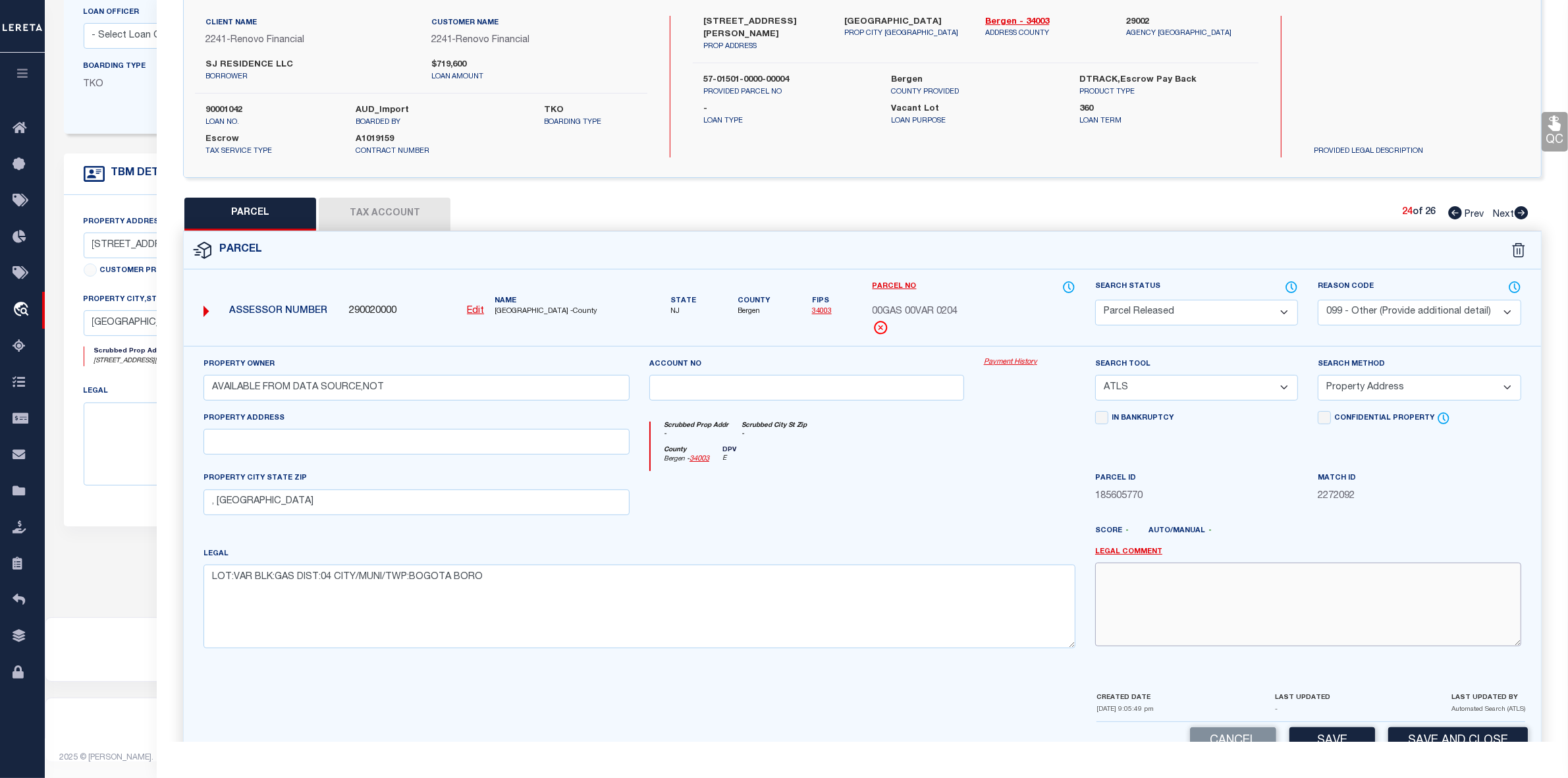
paste textarea "parcel not needed"
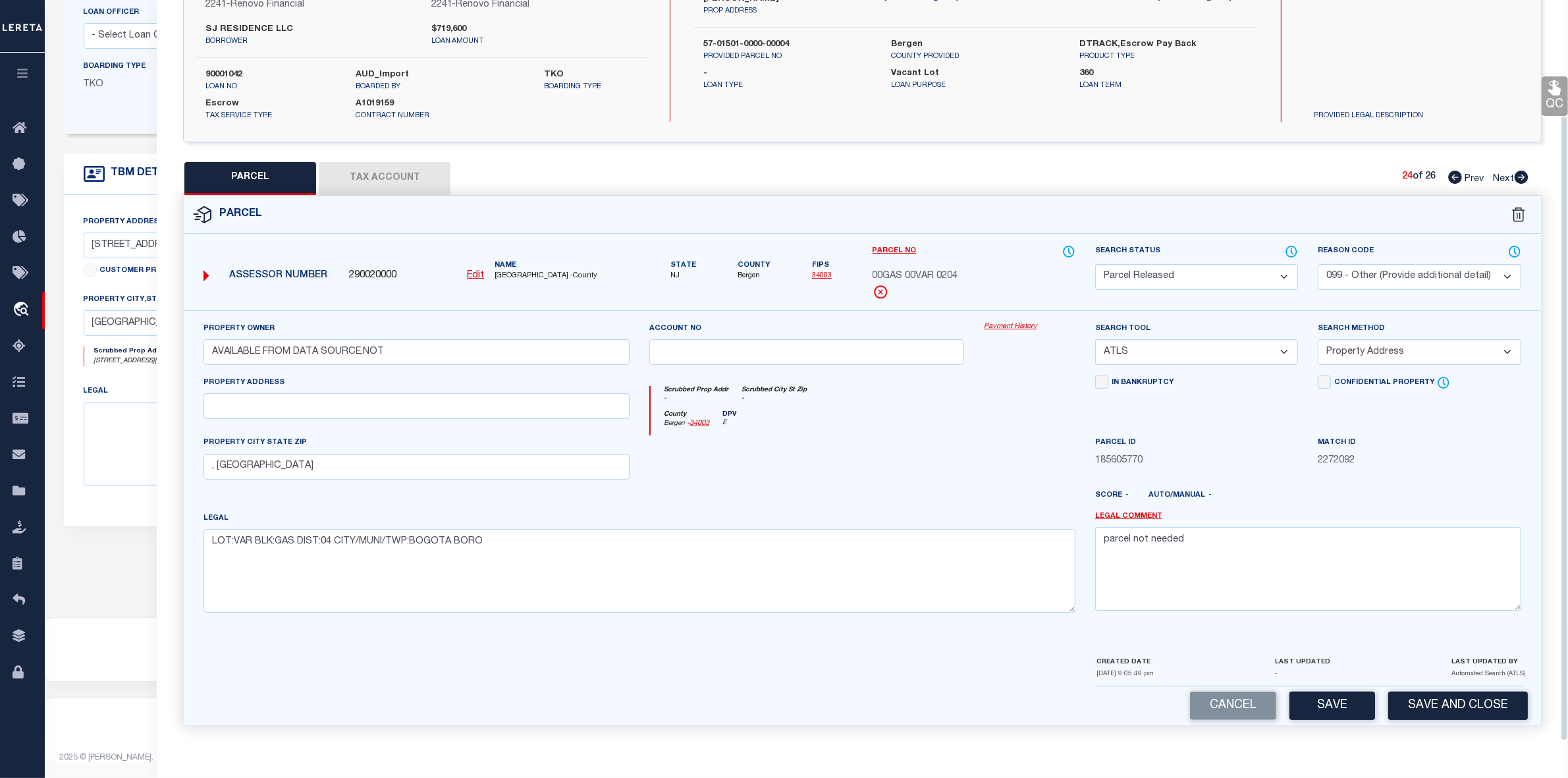
click at [1318, 720] on div "Cancel Save Save and Close" at bounding box center [862, 706] width 1358 height 39
click at [1316, 715] on button "Save" at bounding box center [1331, 706] width 85 height 28
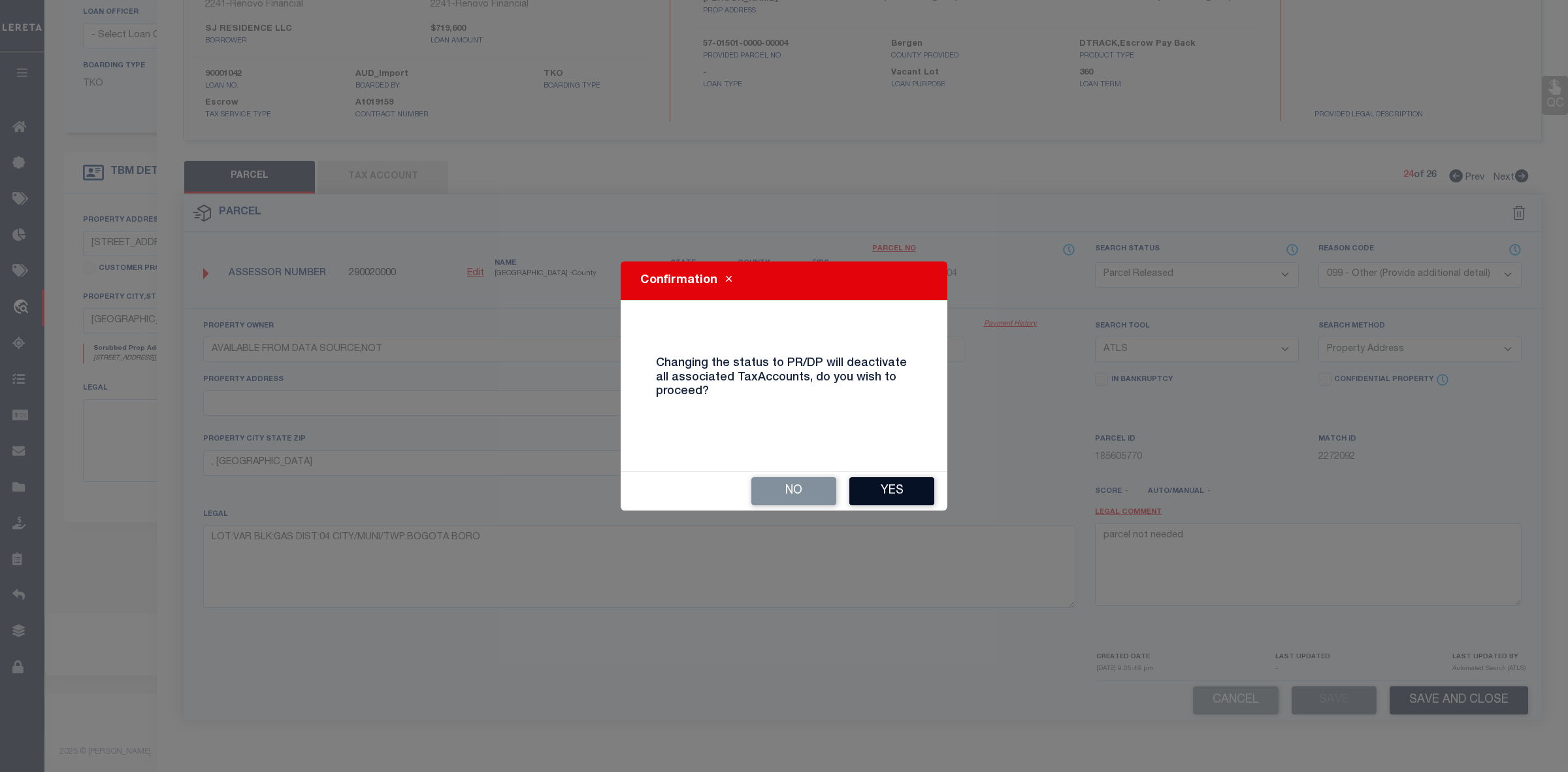
click at [898, 492] on button "Yes" at bounding box center [891, 491] width 85 height 28
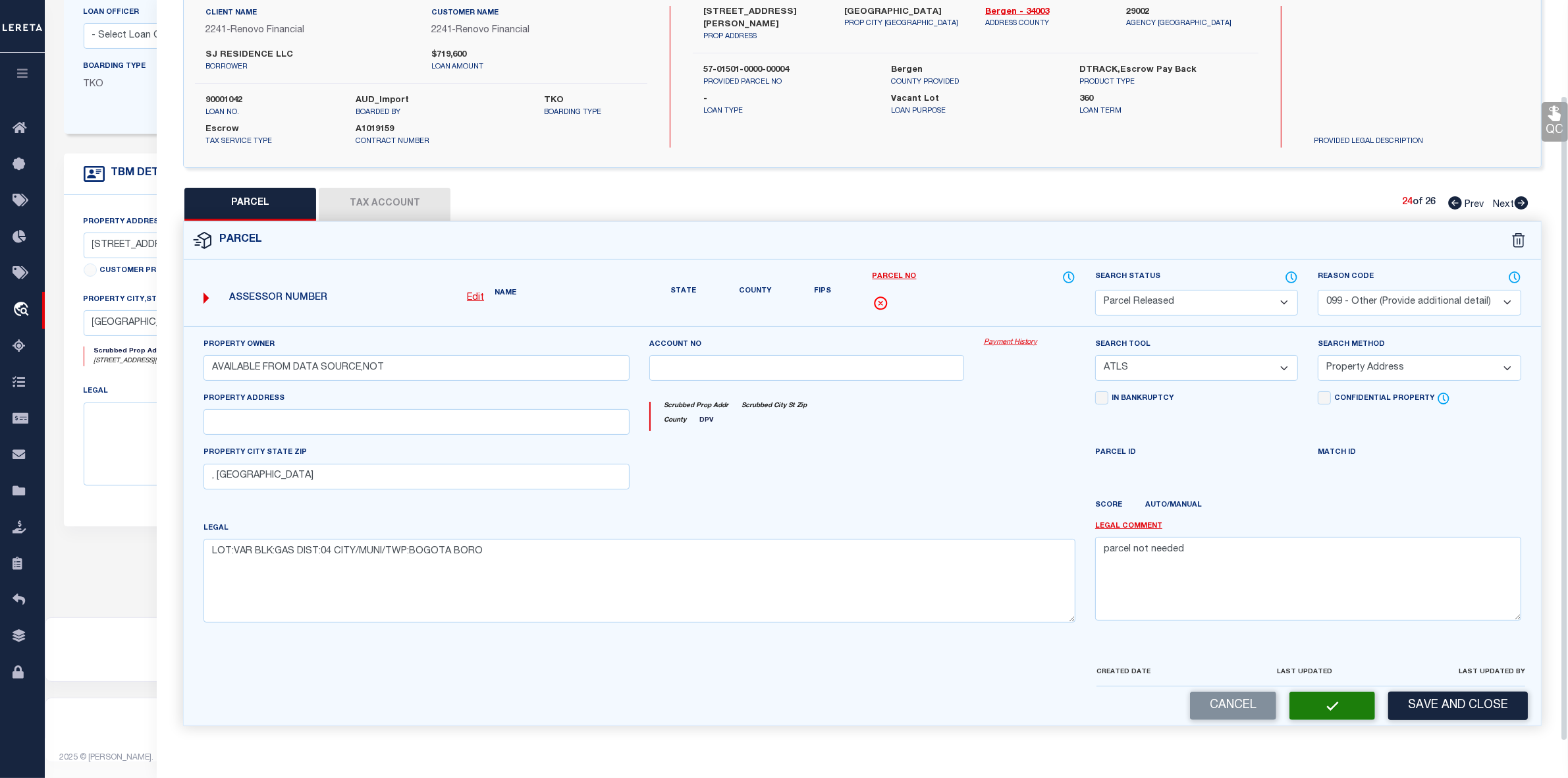
scroll to position [98, 0]
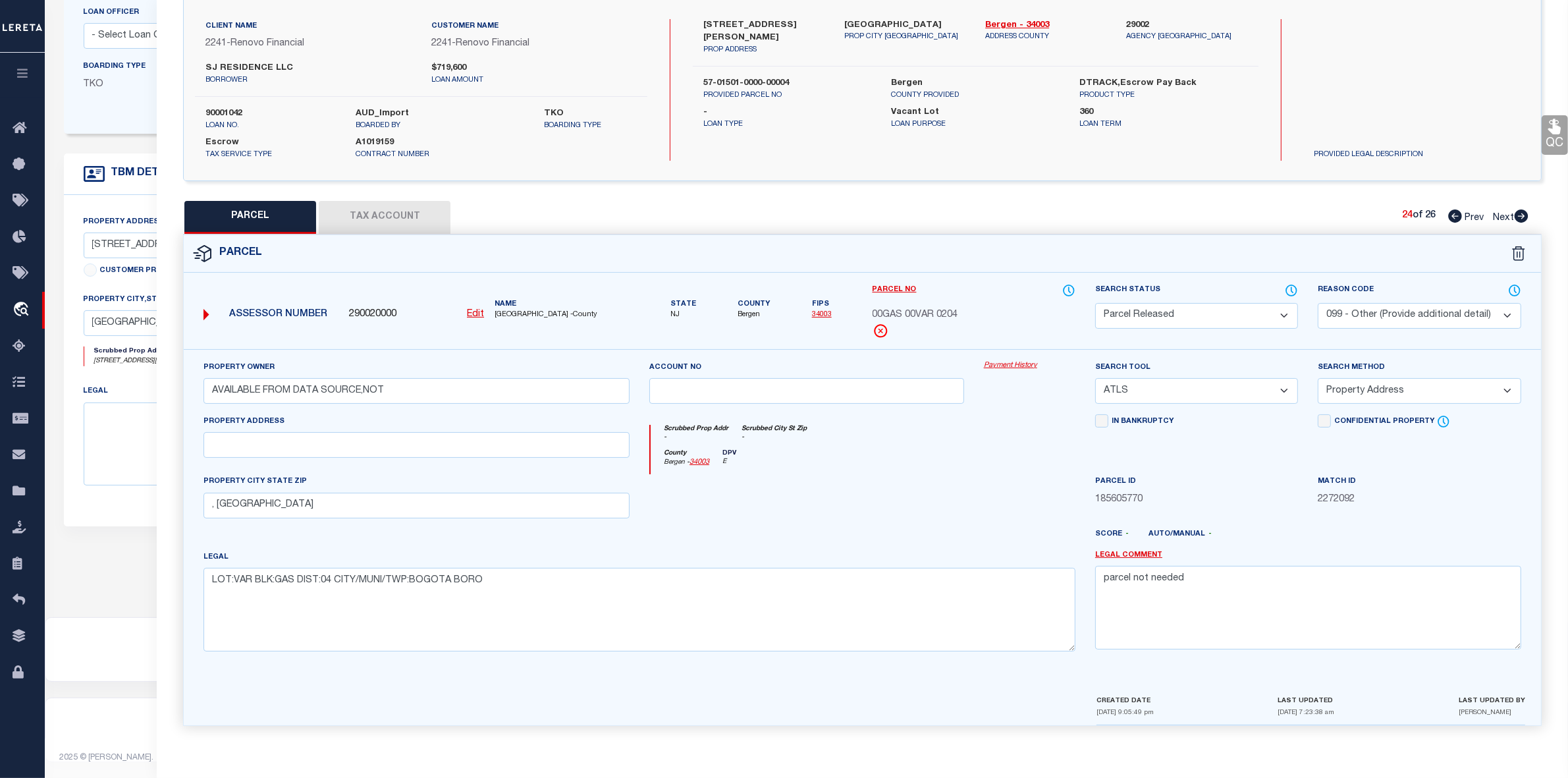
click at [1520, 218] on icon at bounding box center [1522, 216] width 14 height 13
click at [1159, 318] on select "Automated Search Bad Parcel Complete Duplicate Parcel High Dollar Reporting In …" at bounding box center [1196, 316] width 203 height 25
click at [1095, 303] on select "Automated Search Bad Parcel Complete Duplicate Parcel High Dollar Reporting In …" at bounding box center [1196, 316] width 203 height 25
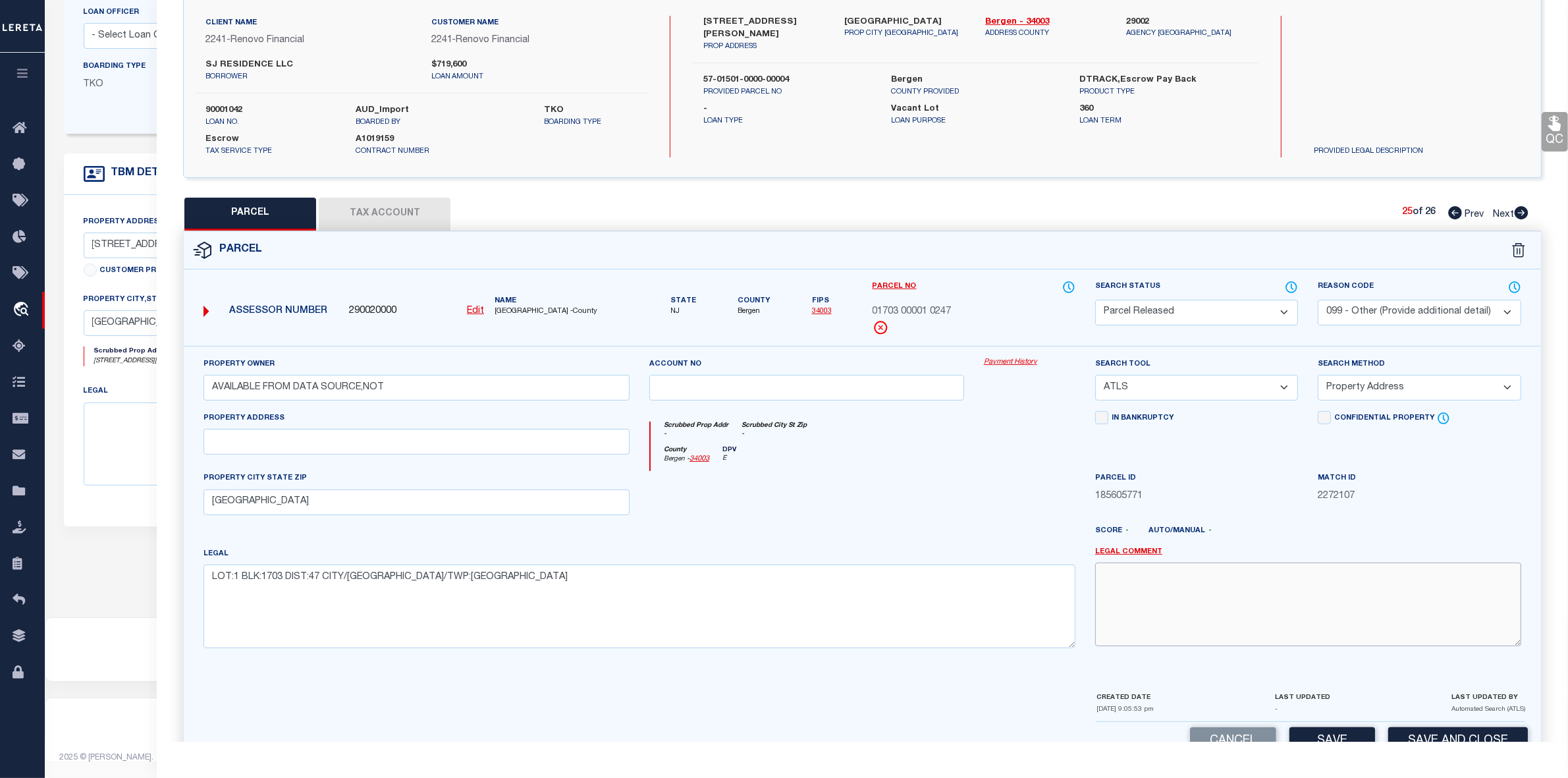
click at [1219, 596] on textarea at bounding box center [1308, 604] width 426 height 83
paste textarea "parcel not needed"
click at [1348, 740] on button "Save" at bounding box center [1331, 741] width 85 height 28
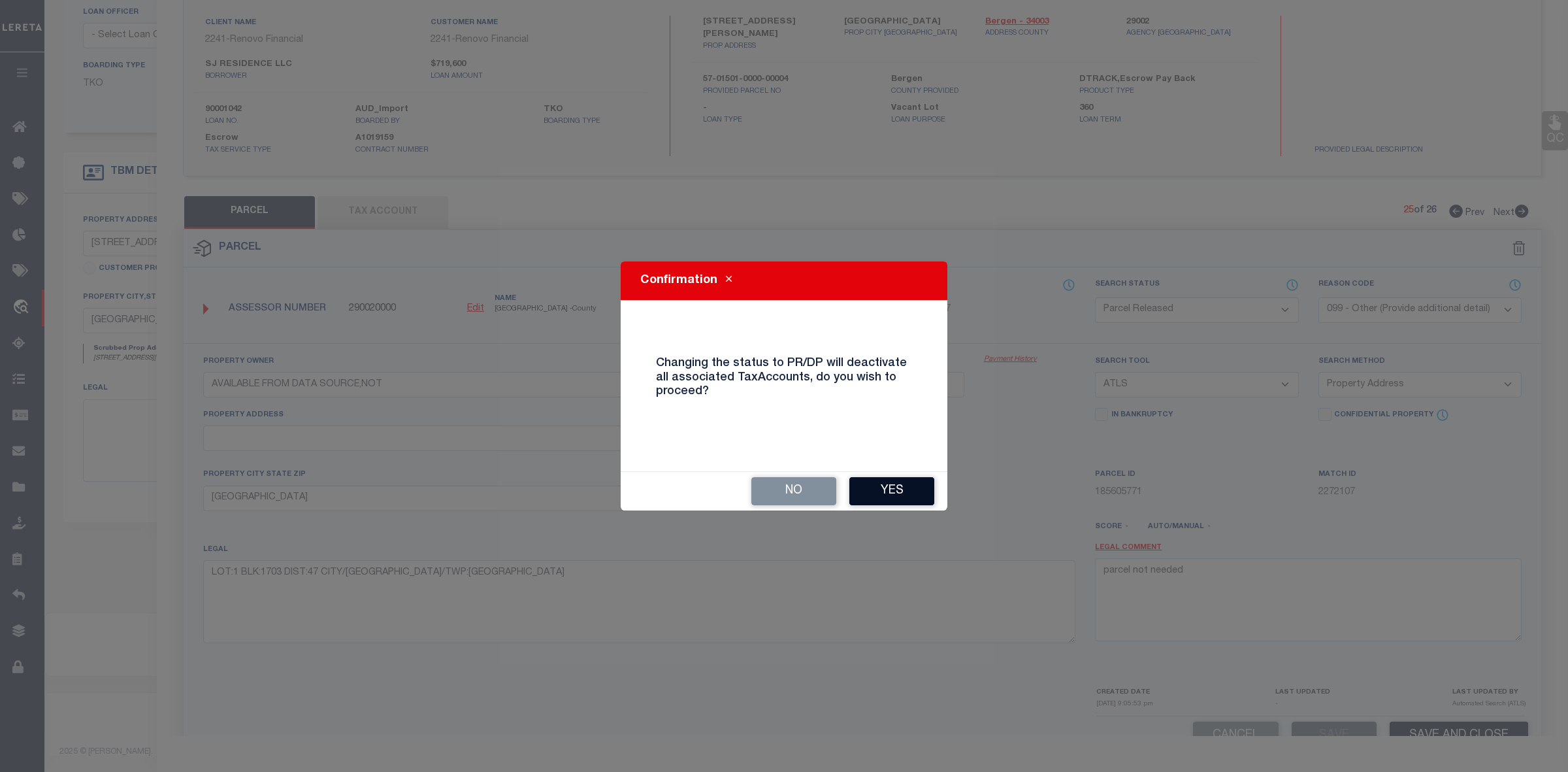
click at [903, 480] on button "Yes" at bounding box center [891, 491] width 85 height 28
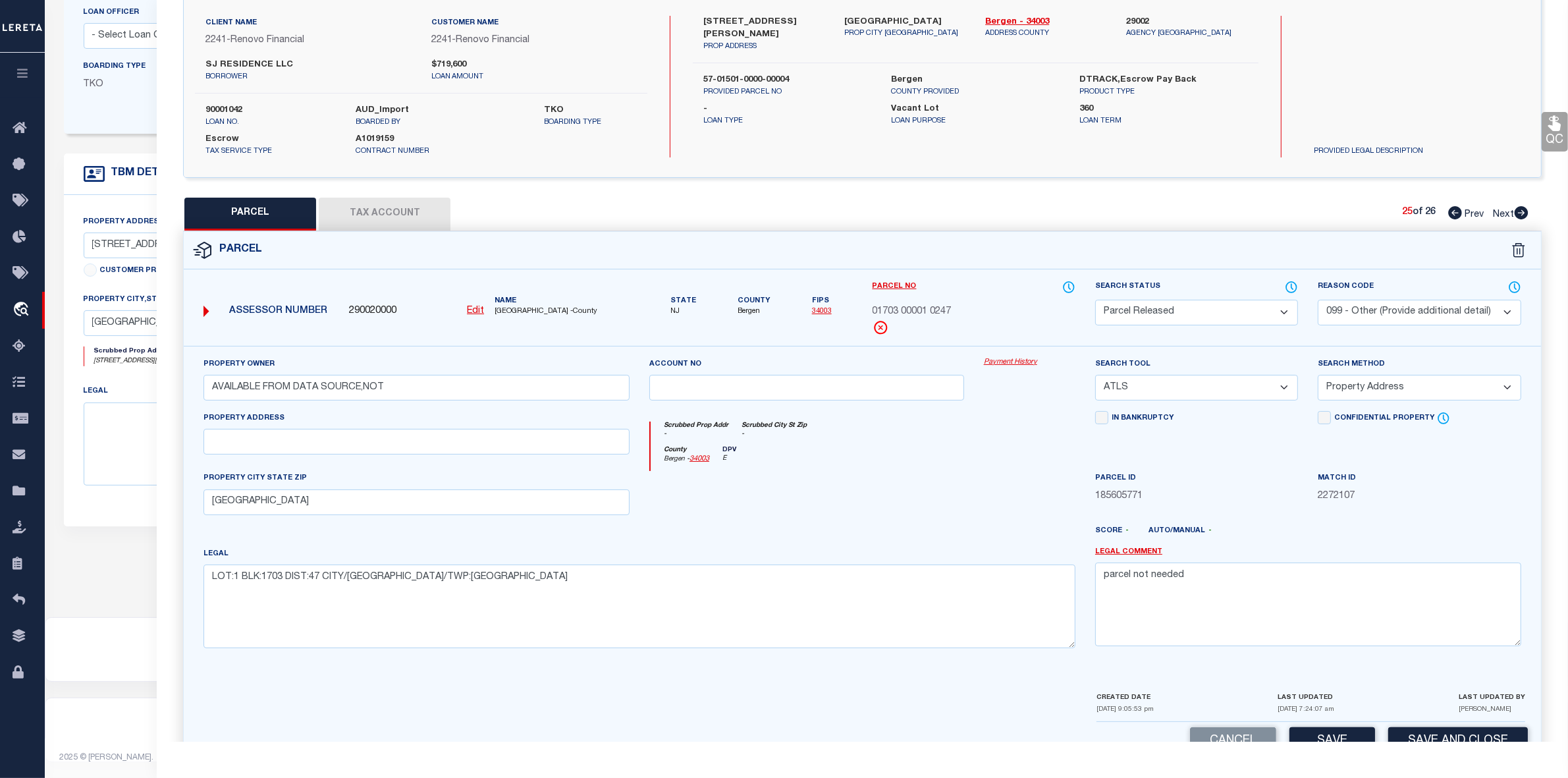
click at [1521, 210] on icon at bounding box center [1522, 212] width 14 height 13
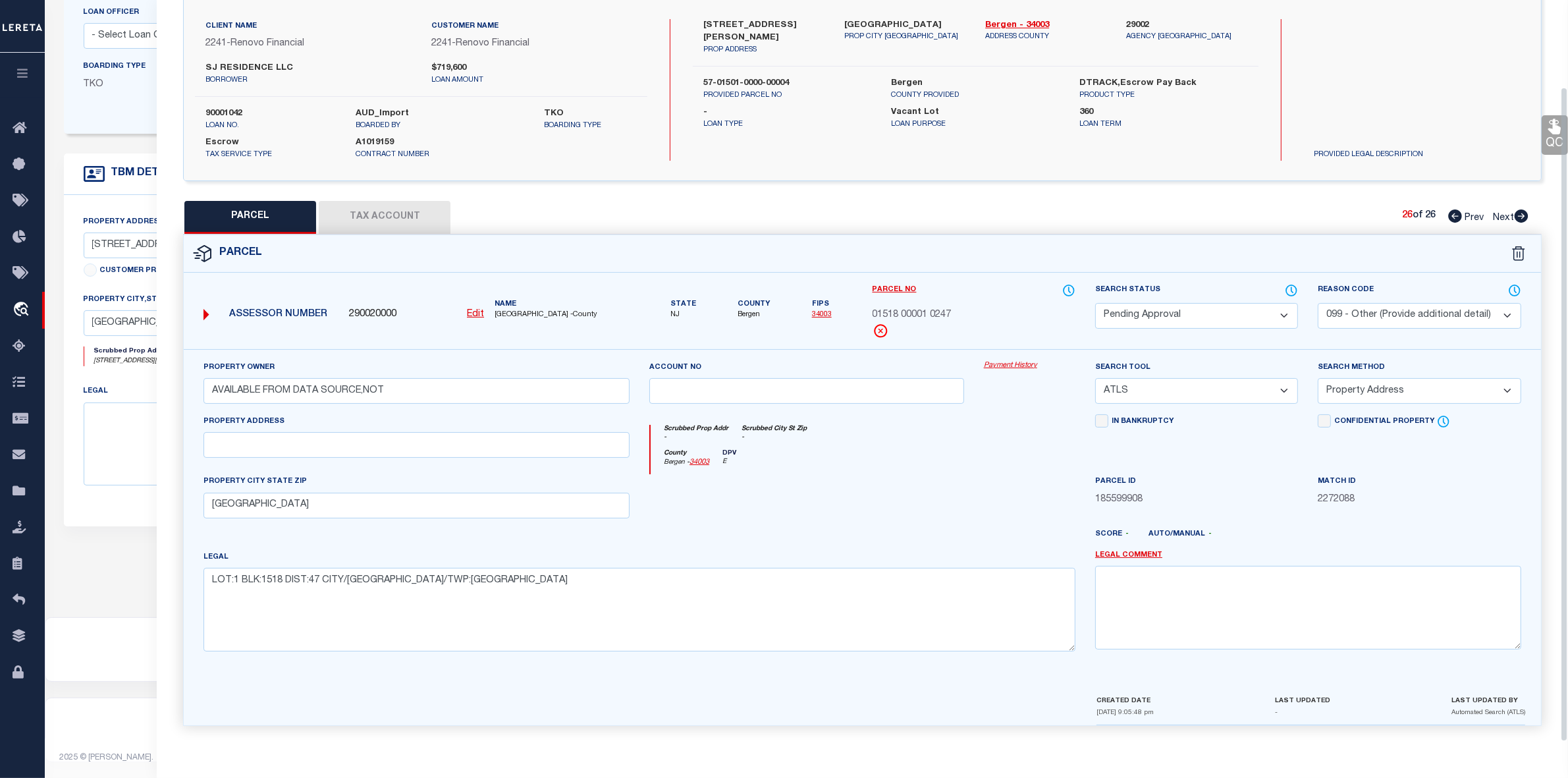
click at [1163, 315] on select "Automated Search Bad Parcel Complete Duplicate Parcel High Dollar Reporting In …" at bounding box center [1196, 316] width 203 height 25
click at [1095, 303] on select "Automated Search Bad Parcel Complete Duplicate Parcel High Dollar Reporting In …" at bounding box center [1196, 316] width 203 height 25
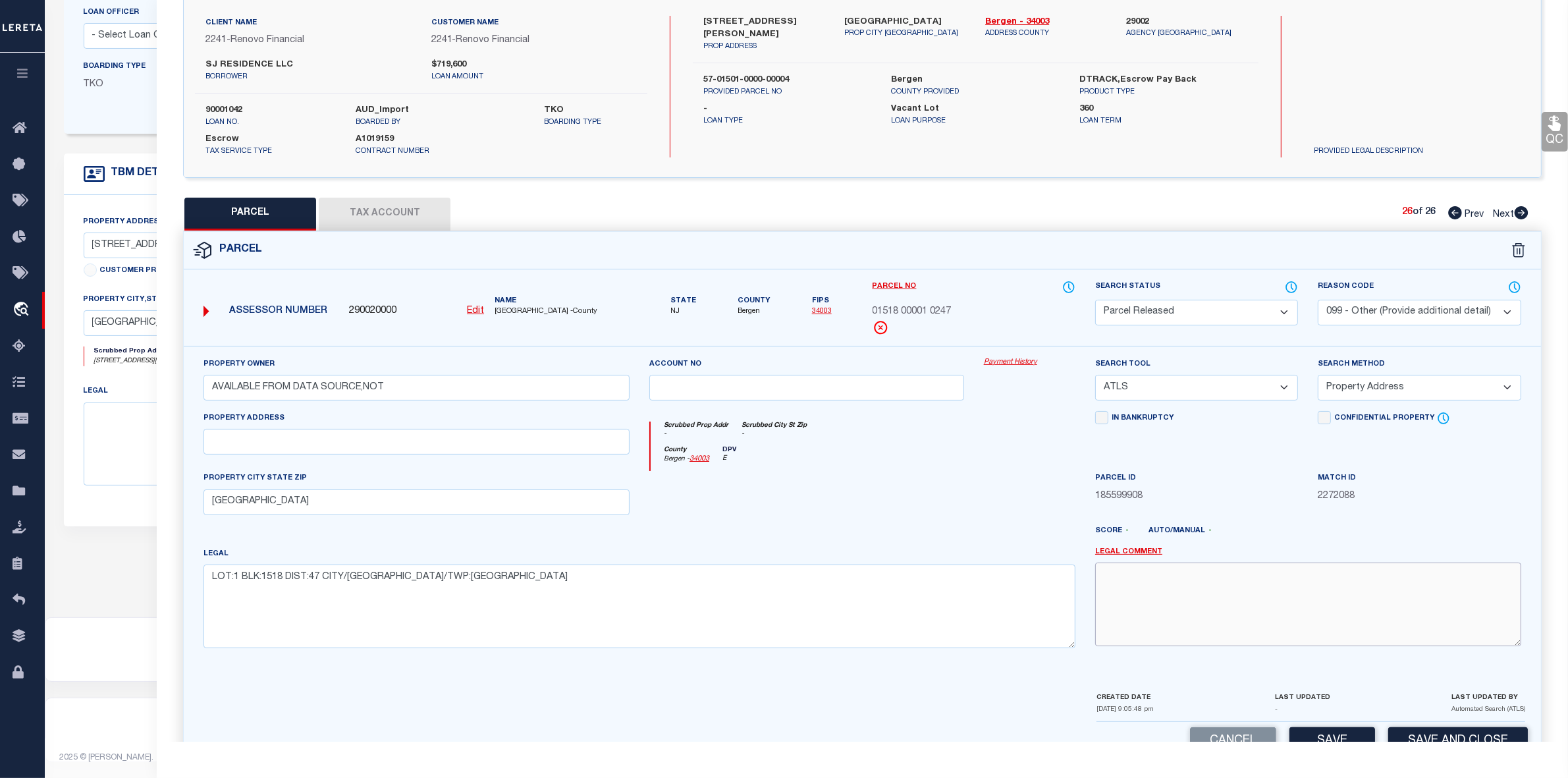
click at [1226, 620] on textarea at bounding box center [1308, 604] width 426 height 83
paste textarea "parcel not needed"
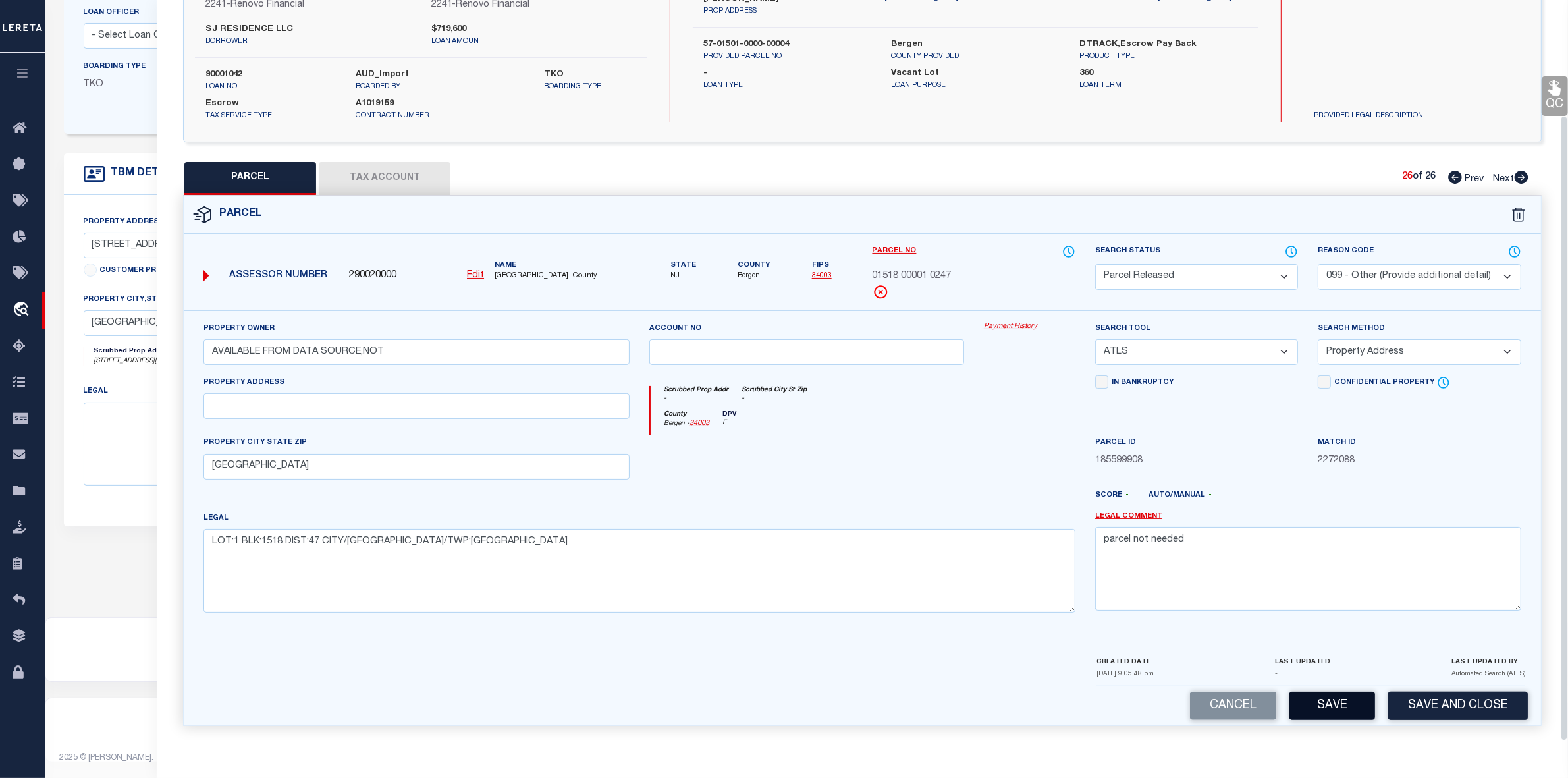
click at [1318, 701] on button "Save" at bounding box center [1331, 706] width 85 height 28
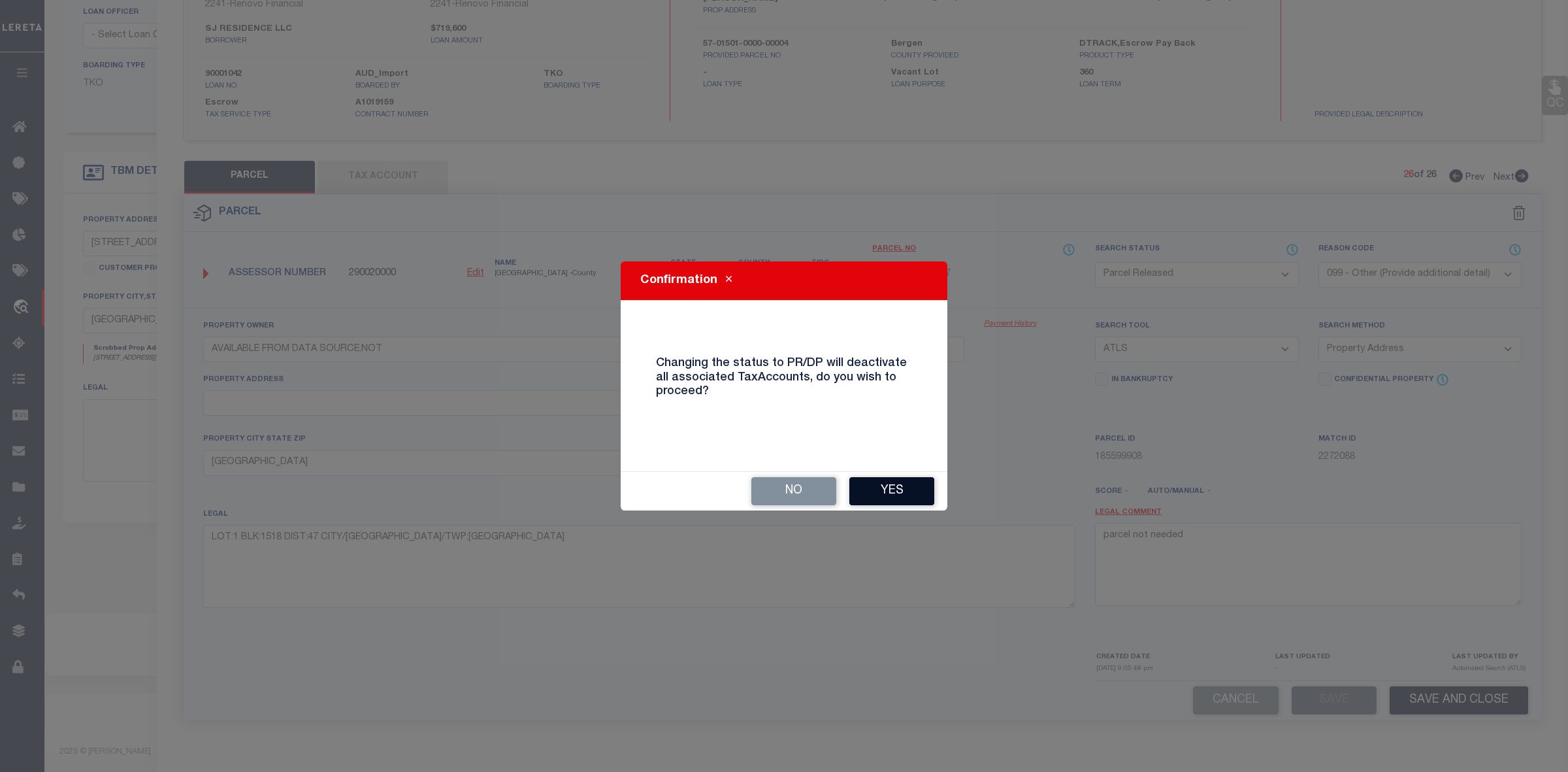
click at [893, 492] on button "Yes" at bounding box center [891, 491] width 85 height 28
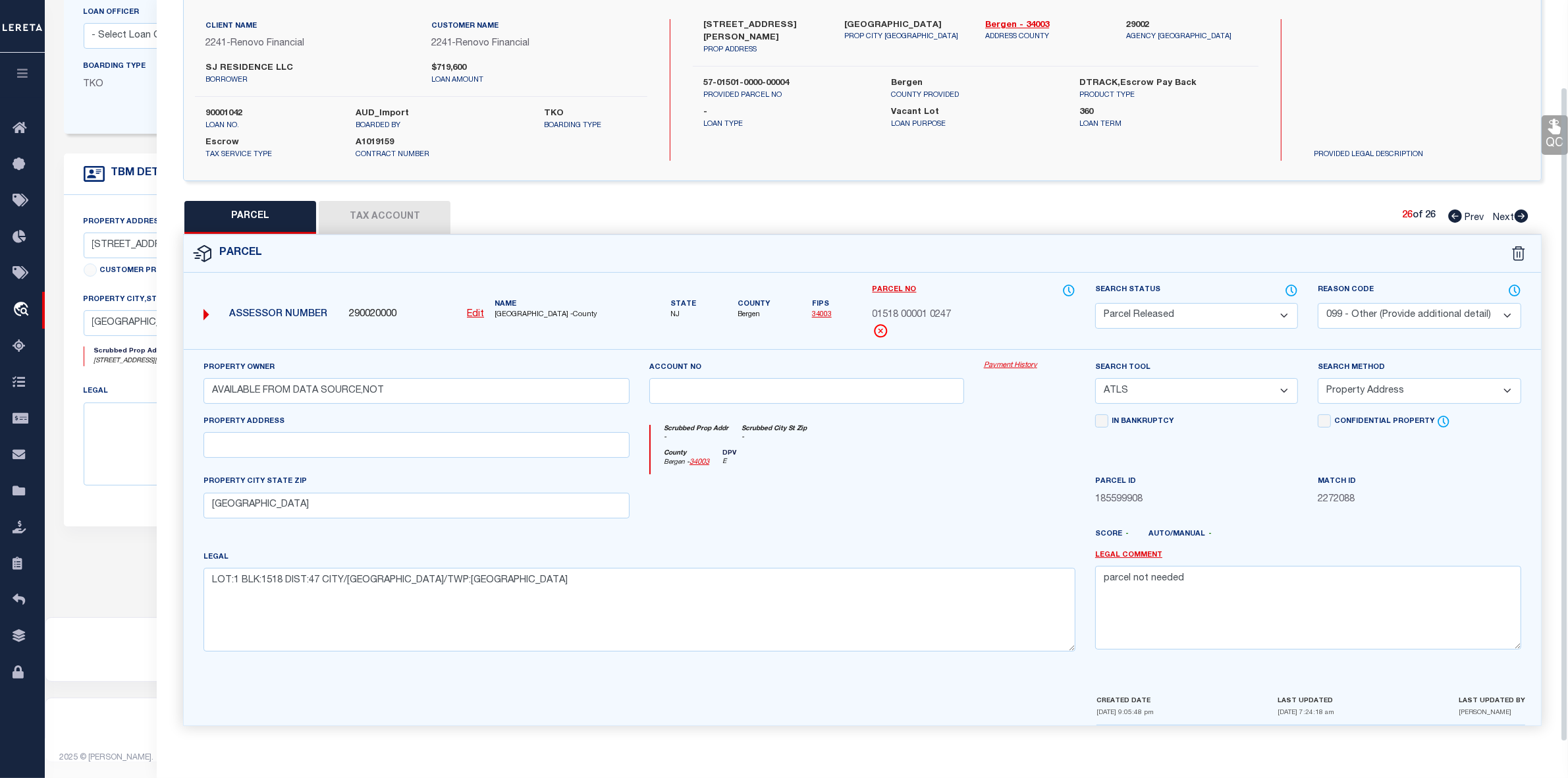
scroll to position [0, 0]
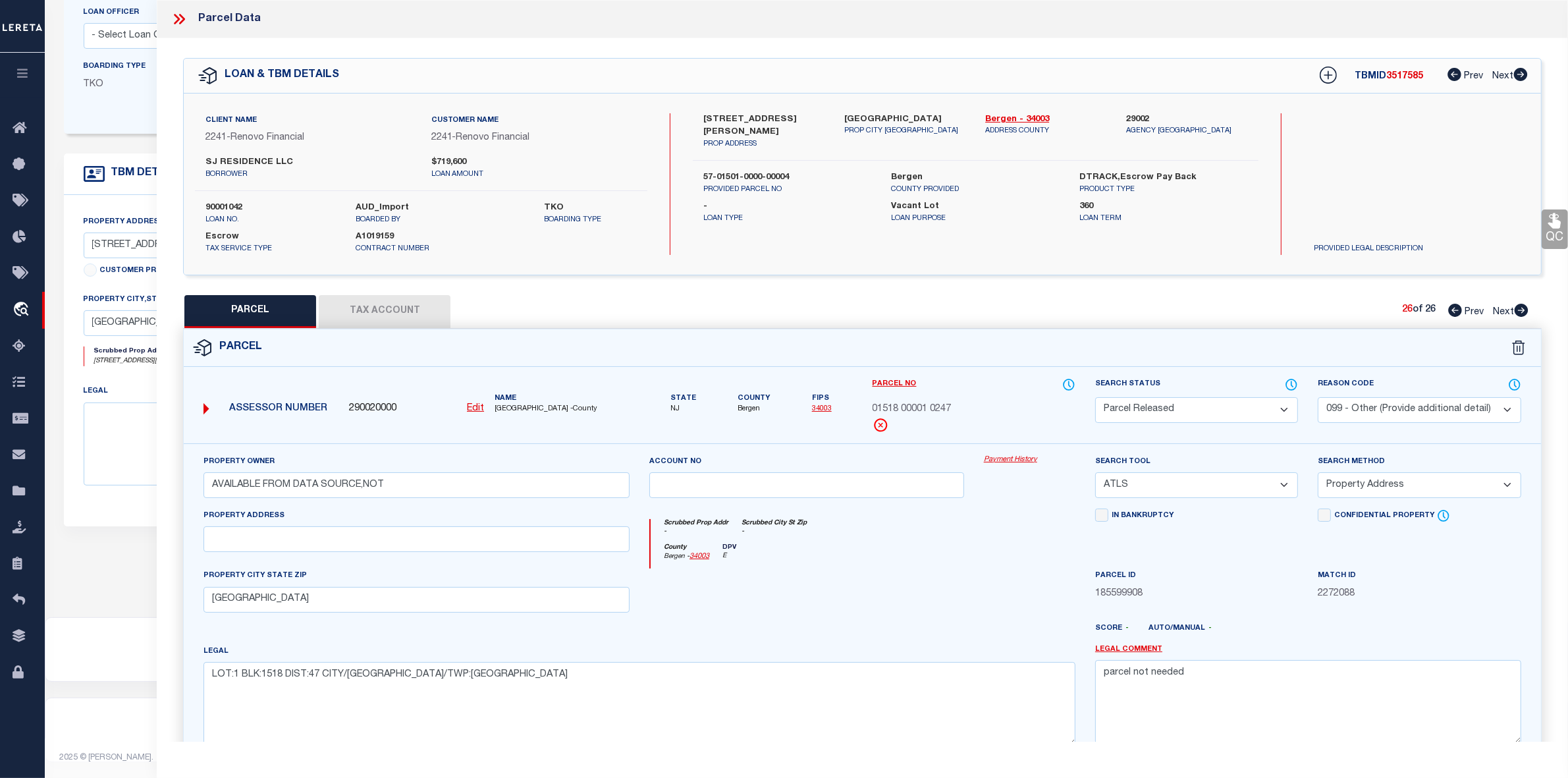
click at [176, 21] on icon at bounding box center [179, 19] width 17 height 17
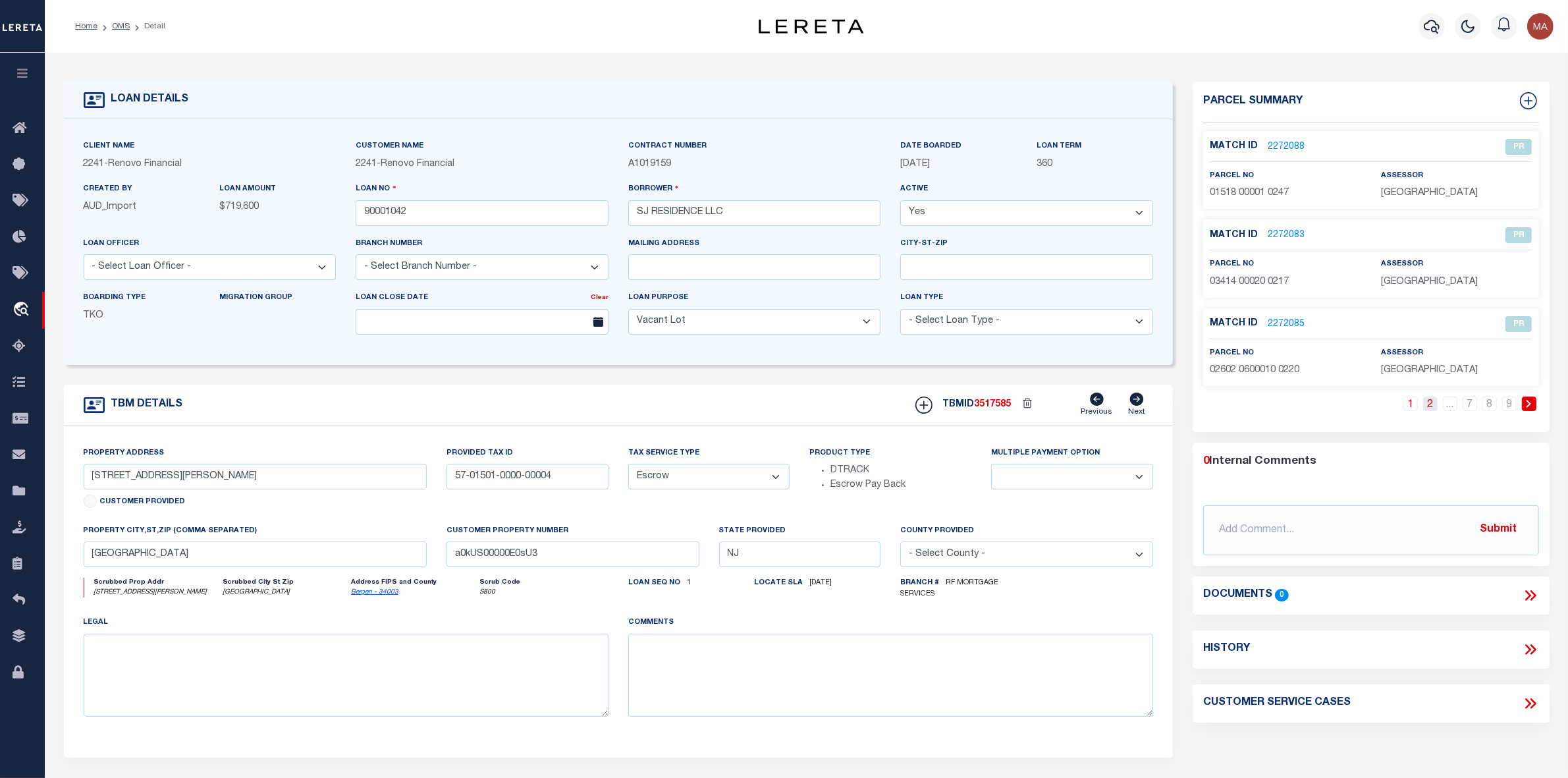
click at [1427, 403] on link "2" at bounding box center [1430, 403] width 15 height 15
click at [1427, 403] on link "3" at bounding box center [1430, 403] width 15 height 15
click at [1427, 403] on link "4" at bounding box center [1430, 403] width 15 height 15
click at [1427, 403] on link "5" at bounding box center [1430, 403] width 15 height 15
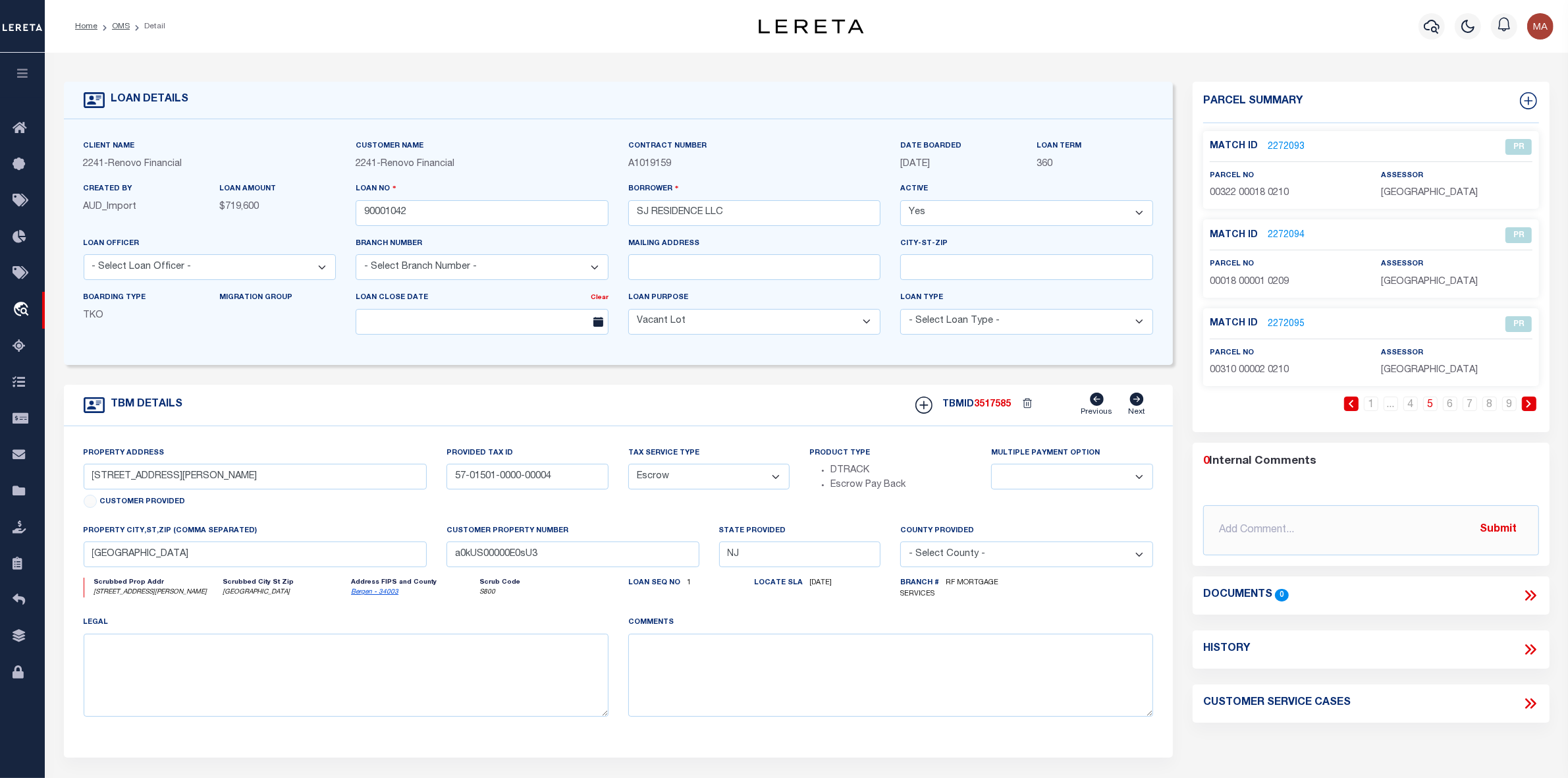
click at [1427, 403] on link "5" at bounding box center [1430, 403] width 15 height 15
click at [1463, 403] on link "7" at bounding box center [1470, 403] width 15 height 15
click at [1452, 406] on link "6" at bounding box center [1450, 403] width 15 height 15
click at [1487, 405] on link "8" at bounding box center [1490, 403] width 15 height 15
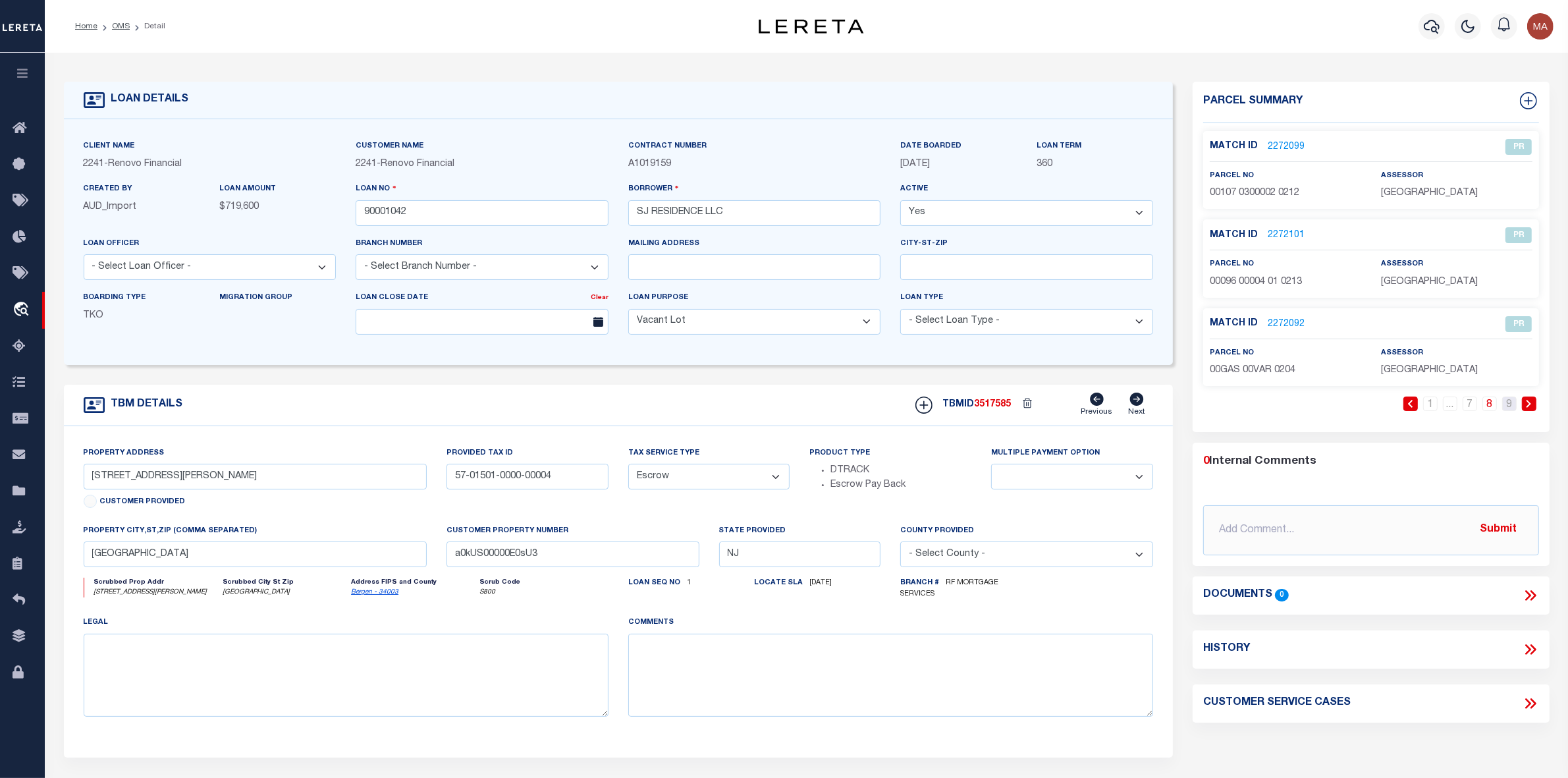
click at [1511, 405] on link "9" at bounding box center [1509, 403] width 15 height 15
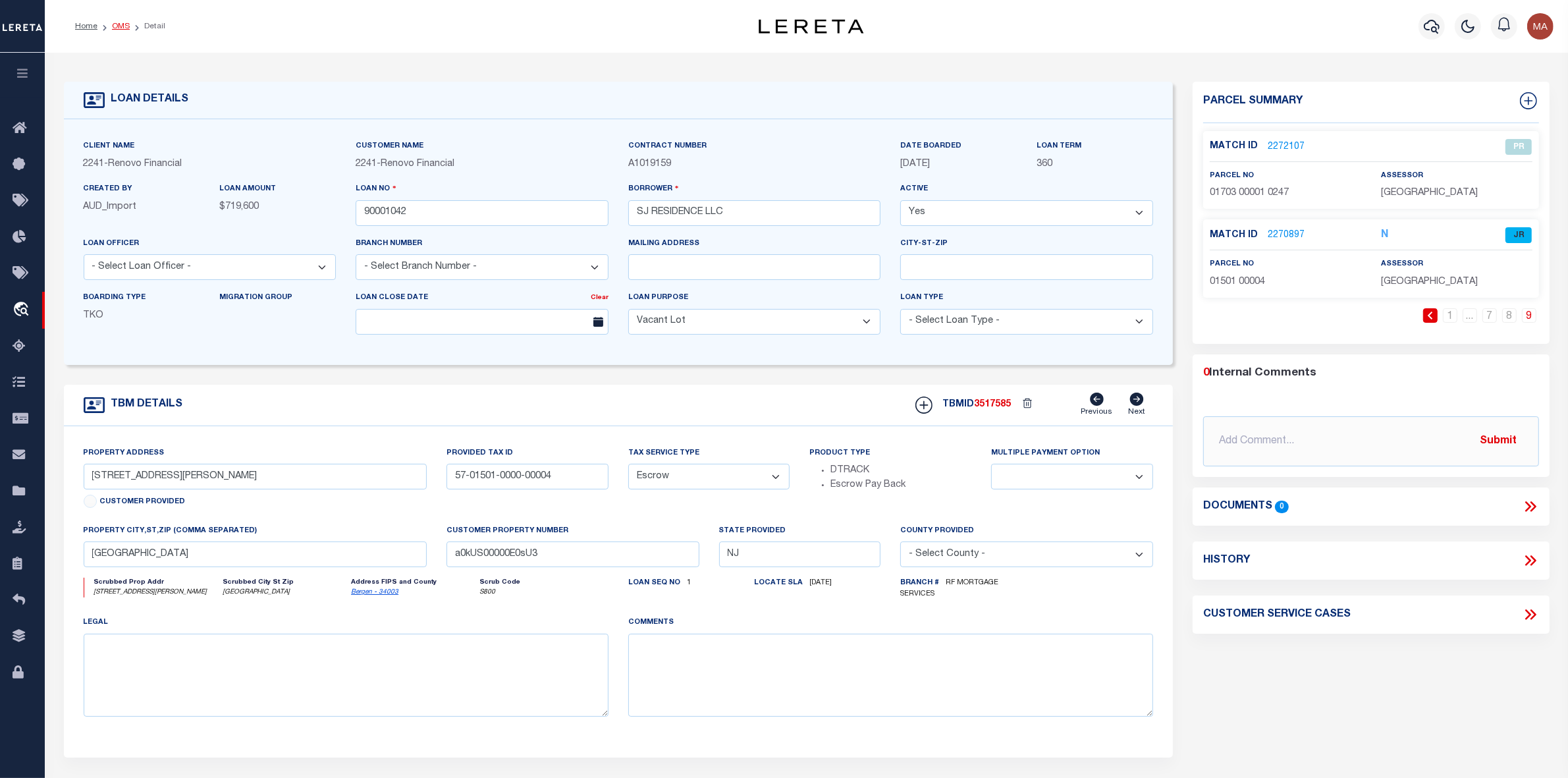
click at [119, 25] on link "OMS" at bounding box center [121, 26] width 18 height 8
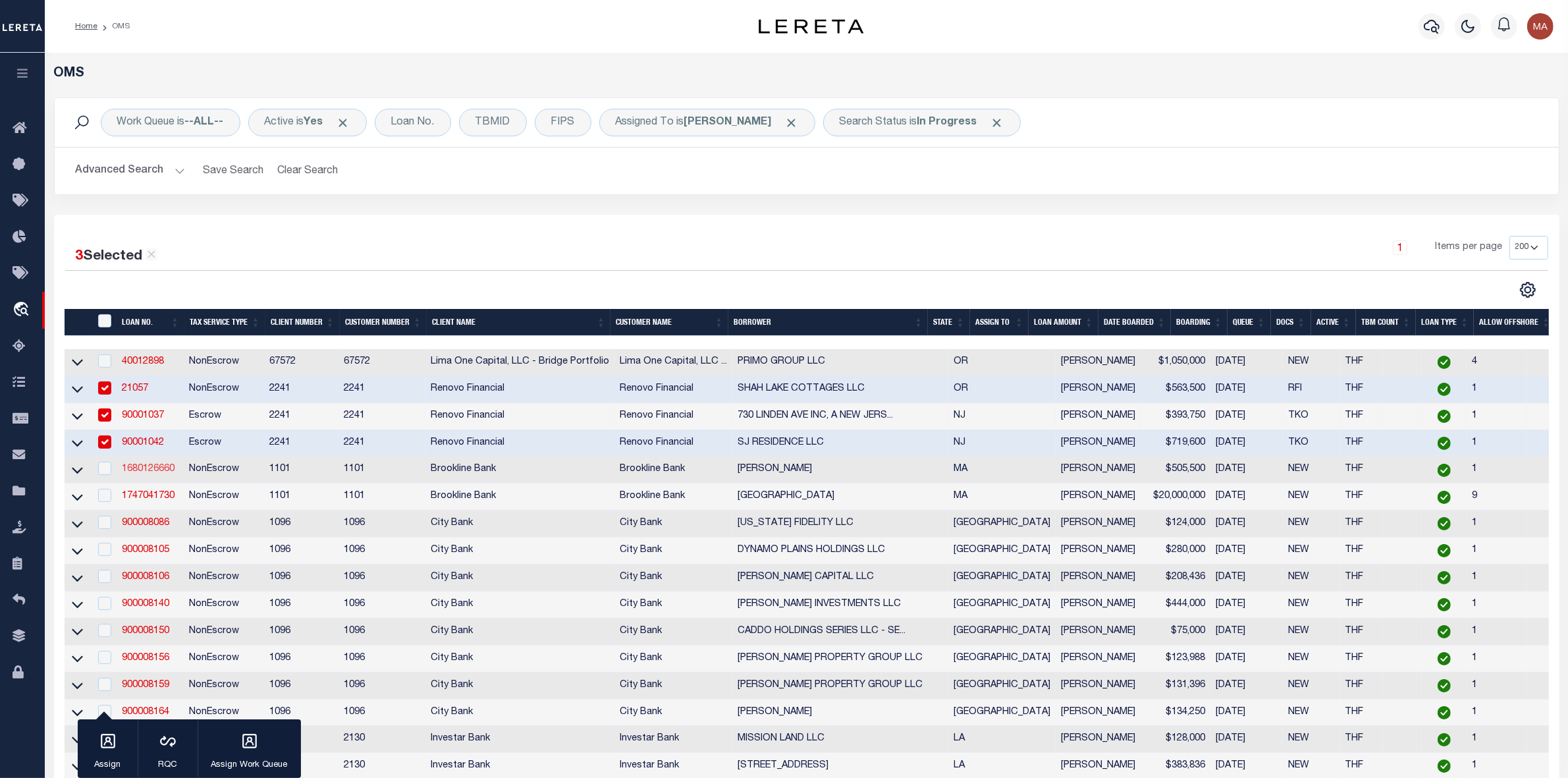
click at [142, 474] on link "1680126660" at bounding box center [148, 469] width 53 height 9
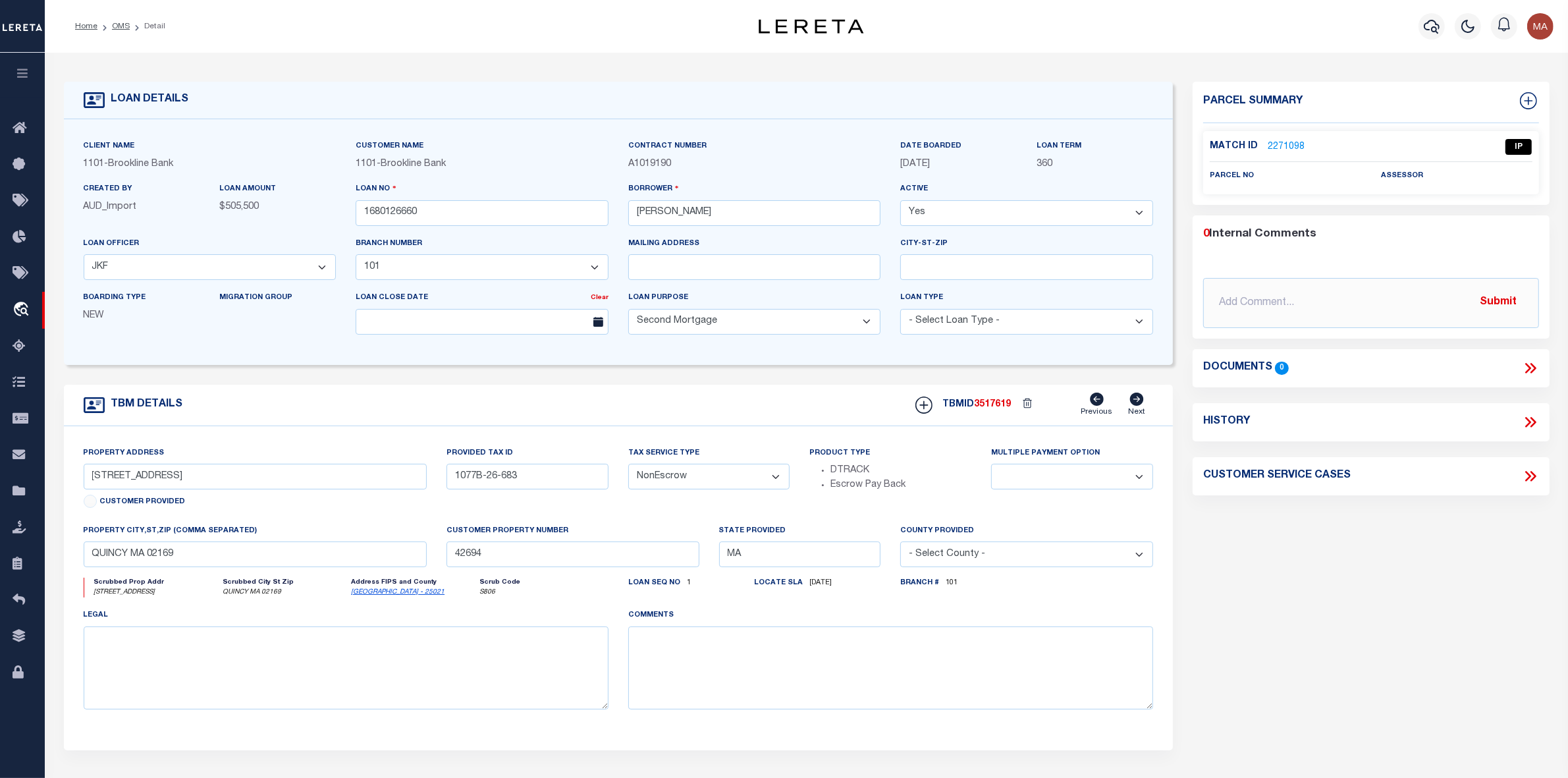
click at [1288, 148] on link "2271098" at bounding box center [1286, 147] width 37 height 14
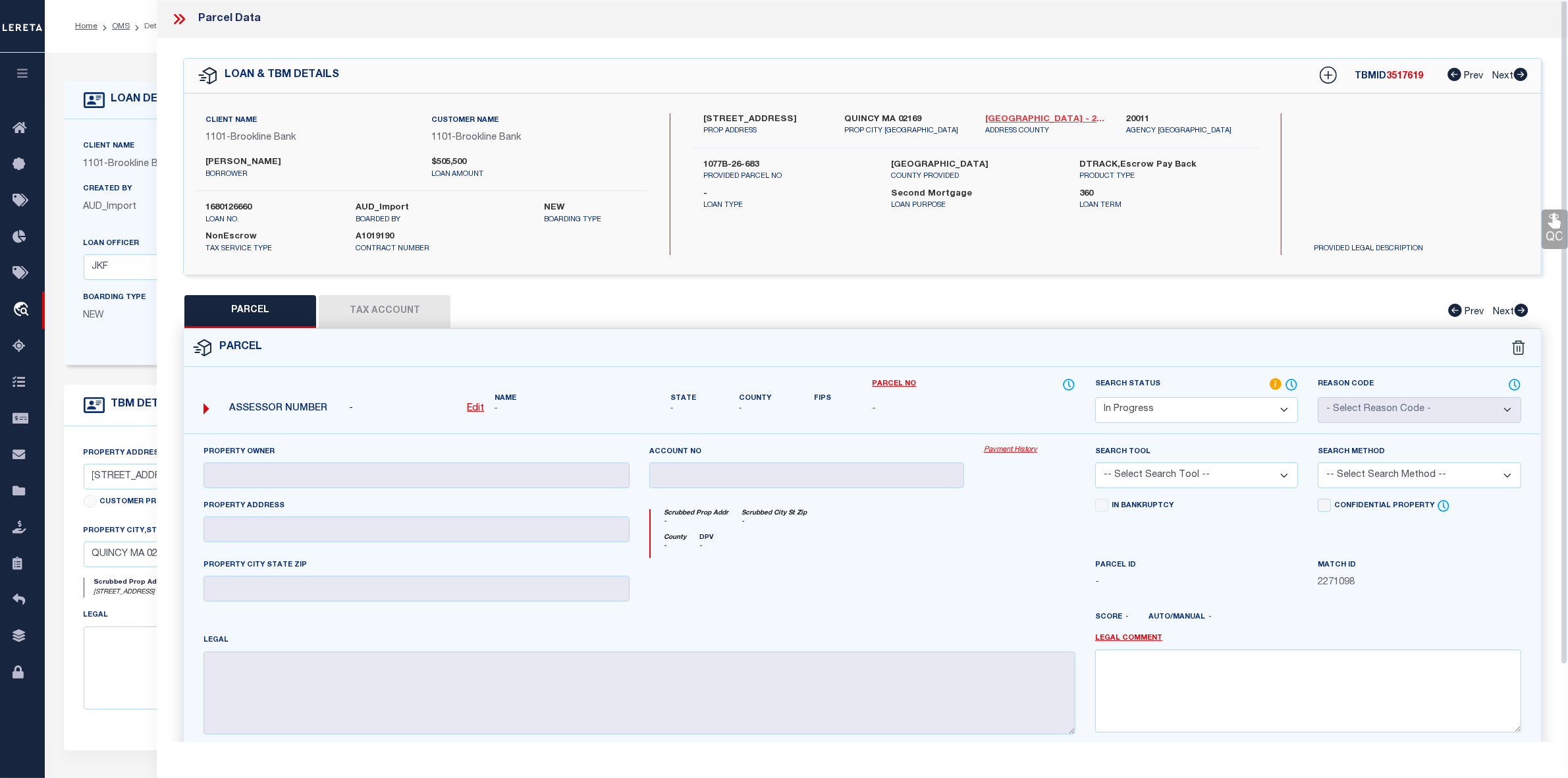
click at [1022, 114] on link "[GEOGRAPHIC_DATA] - 25021" at bounding box center [1046, 120] width 121 height 13
click at [719, 120] on label "[STREET_ADDRESS]" at bounding box center [764, 120] width 121 height 13
drag, startPoint x: 719, startPoint y: 120, endPoint x: 736, endPoint y: 112, distance: 18.8
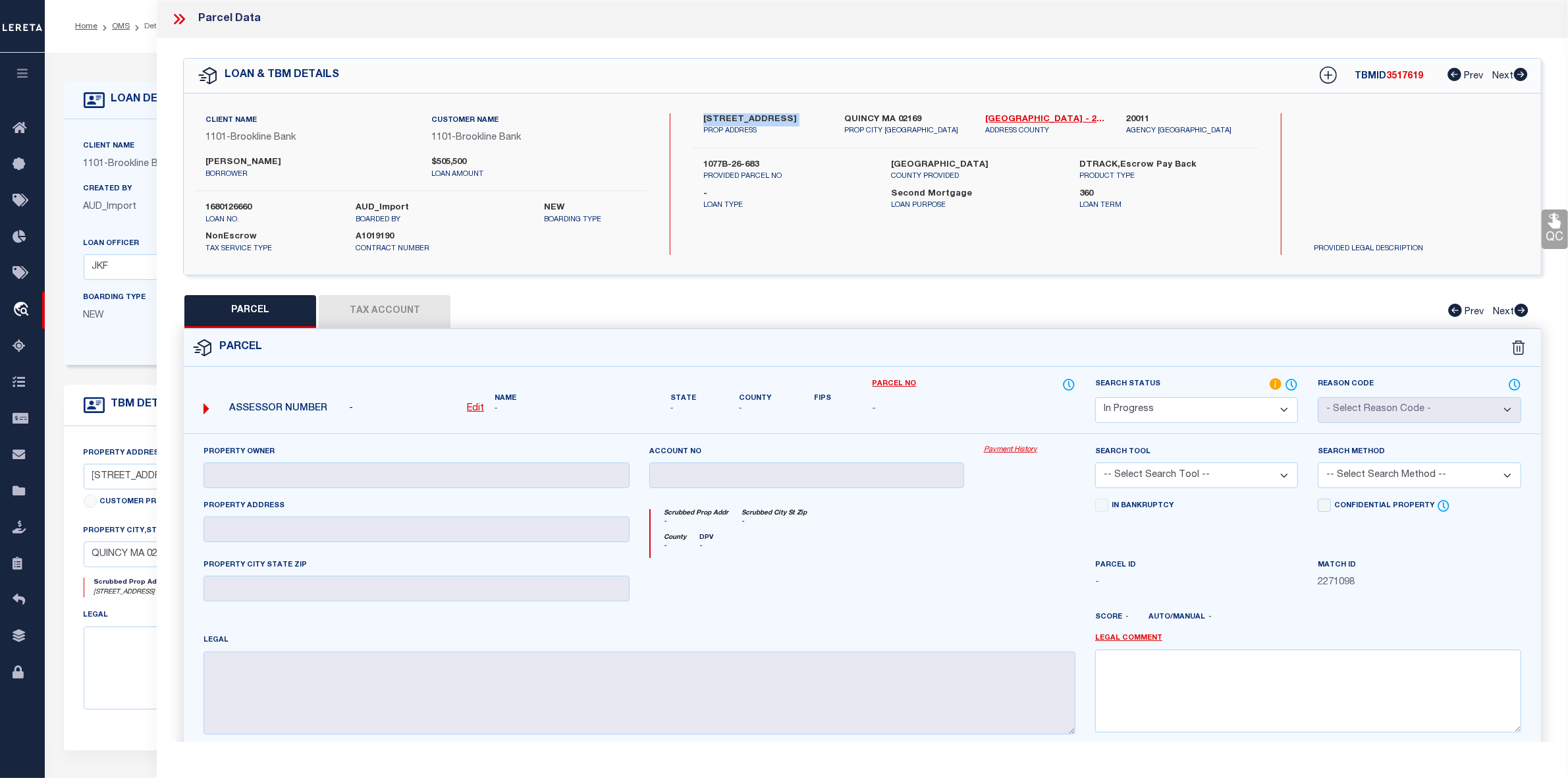
click at [736, 114] on label "[STREET_ADDRESS]" at bounding box center [764, 120] width 121 height 13
drag, startPoint x: 700, startPoint y: 118, endPoint x: 749, endPoint y: 120, distance: 49.0
click at [749, 120] on div "[STREET_ADDRESS] PROP ADDRESS" at bounding box center [764, 125] width 141 height 24
drag, startPoint x: 701, startPoint y: 163, endPoint x: 757, endPoint y: 164, distance: 56.0
click at [757, 164] on div "1077B-26-683 PROVIDED PARCEL NO" at bounding box center [787, 170] width 188 height 24
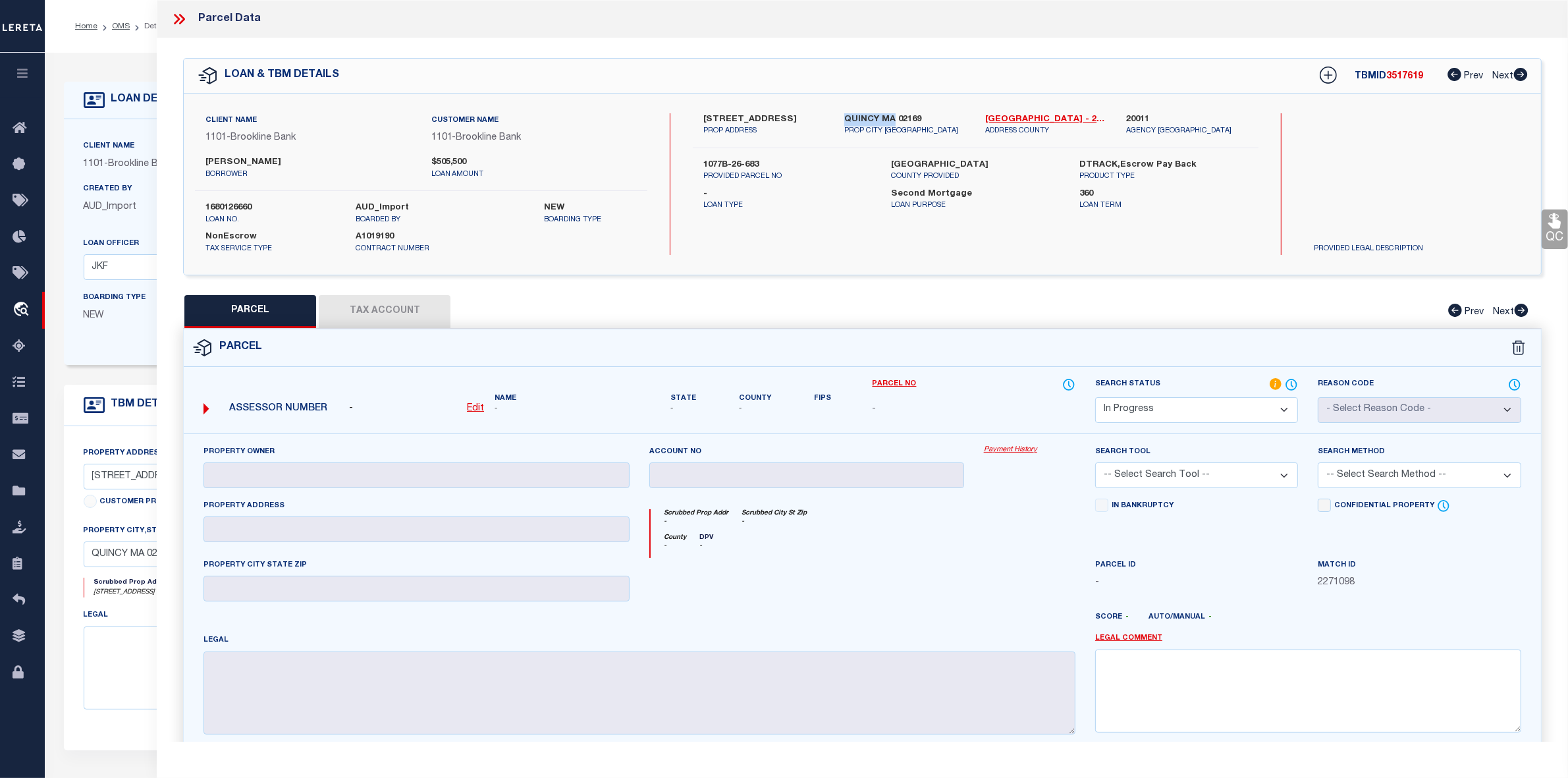
drag, startPoint x: 895, startPoint y: 118, endPoint x: 840, endPoint y: 116, distance: 55.0
click at [840, 116] on div "[GEOGRAPHIC_DATA] MA 02169 PROP CITY [GEOGRAPHIC_DATA]" at bounding box center [905, 125] width 141 height 24
drag, startPoint x: 696, startPoint y: 116, endPoint x: 748, endPoint y: 119, distance: 52.1
click at [748, 119] on div "[STREET_ADDRESS] PROP ADDRESS" at bounding box center [764, 125] width 141 height 24
click at [471, 409] on u "Edit" at bounding box center [475, 409] width 17 height 9
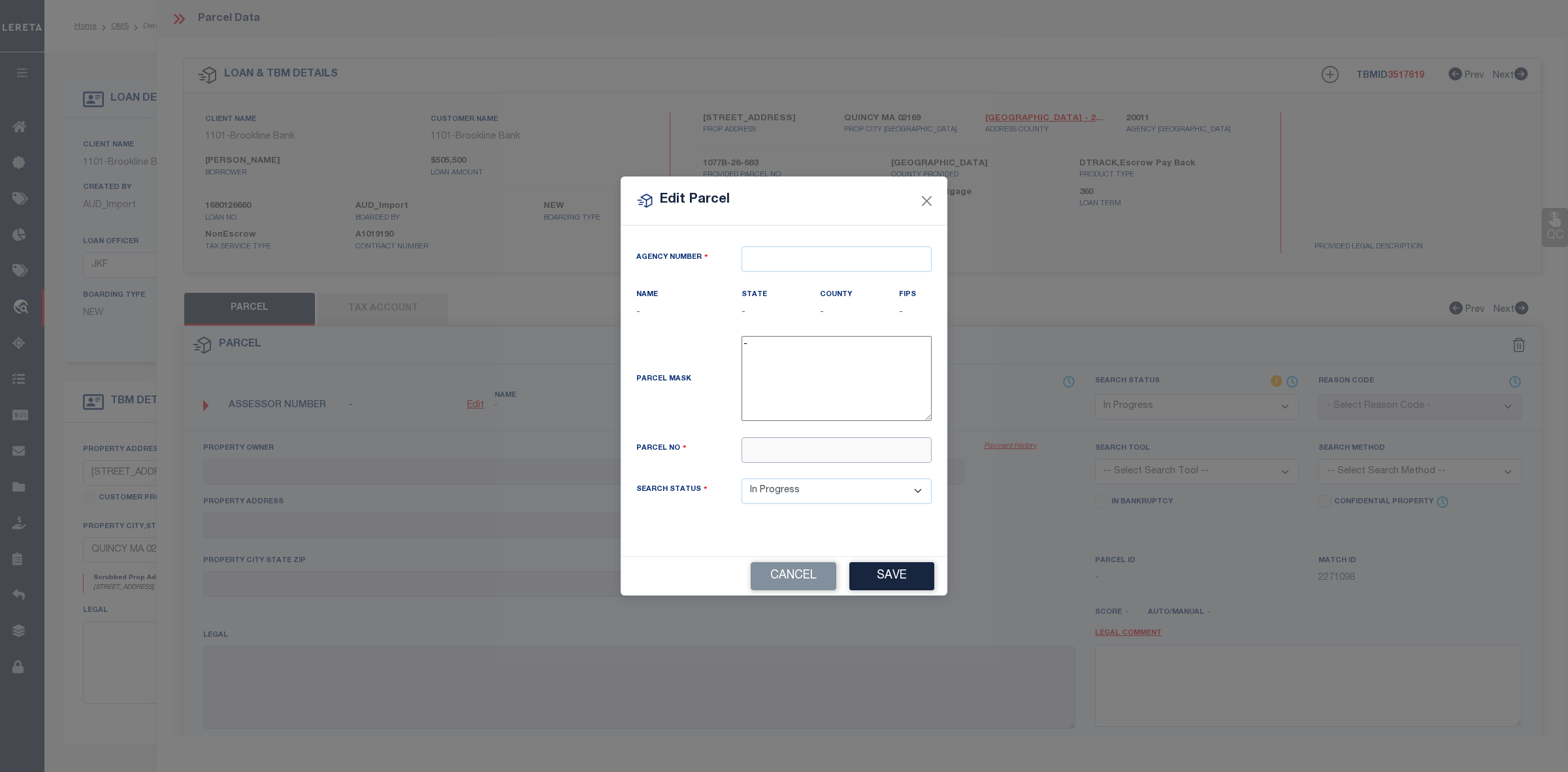
click at [773, 461] on input "text" at bounding box center [837, 450] width 190 height 25
paste input "1077B/ 26/ 683/"
click at [769, 261] on input "text" at bounding box center [837, 258] width 190 height 25
click at [814, 283] on div "200110000 : [GEOGRAPHIC_DATA]" at bounding box center [837, 290] width 189 height 37
click at [894, 576] on button "Save" at bounding box center [891, 576] width 85 height 28
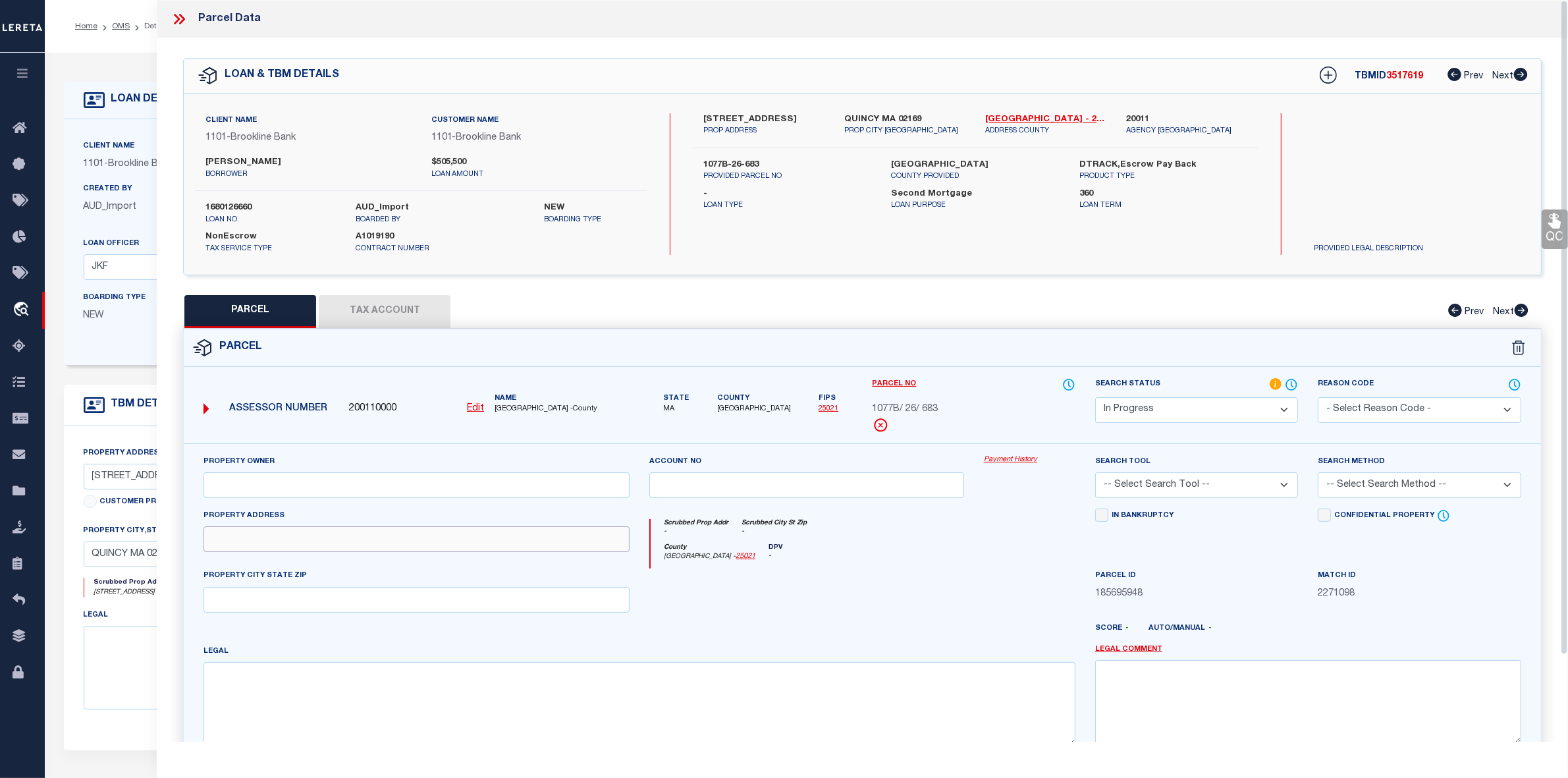
click at [409, 530] on input "text" at bounding box center [416, 538] width 426 height 25
paste input "[STREET_ADDRESS]"
click at [319, 476] on input "text" at bounding box center [416, 485] width 426 height 25
paste input "[PERSON_NAME]"
click at [1203, 399] on select "Automated Search Bad Parcel Complete Duplicate Parcel High Dollar Reporting In …" at bounding box center [1196, 409] width 203 height 25
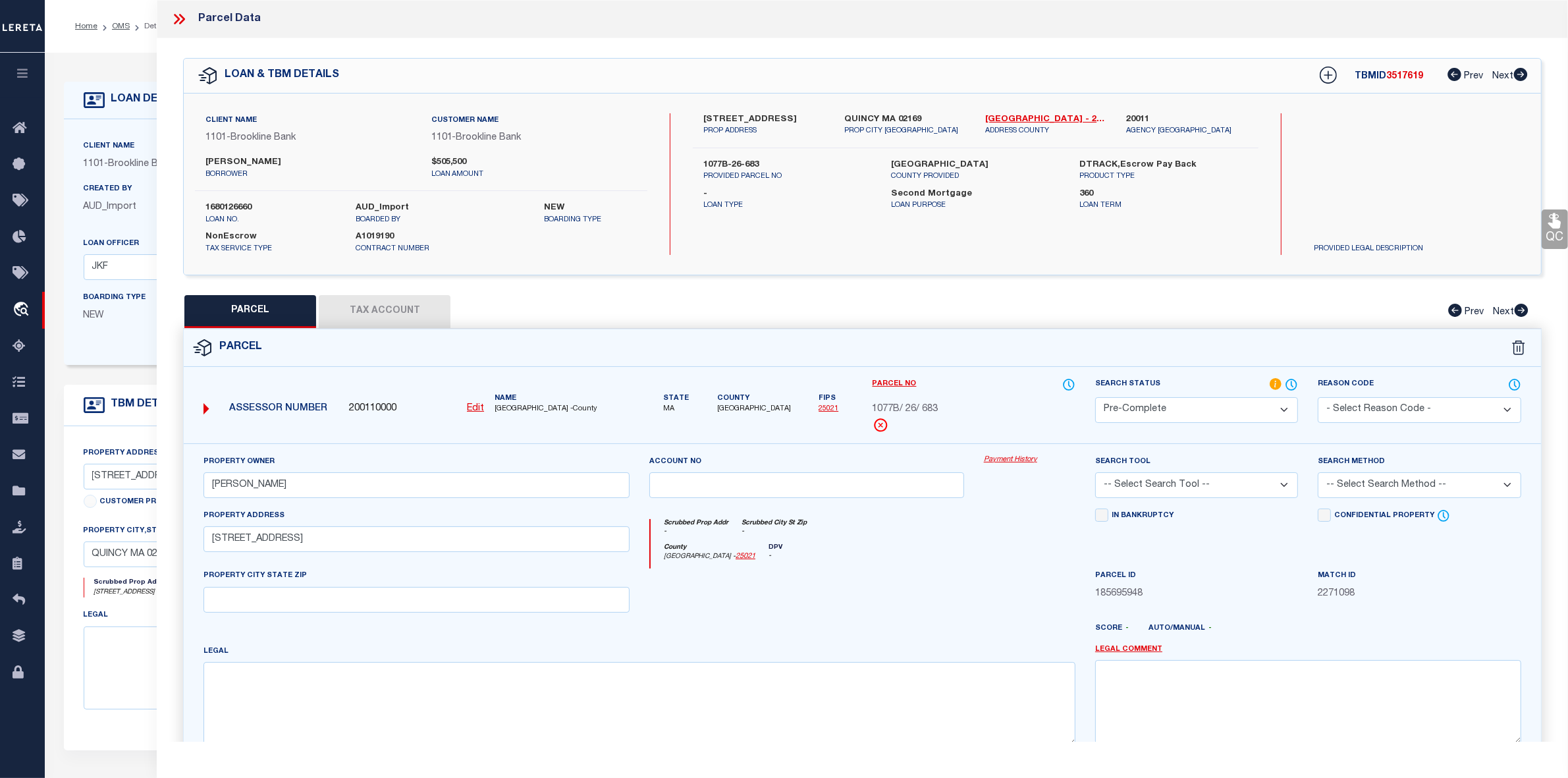
click at [1095, 397] on select "Automated Search Bad Parcel Complete Duplicate Parcel High Dollar Reporting In …" at bounding box center [1196, 409] width 203 height 25
click at [1154, 475] on select "-- Select Search Tool -- 3rd Party Website Agency File Agency Website ATLS CNV-…" at bounding box center [1196, 485] width 203 height 25
click at [1095, 474] on select "-- Select Search Tool -- 3rd Party Website Agency File Agency Website ATLS CNV-…" at bounding box center [1196, 485] width 203 height 25
click at [1338, 486] on select "-- Select Search Method -- Property Address Legal Liability Info Provided" at bounding box center [1419, 485] width 203 height 25
click at [1318, 474] on select "-- Select Search Method -- Property Address Legal Liability Info Provided" at bounding box center [1419, 485] width 203 height 25
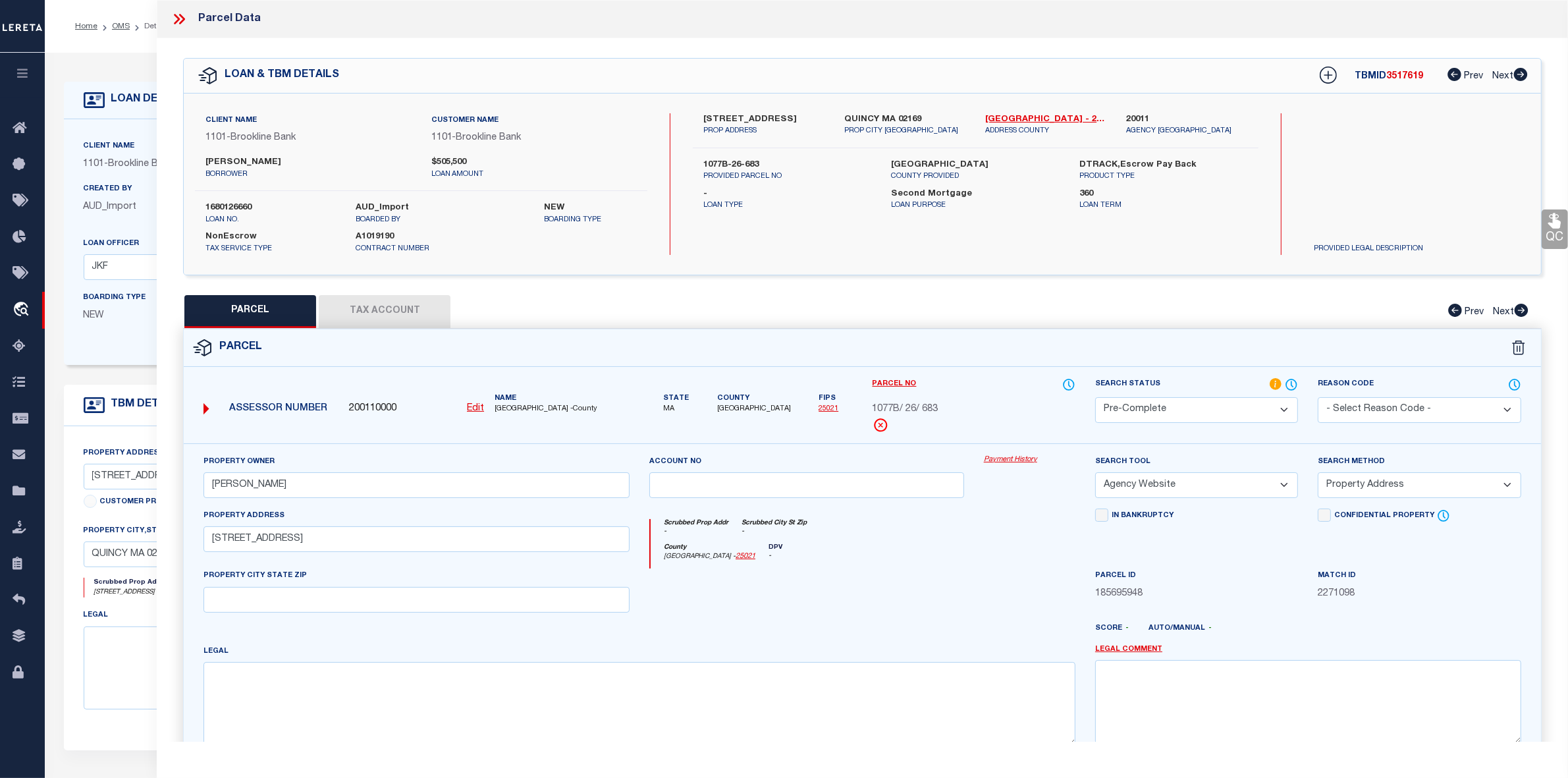
click at [390, 316] on button "Tax Account" at bounding box center [385, 311] width 132 height 33
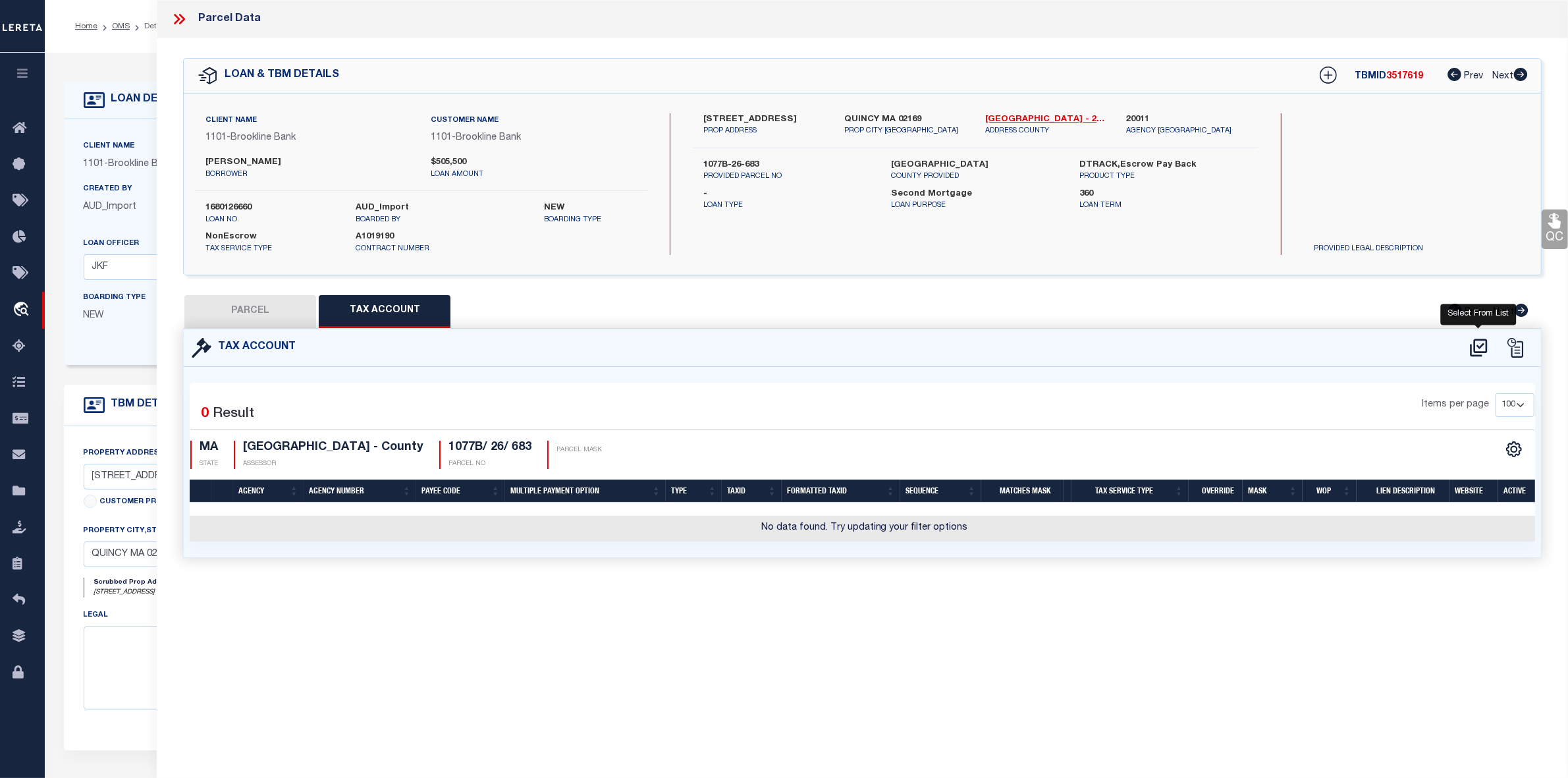
click at [1476, 344] on icon at bounding box center [1479, 347] width 22 height 21
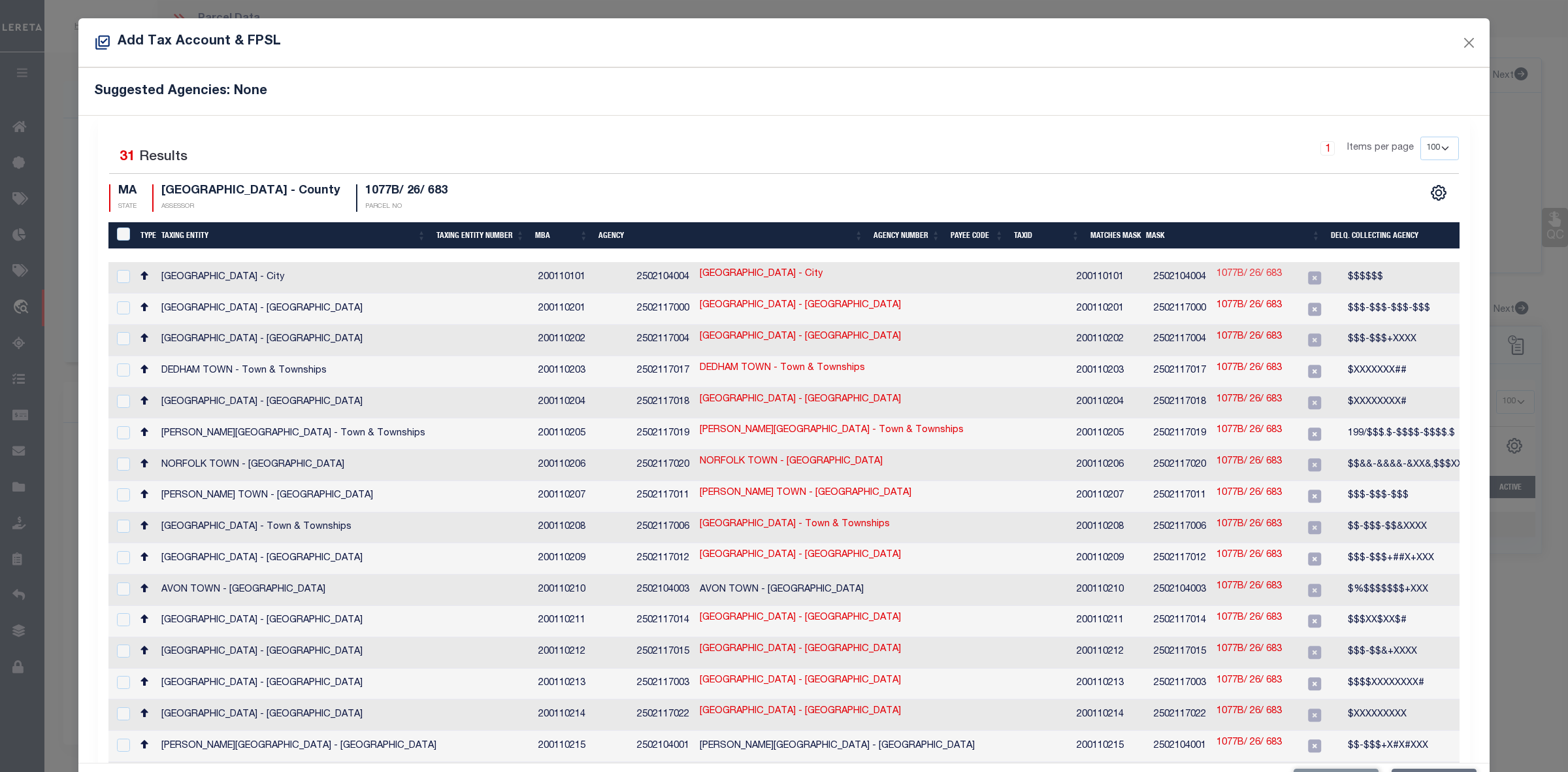
click at [1217, 267] on link "1077B/ 26/ 683" at bounding box center [1250, 274] width 66 height 14
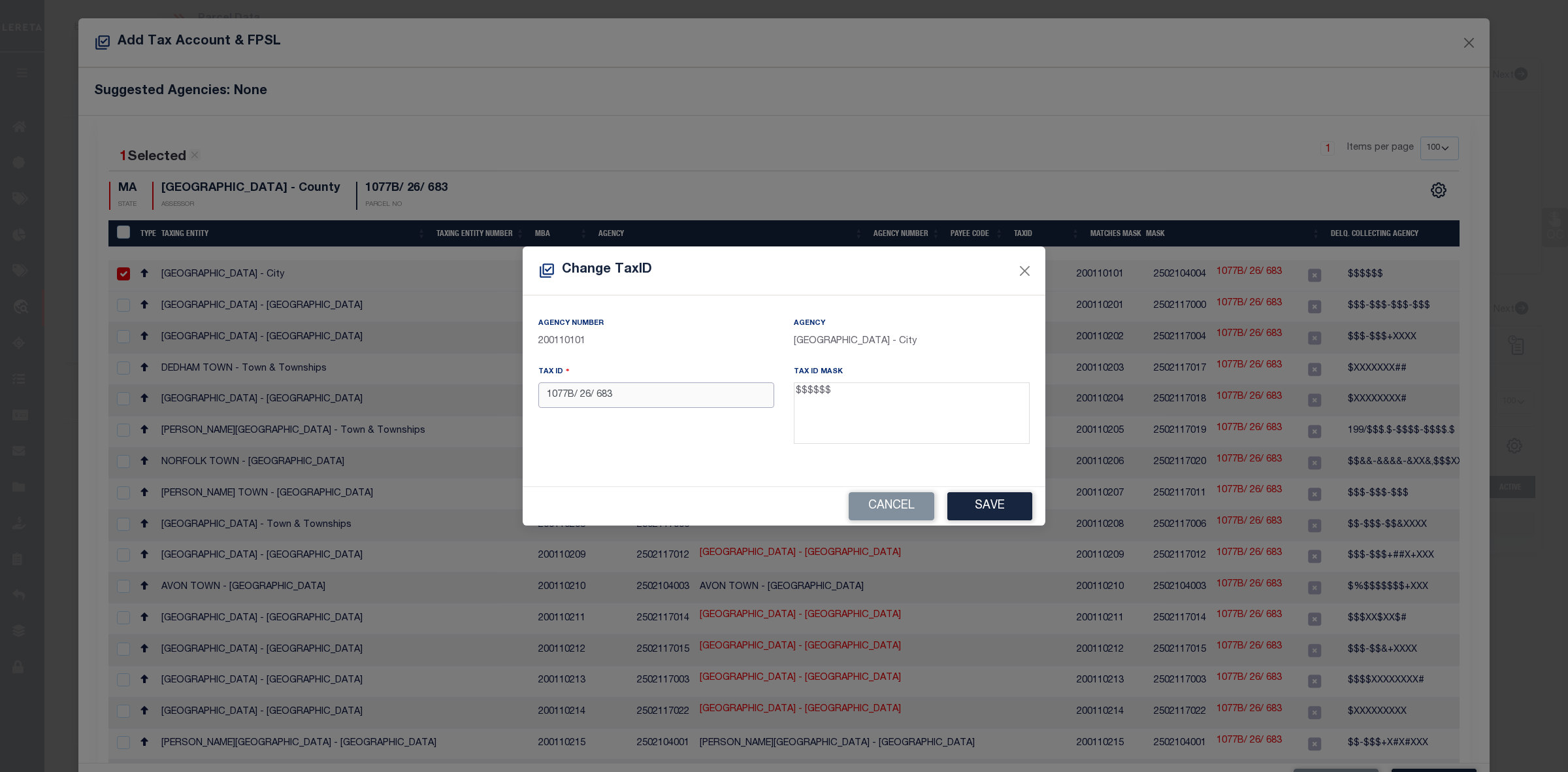
click at [594, 392] on input "1077B/ 26/ 683" at bounding box center [657, 395] width 236 height 25
paste input "03335301"
click at [997, 501] on button "Save" at bounding box center [990, 506] width 85 height 28
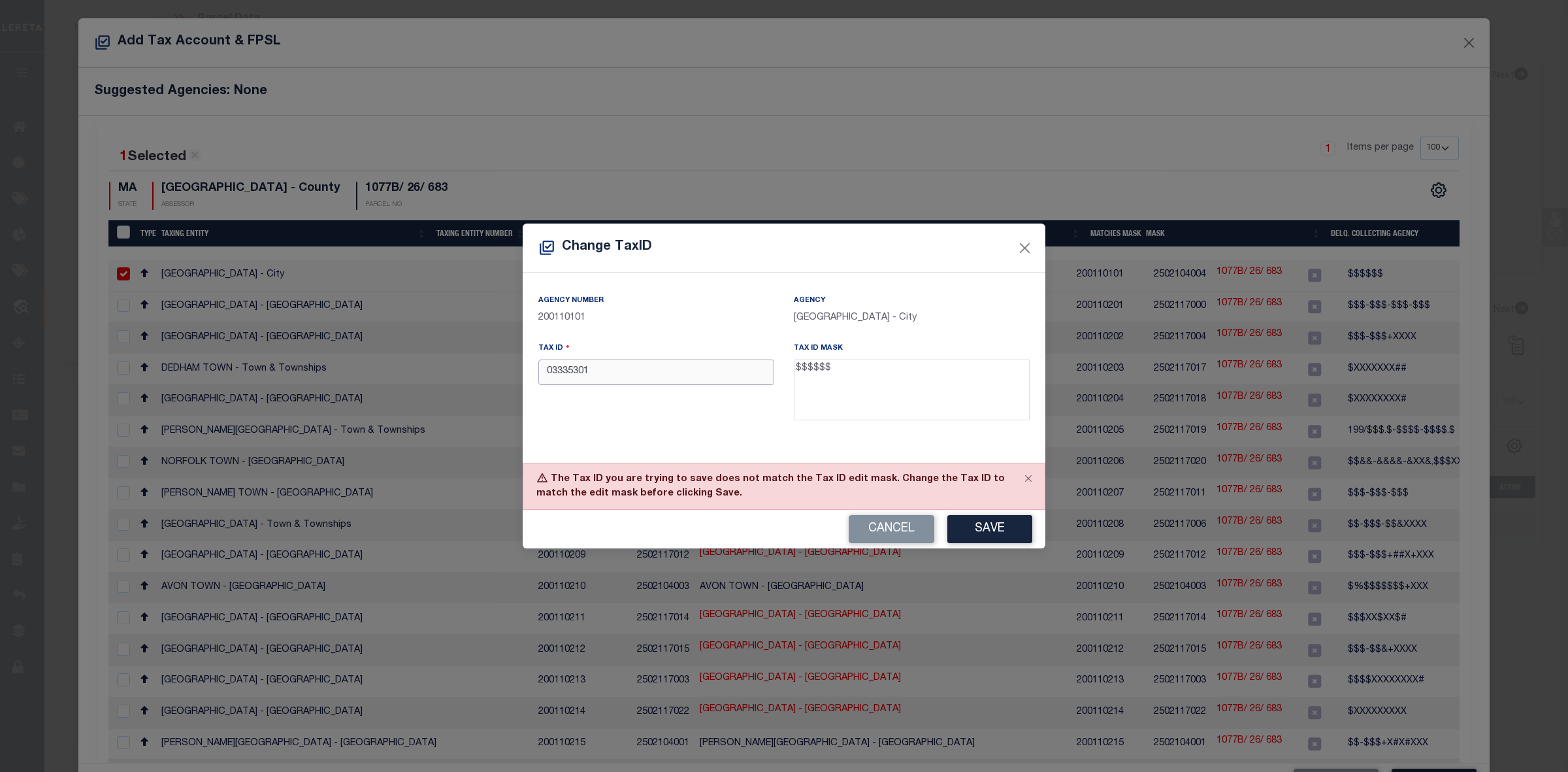
click at [550, 374] on input "03335301" at bounding box center [657, 372] width 236 height 25
click at [994, 525] on button "Save" at bounding box center [990, 529] width 85 height 28
click at [551, 370] on input "3335301" at bounding box center [657, 372] width 236 height 25
click at [1005, 527] on button "Save" at bounding box center [990, 529] width 85 height 28
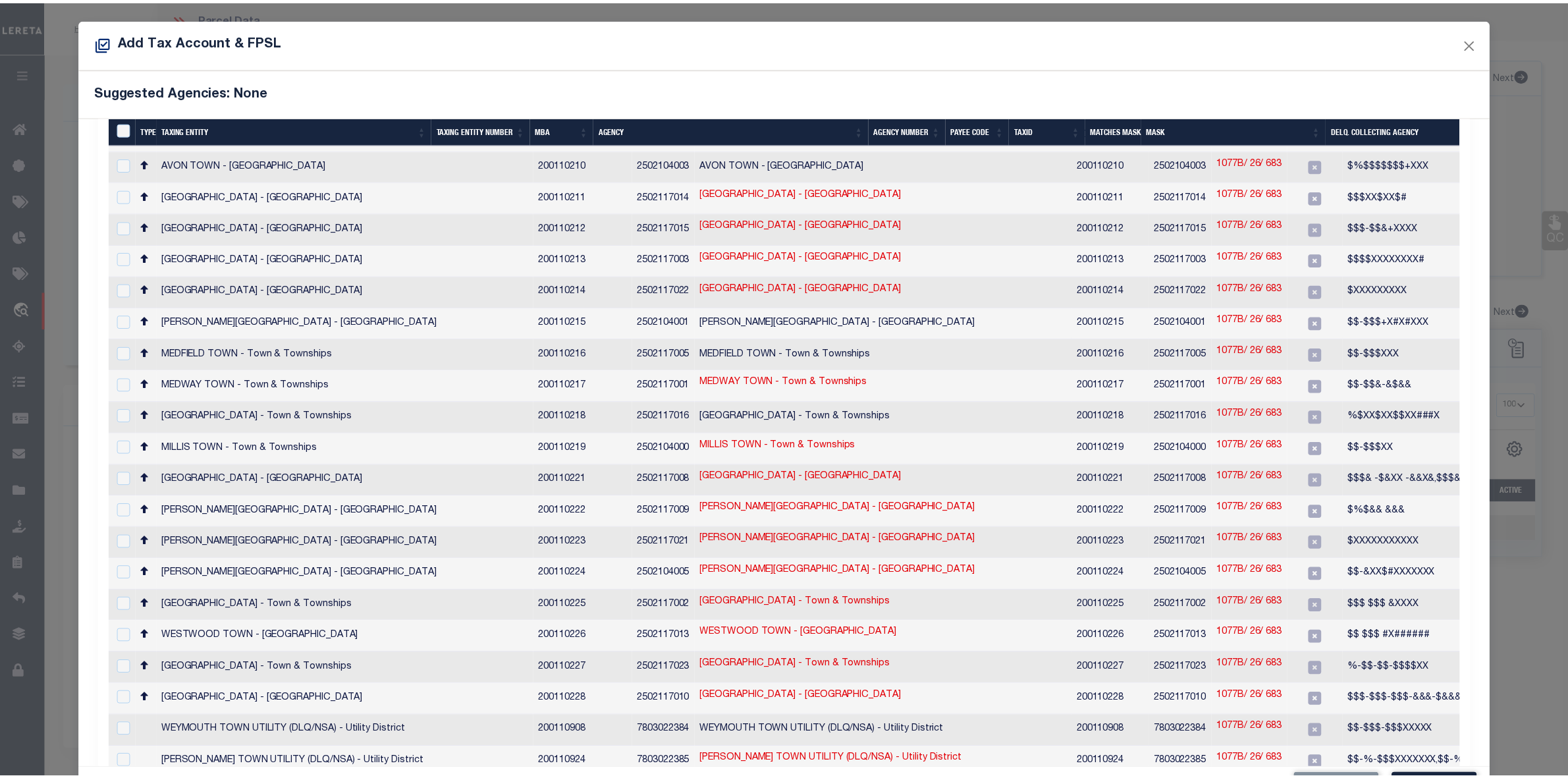
scroll to position [49, 0]
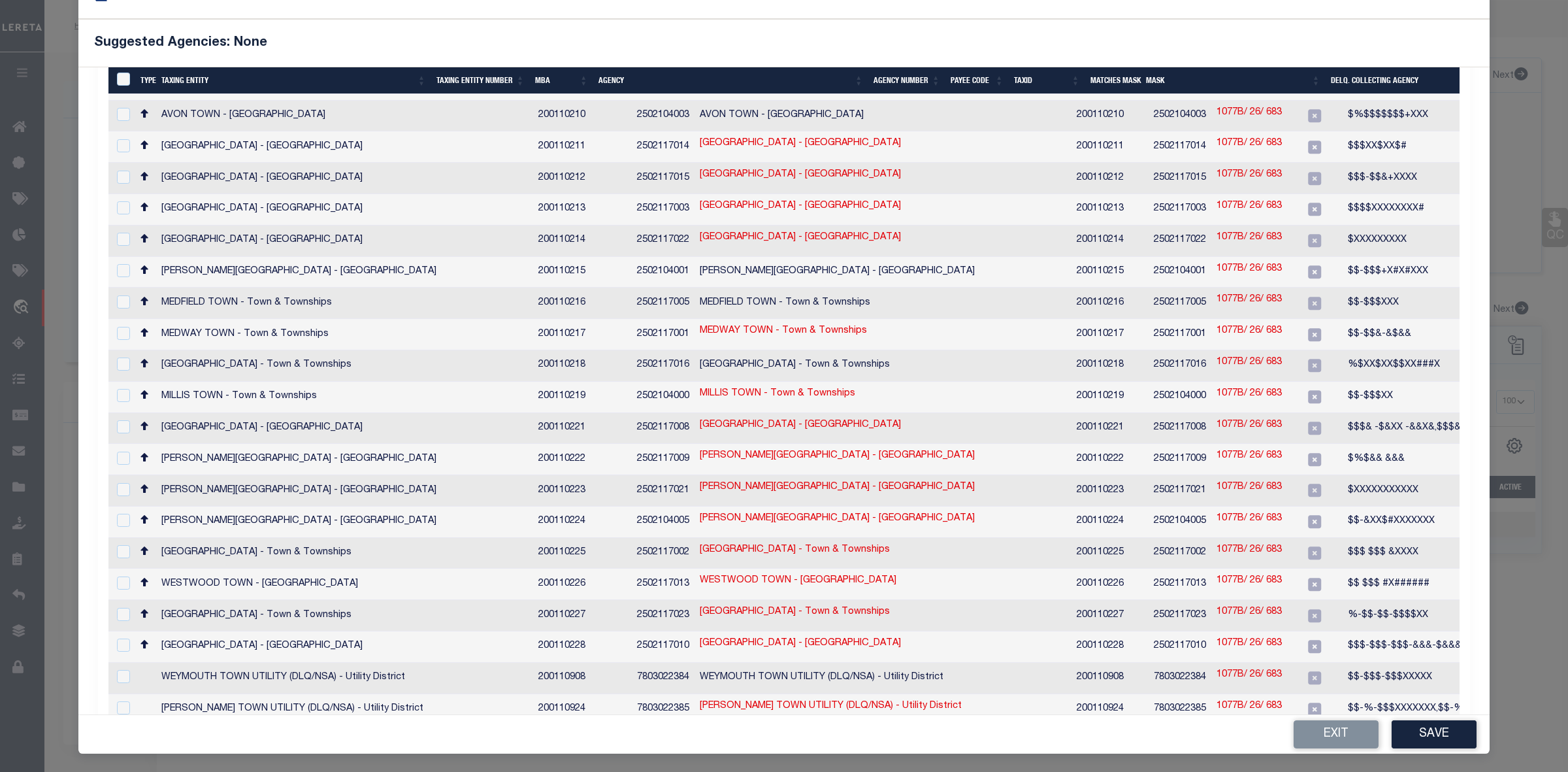
click at [1415, 751] on div "Exit Save" at bounding box center [784, 734] width 1412 height 39
click at [1416, 743] on button "Save" at bounding box center [1434, 734] width 85 height 28
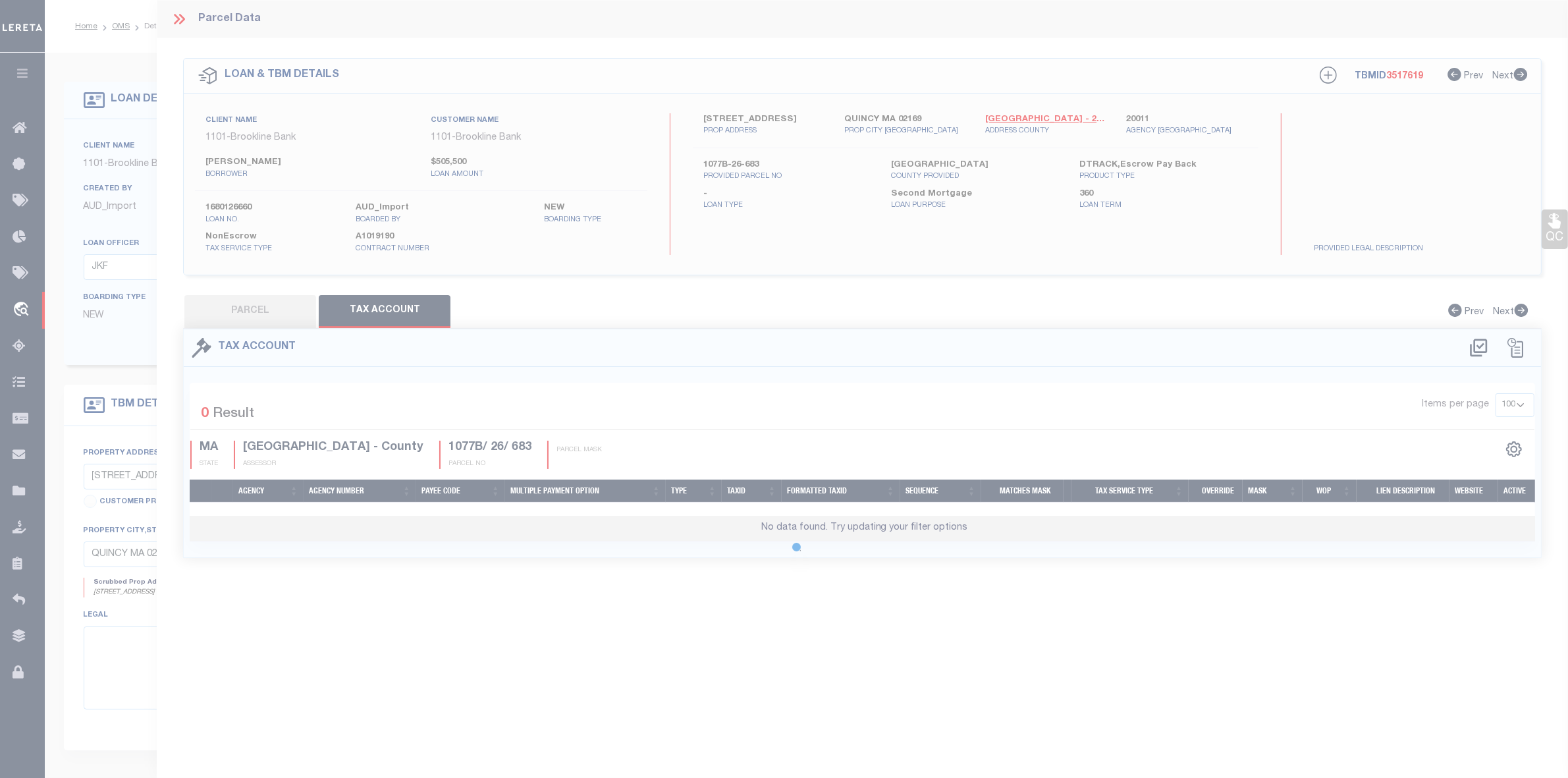
scroll to position [0, 0]
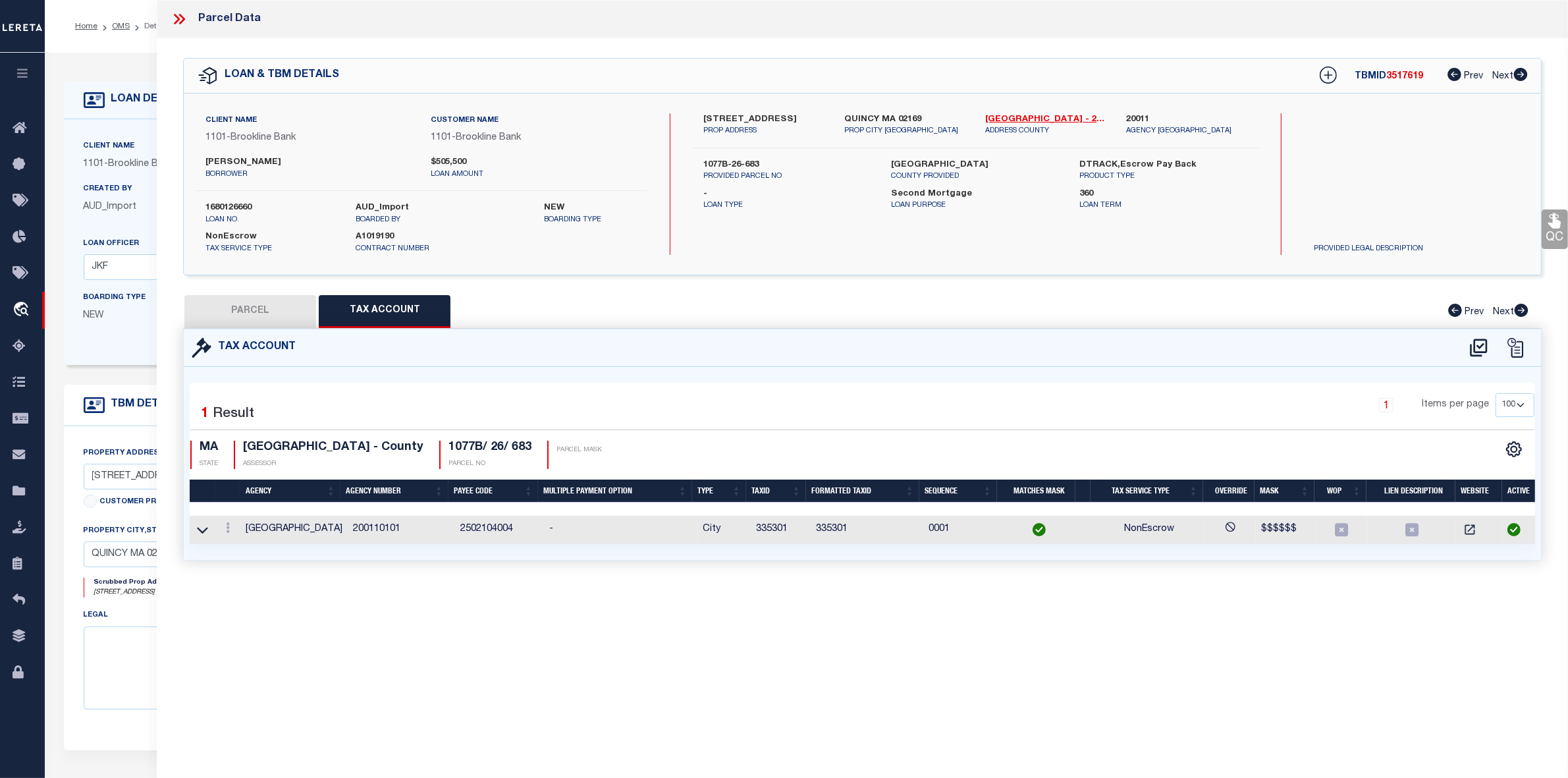
click at [261, 314] on button "PARCEL" at bounding box center [250, 311] width 132 height 33
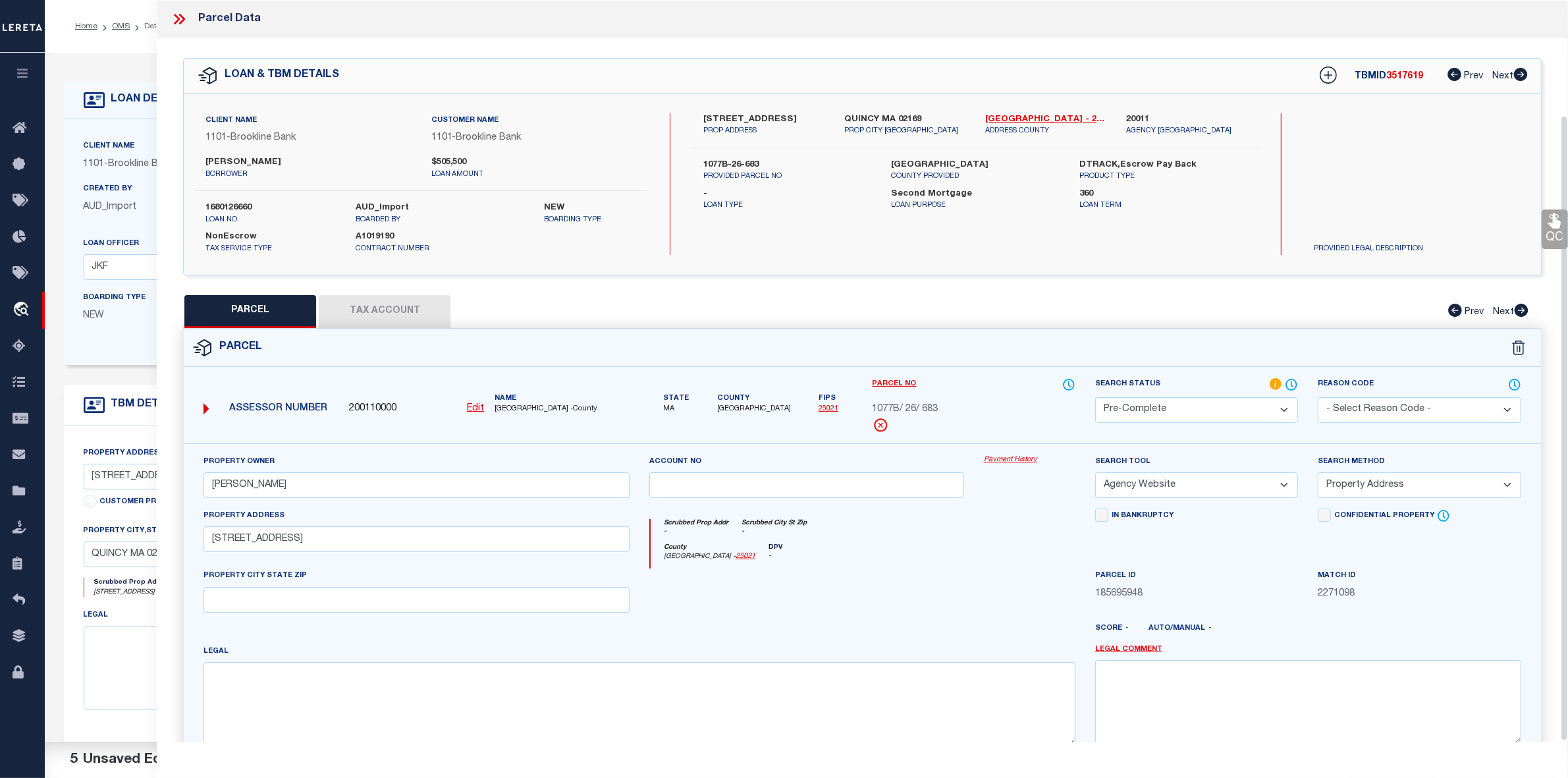
scroll to position [137, 0]
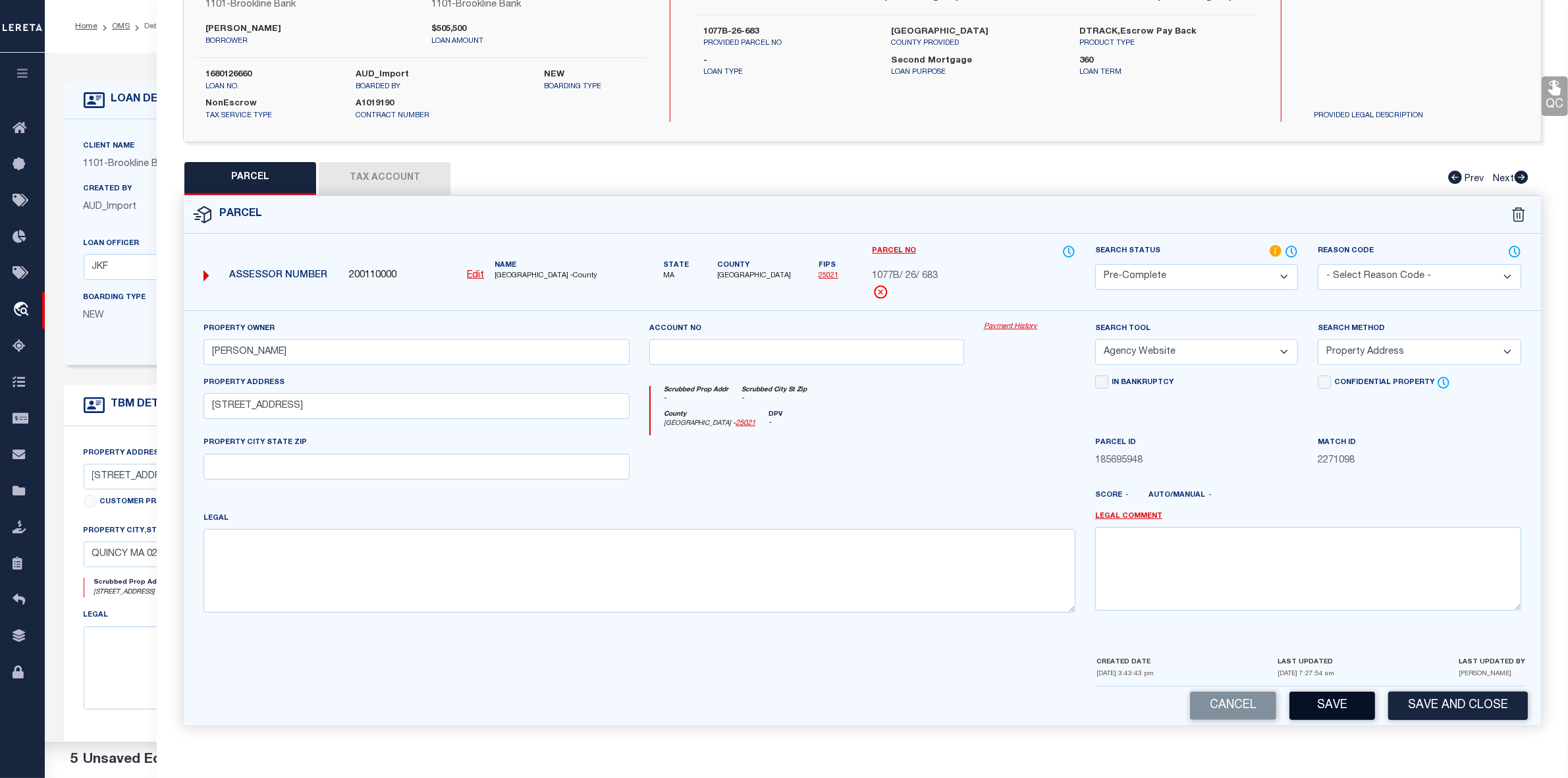
click at [1363, 706] on button "Save" at bounding box center [1331, 706] width 85 height 28
click at [1341, 716] on button "Save" at bounding box center [1331, 706] width 85 height 28
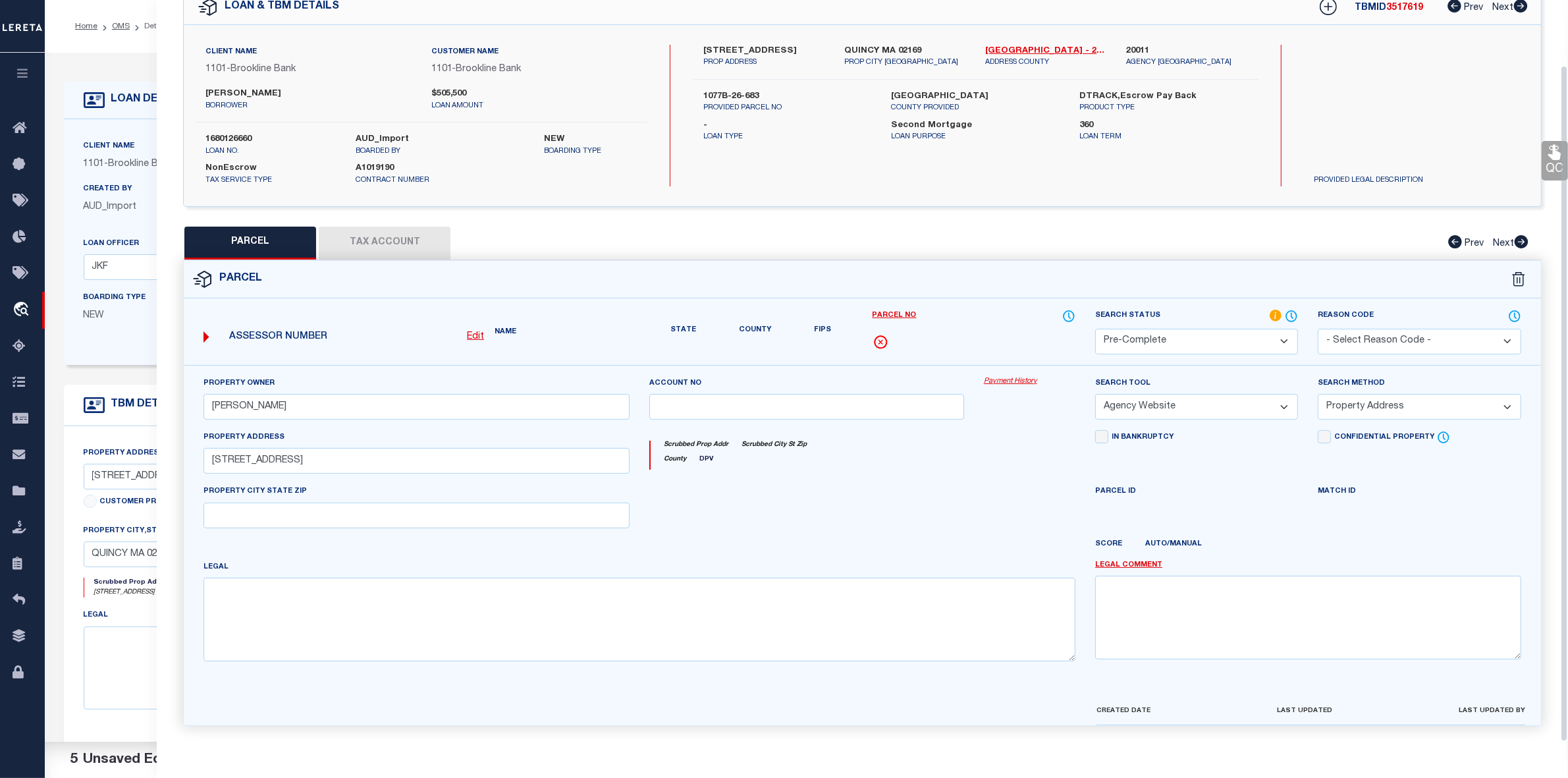
scroll to position [0, 0]
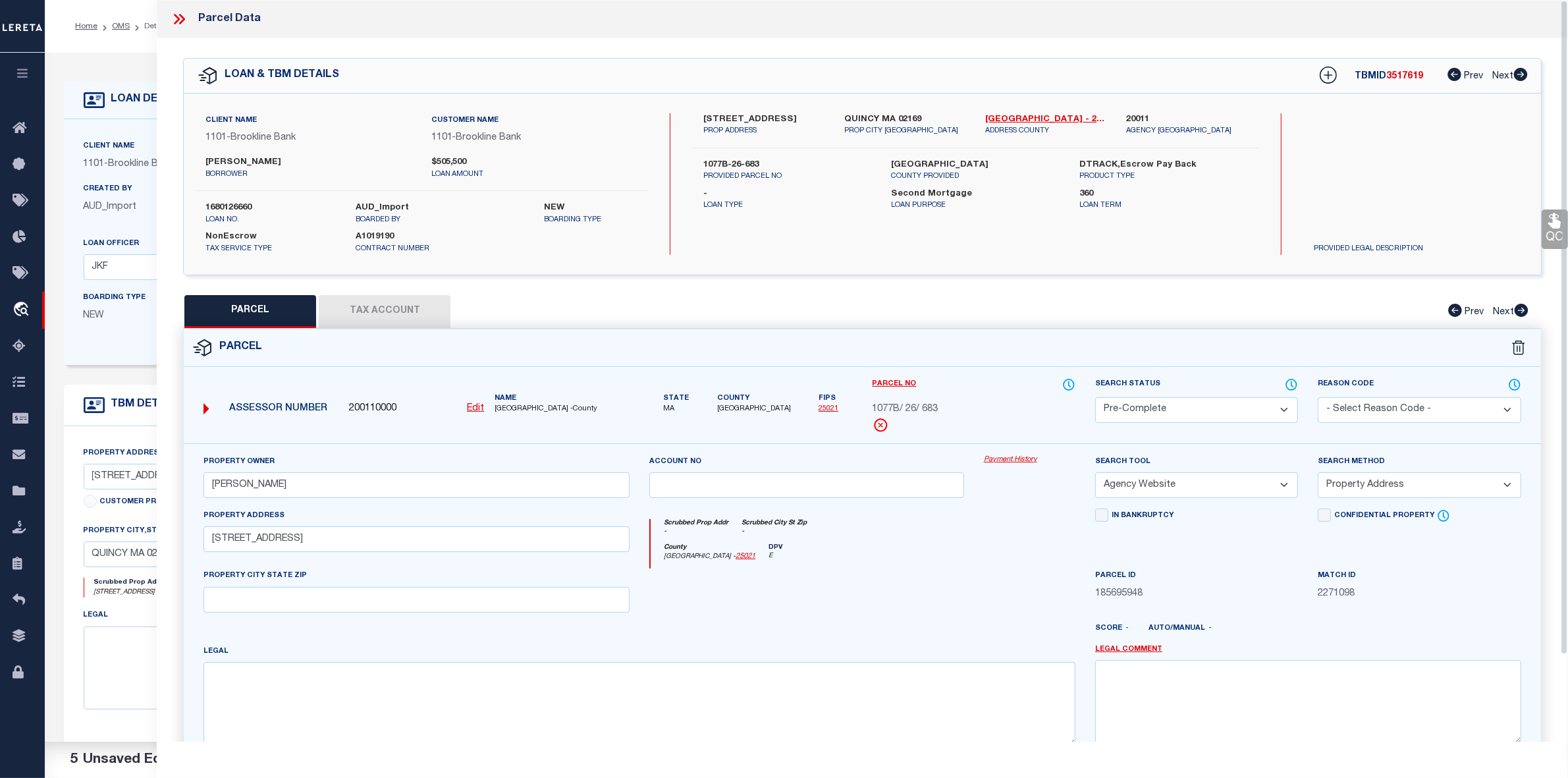
click at [1417, 81] on span "3517619" at bounding box center [1404, 76] width 37 height 9
click at [923, 406] on span "1077B/ 26/ 683" at bounding box center [905, 409] width 66 height 15
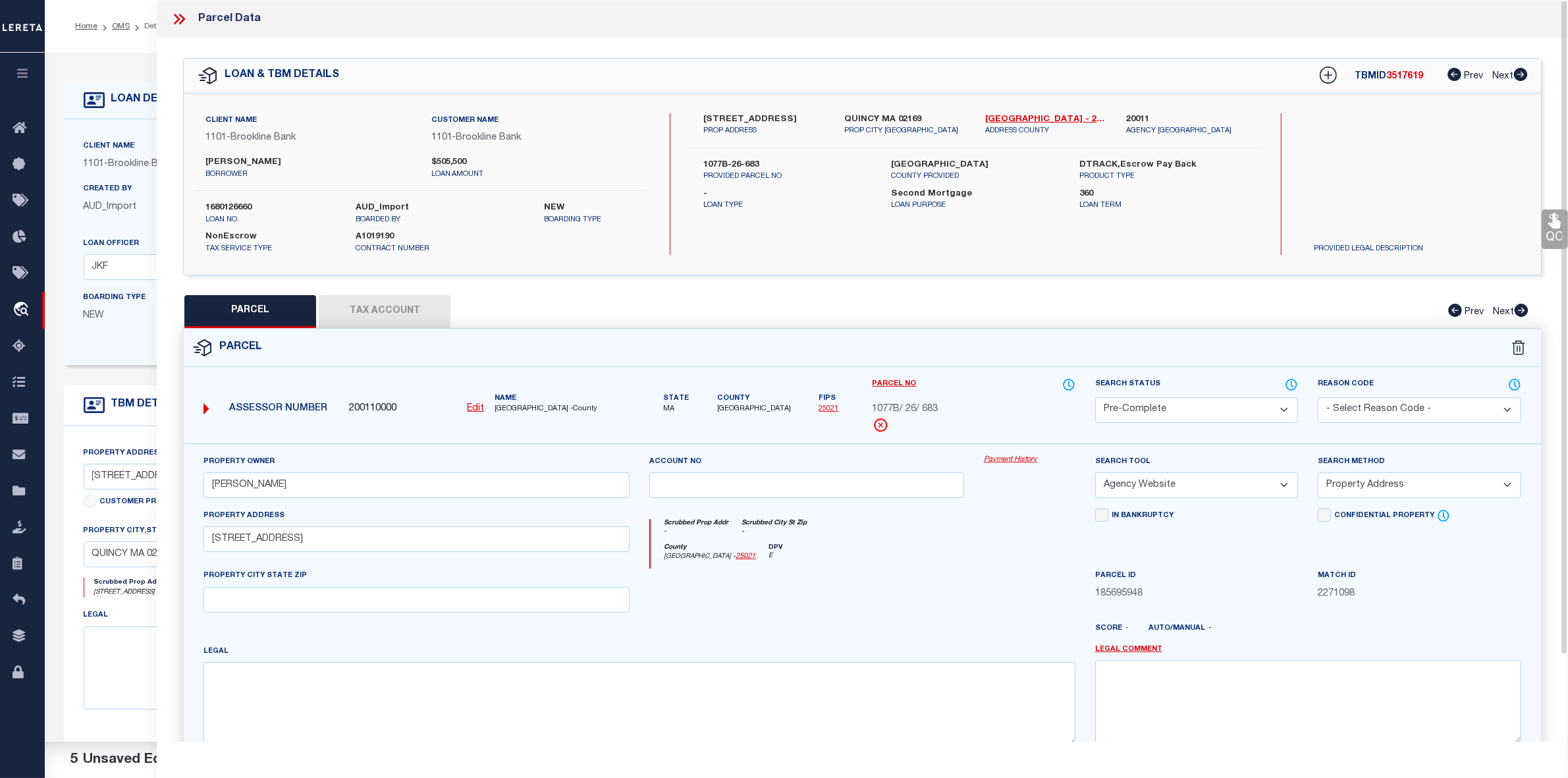
click at [180, 21] on icon at bounding box center [179, 19] width 17 height 17
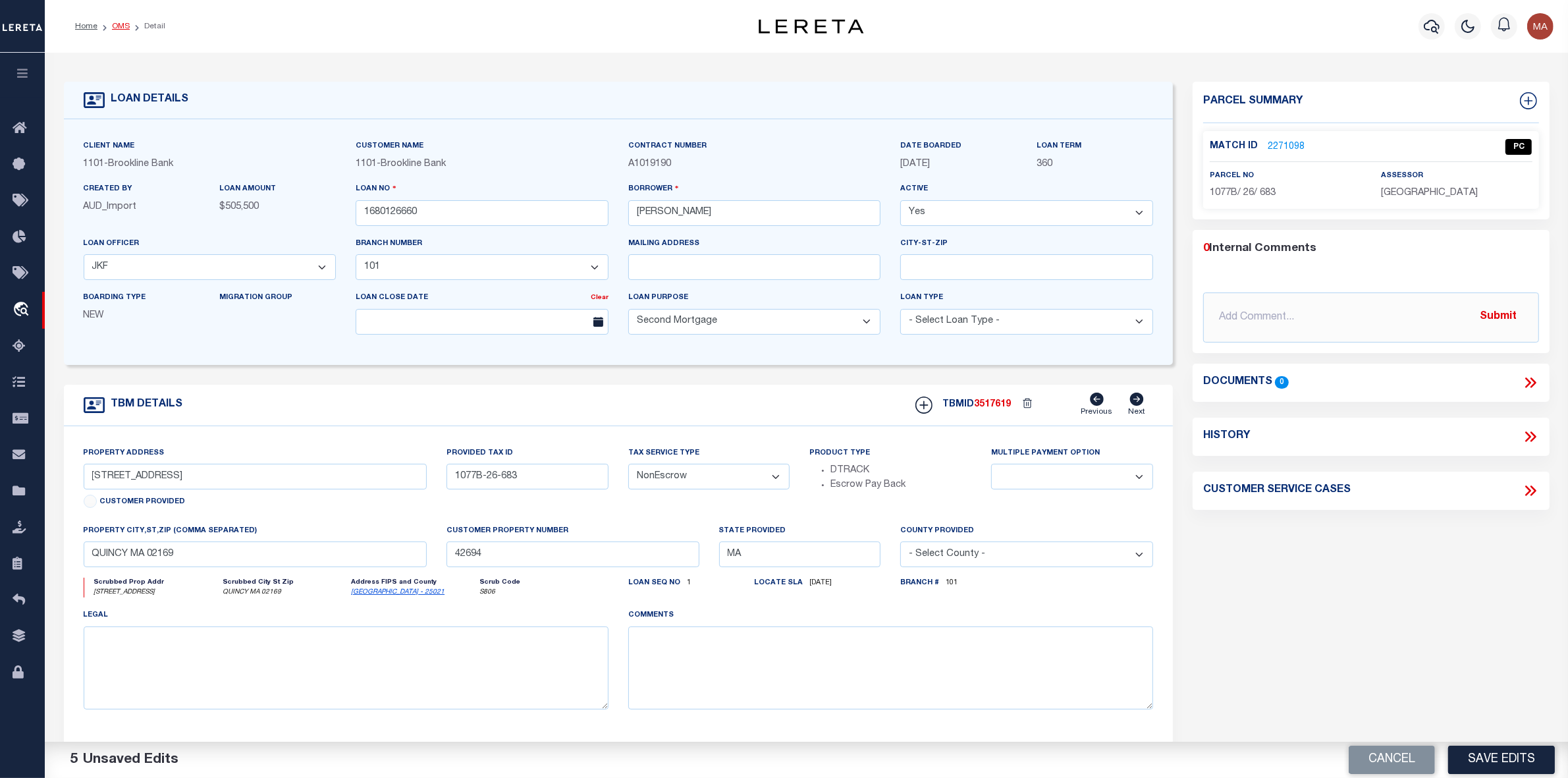
click at [117, 25] on link "OMS" at bounding box center [121, 26] width 18 height 8
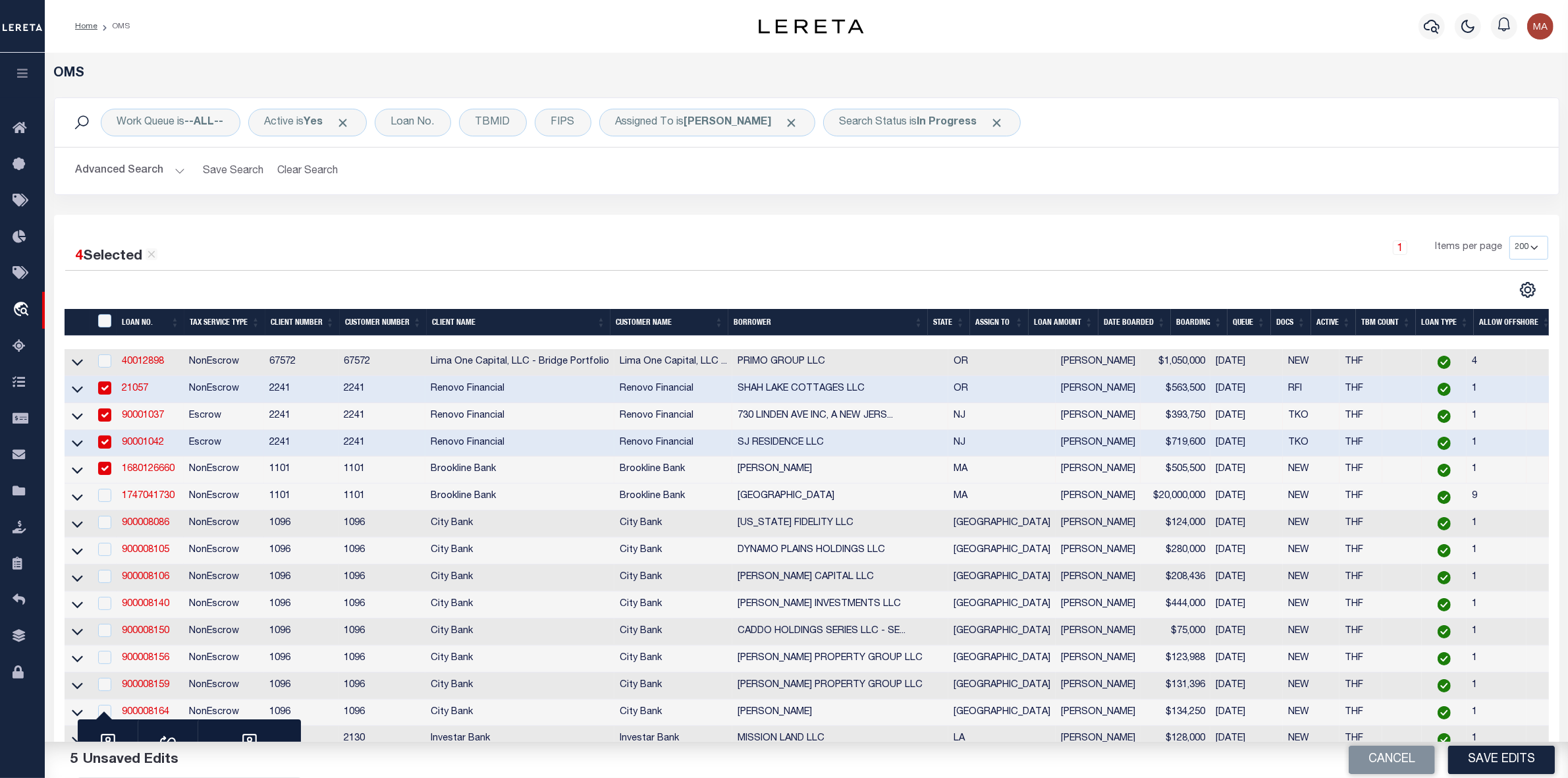
click at [149, 525] on td "900008086" at bounding box center [150, 524] width 67 height 27
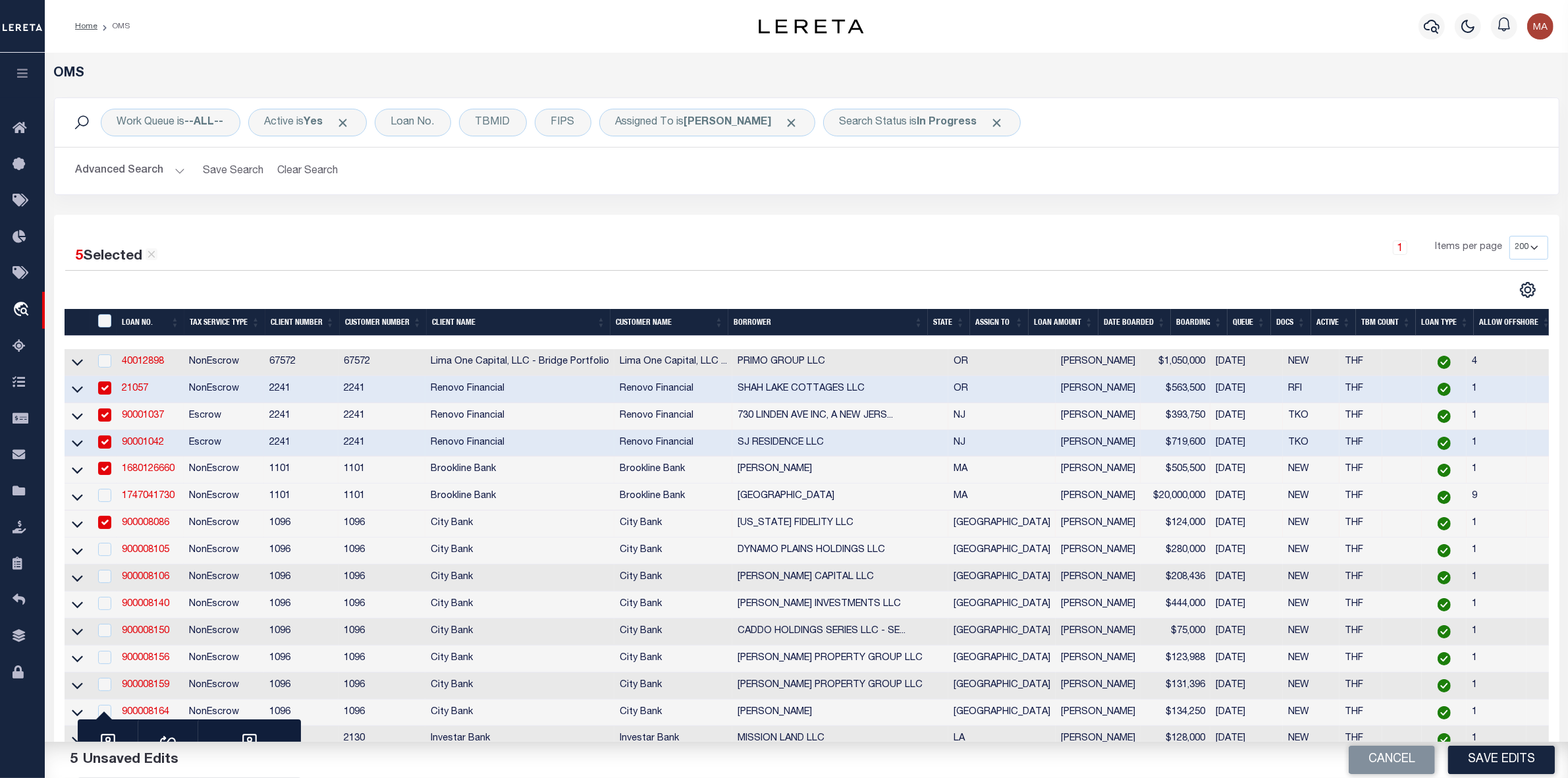
click at [104, 527] on input "checkbox" at bounding box center [104, 522] width 13 height 13
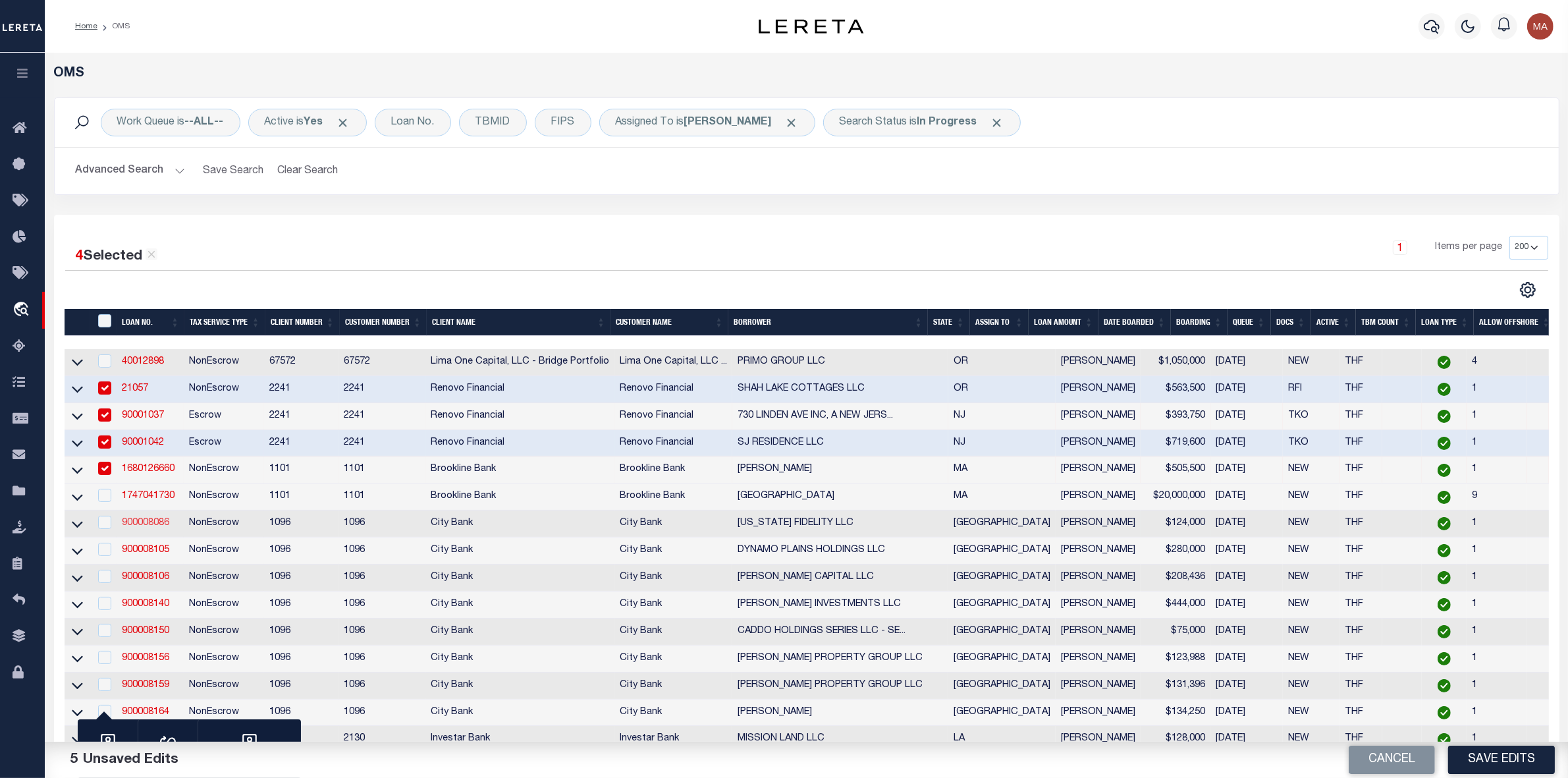
click at [135, 527] on link "900008086" at bounding box center [146, 523] width 48 height 9
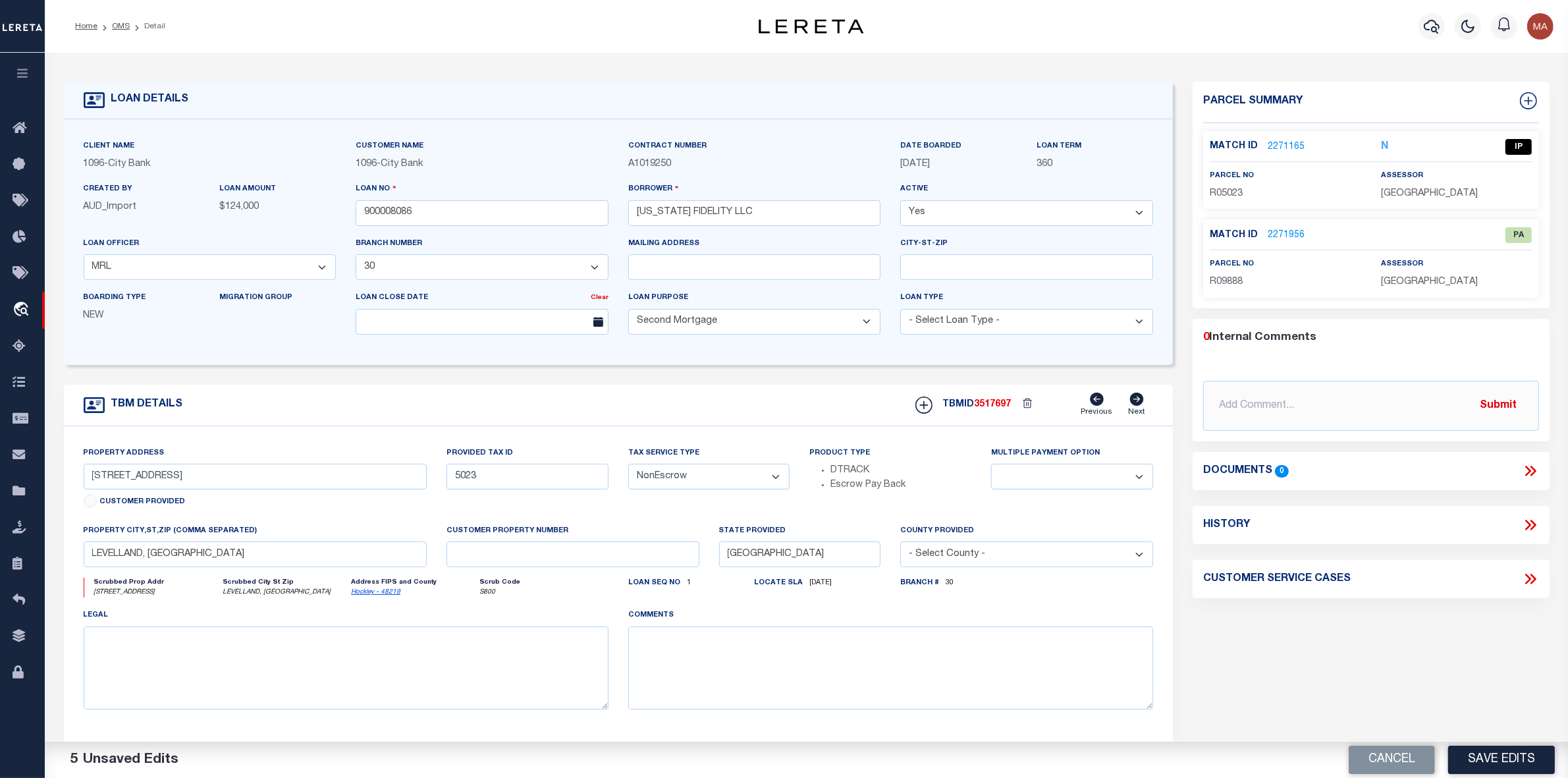
click at [1286, 143] on link "2271165" at bounding box center [1286, 147] width 37 height 14
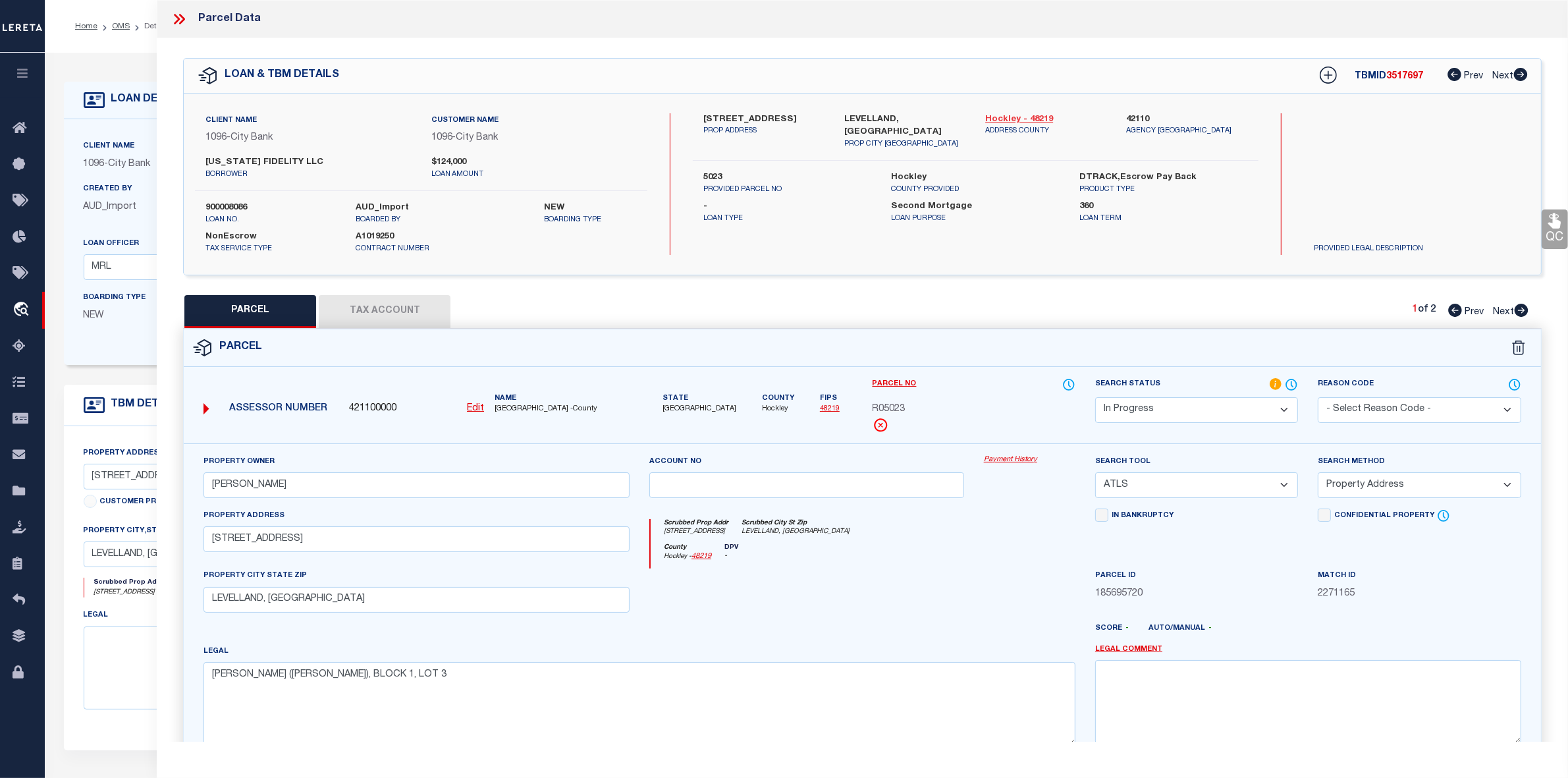
click at [1025, 117] on link "Hockley - 48219" at bounding box center [1046, 120] width 121 height 13
click at [726, 118] on label "[STREET_ADDRESS]" at bounding box center [764, 120] width 121 height 13
click at [259, 479] on input "[PERSON_NAME]" at bounding box center [416, 485] width 426 height 25
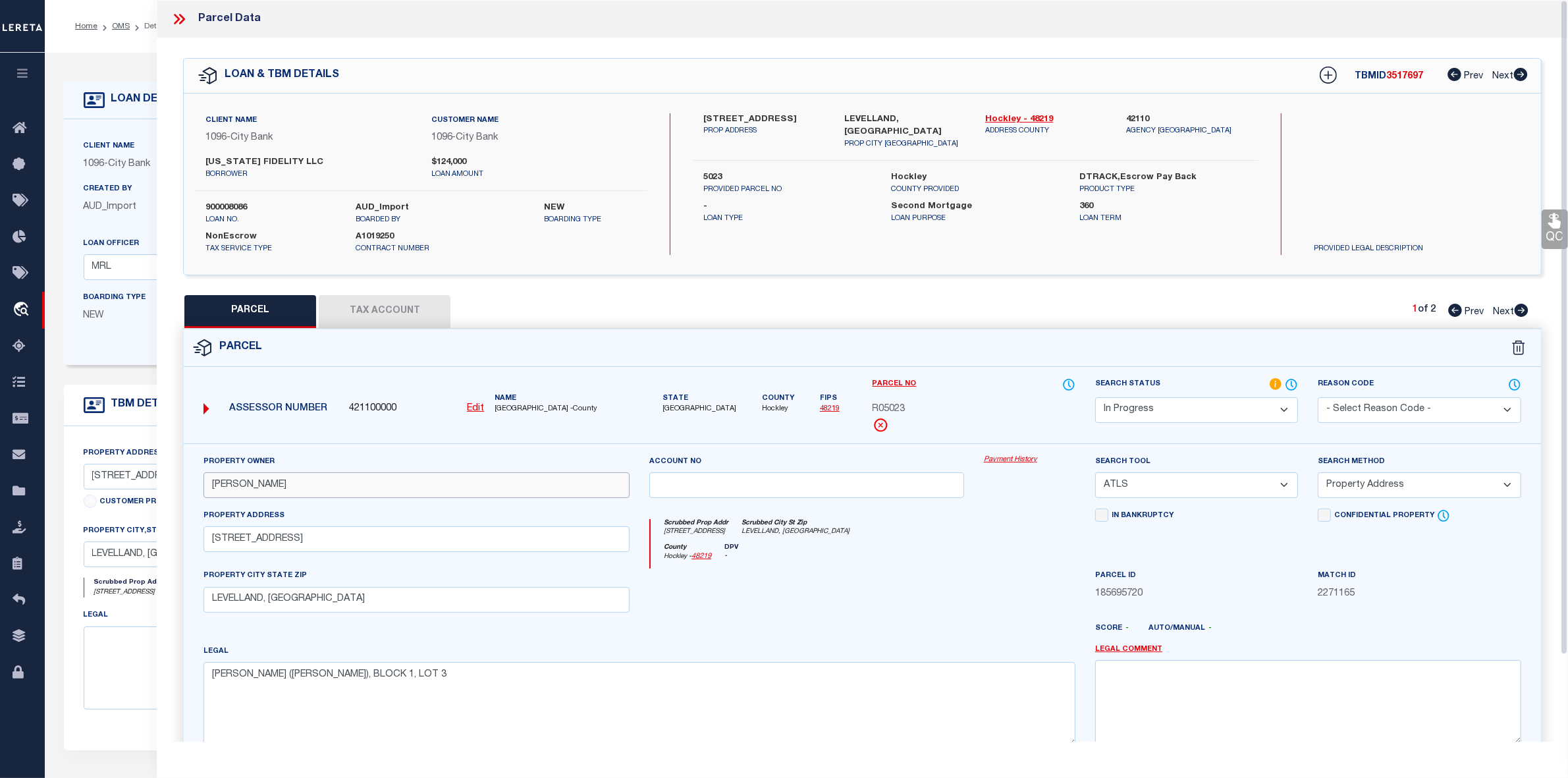
click at [259, 479] on input "[PERSON_NAME]" at bounding box center [416, 485] width 426 height 25
paste input "[US_STATE] FIDELITY LLC"
click at [1180, 409] on select "Automated Search Bad Parcel Complete Duplicate Parcel High Dollar Reporting In …" at bounding box center [1196, 409] width 203 height 25
click at [1095, 397] on select "Automated Search Bad Parcel Complete Duplicate Parcel High Dollar Reporting In …" at bounding box center [1196, 409] width 203 height 25
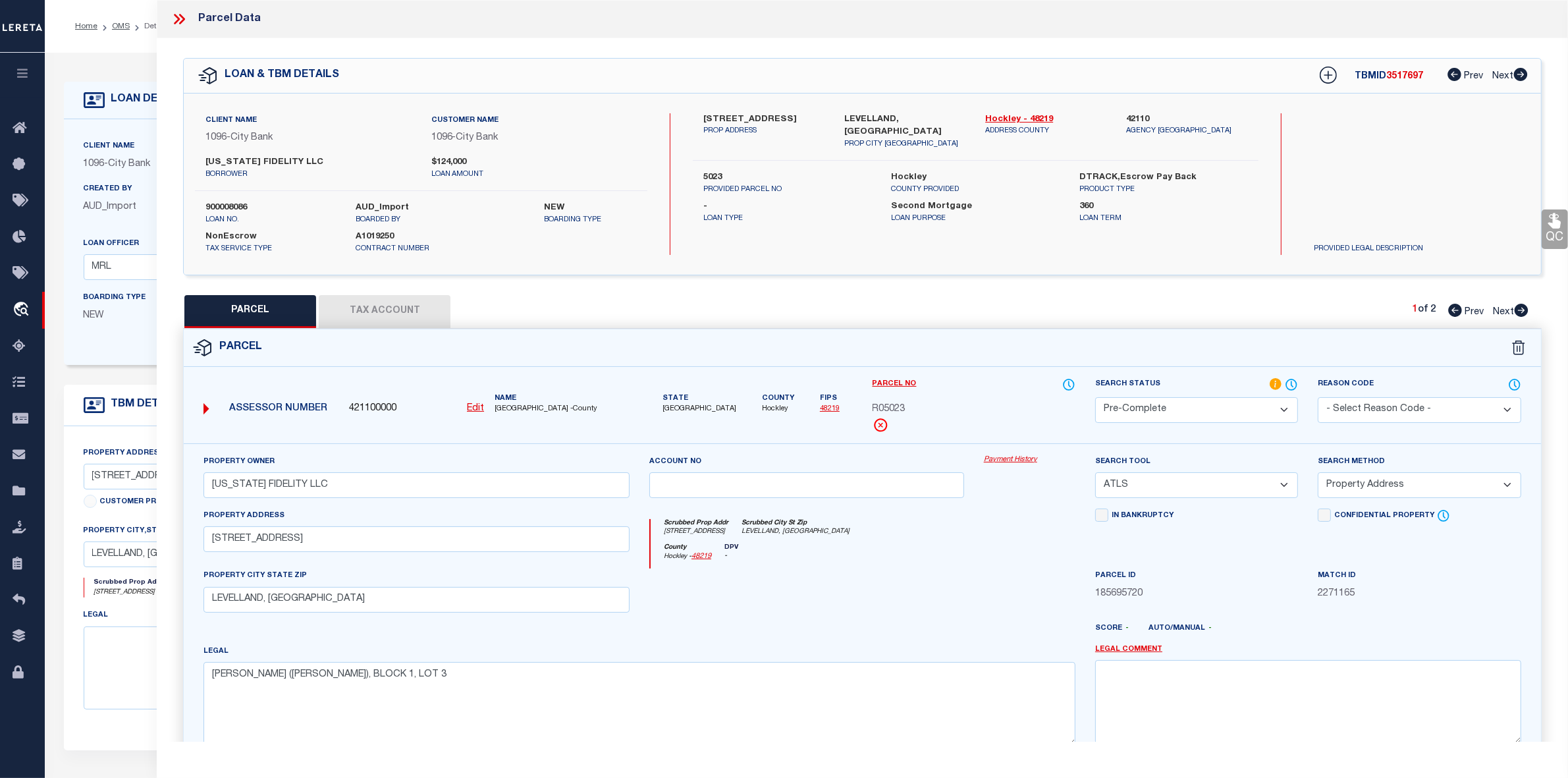
click at [1125, 485] on select "-- Select Search Tool -- 3rd Party Website Agency File Agency Website ATLS CNV-…" at bounding box center [1196, 485] width 203 height 25
click at [1095, 474] on select "-- Select Search Tool -- 3rd Party Website Agency File Agency Website ATLS CNV-…" at bounding box center [1196, 485] width 203 height 25
click at [1375, 488] on select "-- Select Search Method -- Property Address Legal Liability Info Provided" at bounding box center [1419, 485] width 203 height 25
click at [1318, 474] on select "-- Select Search Method -- Property Address Legal Liability Info Provided" at bounding box center [1419, 485] width 203 height 25
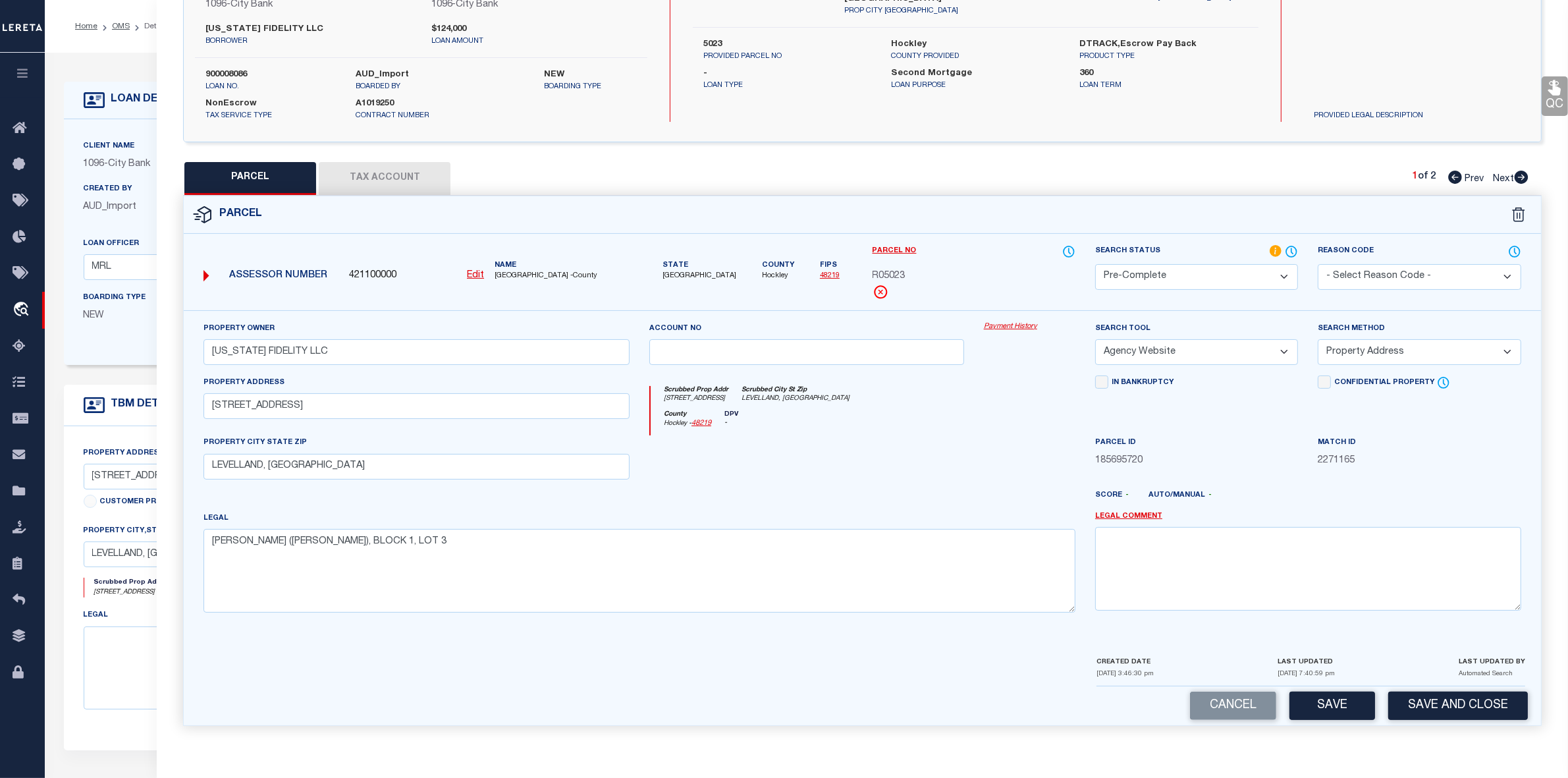
click at [372, 176] on button "Tax Account" at bounding box center [385, 178] width 132 height 33
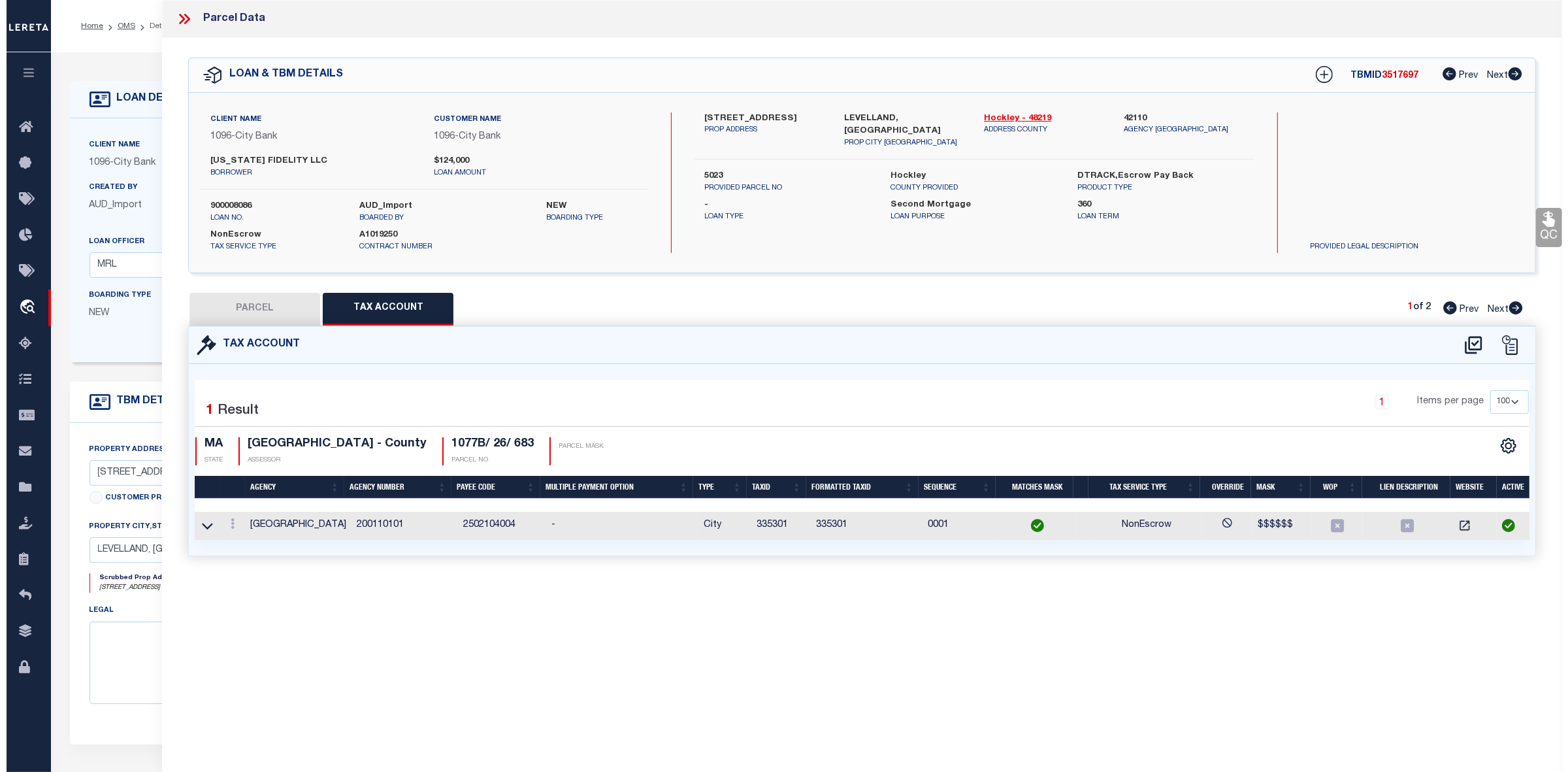
scroll to position [0, 0]
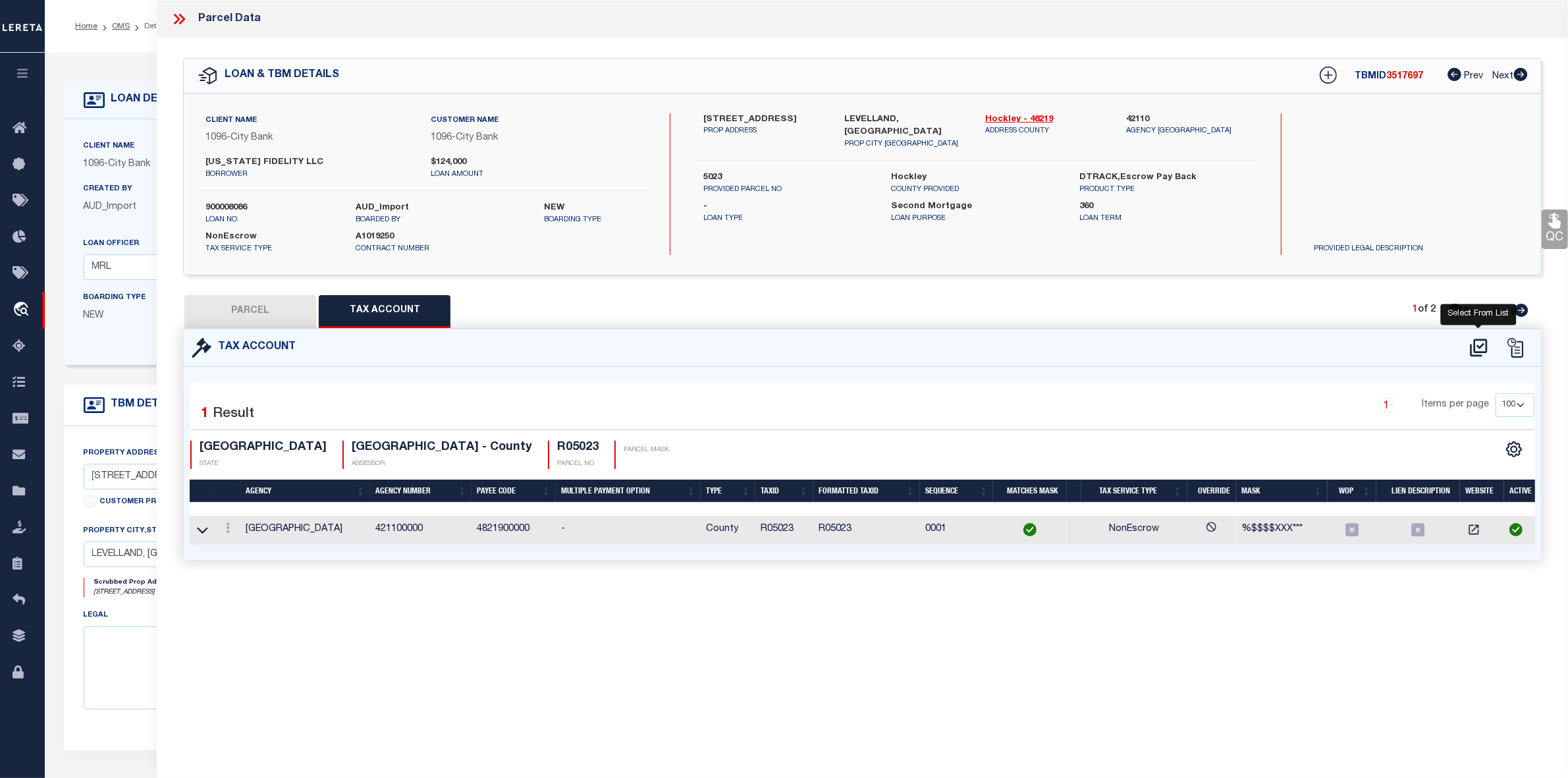
click at [1478, 349] on icon at bounding box center [1479, 347] width 22 height 21
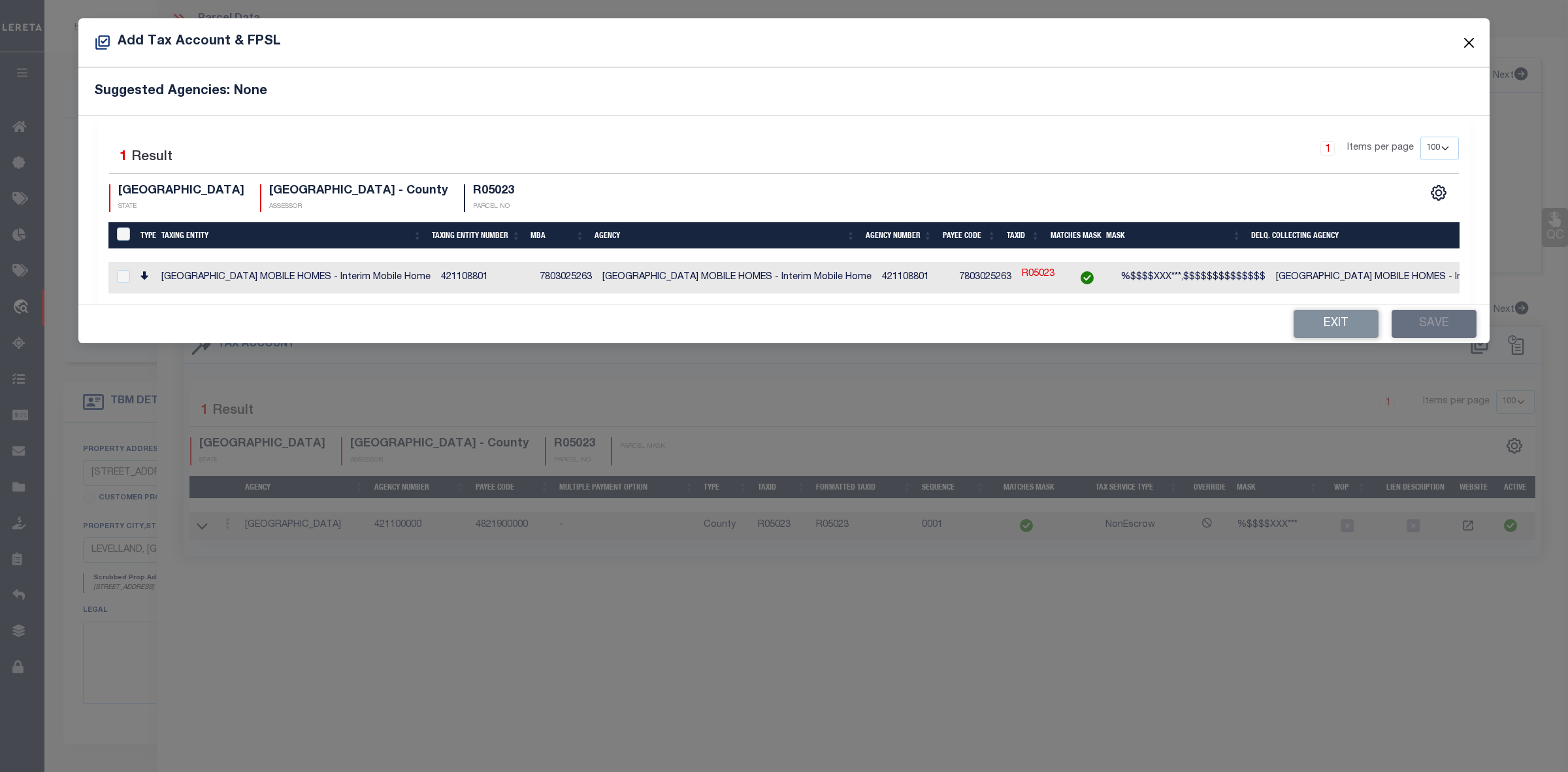
click at [1469, 43] on button "Close" at bounding box center [1470, 43] width 17 height 17
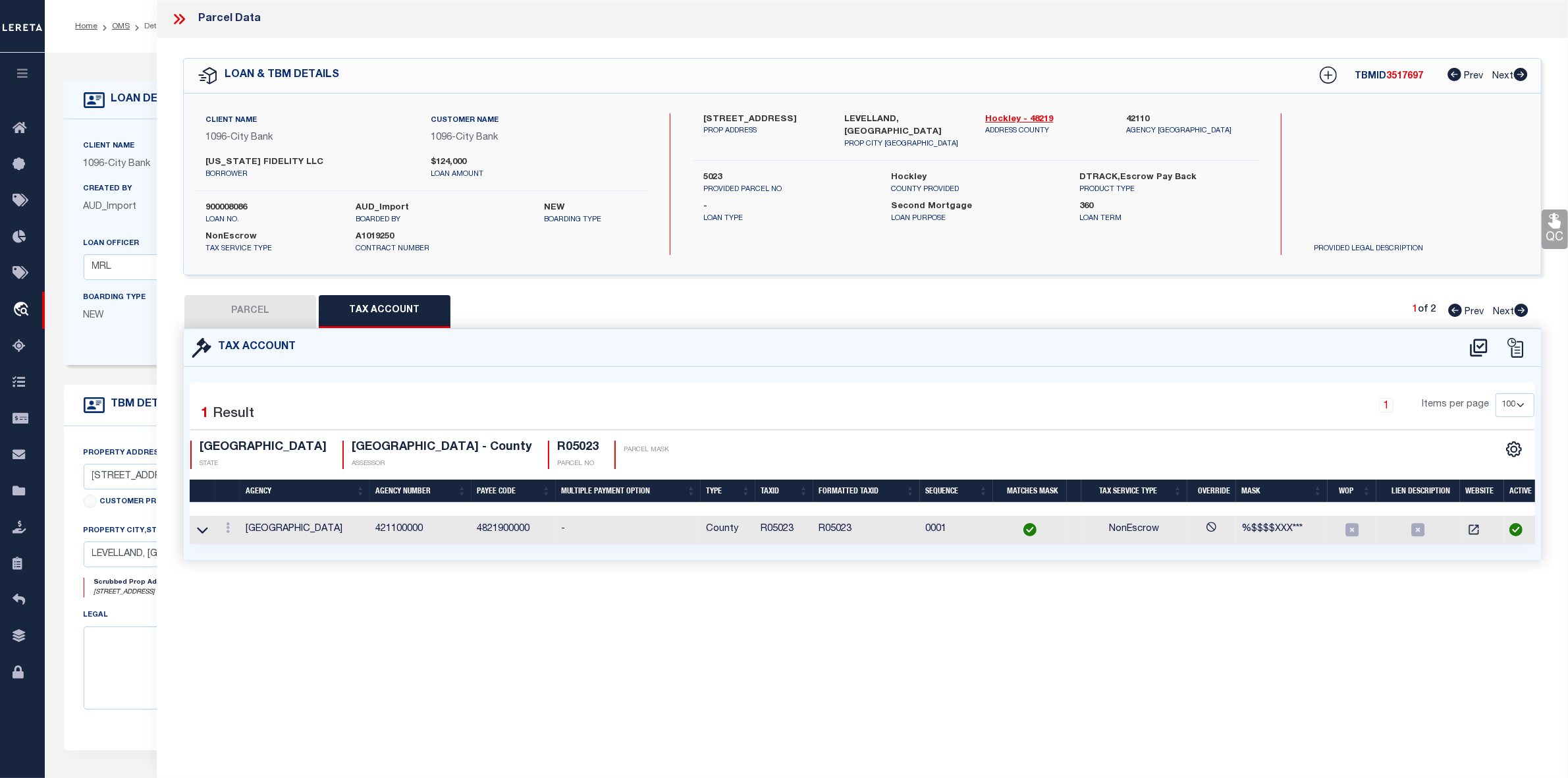
click at [257, 315] on button "PARCEL" at bounding box center [250, 311] width 132 height 33
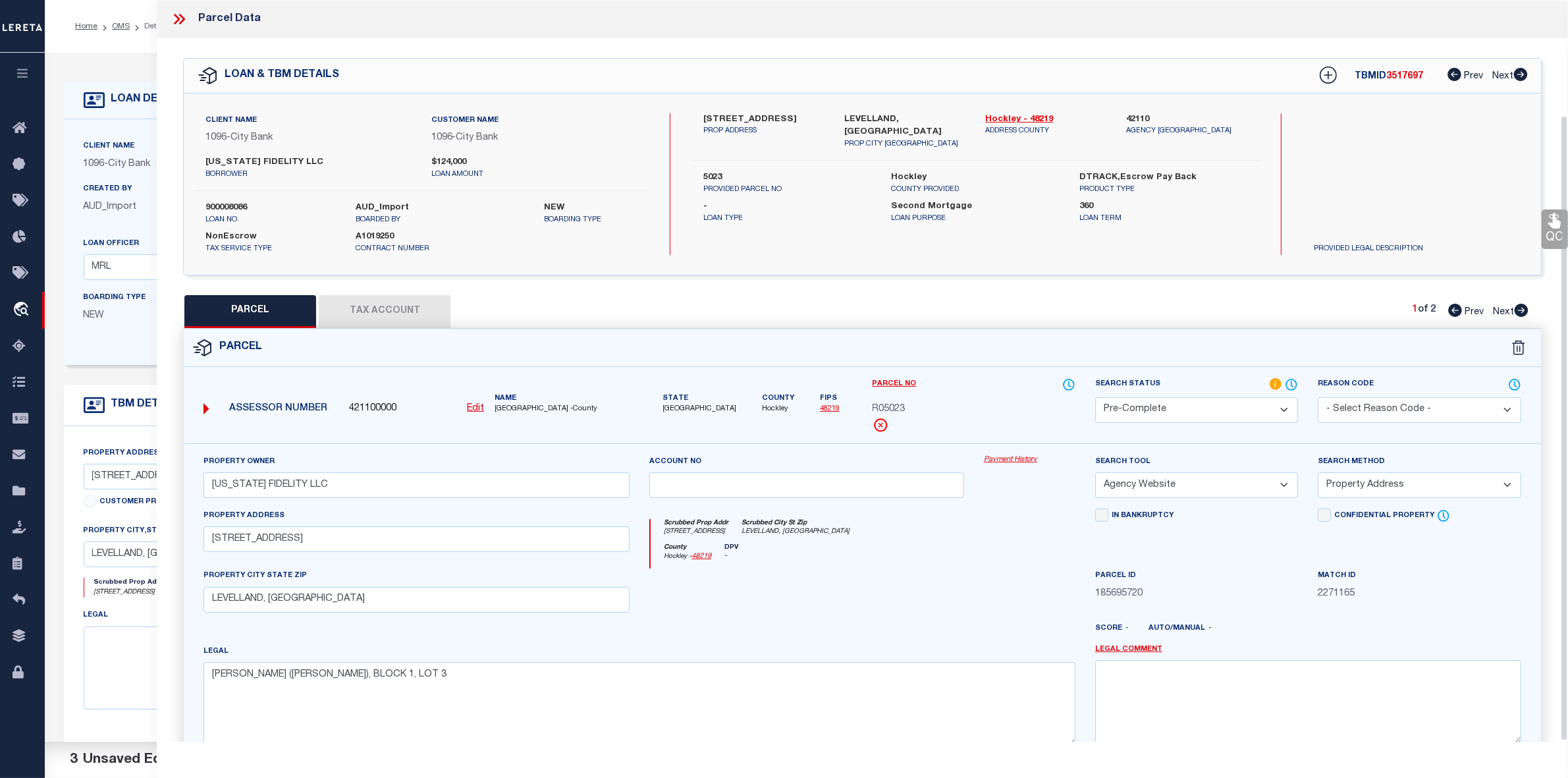
scroll to position [137, 0]
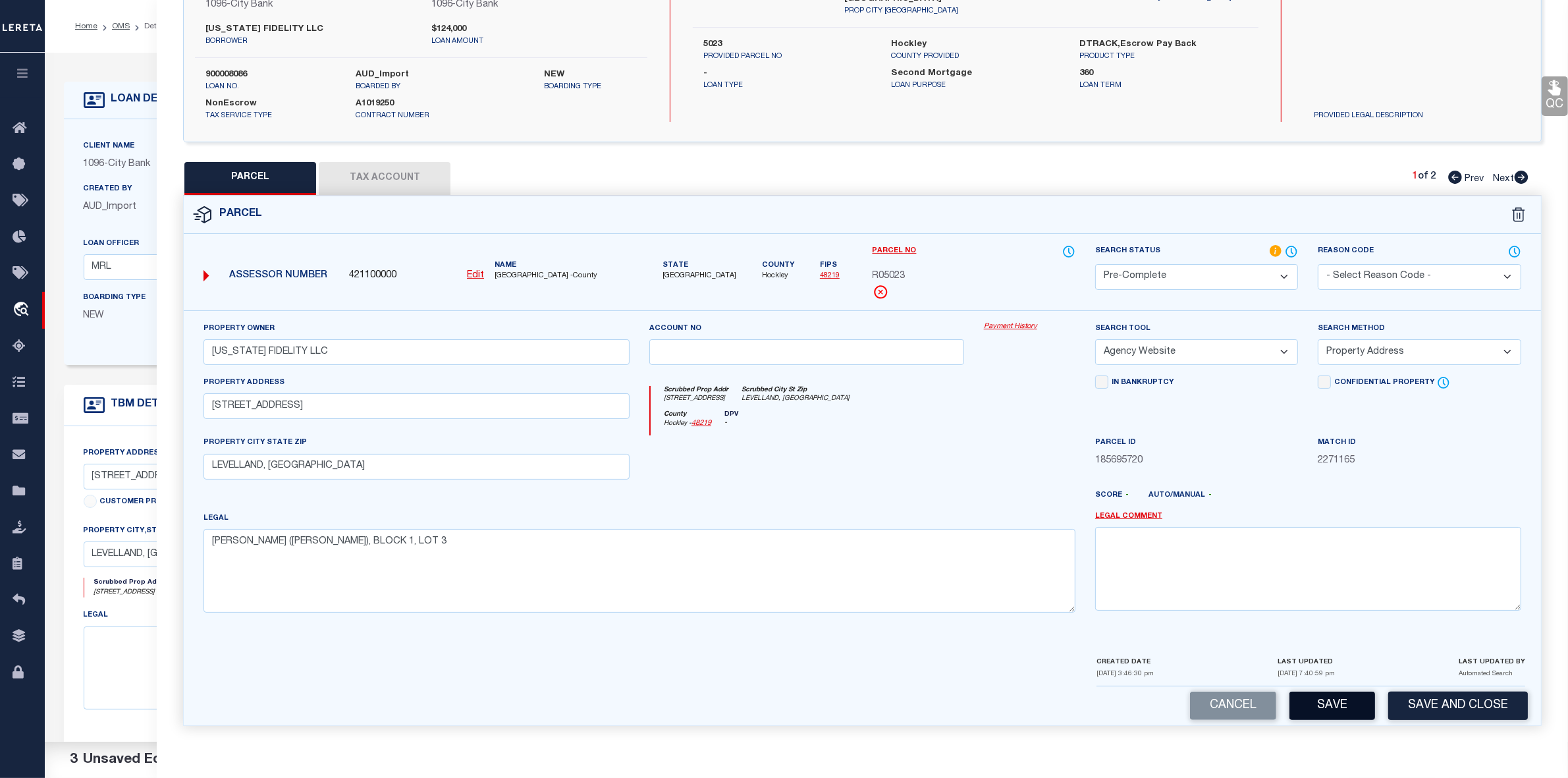
click at [1331, 700] on button "Save" at bounding box center [1331, 706] width 85 height 28
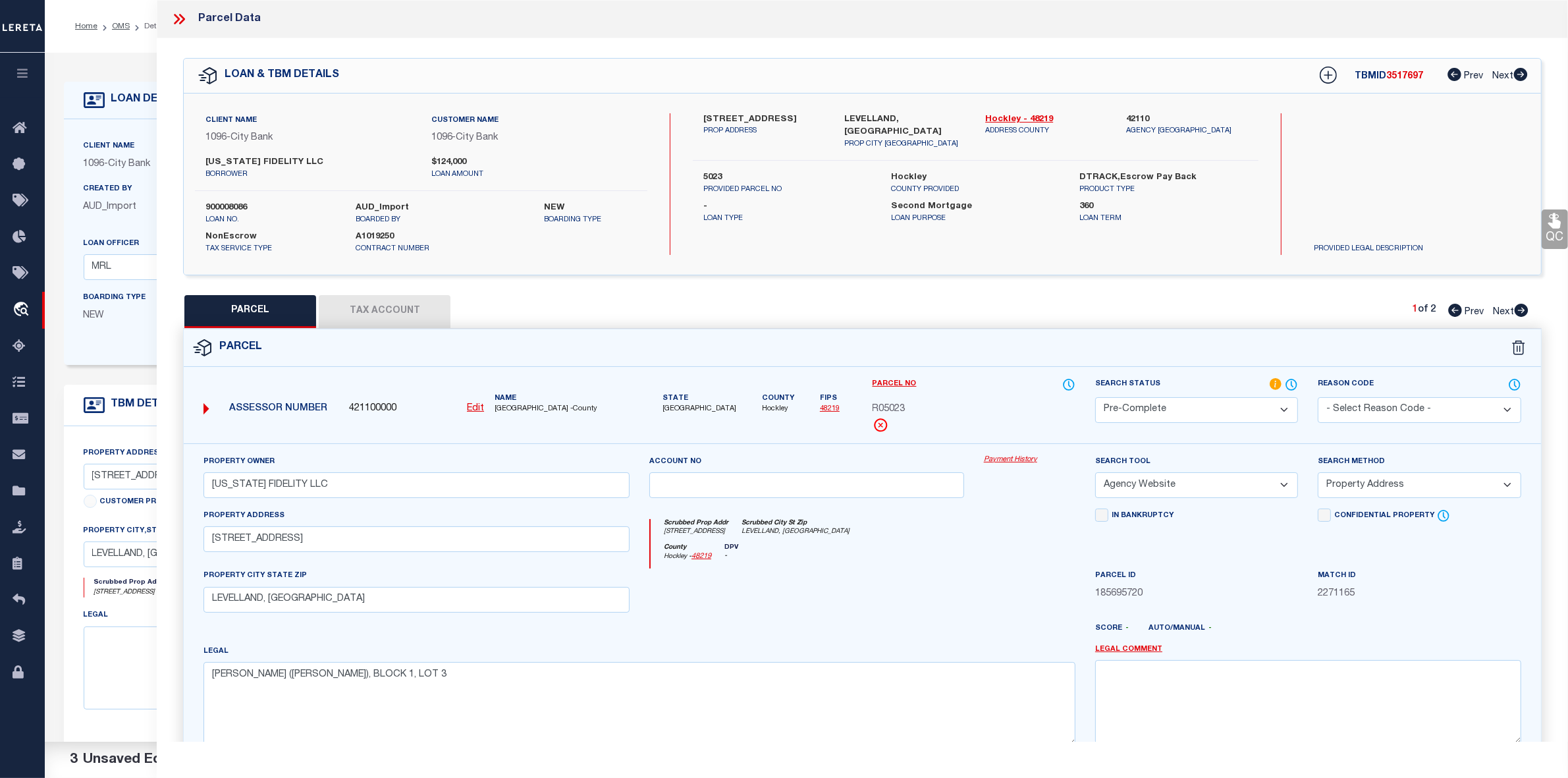
click at [1518, 310] on icon at bounding box center [1522, 310] width 14 height 13
click at [1169, 402] on select "Automated Search Bad Parcel Complete Duplicate Parcel High Dollar Reporting In …" at bounding box center [1196, 409] width 203 height 25
click at [1095, 397] on select "Automated Search Bad Parcel Complete Duplicate Parcel High Dollar Reporting In …" at bounding box center [1196, 409] width 203 height 25
click at [1357, 415] on select "- Select Reason Code - 099 - Other (Provide additional detail) ACT - Agency Cha…" at bounding box center [1419, 409] width 203 height 25
click at [1318, 397] on select "- Select Reason Code - 099 - Other (Provide additional detail) ACT - Agency Cha…" at bounding box center [1419, 409] width 203 height 25
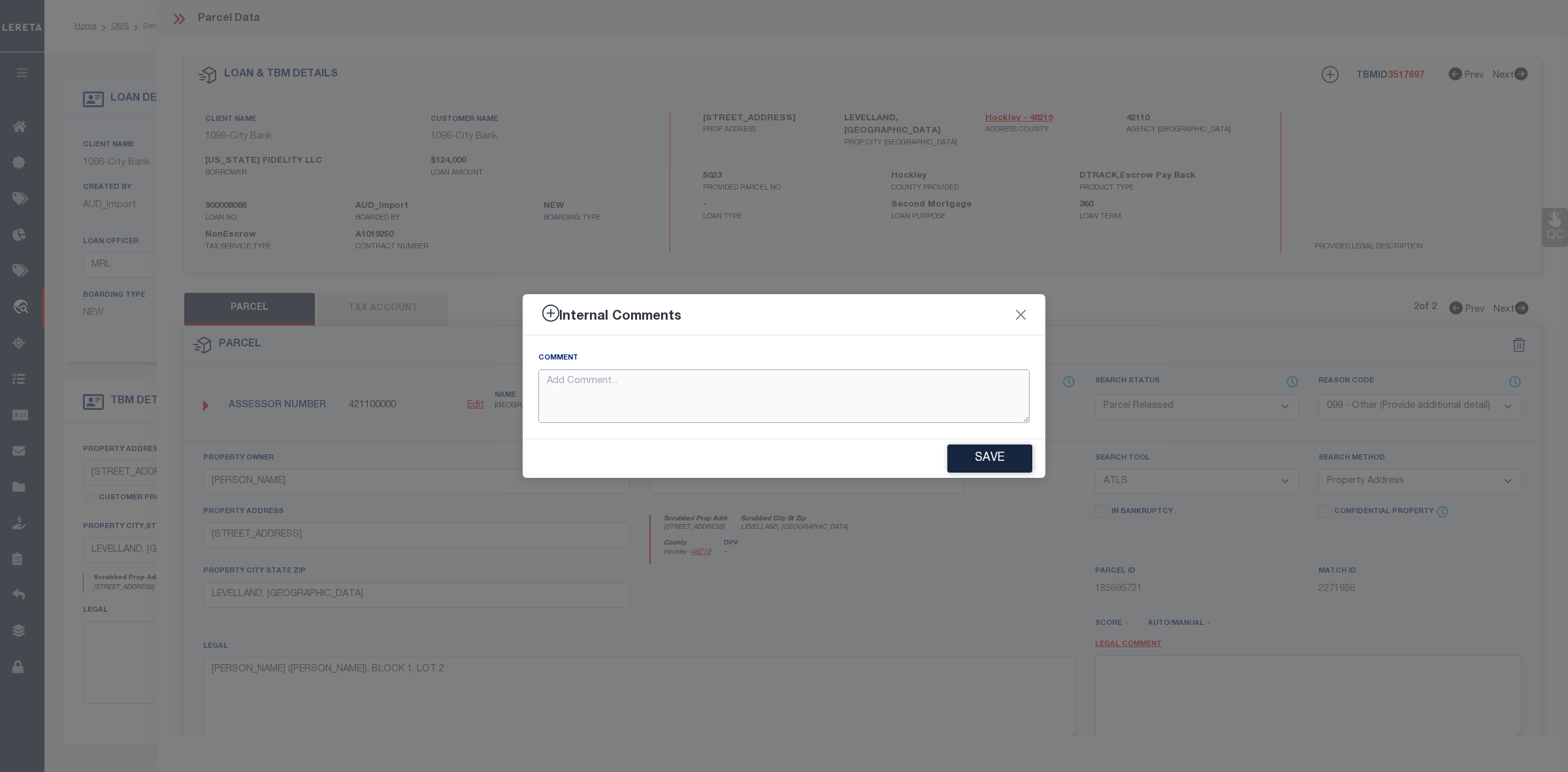
click at [735, 406] on textarea at bounding box center [784, 396] width 491 height 54
click at [995, 456] on button "Save" at bounding box center [990, 458] width 85 height 28
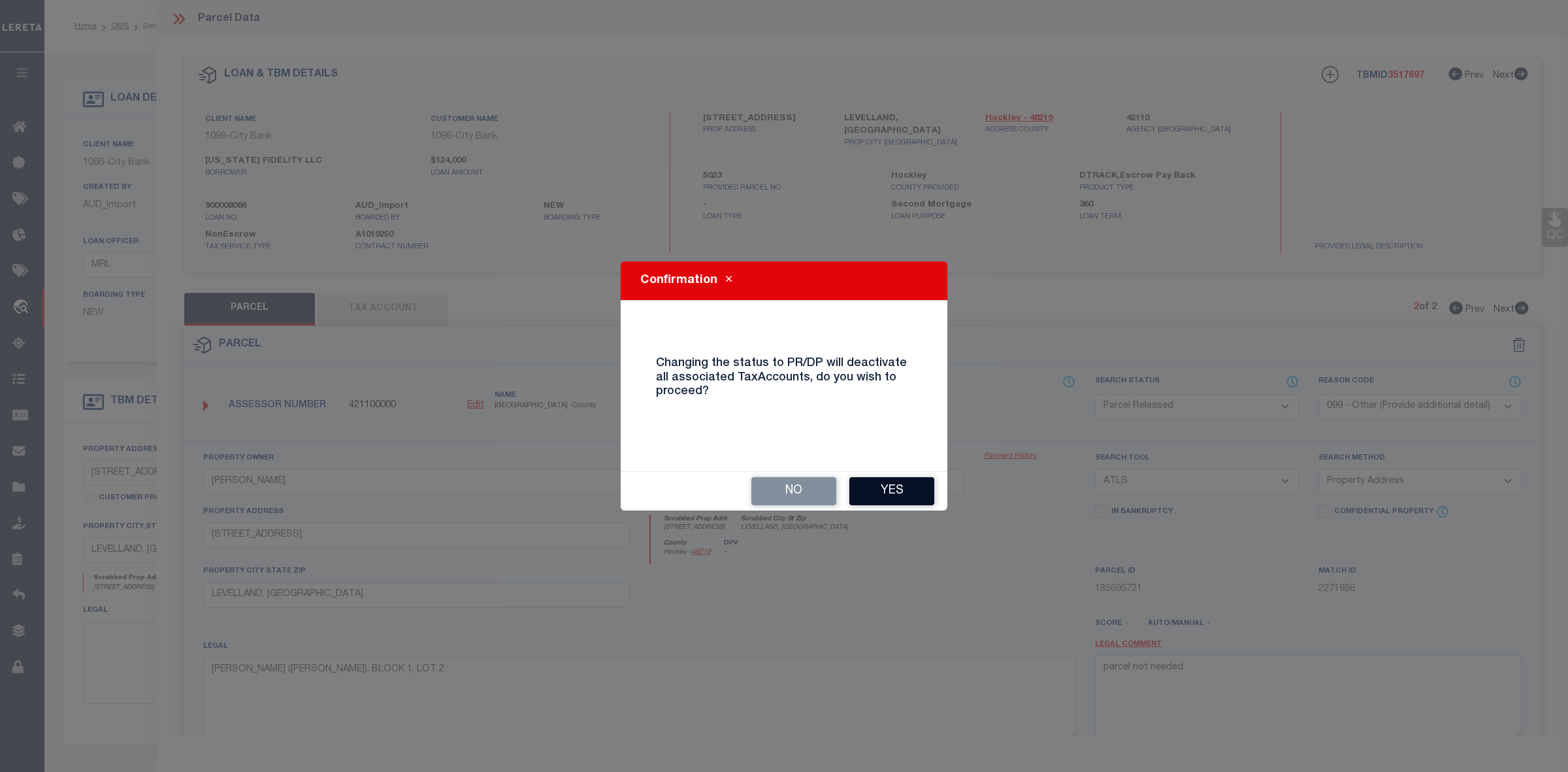
click at [886, 498] on button "Yes" at bounding box center [891, 491] width 85 height 28
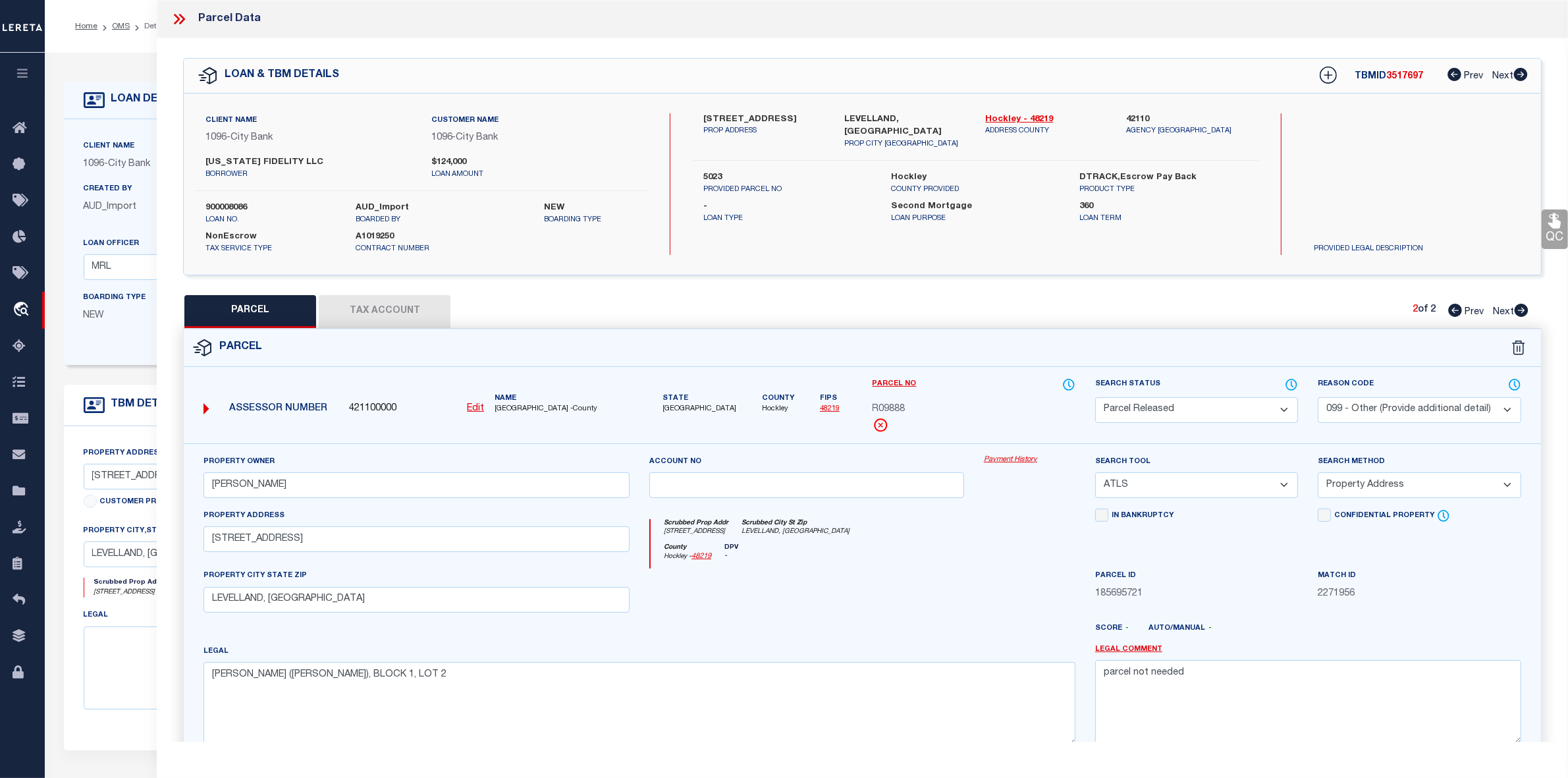
scroll to position [137, 0]
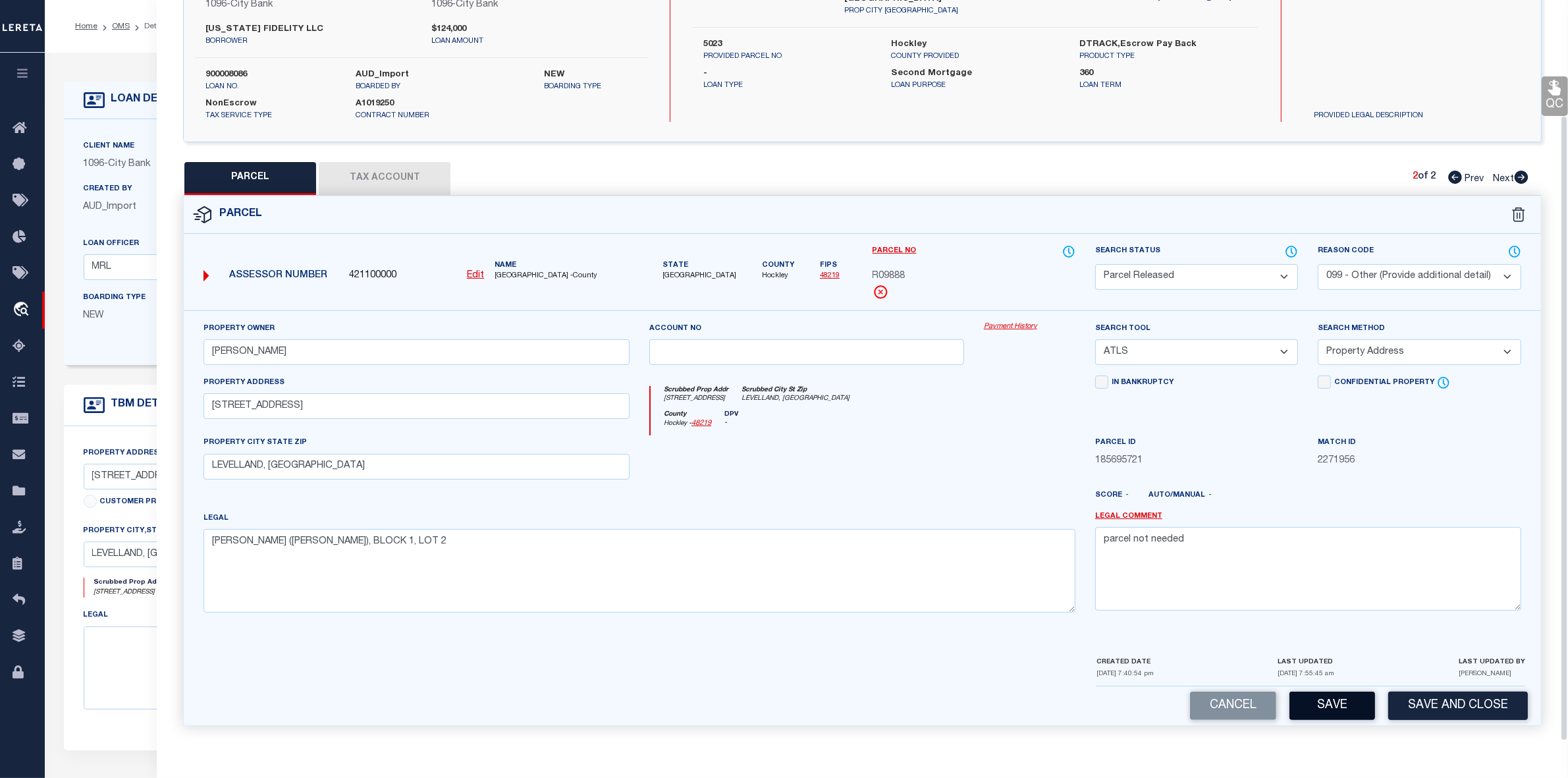
click at [1361, 702] on button "Save" at bounding box center [1331, 706] width 85 height 28
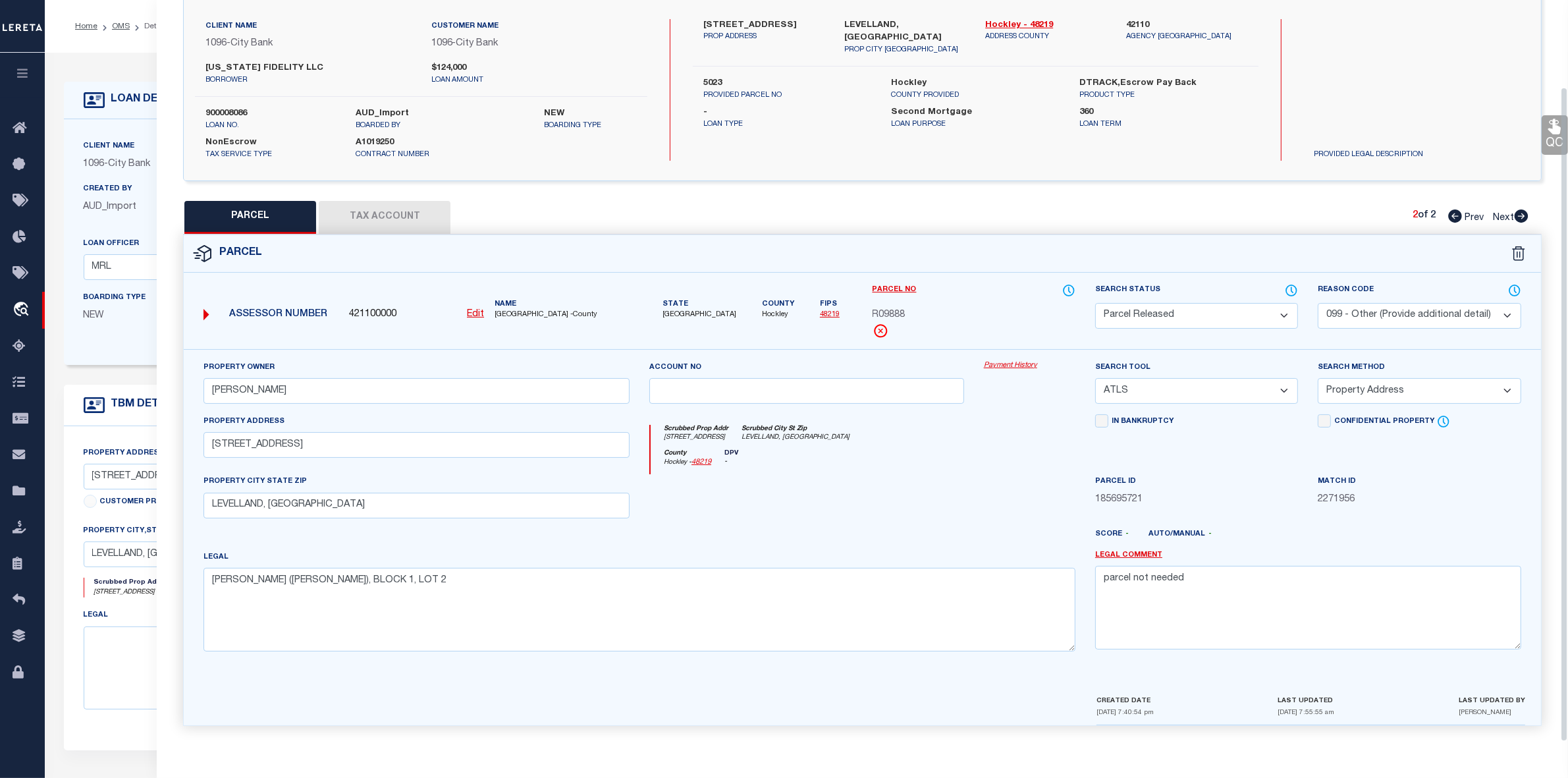
scroll to position [98, 0]
click at [1450, 211] on icon at bounding box center [1455, 216] width 14 height 13
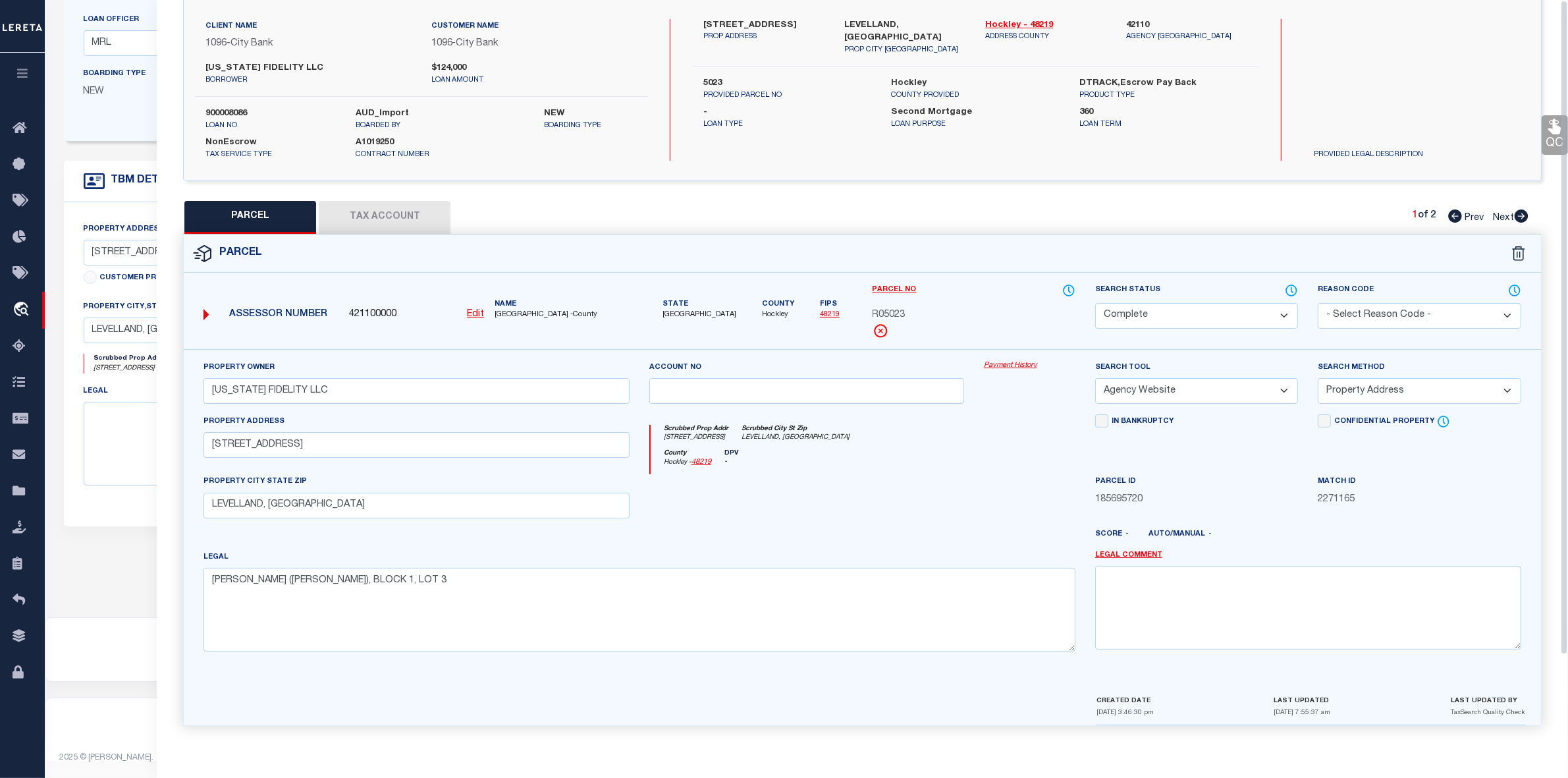
scroll to position [0, 0]
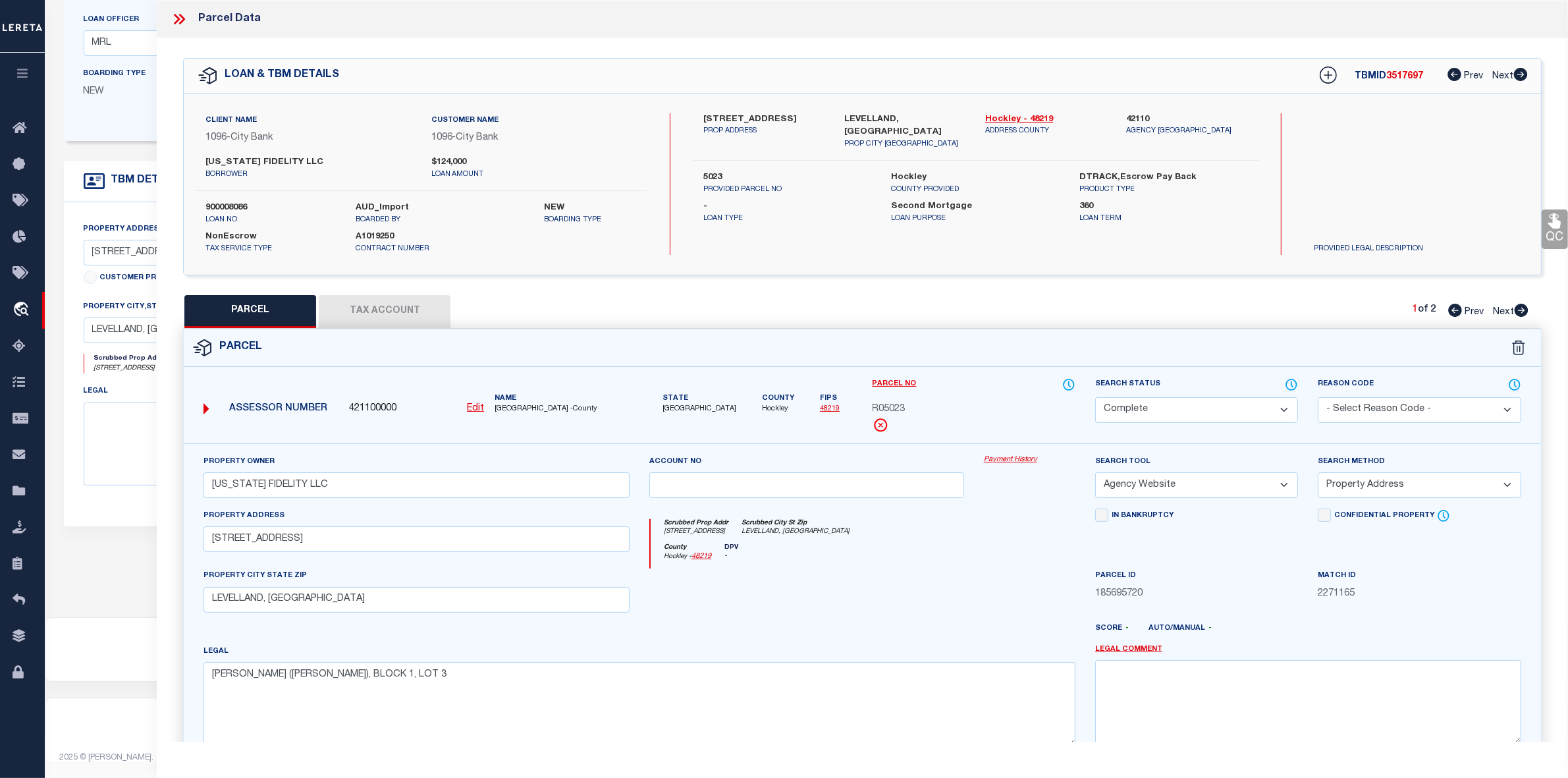
click at [1404, 76] on span "3517697" at bounding box center [1404, 76] width 37 height 9
click at [894, 406] on span "R05023" at bounding box center [888, 409] width 33 height 15
click at [1520, 311] on icon at bounding box center [1521, 310] width 15 height 13
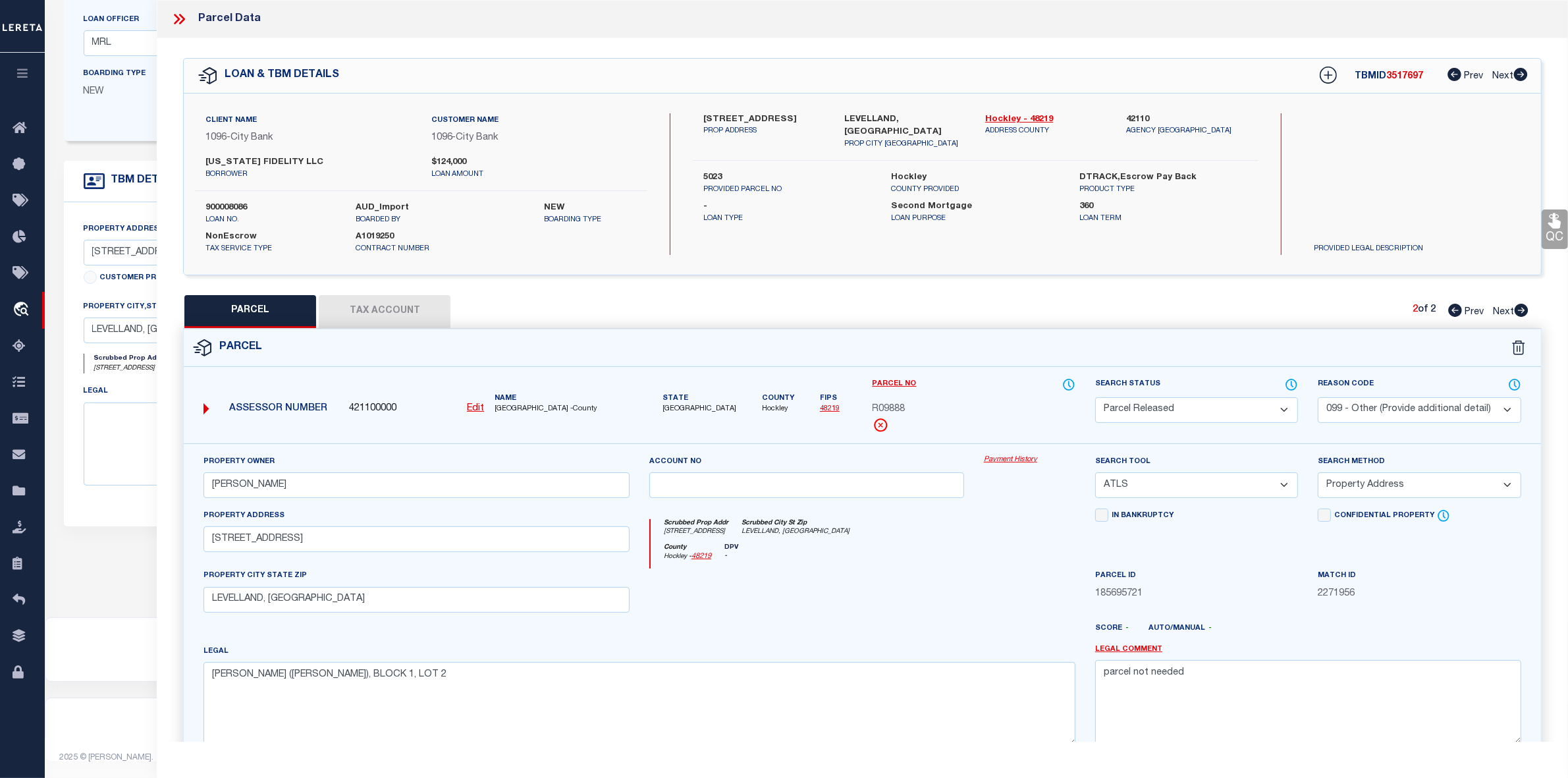
click at [1451, 315] on icon at bounding box center [1455, 310] width 14 height 13
click at [179, 20] on icon at bounding box center [177, 19] width 6 height 11
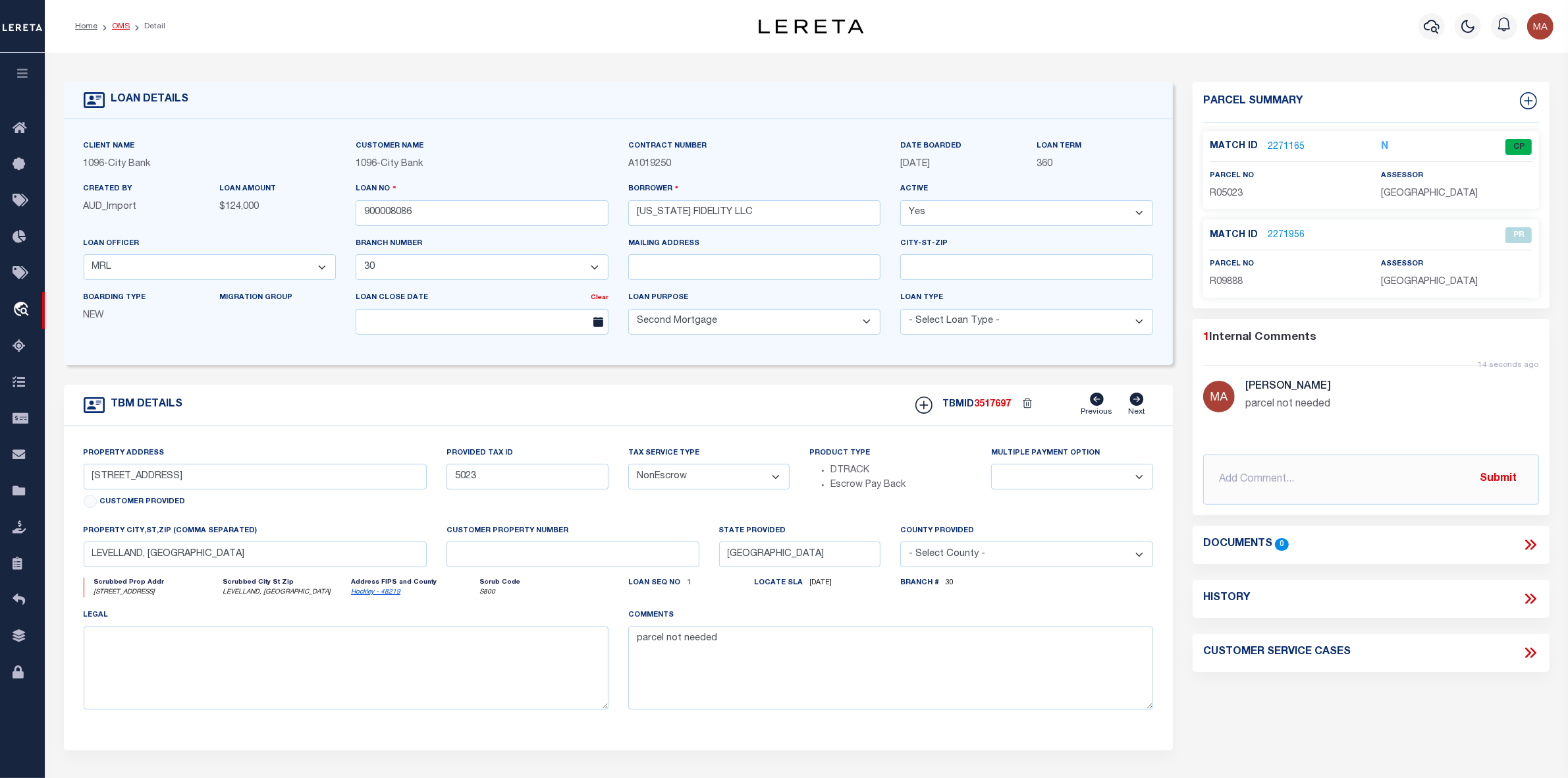
click at [116, 25] on link "OMS" at bounding box center [121, 26] width 18 height 8
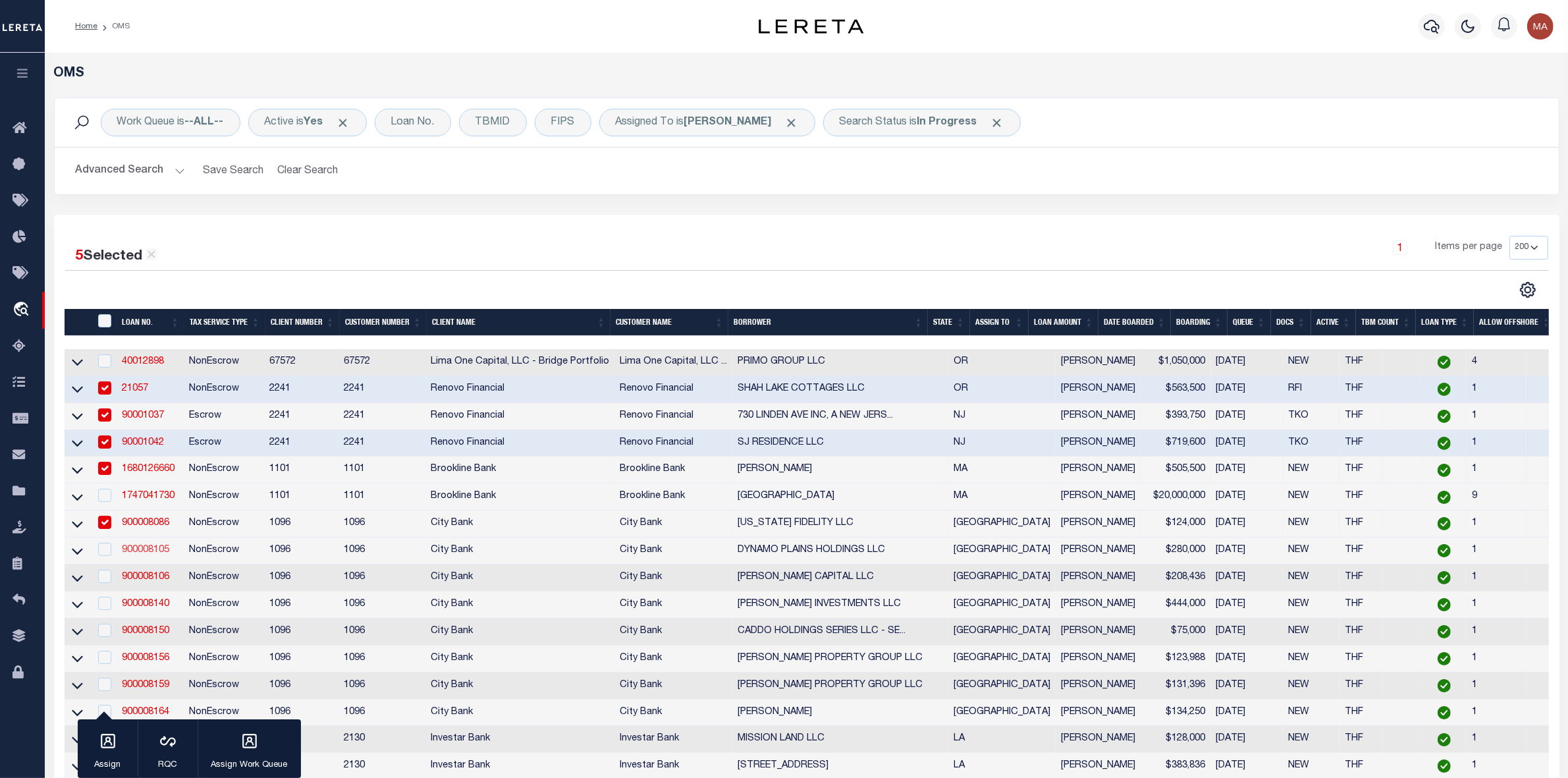
click at [145, 555] on link "900008105" at bounding box center [146, 550] width 48 height 9
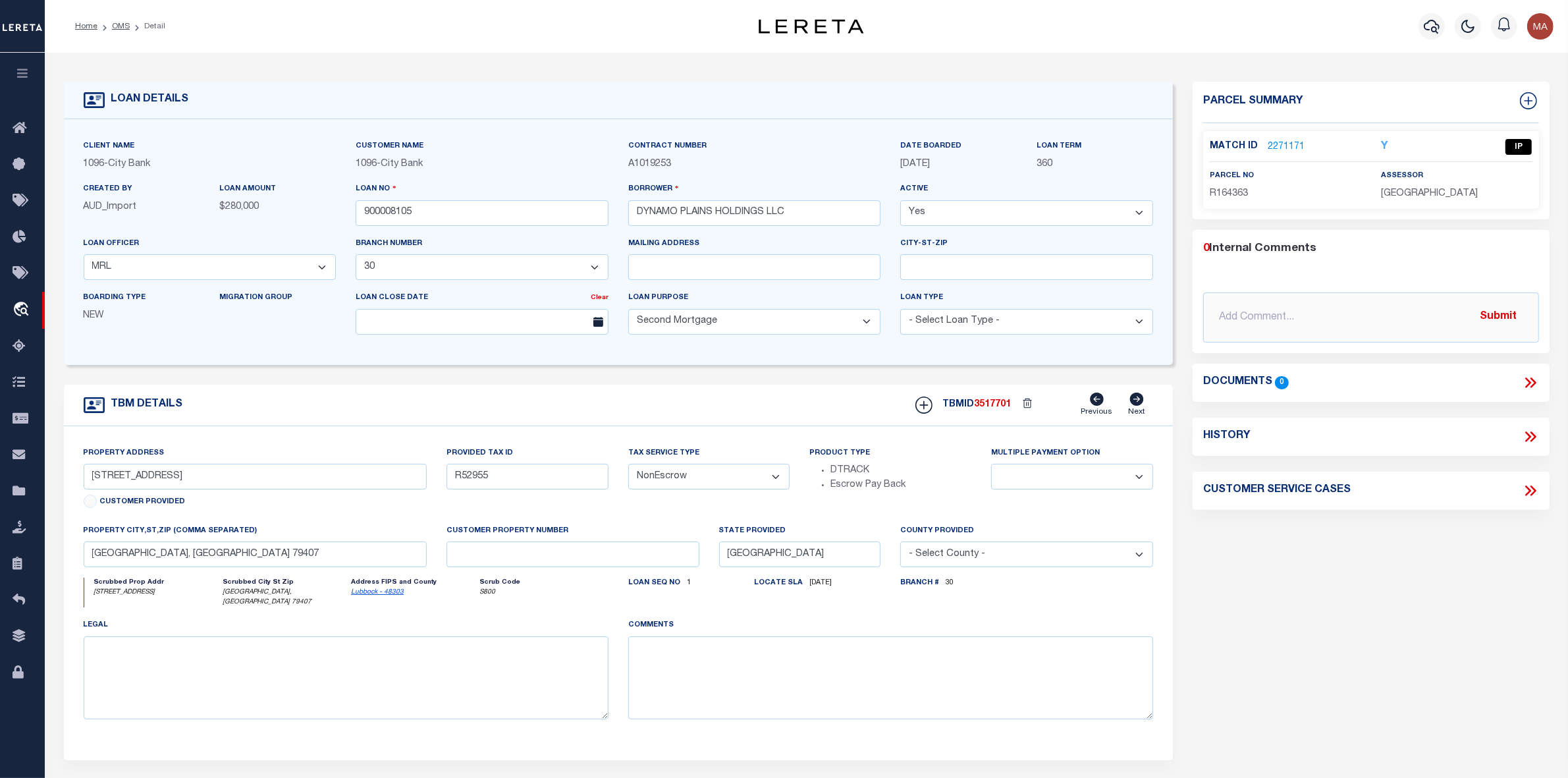
click at [1283, 143] on link "2271171" at bounding box center [1286, 147] width 37 height 14
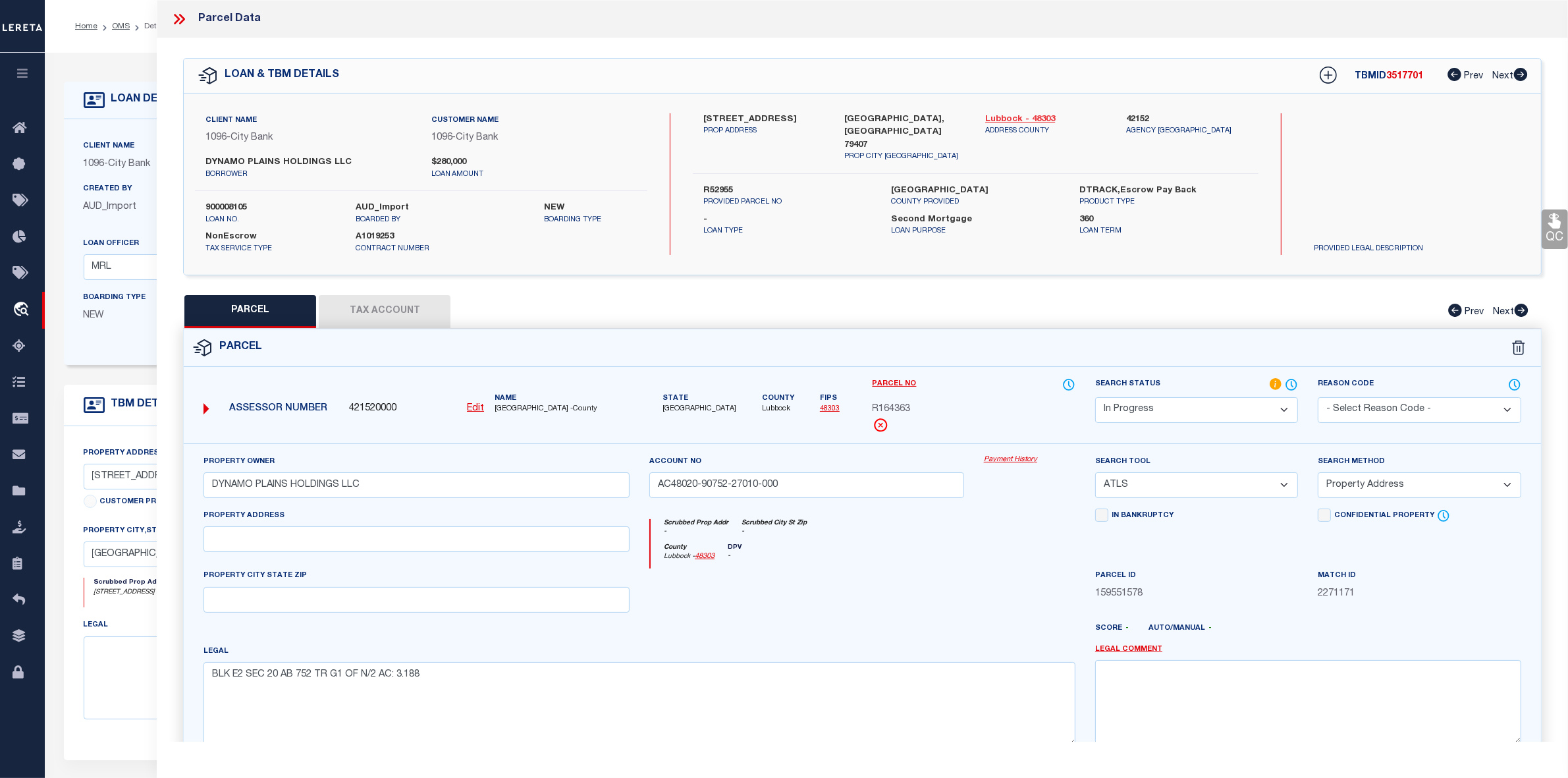
click at [1041, 114] on link "Lubbock - 48303" at bounding box center [1046, 120] width 121 height 13
click at [731, 118] on label "[STREET_ADDRESS]" at bounding box center [764, 120] width 121 height 13
click at [478, 405] on u "Edit" at bounding box center [475, 409] width 17 height 9
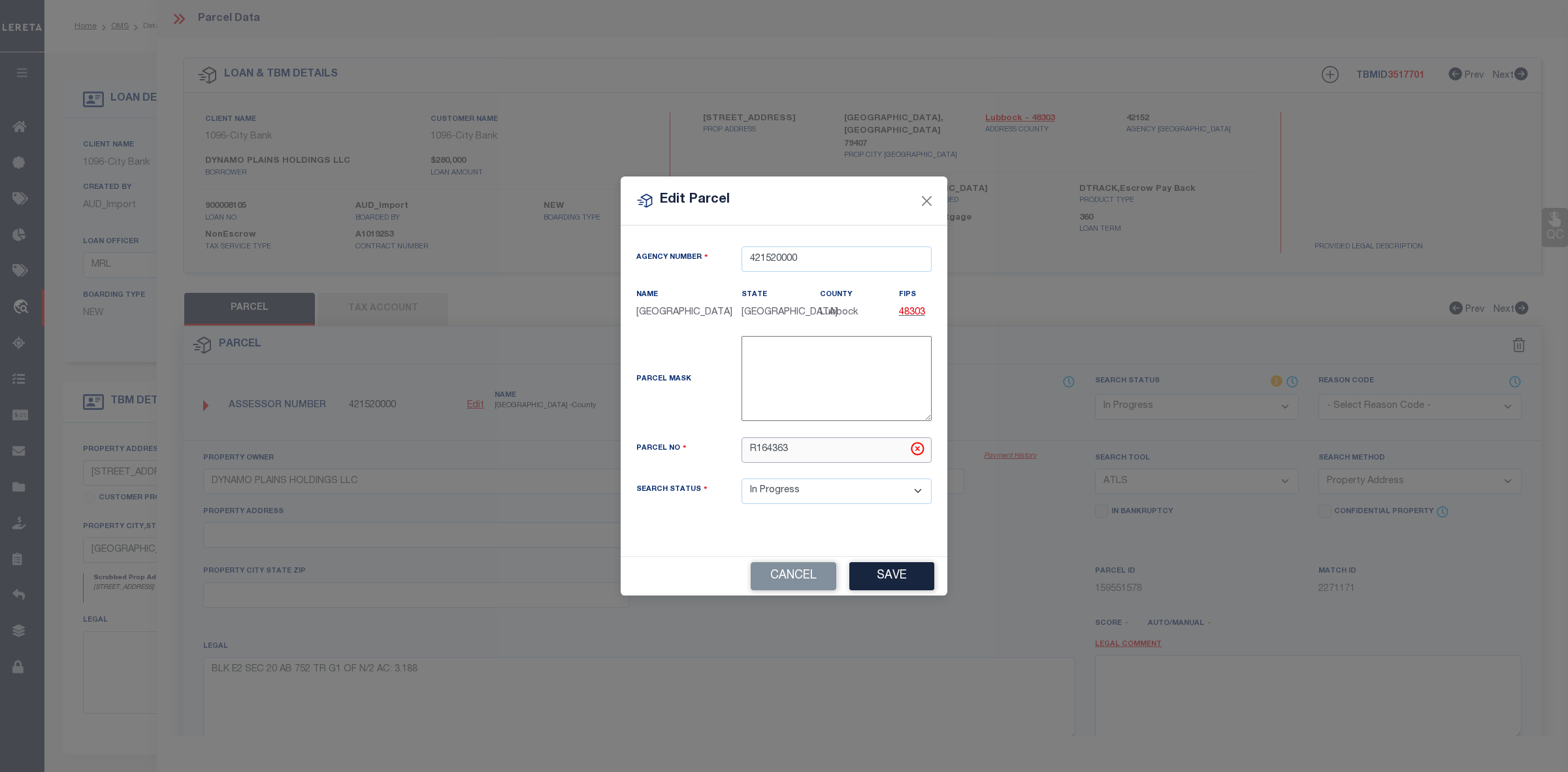
click at [774, 459] on input "R164363" at bounding box center [837, 450] width 190 height 25
paste input "52955"
click at [916, 579] on button "Save" at bounding box center [891, 576] width 85 height 28
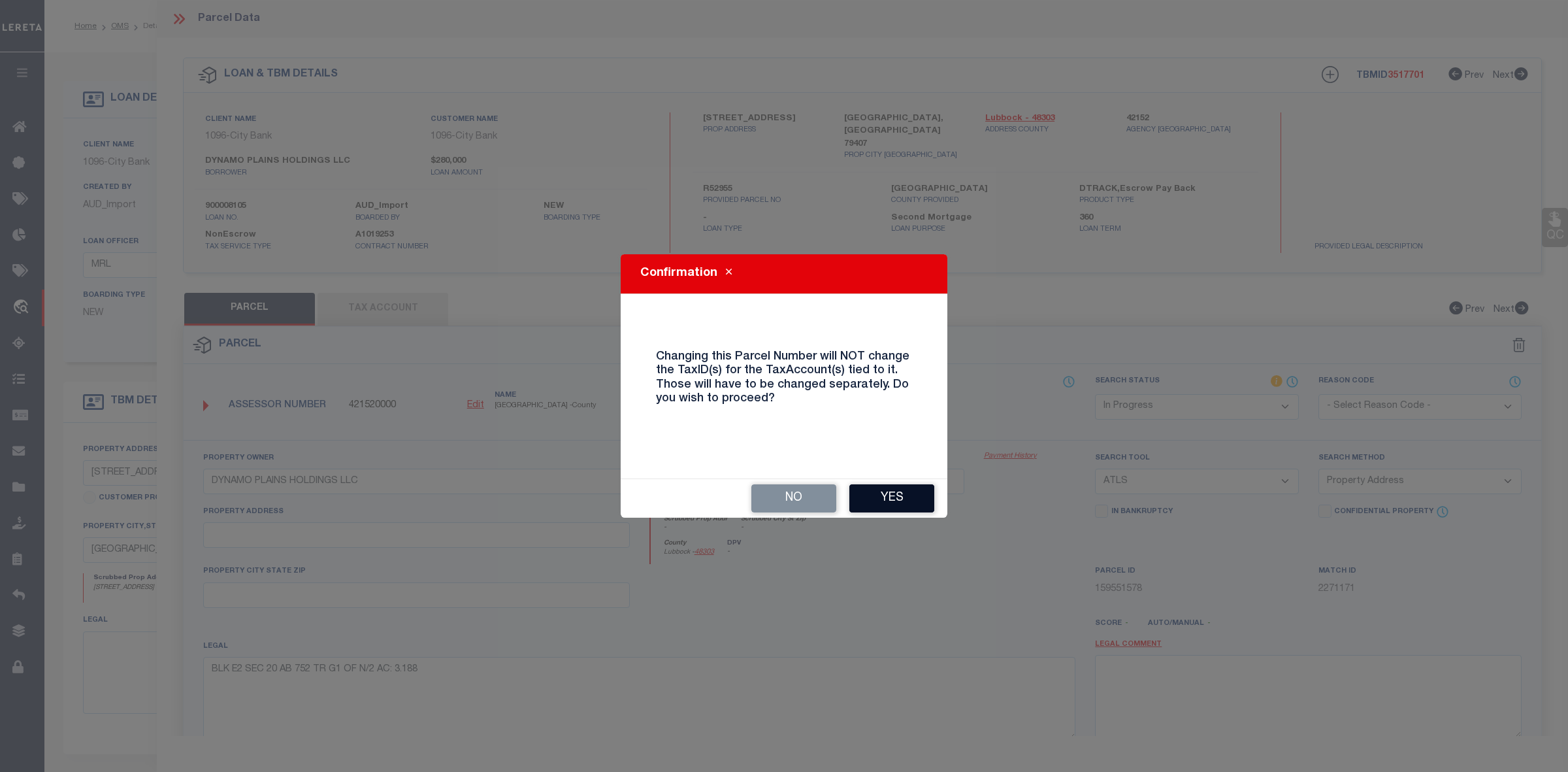
click at [920, 485] on button "Yes" at bounding box center [891, 498] width 85 height 28
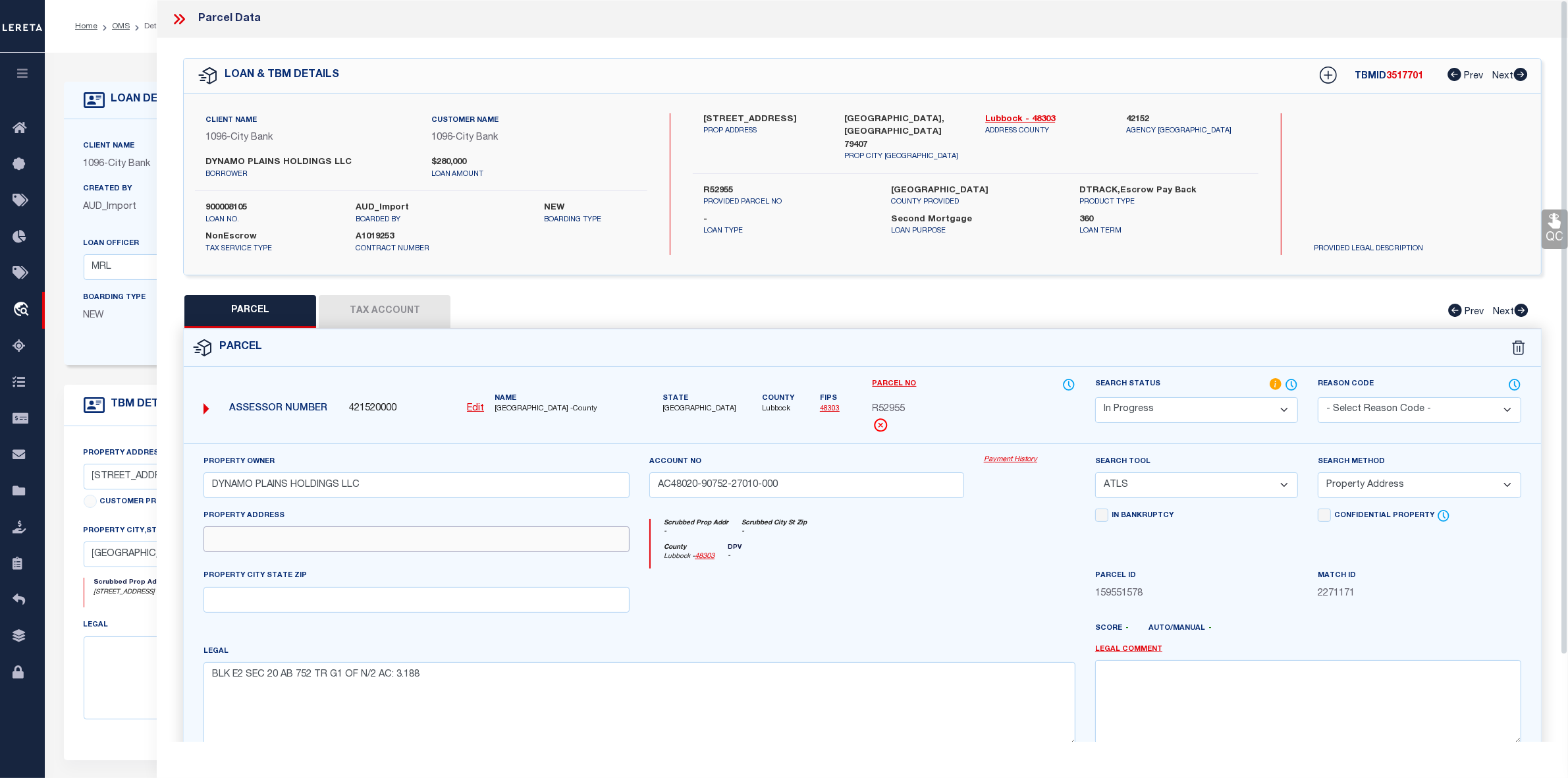
click at [301, 551] on input "text" at bounding box center [416, 538] width 426 height 25
paste input "[STREET_ADDRESS]"
drag, startPoint x: 280, startPoint y: 545, endPoint x: 383, endPoint y: 548, distance: 103.0
click at [383, 548] on input "[STREET_ADDRESS]" at bounding box center [416, 538] width 426 height 25
click at [325, 598] on input "text" at bounding box center [416, 599] width 426 height 25
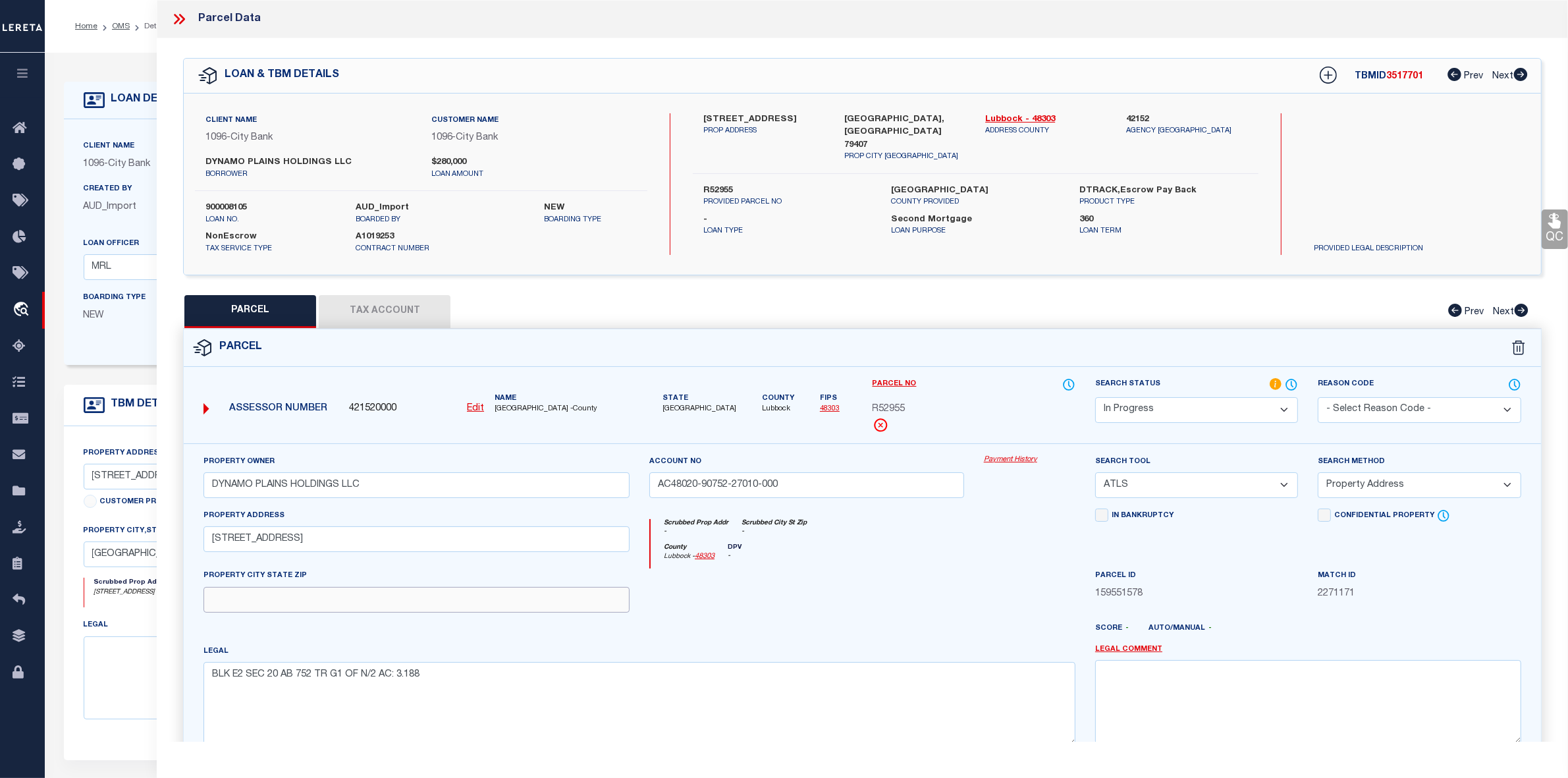
paste input "[GEOGRAPHIC_DATA], [GEOGRAPHIC_DATA] 79407"
click at [347, 683] on textarea "BLK E2 SEC 20 AB 752 TR G1 OF N/2 AC: 3.188" at bounding box center [640, 704] width 872 height 83
click at [348, 683] on textarea "BLK E2 SEC 20 AB 752 TR G1 OF N/2 AC: 3.188" at bounding box center [640, 704] width 872 height 83
paste textarea "RIDGEWOOD II L 3"
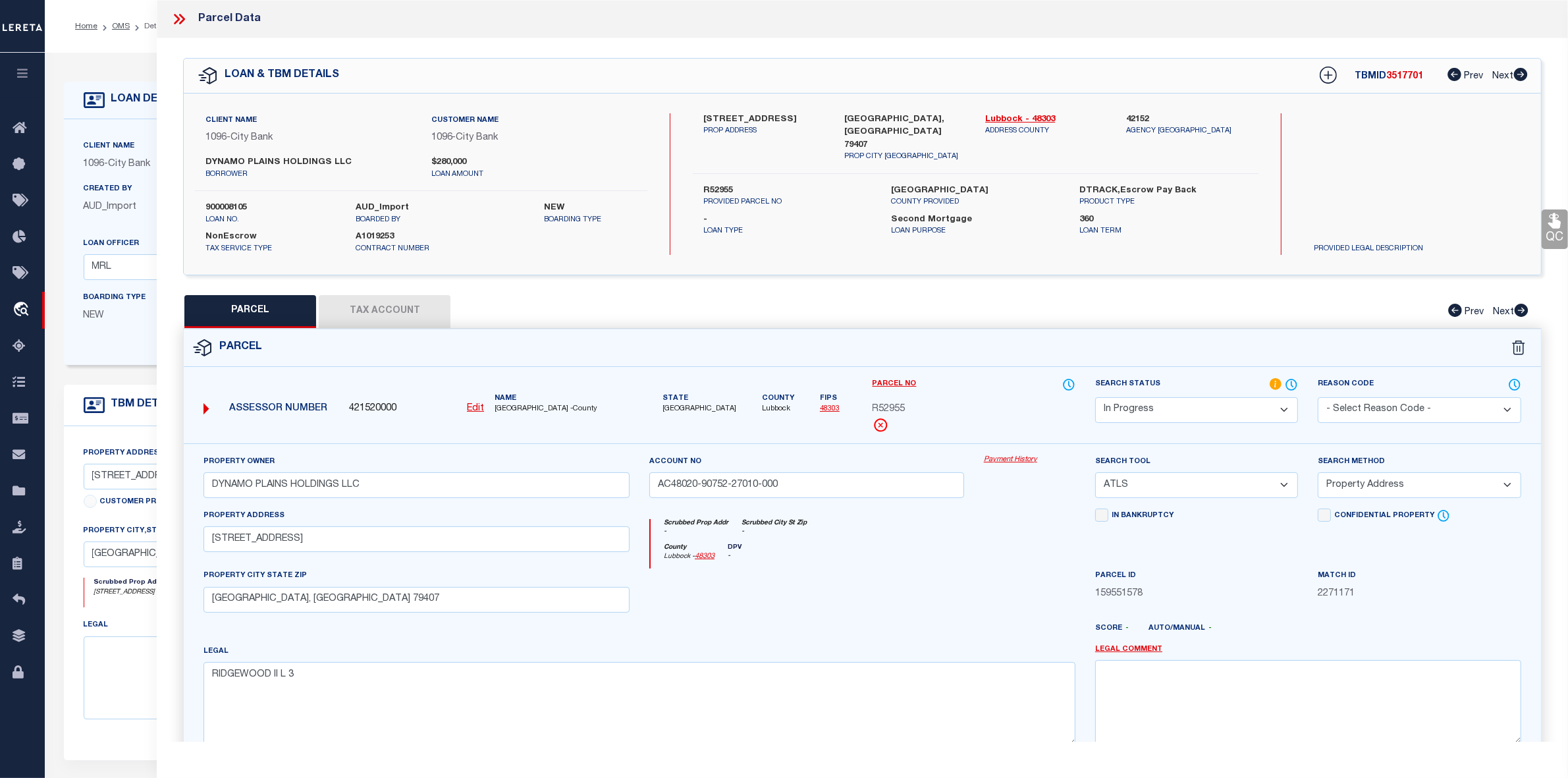
click at [1176, 407] on select "Automated Search Bad Parcel Complete Duplicate Parcel High Dollar Reporting In …" at bounding box center [1196, 409] width 203 height 25
click at [1095, 397] on select "Automated Search Bad Parcel Complete Duplicate Parcel High Dollar Reporting In …" at bounding box center [1196, 409] width 203 height 25
click at [1154, 484] on select "-- Select Search Tool -- 3rd Party Website Agency File Agency Website ATLS CNV-…" at bounding box center [1196, 485] width 203 height 25
click at [1095, 474] on select "-- Select Search Tool -- 3rd Party Website Agency File Agency Website ATLS CNV-…" at bounding box center [1196, 485] width 203 height 25
click at [1432, 492] on select "-- Select Search Method -- Property Address Legal Liability Info Provided" at bounding box center [1419, 485] width 203 height 25
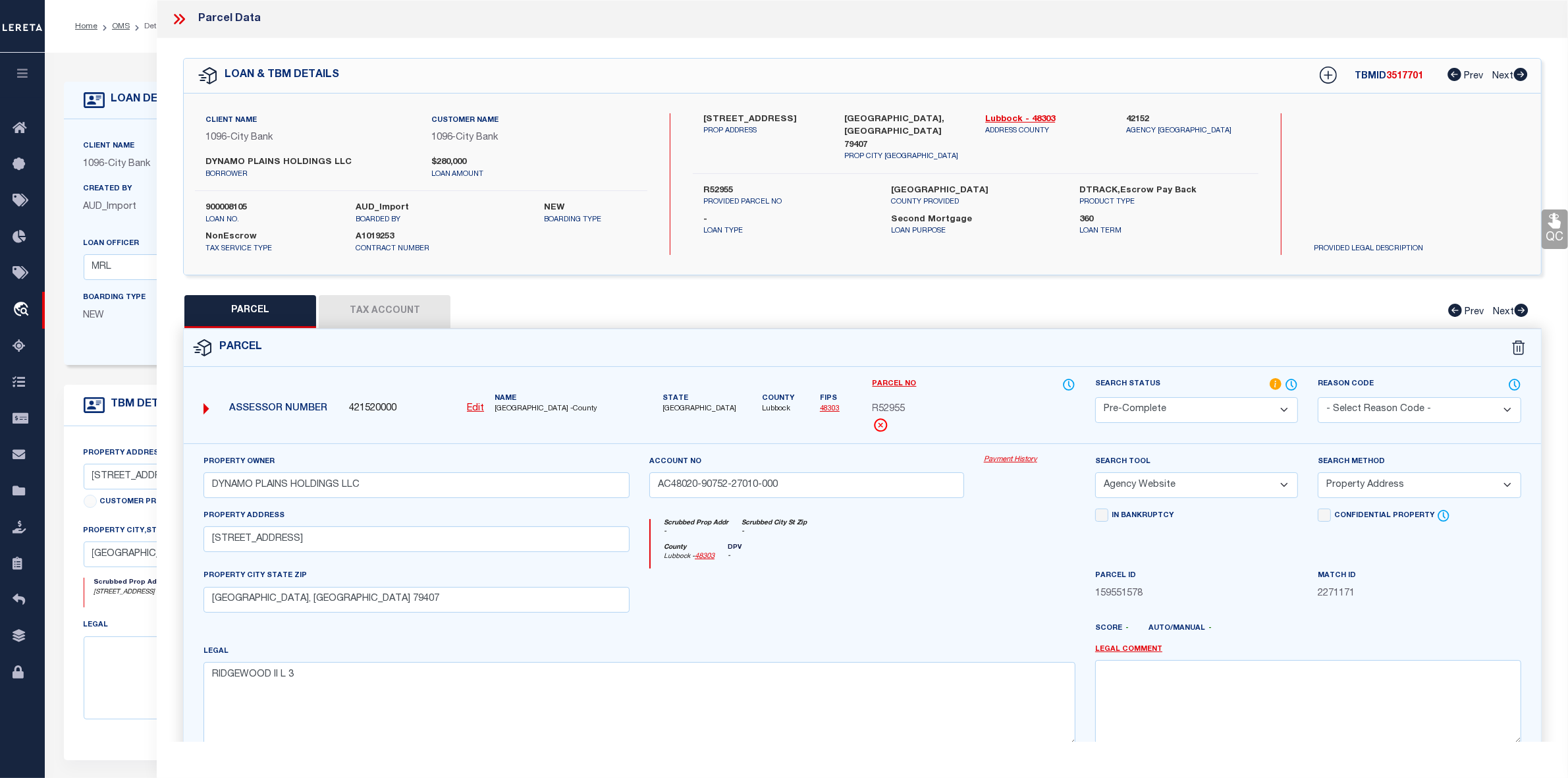
click at [1318, 474] on select "-- Select Search Method -- Property Address Legal Liability Info Provided" at bounding box center [1419, 485] width 203 height 25
click at [392, 341] on div "Parcel" at bounding box center [862, 348] width 1358 height 38
click at [386, 307] on button "Tax Account" at bounding box center [385, 311] width 132 height 33
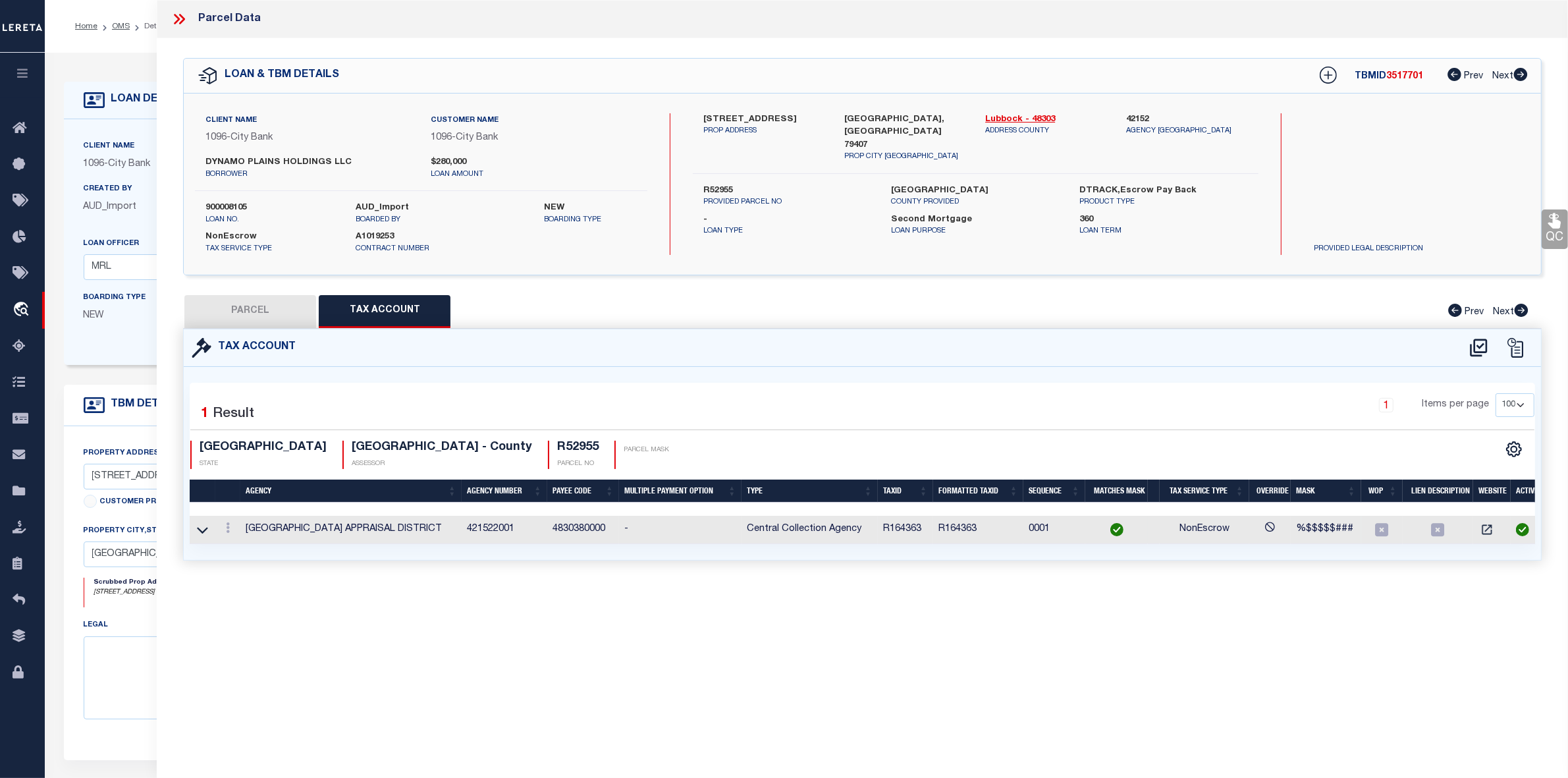
click at [195, 528] on link at bounding box center [203, 529] width 15 height 9
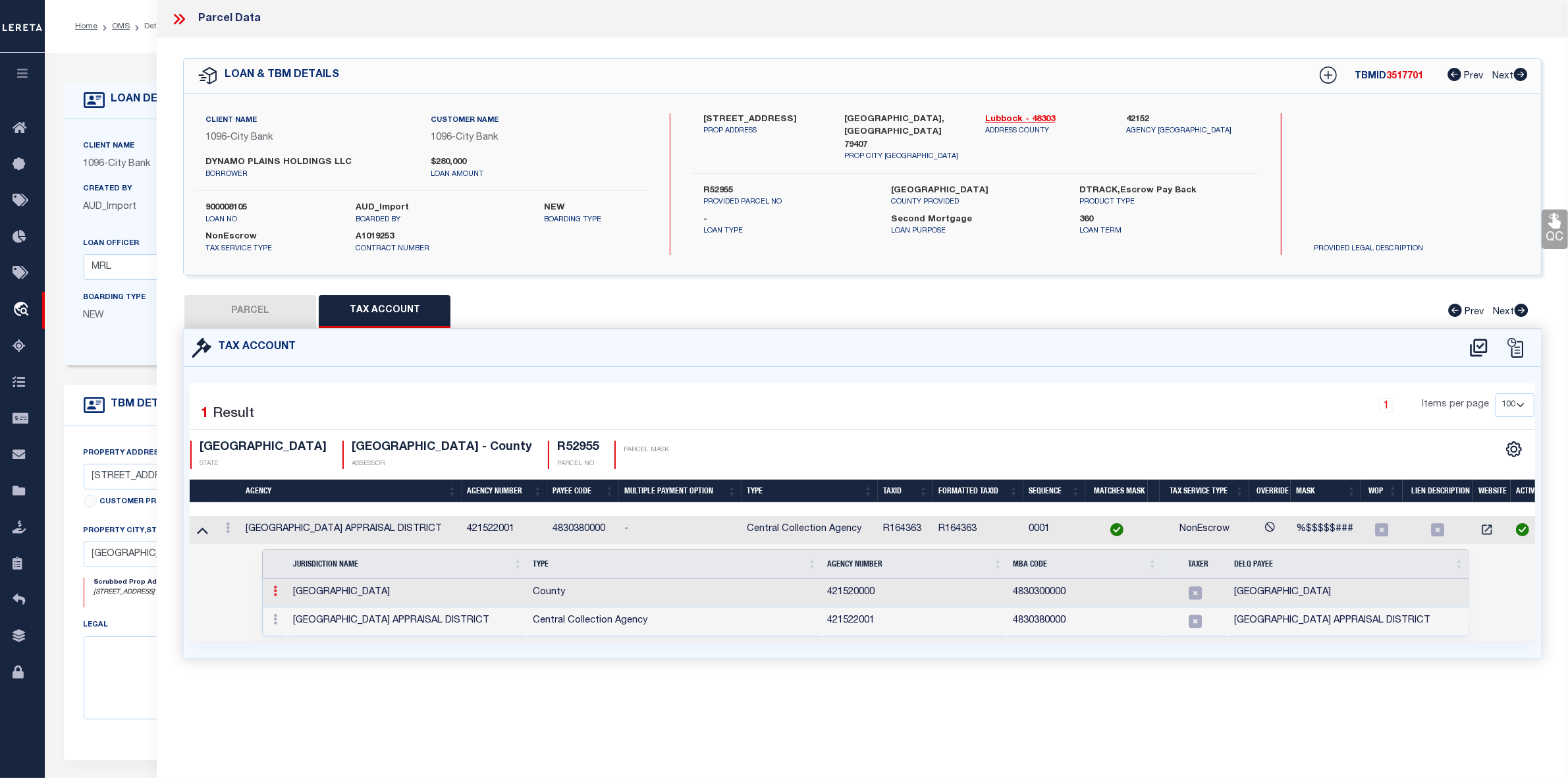
click at [277, 596] on icon at bounding box center [275, 591] width 4 height 11
click at [290, 617] on img at bounding box center [291, 612] width 13 height 13
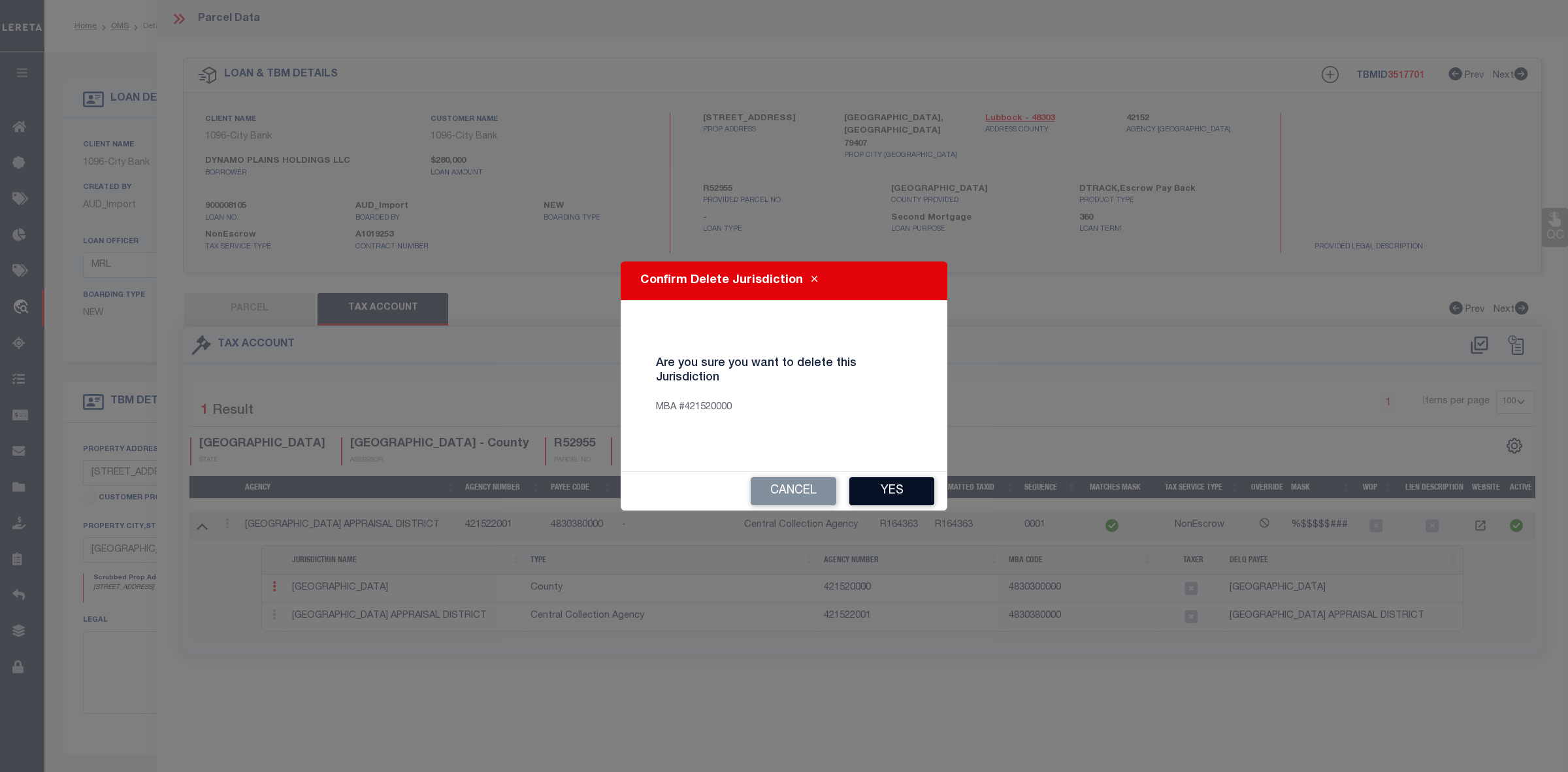
click at [882, 489] on button "Yes" at bounding box center [891, 491] width 85 height 28
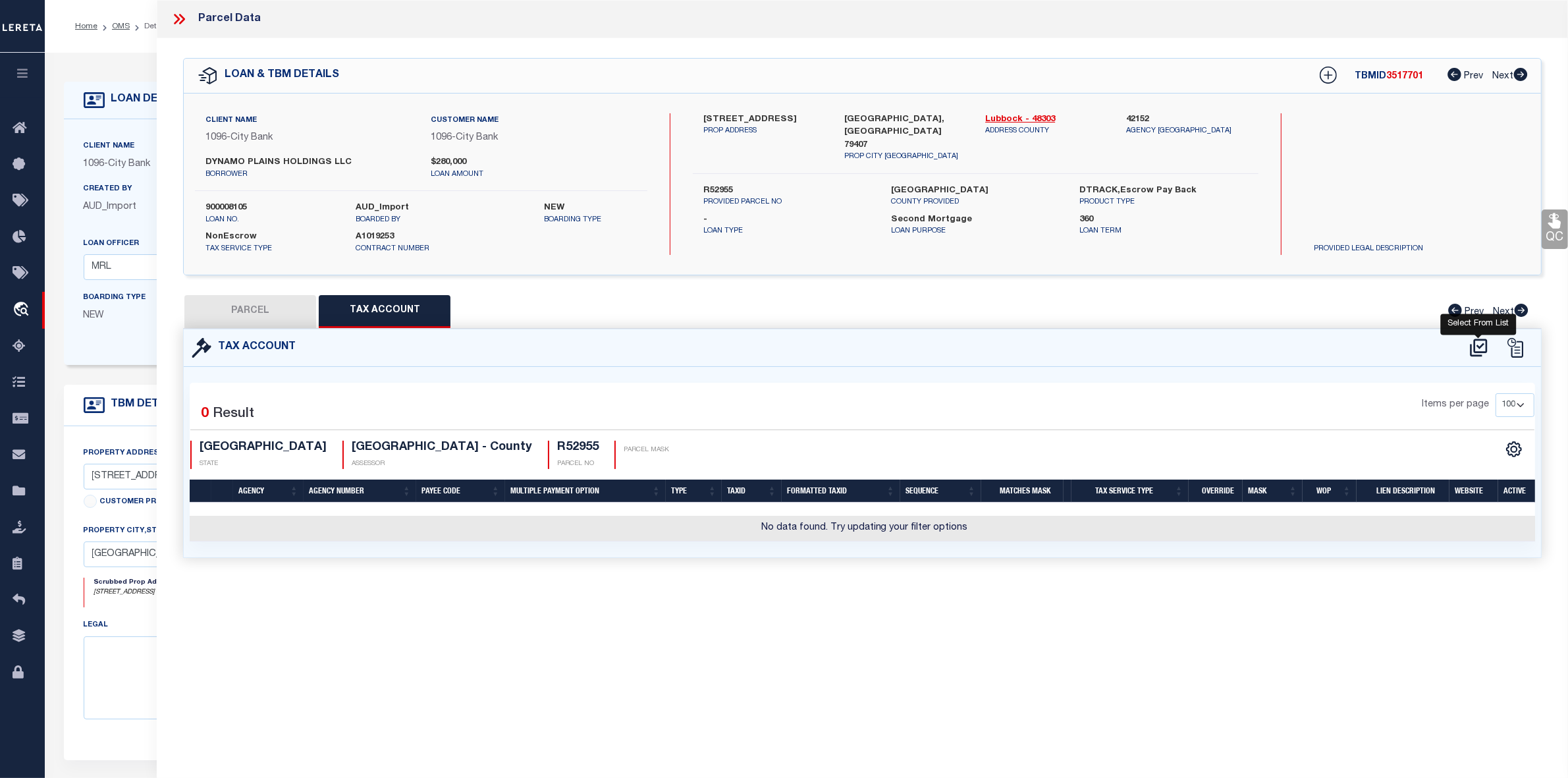
click at [1479, 339] on icon at bounding box center [1478, 347] width 17 height 18
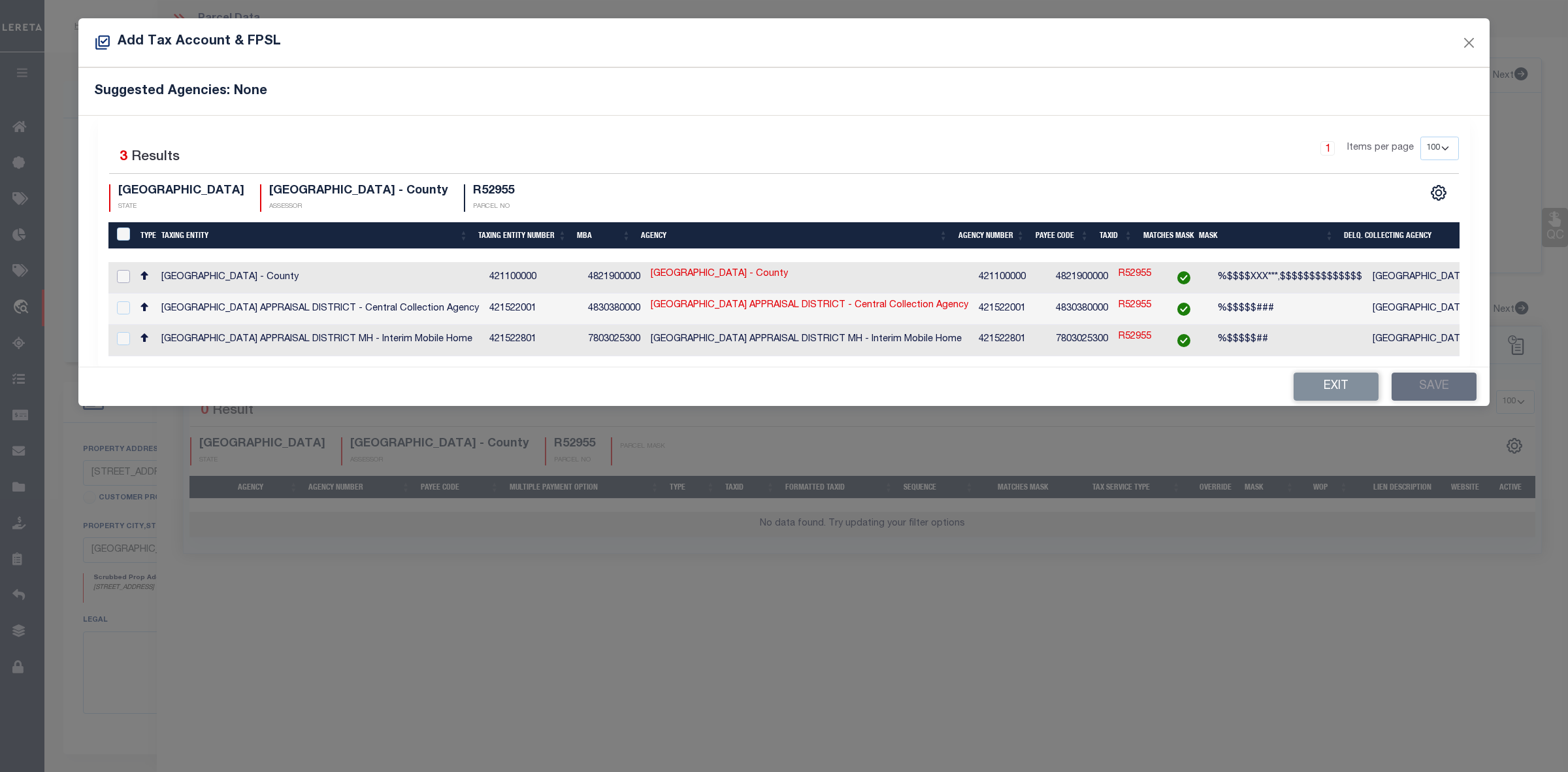
click at [123, 275] on input "checkbox" at bounding box center [123, 276] width 13 height 13
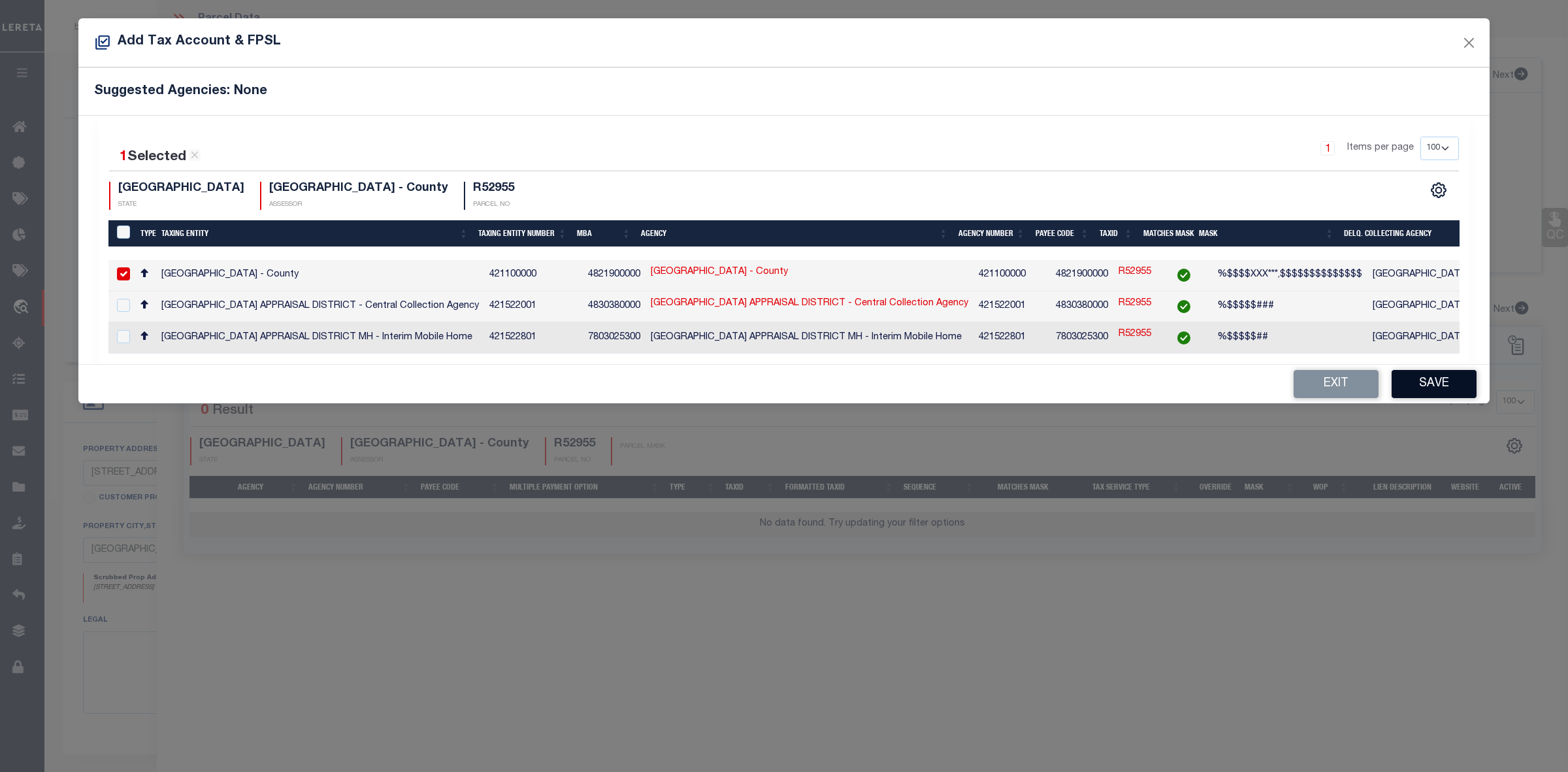
click at [1448, 387] on button "Save" at bounding box center [1434, 383] width 85 height 28
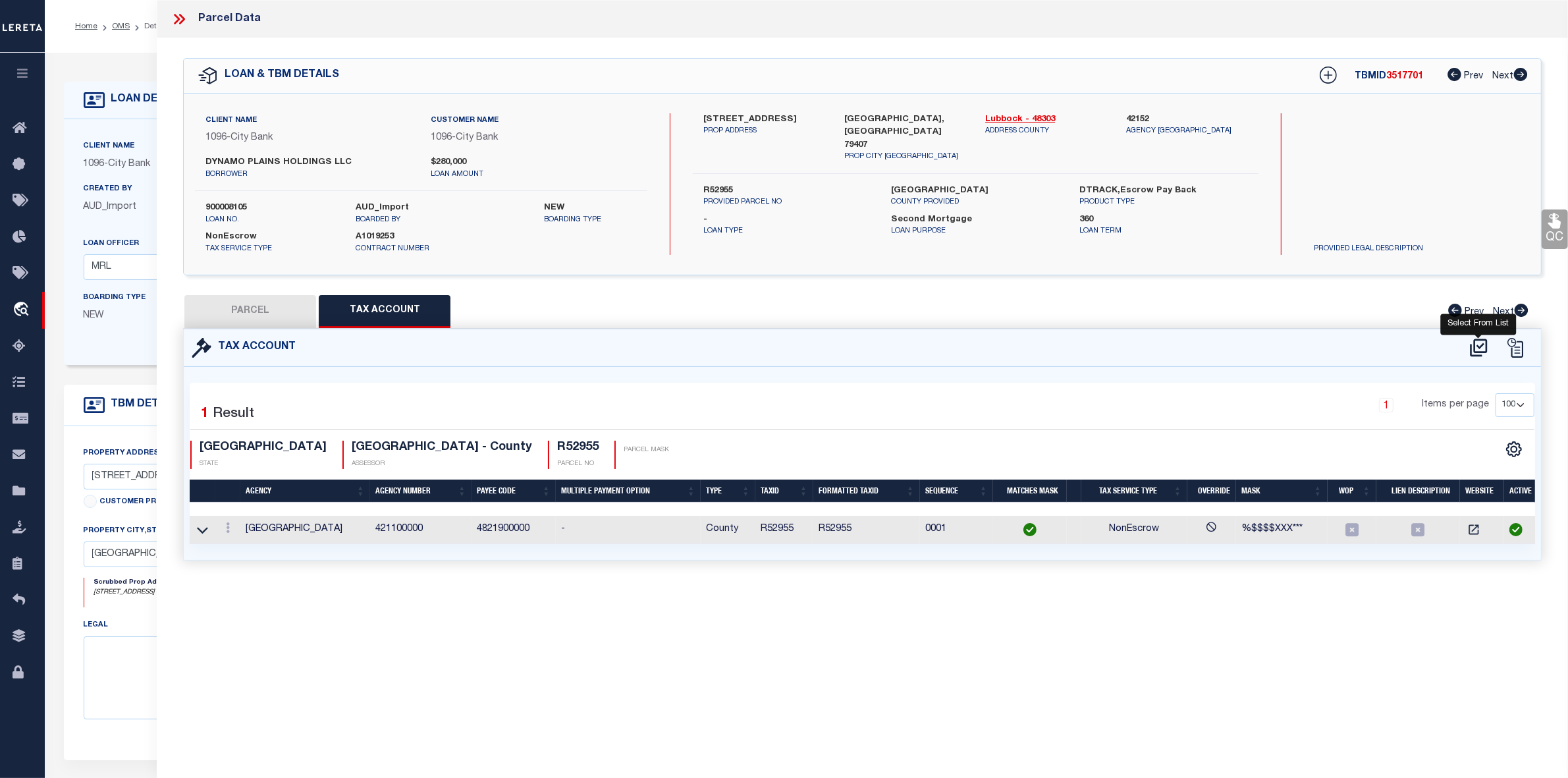
click at [1477, 344] on icon at bounding box center [1478, 347] width 17 height 18
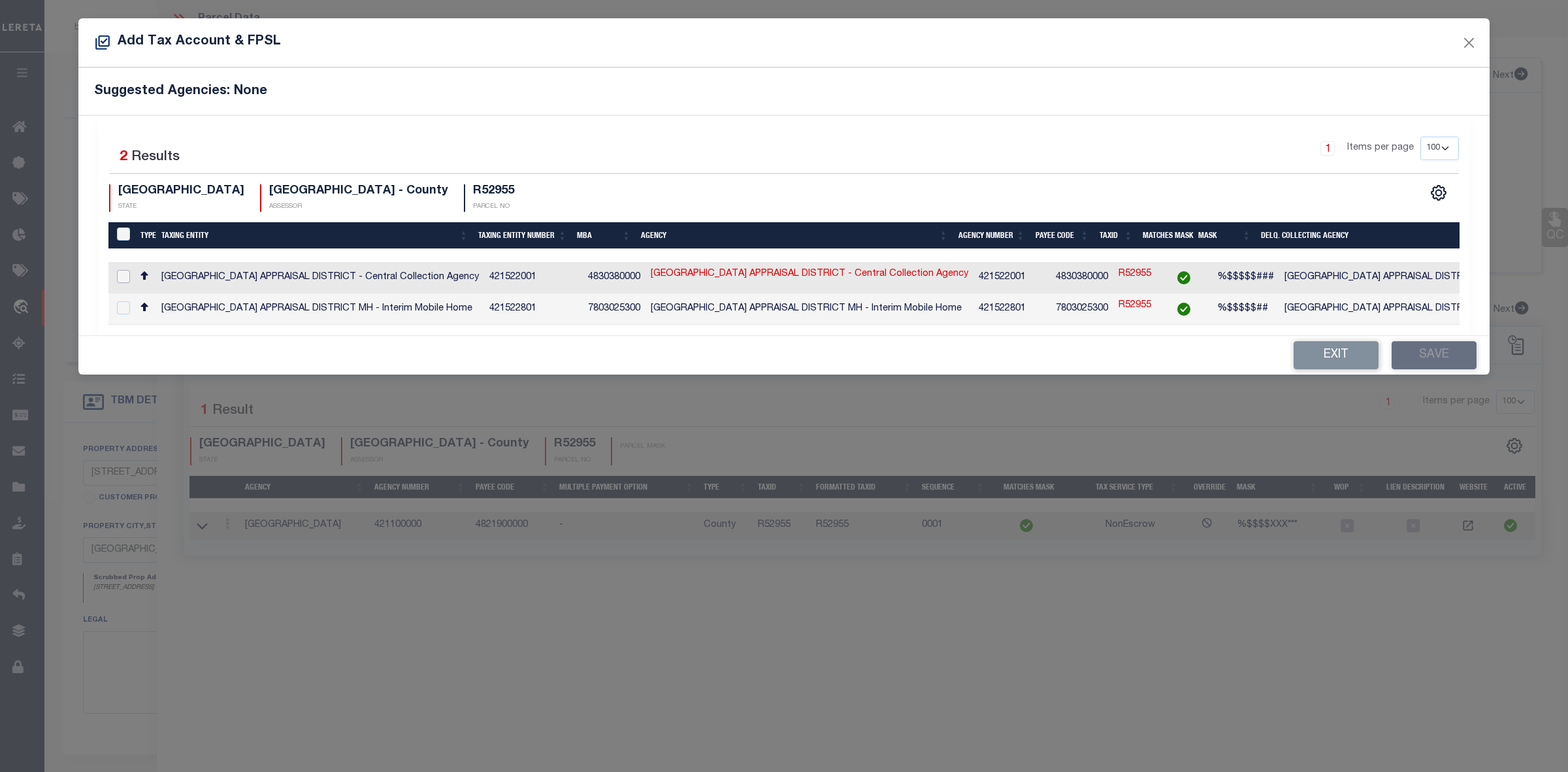
click at [120, 277] on input "checkbox" at bounding box center [123, 276] width 13 height 13
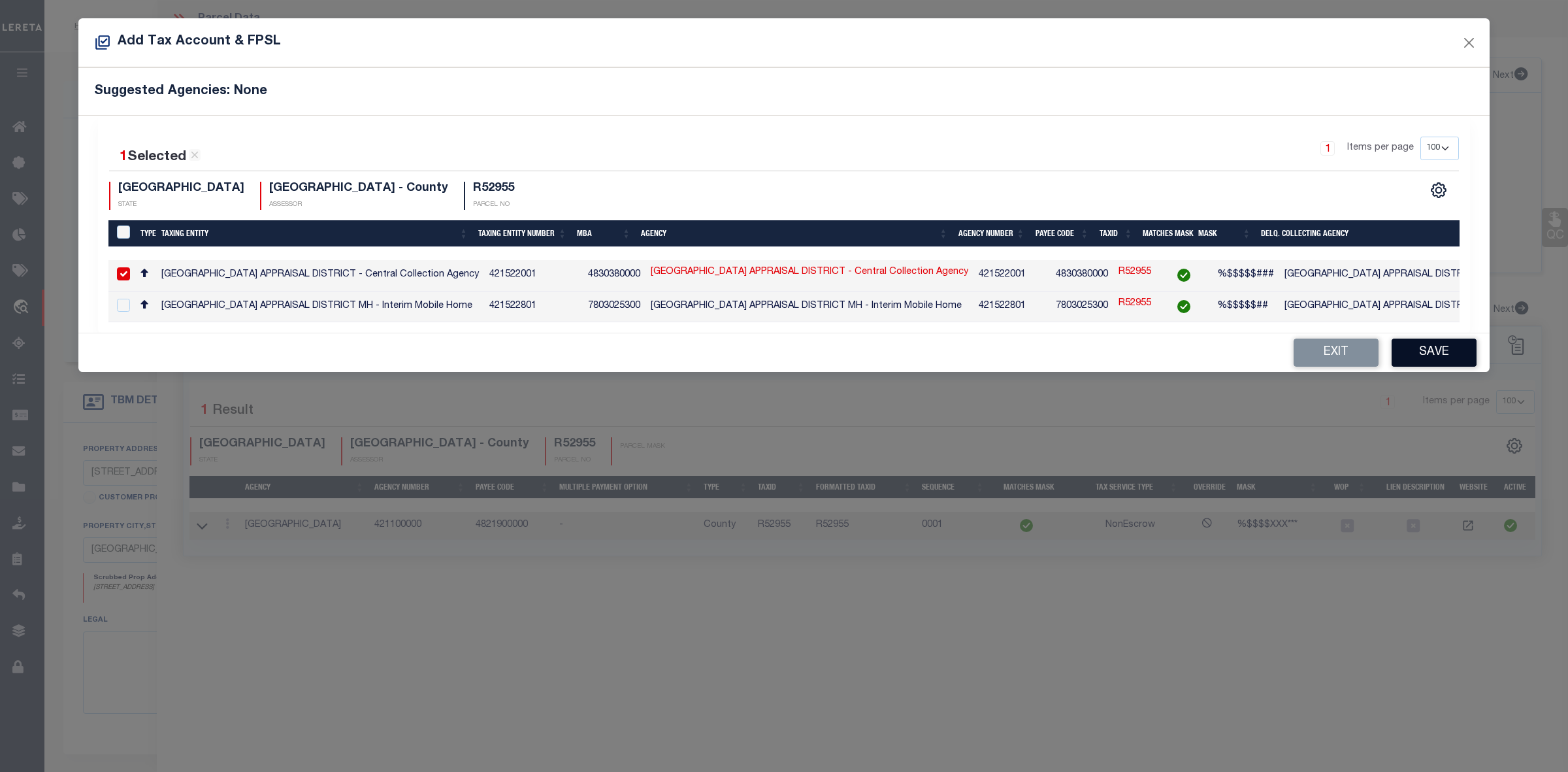
click at [1415, 355] on button "Save" at bounding box center [1434, 352] width 85 height 28
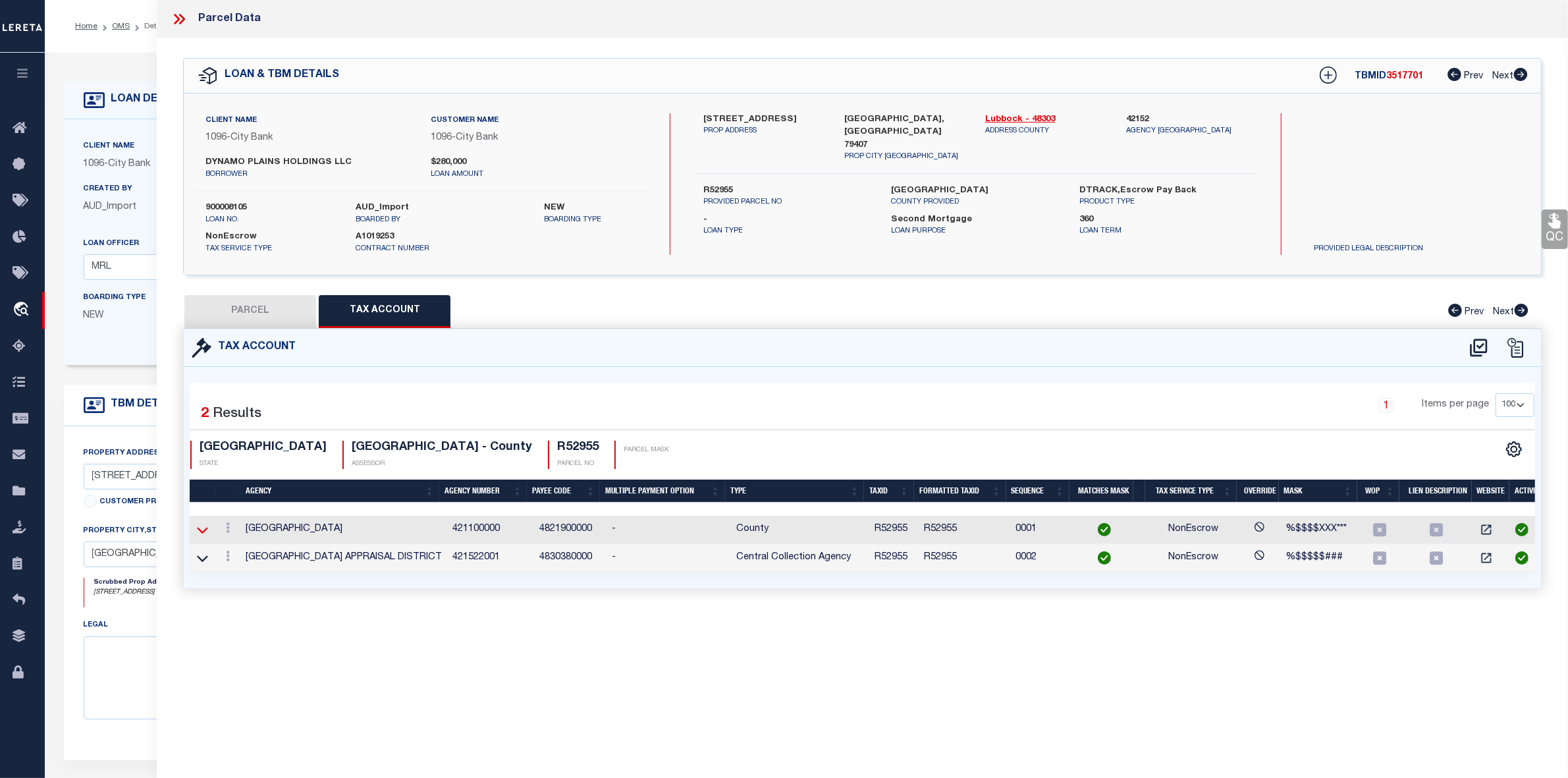
click at [200, 531] on icon at bounding box center [202, 530] width 12 height 7
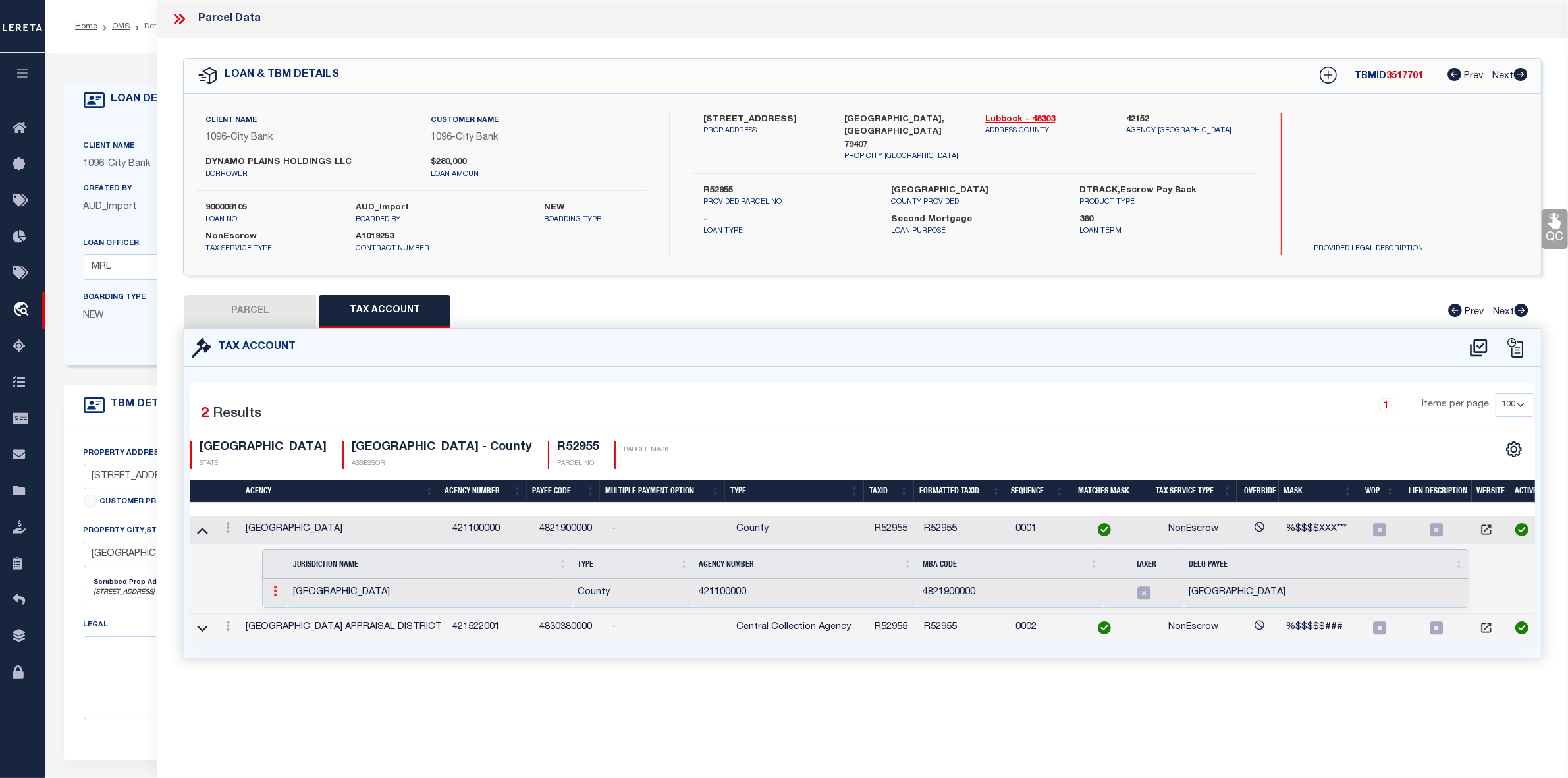
click at [274, 594] on icon at bounding box center [275, 591] width 4 height 11
click at [284, 616] on link at bounding box center [291, 612] width 45 height 22
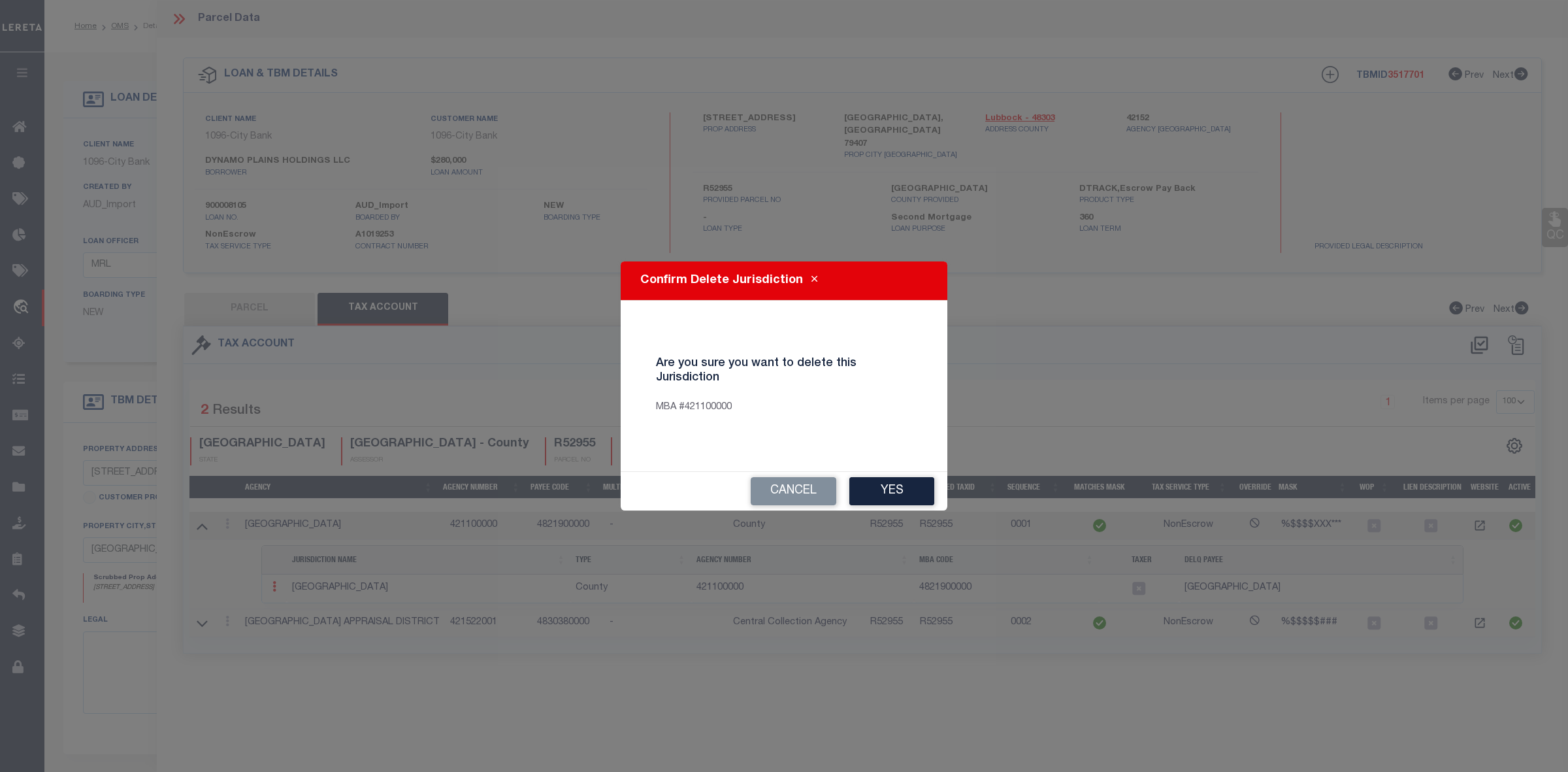
click at [286, 613] on div "Confirm Delete Jurisdiction Are you sure you want to delete this Jurisdiction M…" at bounding box center [784, 386] width 1568 height 772
click at [865, 489] on button "Yes" at bounding box center [891, 491] width 85 height 28
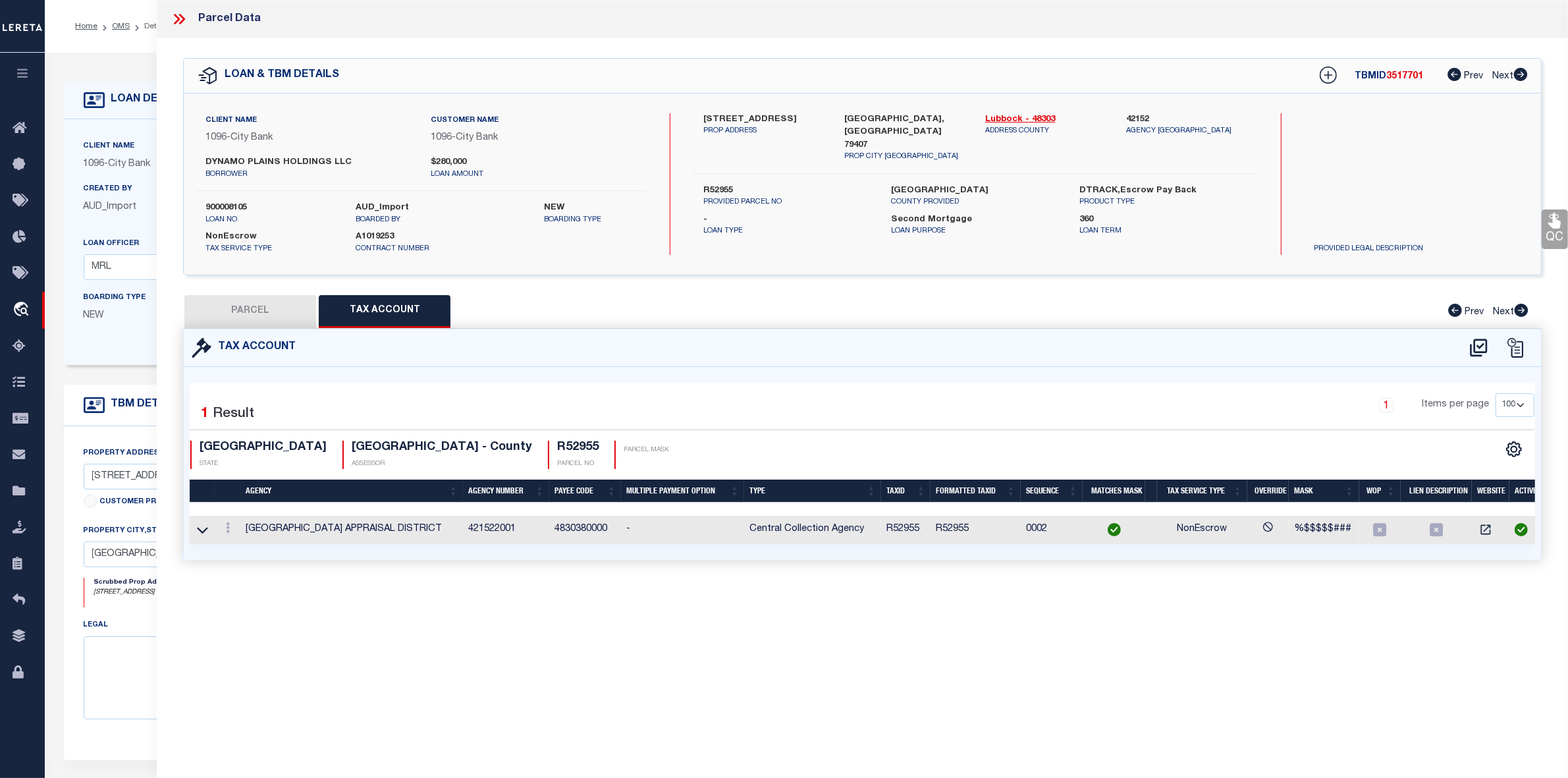
click at [253, 311] on button "PARCEL" at bounding box center [250, 311] width 132 height 33
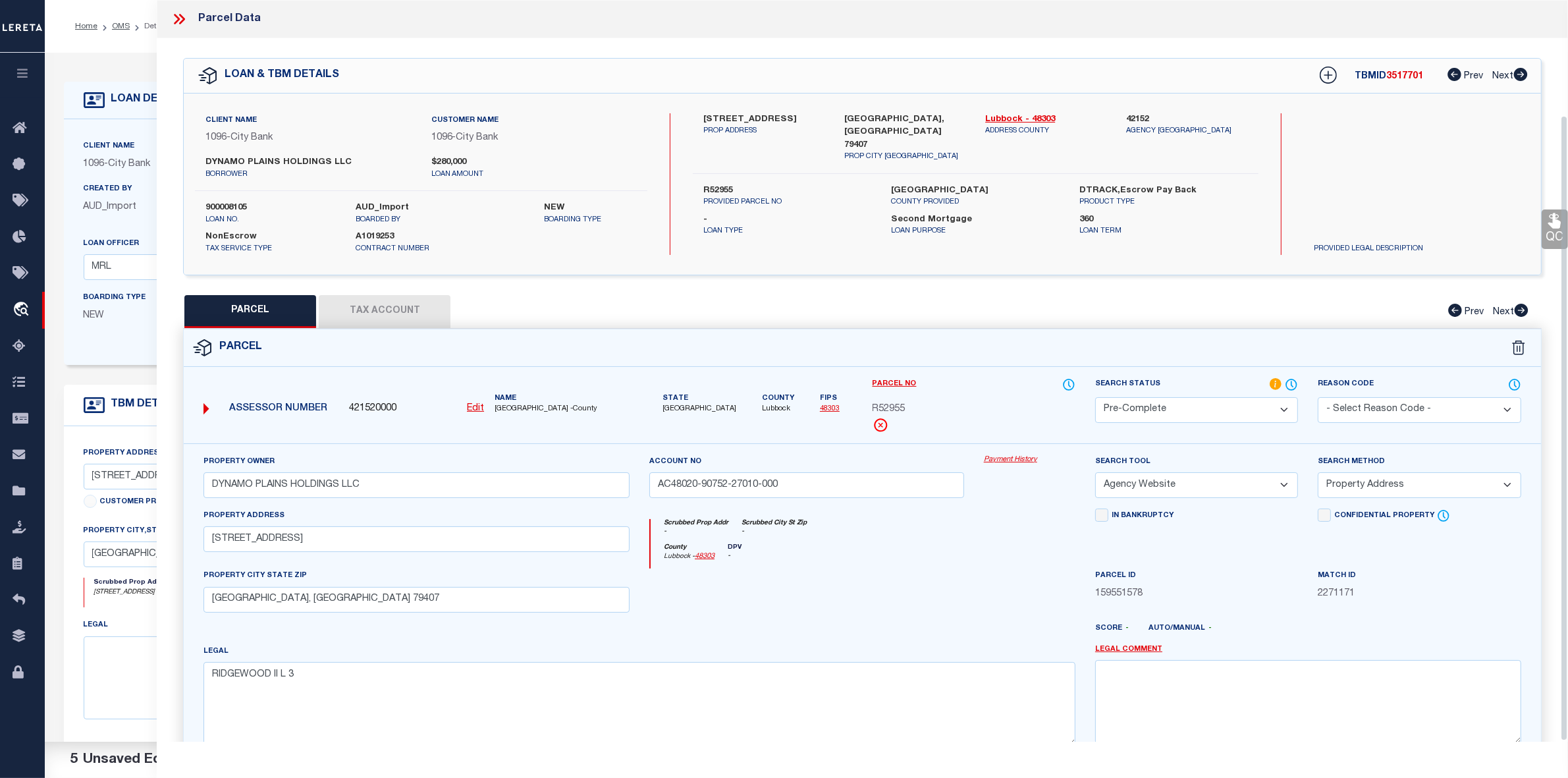
scroll to position [137, 0]
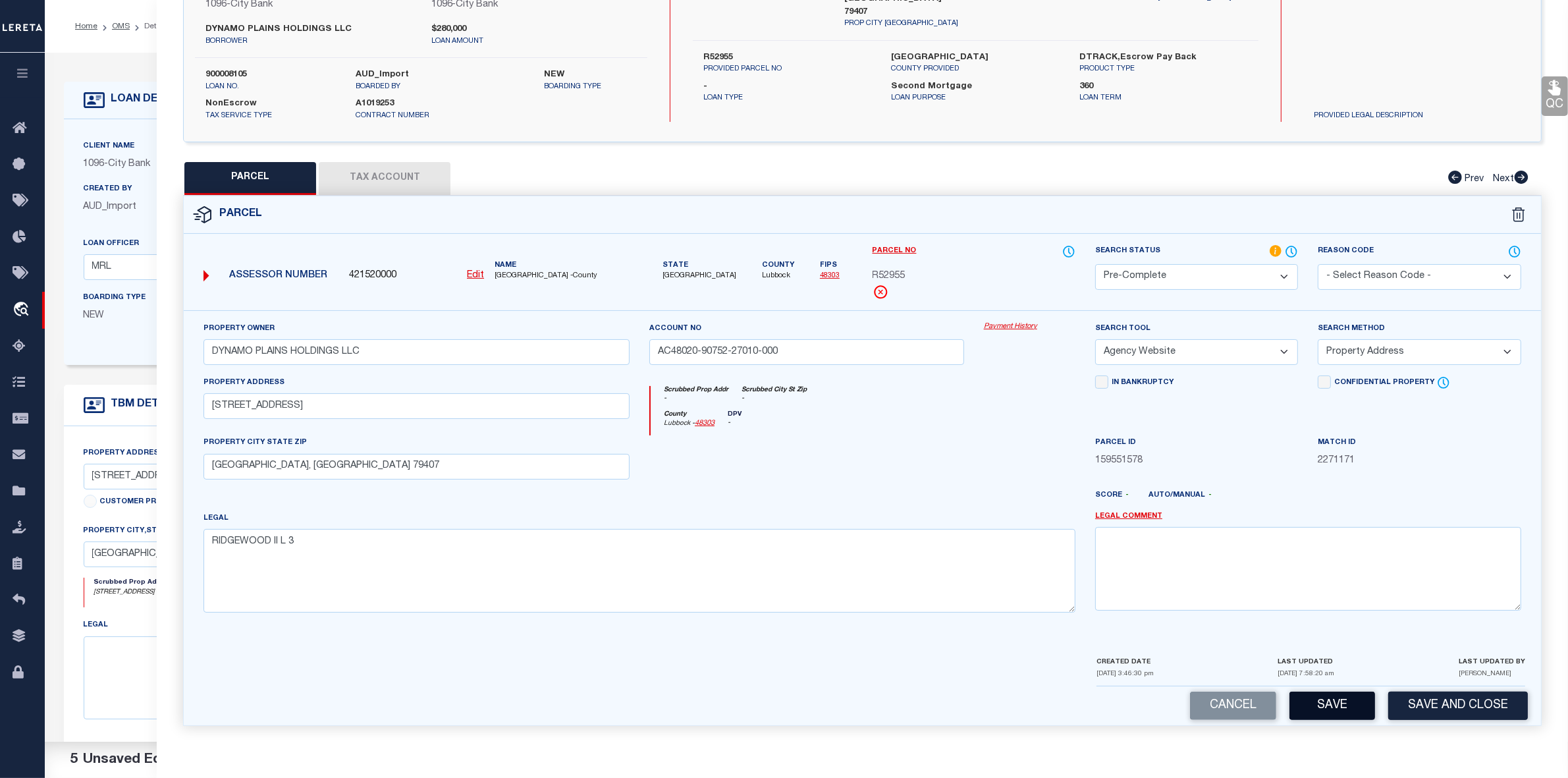
click at [1324, 692] on button "Save" at bounding box center [1331, 706] width 85 height 28
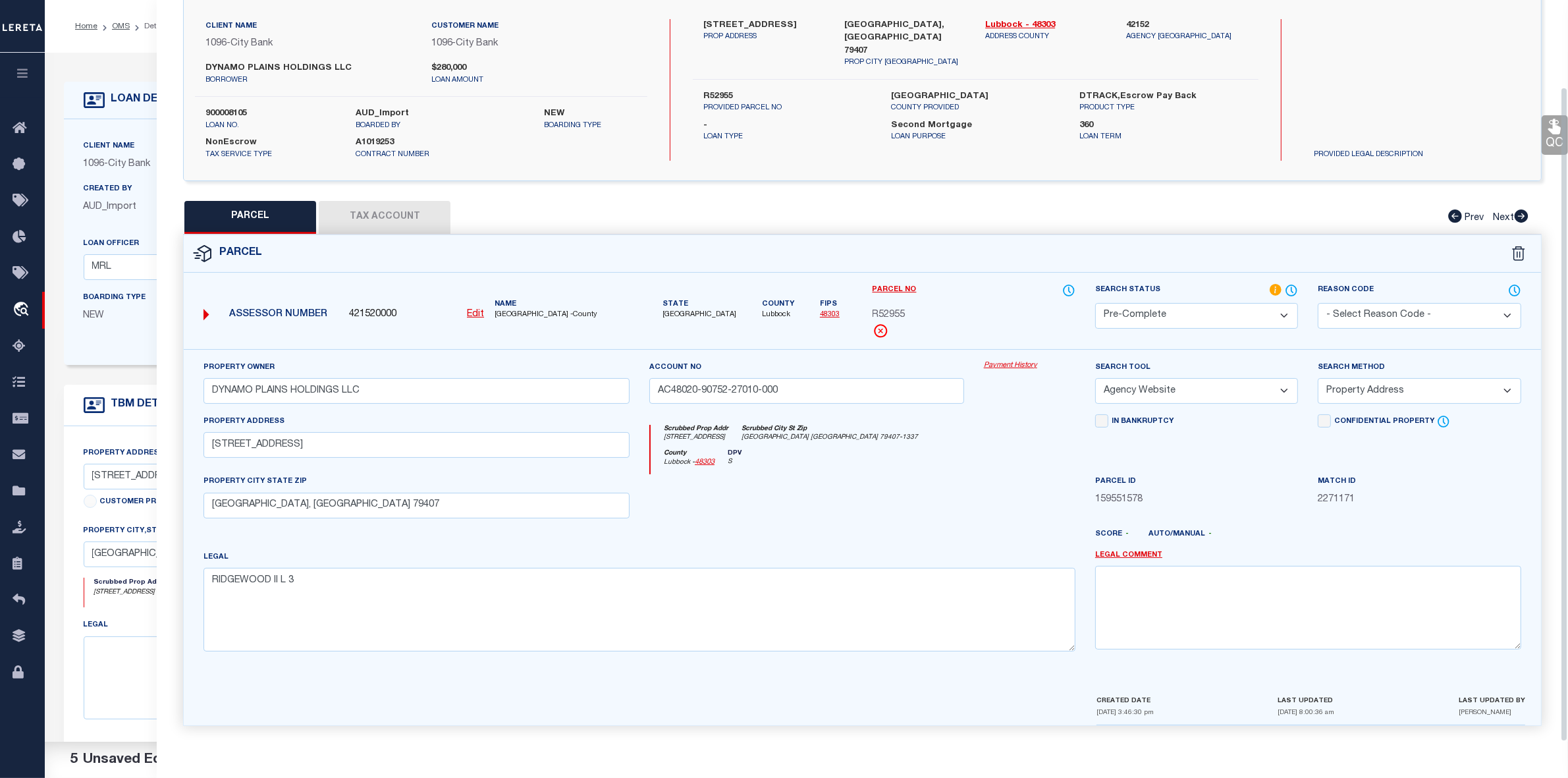
scroll to position [0, 0]
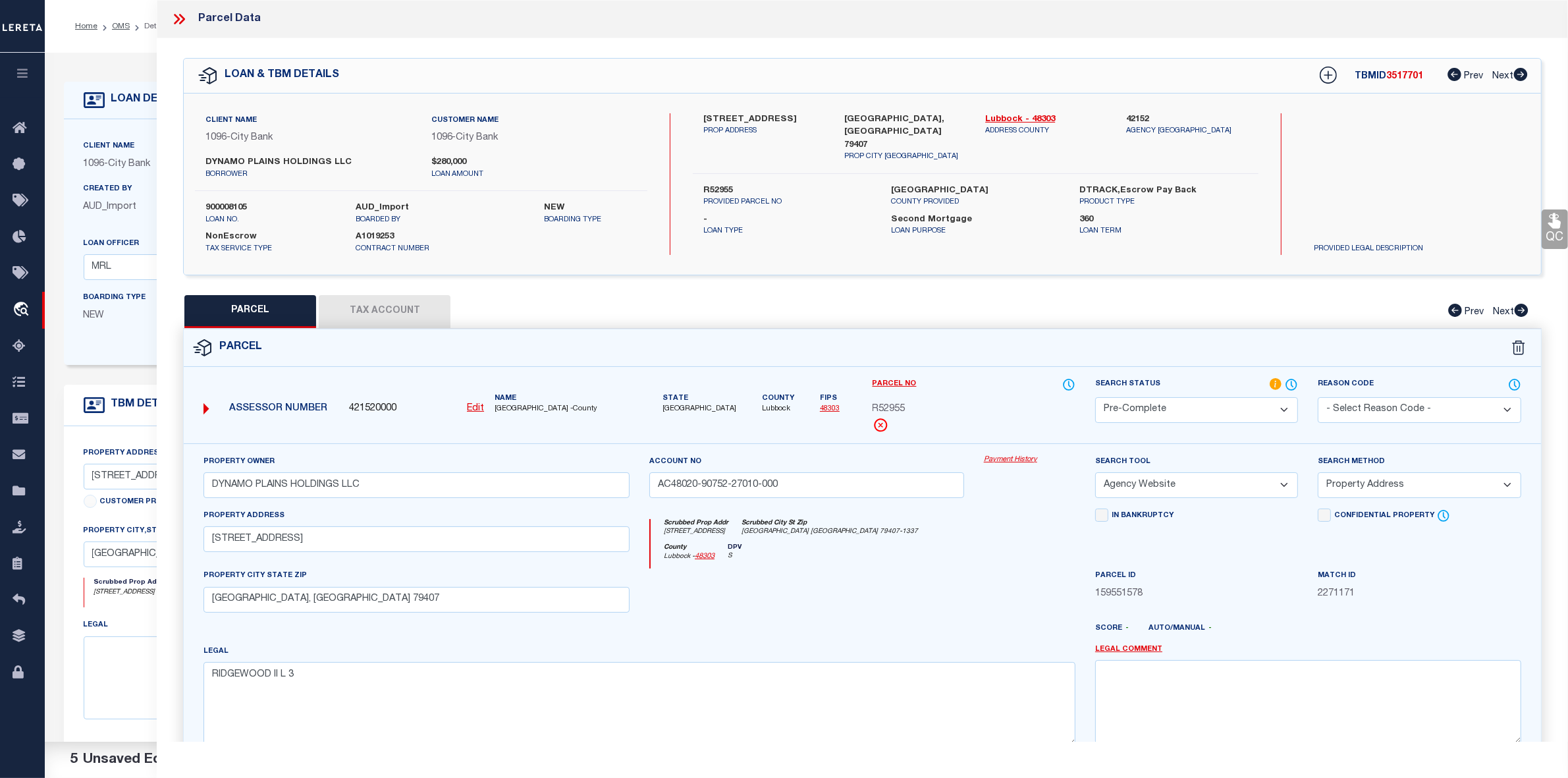
click at [1414, 67] on div "TBMID 3517701 Prev Next" at bounding box center [1415, 75] width 226 height 24
click at [884, 410] on span "R52955" at bounding box center [888, 409] width 33 height 15
click at [177, 25] on icon at bounding box center [179, 19] width 17 height 17
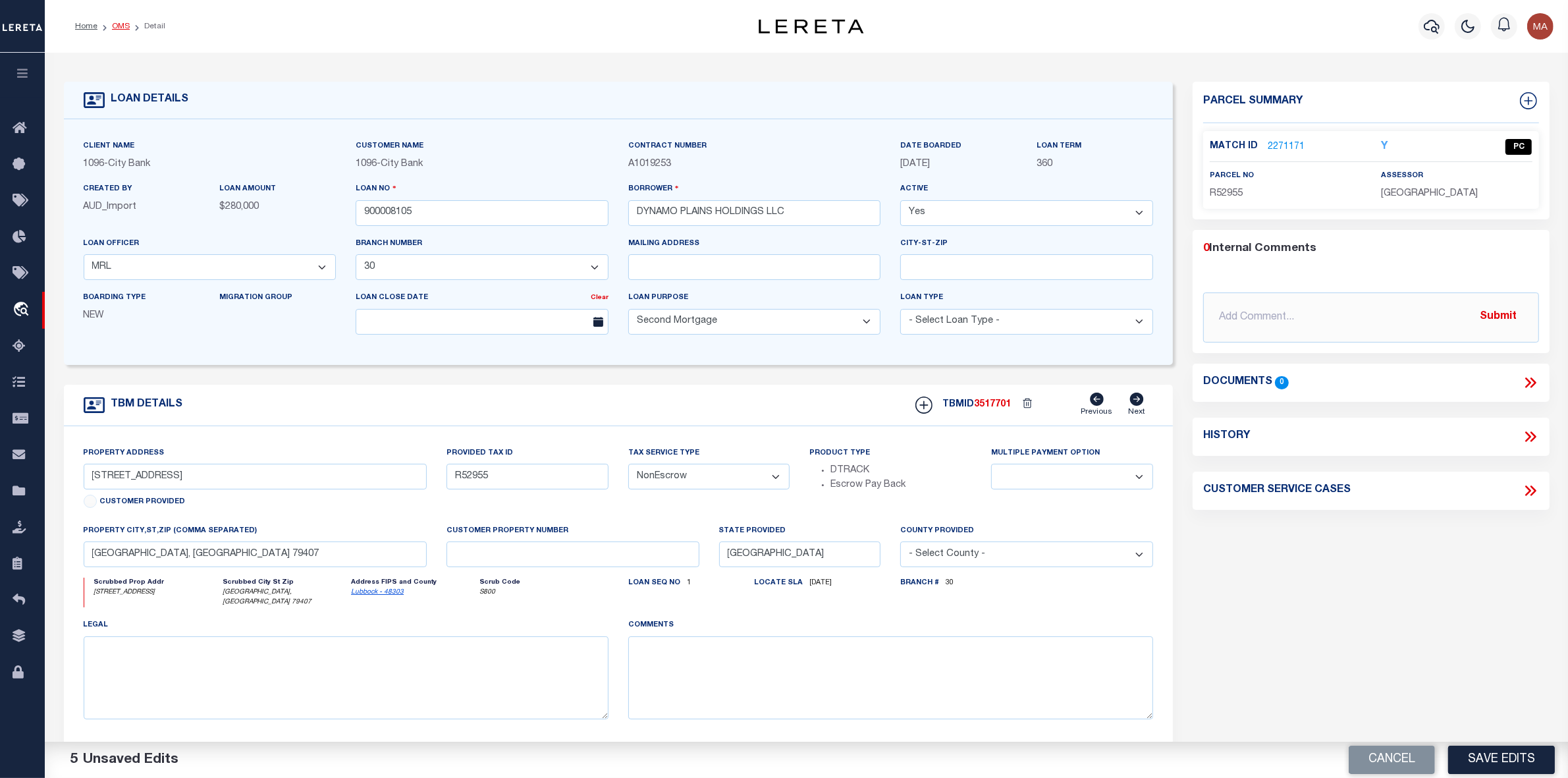
click at [112, 25] on link "OMS" at bounding box center [121, 26] width 18 height 8
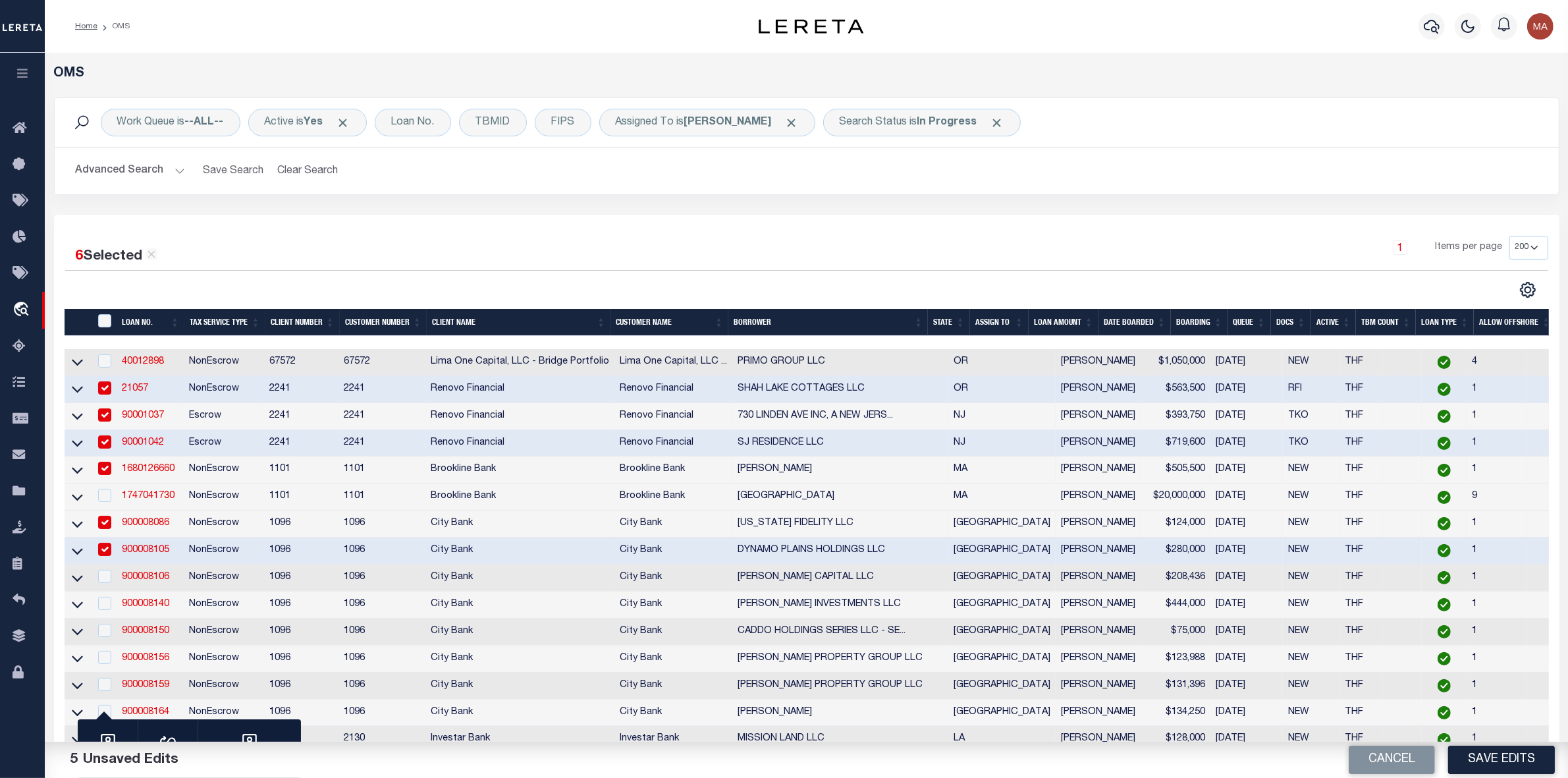
scroll to position [247, 0]
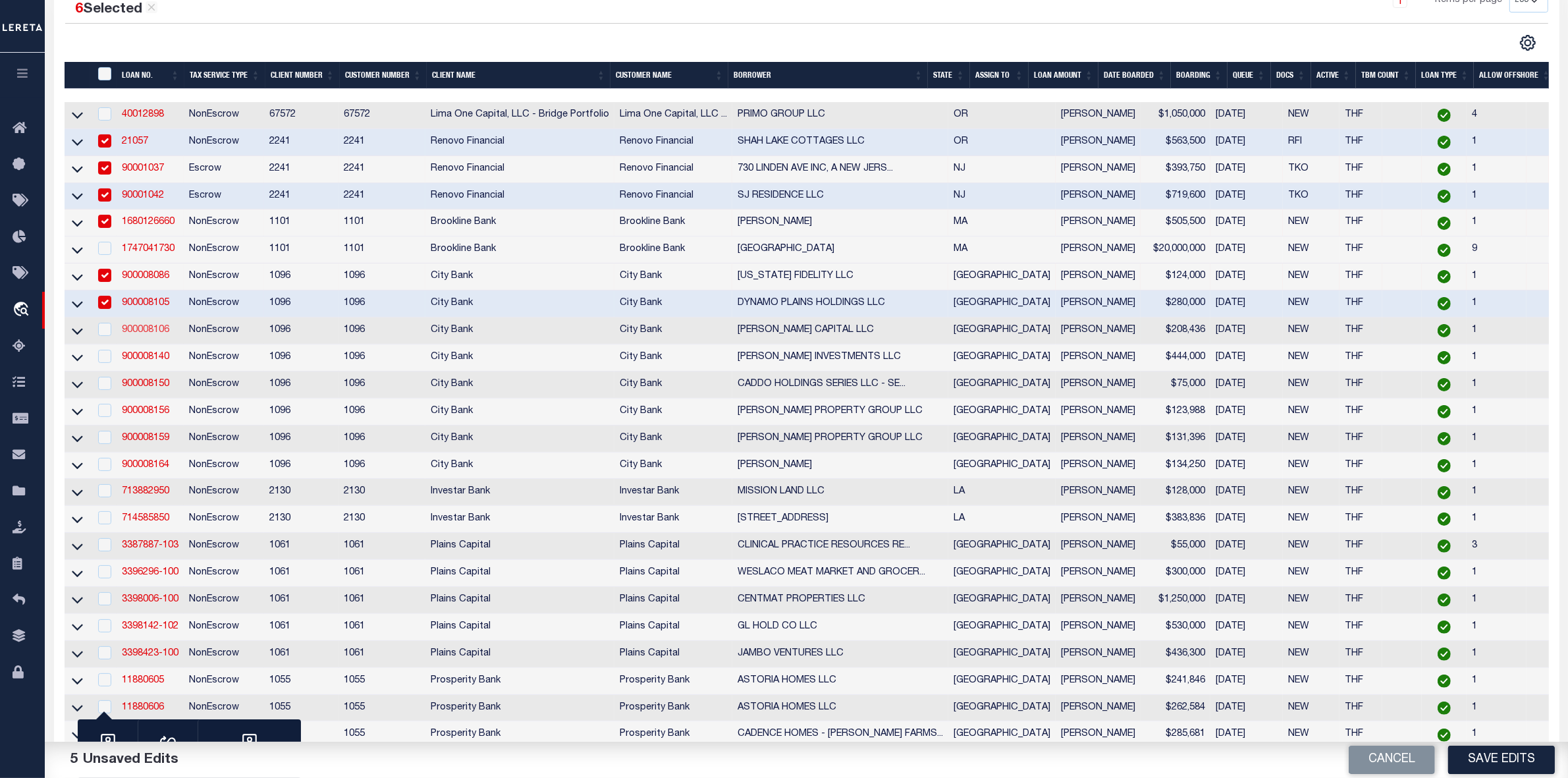
click at [150, 335] on link "900008106" at bounding box center [146, 330] width 48 height 9
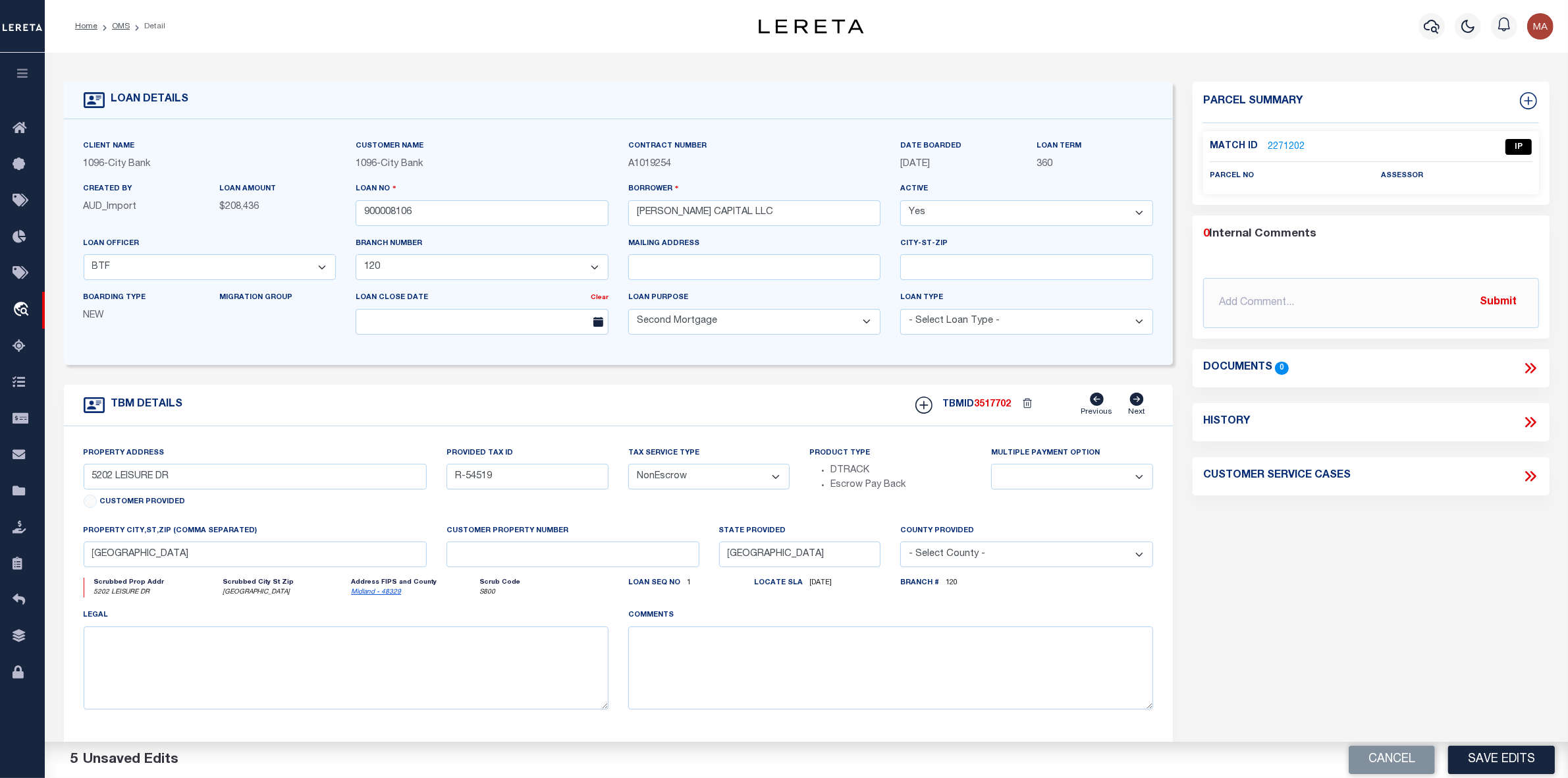
click at [1293, 142] on link "2271202" at bounding box center [1286, 147] width 37 height 14
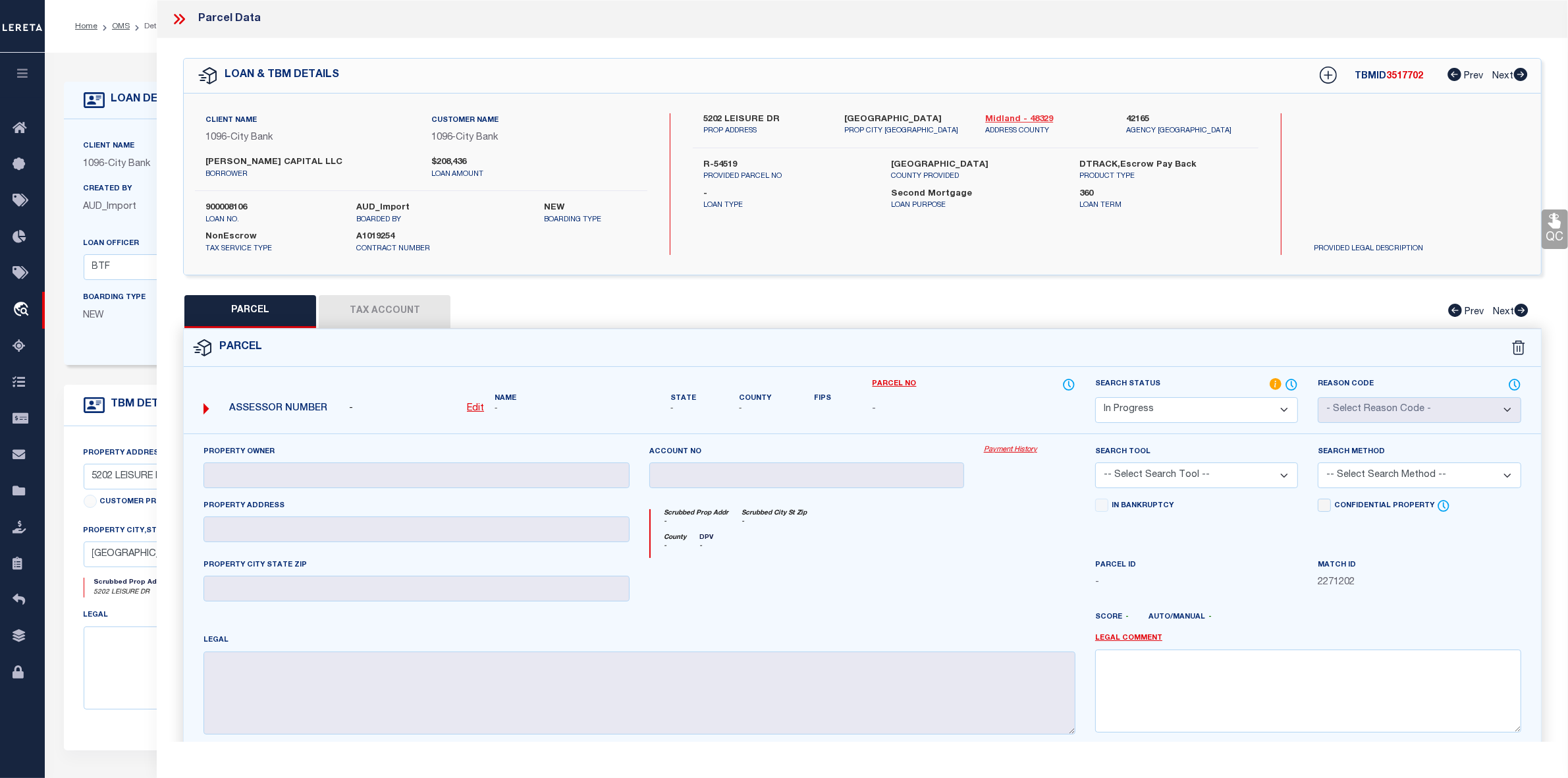
click at [998, 117] on link "Midland - 48329" at bounding box center [1046, 120] width 121 height 13
drag, startPoint x: 724, startPoint y: 117, endPoint x: 801, endPoint y: 119, distance: 77.0
click at [801, 119] on label "5202 LEISURE DR" at bounding box center [764, 120] width 121 height 13
click at [468, 407] on u "Edit" at bounding box center [475, 409] width 17 height 9
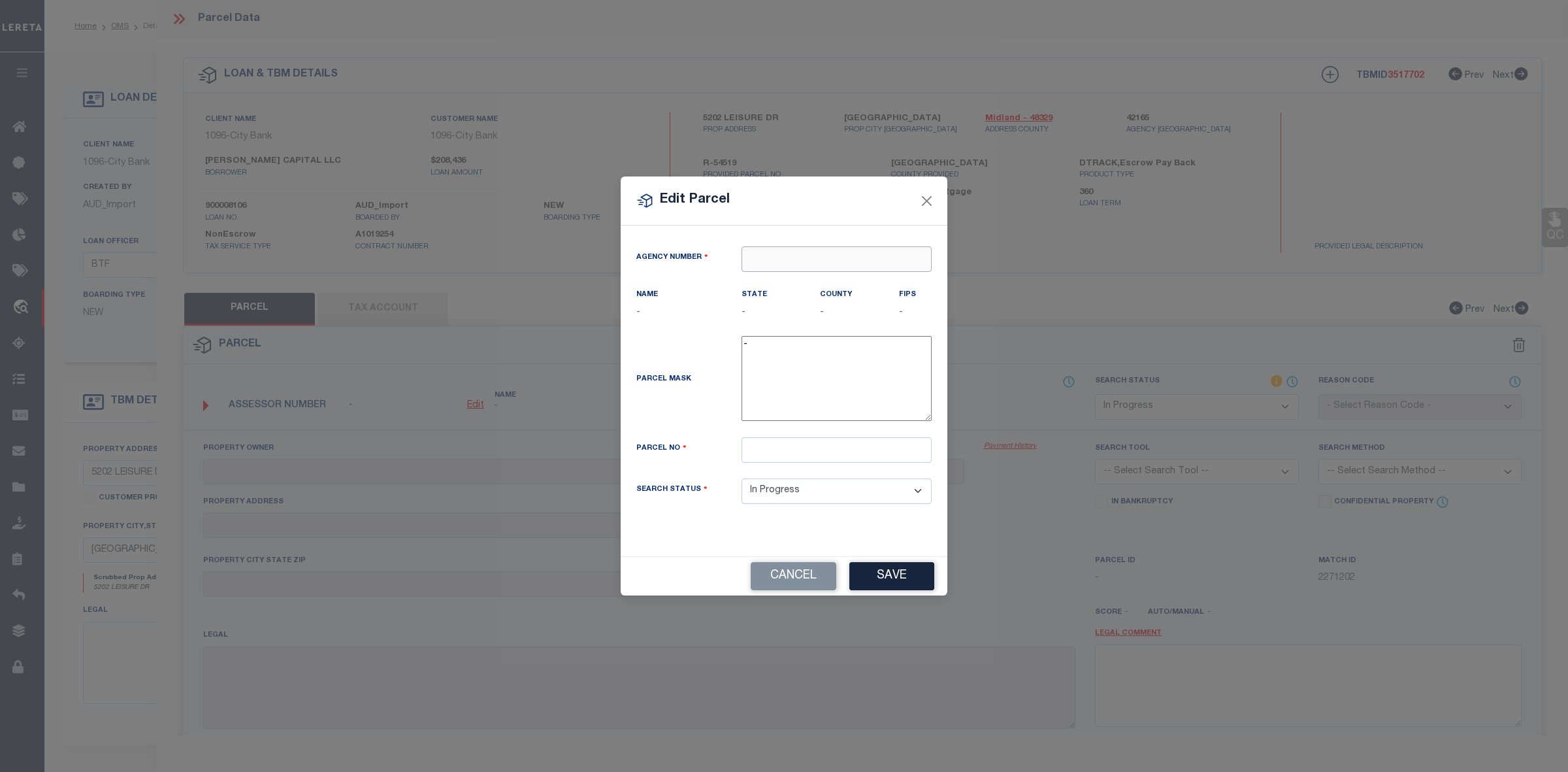
click at [766, 262] on input "text" at bounding box center [837, 258] width 190 height 25
click at [799, 284] on div "421650000 : [GEOGRAPHIC_DATA]" at bounding box center [837, 290] width 189 height 37
click at [771, 454] on input "text" at bounding box center [837, 450] width 190 height 25
click at [779, 459] on input "text" at bounding box center [837, 450] width 190 height 25
paste input "R000054519"
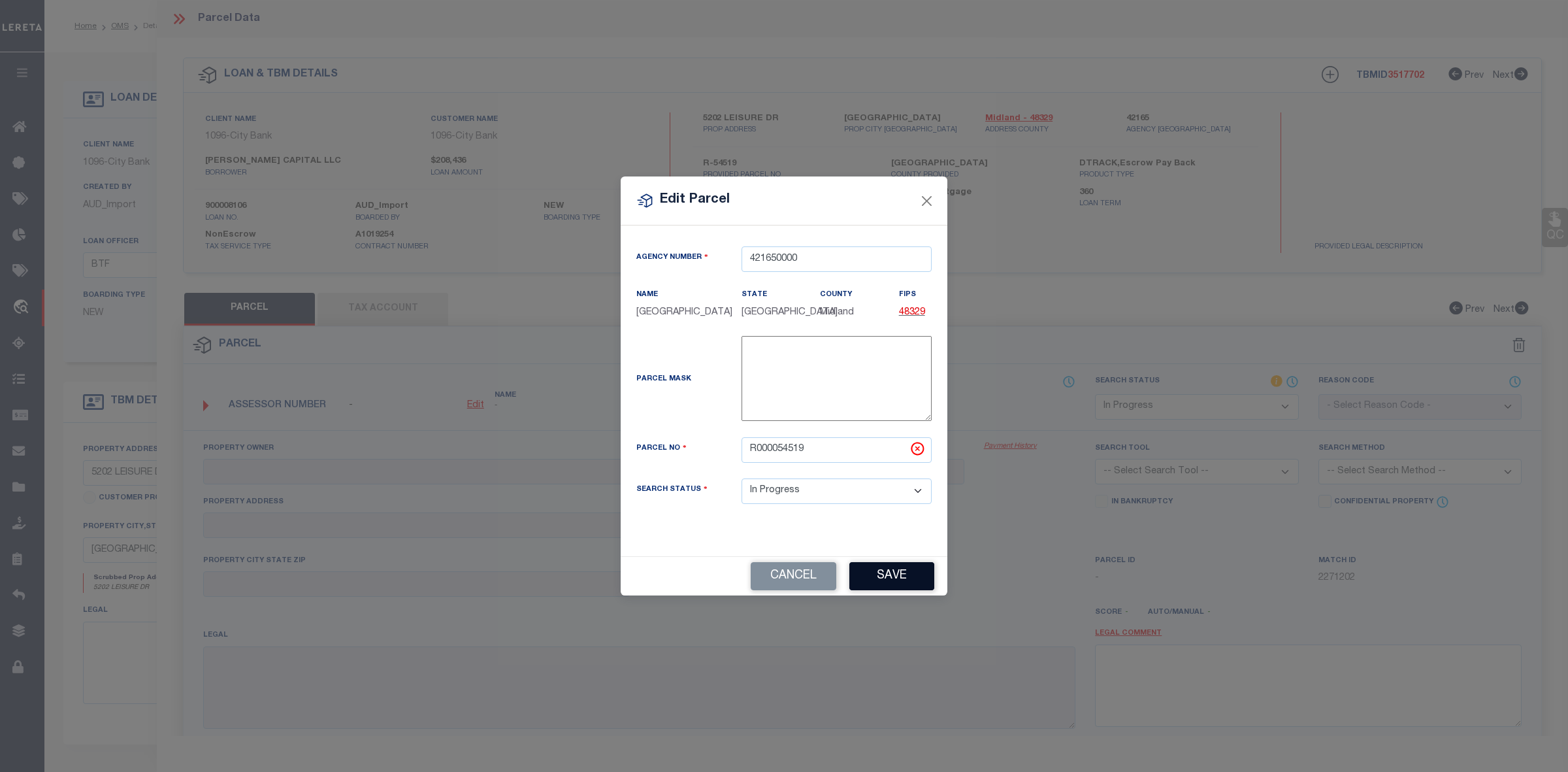
click at [875, 579] on button "Save" at bounding box center [891, 576] width 85 height 28
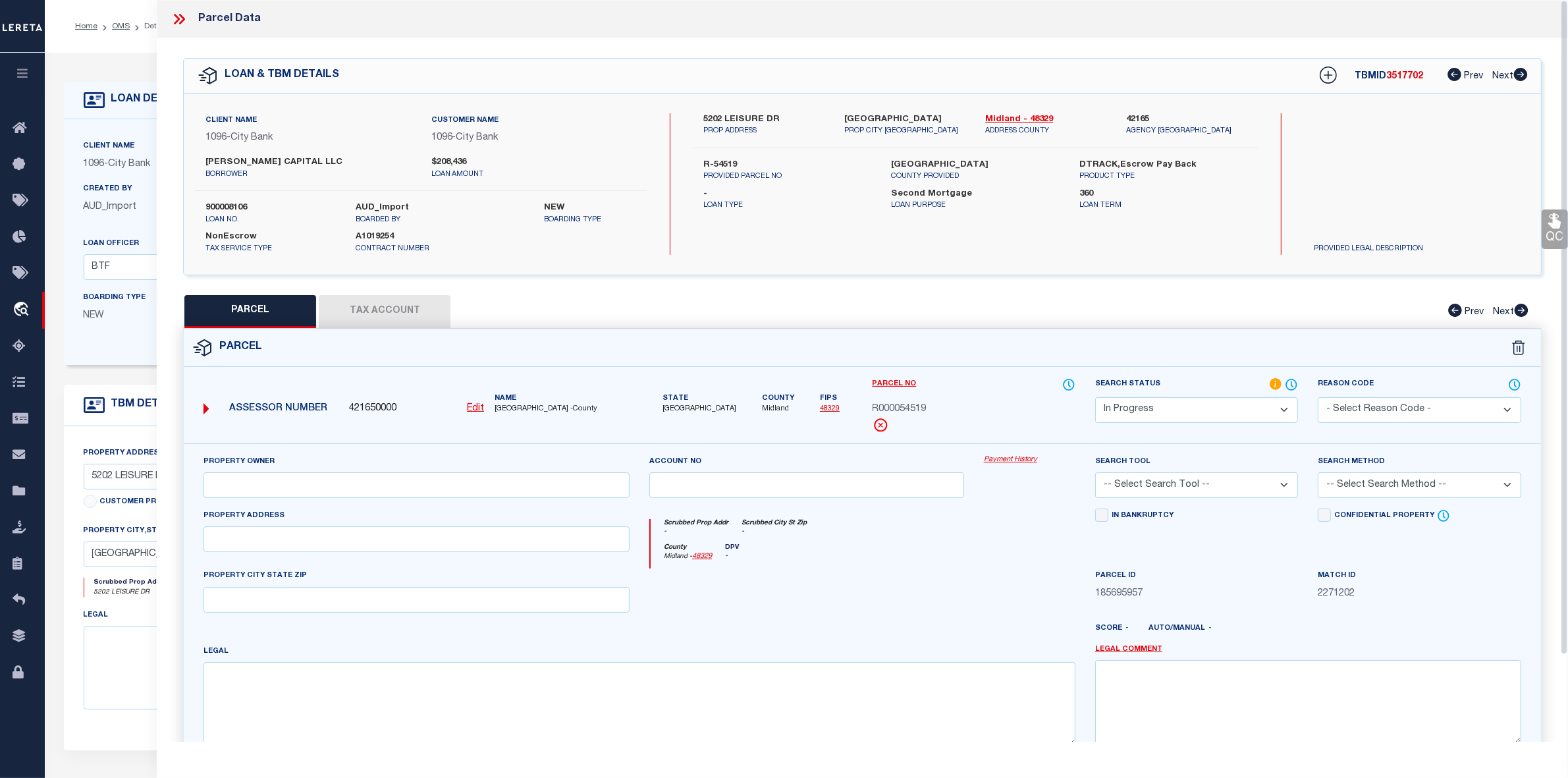
drag, startPoint x: 240, startPoint y: 449, endPoint x: 254, endPoint y: 473, distance: 27.8
click at [240, 449] on div "Property Owner Account no Payment History Search Tool -- Select Search Tool -- …" at bounding box center [862, 615] width 1358 height 345
click at [255, 478] on input "text" at bounding box center [416, 485] width 426 height 25
paste input "[PERSON_NAME] CAPITAL LLC"
click at [298, 532] on input "text" at bounding box center [416, 538] width 426 height 25
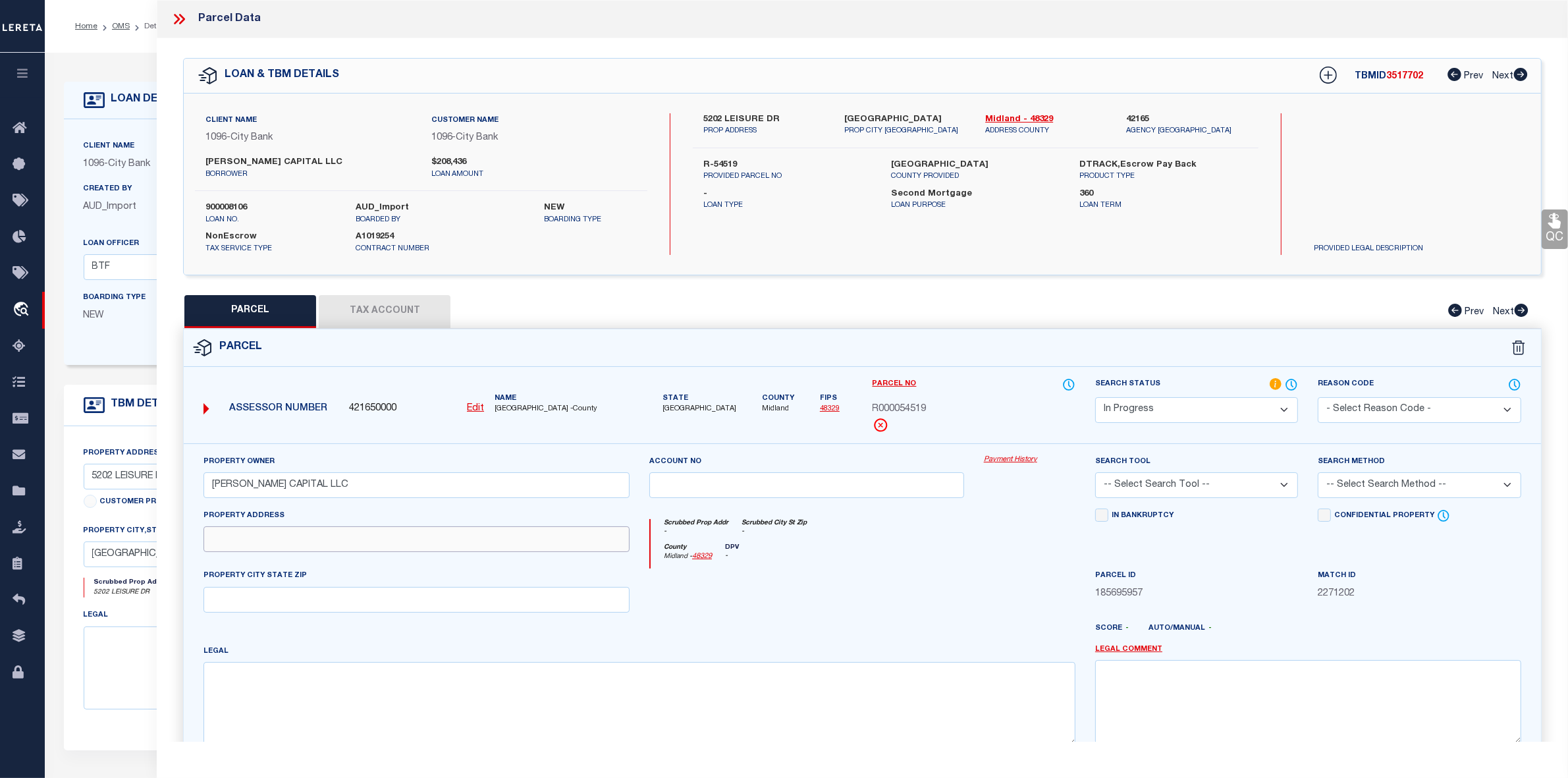
paste input "LEISURE DR 5202"
click at [319, 711] on textarea at bounding box center [640, 704] width 872 height 83
paste textarea "0.165, BLK: 103, LOT: 024, ADDN: [GEOGRAPHIC_DATA]"
click at [1125, 413] on select "Automated Search Bad Parcel Complete Duplicate Parcel High Dollar Reporting In …" at bounding box center [1196, 409] width 203 height 25
click at [1095, 397] on select "Automated Search Bad Parcel Complete Duplicate Parcel High Dollar Reporting In …" at bounding box center [1196, 409] width 203 height 25
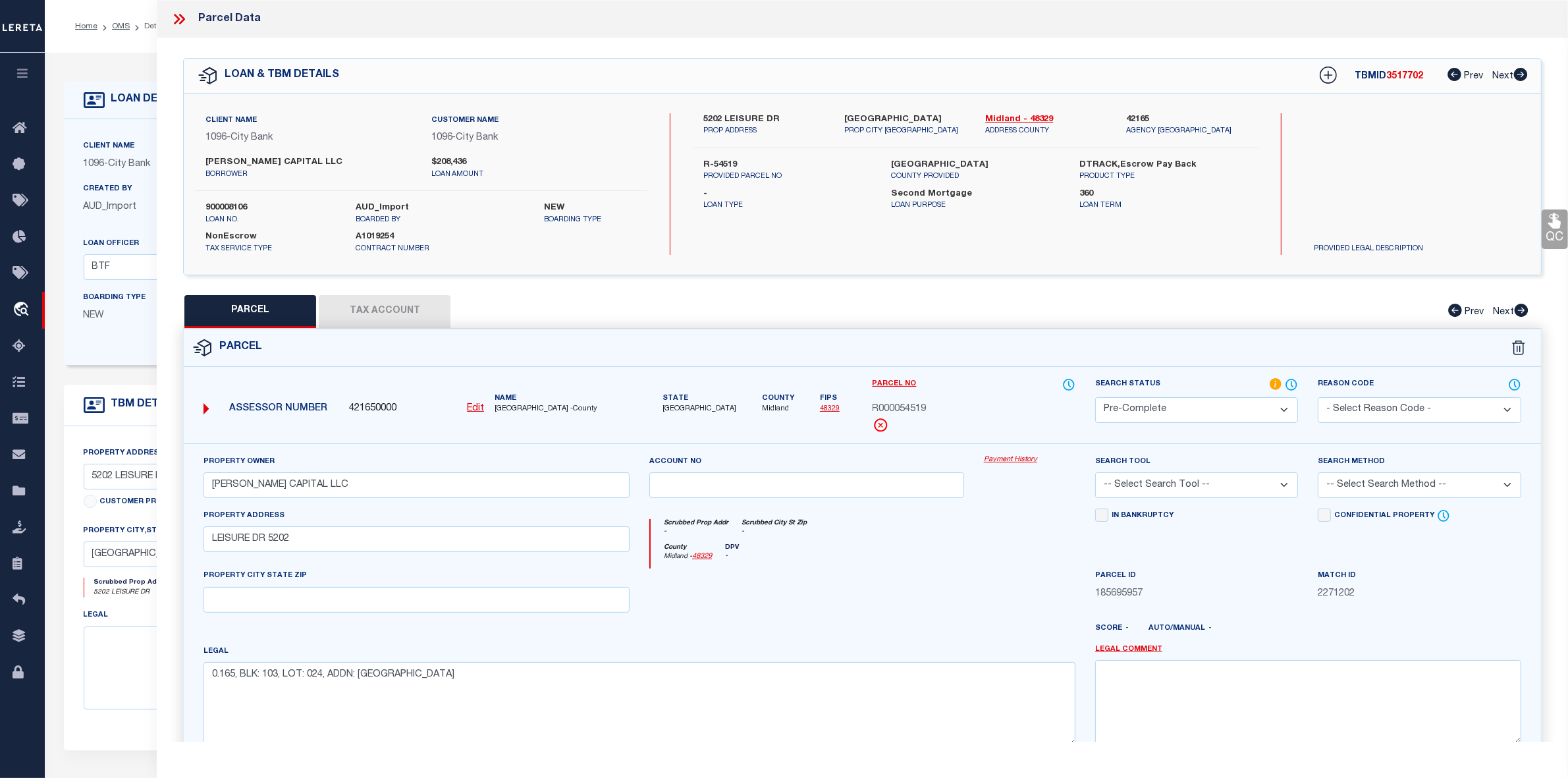
click at [1181, 492] on select "-- Select Search Tool -- 3rd Party Website Agency File Agency Website ATLS CNV-…" at bounding box center [1196, 485] width 203 height 25
click at [1095, 474] on select "-- Select Search Tool -- 3rd Party Website Agency File Agency Website ATLS CNV-…" at bounding box center [1196, 485] width 203 height 25
click at [1335, 492] on select "-- Select Search Method -- Property Address Legal Liability Info Provided" at bounding box center [1419, 485] width 203 height 25
click at [1318, 474] on select "-- Select Search Method -- Property Address Legal Liability Info Provided" at bounding box center [1419, 485] width 203 height 25
click at [392, 299] on button "Tax Account" at bounding box center [385, 311] width 132 height 33
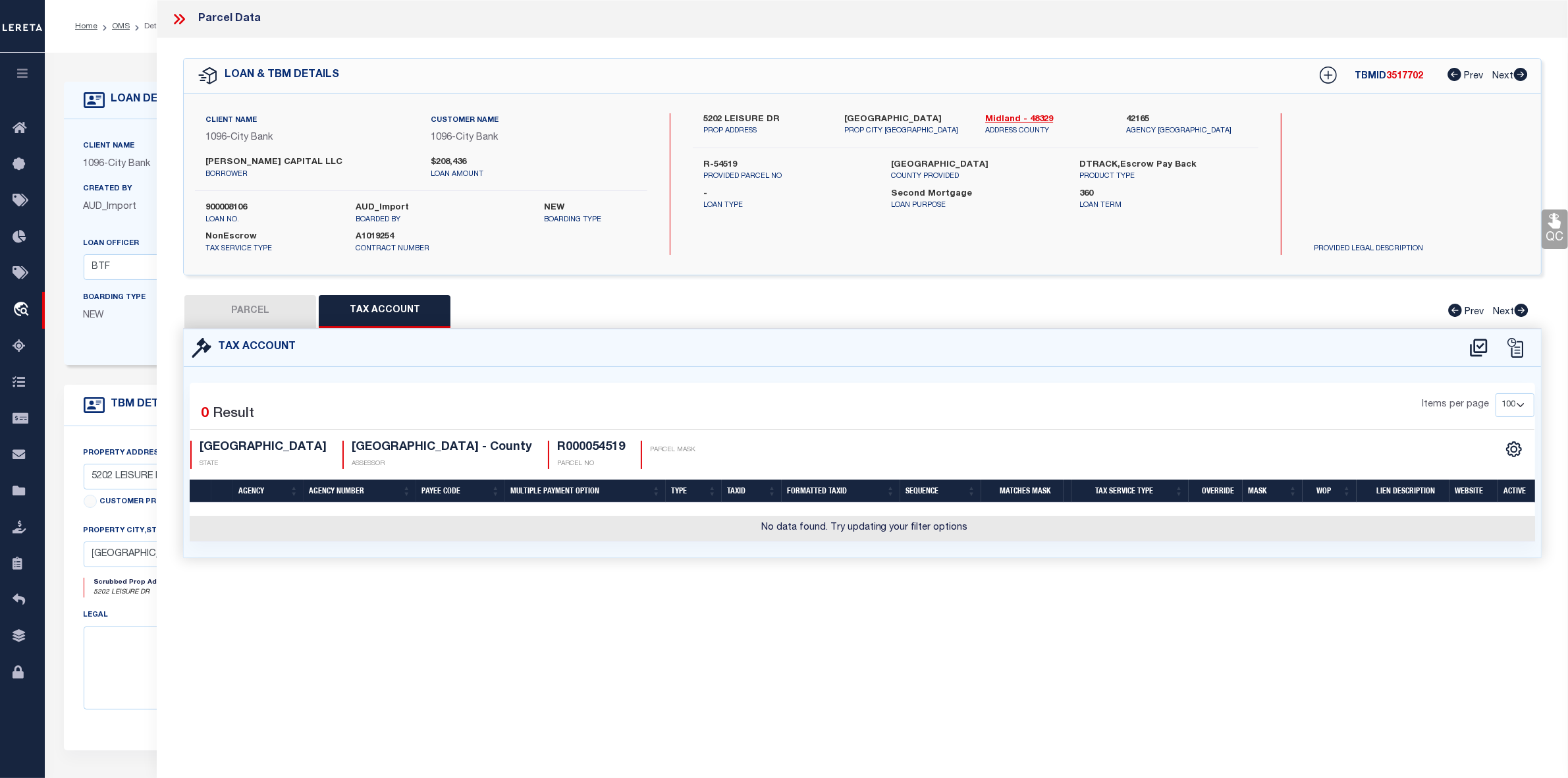
click at [1493, 343] on div at bounding box center [1496, 347] width 73 height 21
click at [1480, 343] on icon at bounding box center [1479, 347] width 22 height 21
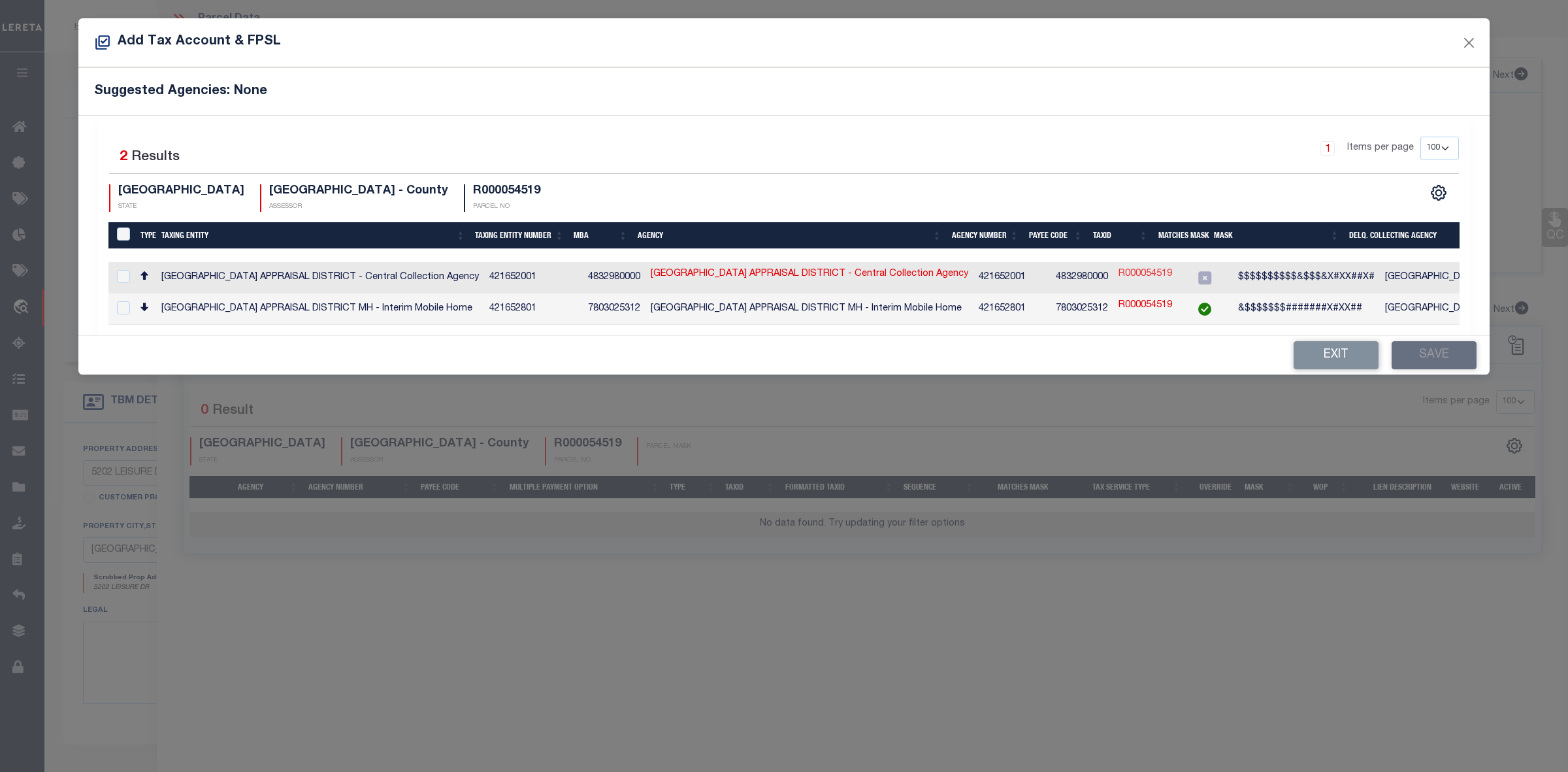
click at [1118, 275] on link "R000054519" at bounding box center [1145, 274] width 53 height 14
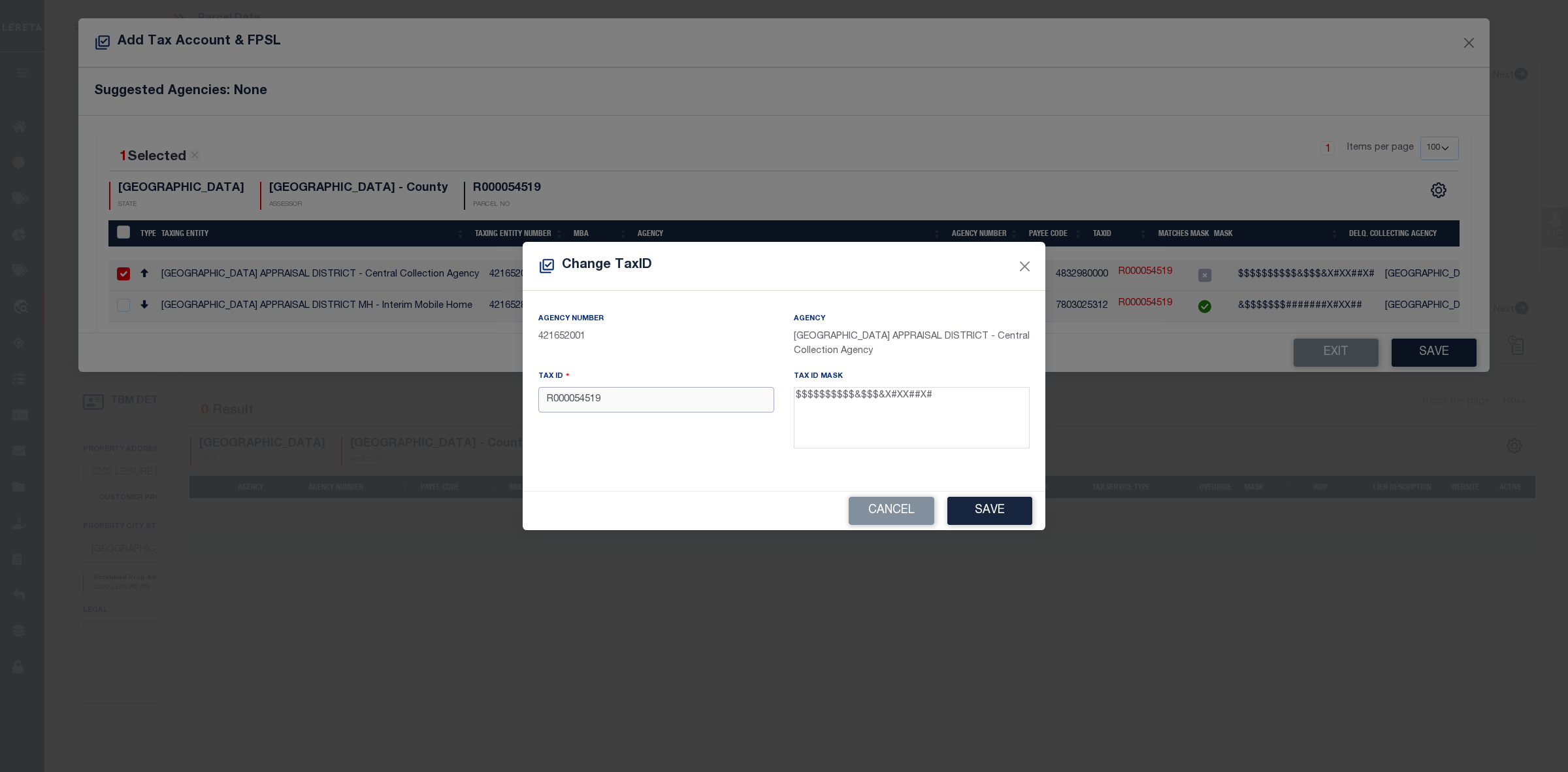
click at [575, 390] on input "R000054519" at bounding box center [657, 399] width 236 height 25
paste input "00088800.103.0240"
click at [984, 520] on button "Save" at bounding box center [990, 511] width 85 height 28
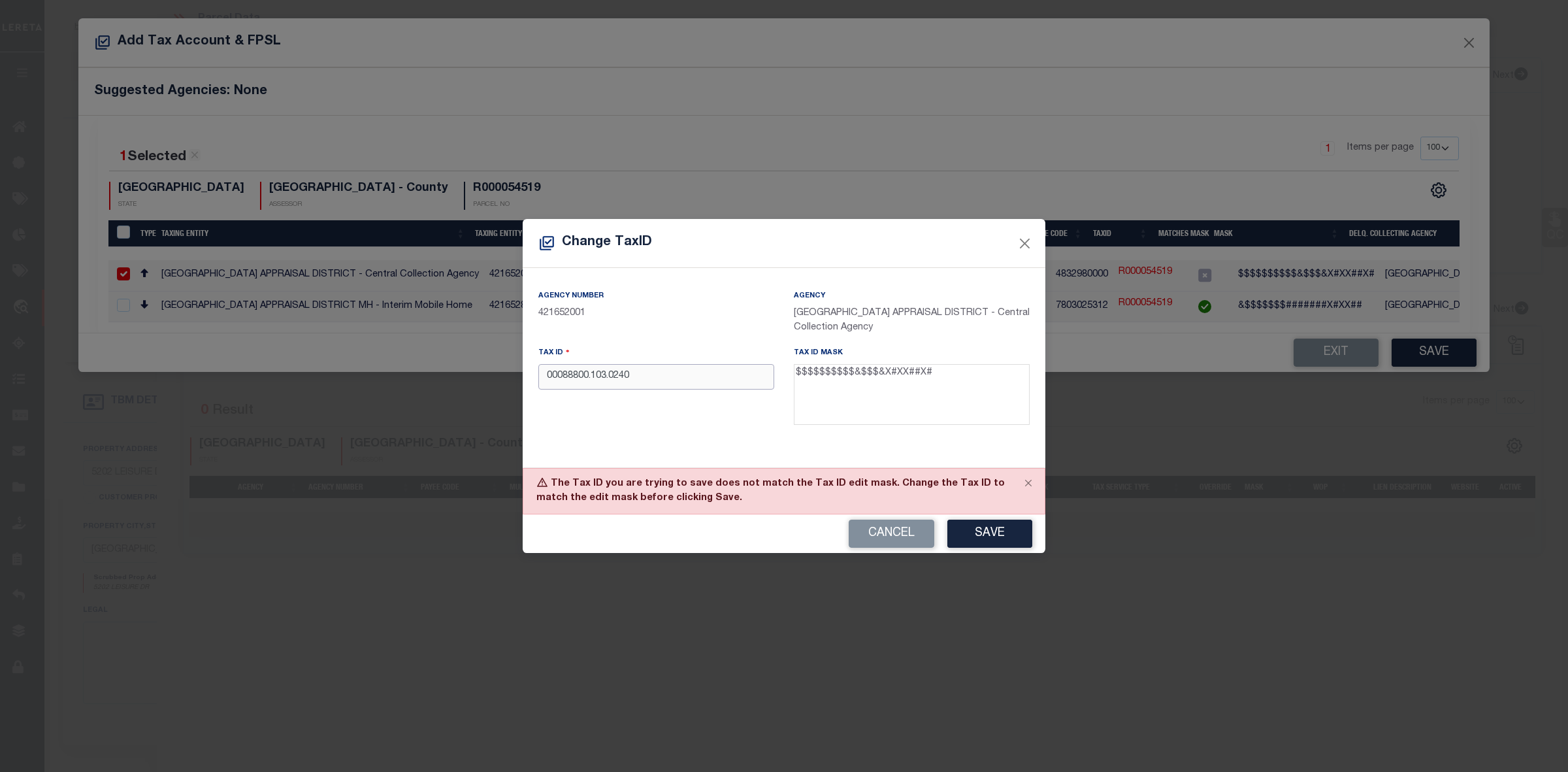
click at [594, 377] on input "00088800.103.0240" at bounding box center [657, 376] width 236 height 25
click at [984, 533] on button "Save" at bounding box center [990, 533] width 85 height 28
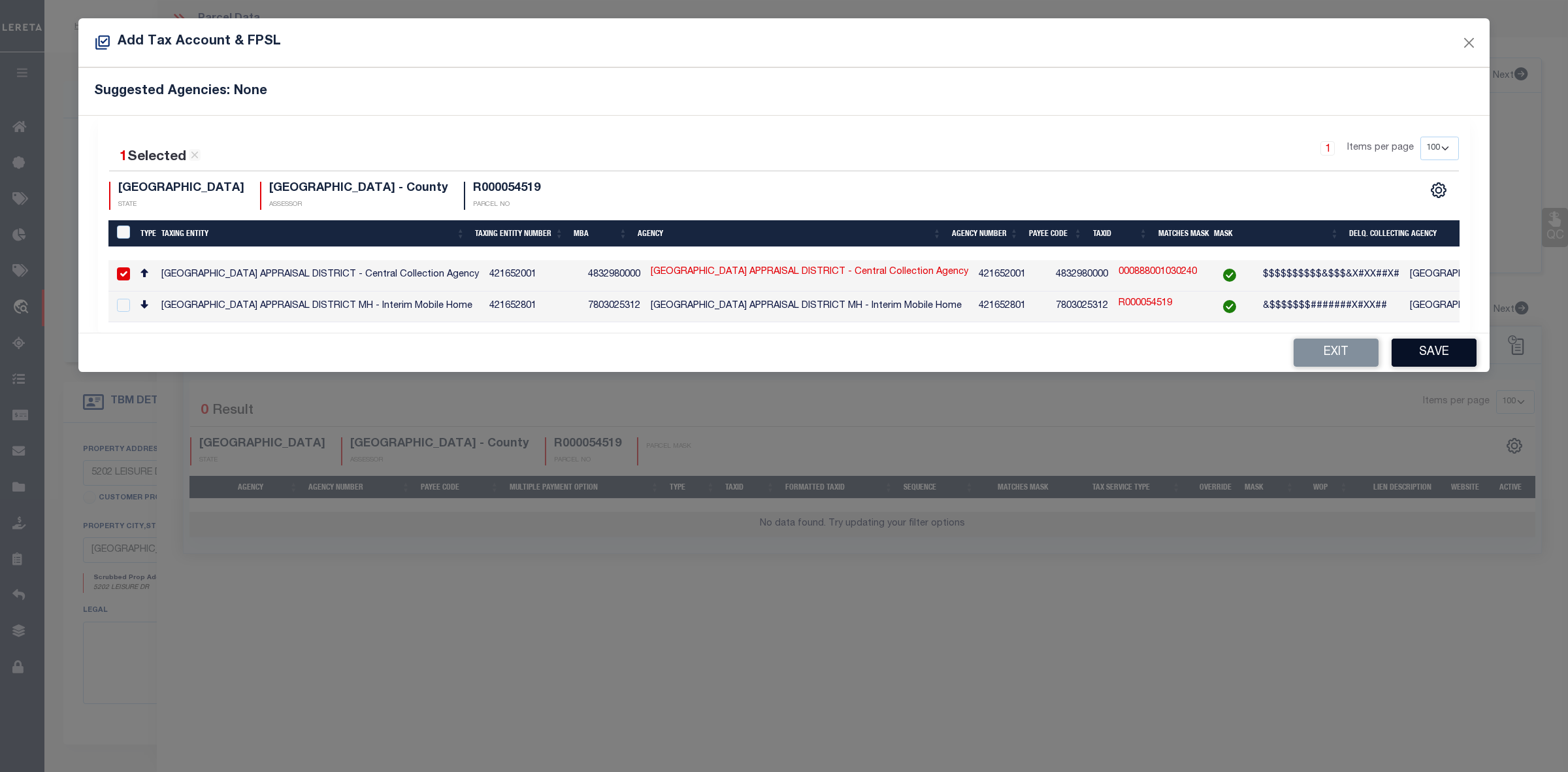
click at [1435, 354] on button "Save" at bounding box center [1434, 352] width 85 height 28
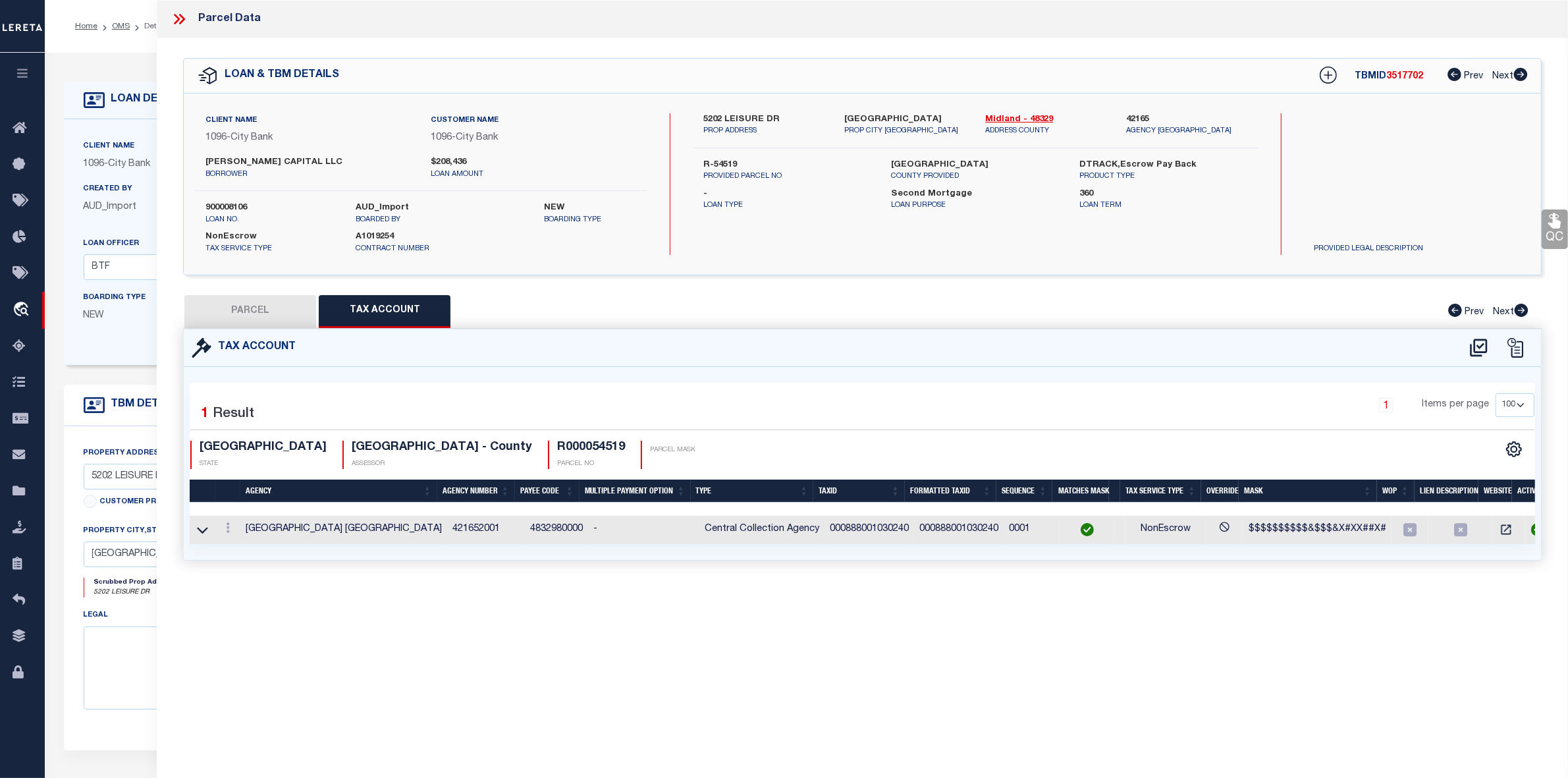
click at [279, 308] on button "PARCEL" at bounding box center [250, 311] width 132 height 33
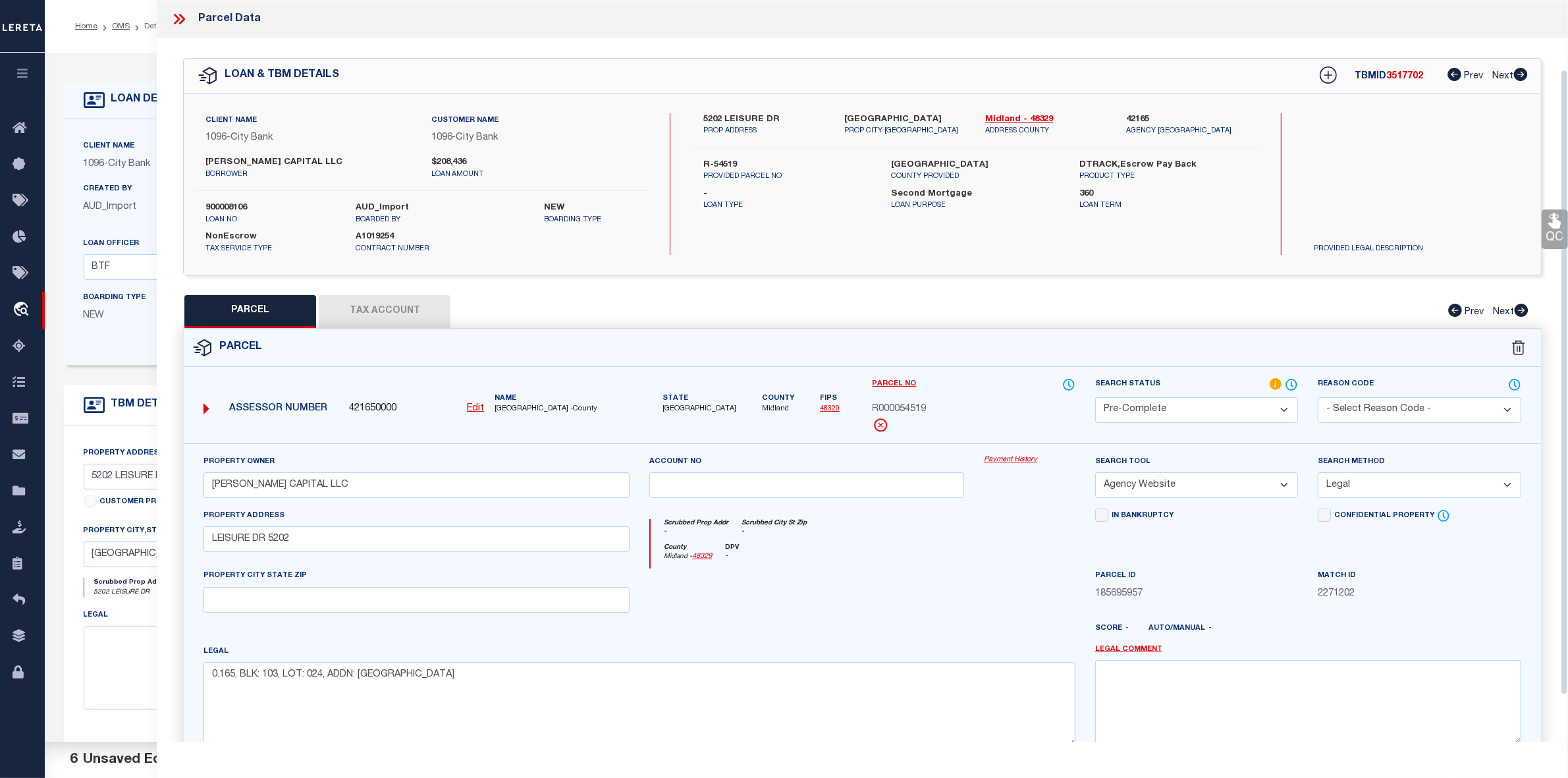
scroll to position [137, 0]
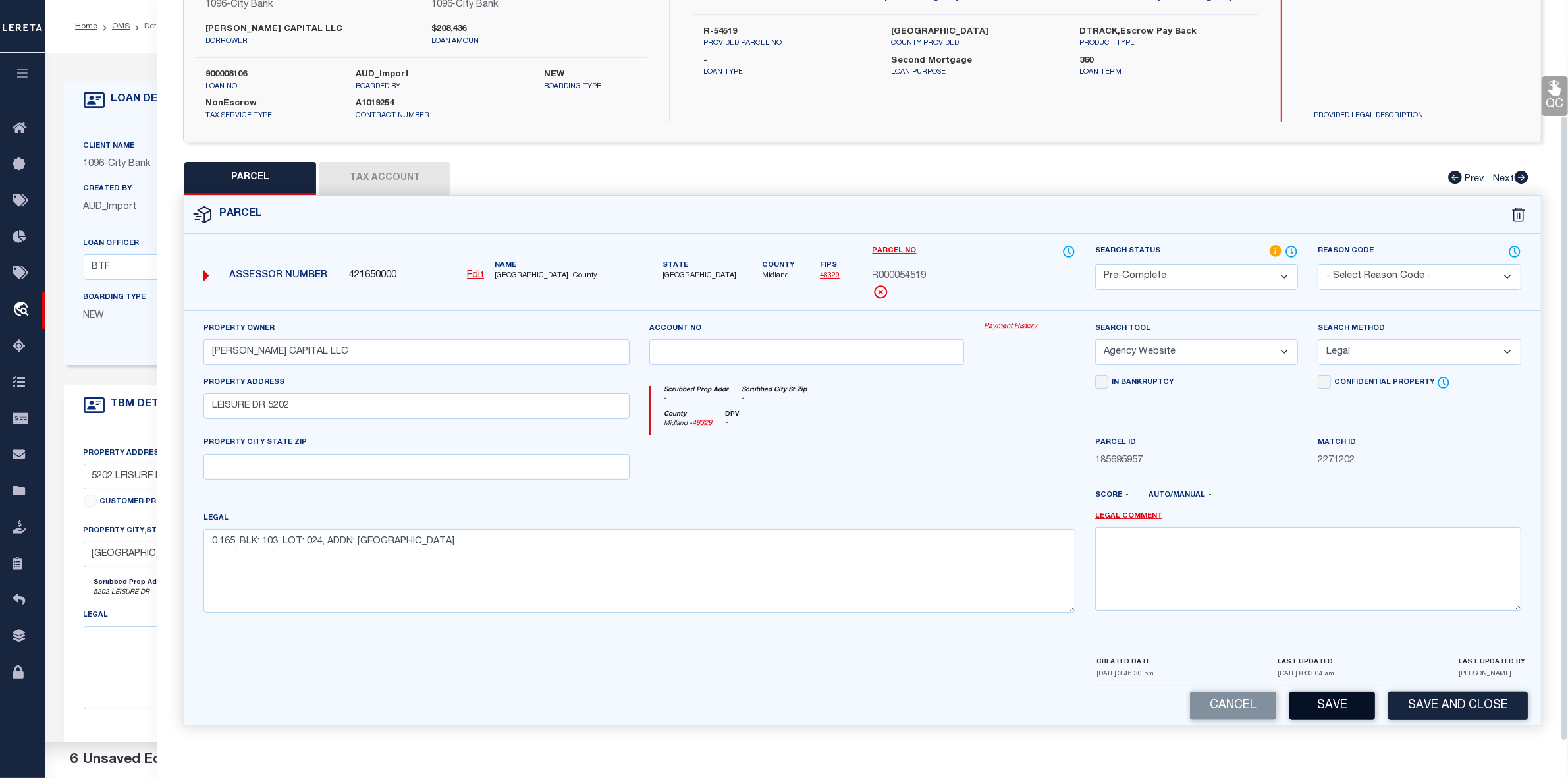
click at [1332, 696] on button "Save" at bounding box center [1331, 706] width 85 height 28
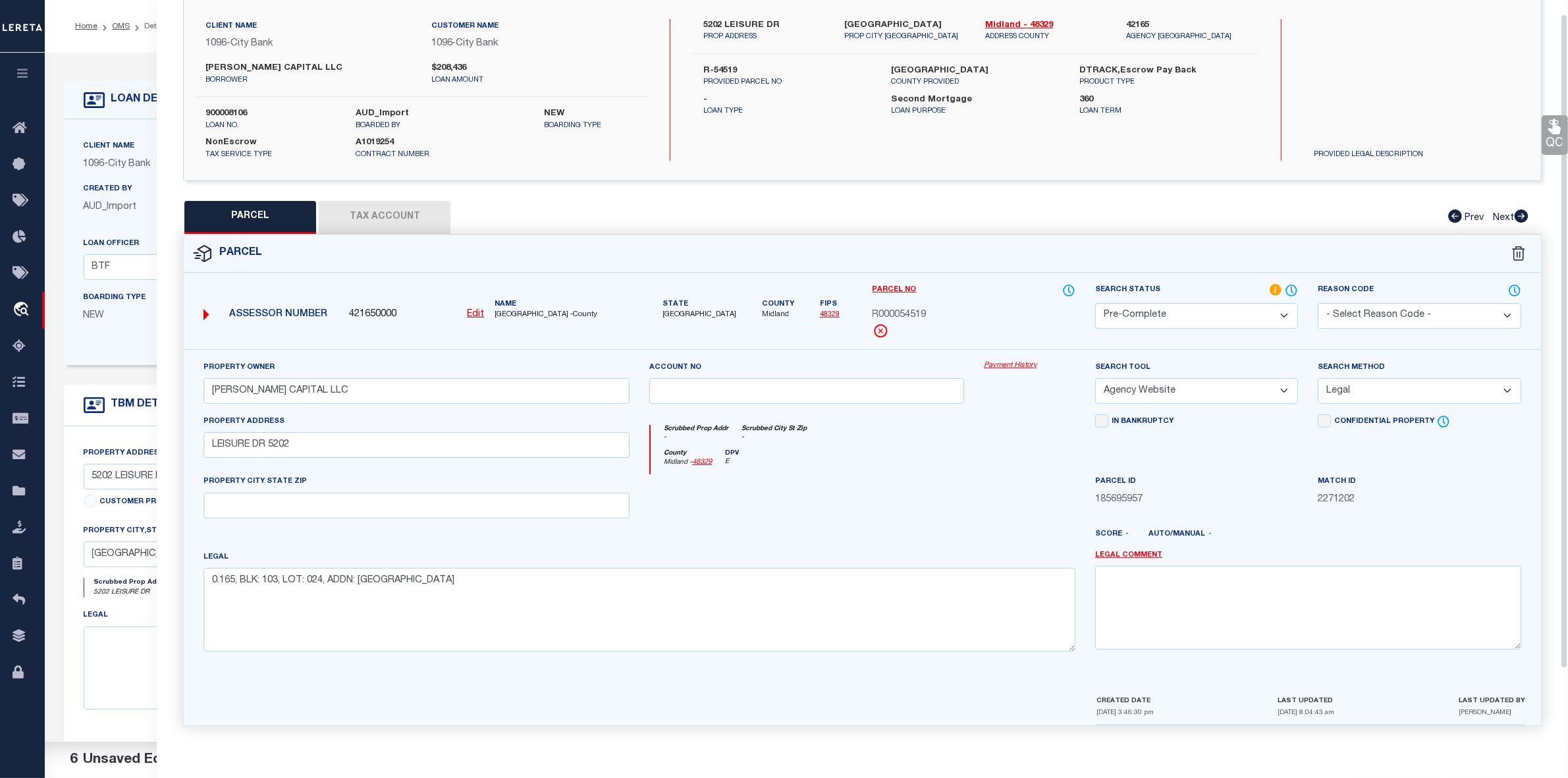
scroll to position [0, 0]
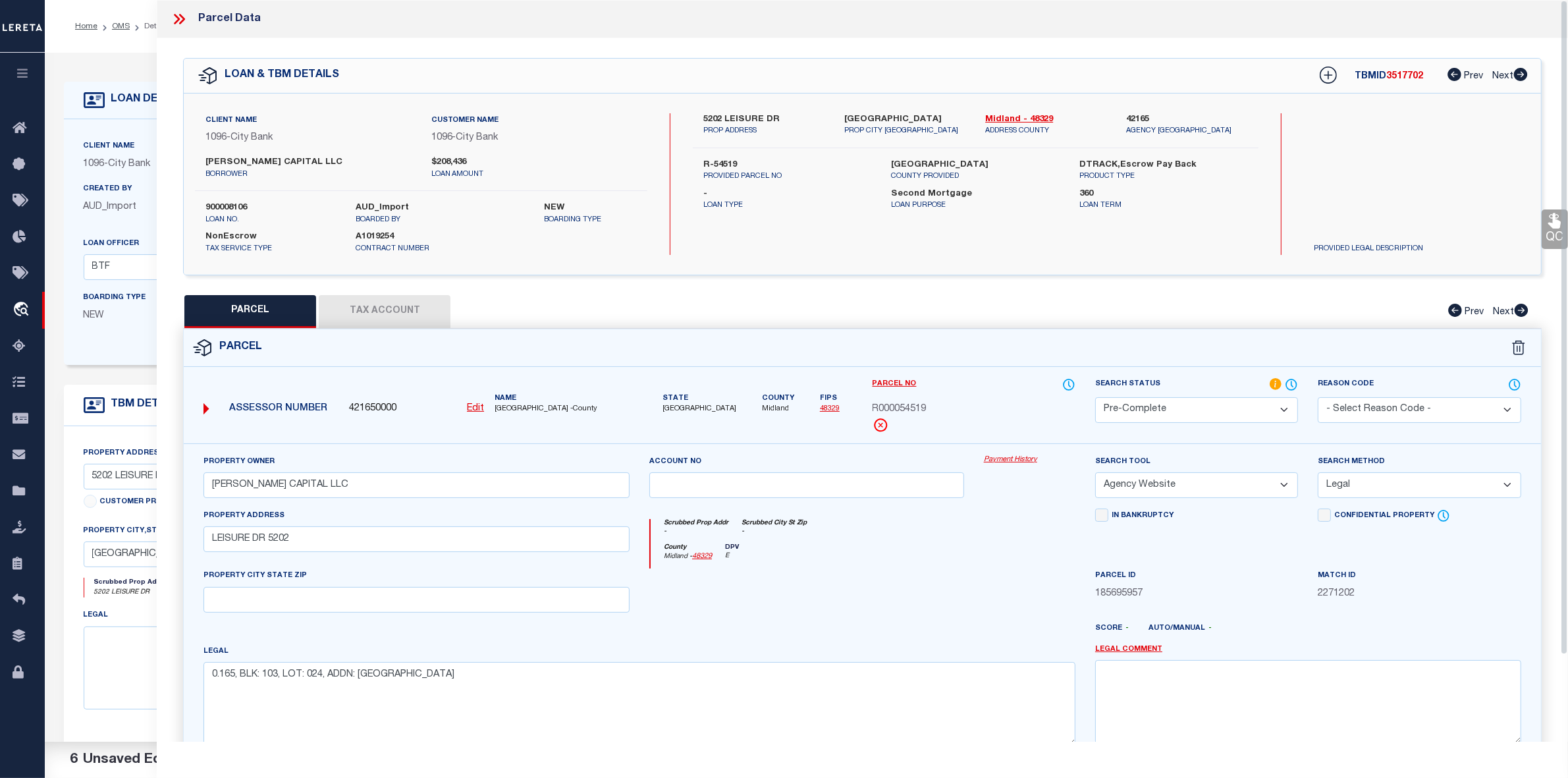
click at [1420, 76] on span "3517702" at bounding box center [1404, 76] width 37 height 9
click at [1411, 76] on span "3517702" at bounding box center [1404, 76] width 37 height 9
click at [914, 406] on span "R000054519" at bounding box center [899, 409] width 54 height 15
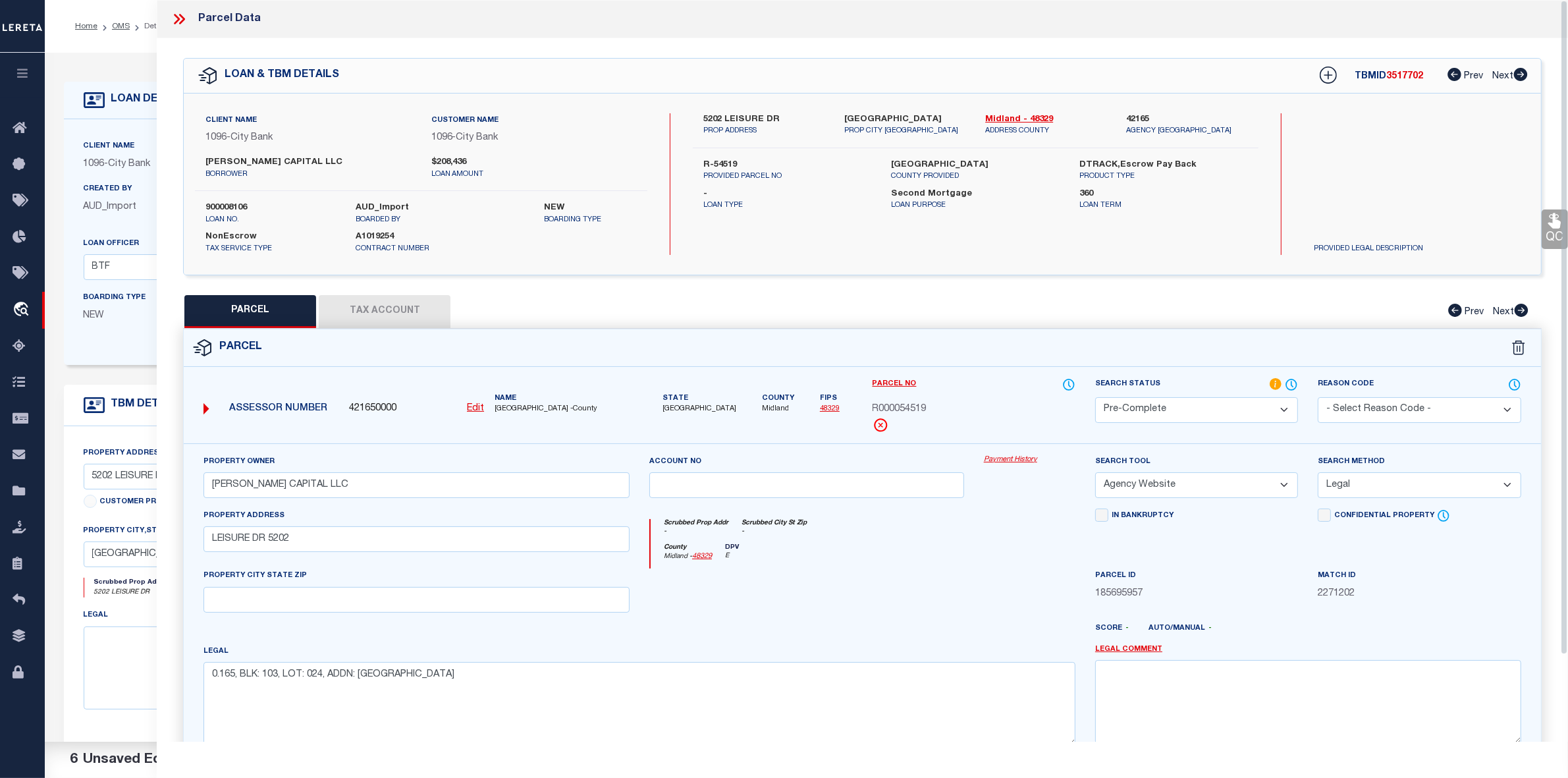
click at [914, 406] on span "R000054519" at bounding box center [899, 409] width 54 height 15
click at [180, 20] on icon at bounding box center [179, 19] width 17 height 17
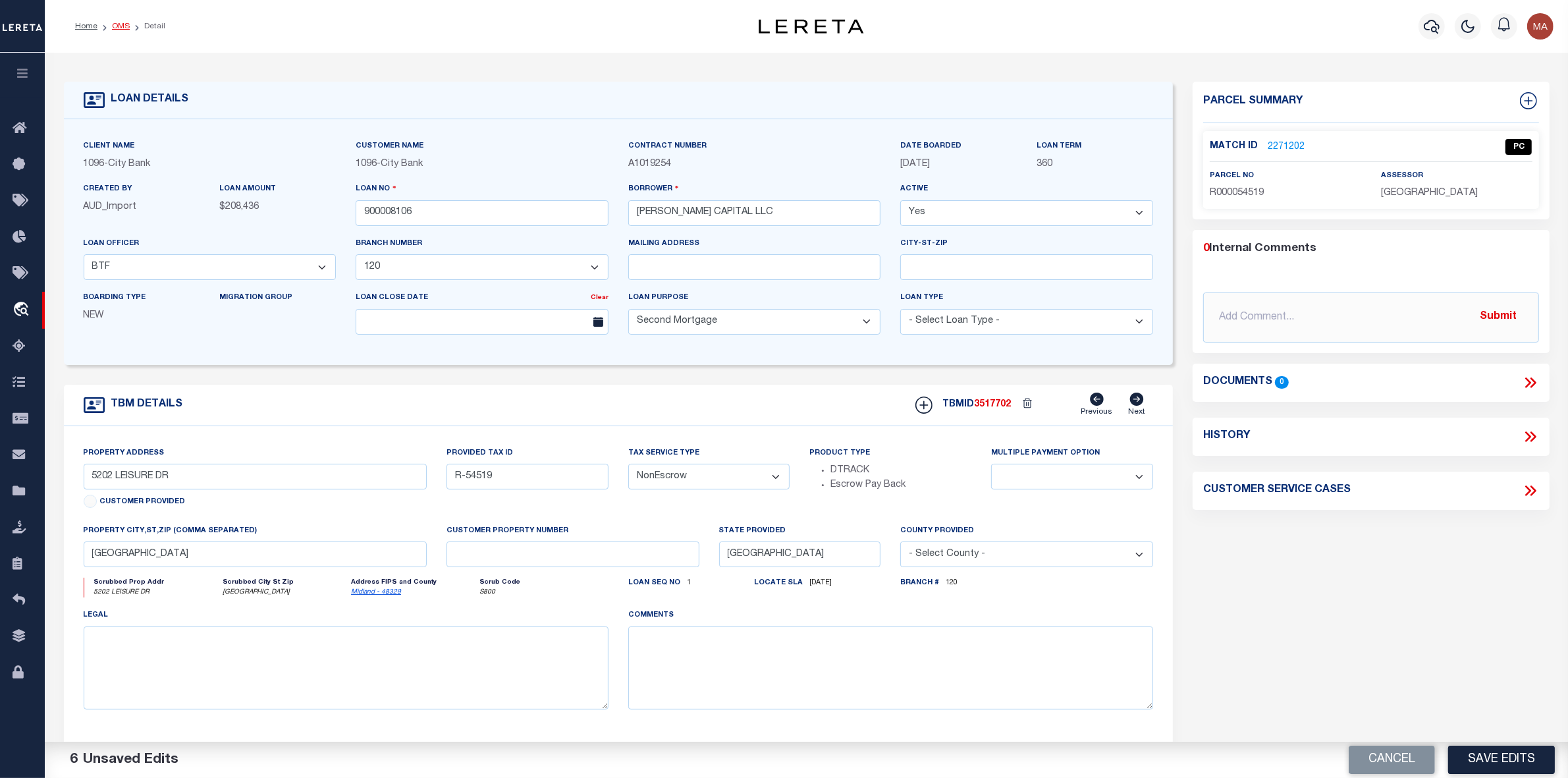
click at [114, 27] on link "OMS" at bounding box center [121, 26] width 18 height 8
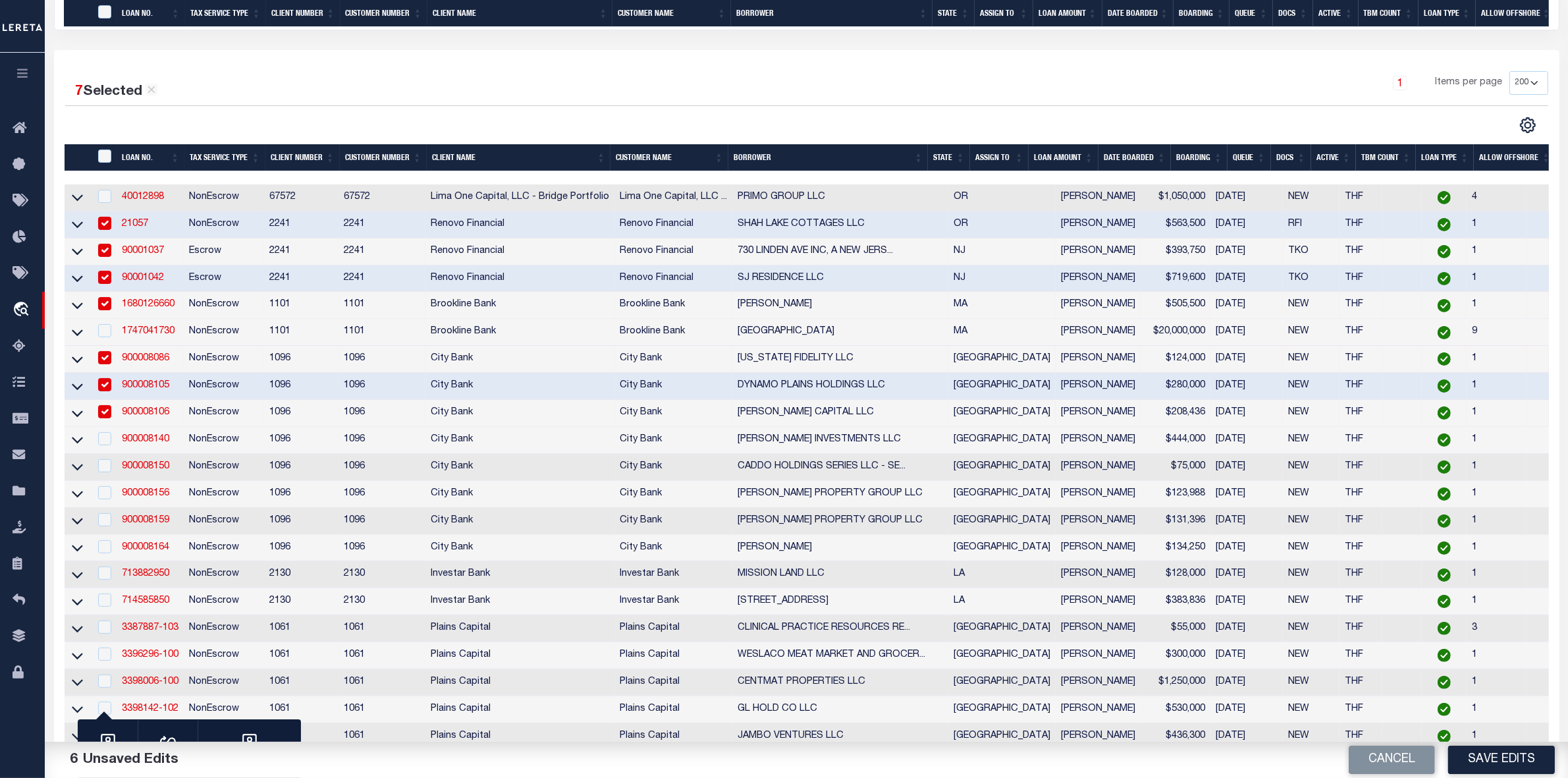
scroll to position [412, 0]
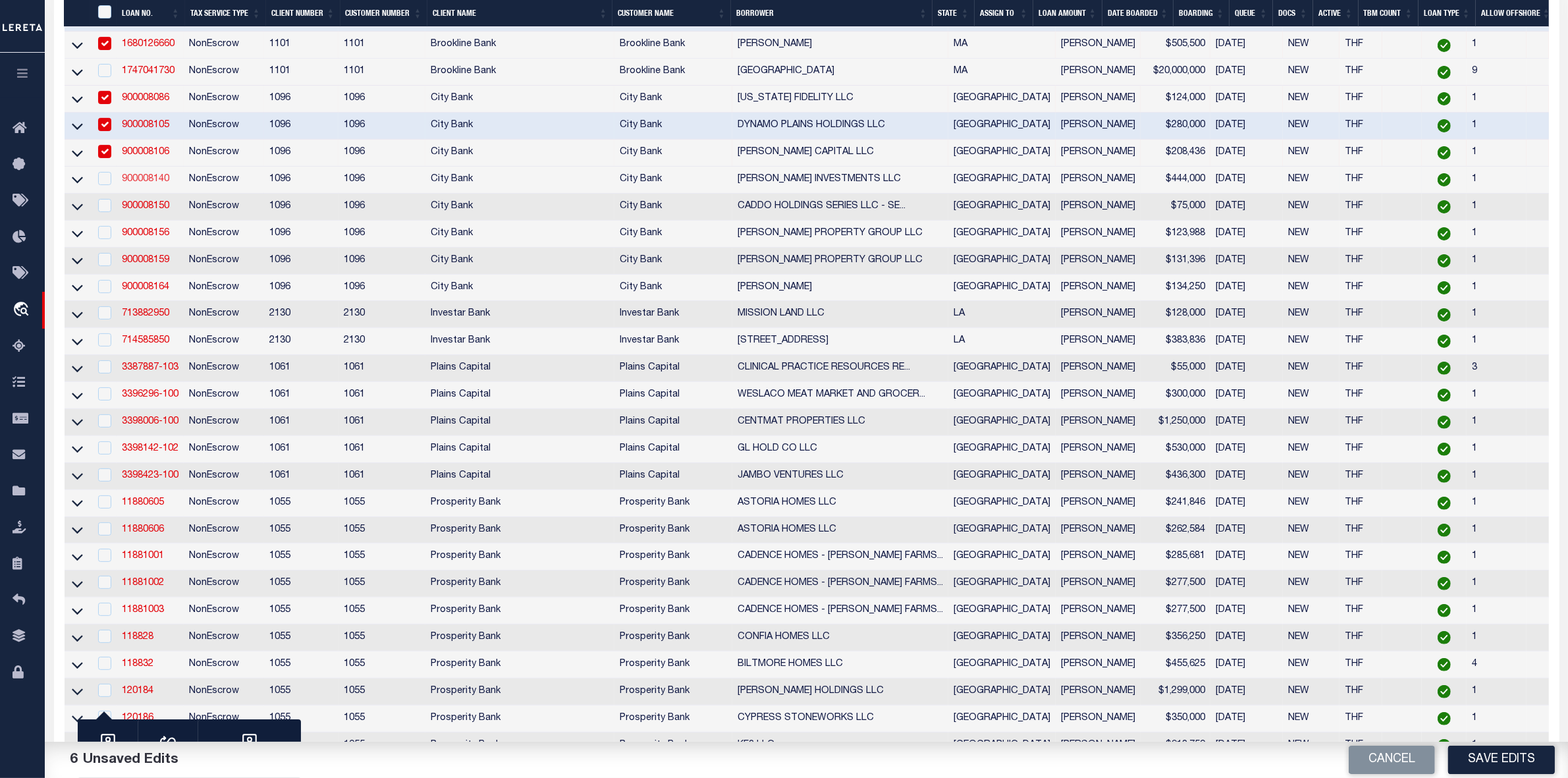
click at [160, 184] on link "900008140" at bounding box center [146, 179] width 48 height 9
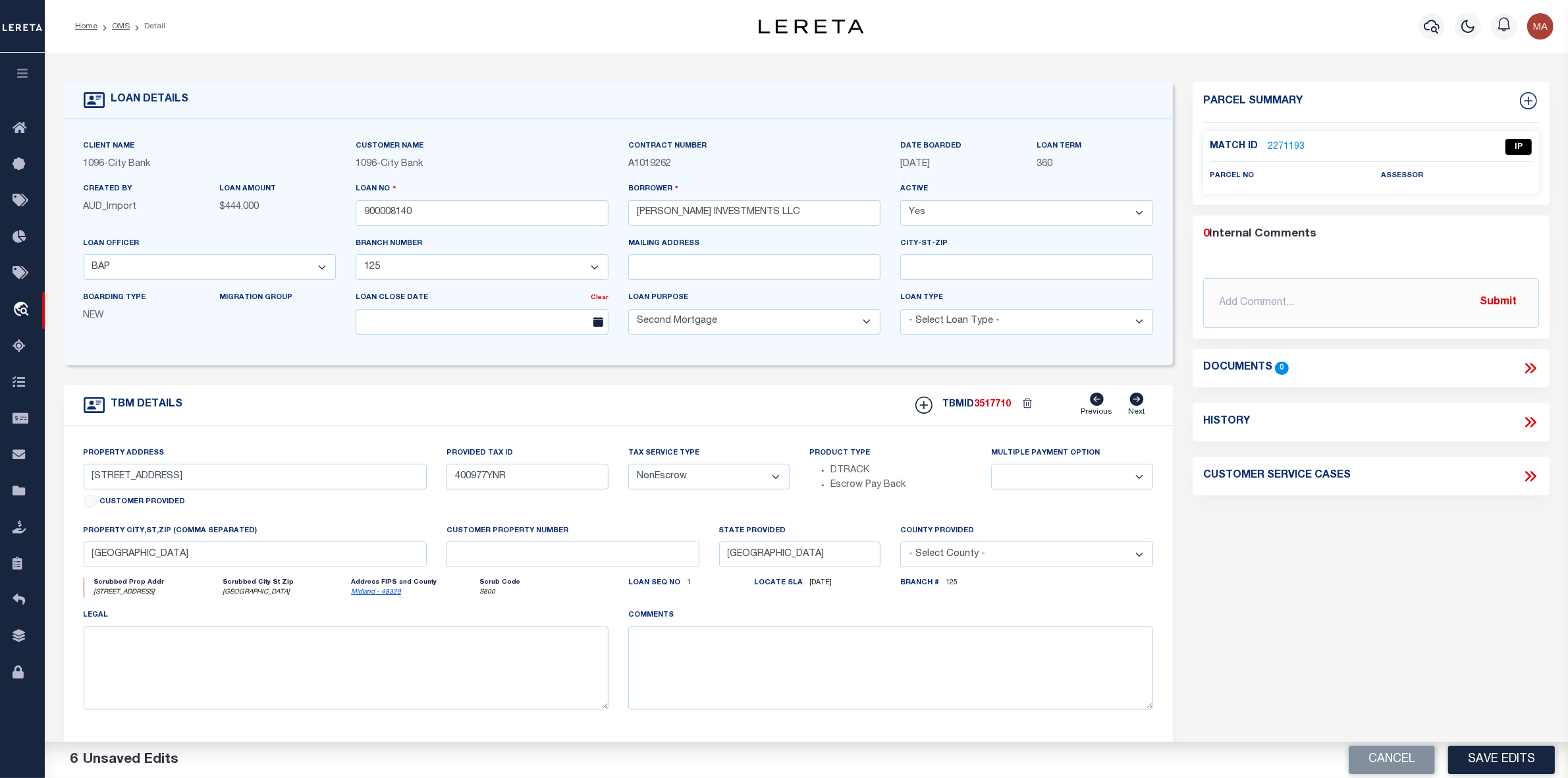
click at [1288, 143] on link "2271193" at bounding box center [1286, 147] width 37 height 14
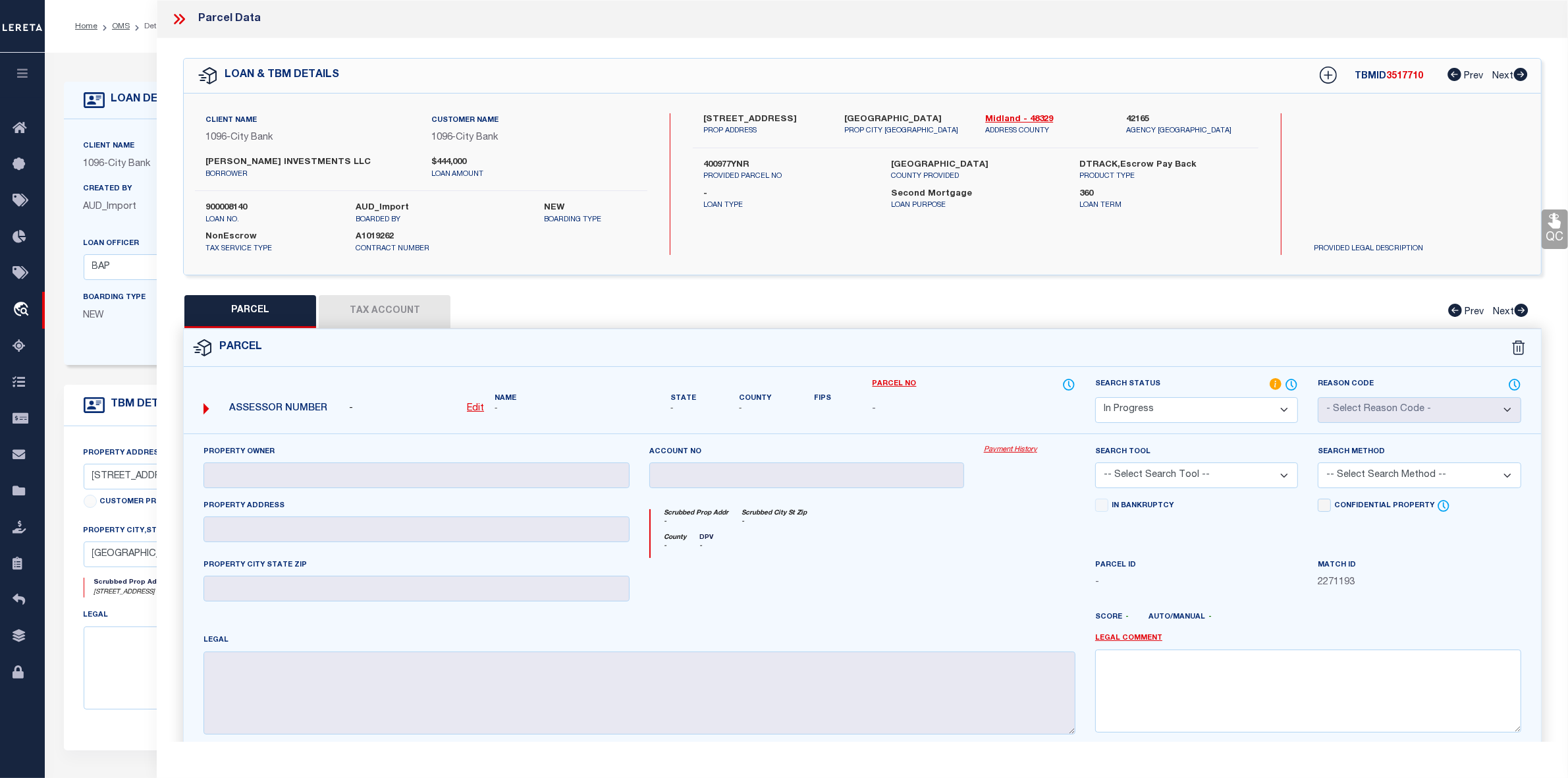
drag, startPoint x: 736, startPoint y: 115, endPoint x: 815, endPoint y: 115, distance: 79.0
click at [815, 115] on label "[STREET_ADDRESS]" at bounding box center [764, 120] width 121 height 13
click at [1042, 126] on p "ADDRESS COUNTY" at bounding box center [1046, 131] width 121 height 12
click at [1041, 118] on link "Midland - 48329" at bounding box center [1046, 120] width 121 height 13
click at [708, 120] on label "[STREET_ADDRESS]" at bounding box center [764, 120] width 121 height 13
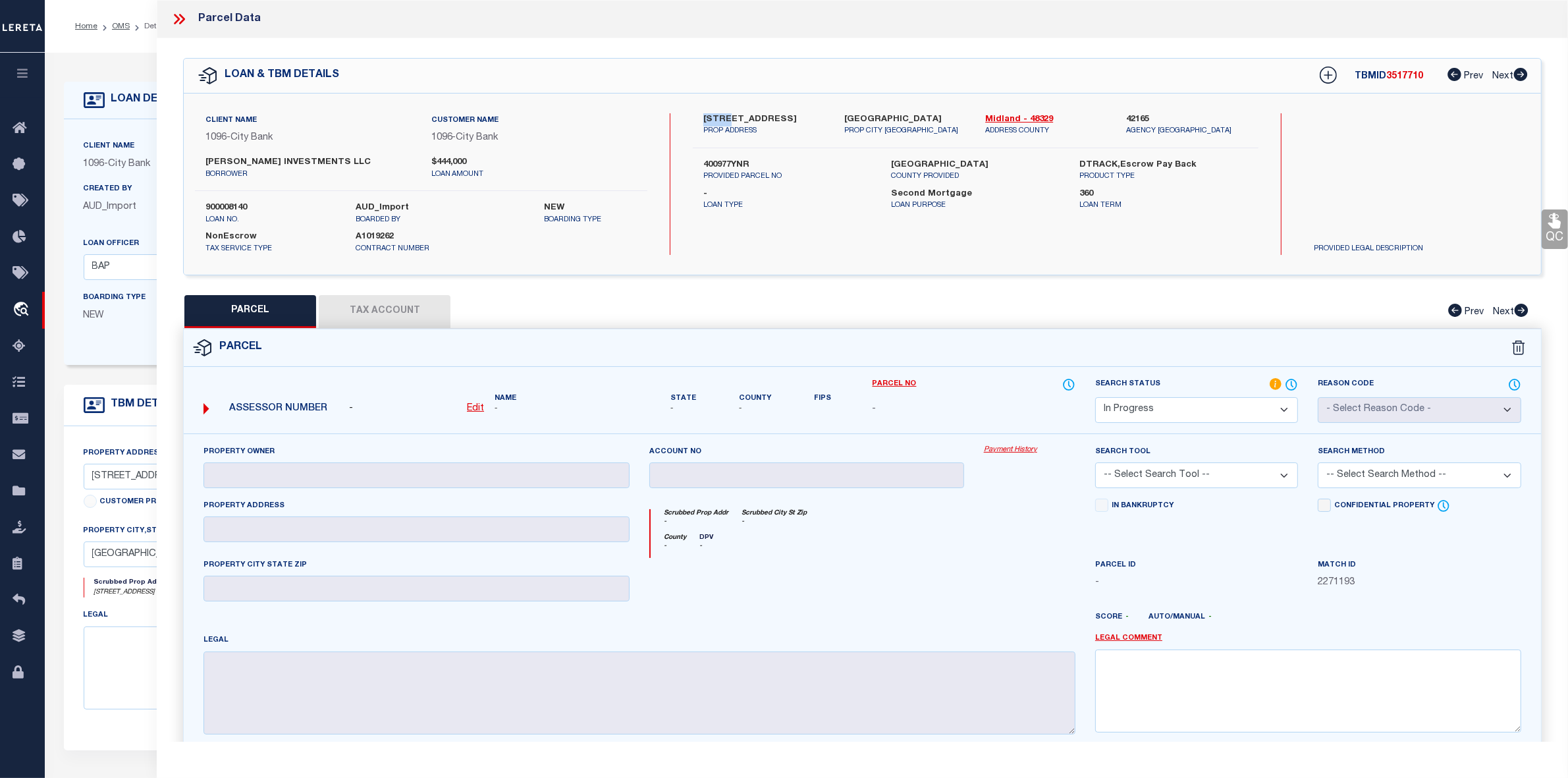
click at [708, 120] on label "[STREET_ADDRESS]" at bounding box center [764, 120] width 121 height 13
click at [705, 165] on label "400977YNR" at bounding box center [788, 165] width 169 height 13
click at [718, 163] on label "400977YNR" at bounding box center [788, 165] width 169 height 13
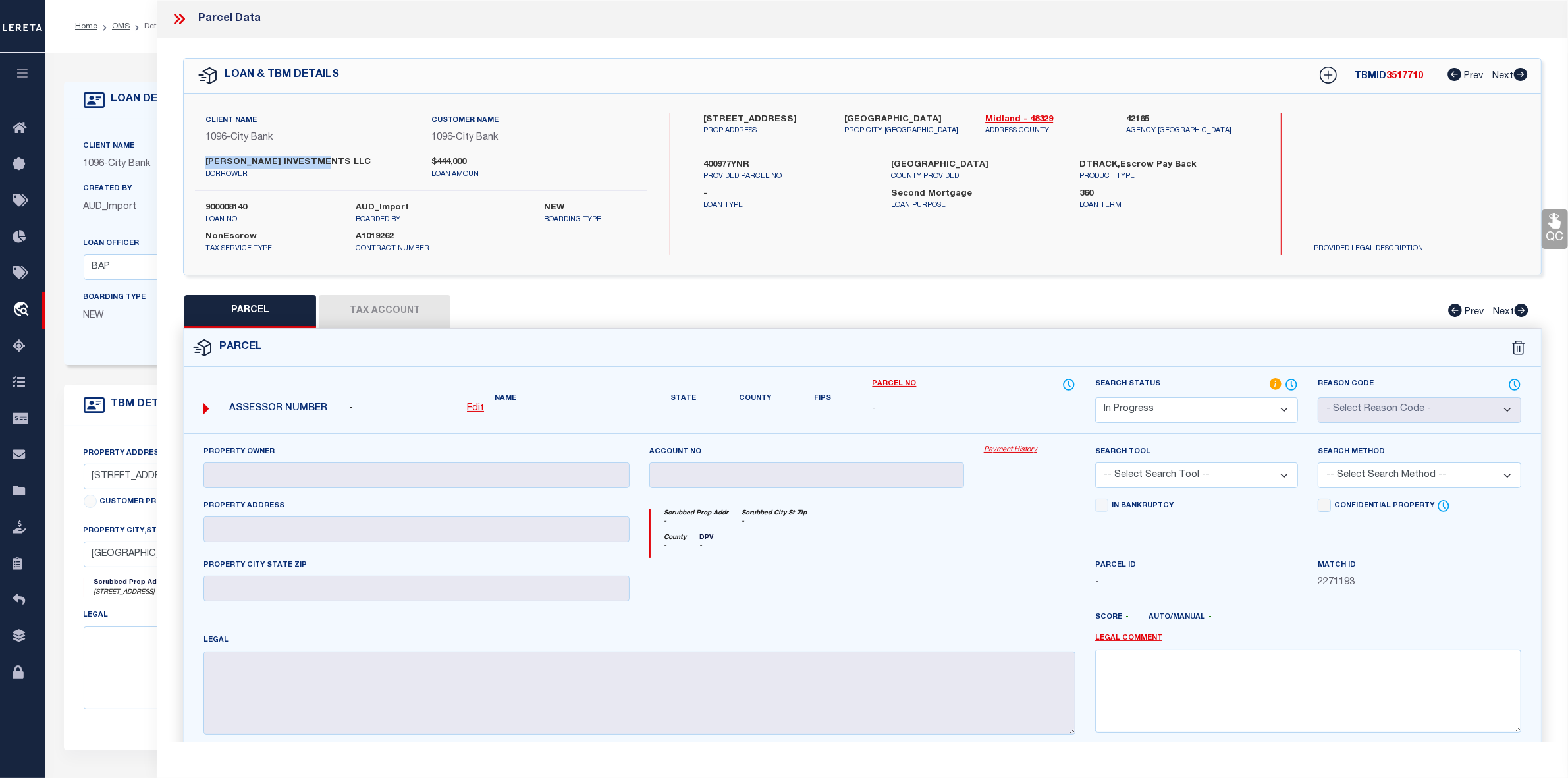
drag, startPoint x: 208, startPoint y: 160, endPoint x: 320, endPoint y: 161, distance: 112.0
click at [320, 161] on label "[PERSON_NAME] INVESTMENTS LLC" at bounding box center [309, 162] width 206 height 13
